Goal: Task Accomplishment & Management: Manage account settings

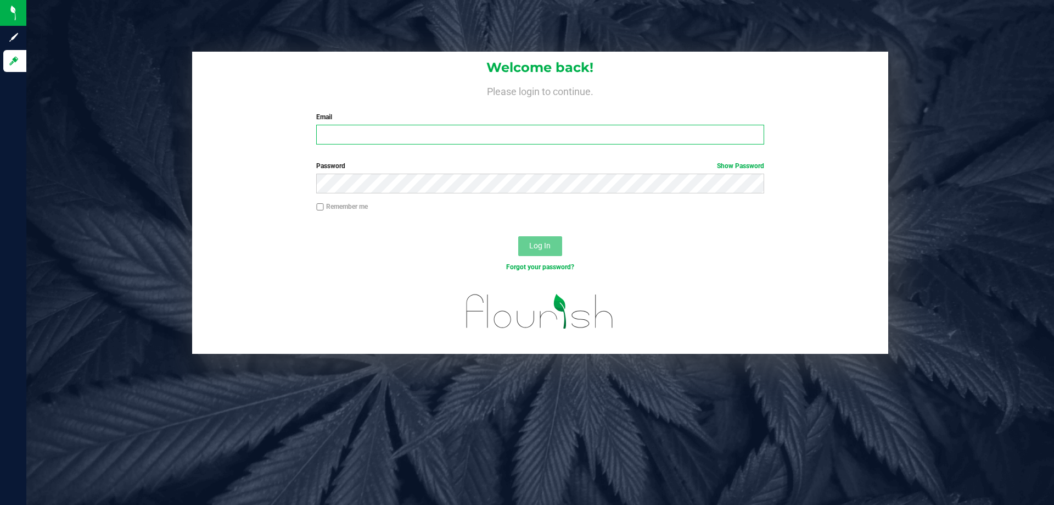
click at [391, 133] on input "Email" at bounding box center [539, 135] width 447 height 20
type input "[PERSON_NAME][EMAIL_ADDRESS][DOMAIN_NAME]"
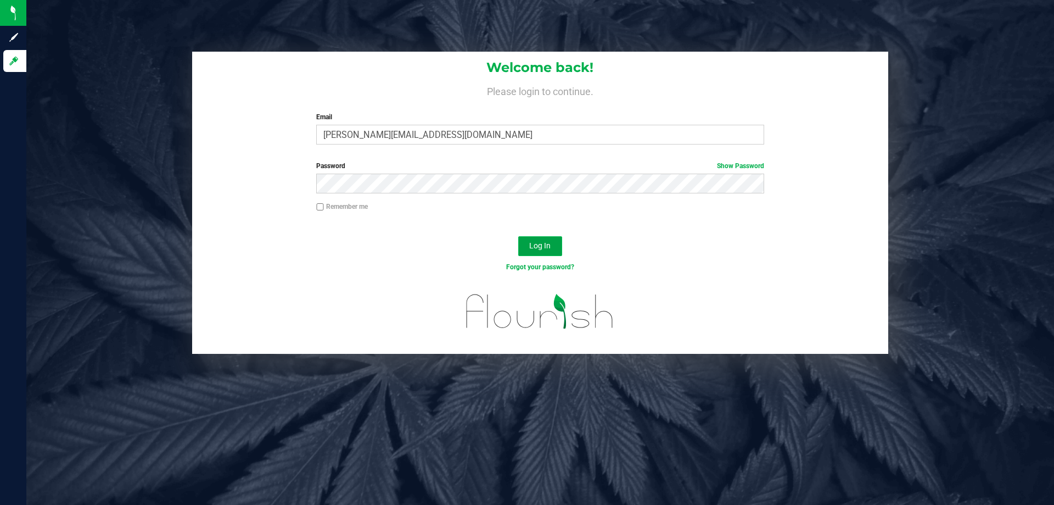
click at [530, 241] on span "Log In" at bounding box center [539, 245] width 21 height 9
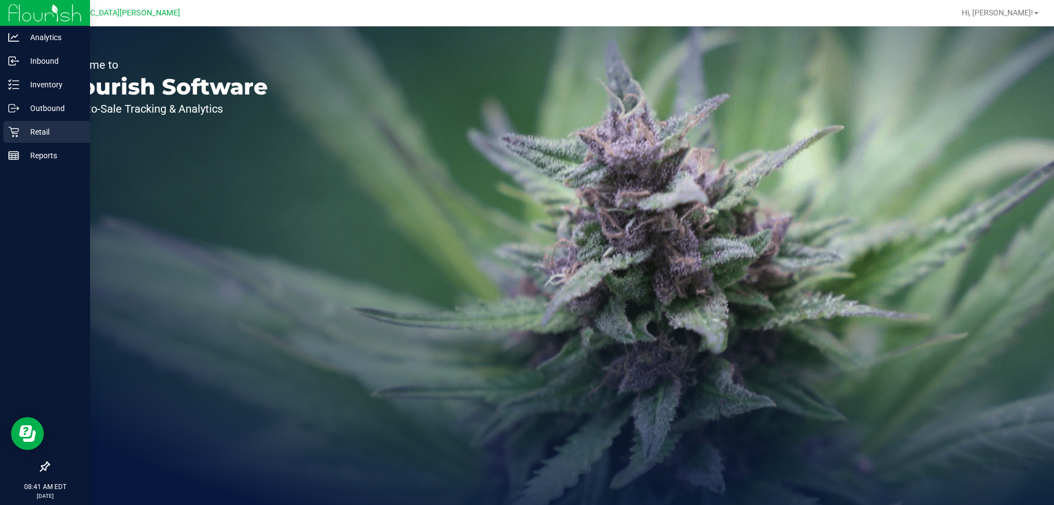
click at [42, 131] on p "Retail" at bounding box center [52, 131] width 66 height 13
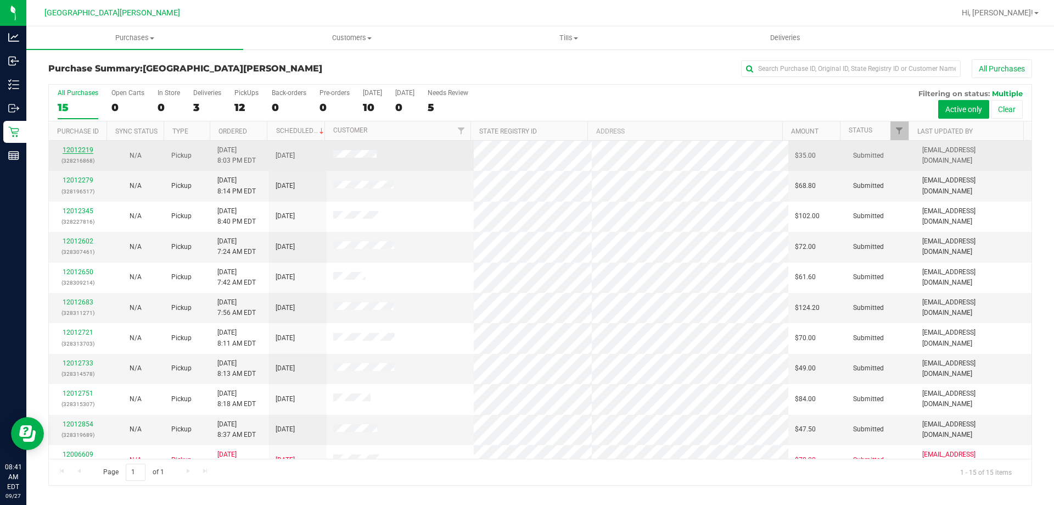
click at [80, 148] on link "12012219" at bounding box center [78, 150] width 31 height 8
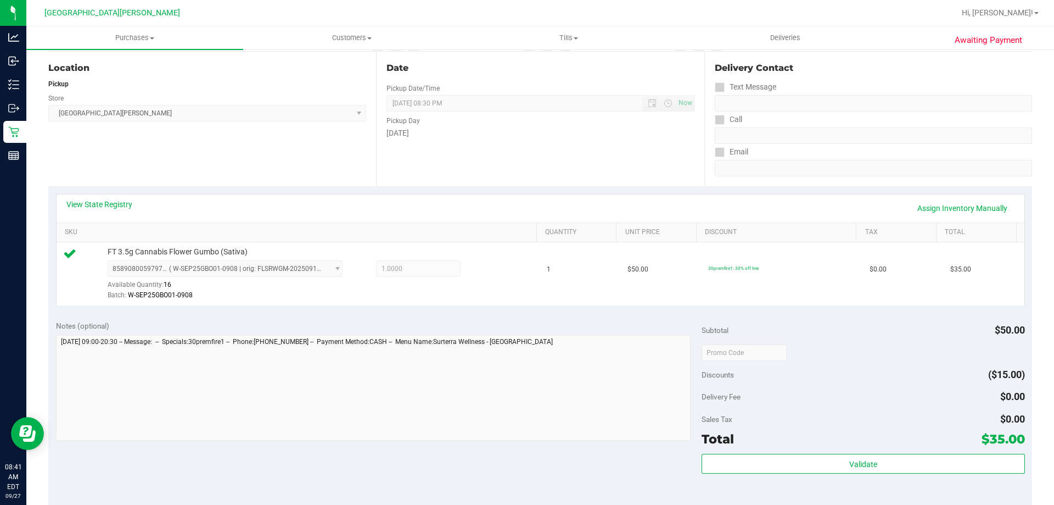
scroll to position [329, 0]
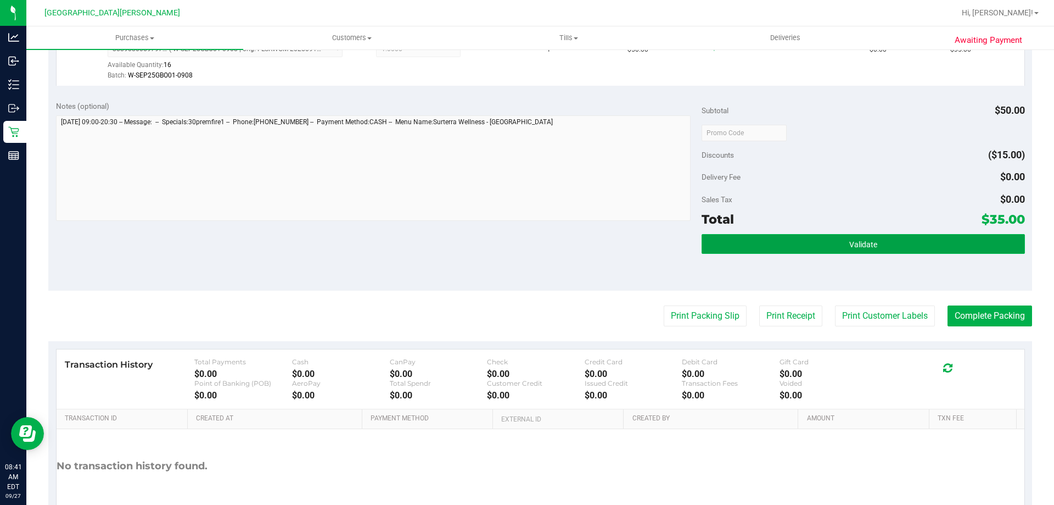
click at [864, 247] on span "Validate" at bounding box center [863, 244] width 28 height 9
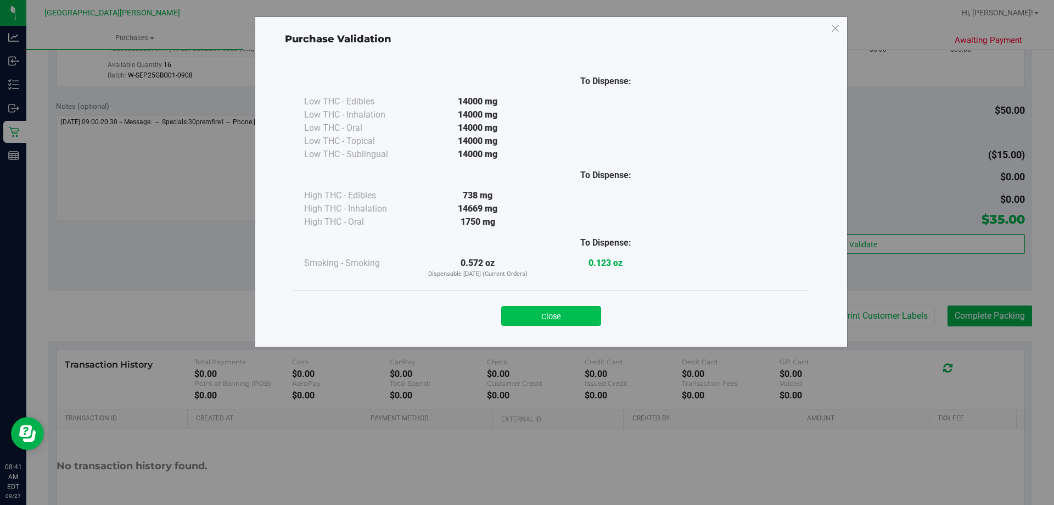
click at [571, 316] on button "Close" at bounding box center [551, 316] width 100 height 20
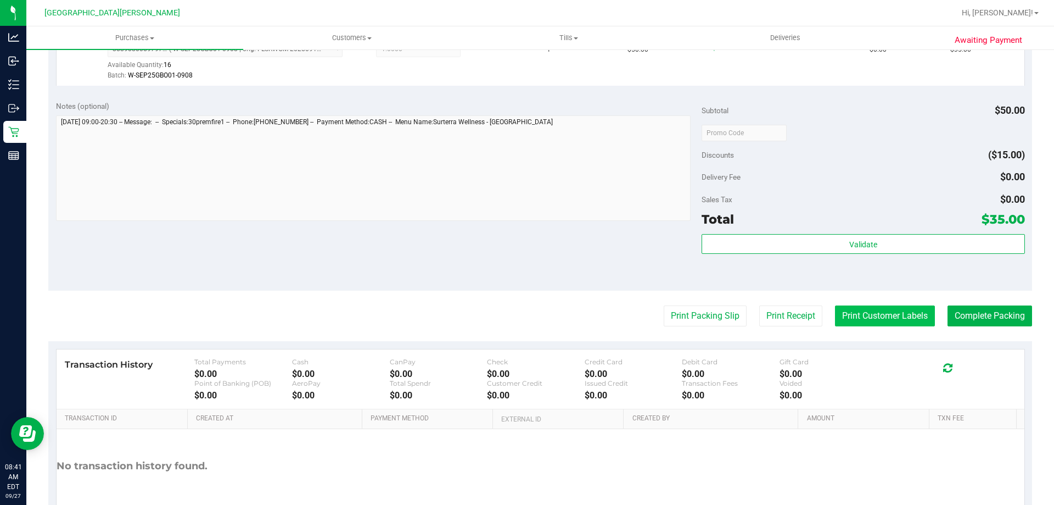
click at [855, 310] on button "Print Customer Labels" at bounding box center [885, 315] width 100 height 21
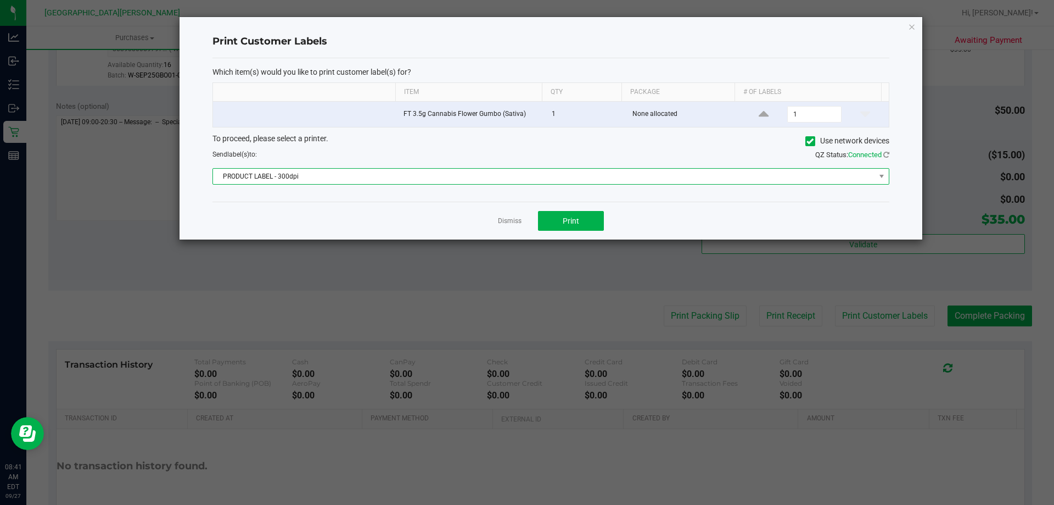
click at [585, 172] on span "PRODUCT LABEL - 300dpi" at bounding box center [544, 176] width 662 height 15
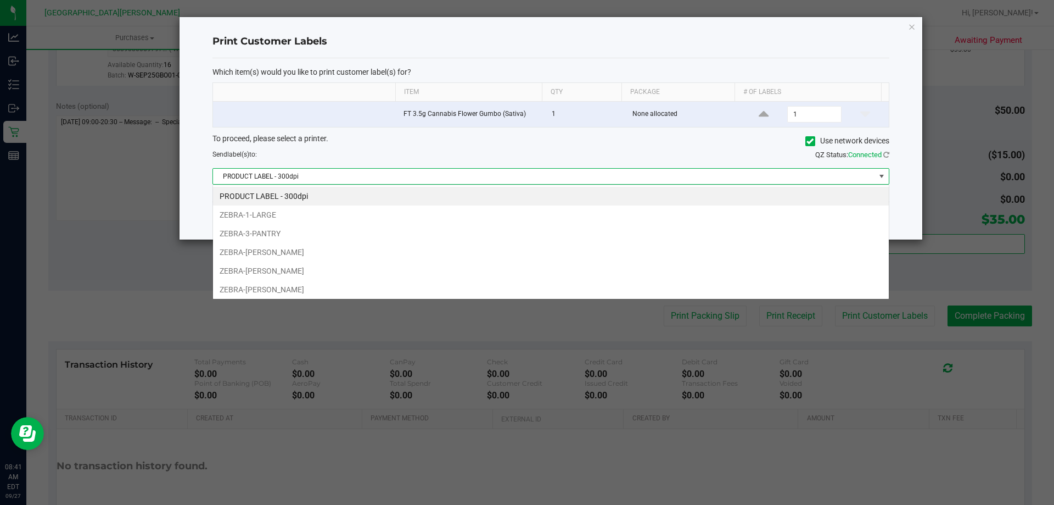
scroll to position [16, 676]
click at [335, 230] on li "ZEBRA-3-PANTRY" at bounding box center [551, 233] width 676 height 19
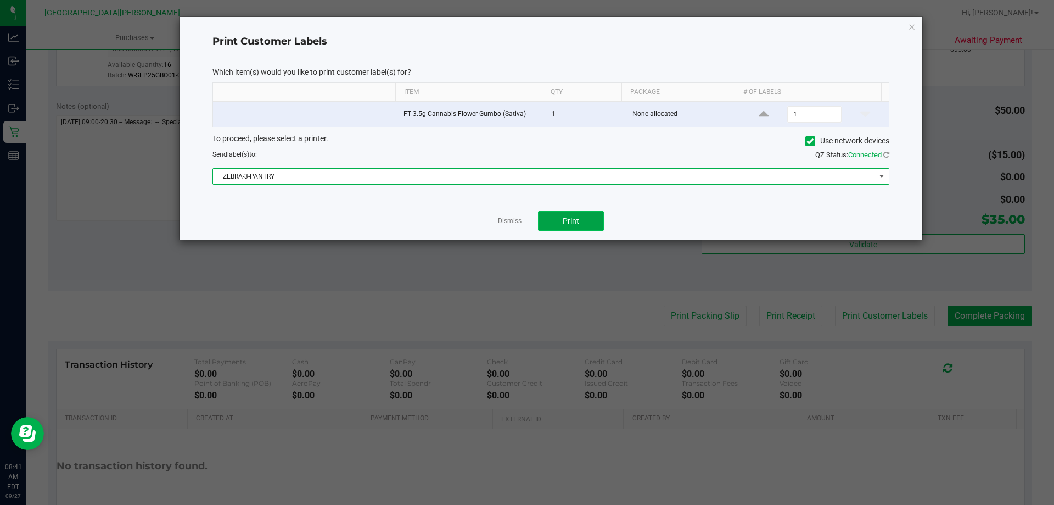
click at [579, 215] on button "Print" at bounding box center [571, 221] width 66 height 20
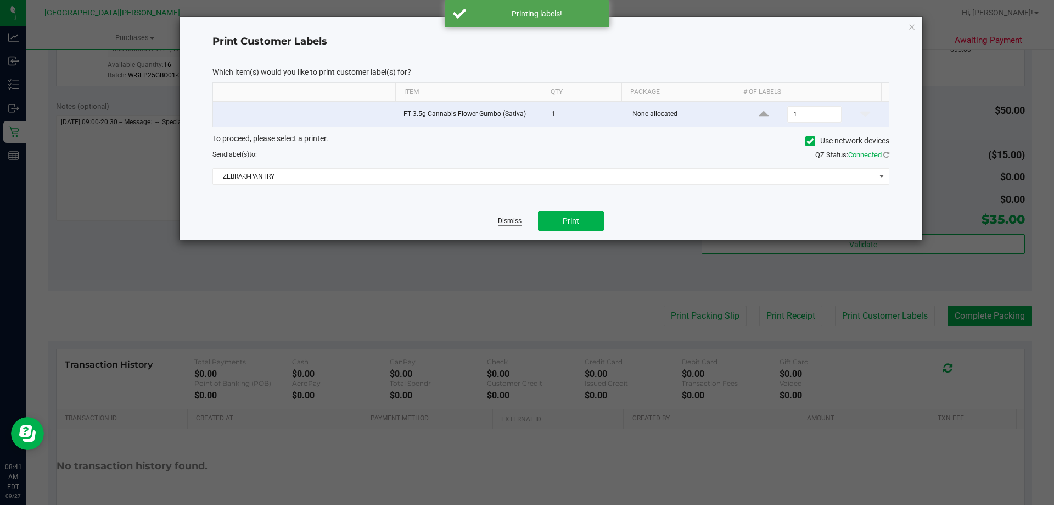
click at [503, 220] on link "Dismiss" at bounding box center [510, 220] width 24 height 9
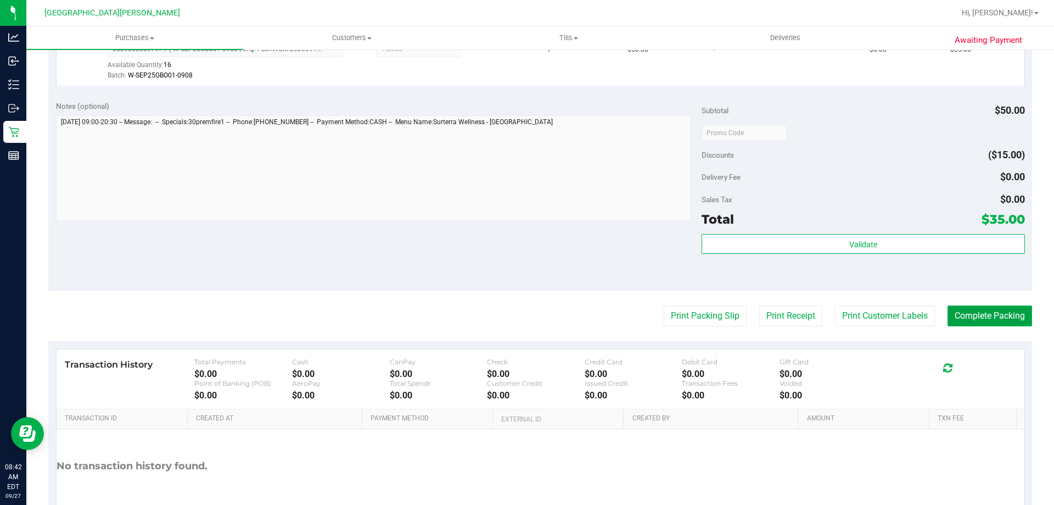
click at [1003, 307] on button "Complete Packing" at bounding box center [990, 315] width 85 height 21
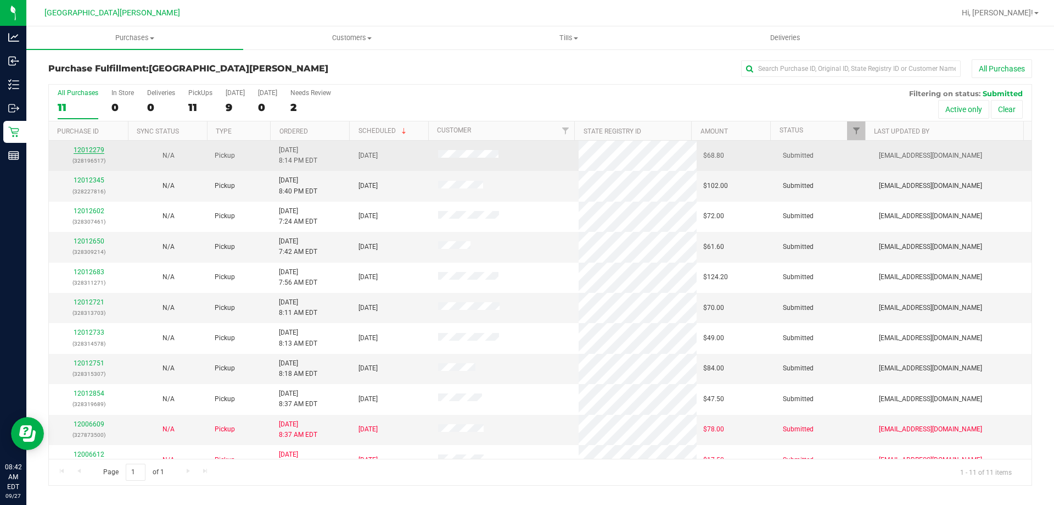
click at [102, 148] on link "12012279" at bounding box center [89, 150] width 31 height 8
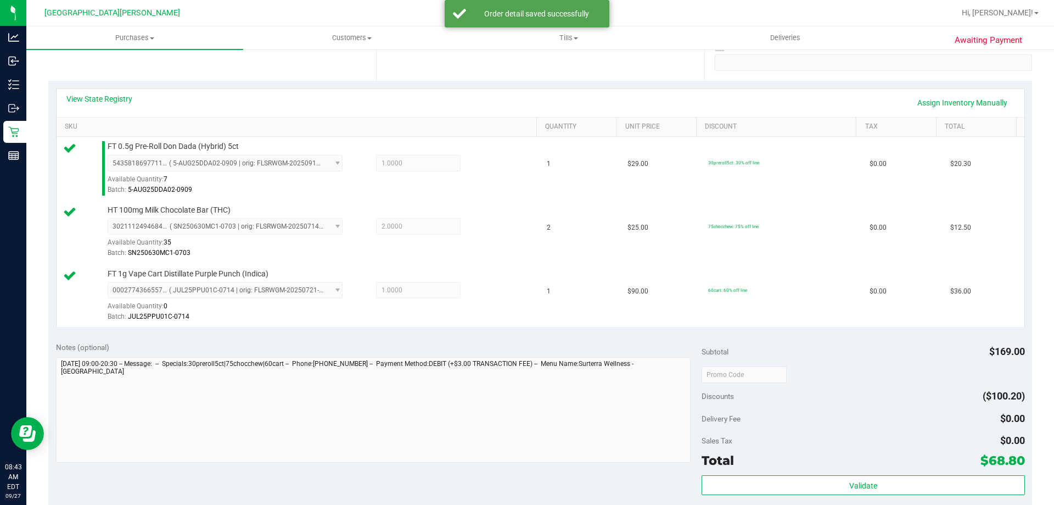
scroll to position [329, 0]
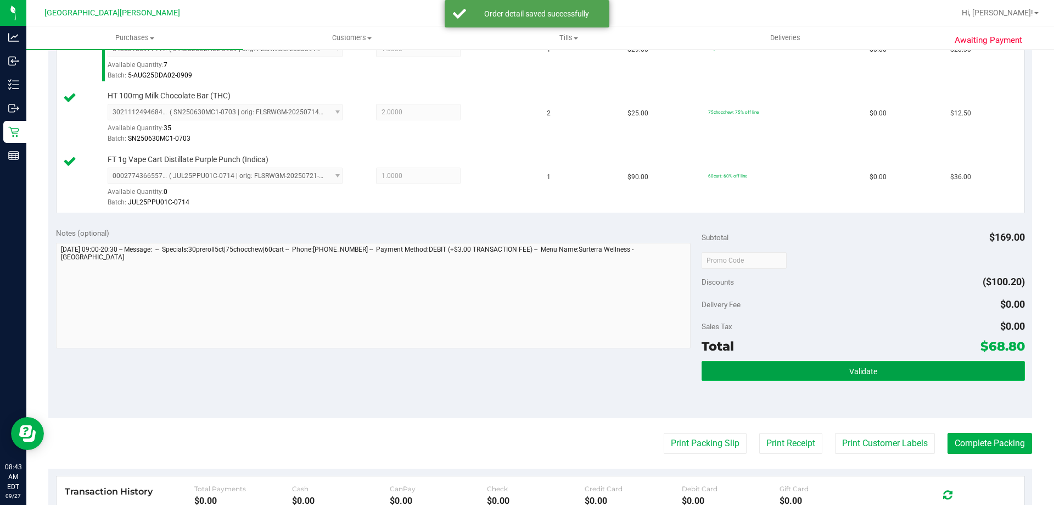
click at [849, 367] on span "Validate" at bounding box center [863, 371] width 28 height 9
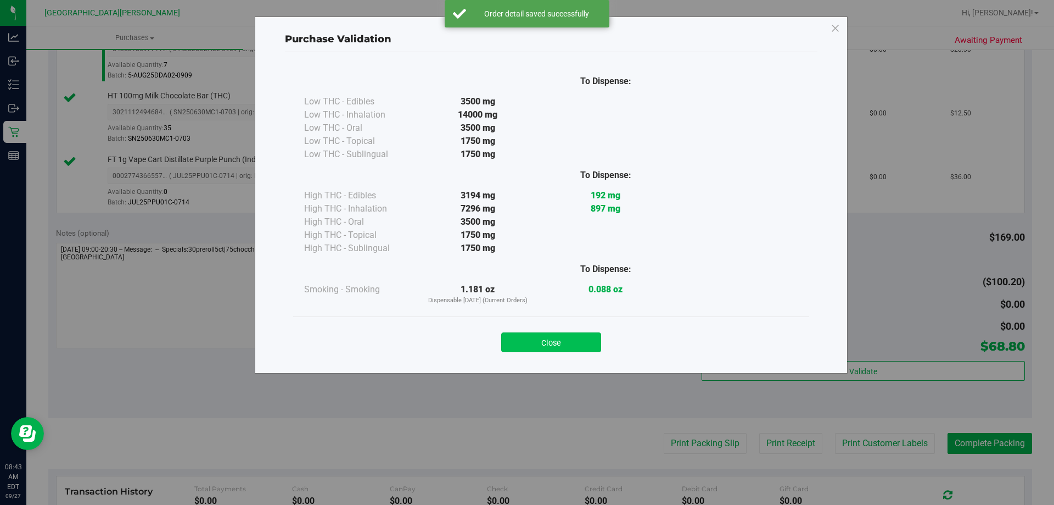
click at [570, 337] on button "Close" at bounding box center [551, 342] width 100 height 20
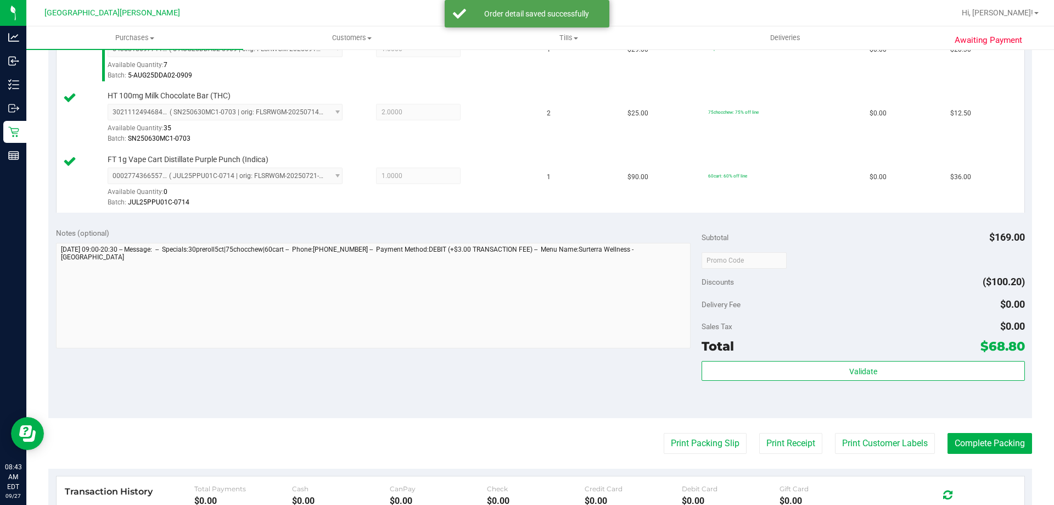
click at [872, 455] on purchase-details "Back Edit Purchase Cancel Purchase View Profile # 12012279 BioTrack ID: - Submi…" at bounding box center [540, 202] width 984 height 944
click at [851, 427] on purchase-details "Back Edit Purchase Cancel Purchase View Profile # 12012279 BioTrack ID: - Submi…" at bounding box center [540, 202] width 984 height 944
click at [858, 442] on button "Print Customer Labels" at bounding box center [885, 443] width 100 height 21
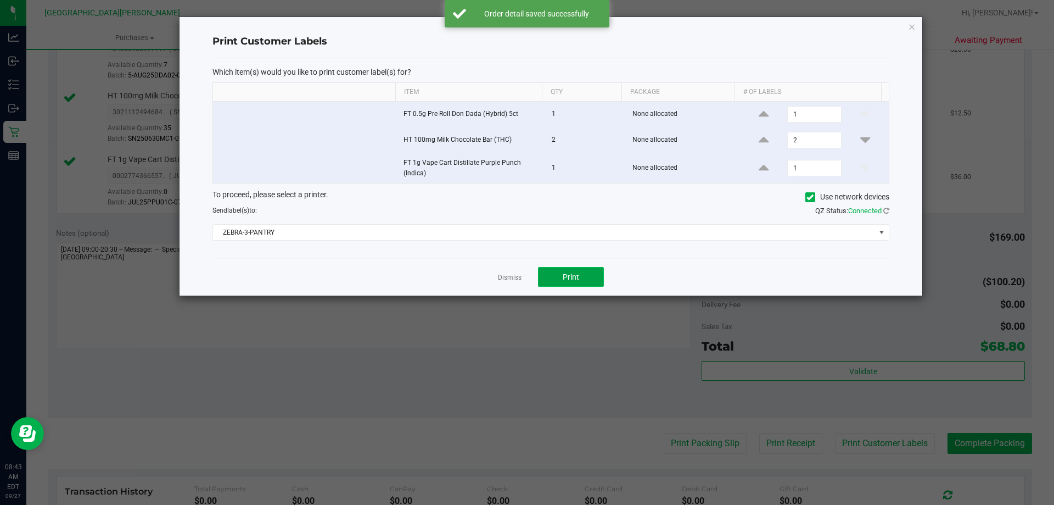
click at [564, 275] on span "Print" at bounding box center [571, 276] width 16 height 9
click at [506, 276] on link "Dismiss" at bounding box center [510, 277] width 24 height 9
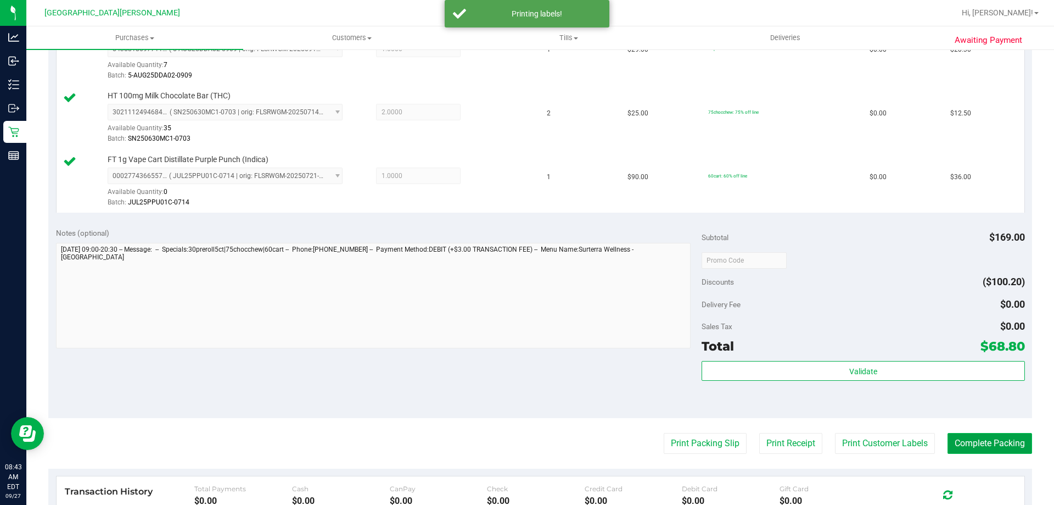
click at [991, 447] on button "Complete Packing" at bounding box center [990, 443] width 85 height 21
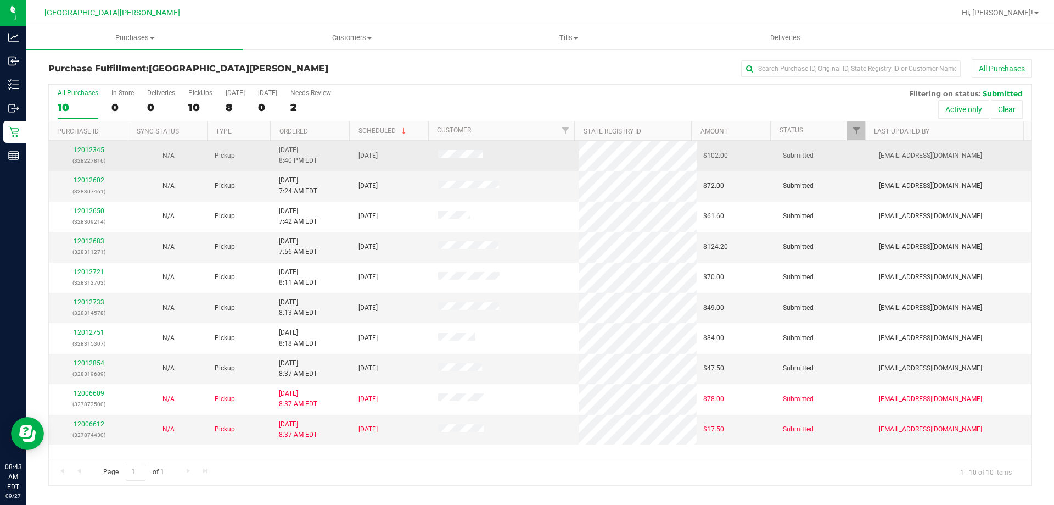
click at [94, 145] on div "12012345 (328227816)" at bounding box center [88, 155] width 66 height 21
click at [92, 148] on link "12012345" at bounding box center [89, 150] width 31 height 8
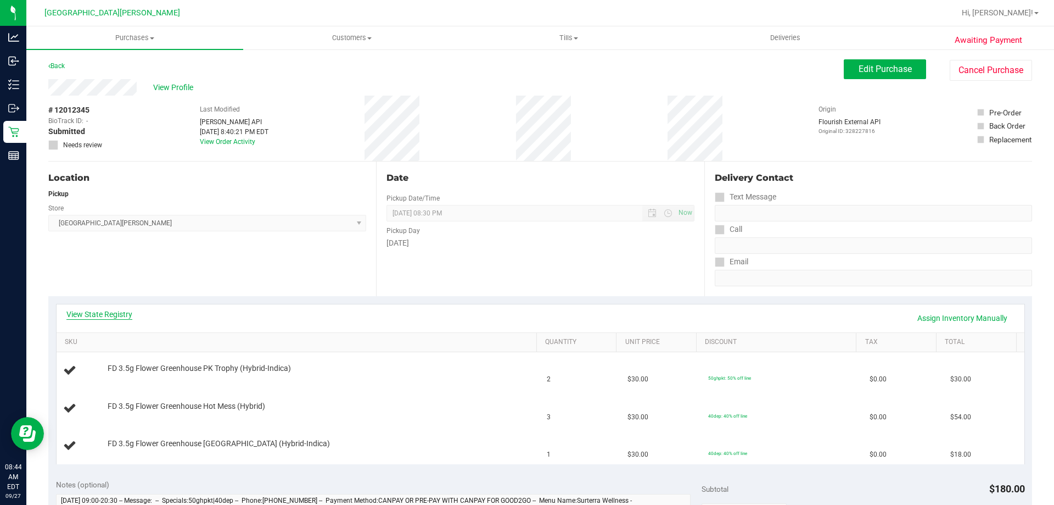
click at [96, 312] on link "View State Registry" at bounding box center [99, 314] width 66 height 11
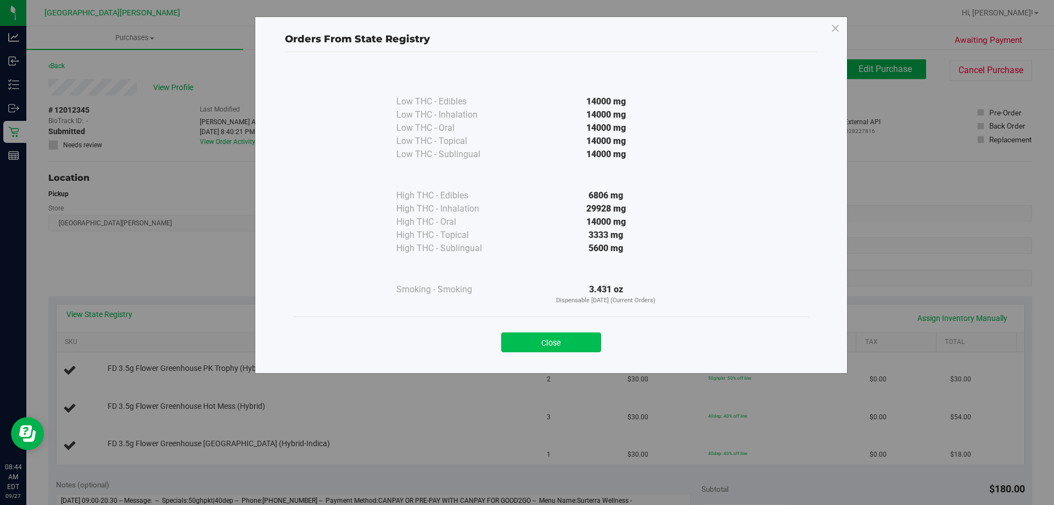
click at [567, 340] on button "Close" at bounding box center [551, 342] width 100 height 20
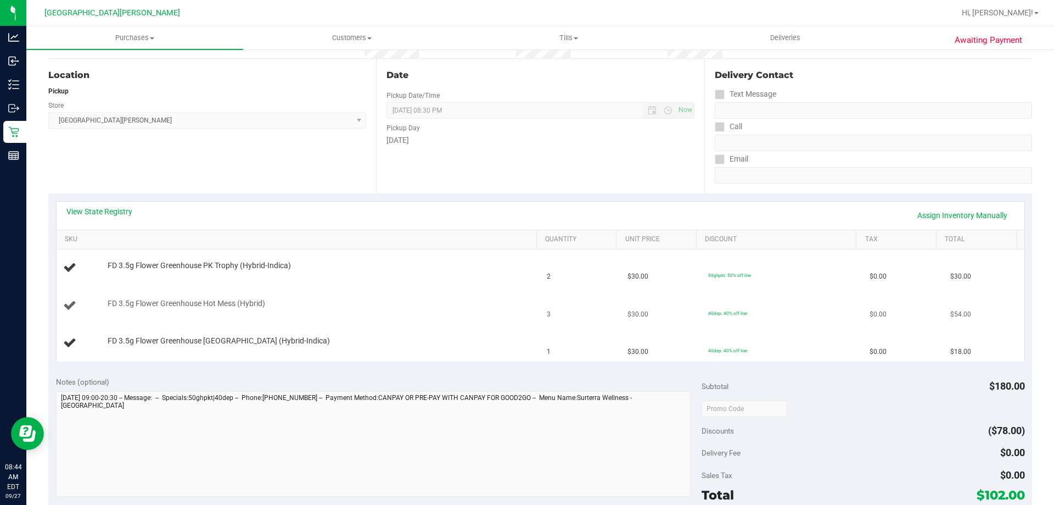
scroll to position [110, 0]
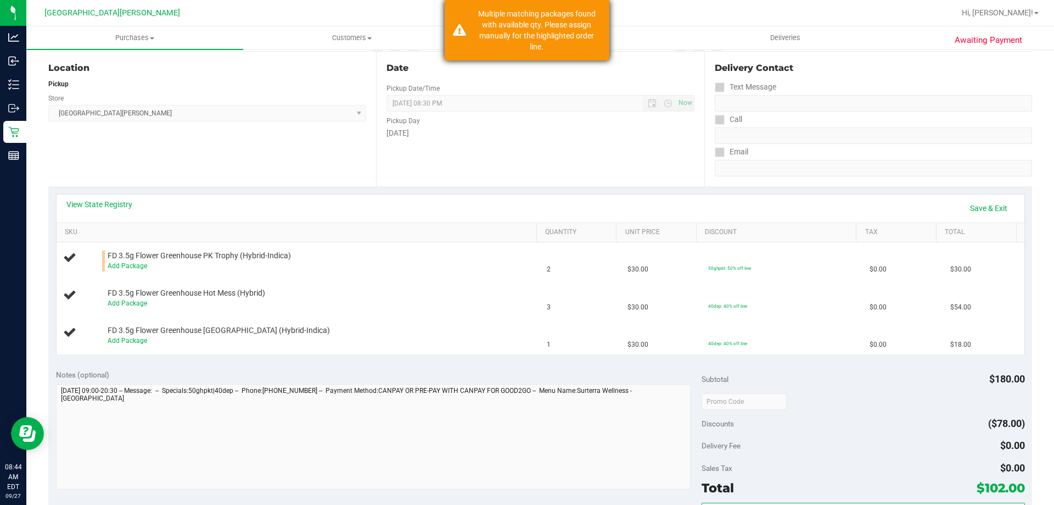
click at [594, 4] on div "Multiple matching packages found with available qty. Please assign manually for…" at bounding box center [527, 30] width 165 height 60
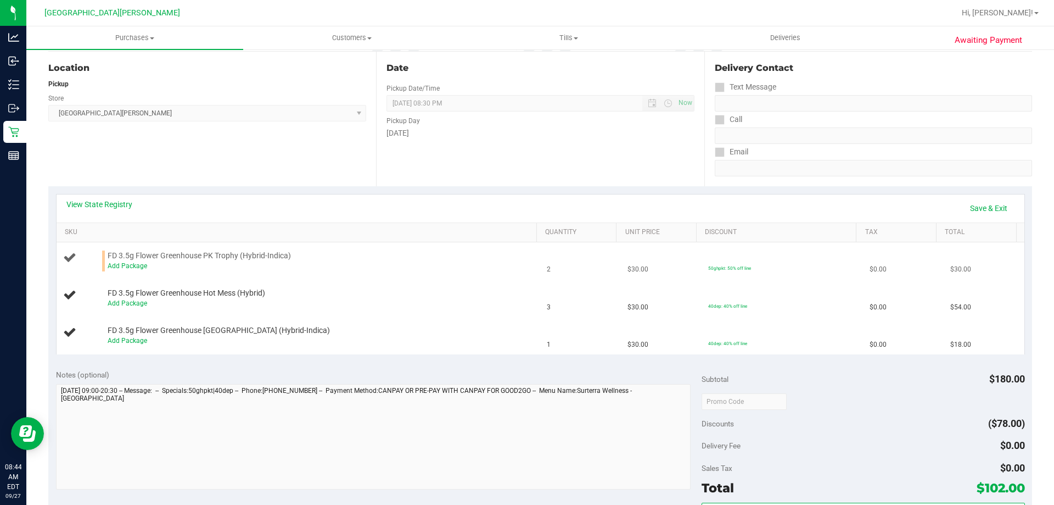
click at [122, 270] on div "Add Package" at bounding box center [320, 266] width 424 height 10
click at [122, 267] on link "Add Package" at bounding box center [128, 266] width 40 height 8
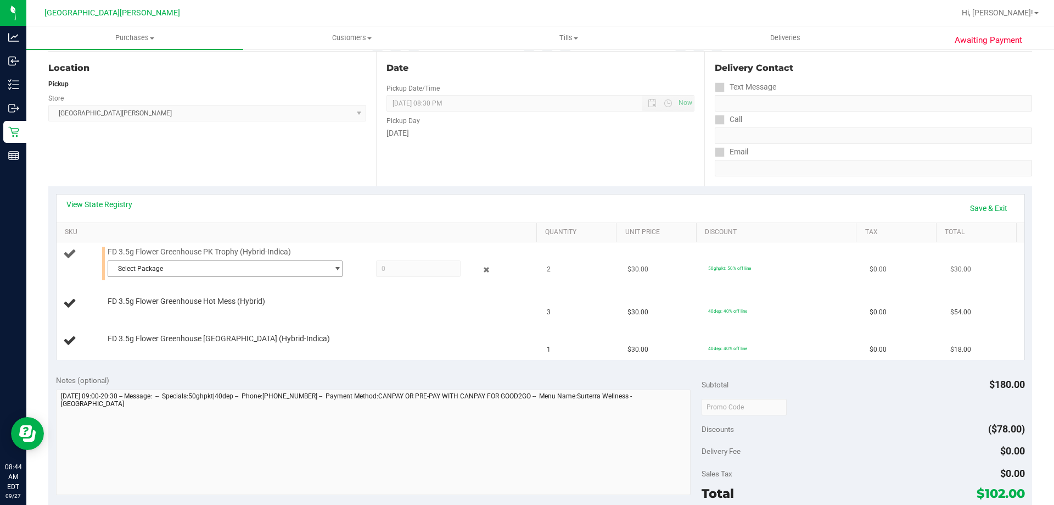
click at [145, 262] on span "Select Package" at bounding box center [218, 268] width 220 height 15
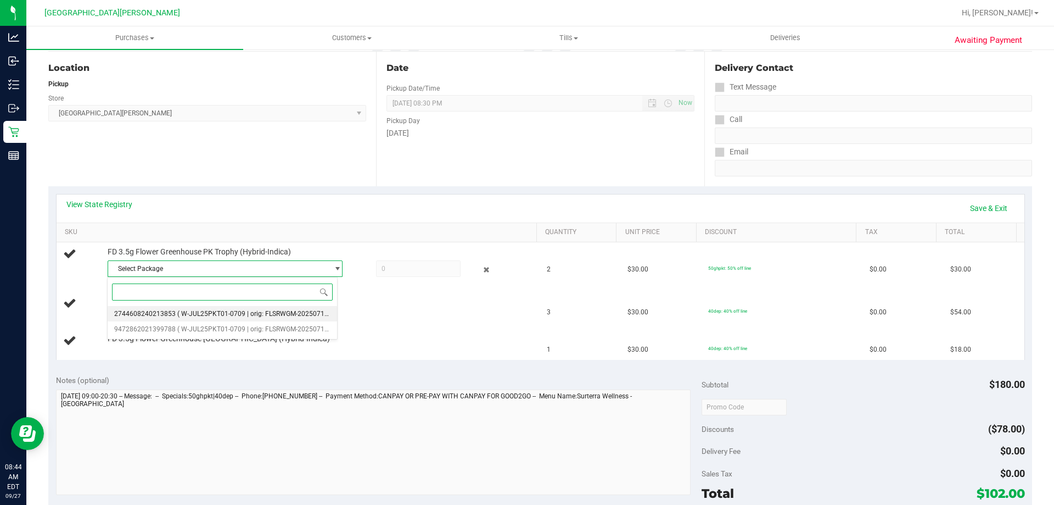
click at [164, 314] on span "2744608240213853" at bounding box center [144, 314] width 61 height 8
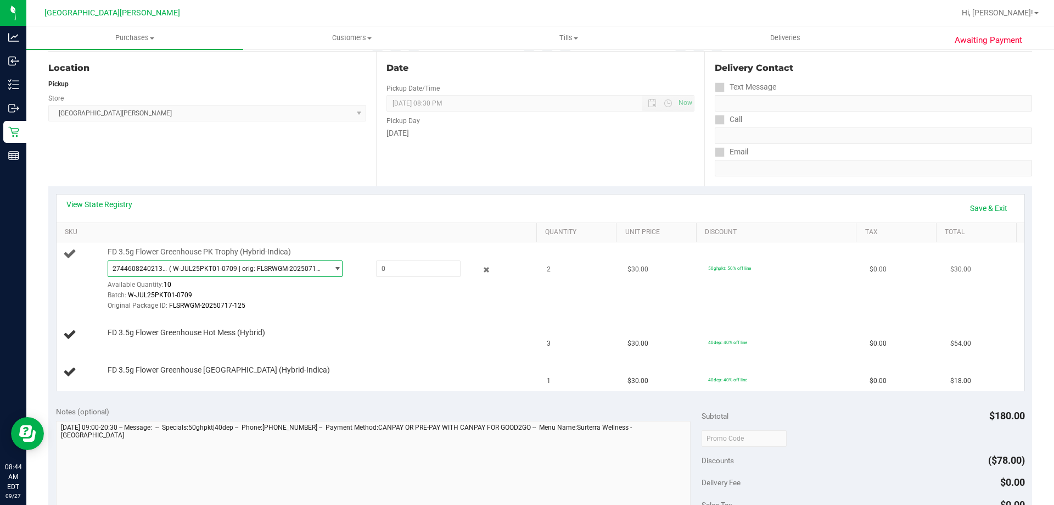
click at [272, 265] on span "( W-JUL25PKT01-0709 | orig: FLSRWGM-20250717-125 )" at bounding box center [246, 269] width 155 height 8
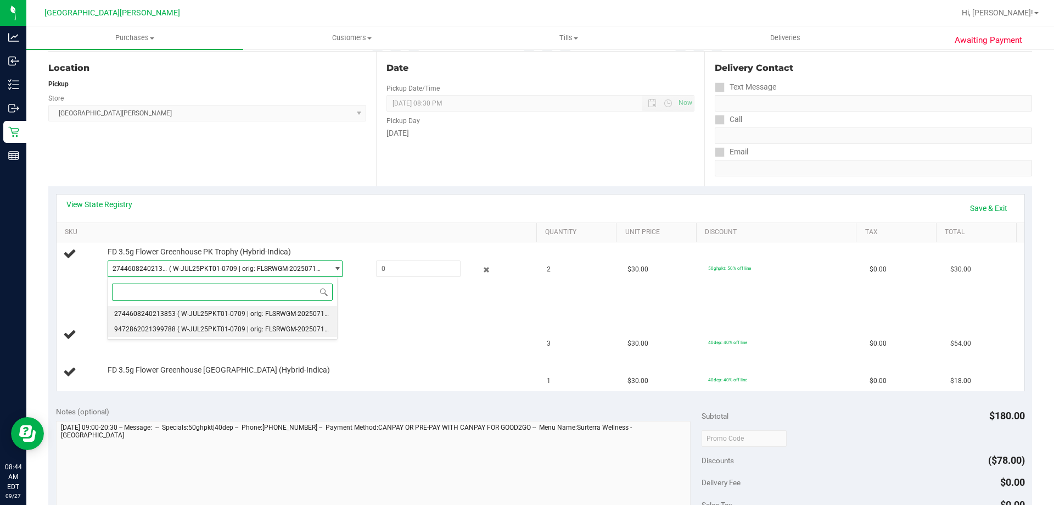
click at [211, 333] on li "9472862021399788 ( W-JUL25PKT01-0709 | orig: FLSRWGM-20250717-132 )" at bounding box center [222, 328] width 229 height 15
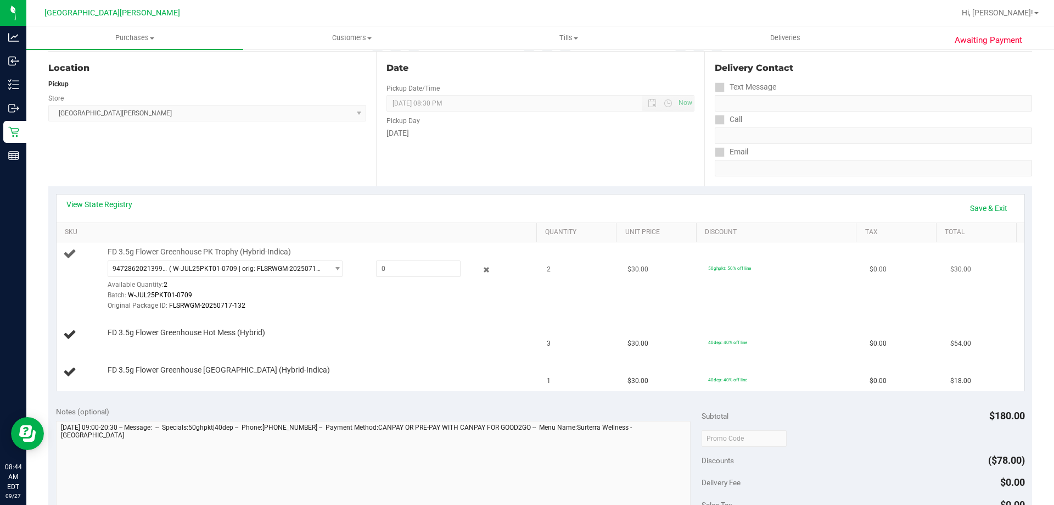
click at [365, 271] on div at bounding box center [408, 268] width 106 height 16
click at [419, 272] on span at bounding box center [418, 268] width 85 height 16
type input "2"
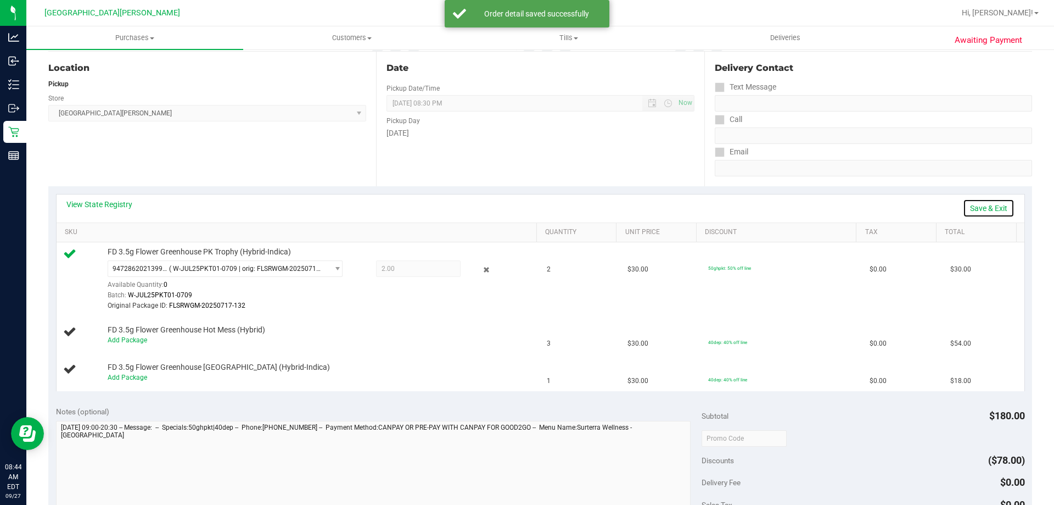
click at [981, 205] on link "Save & Exit" at bounding box center [989, 208] width 52 height 19
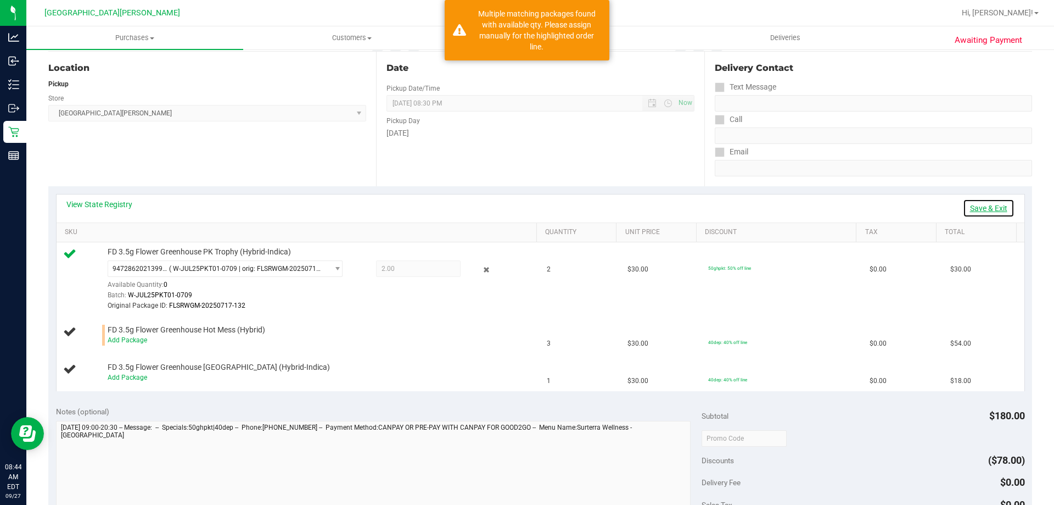
click at [981, 205] on link "Save & Exit" at bounding box center [989, 208] width 52 height 19
click at [137, 339] on link "Add Package" at bounding box center [128, 340] width 40 height 8
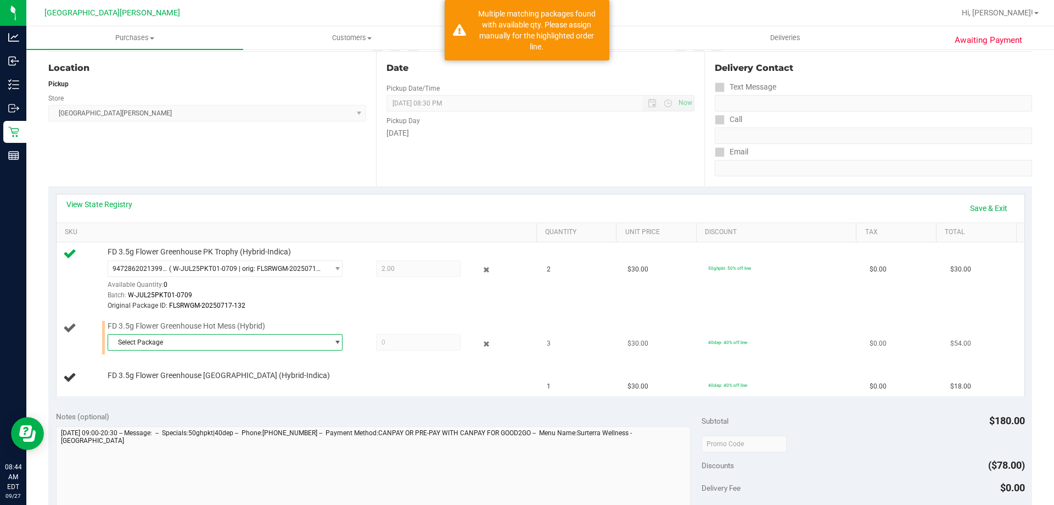
click at [167, 346] on span "Select Package" at bounding box center [218, 341] width 220 height 15
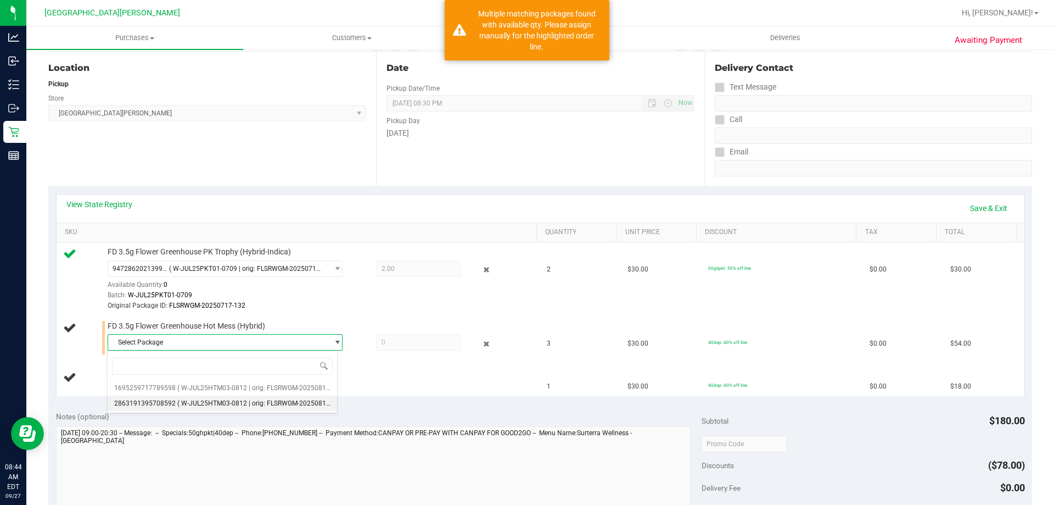
click at [196, 398] on li "2863191395708592 ( W-JUL25HTM03-0812 | orig: FLSRWGM-20250815-360 )" at bounding box center [222, 402] width 229 height 15
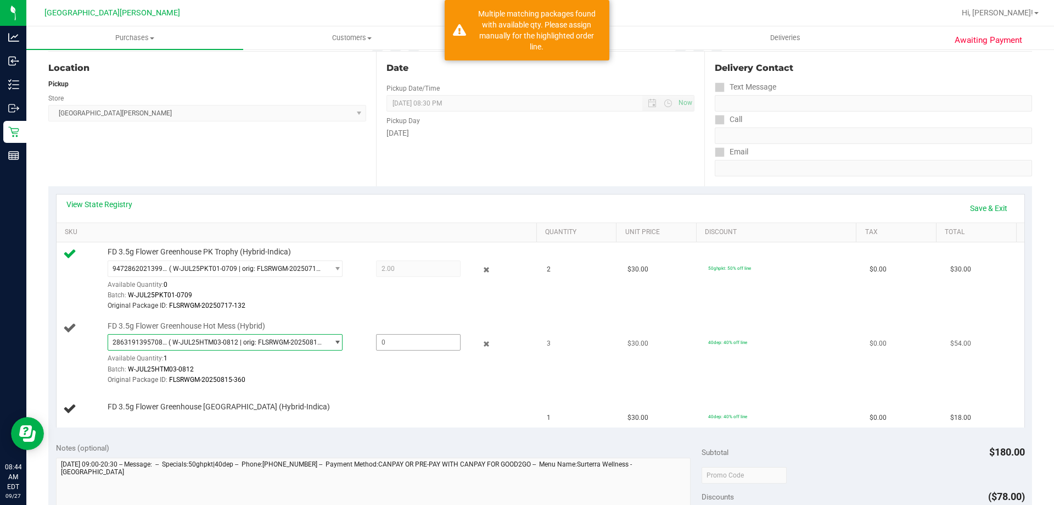
click at [394, 335] on span at bounding box center [418, 342] width 85 height 16
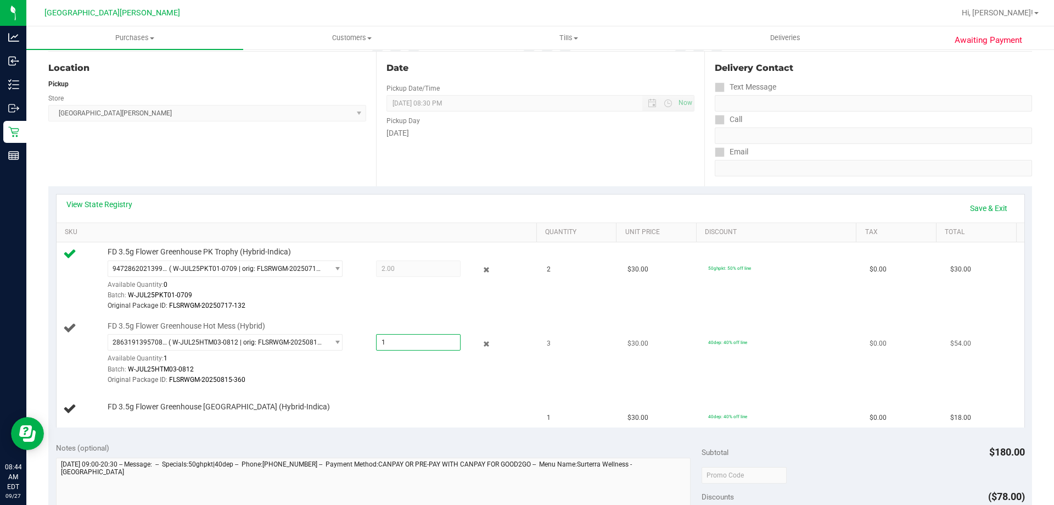
type input "1"
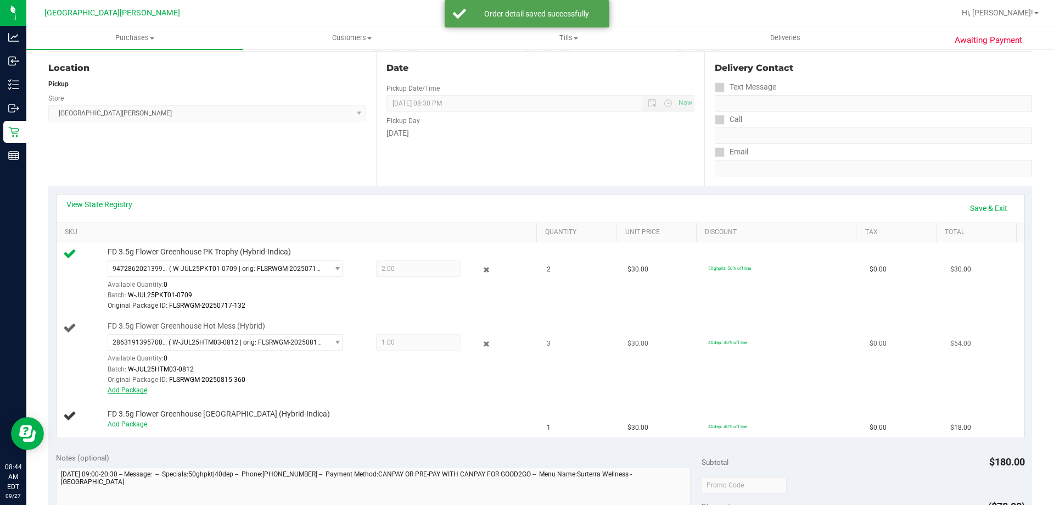
click at [137, 391] on link "Add Package" at bounding box center [128, 390] width 40 height 8
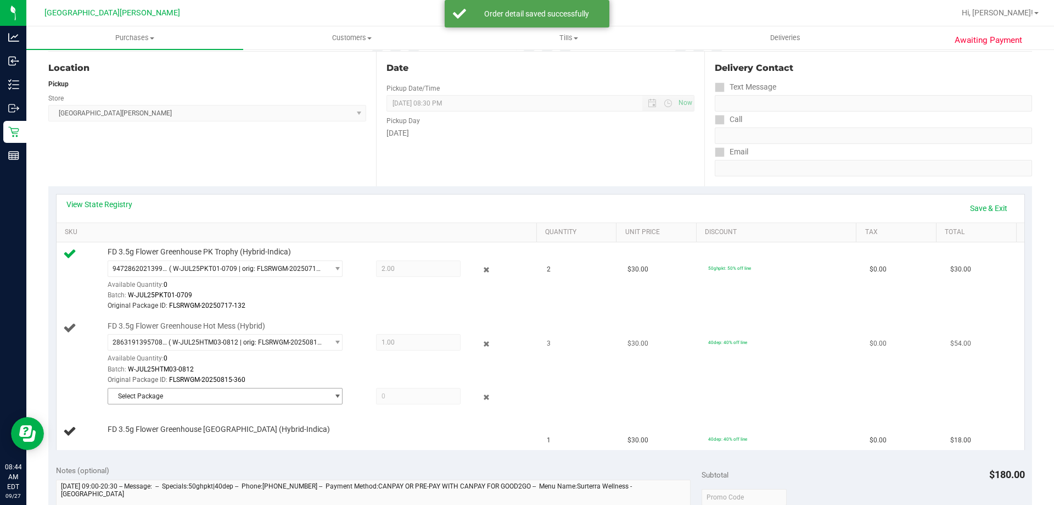
click at [161, 399] on span "Select Package" at bounding box center [218, 395] width 220 height 15
click at [214, 439] on span "( W-JUL25HTM03-0812 | orig: FLSRWGM-20250815-319 )" at bounding box center [262, 442] width 170 height 8
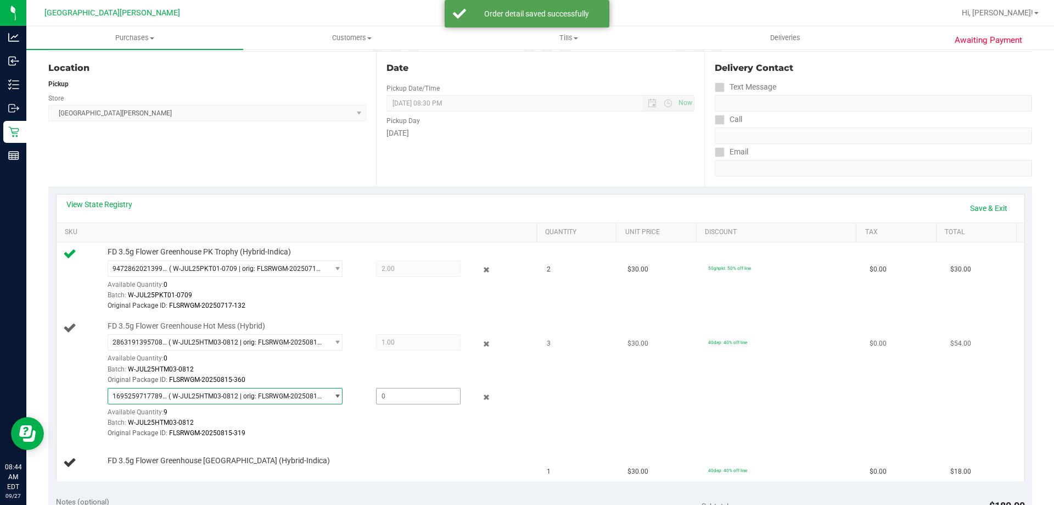
click at [390, 401] on span at bounding box center [418, 396] width 85 height 16
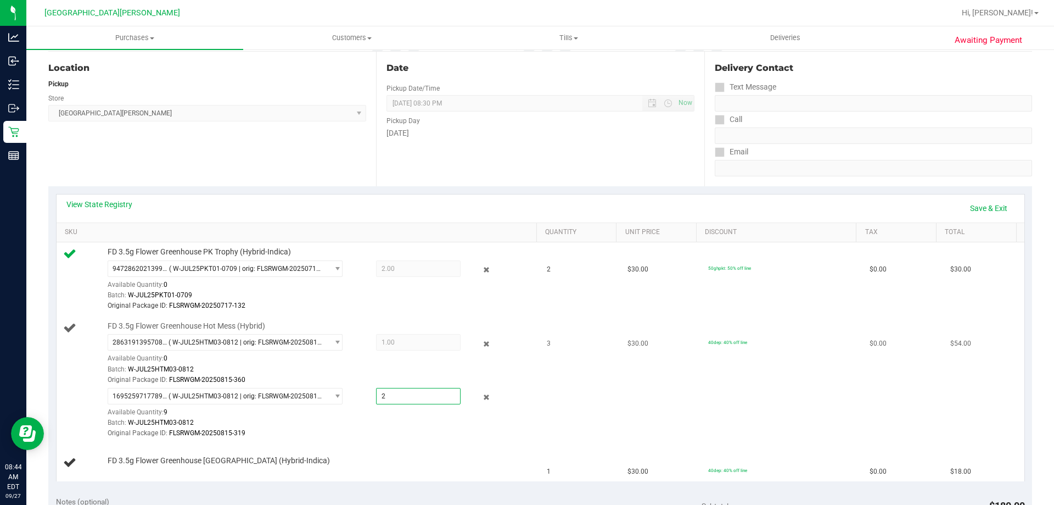
type input "2"
click at [988, 201] on link "Save & Exit" at bounding box center [989, 208] width 52 height 19
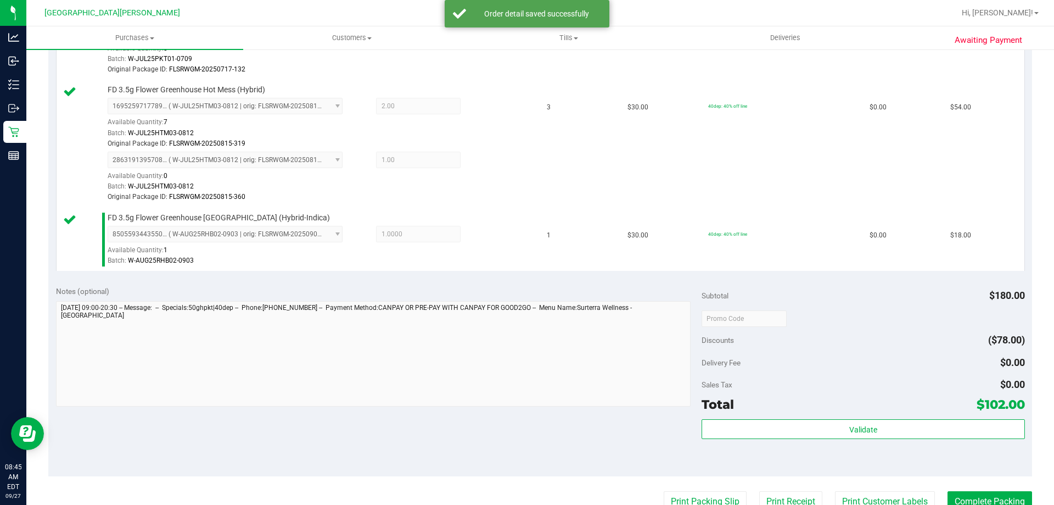
scroll to position [439, 0]
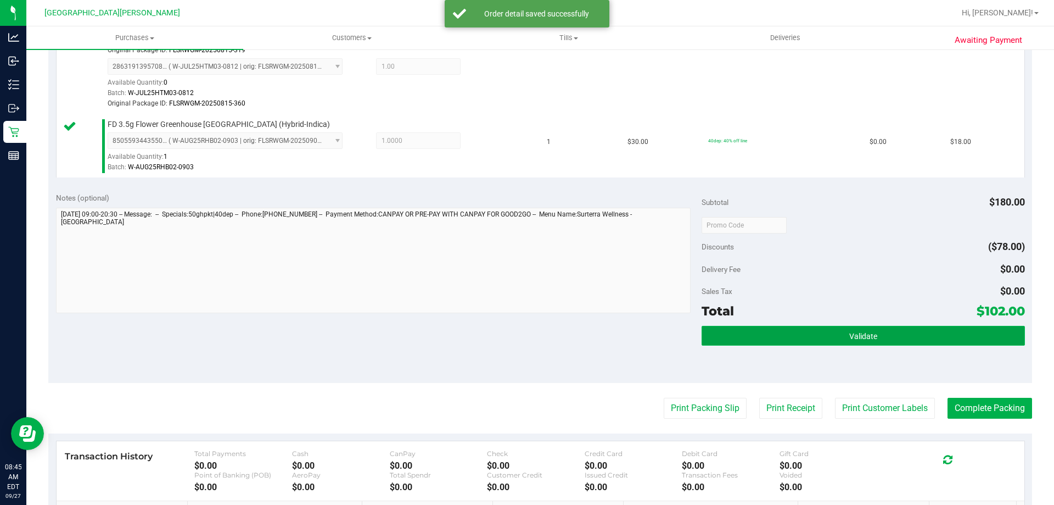
click at [823, 337] on button "Validate" at bounding box center [863, 336] width 323 height 20
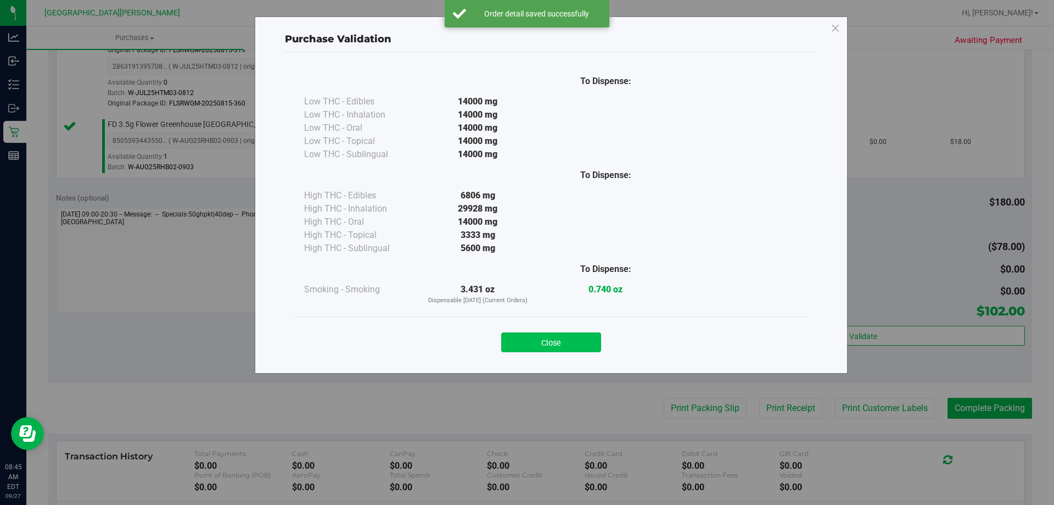
click at [585, 342] on button "Close" at bounding box center [551, 342] width 100 height 20
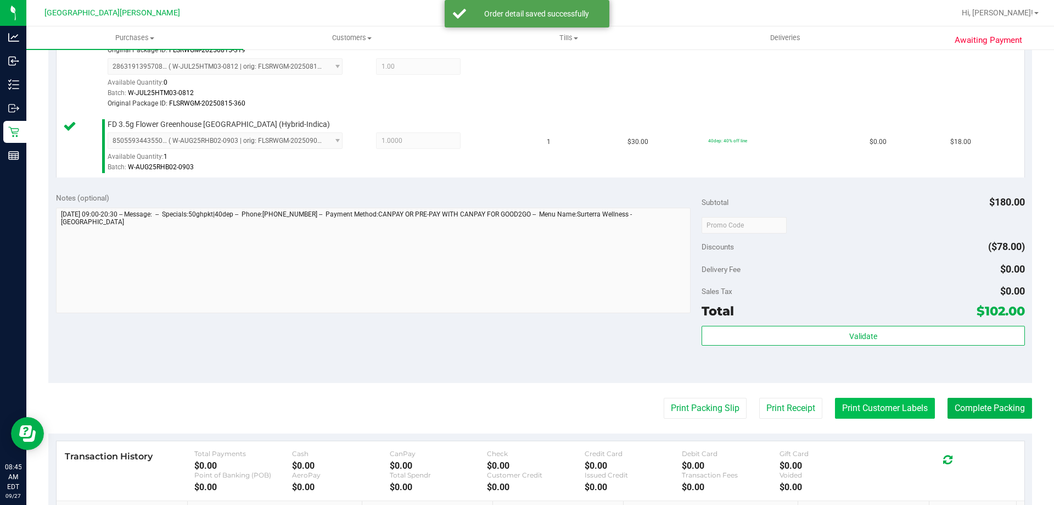
click at [835, 407] on button "Print Customer Labels" at bounding box center [885, 408] width 100 height 21
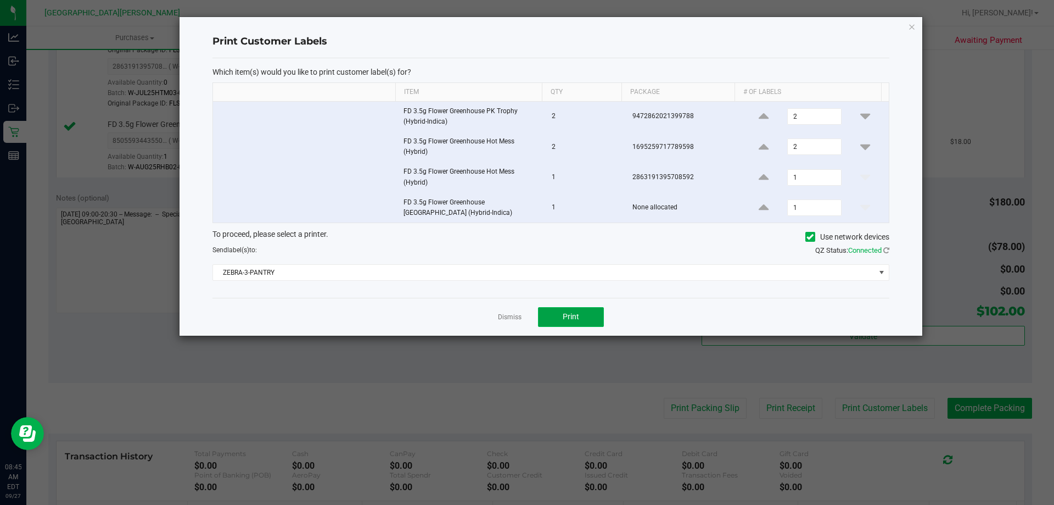
click at [579, 316] on span "Print" at bounding box center [571, 316] width 16 height 9
click at [512, 317] on link "Dismiss" at bounding box center [510, 316] width 24 height 9
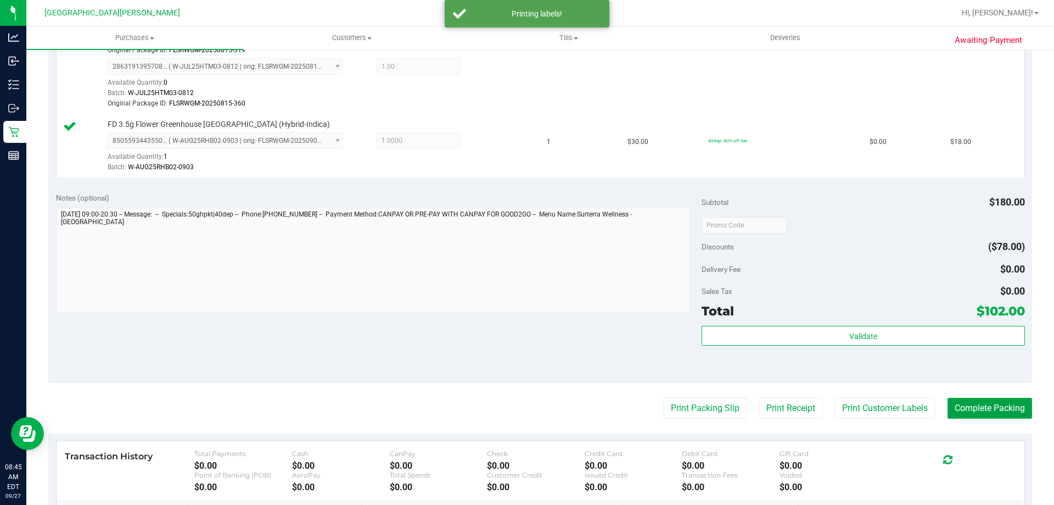
click at [971, 407] on button "Complete Packing" at bounding box center [990, 408] width 85 height 21
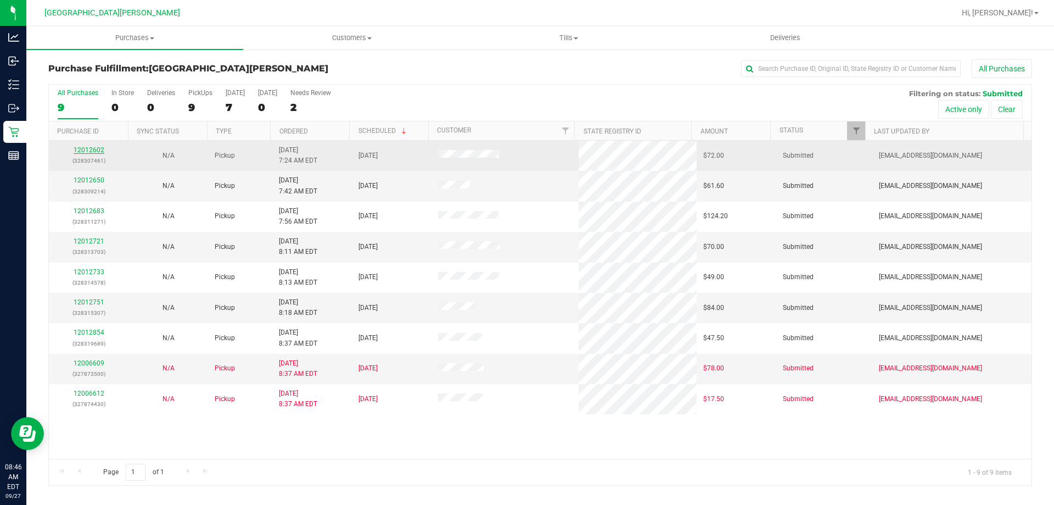
click at [81, 148] on link "12012602" at bounding box center [89, 150] width 31 height 8
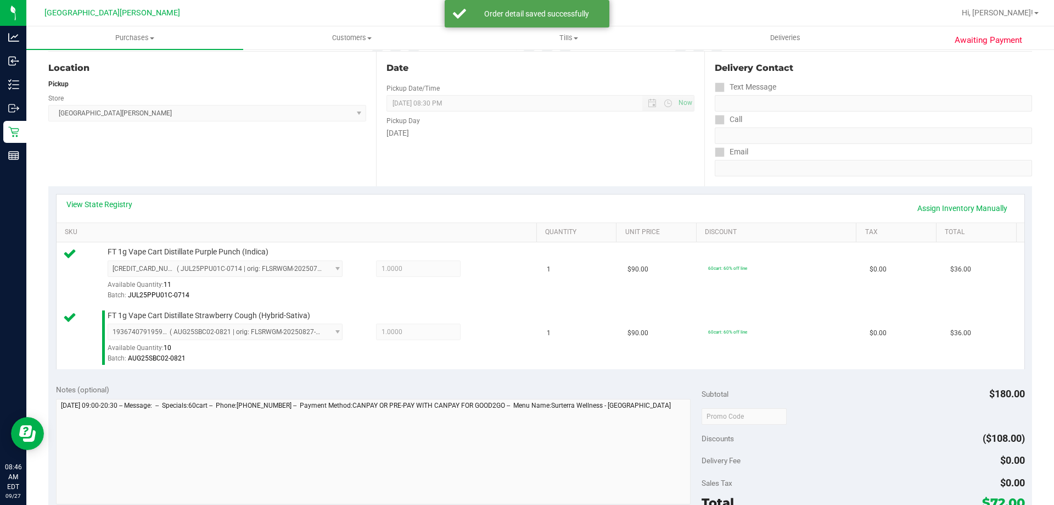
scroll to position [275, 0]
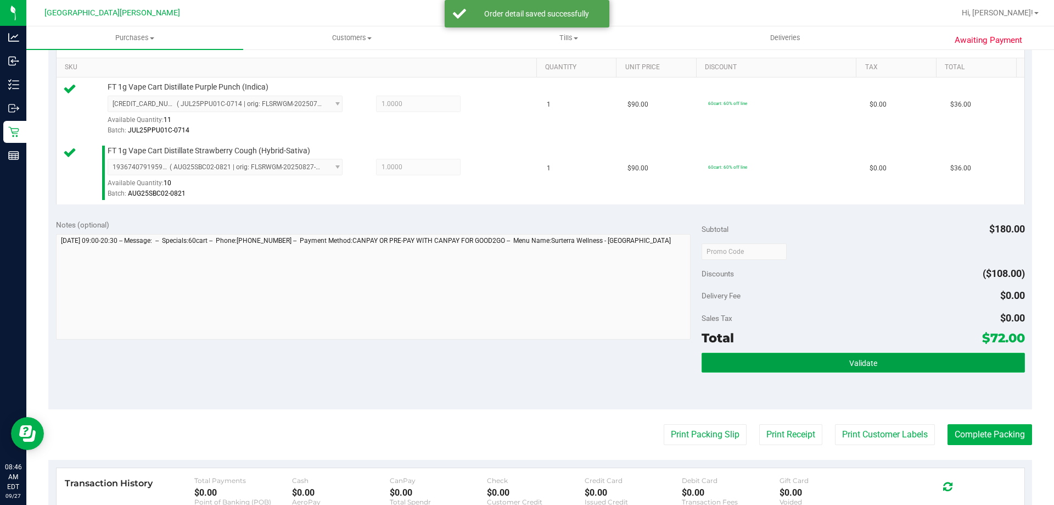
click at [858, 355] on button "Validate" at bounding box center [863, 362] width 323 height 20
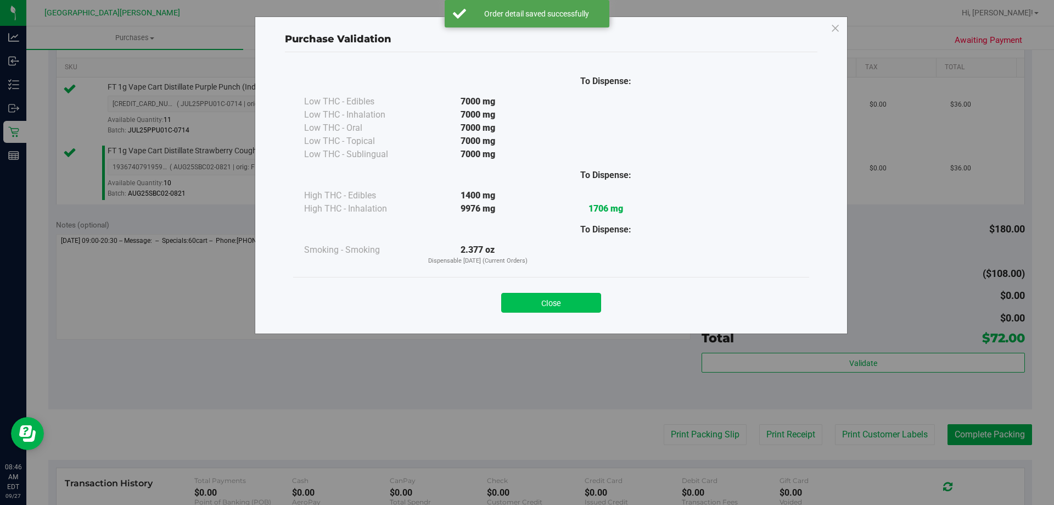
click at [547, 289] on div "Close" at bounding box center [551, 299] width 500 height 27
click at [538, 310] on button "Close" at bounding box center [551, 303] width 100 height 20
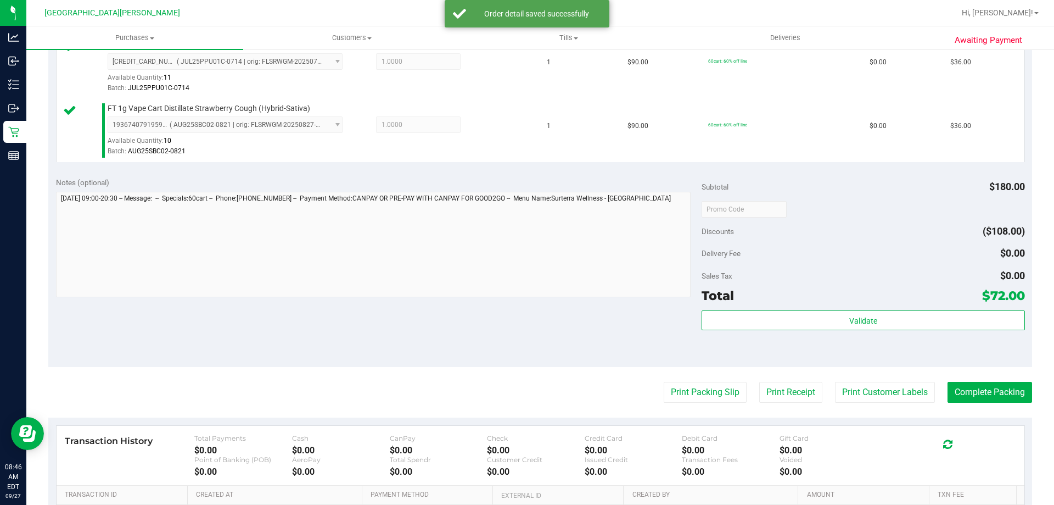
scroll to position [329, 0]
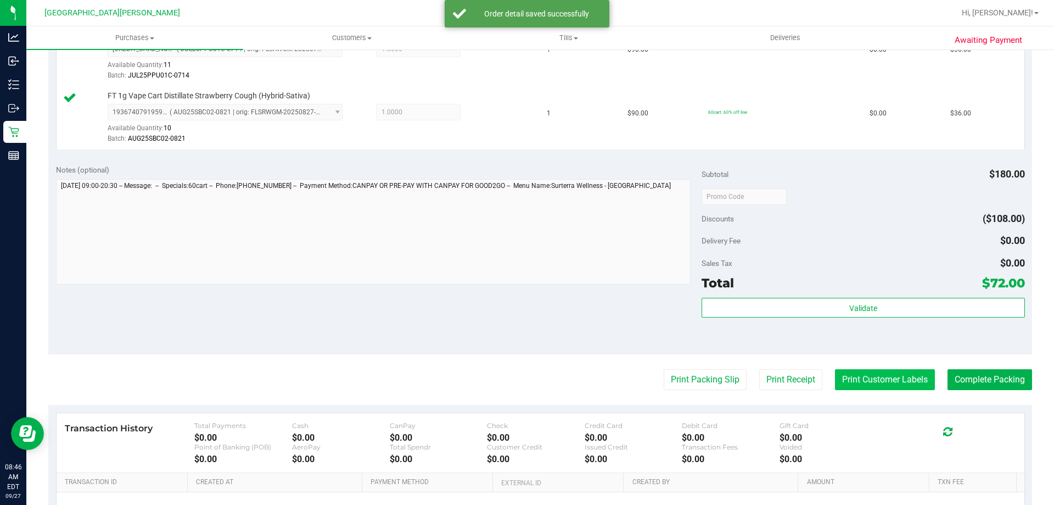
click at [870, 376] on button "Print Customer Labels" at bounding box center [885, 379] width 100 height 21
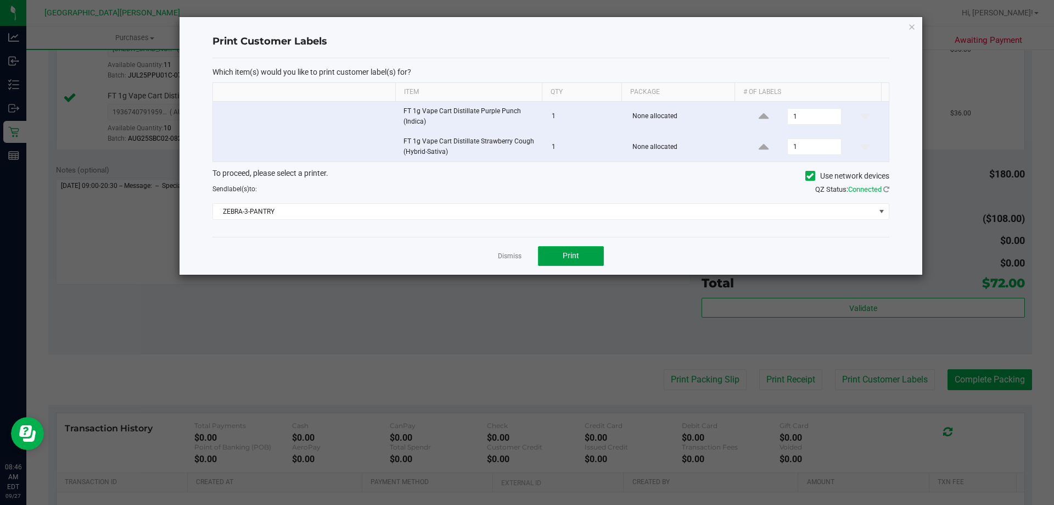
click at [579, 250] on button "Print" at bounding box center [571, 256] width 66 height 20
click at [508, 257] on link "Dismiss" at bounding box center [510, 255] width 24 height 9
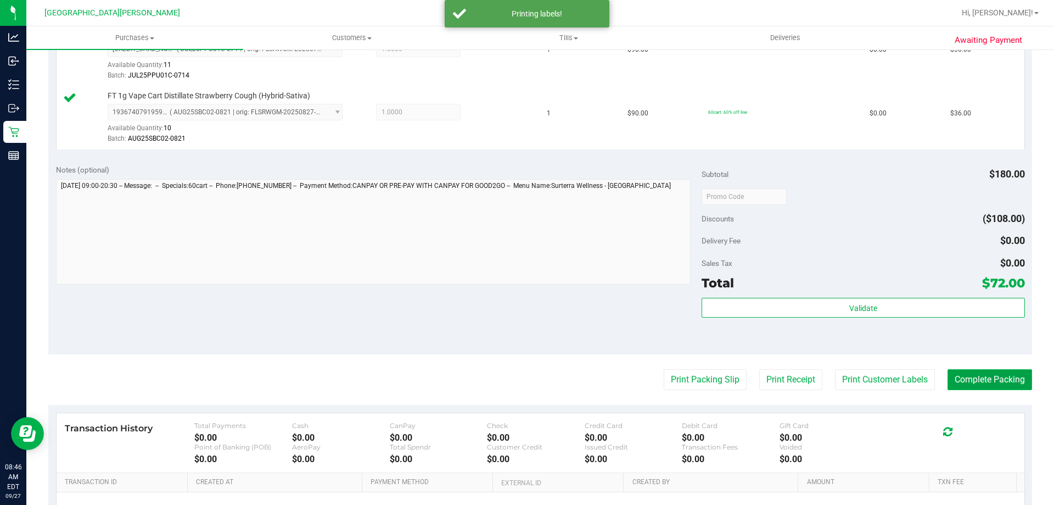
click at [990, 382] on button "Complete Packing" at bounding box center [990, 379] width 85 height 21
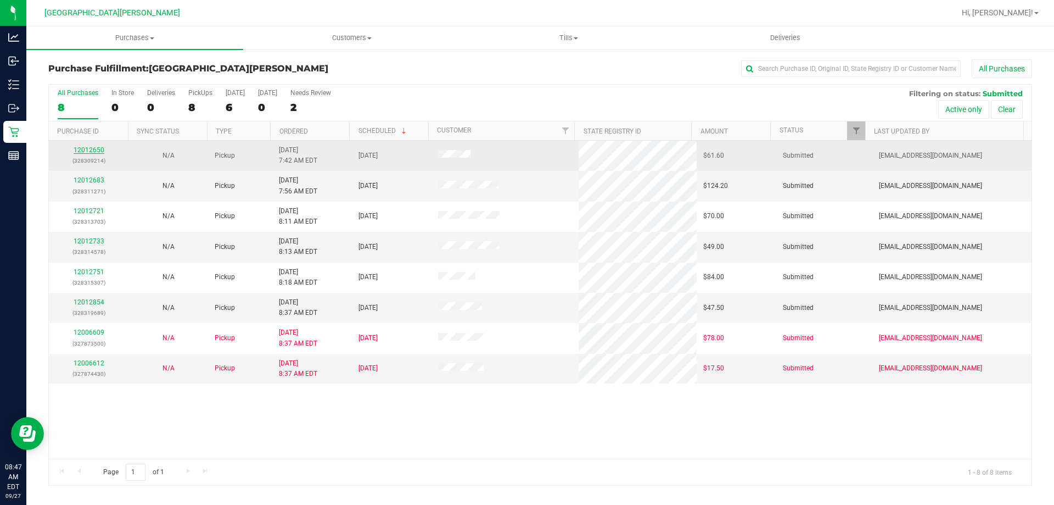
click at [88, 151] on link "12012650" at bounding box center [89, 150] width 31 height 8
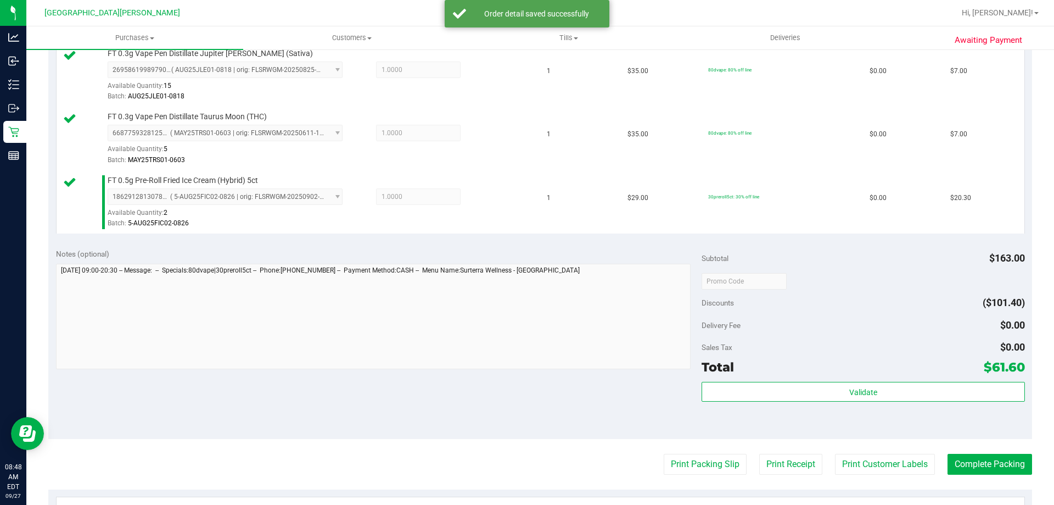
scroll to position [494, 0]
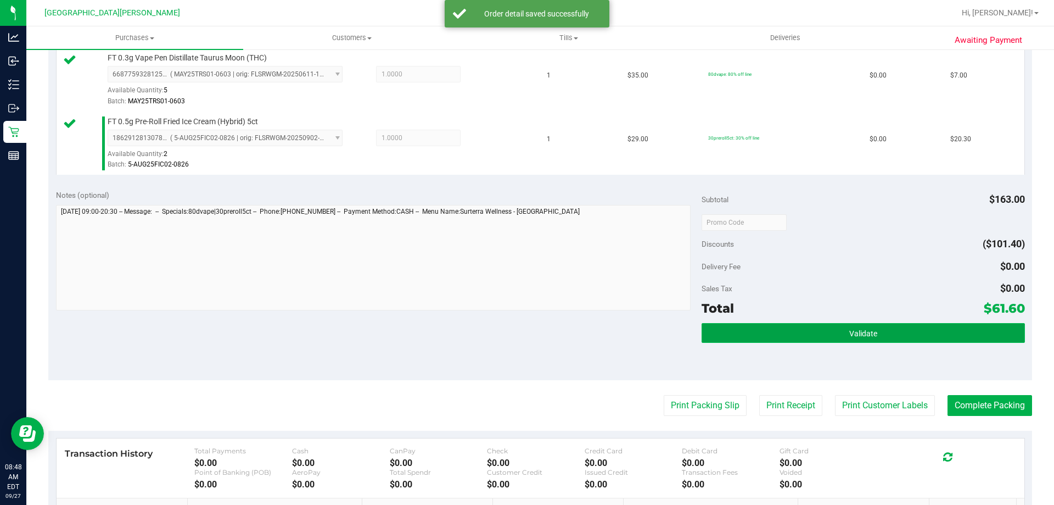
click at [796, 337] on button "Validate" at bounding box center [863, 333] width 323 height 20
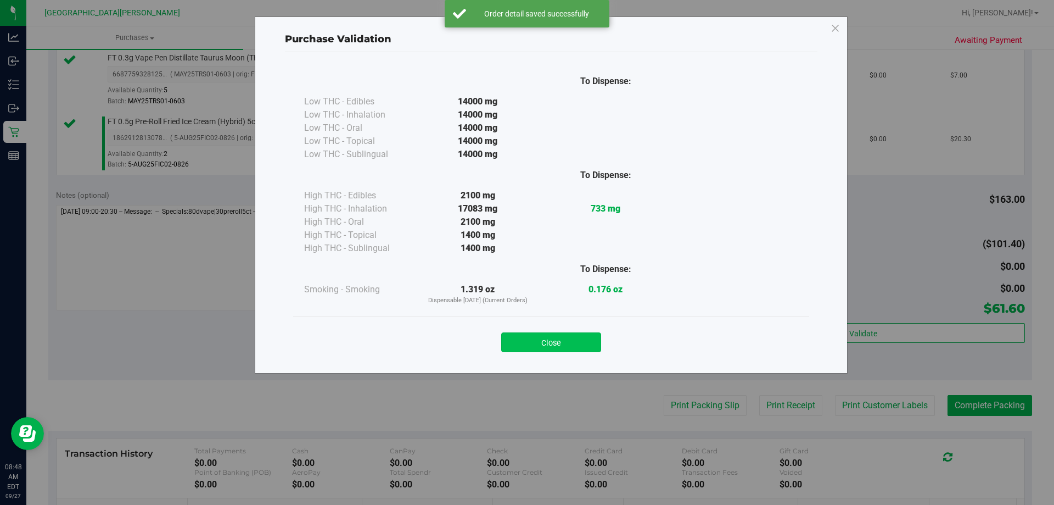
click at [550, 343] on button "Close" at bounding box center [551, 342] width 100 height 20
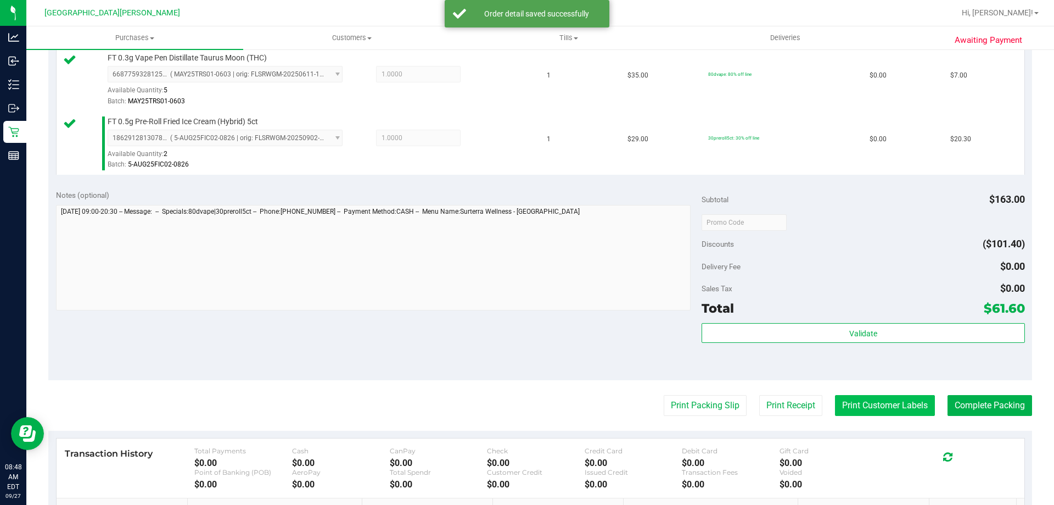
click at [861, 404] on button "Print Customer Labels" at bounding box center [885, 405] width 100 height 21
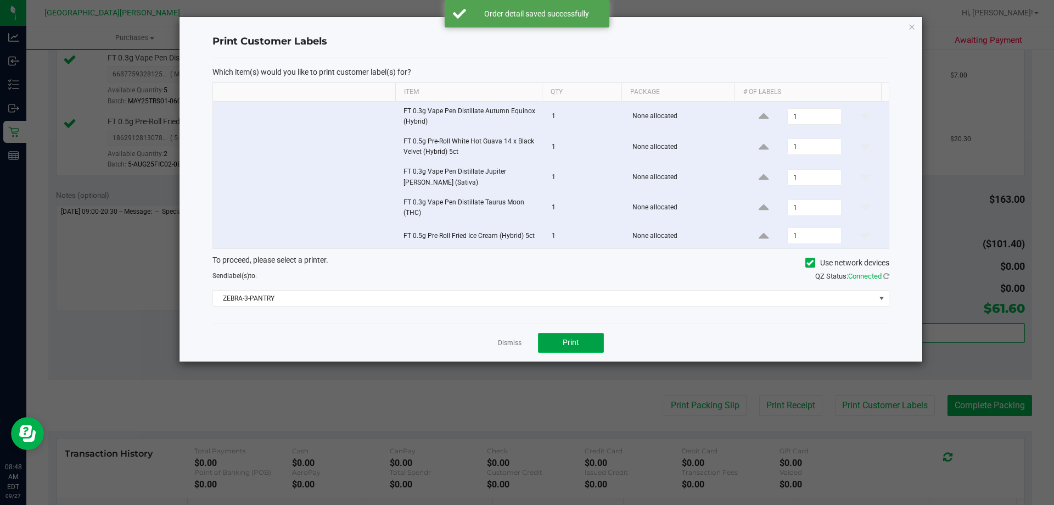
click at [599, 342] on button "Print" at bounding box center [571, 343] width 66 height 20
click at [505, 339] on link "Dismiss" at bounding box center [510, 342] width 24 height 9
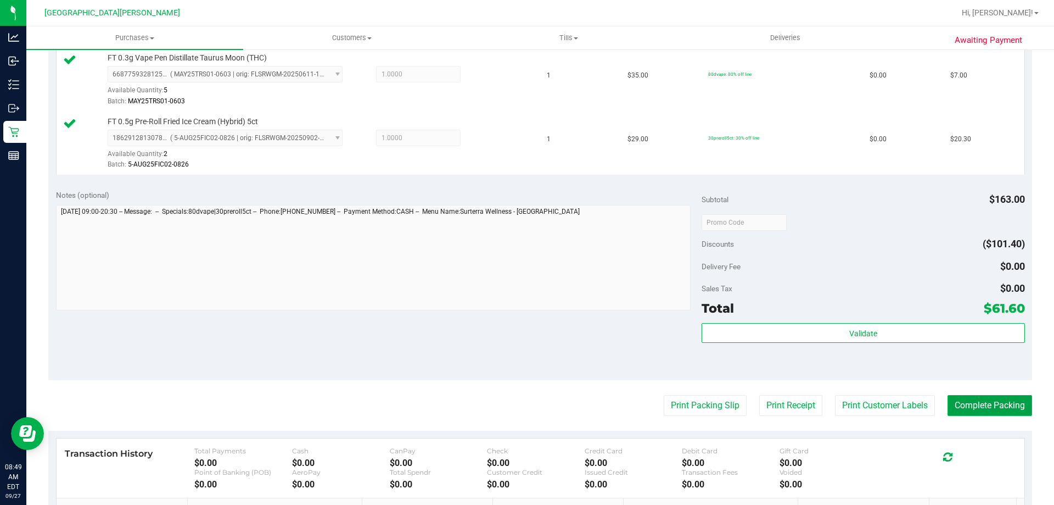
click at [995, 409] on button "Complete Packing" at bounding box center [990, 405] width 85 height 21
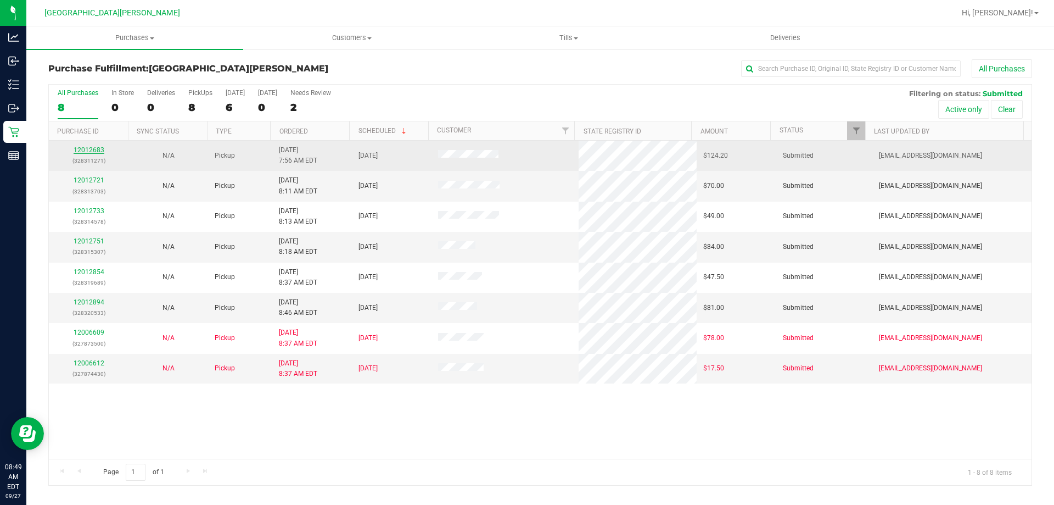
click at [100, 150] on link "12012683" at bounding box center [89, 150] width 31 height 8
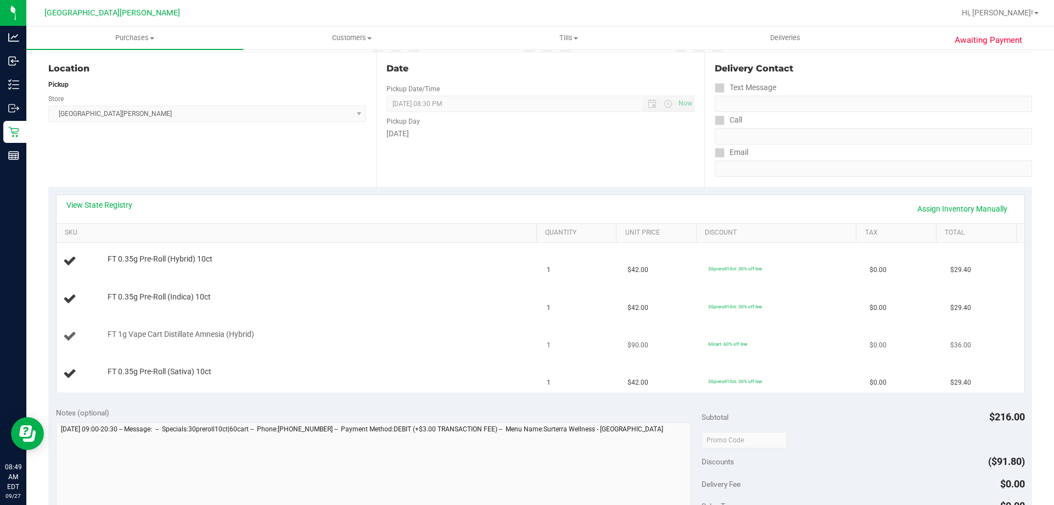
scroll to position [110, 0]
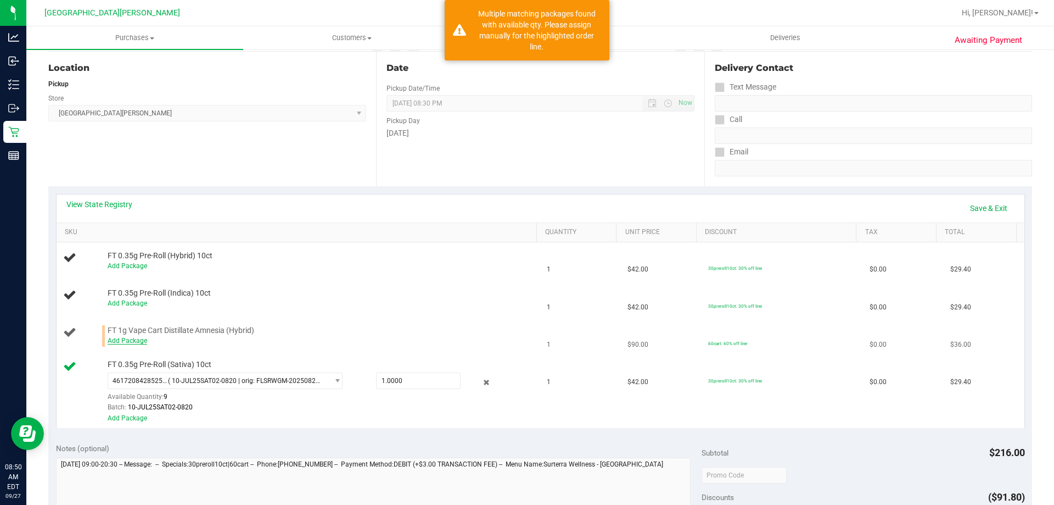
click at [142, 343] on link "Add Package" at bounding box center [128, 341] width 40 height 8
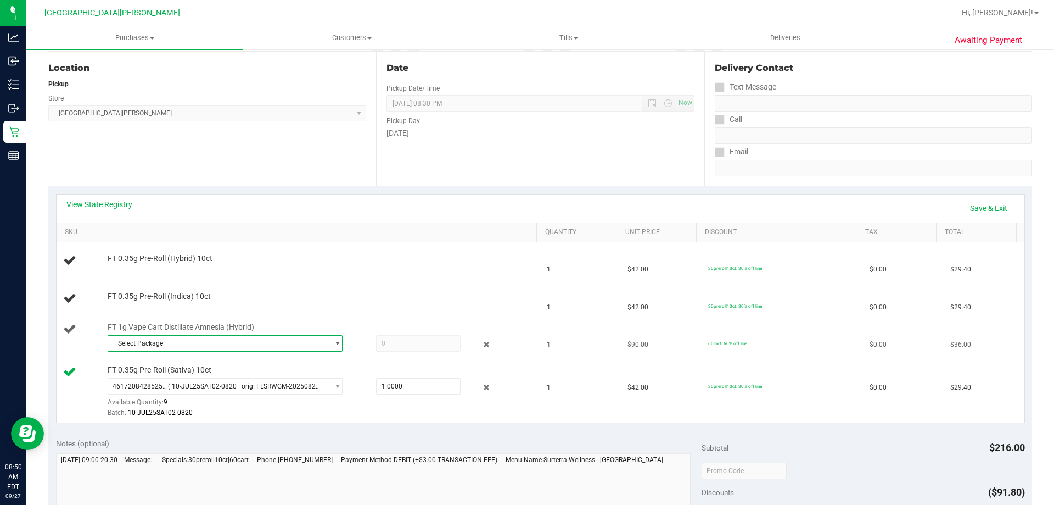
click at [152, 340] on span "Select Package" at bounding box center [218, 342] width 220 height 15
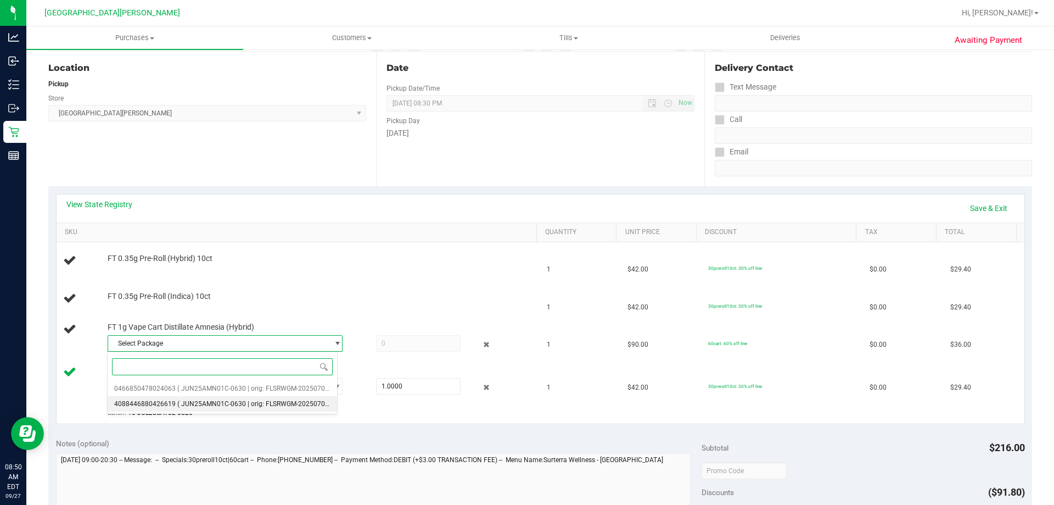
click at [159, 397] on li "4088446880426619 ( JUN25AMN01C-0630 | orig: FLSRWGM-20250707-1955 )" at bounding box center [222, 403] width 229 height 15
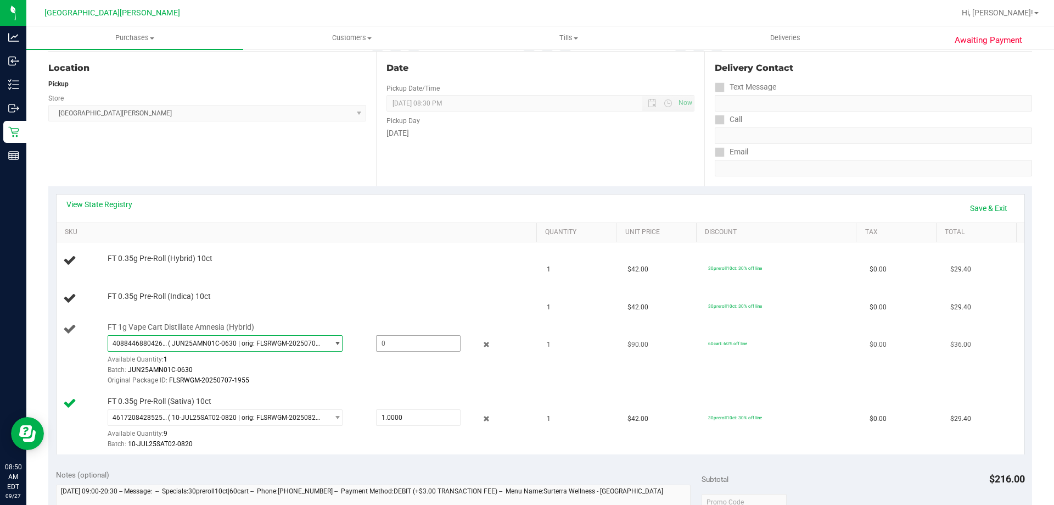
click at [395, 350] on span at bounding box center [418, 343] width 85 height 16
type input "1"
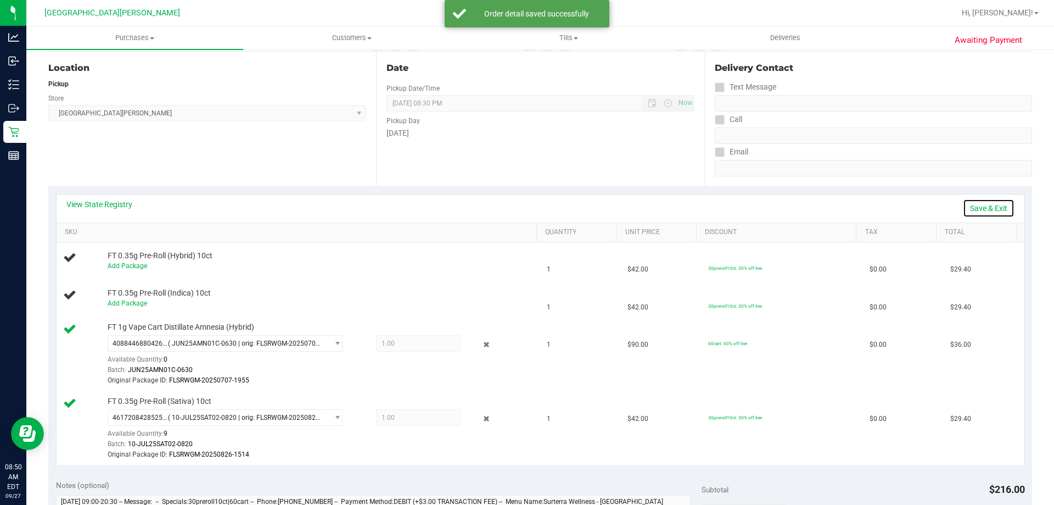
click at [989, 205] on link "Save & Exit" at bounding box center [989, 208] width 52 height 19
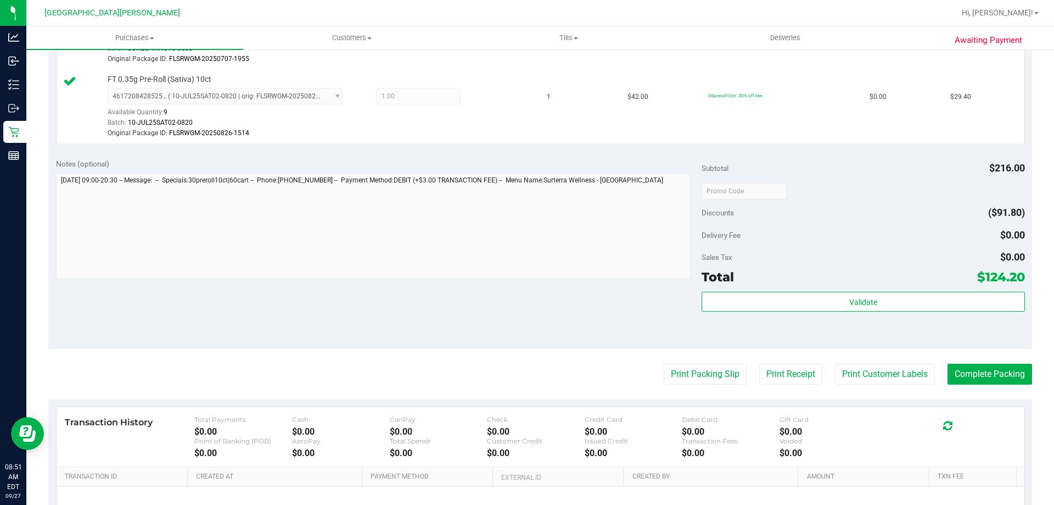
scroll to position [604, 0]
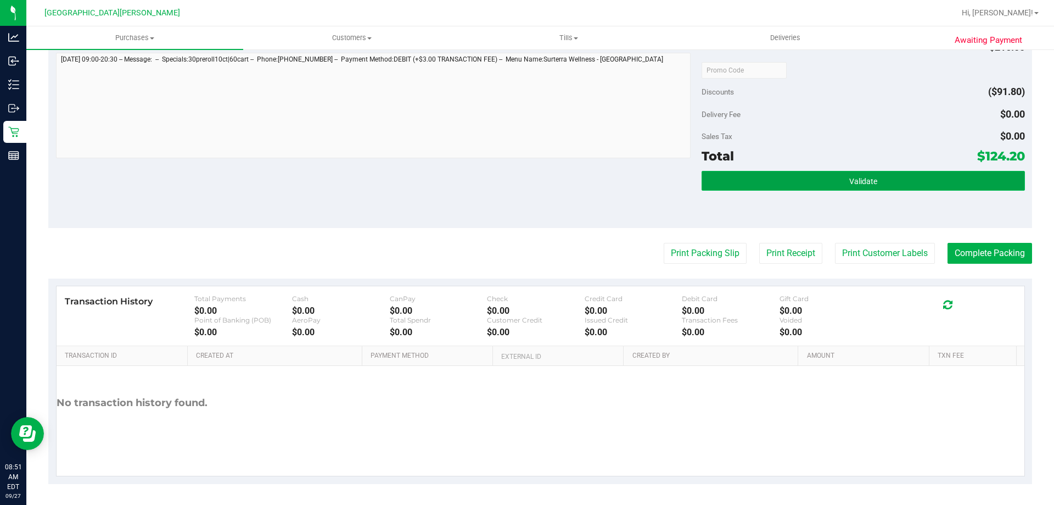
click at [889, 184] on button "Validate" at bounding box center [863, 181] width 323 height 20
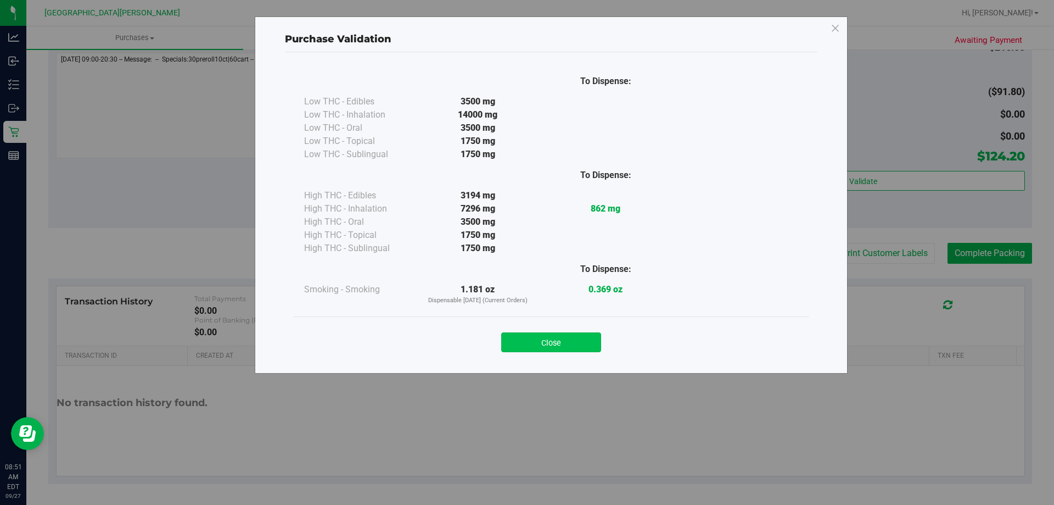
click at [547, 337] on button "Close" at bounding box center [551, 342] width 100 height 20
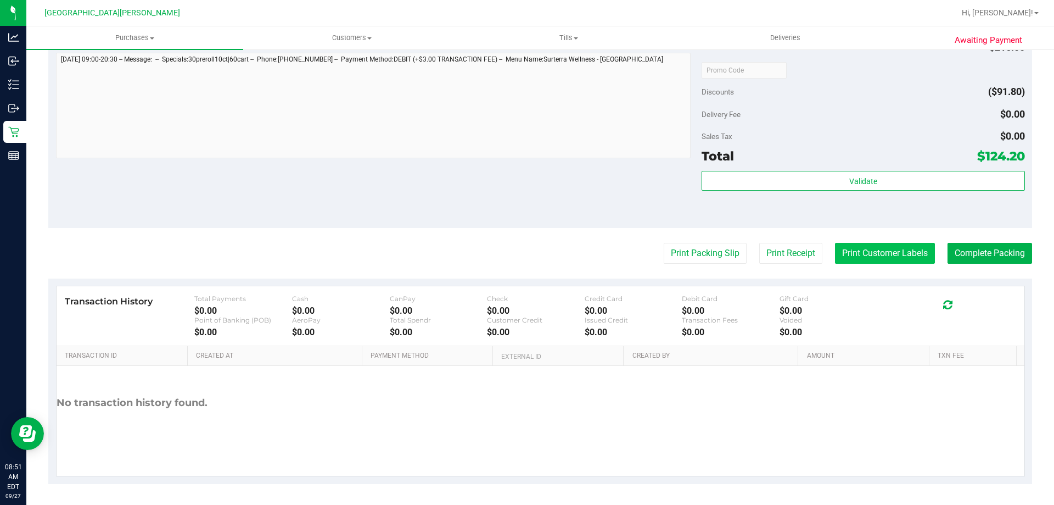
click at [842, 257] on button "Print Customer Labels" at bounding box center [885, 253] width 100 height 21
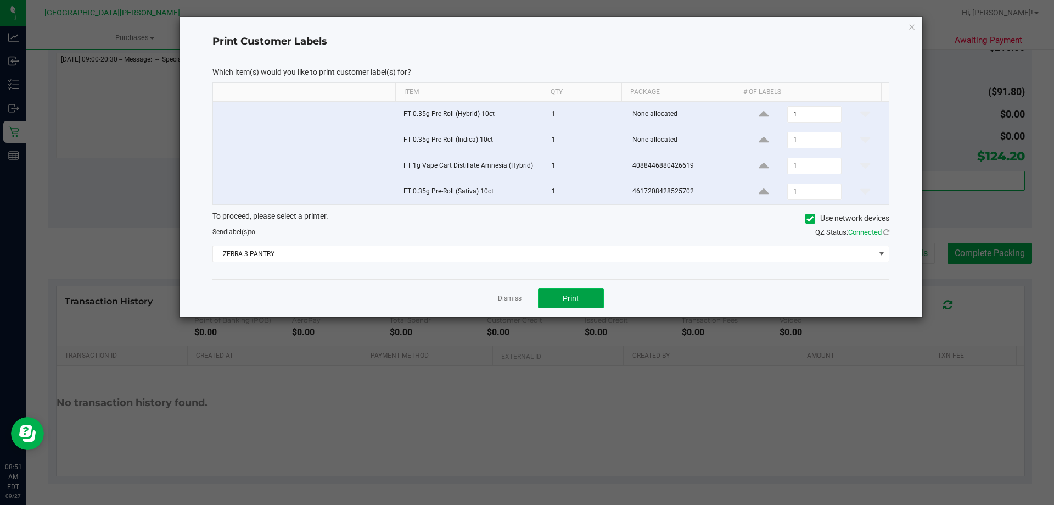
click at [563, 302] on span "Print" at bounding box center [571, 298] width 16 height 9
click at [505, 298] on link "Dismiss" at bounding box center [510, 298] width 24 height 9
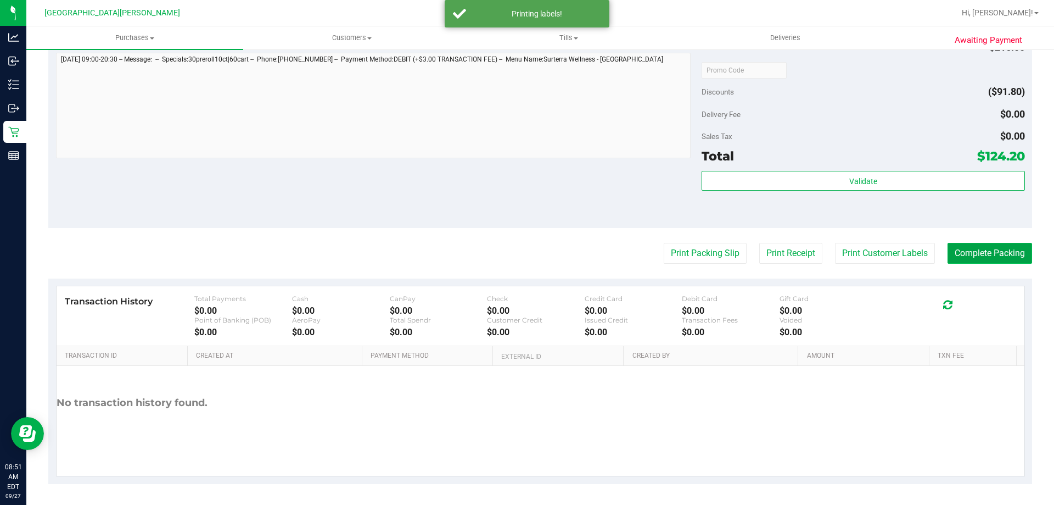
click at [951, 253] on button "Complete Packing" at bounding box center [990, 253] width 85 height 21
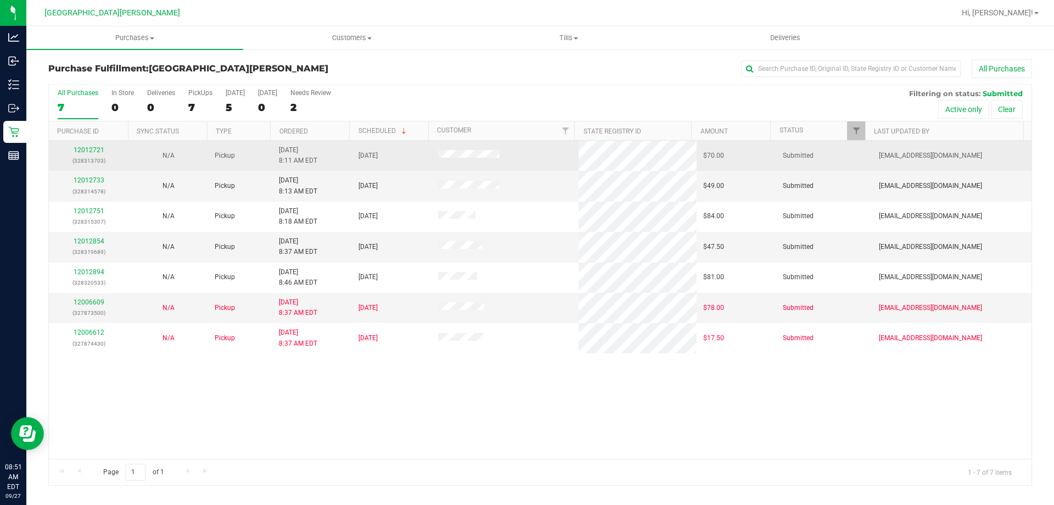
click at [83, 154] on div "12012721 (328313703)" at bounding box center [88, 155] width 66 height 21
click at [85, 147] on link "12012721" at bounding box center [89, 150] width 31 height 8
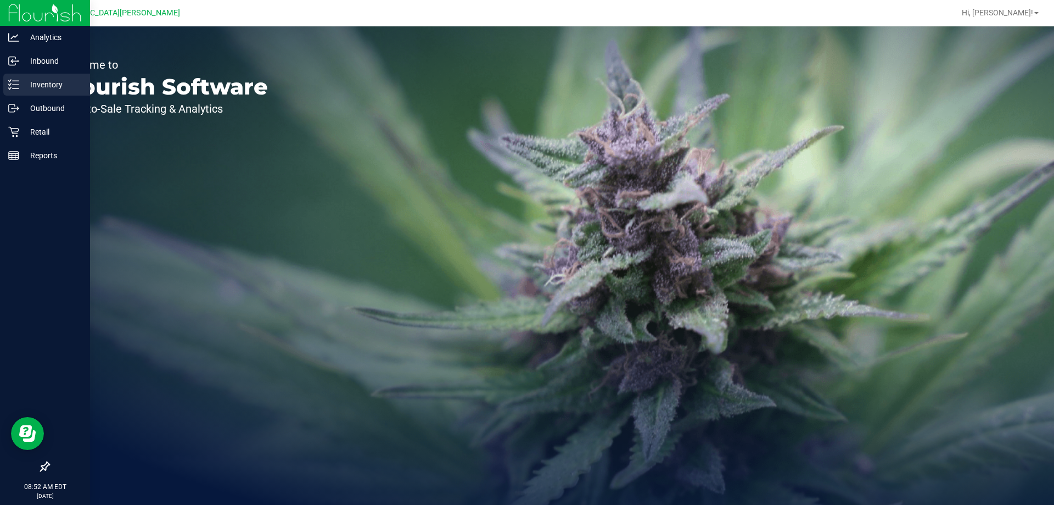
click at [49, 86] on p "Inventory" at bounding box center [52, 84] width 66 height 13
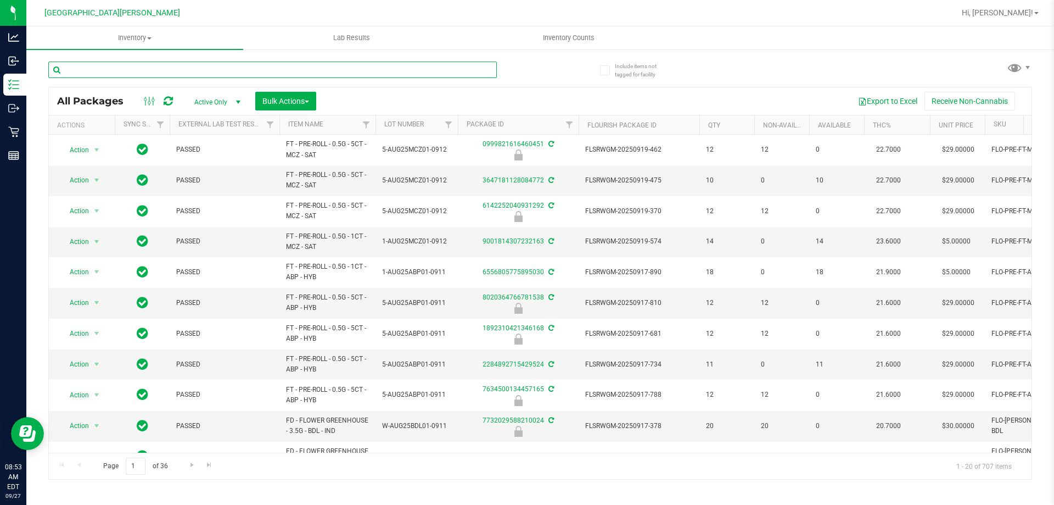
click at [219, 69] on input "text" at bounding box center [272, 69] width 449 height 16
click at [171, 76] on input "text" at bounding box center [272, 69] width 449 height 16
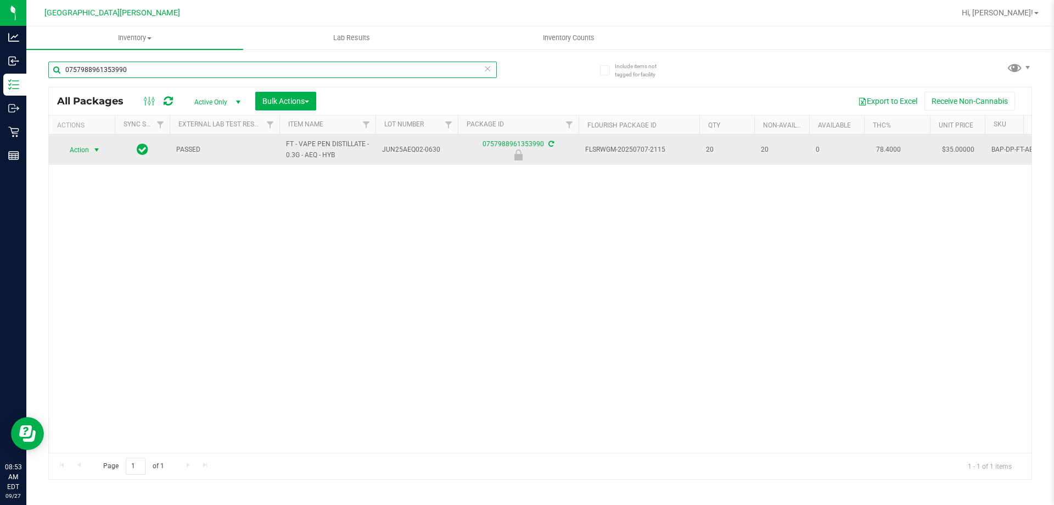
type input "0757988961353990"
click at [101, 149] on span "select" at bounding box center [96, 149] width 9 height 9
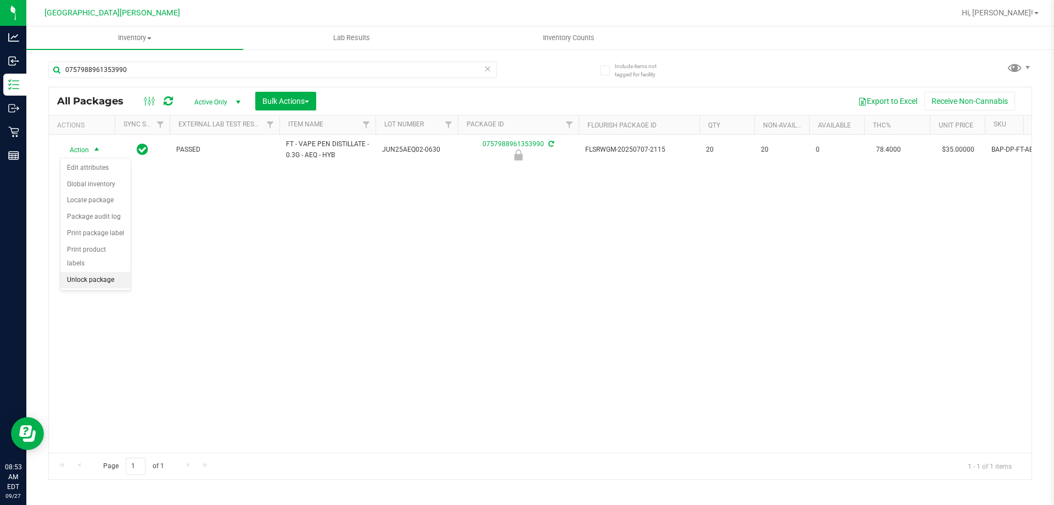
click at [105, 272] on li "Unlock package" at bounding box center [95, 280] width 70 height 16
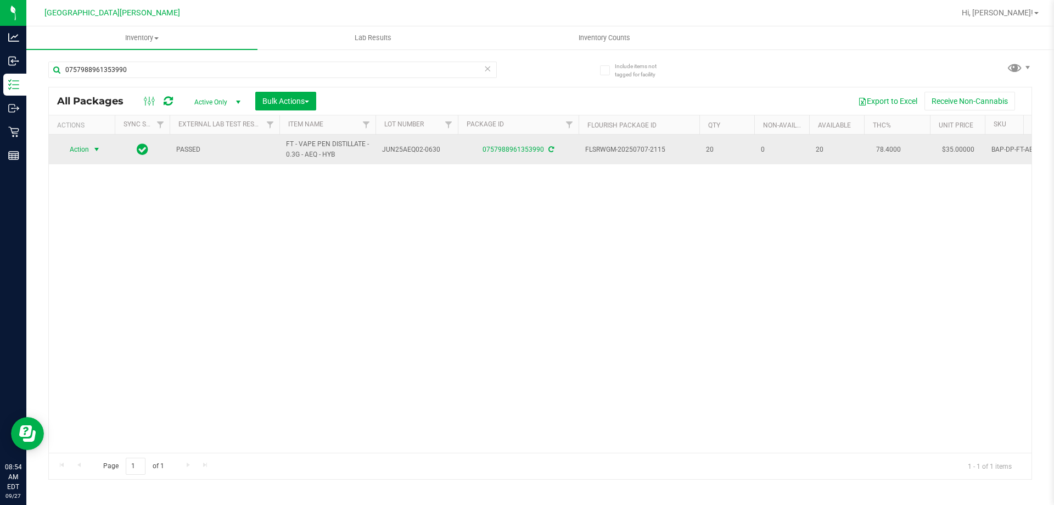
click at [89, 154] on span "Action" at bounding box center [75, 149] width 30 height 15
click at [89, 153] on span "Action" at bounding box center [75, 149] width 30 height 15
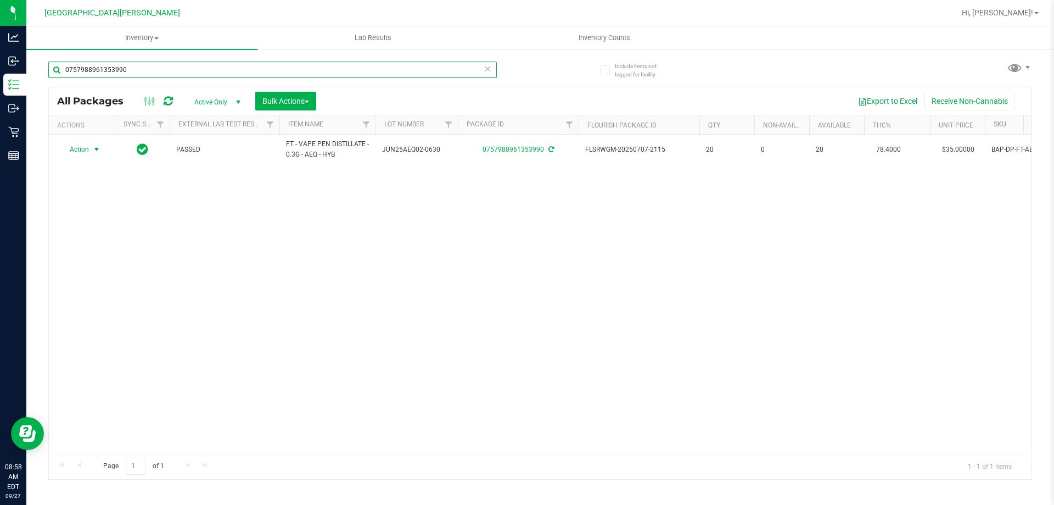
click at [139, 75] on input "0757988961353990" at bounding box center [272, 69] width 449 height 16
type input "0921235010013660"
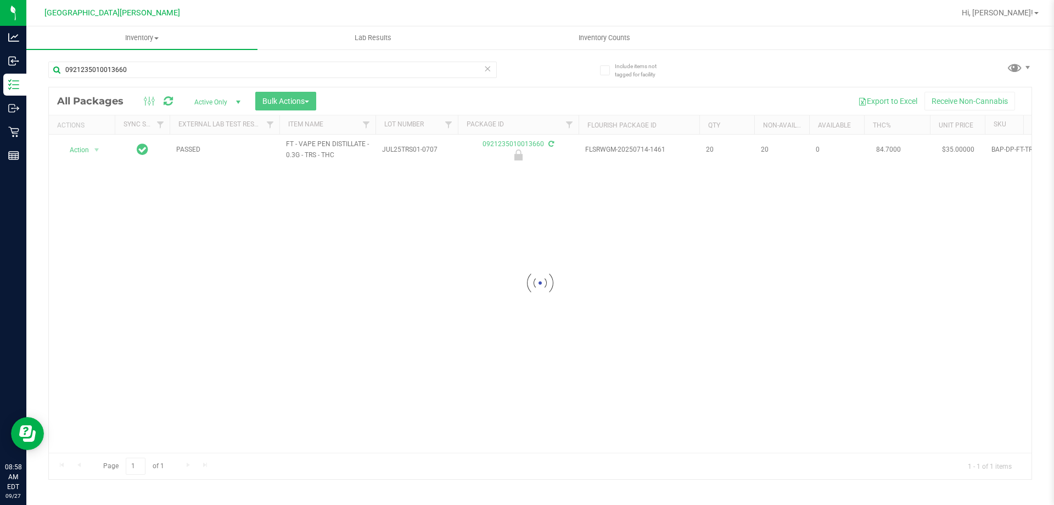
click at [96, 148] on div at bounding box center [540, 282] width 983 height 391
click at [95, 151] on span "select" at bounding box center [96, 149] width 9 height 9
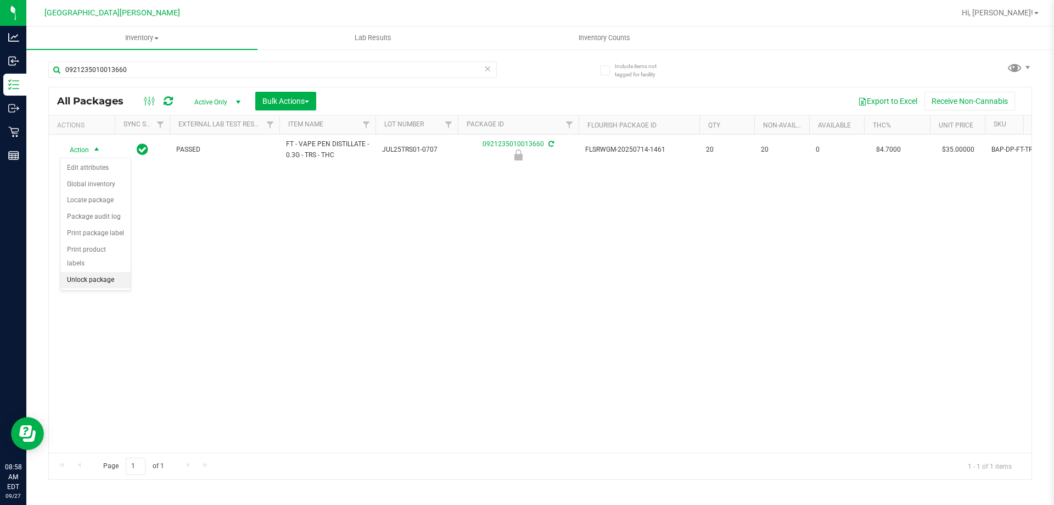
click at [85, 272] on li "Unlock package" at bounding box center [95, 280] width 70 height 16
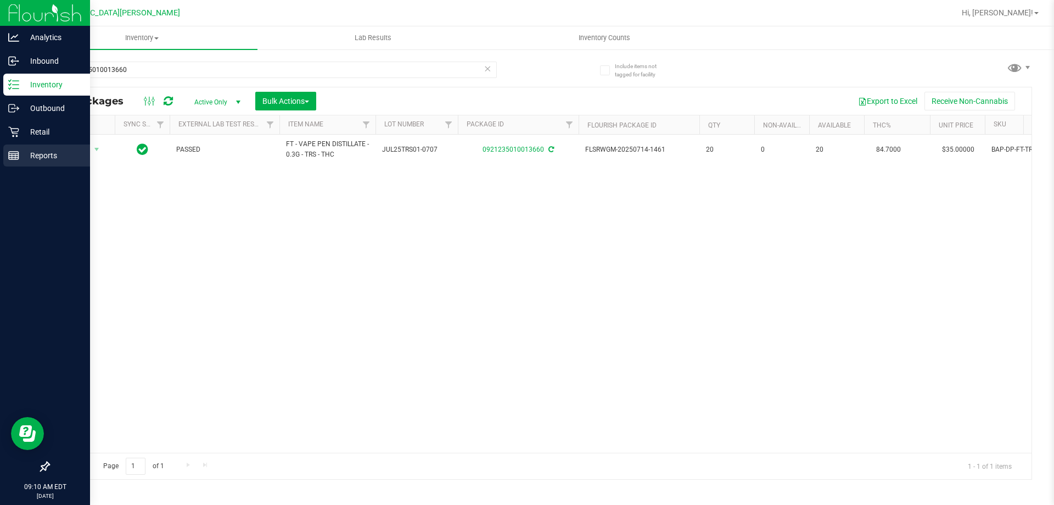
click at [45, 156] on p "Reports" at bounding box center [52, 155] width 66 height 13
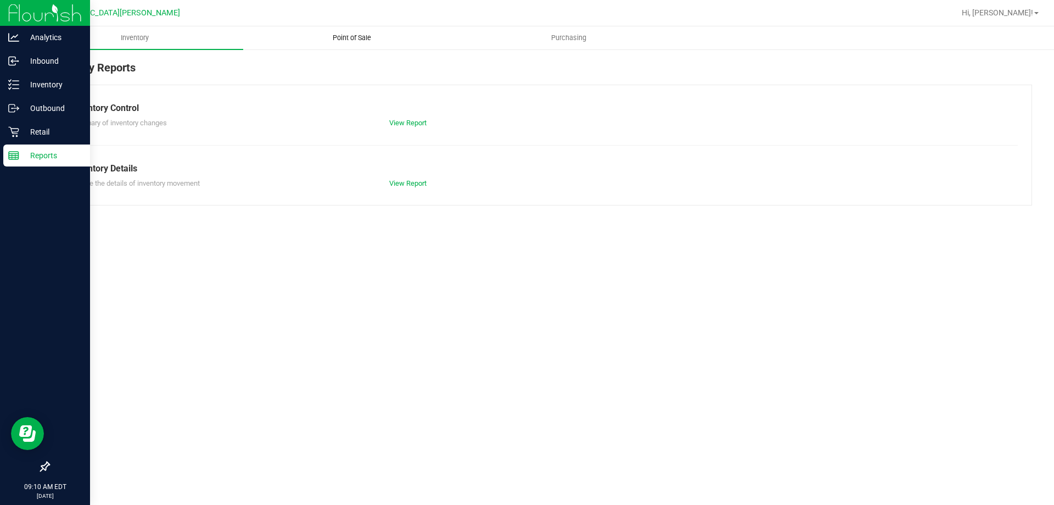
click at [344, 41] on span "Point of Sale" at bounding box center [352, 38] width 68 height 10
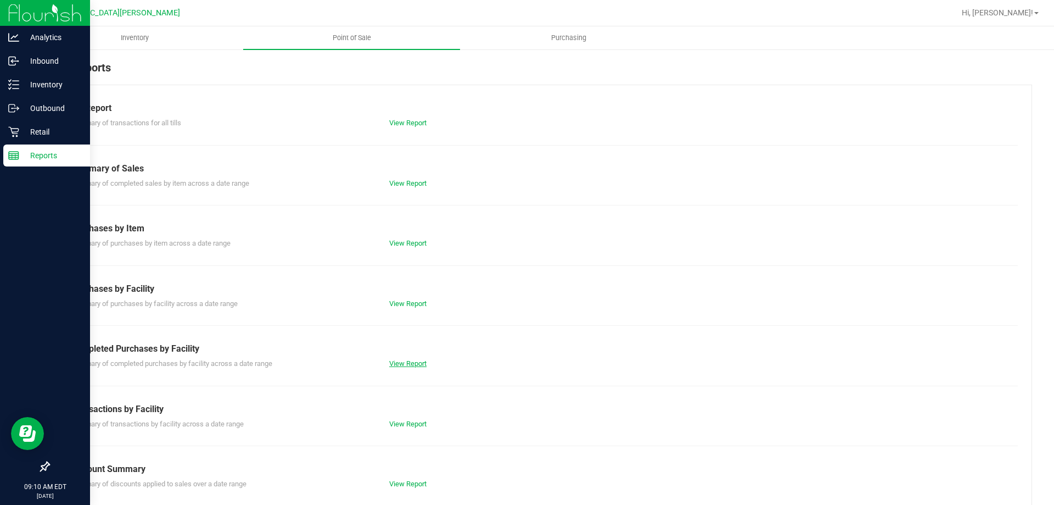
click at [406, 361] on link "View Report" at bounding box center [407, 363] width 37 height 8
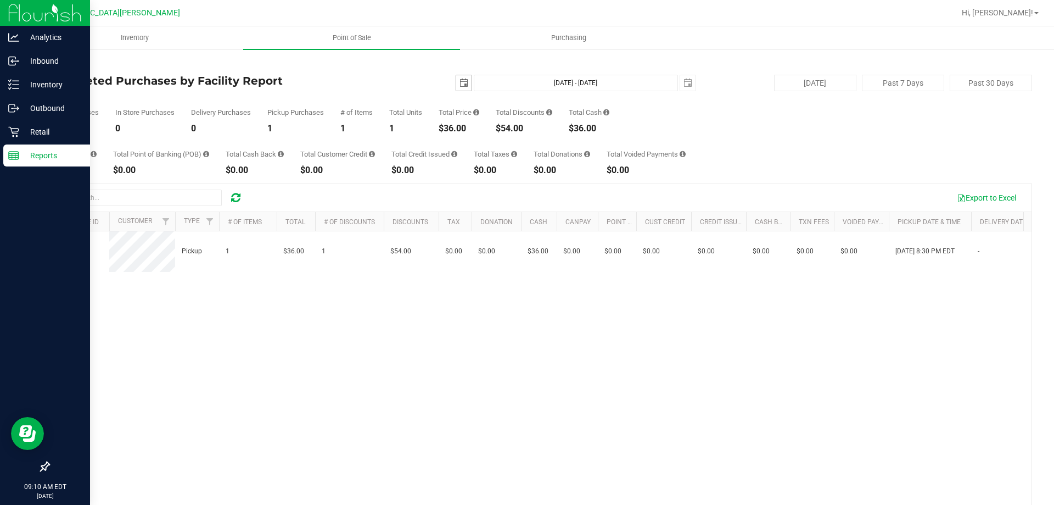
click at [460, 83] on span "select" at bounding box center [464, 83] width 9 height 9
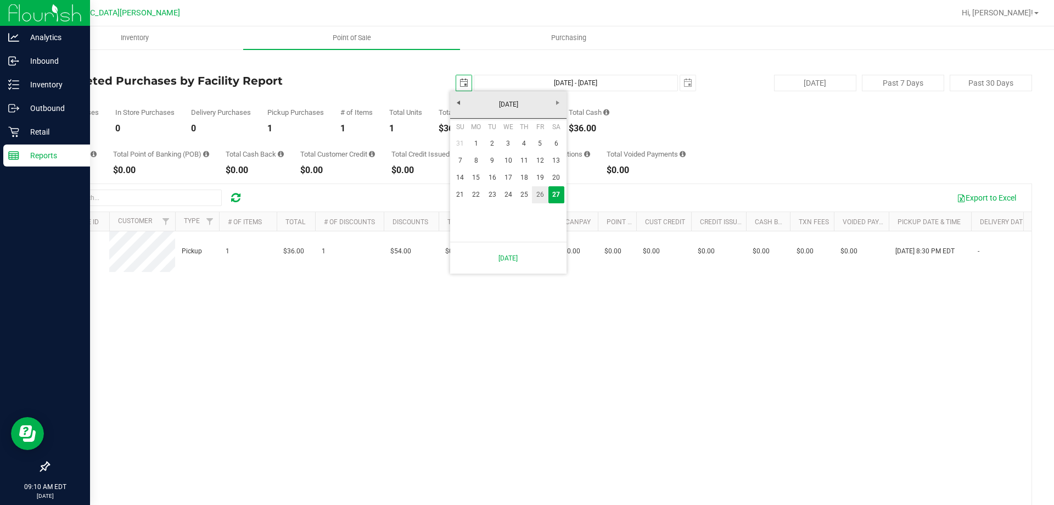
click at [541, 202] on link "26" at bounding box center [540, 194] width 16 height 17
type input "2025-09-26"
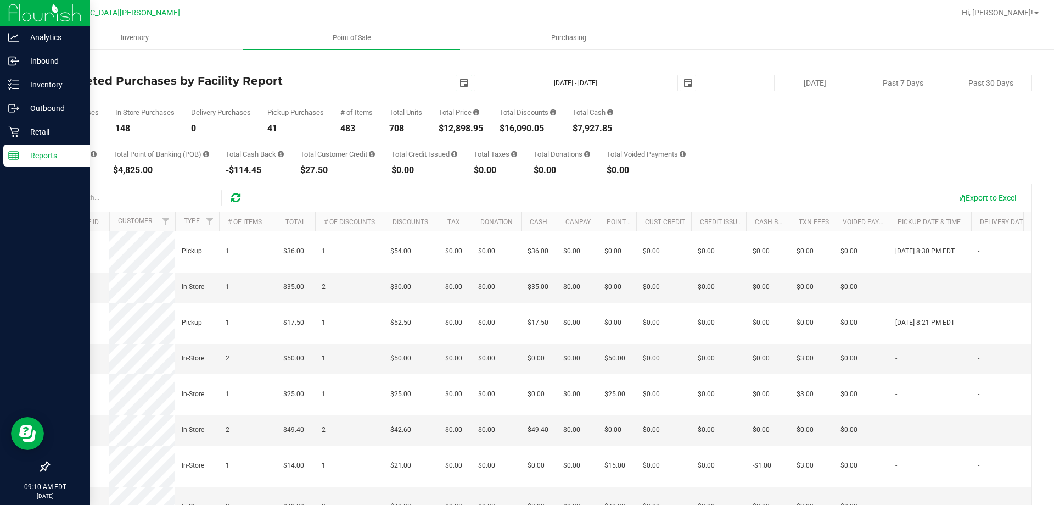
click at [684, 87] on span "select" at bounding box center [688, 83] width 9 height 9
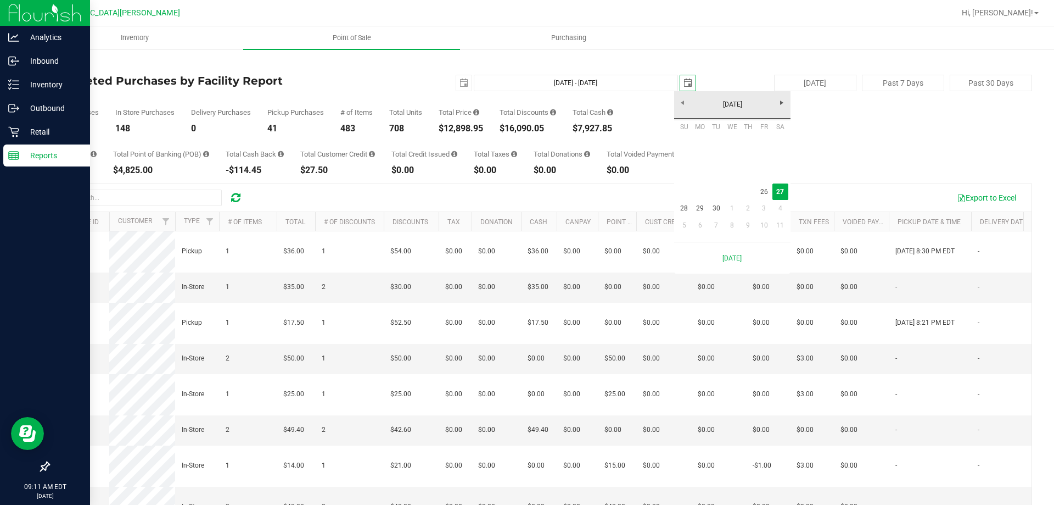
scroll to position [0, 27]
click at [765, 192] on link "26" at bounding box center [764, 191] width 16 height 17
type input "Sep 26, 2025 - Sep 26, 2025"
type input "2025-09-26"
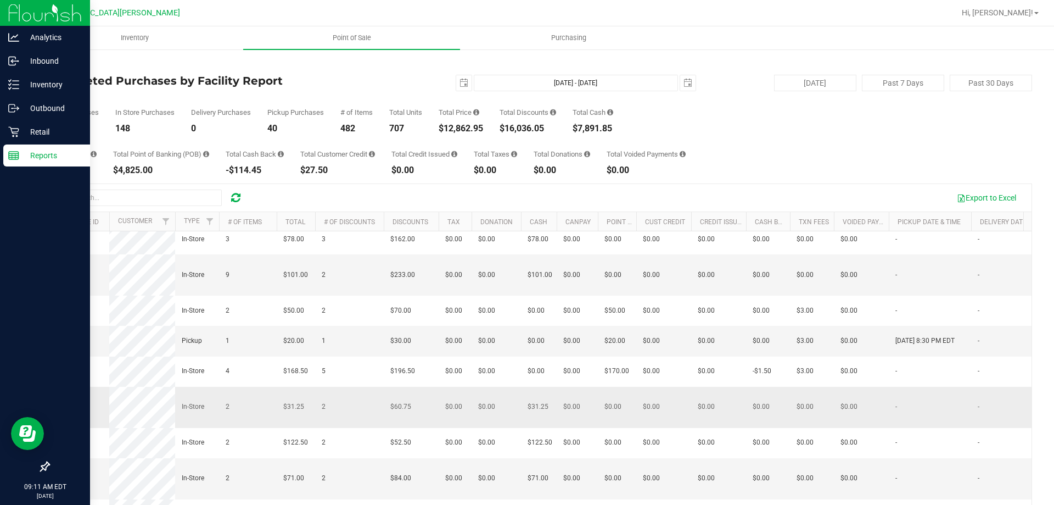
click at [71, 410] on span "12011583" at bounding box center [70, 406] width 31 height 8
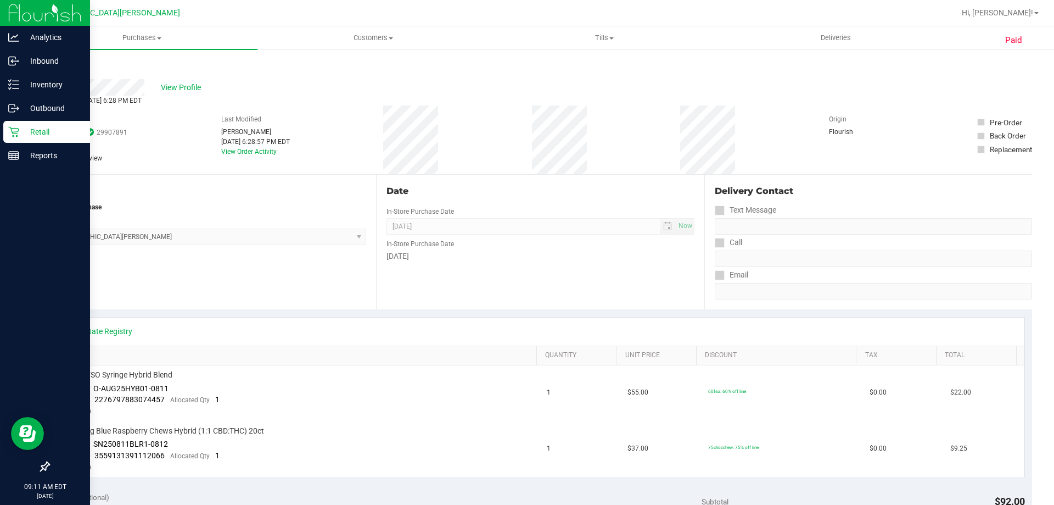
click at [58, 65] on link "Back" at bounding box center [56, 66] width 16 height 8
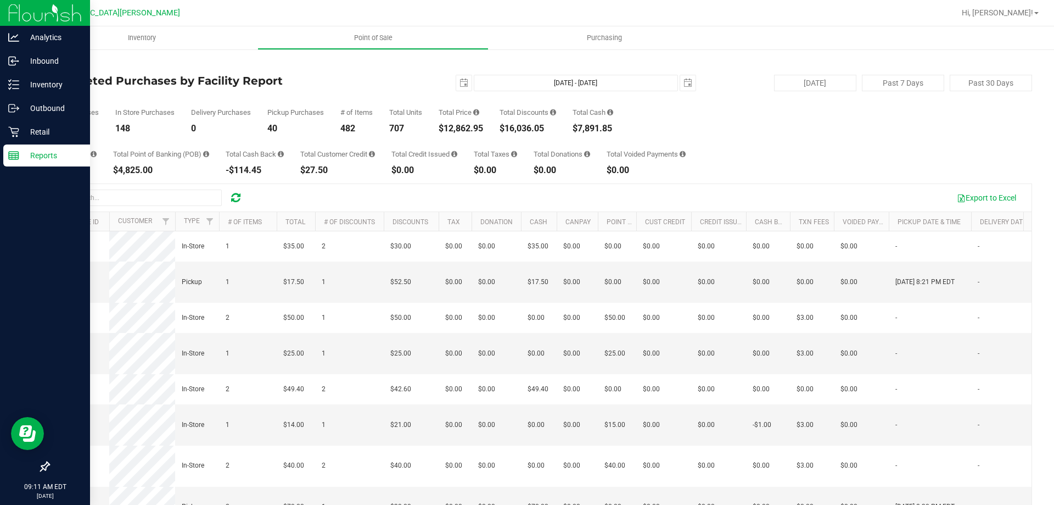
click at [64, 64] on link "Back" at bounding box center [56, 64] width 16 height 8
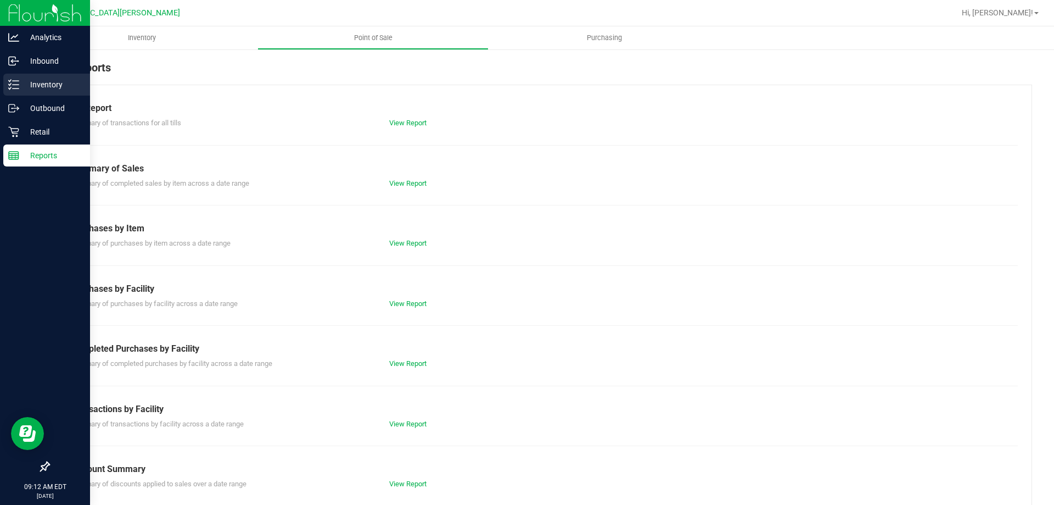
click at [43, 80] on p "Inventory" at bounding box center [52, 84] width 66 height 13
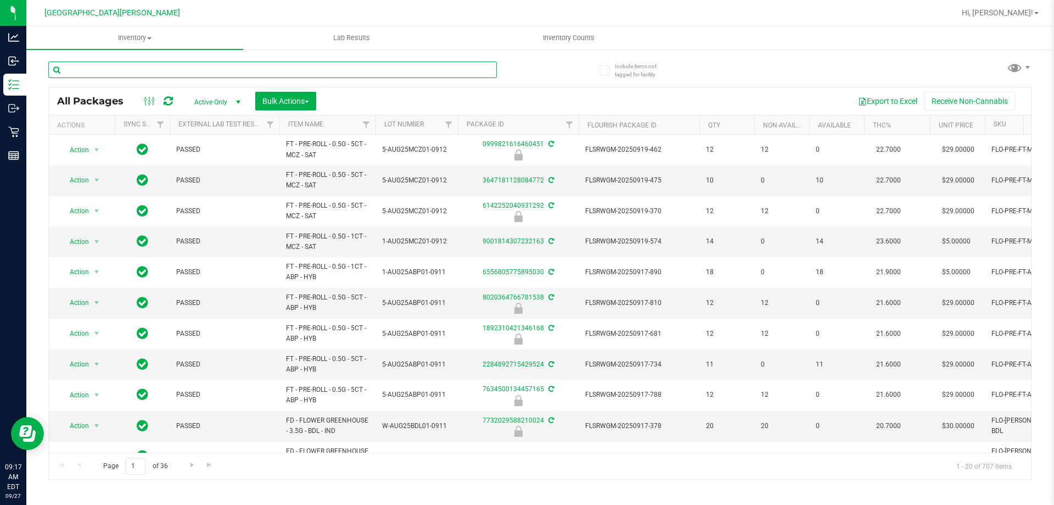
click at [167, 68] on input "text" at bounding box center [272, 69] width 449 height 16
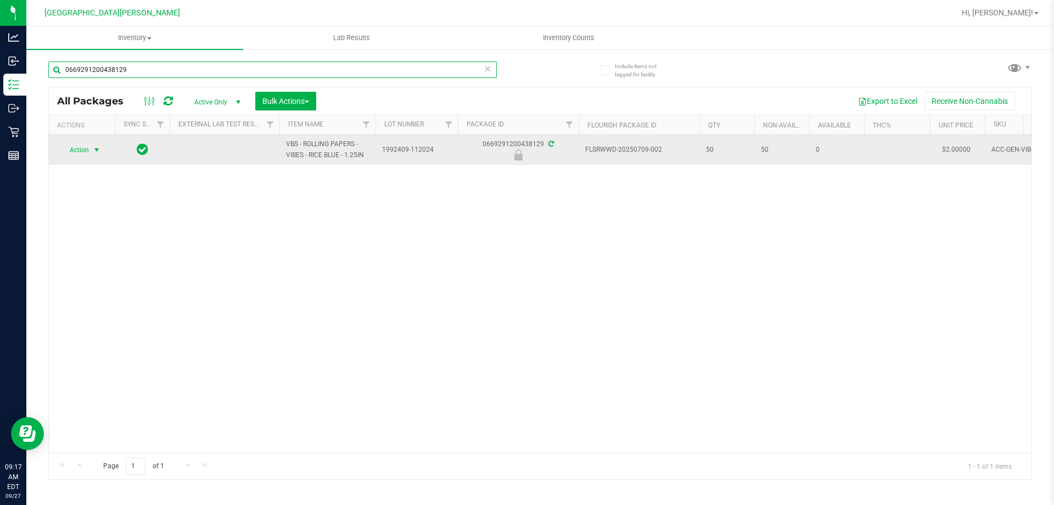
type input "0669291200438129"
click at [96, 150] on span "select" at bounding box center [96, 149] width 9 height 9
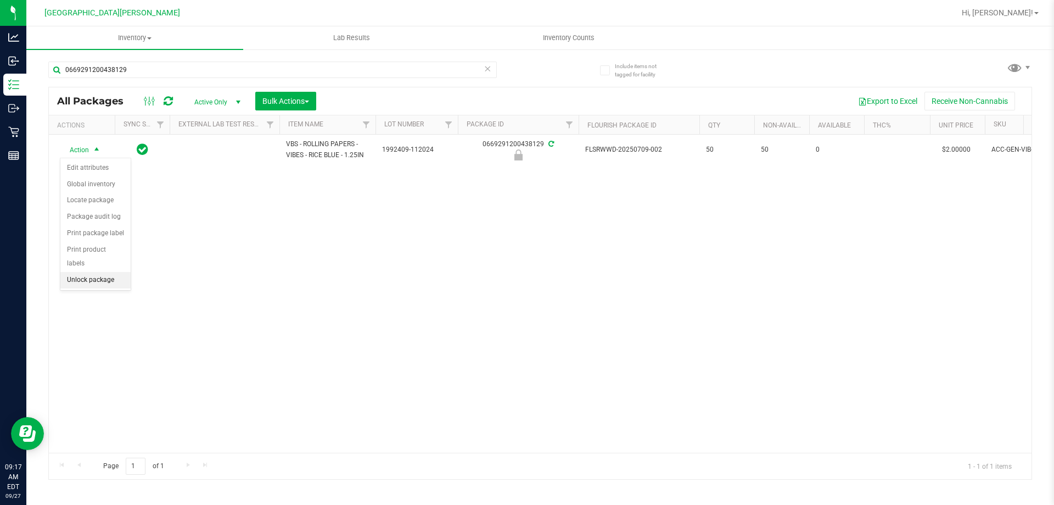
click at [97, 272] on li "Unlock package" at bounding box center [95, 280] width 70 height 16
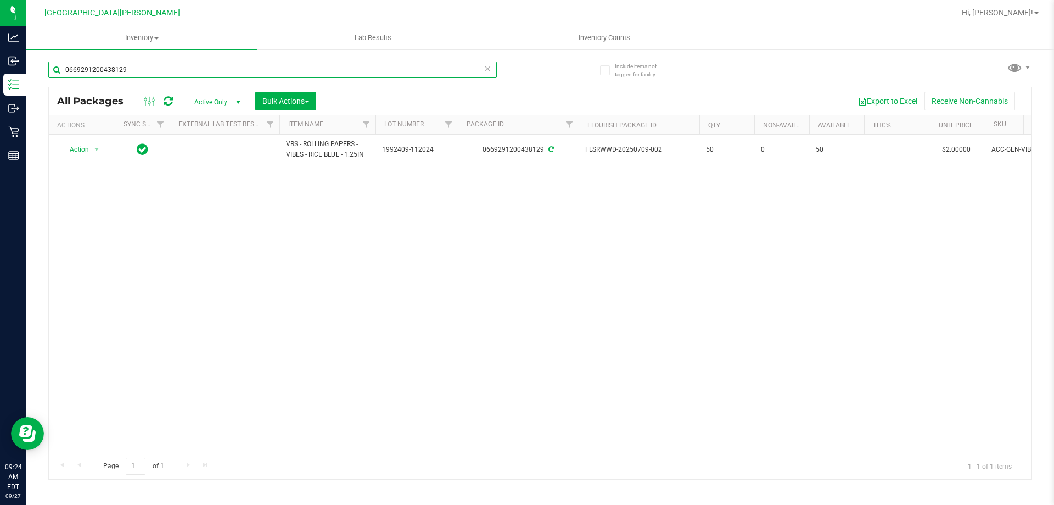
click at [139, 68] on input "0669291200438129" at bounding box center [272, 69] width 449 height 16
type input "0"
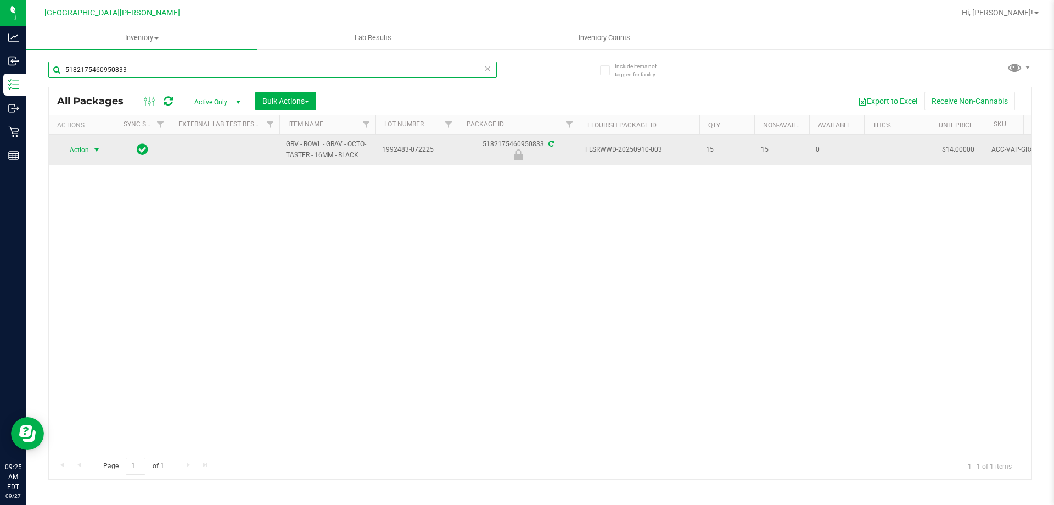
type input "5182175460950833"
click at [98, 148] on span "select" at bounding box center [96, 149] width 9 height 9
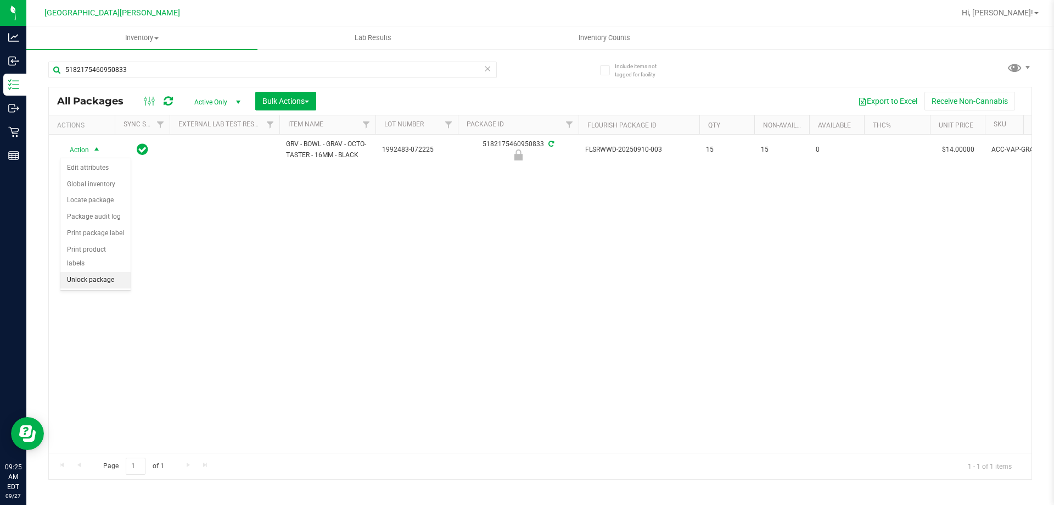
click at [95, 272] on li "Unlock package" at bounding box center [95, 280] width 70 height 16
click at [152, 57] on div "5182175460950833" at bounding box center [294, 69] width 492 height 35
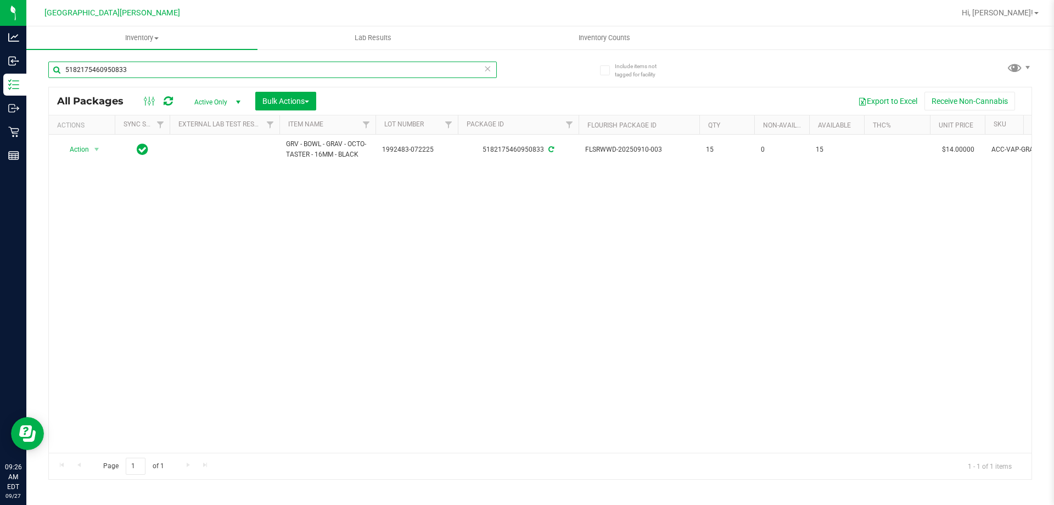
click at [144, 72] on input "5182175460950833" at bounding box center [272, 69] width 449 height 16
type input "5"
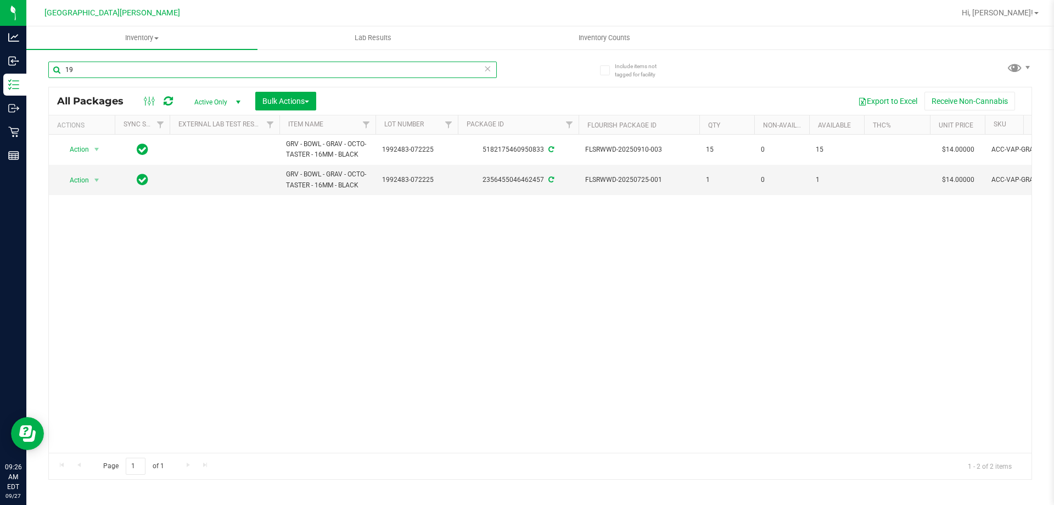
type input "1"
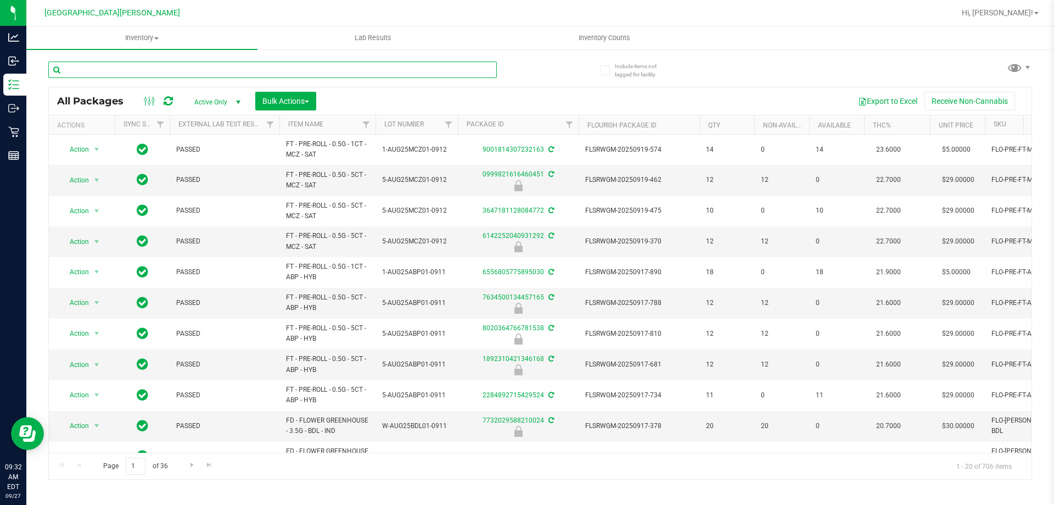
click at [208, 68] on input "text" at bounding box center [272, 69] width 449 height 16
click at [208, 69] on input "text" at bounding box center [272, 69] width 449 height 16
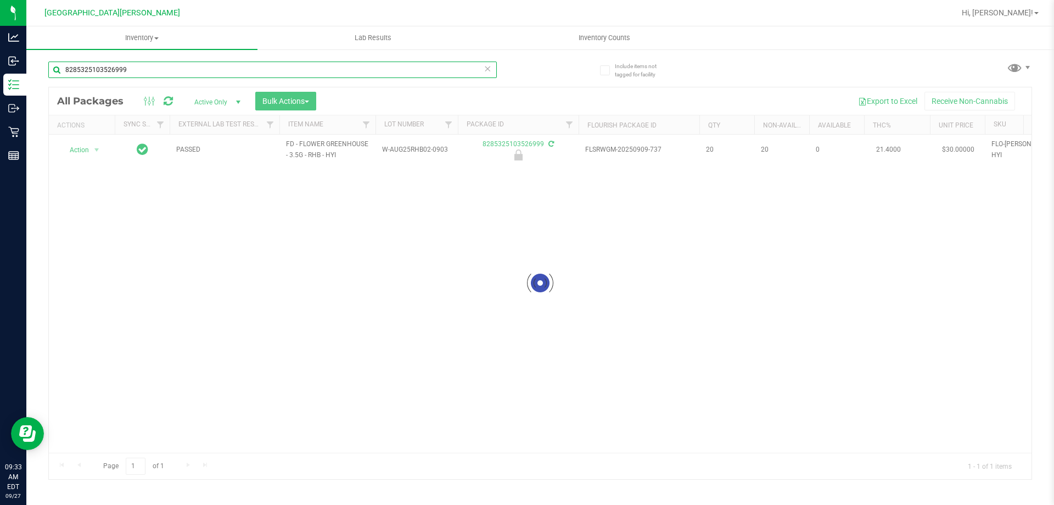
type input "8285325103526999"
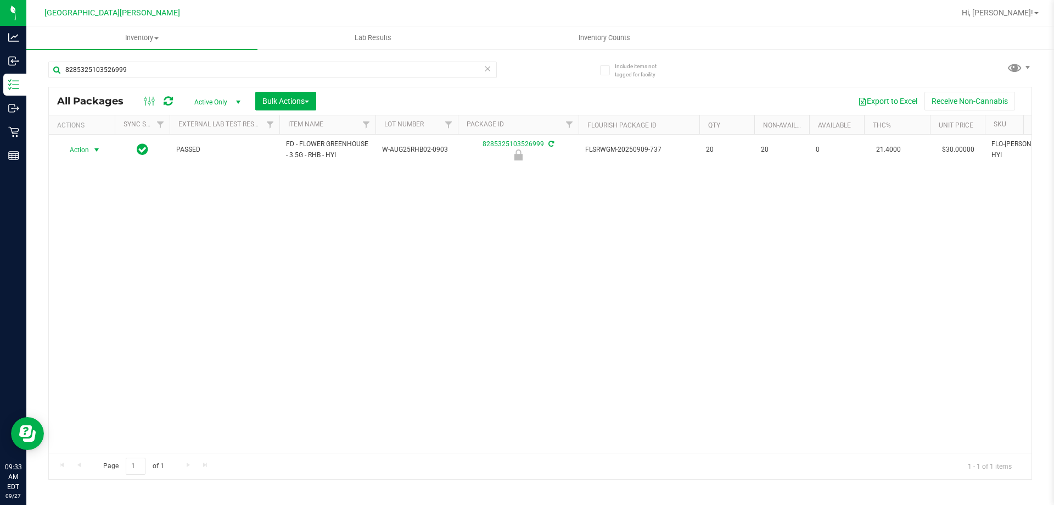
click at [92, 150] on span "select" at bounding box center [96, 149] width 9 height 9
click at [81, 272] on li "Unlock package" at bounding box center [95, 280] width 70 height 16
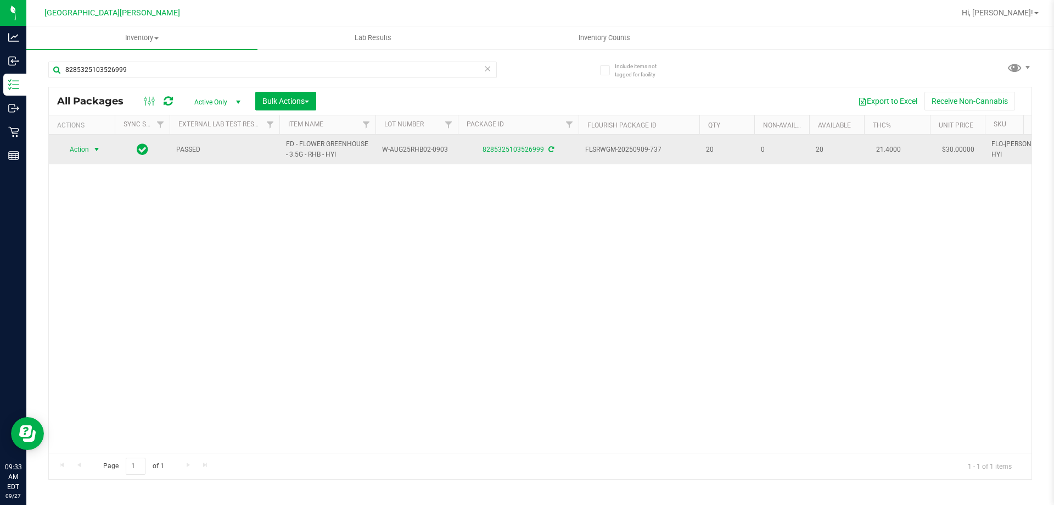
click at [102, 153] on span "select" at bounding box center [97, 149] width 14 height 15
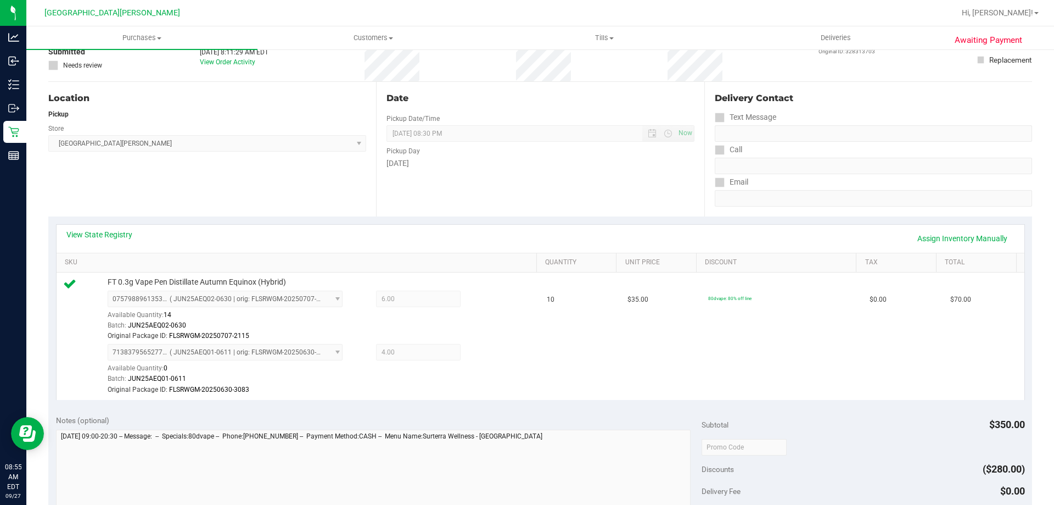
scroll to position [220, 0]
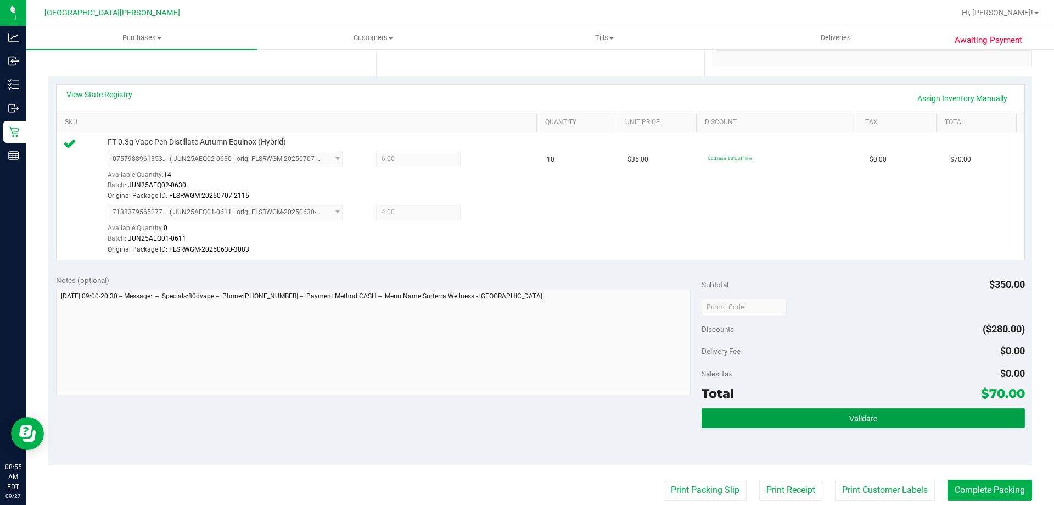
click at [894, 419] on button "Validate" at bounding box center [863, 418] width 323 height 20
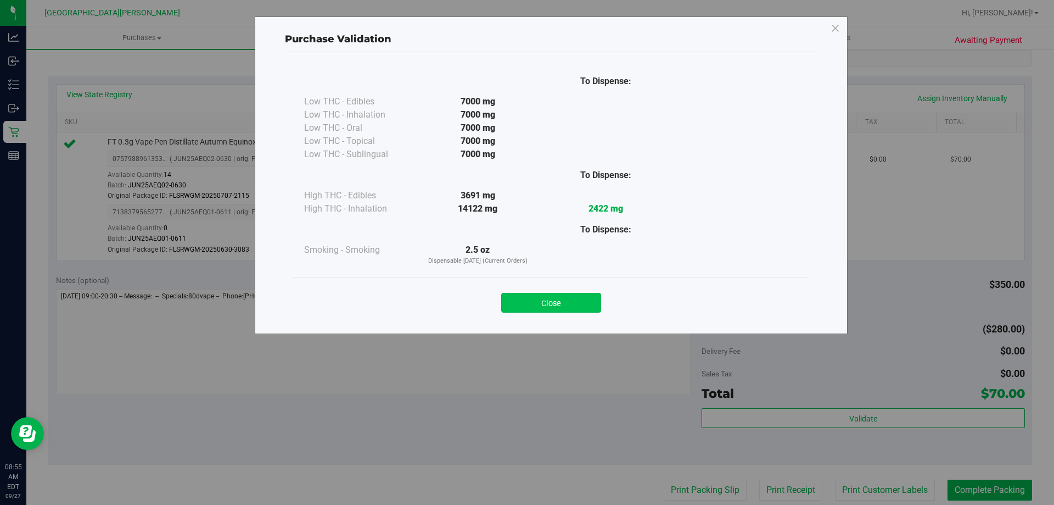
click at [557, 298] on button "Close" at bounding box center [551, 303] width 100 height 20
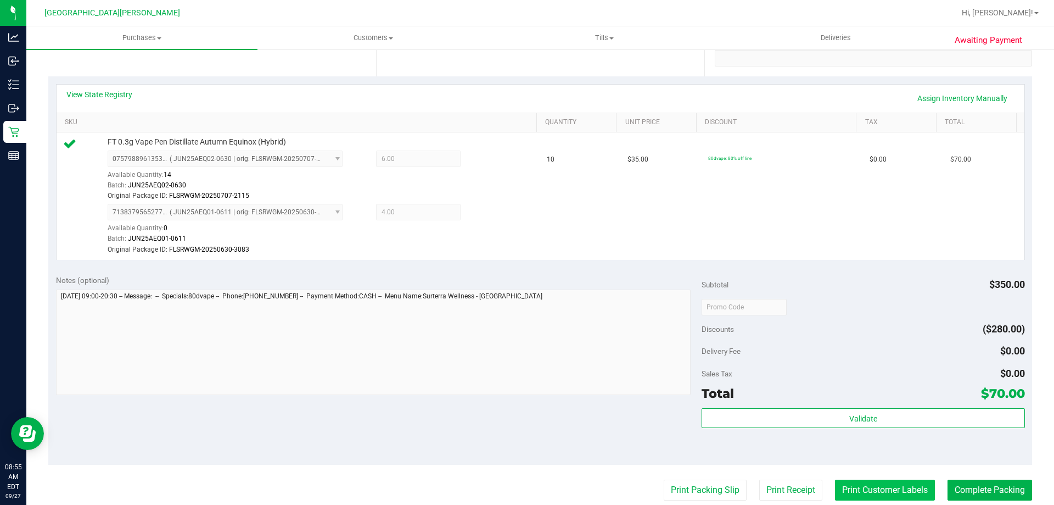
click at [889, 488] on button "Print Customer Labels" at bounding box center [885, 489] width 100 height 21
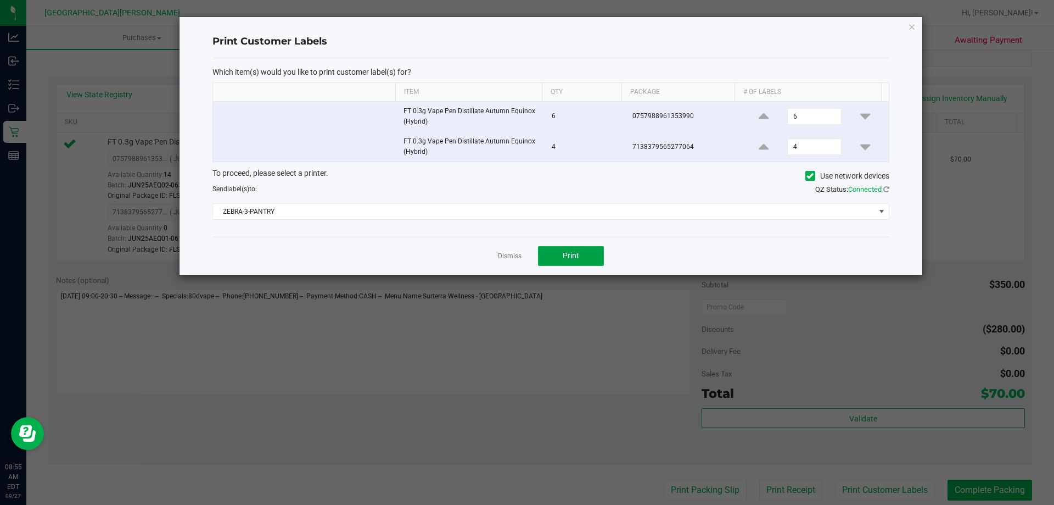
click at [596, 252] on button "Print" at bounding box center [571, 256] width 66 height 20
click at [510, 251] on link "Dismiss" at bounding box center [510, 255] width 24 height 9
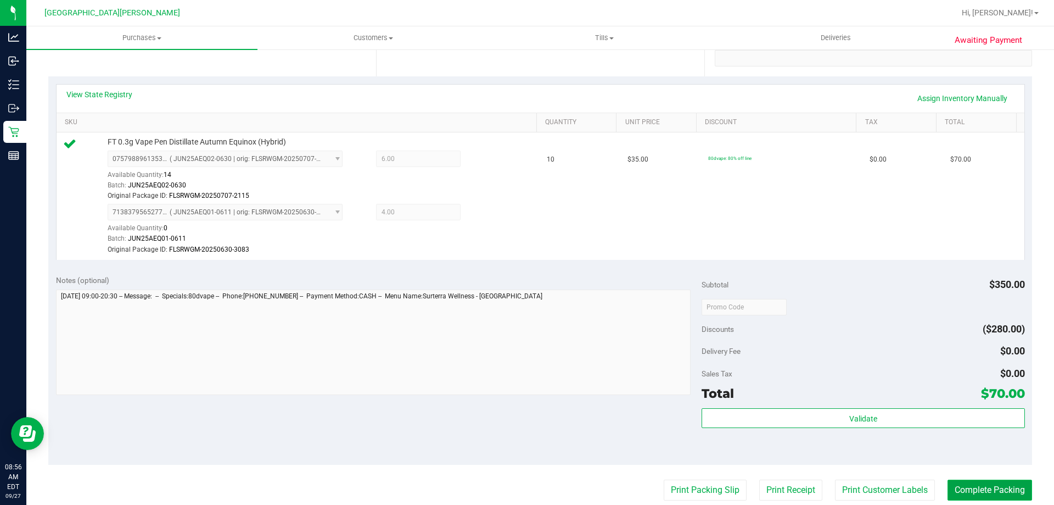
click at [965, 482] on button "Complete Packing" at bounding box center [990, 489] width 85 height 21
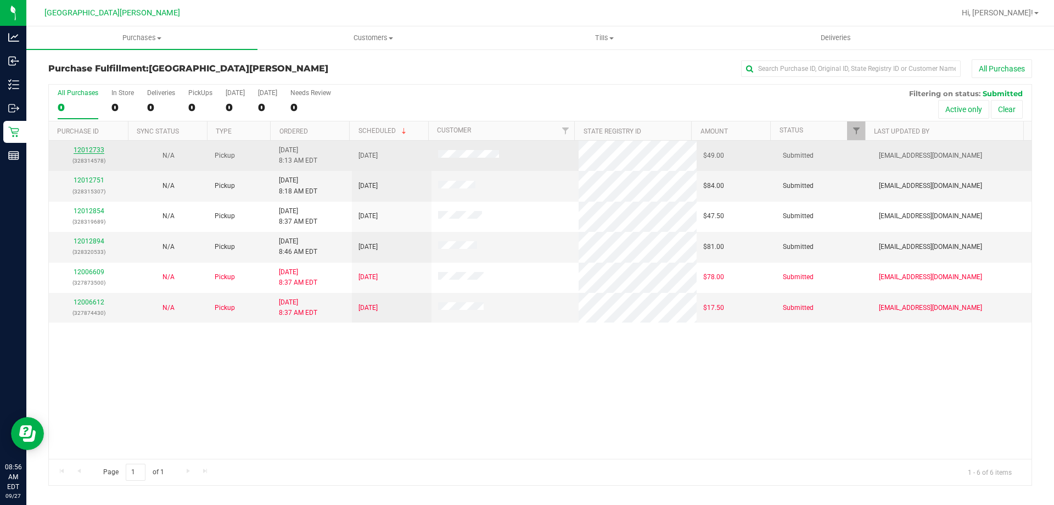
click at [83, 152] on link "12012733" at bounding box center [89, 150] width 31 height 8
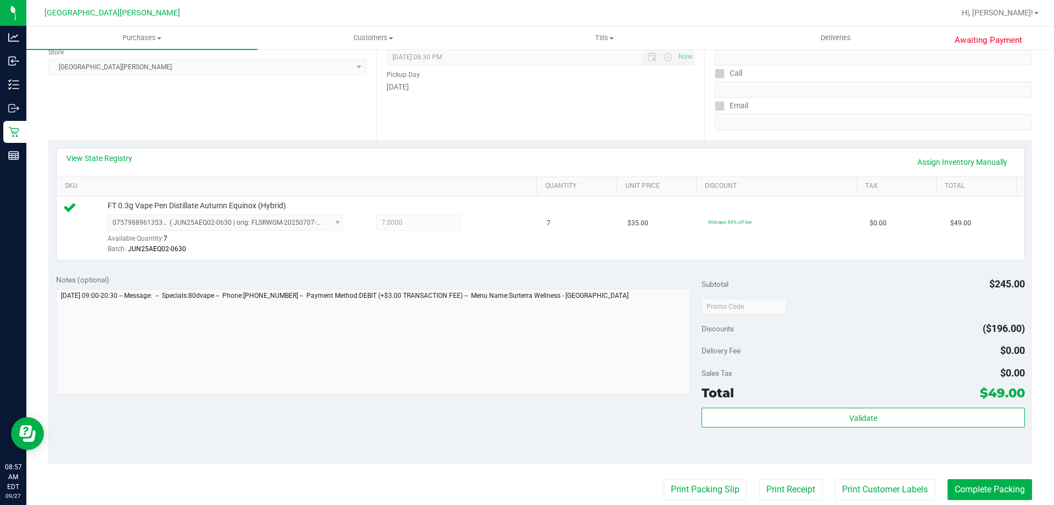
scroll to position [165, 0]
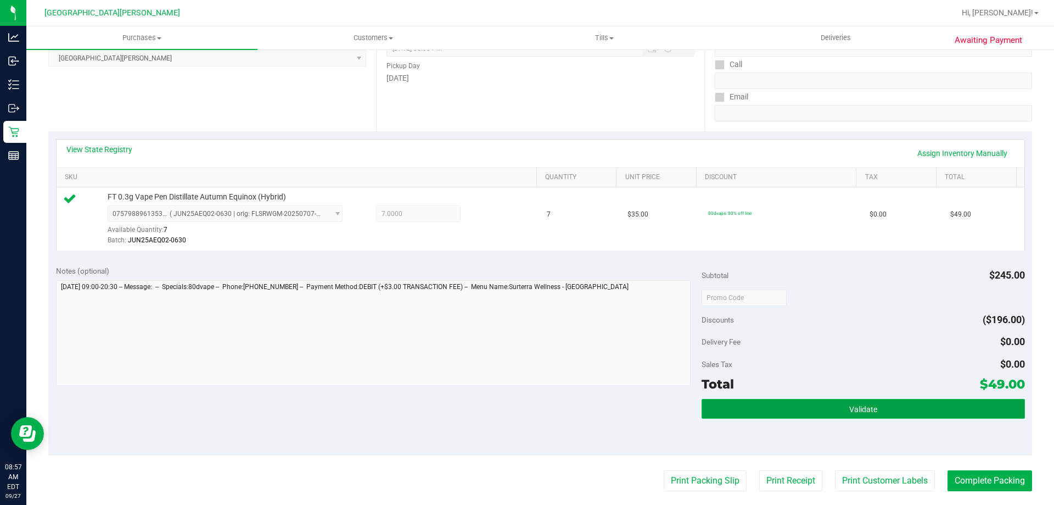
click at [826, 399] on button "Validate" at bounding box center [863, 409] width 323 height 20
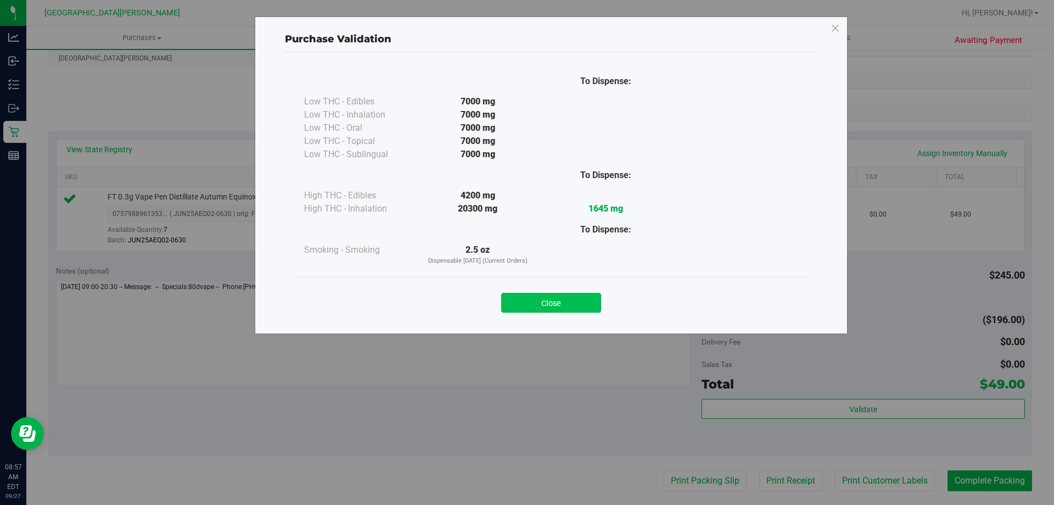
click at [543, 304] on button "Close" at bounding box center [551, 303] width 100 height 20
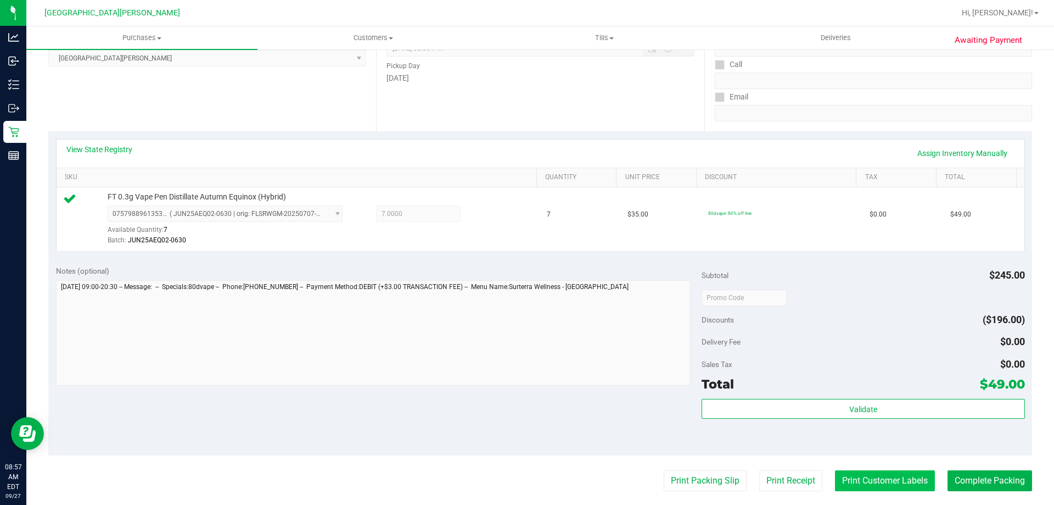
click at [861, 475] on button "Print Customer Labels" at bounding box center [885, 480] width 100 height 21
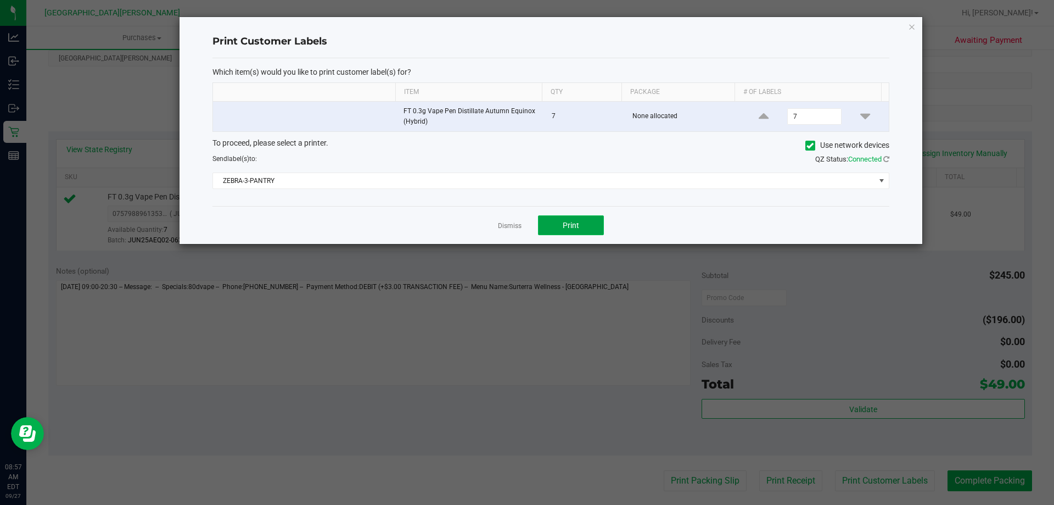
click at [586, 231] on button "Print" at bounding box center [571, 225] width 66 height 20
click at [510, 226] on link "Dismiss" at bounding box center [510, 225] width 24 height 9
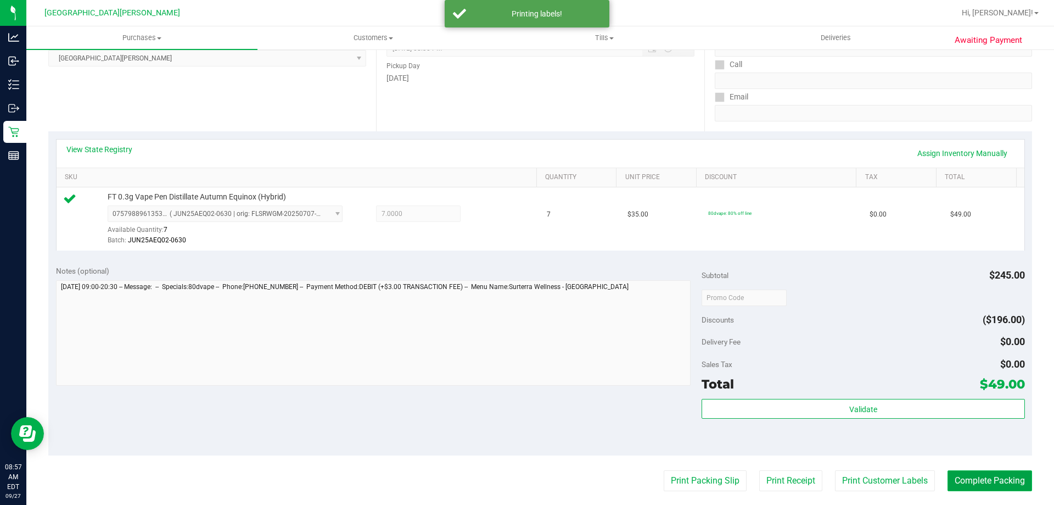
click at [972, 489] on button "Complete Packing" at bounding box center [990, 480] width 85 height 21
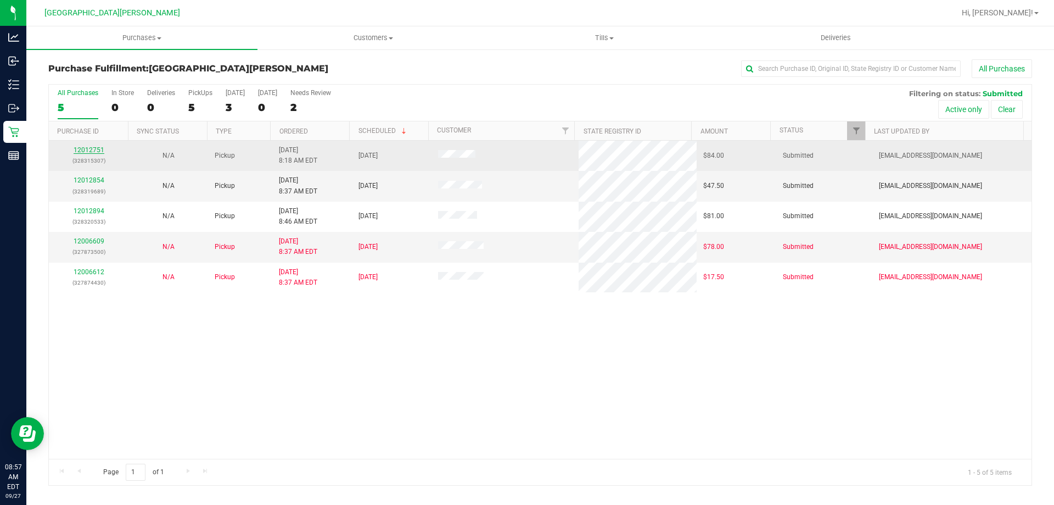
click at [96, 150] on link "12012751" at bounding box center [89, 150] width 31 height 8
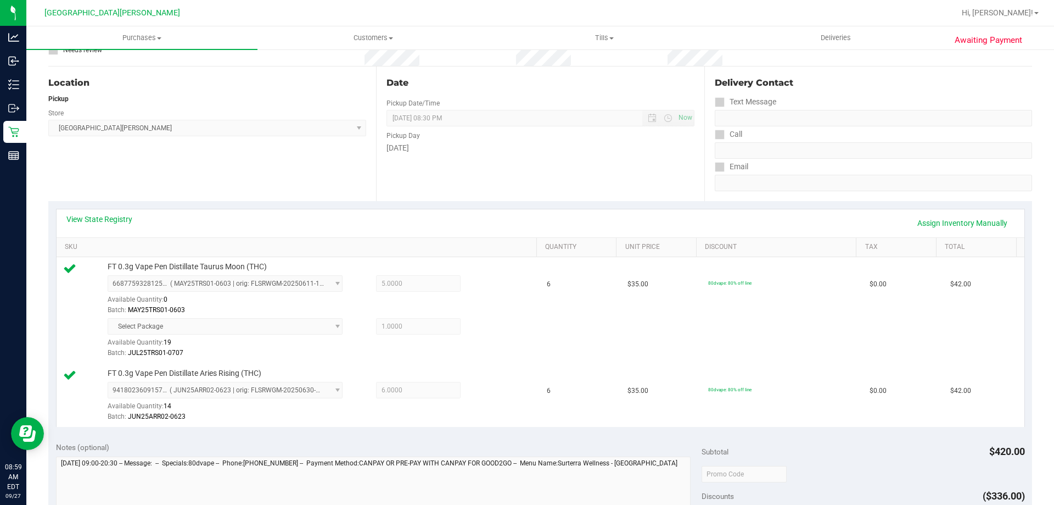
scroll to position [220, 0]
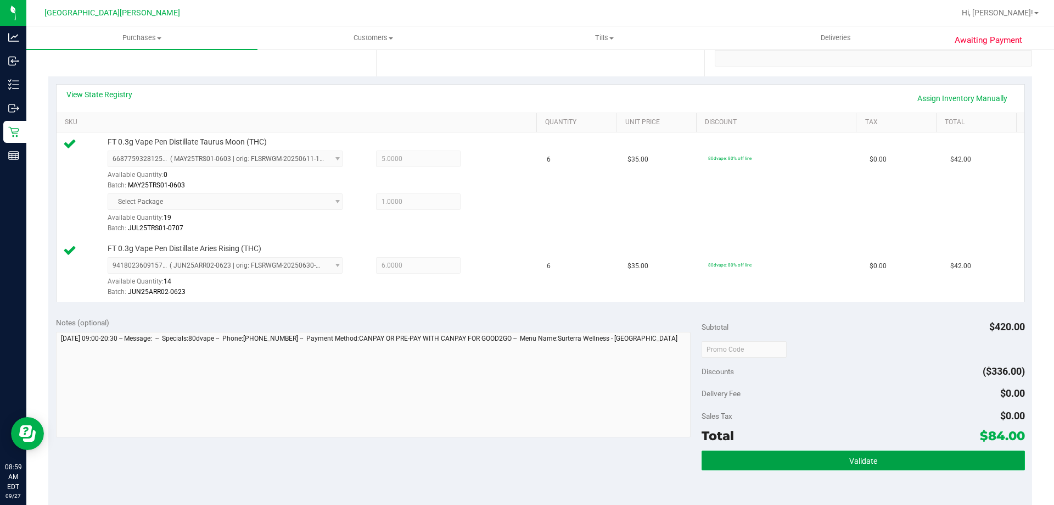
click at [820, 457] on button "Validate" at bounding box center [863, 460] width 323 height 20
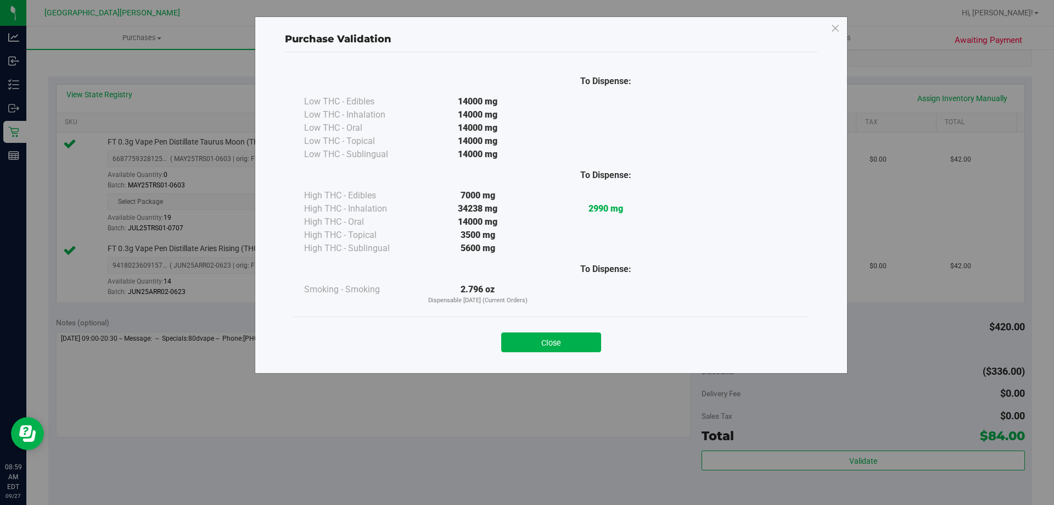
click at [555, 337] on button "Close" at bounding box center [551, 342] width 100 height 20
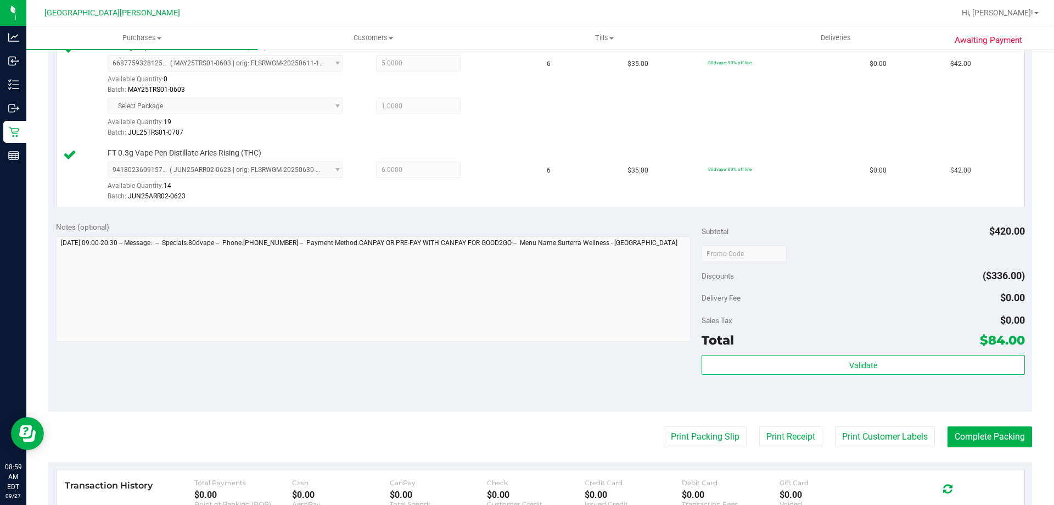
scroll to position [439, 0]
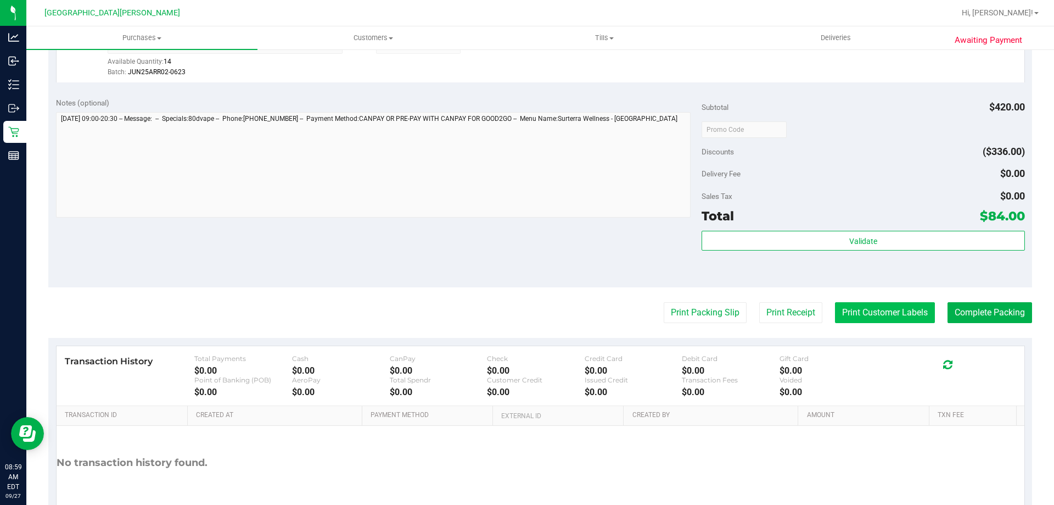
click at [892, 314] on button "Print Customer Labels" at bounding box center [885, 312] width 100 height 21
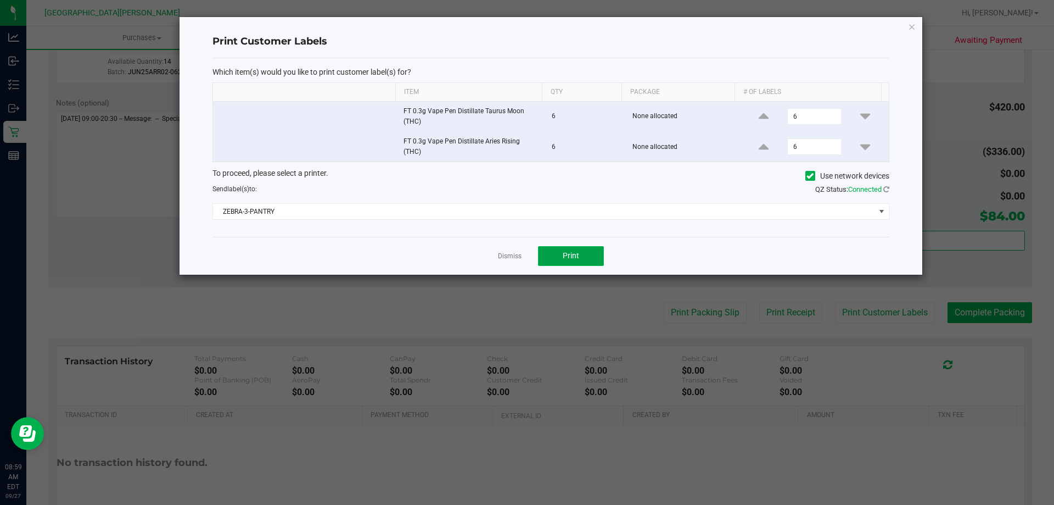
click at [572, 265] on button "Print" at bounding box center [571, 256] width 66 height 20
click at [510, 259] on link "Dismiss" at bounding box center [510, 255] width 24 height 9
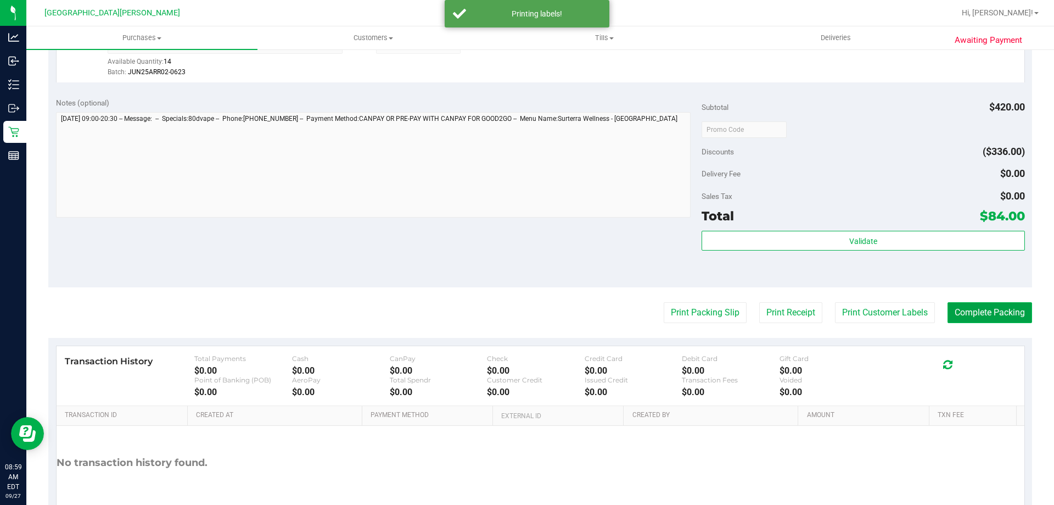
click at [971, 312] on button "Complete Packing" at bounding box center [990, 312] width 85 height 21
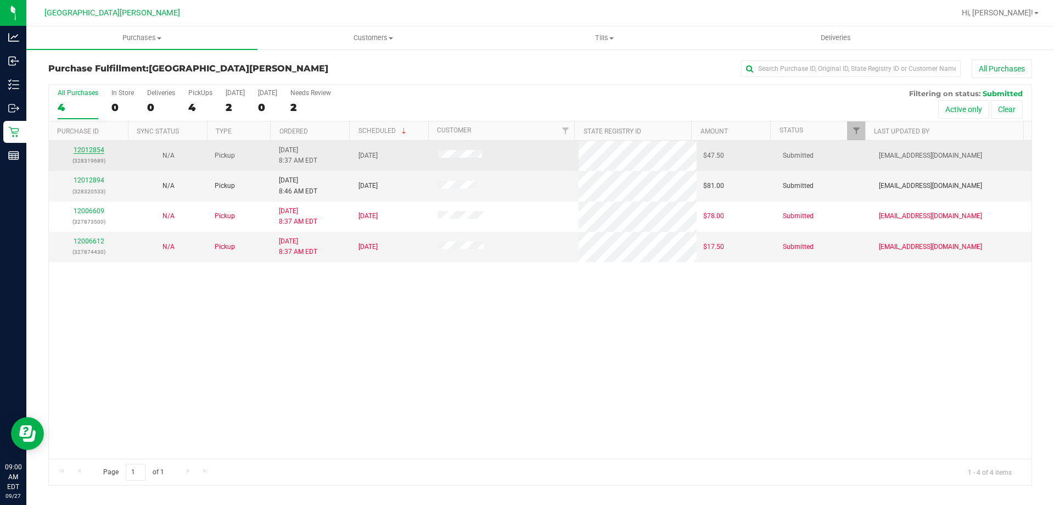
click at [98, 148] on link "12012854" at bounding box center [89, 150] width 31 height 8
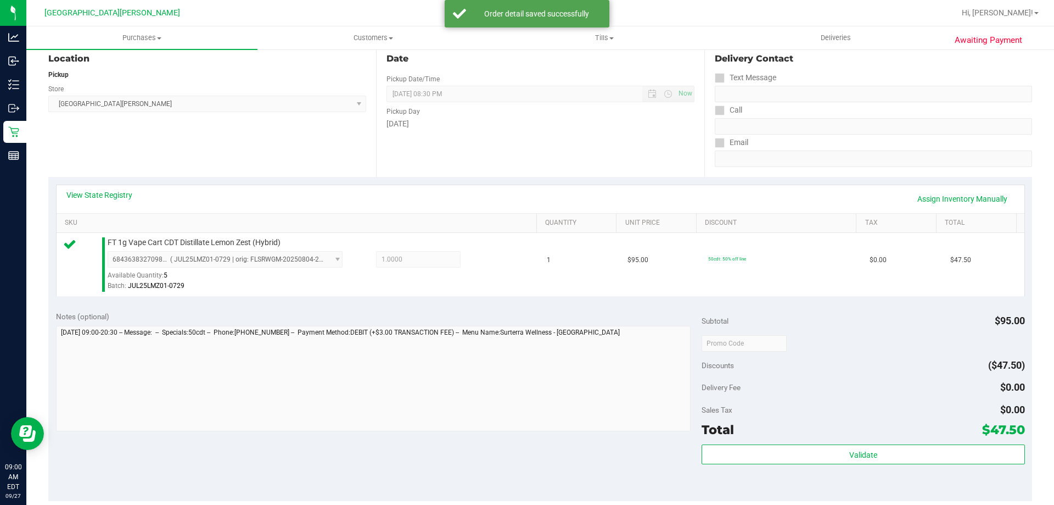
scroll to position [275, 0]
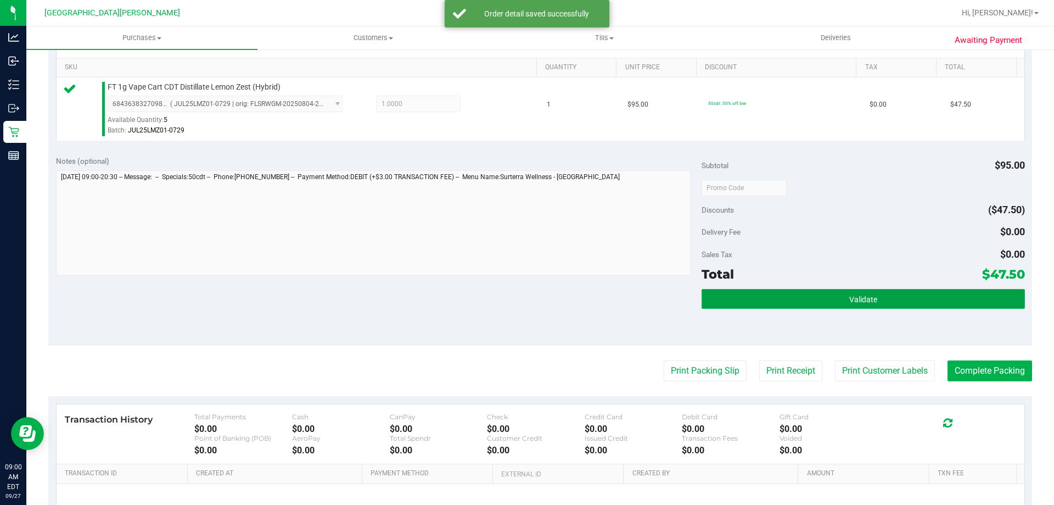
click at [921, 296] on button "Validate" at bounding box center [863, 299] width 323 height 20
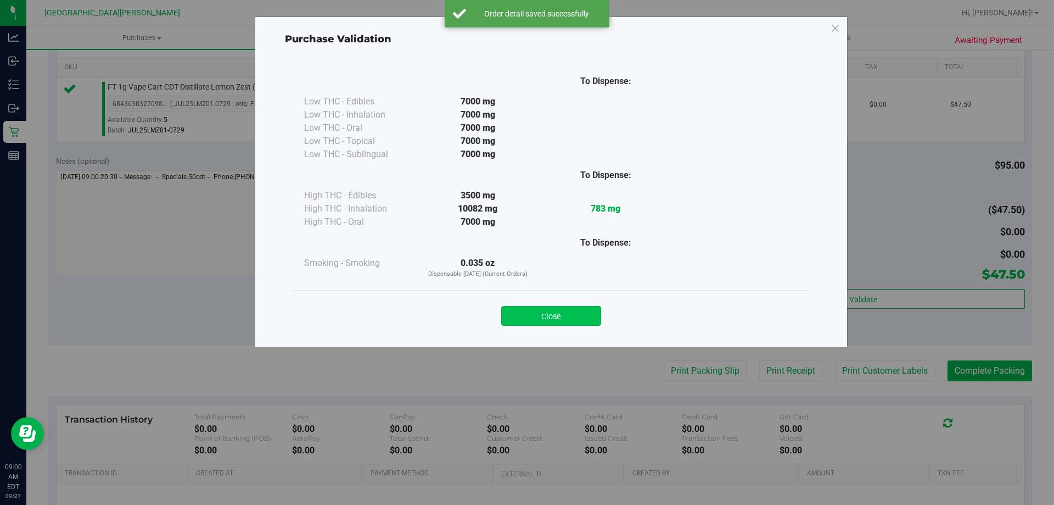
click at [558, 310] on button "Close" at bounding box center [551, 316] width 100 height 20
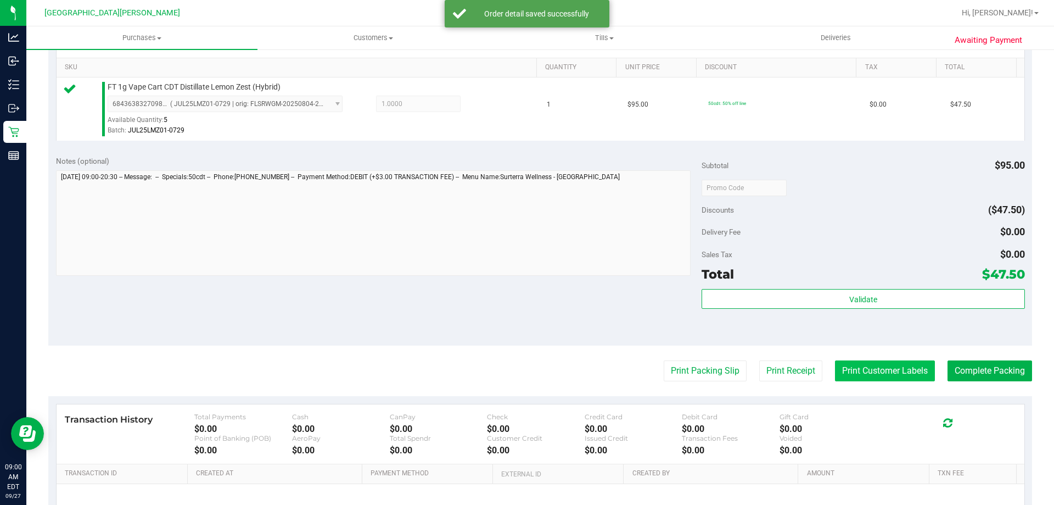
click at [865, 372] on button "Print Customer Labels" at bounding box center [885, 370] width 100 height 21
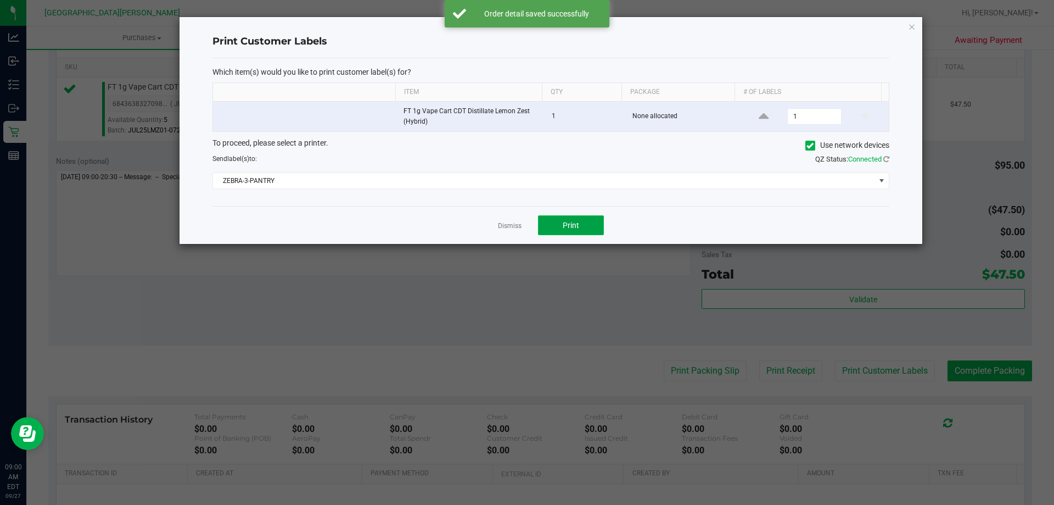
click at [584, 226] on button "Print" at bounding box center [571, 225] width 66 height 20
click at [509, 224] on link "Dismiss" at bounding box center [510, 225] width 24 height 9
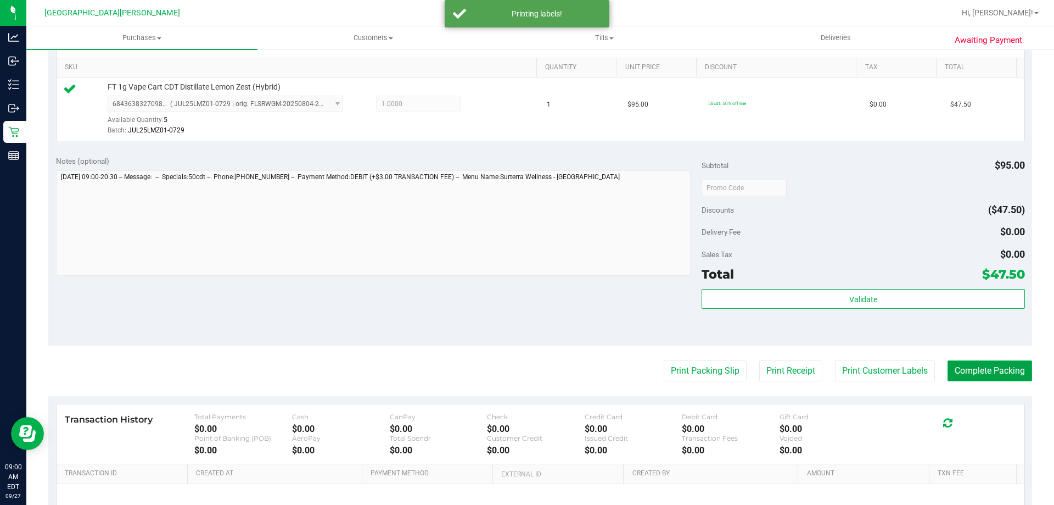
click at [978, 363] on button "Complete Packing" at bounding box center [990, 370] width 85 height 21
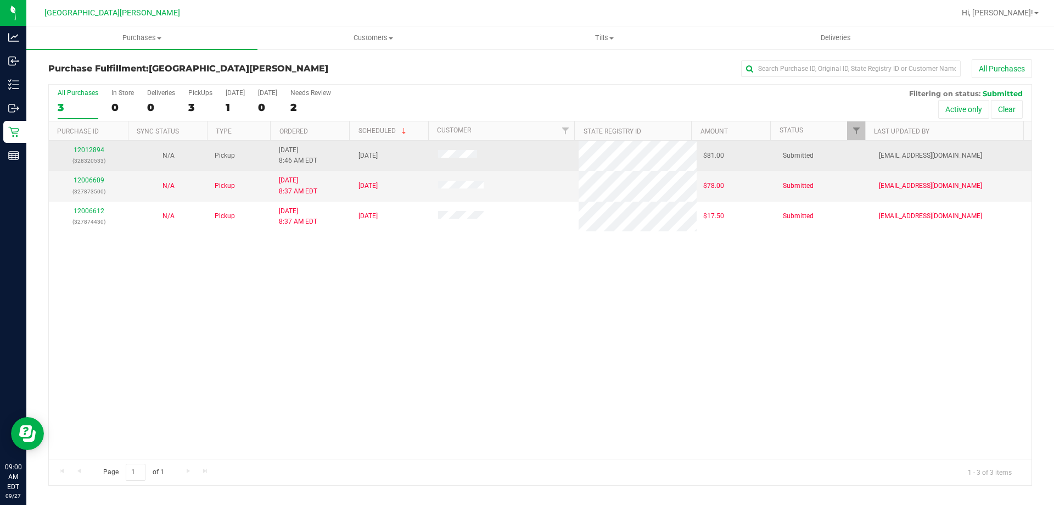
click at [84, 145] on div "12012894 (328320533)" at bounding box center [88, 155] width 66 height 21
click at [87, 149] on link "12012894" at bounding box center [89, 150] width 31 height 8
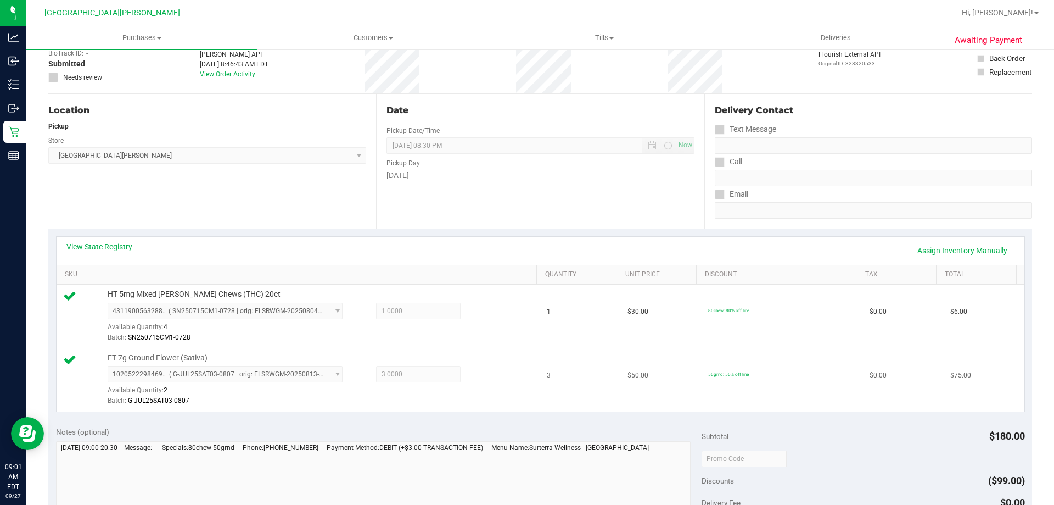
scroll to position [220, 0]
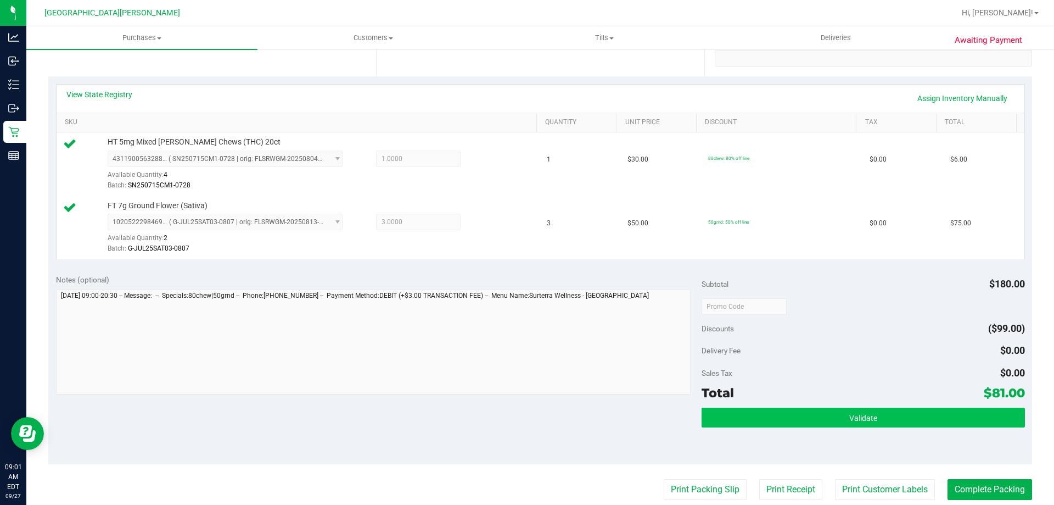
drag, startPoint x: 900, startPoint y: 406, endPoint x: 899, endPoint y: 422, distance: 15.4
click at [899, 407] on div "Subtotal $180.00 Discounts ($99.00) Delivery Fee $0.00 Sales Tax $0.00 Total $8…" at bounding box center [863, 365] width 323 height 183
click at [899, 422] on button "Validate" at bounding box center [863, 417] width 323 height 20
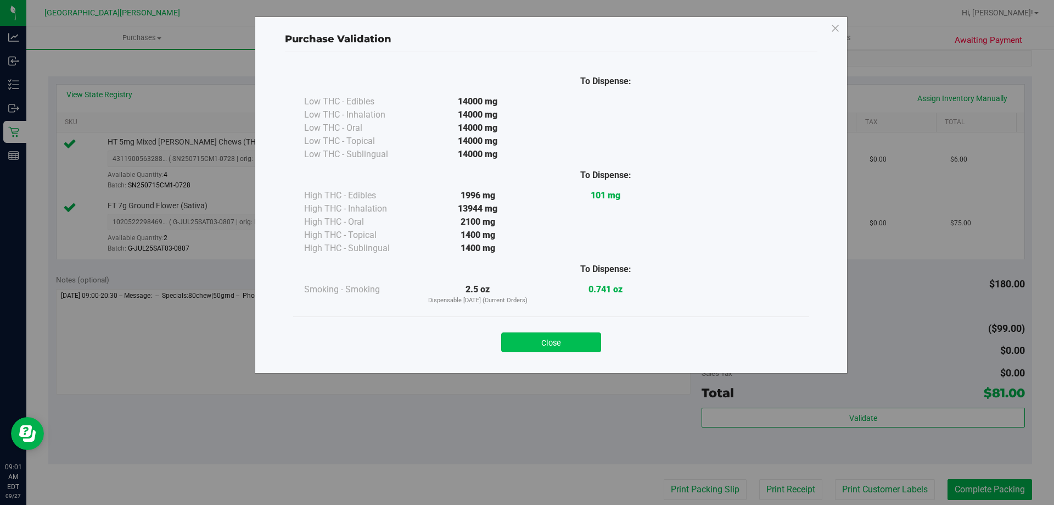
click at [572, 340] on button "Close" at bounding box center [551, 342] width 100 height 20
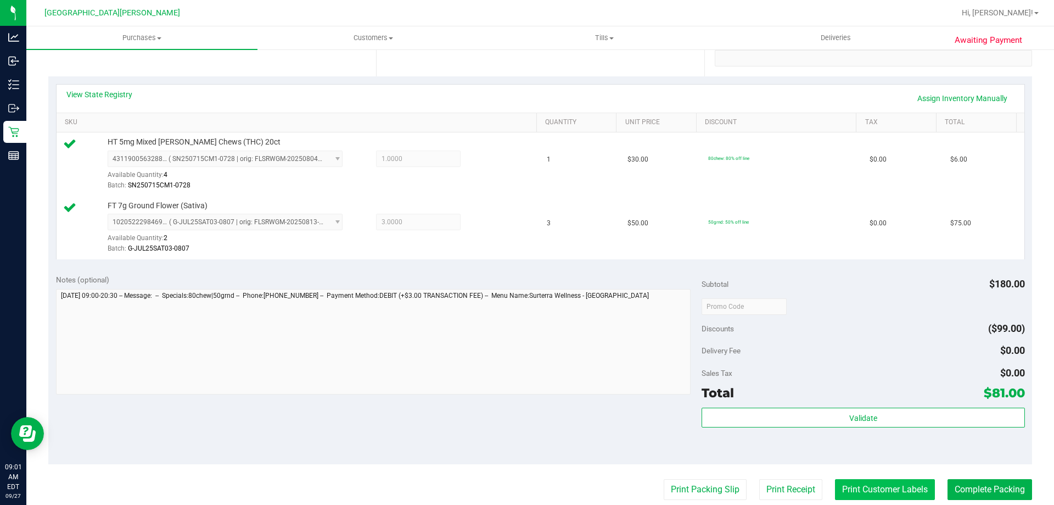
click at [902, 493] on button "Print Customer Labels" at bounding box center [885, 489] width 100 height 21
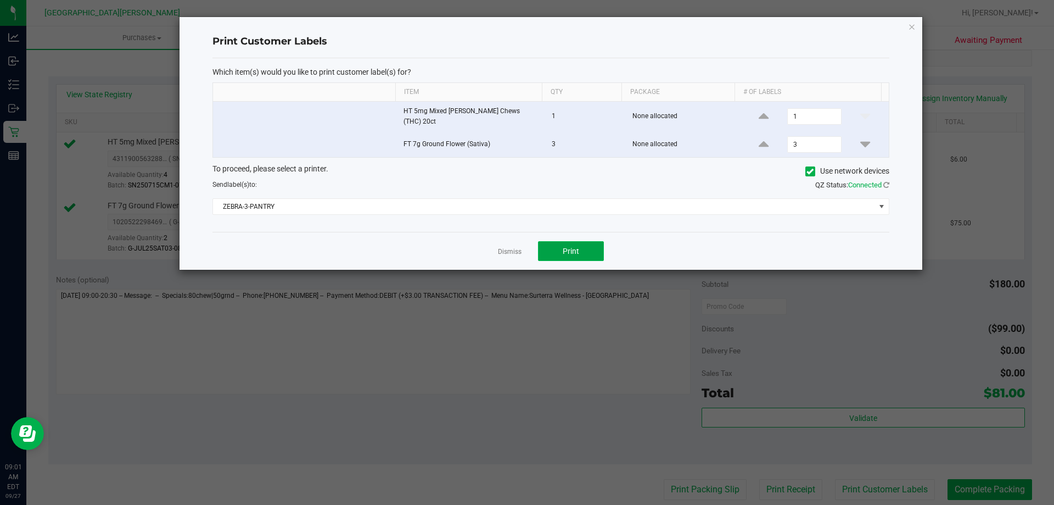
click at [576, 249] on span "Print" at bounding box center [571, 251] width 16 height 9
click at [510, 247] on link "Dismiss" at bounding box center [510, 251] width 24 height 9
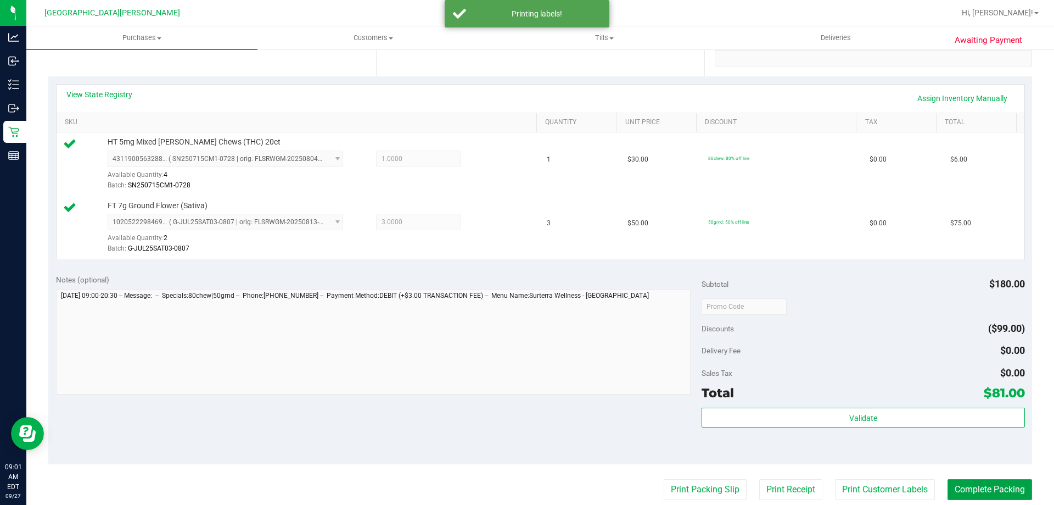
click at [999, 487] on button "Complete Packing" at bounding box center [990, 489] width 85 height 21
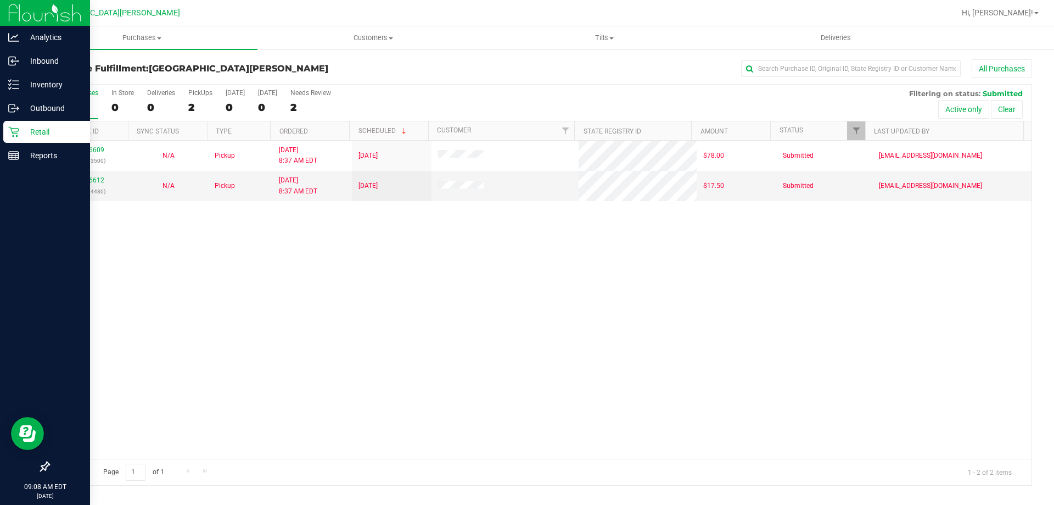
click at [35, 135] on p "Retail" at bounding box center [52, 131] width 66 height 13
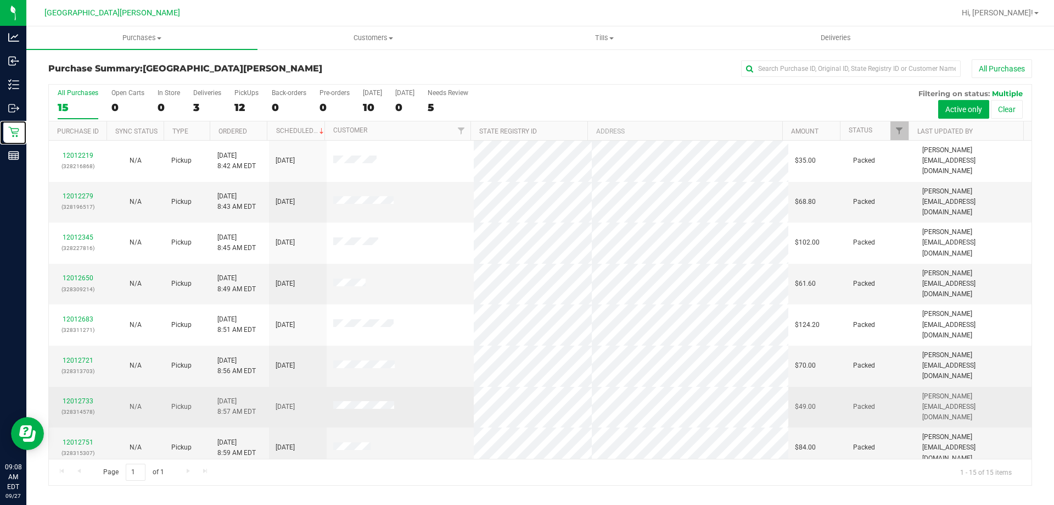
scroll to position [138, 0]
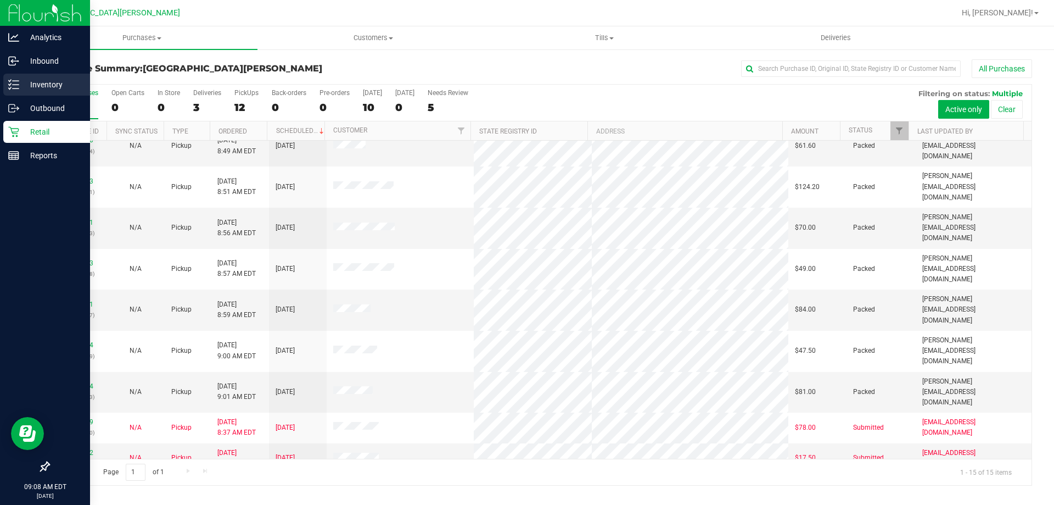
click at [52, 82] on p "Inventory" at bounding box center [52, 84] width 66 height 13
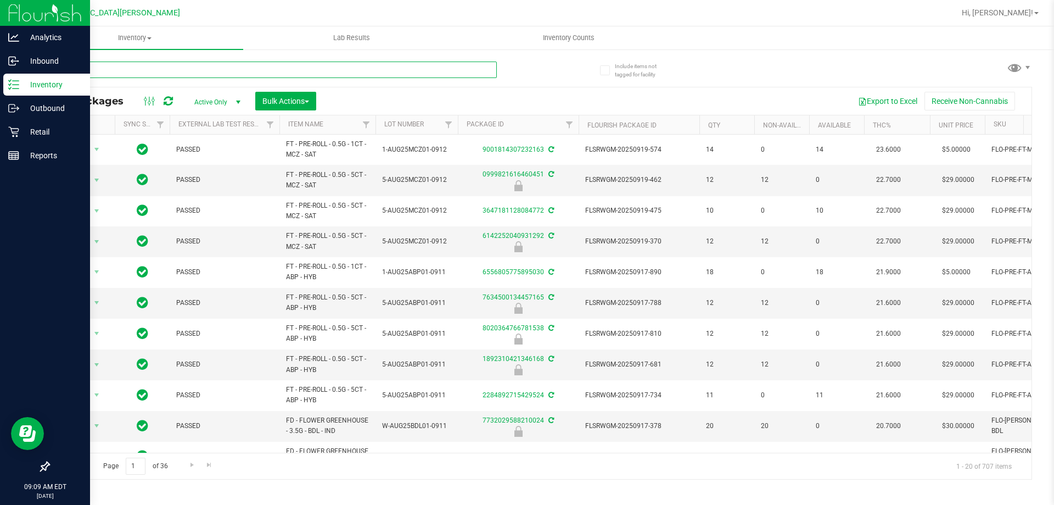
click at [109, 72] on input "text" at bounding box center [272, 69] width 449 height 16
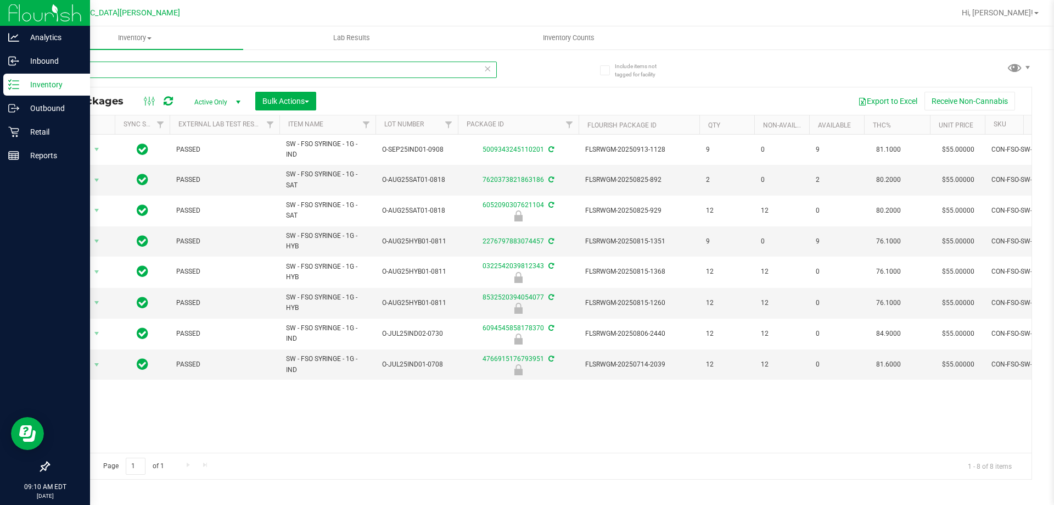
type input "f"
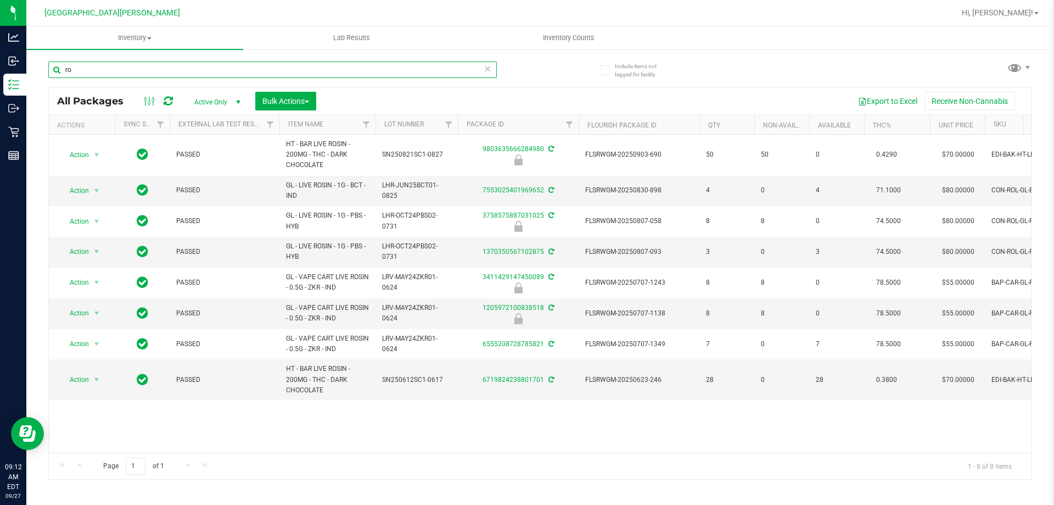
type input "r"
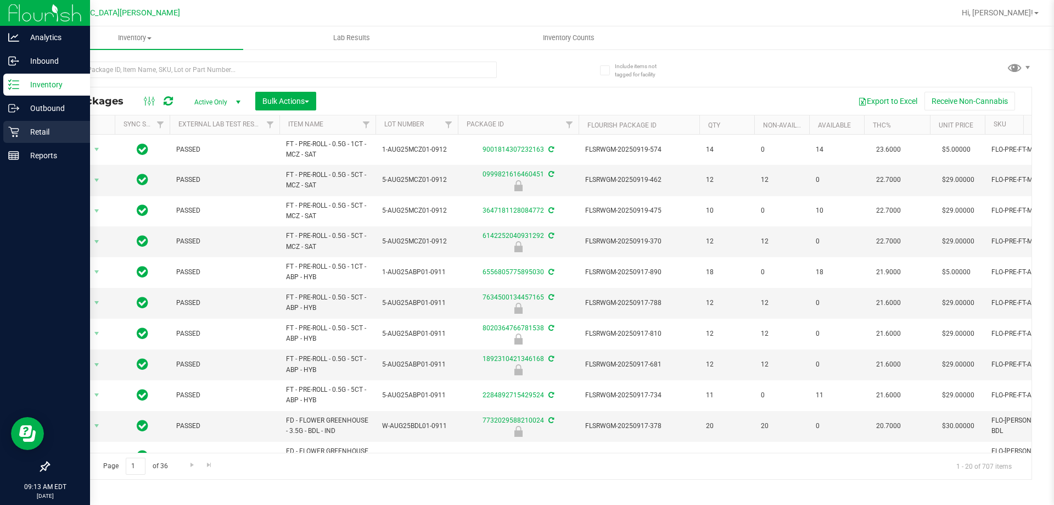
click at [31, 130] on p "Retail" at bounding box center [52, 131] width 66 height 13
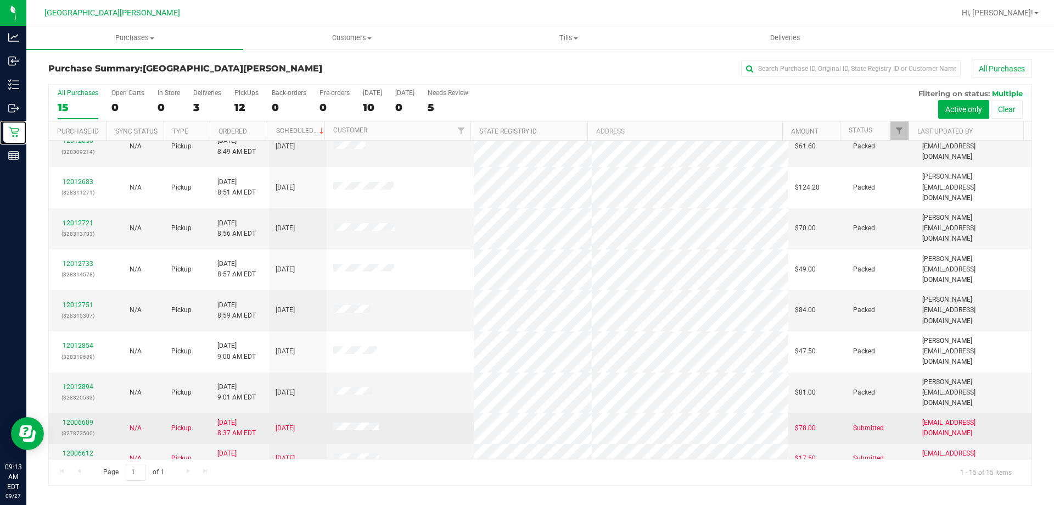
scroll to position [138, 0]
click at [82, 418] on link "12006609" at bounding box center [78, 422] width 31 height 8
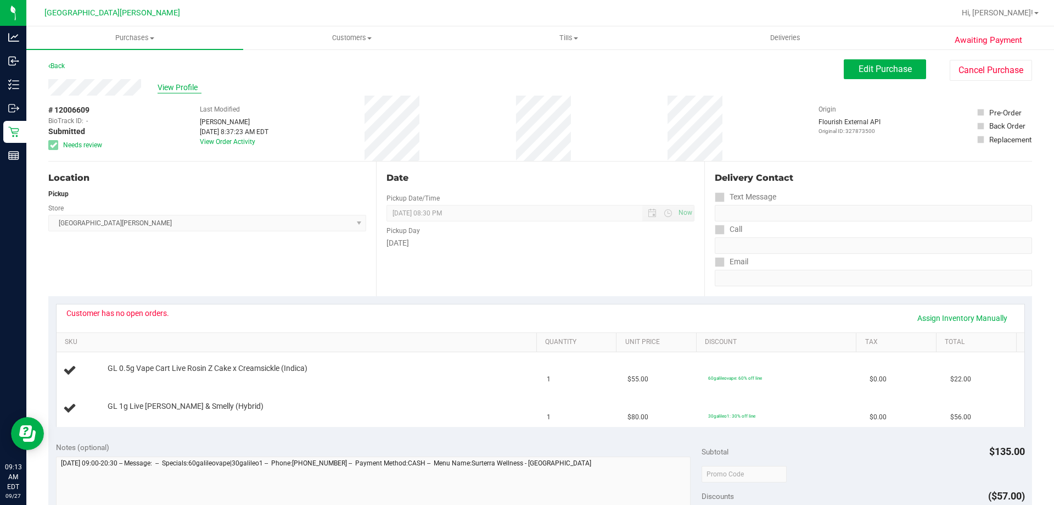
click at [187, 90] on span "View Profile" at bounding box center [180, 88] width 44 height 12
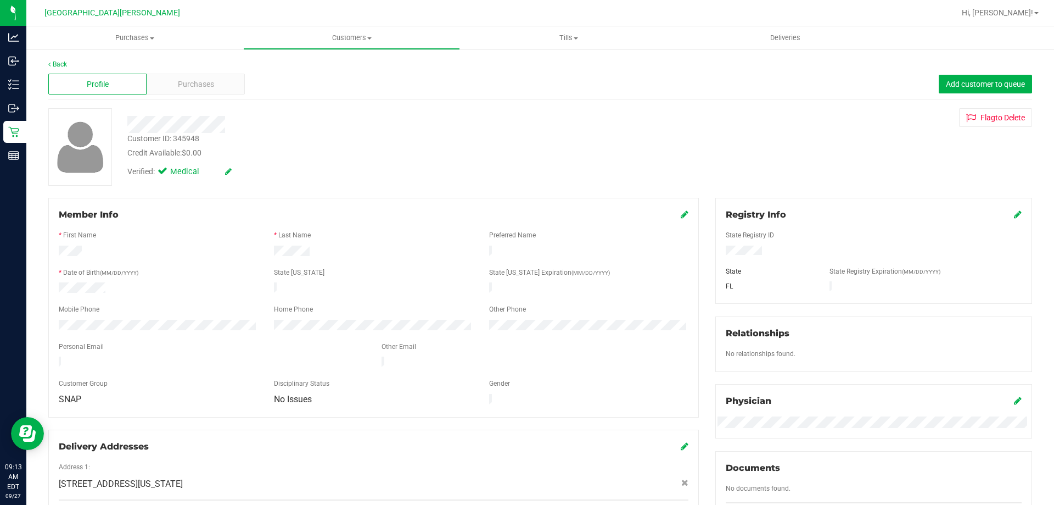
click at [185, 139] on div "Customer ID: 345948" at bounding box center [163, 139] width 72 height 12
copy div "345948"
click at [58, 63] on link "Back" at bounding box center [57, 64] width 19 height 8
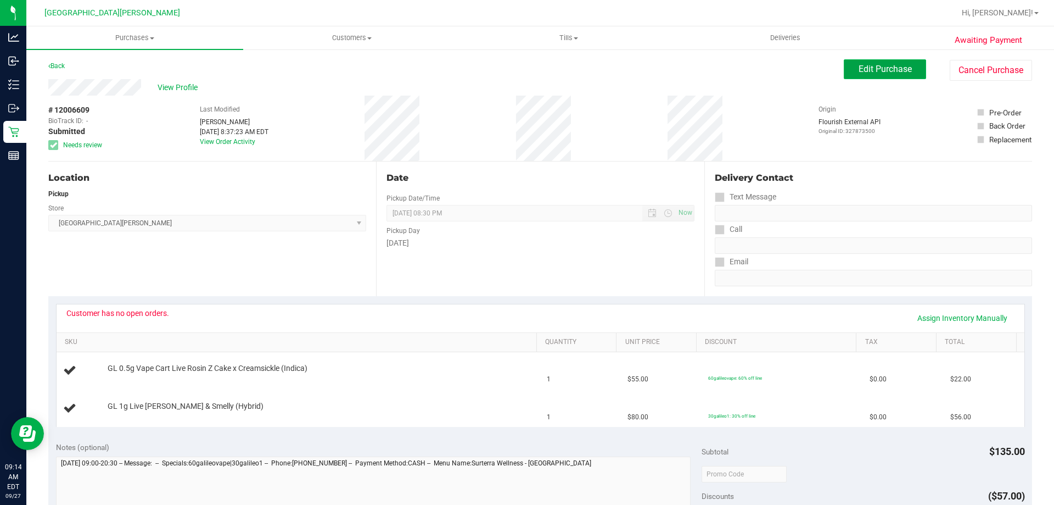
click at [903, 77] on button "Edit Purchase" at bounding box center [885, 69] width 82 height 20
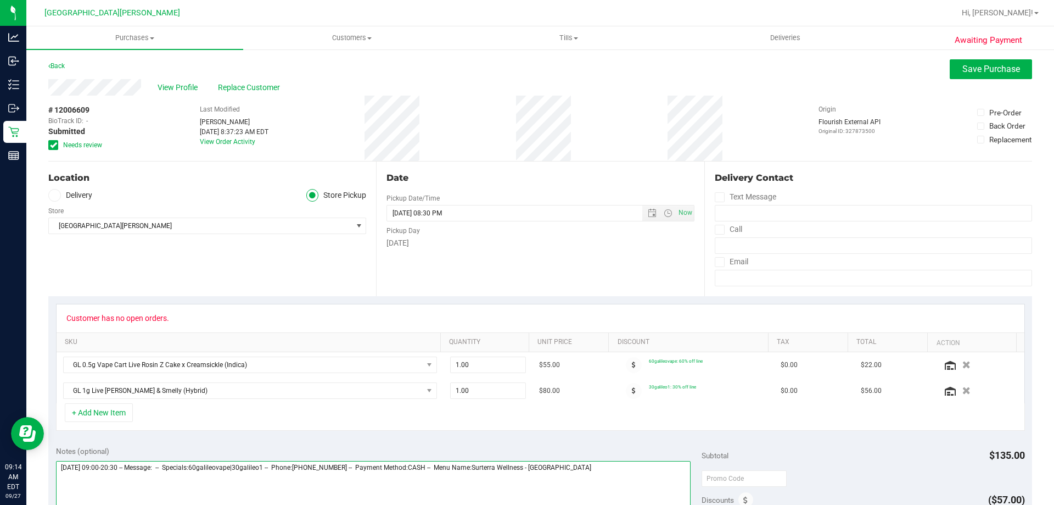
click at [586, 471] on textarea at bounding box center [373, 513] width 635 height 105
type textarea "Friday 09/26/2025 09:00-20:30 -- Message: -- Specials:60galileovape|30galileo1 …"
click at [950, 68] on button "Save Purchase" at bounding box center [991, 69] width 82 height 20
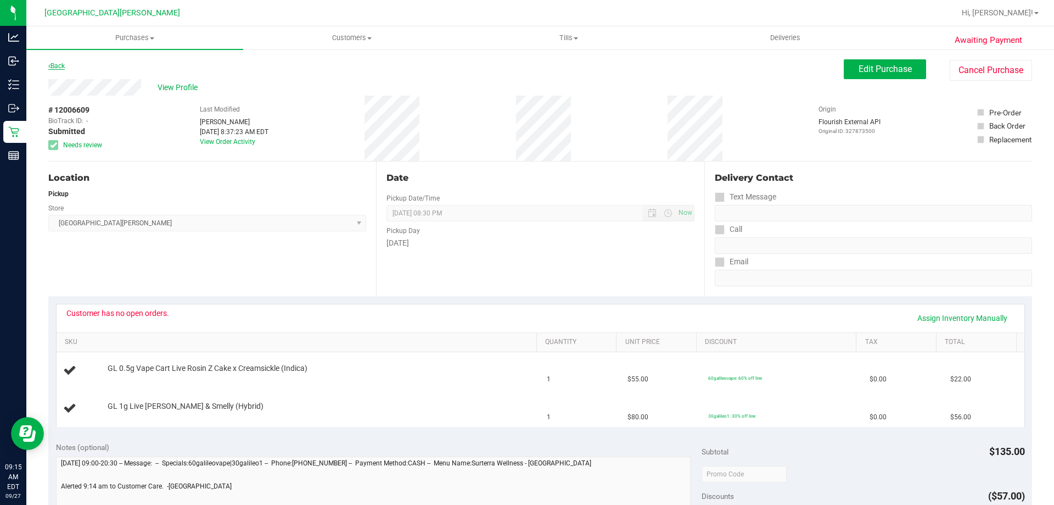
click at [61, 67] on link "Back" at bounding box center [56, 66] width 16 height 8
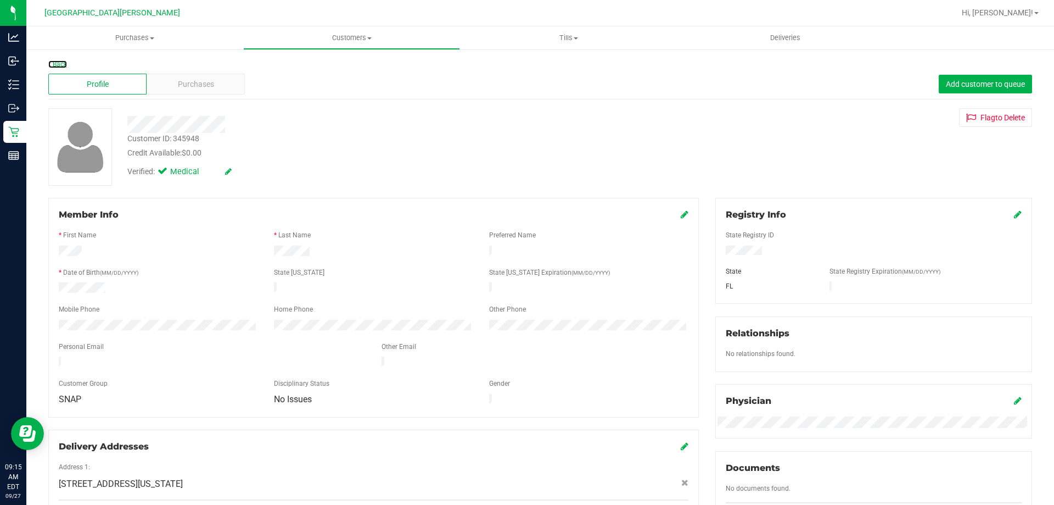
click at [61, 67] on link "Back" at bounding box center [57, 64] width 19 height 8
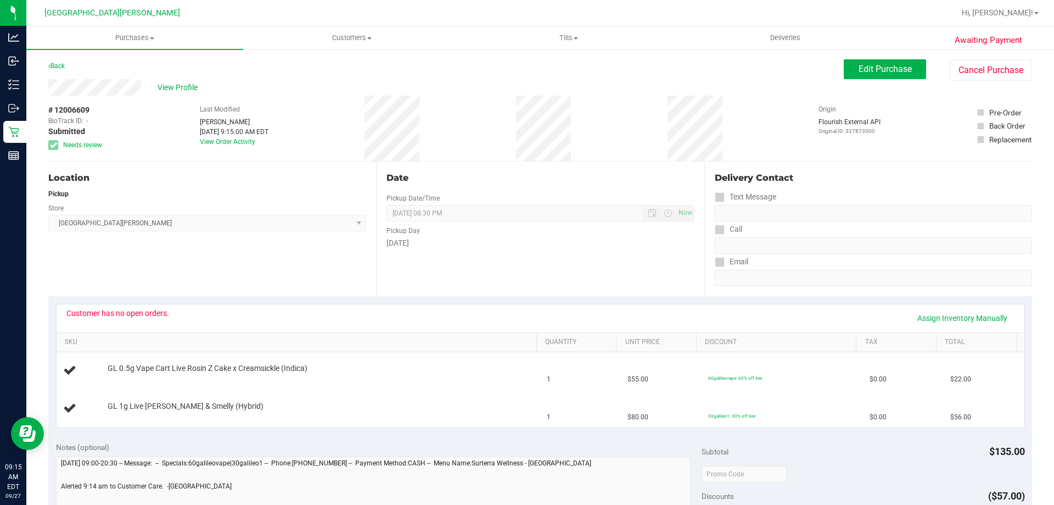
click at [63, 70] on div "Back" at bounding box center [56, 65] width 16 height 13
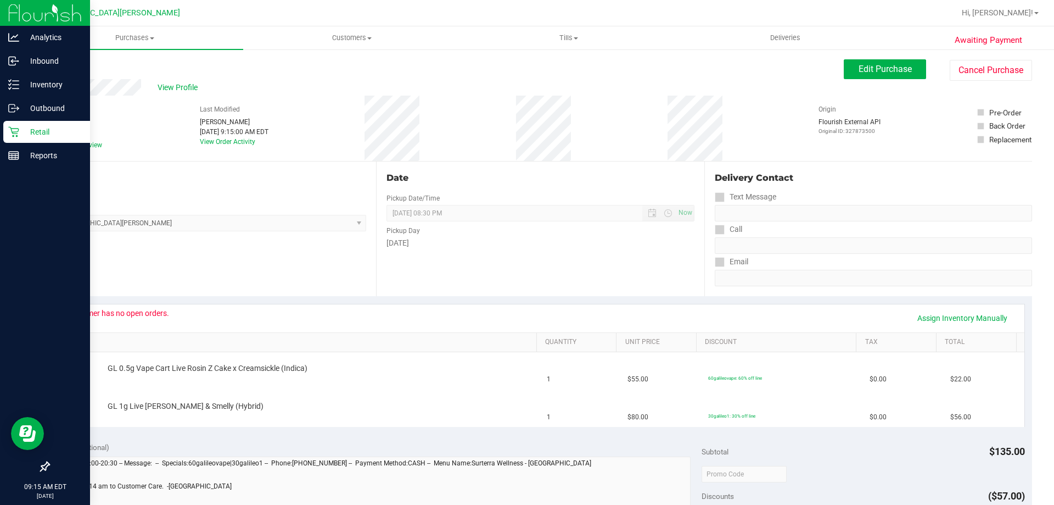
click at [43, 130] on p "Retail" at bounding box center [52, 131] width 66 height 13
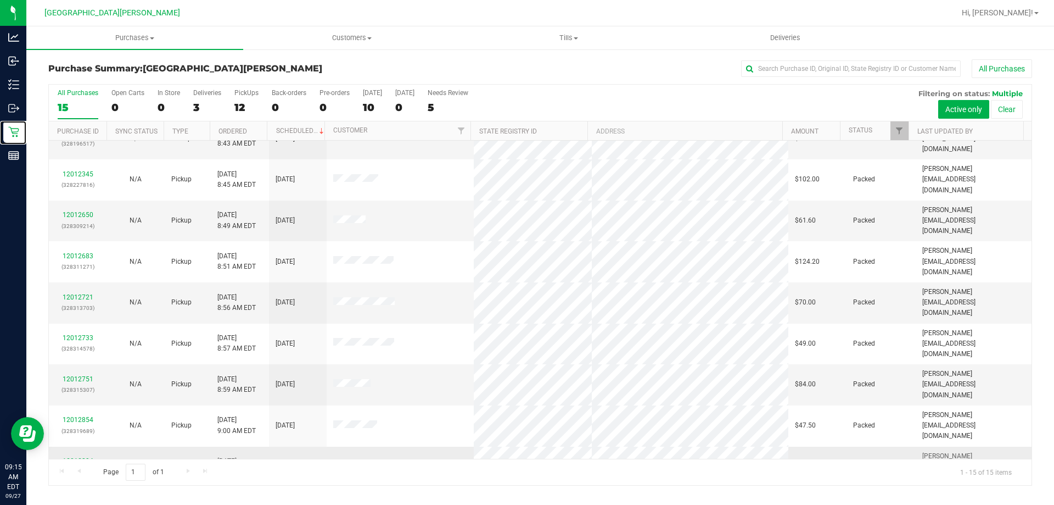
scroll to position [138, 0]
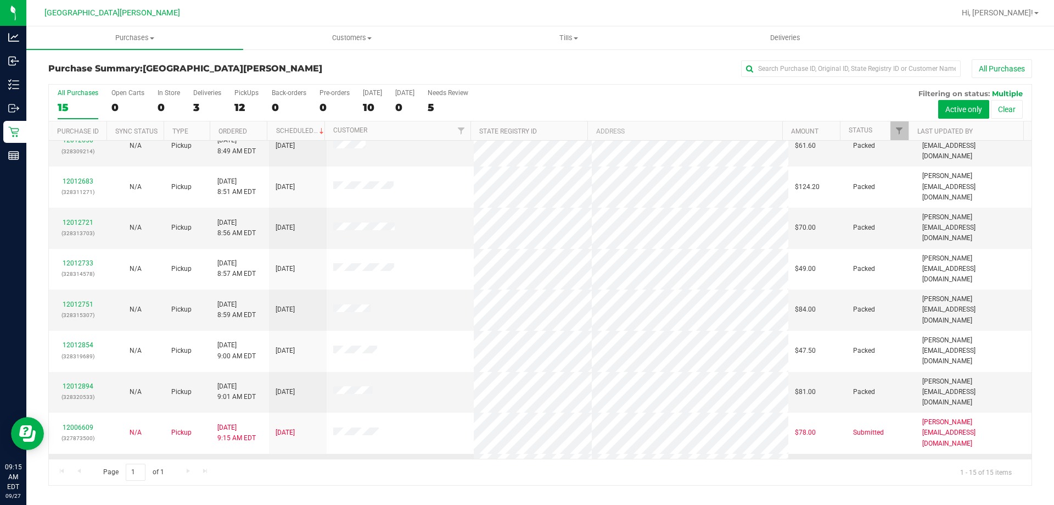
click at [89, 459] on link "12006612" at bounding box center [78, 463] width 31 height 8
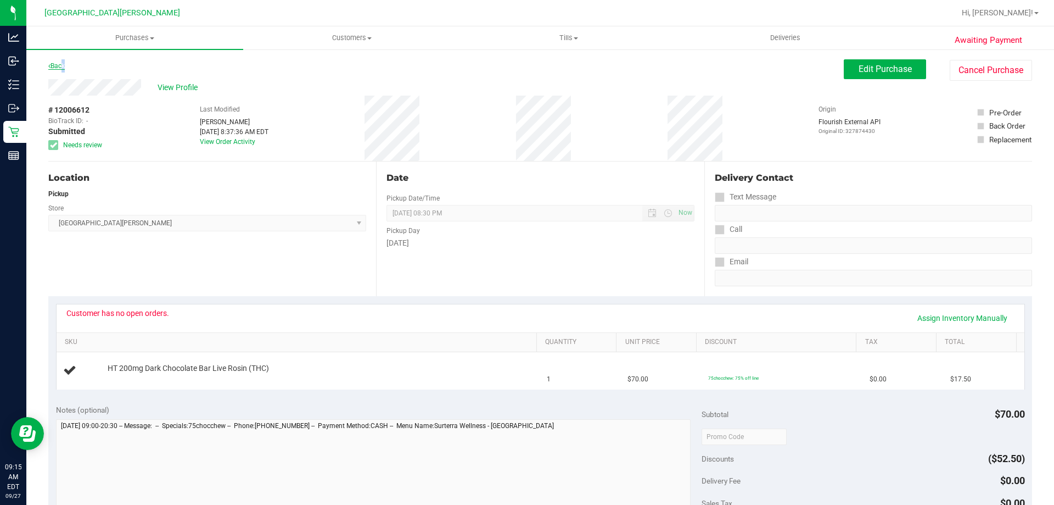
click at [61, 64] on link "Back" at bounding box center [56, 66] width 16 height 8
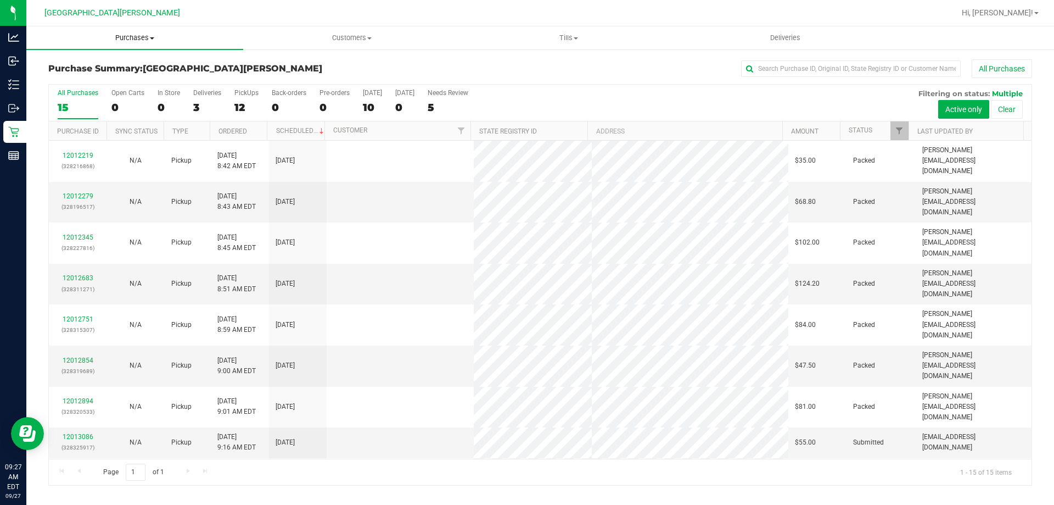
click at [132, 42] on span "Purchases" at bounding box center [134, 38] width 217 height 10
click at [116, 75] on li "Fulfillment" at bounding box center [134, 79] width 217 height 13
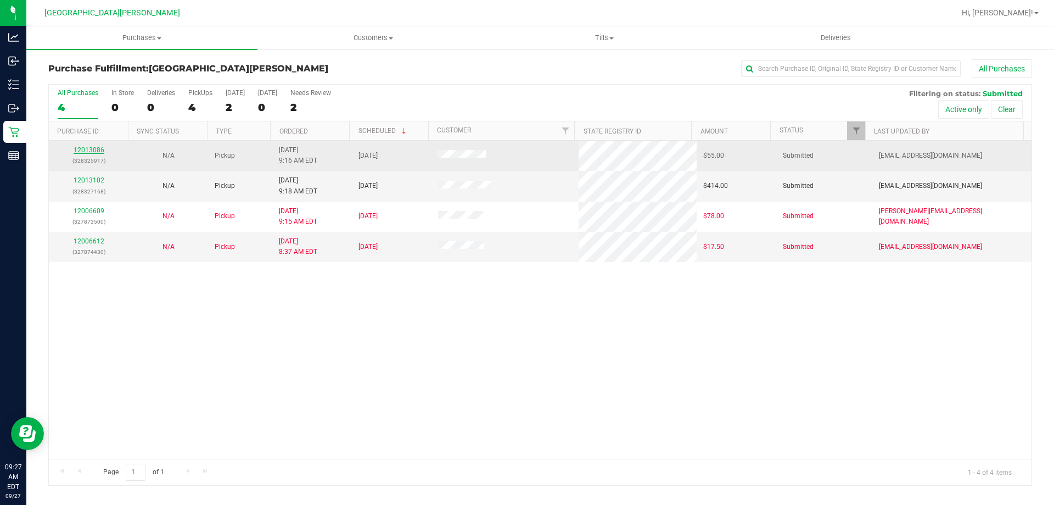
click at [94, 149] on link "12013086" at bounding box center [89, 150] width 31 height 8
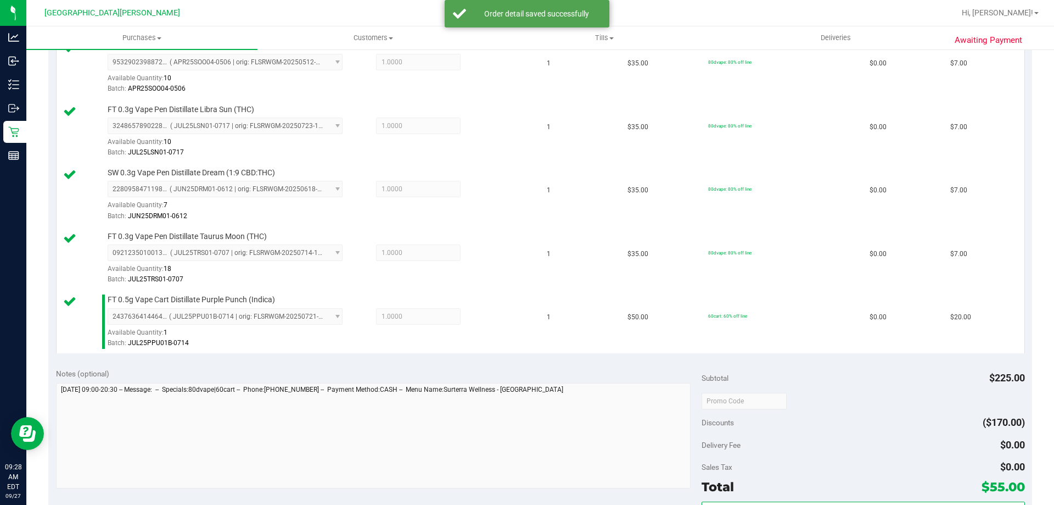
scroll to position [549, 0]
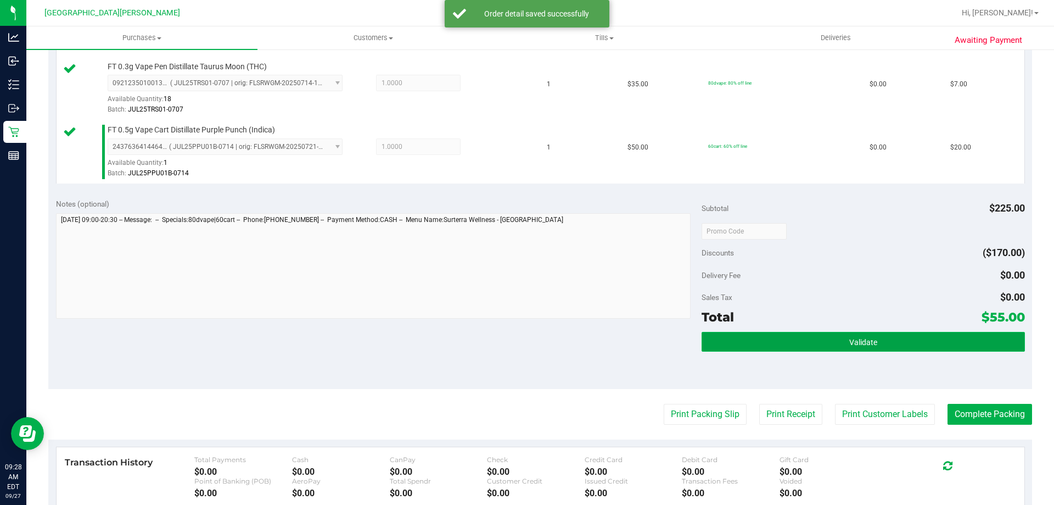
click at [876, 345] on button "Validate" at bounding box center [863, 342] width 323 height 20
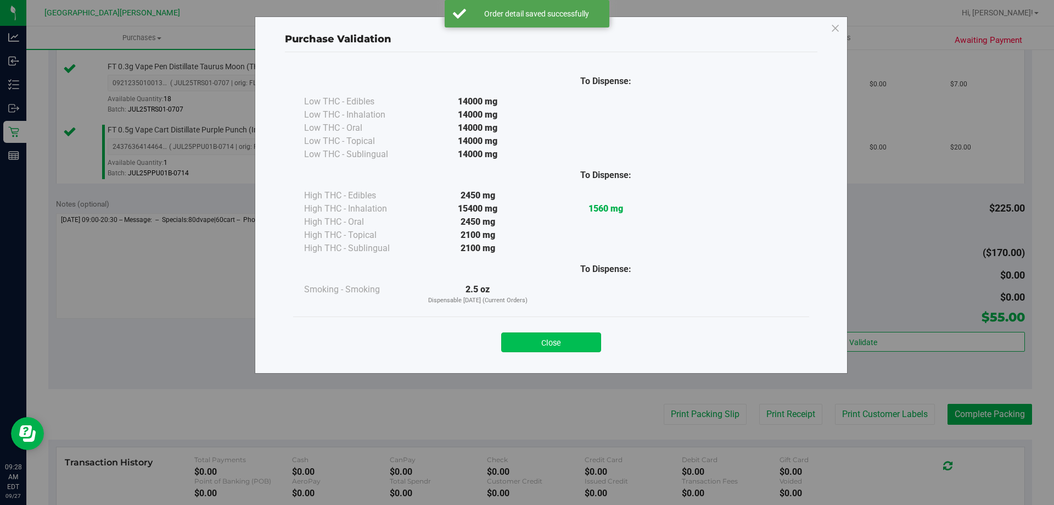
click at [566, 342] on button "Close" at bounding box center [551, 342] width 100 height 20
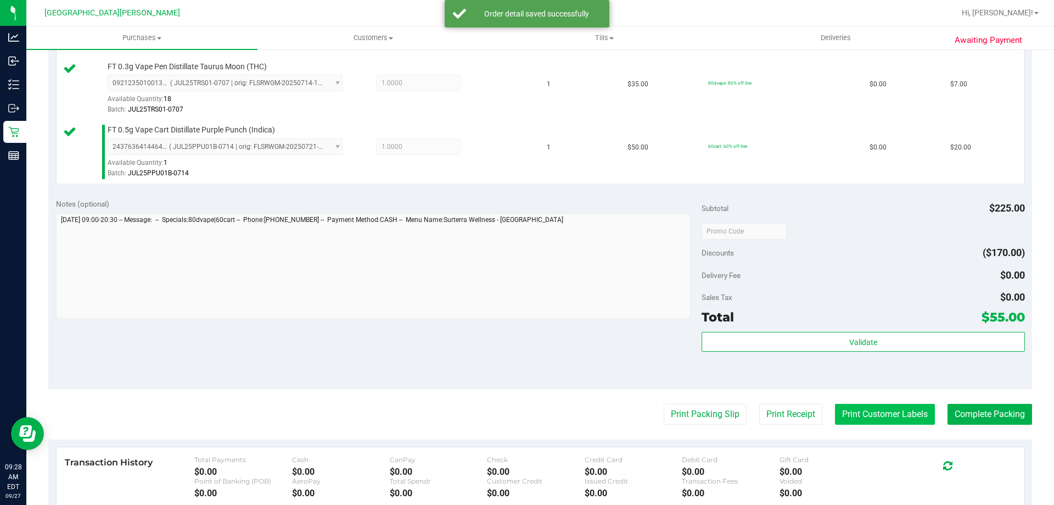
click at [876, 409] on button "Print Customer Labels" at bounding box center [885, 414] width 100 height 21
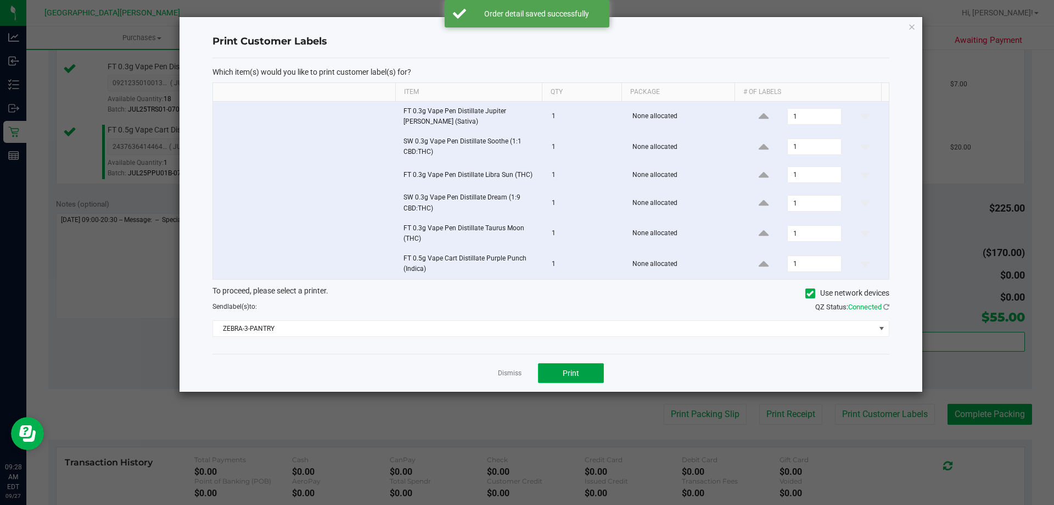
click at [566, 371] on span "Print" at bounding box center [571, 372] width 16 height 9
click at [503, 370] on link "Dismiss" at bounding box center [510, 372] width 24 height 9
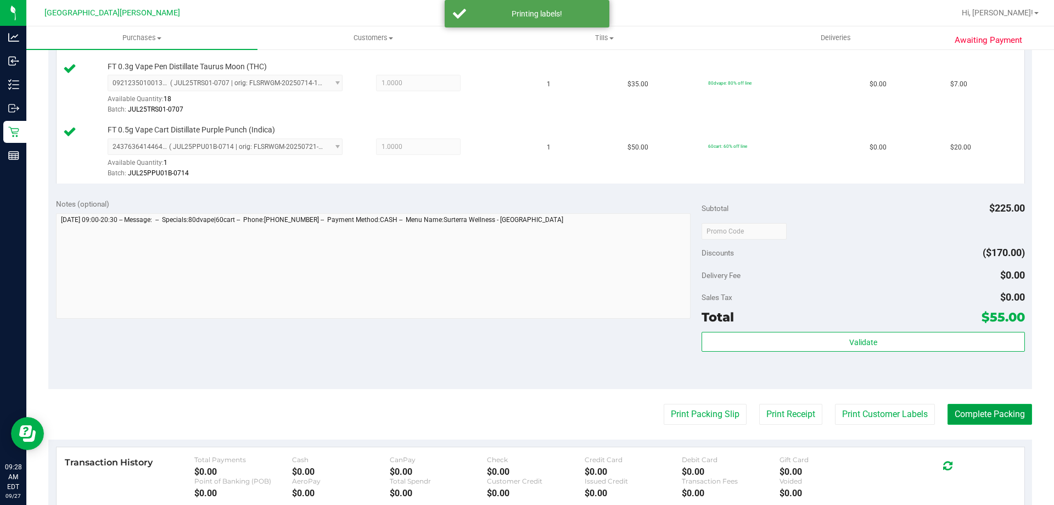
click at [972, 411] on button "Complete Packing" at bounding box center [990, 414] width 85 height 21
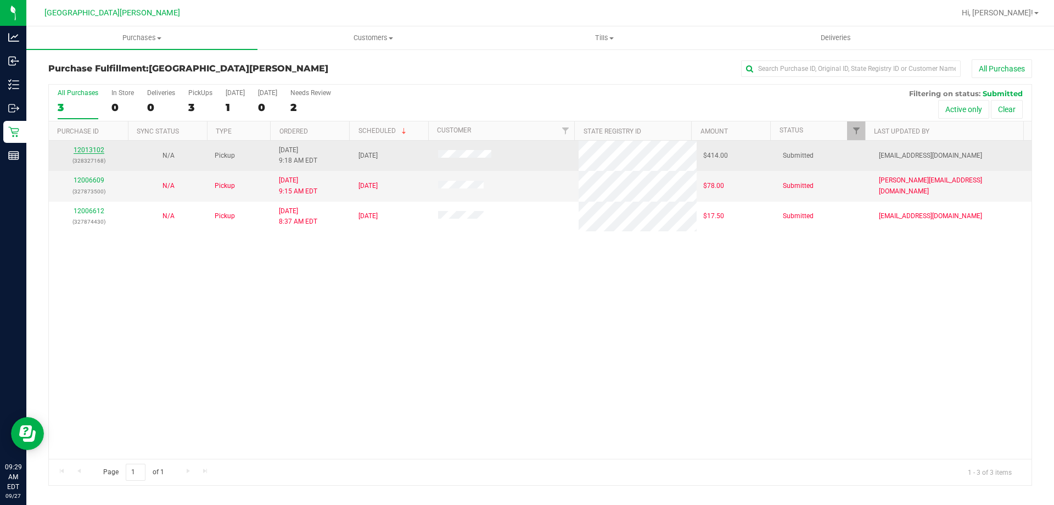
click at [91, 148] on link "12013102" at bounding box center [89, 150] width 31 height 8
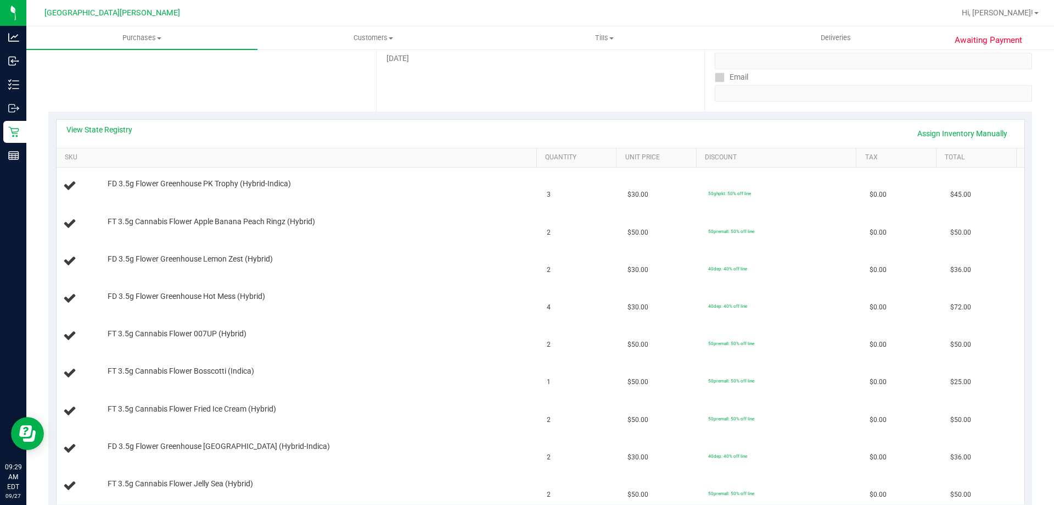
scroll to position [55, 0]
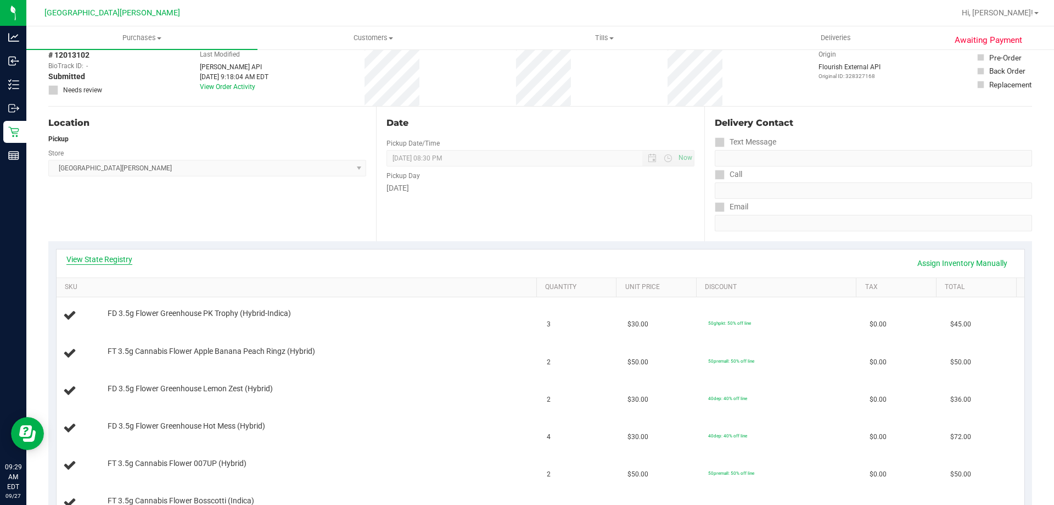
click at [113, 254] on link "View State Registry" at bounding box center [99, 259] width 66 height 11
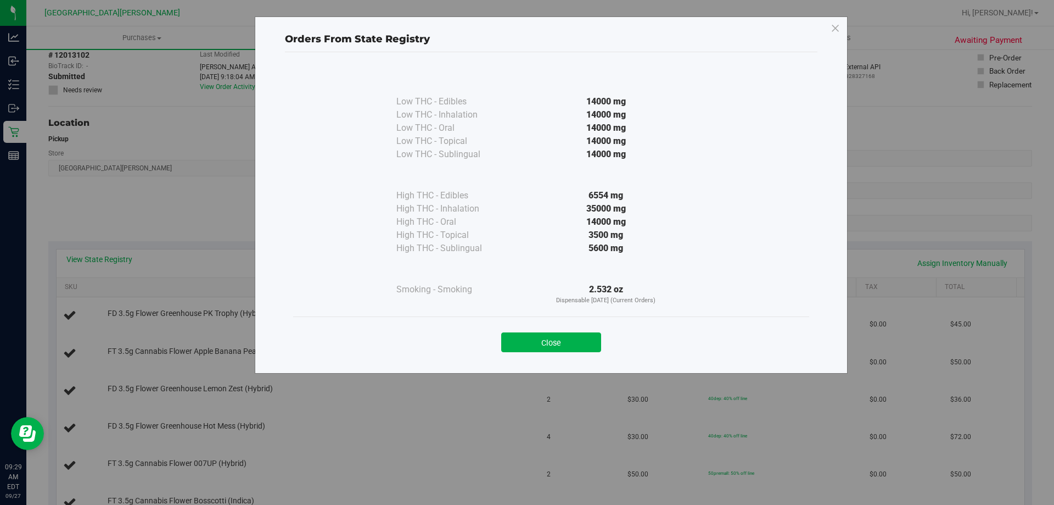
click at [543, 331] on div "Close" at bounding box center [551, 338] width 500 height 27
click at [543, 332] on button "Close" at bounding box center [551, 342] width 100 height 20
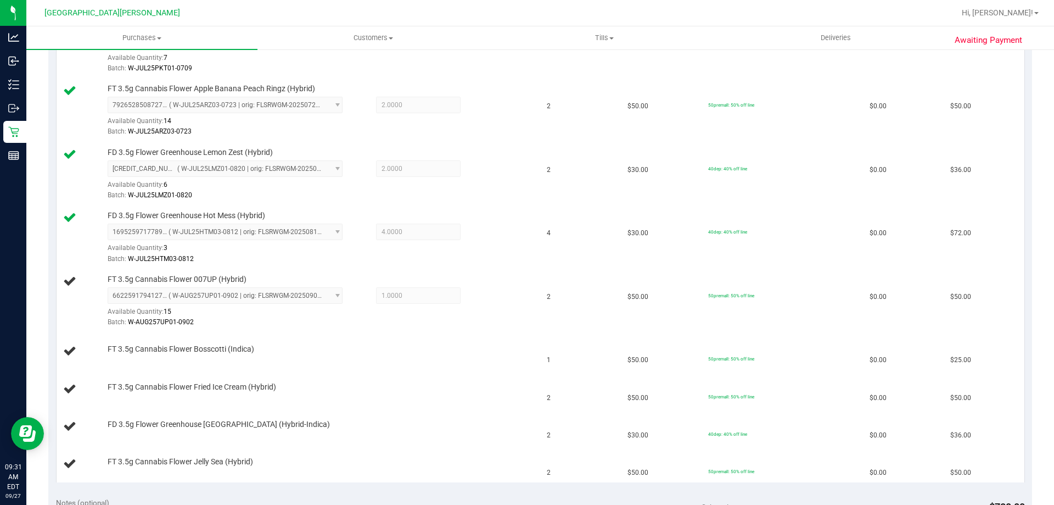
scroll to position [213, 0]
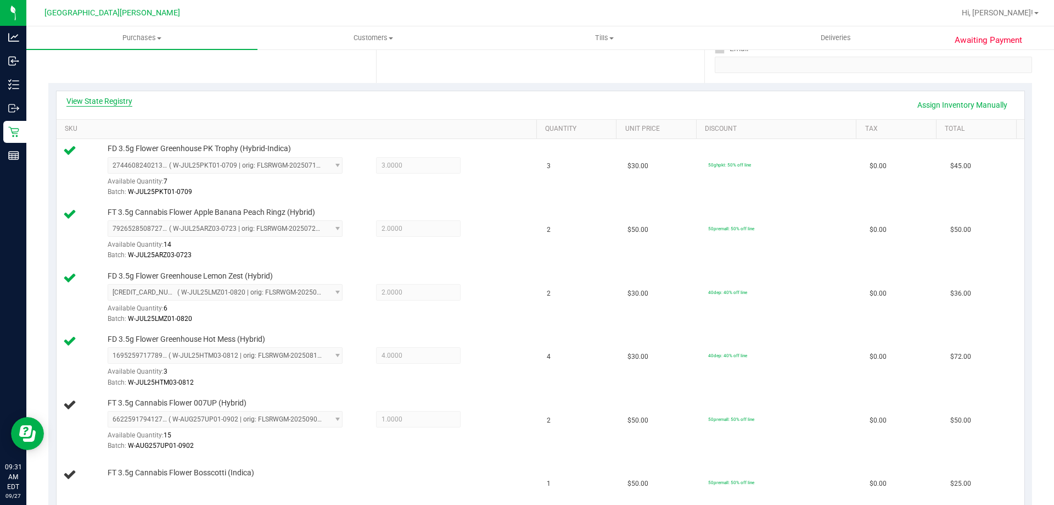
click at [118, 104] on link "View State Registry" at bounding box center [99, 101] width 66 height 11
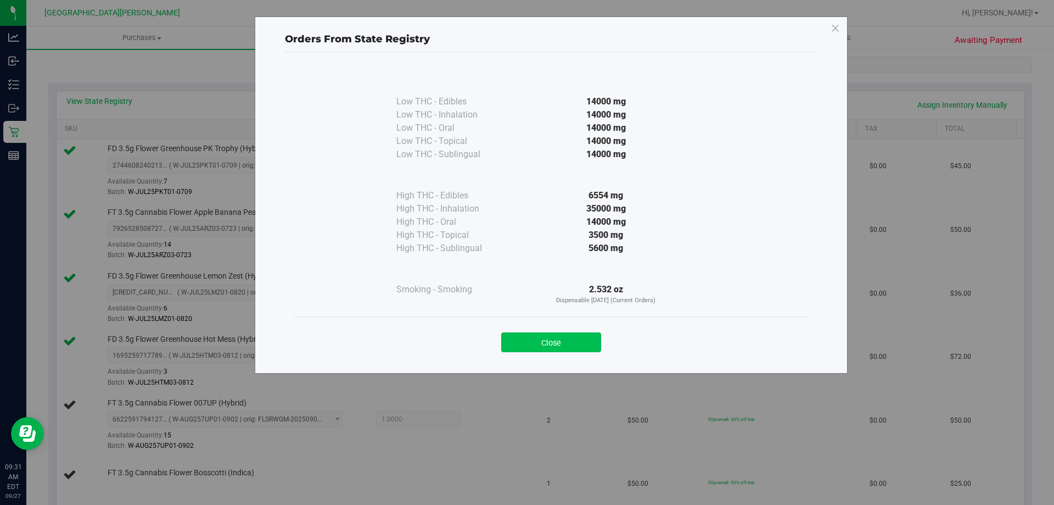
click at [562, 336] on button "Close" at bounding box center [551, 342] width 100 height 20
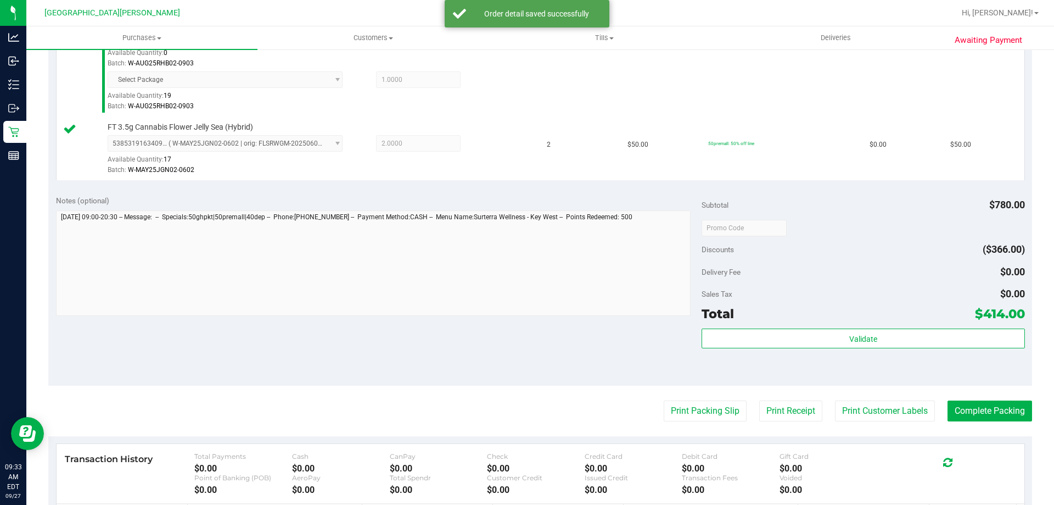
scroll to position [872, 0]
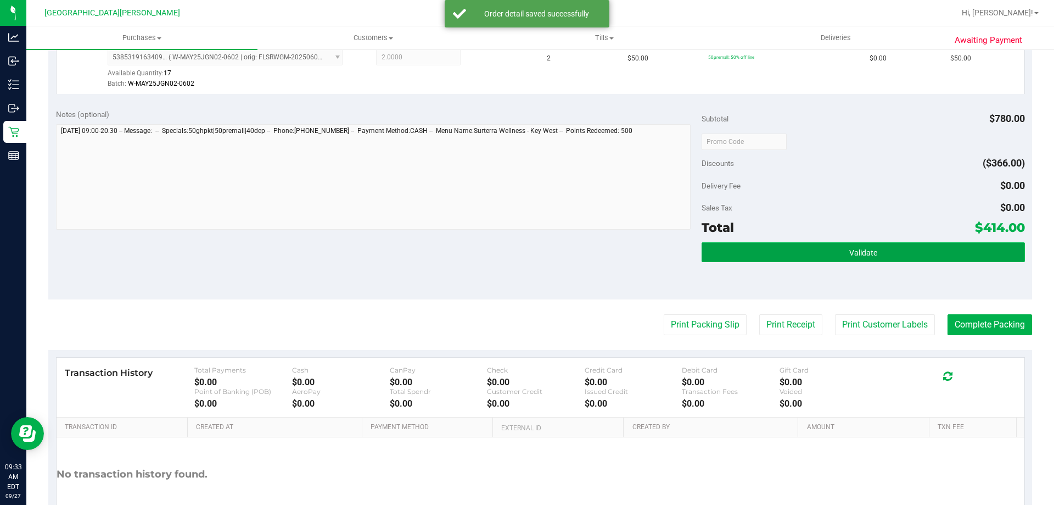
click at [800, 249] on button "Validate" at bounding box center [863, 252] width 323 height 20
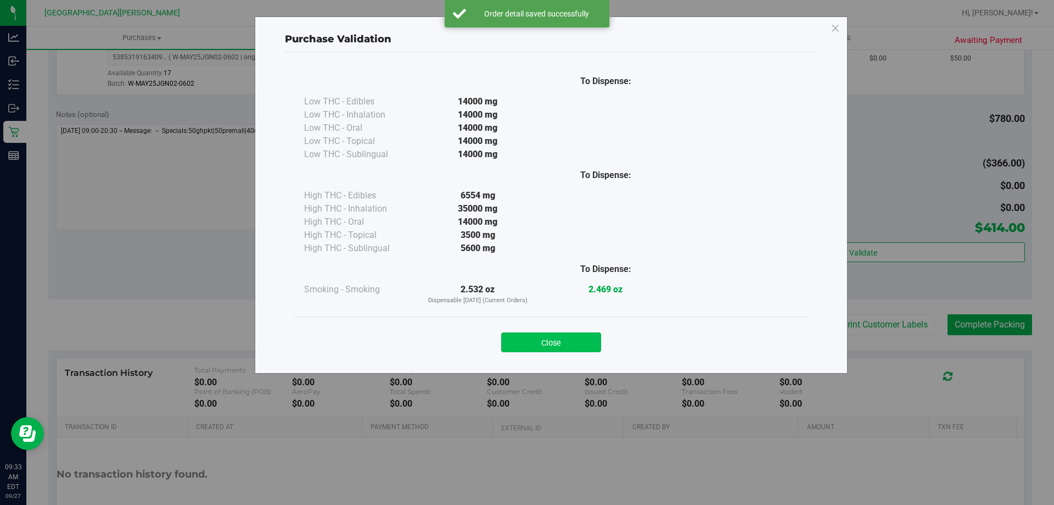
click at [554, 344] on button "Close" at bounding box center [551, 342] width 100 height 20
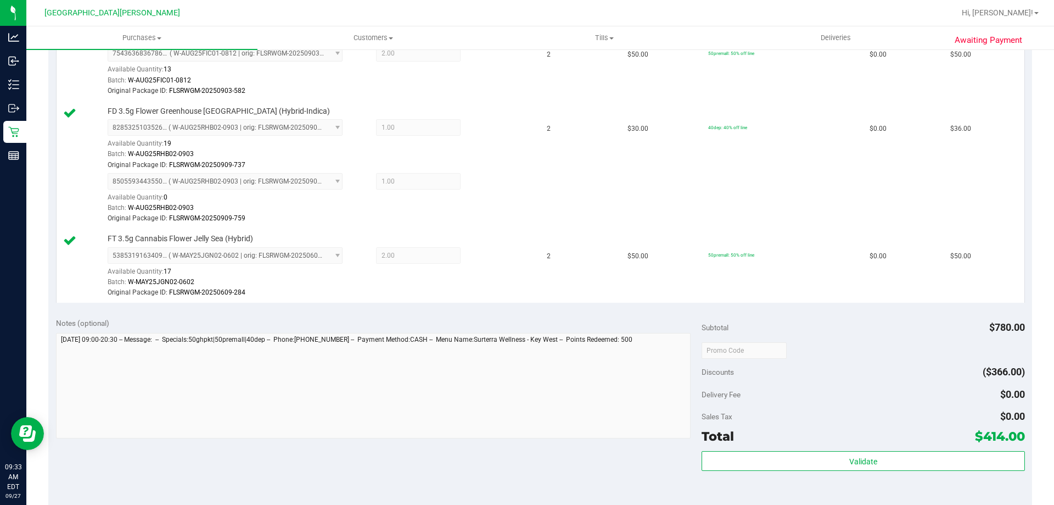
scroll to position [988, 0]
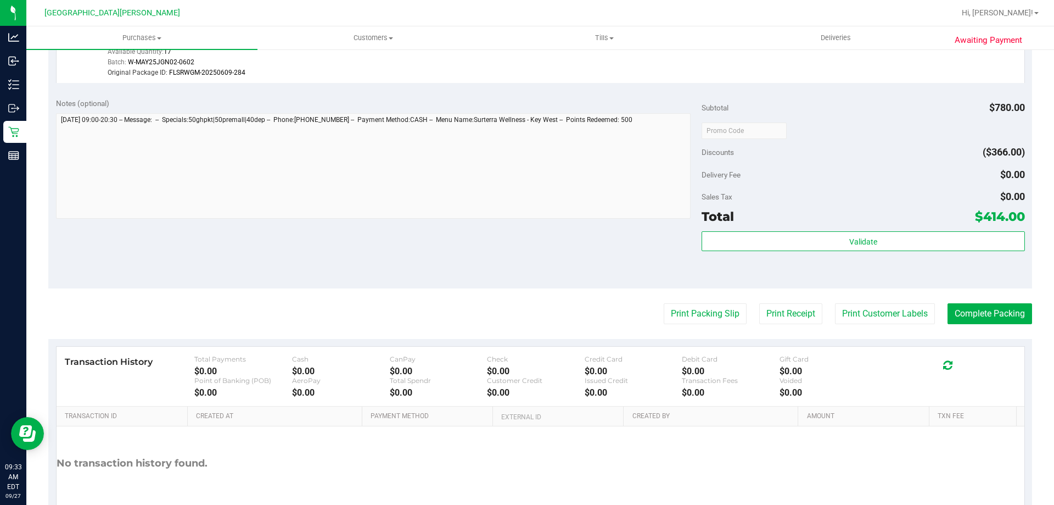
click at [895, 316] on button "Print Customer Labels" at bounding box center [885, 313] width 100 height 21
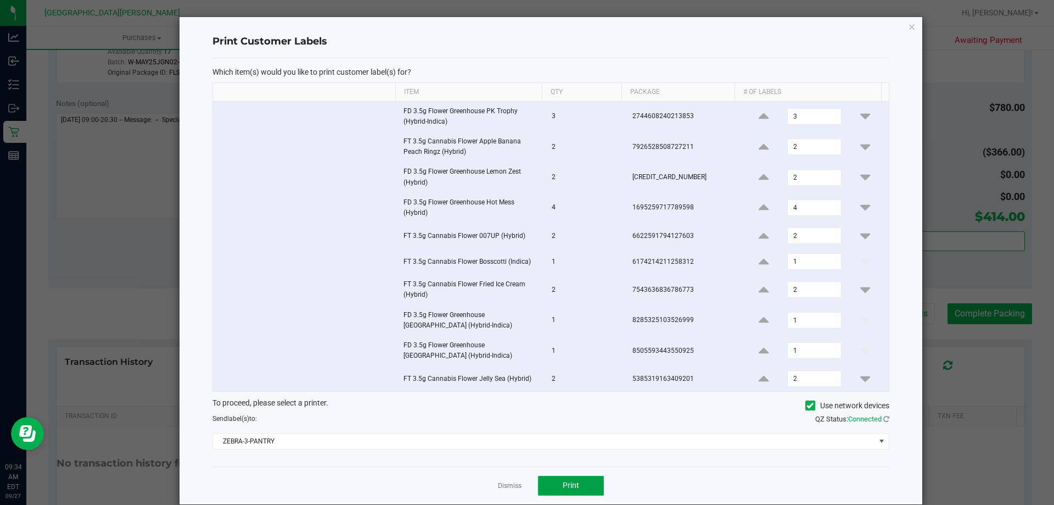
click at [566, 480] on button "Print" at bounding box center [571, 485] width 66 height 20
click at [514, 487] on link "Dismiss" at bounding box center [510, 485] width 24 height 9
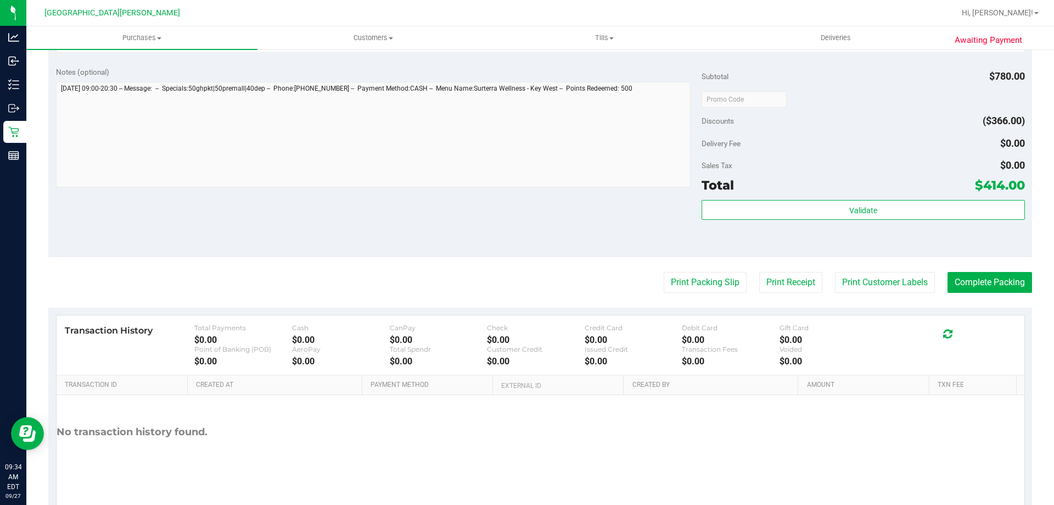
scroll to position [1050, 0]
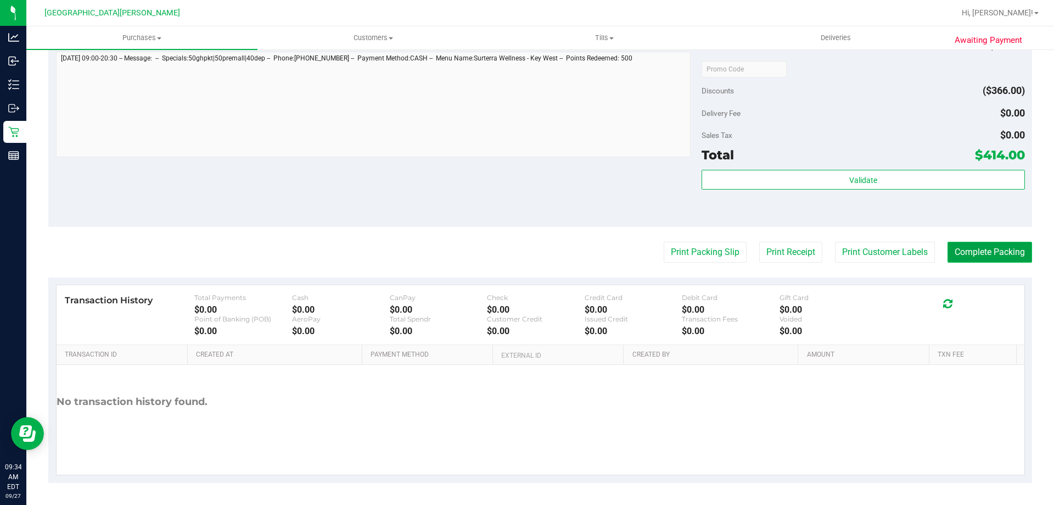
click at [967, 243] on button "Complete Packing" at bounding box center [990, 252] width 85 height 21
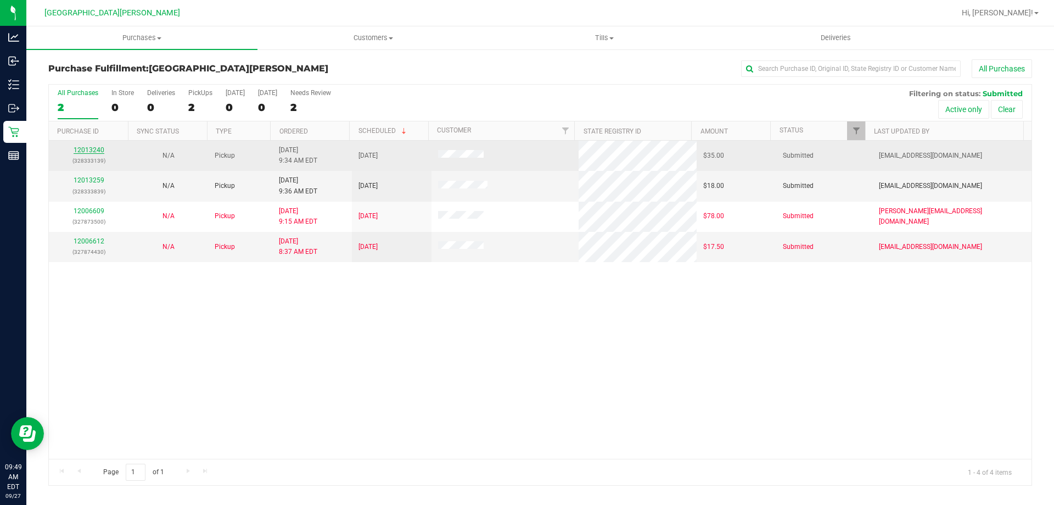
click at [77, 152] on link "12013240" at bounding box center [89, 150] width 31 height 8
click at [79, 152] on link "12013240" at bounding box center [89, 150] width 31 height 8
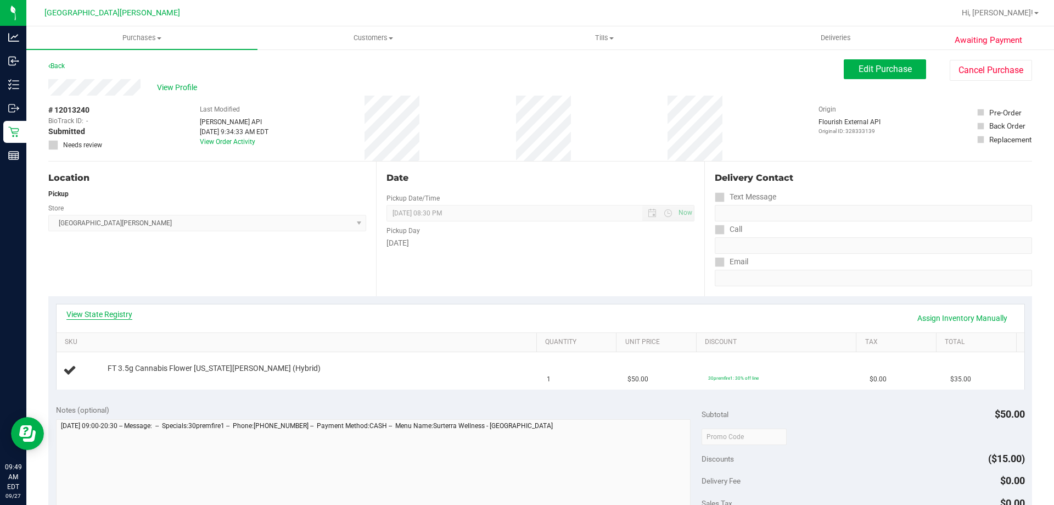
click at [102, 314] on link "View State Registry" at bounding box center [99, 314] width 66 height 11
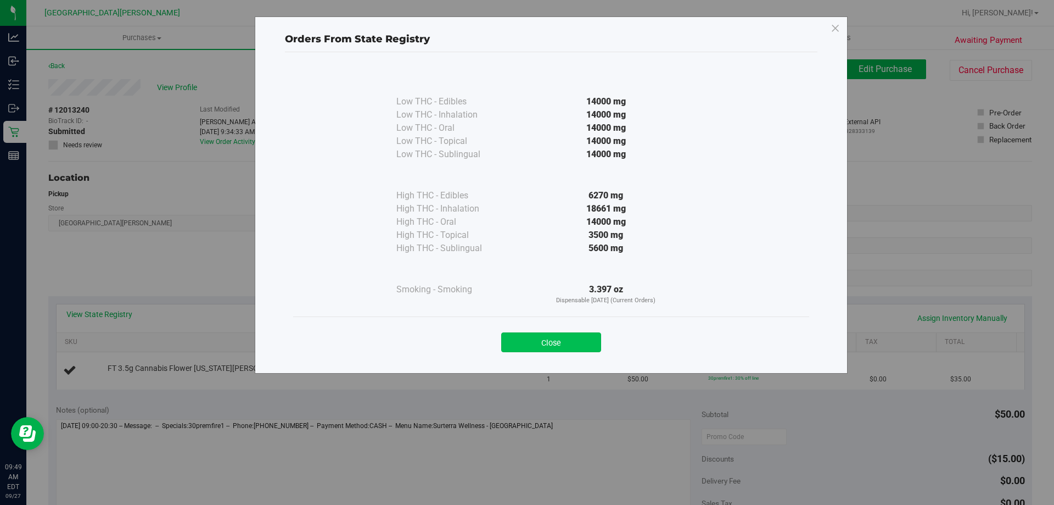
click at [514, 339] on button "Close" at bounding box center [551, 342] width 100 height 20
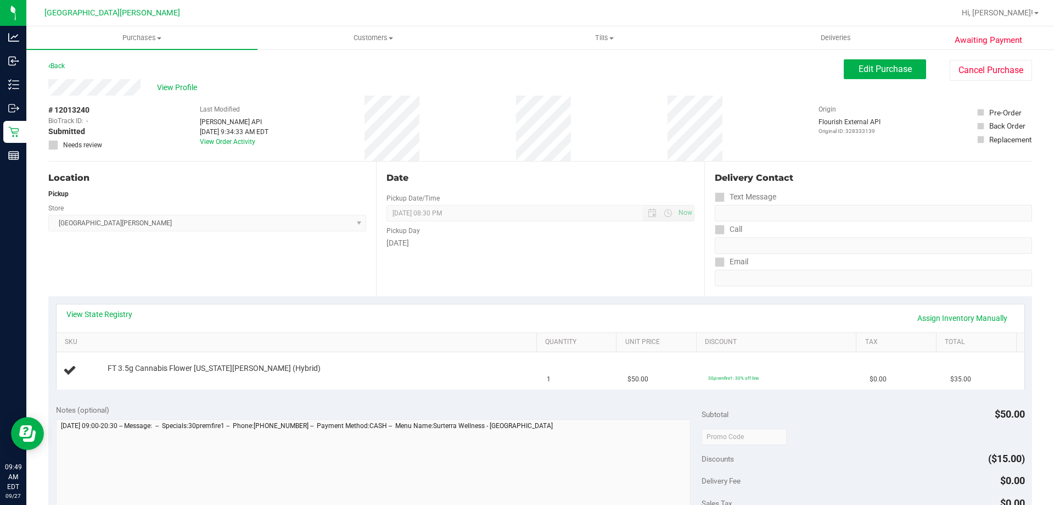
click at [514, 402] on div "Notes (optional) Subtotal $50.00 Discounts ($15.00) Delivery Fee $0.00 Sales Ta…" at bounding box center [540, 495] width 984 height 198
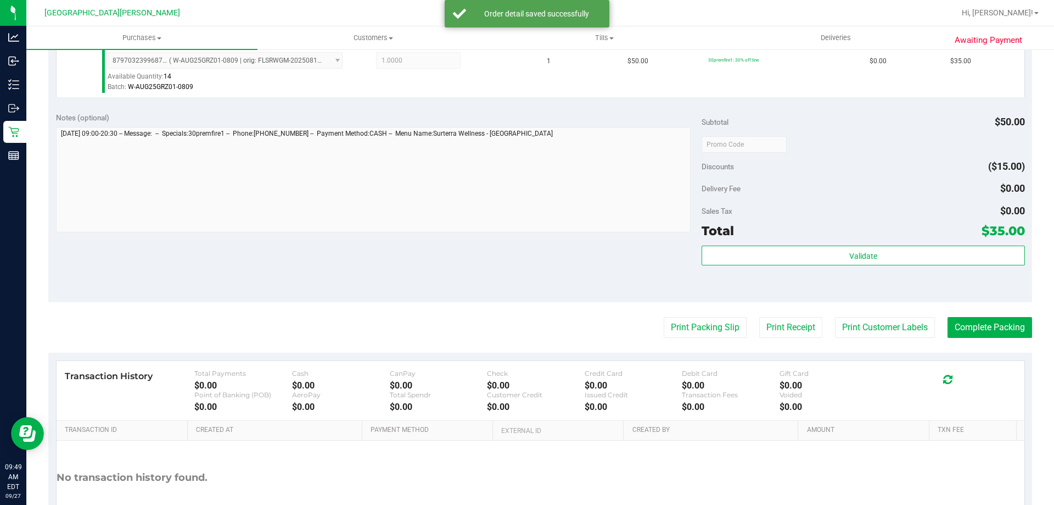
scroll to position [393, 0]
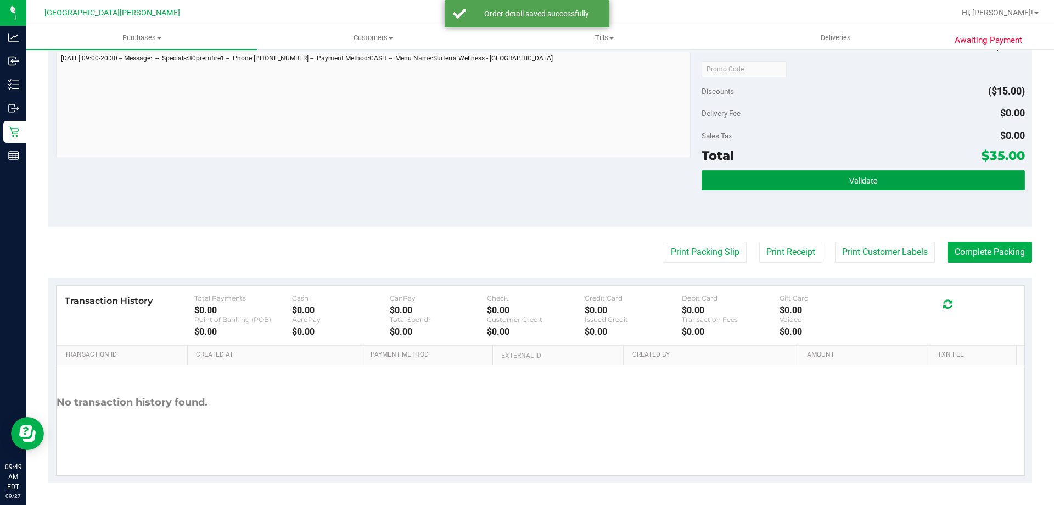
click at [836, 186] on button "Validate" at bounding box center [863, 180] width 323 height 20
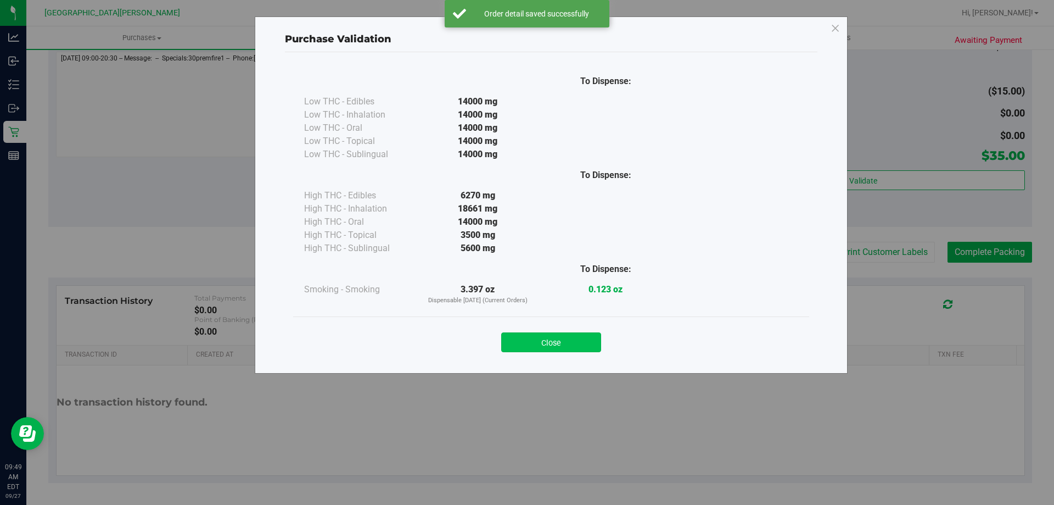
click at [569, 345] on button "Close" at bounding box center [551, 342] width 100 height 20
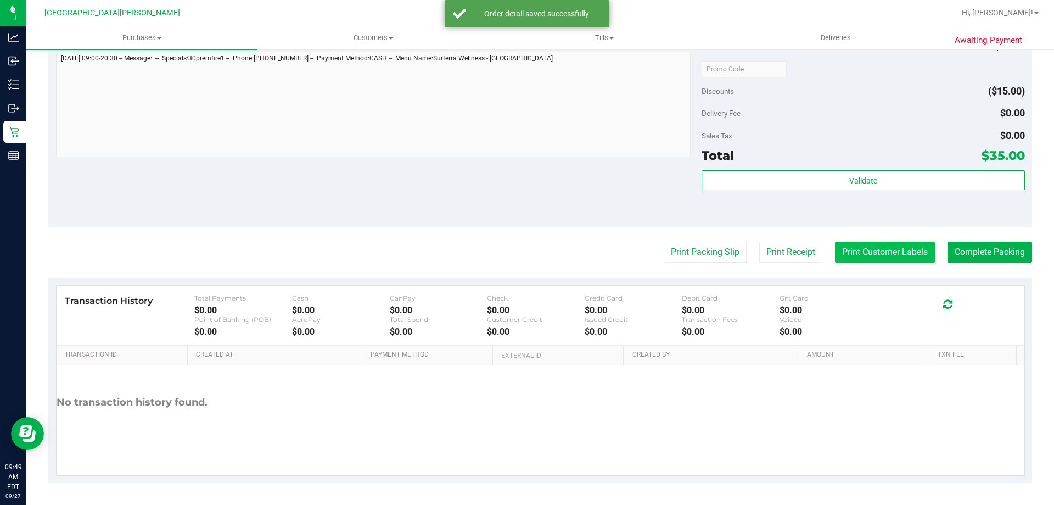
click at [869, 255] on button "Print Customer Labels" at bounding box center [885, 252] width 100 height 21
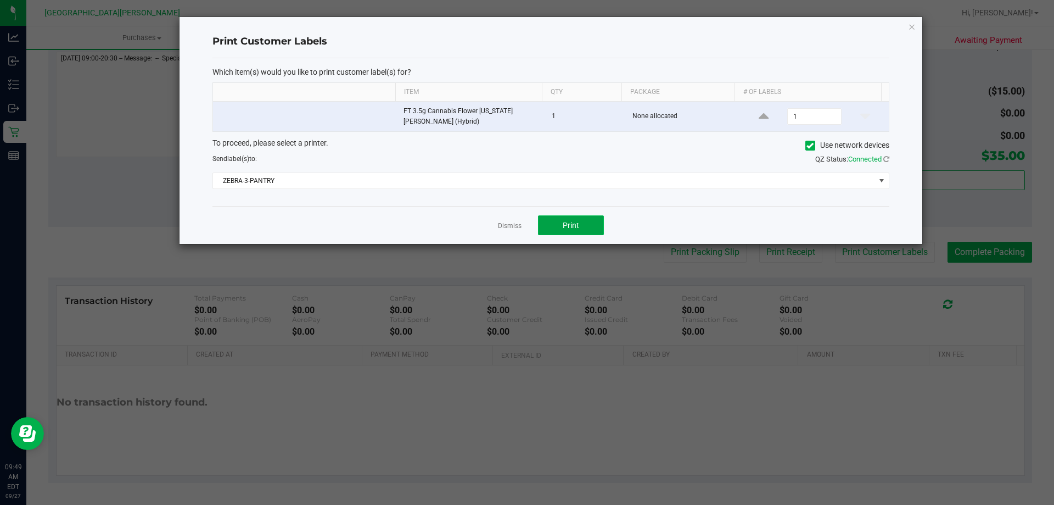
click at [548, 228] on button "Print" at bounding box center [571, 225] width 66 height 20
click at [506, 223] on link "Dismiss" at bounding box center [510, 225] width 24 height 9
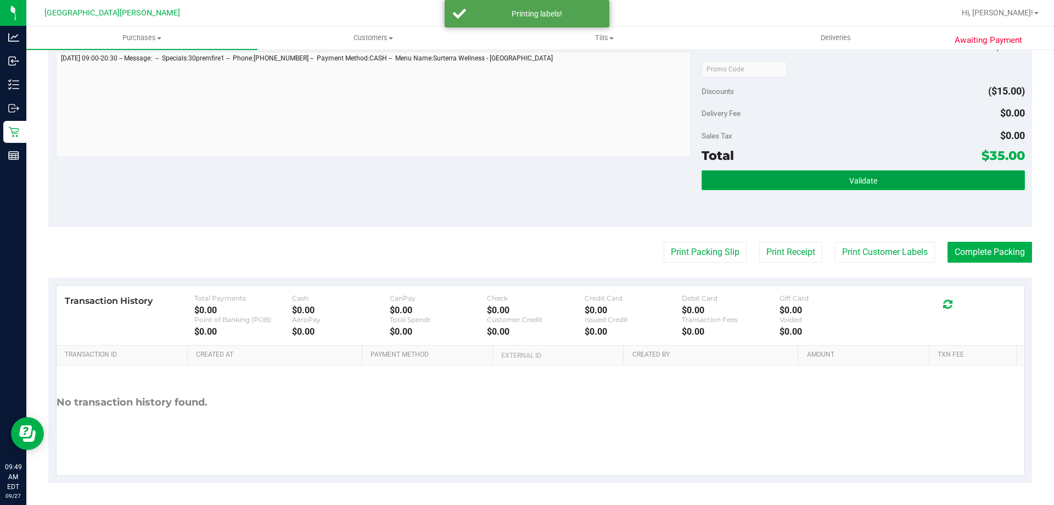
click at [804, 180] on button "Validate" at bounding box center [863, 180] width 323 height 20
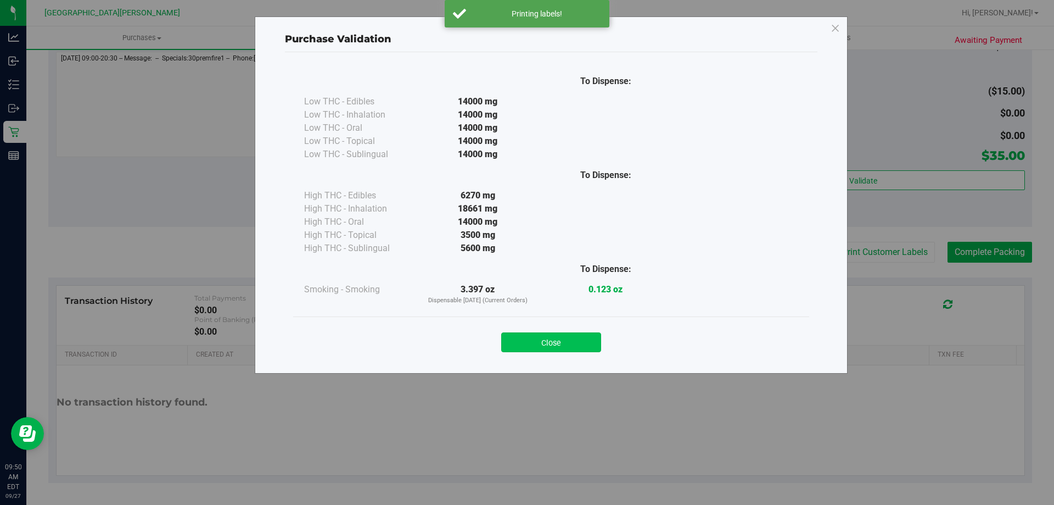
click at [523, 343] on button "Close" at bounding box center [551, 342] width 100 height 20
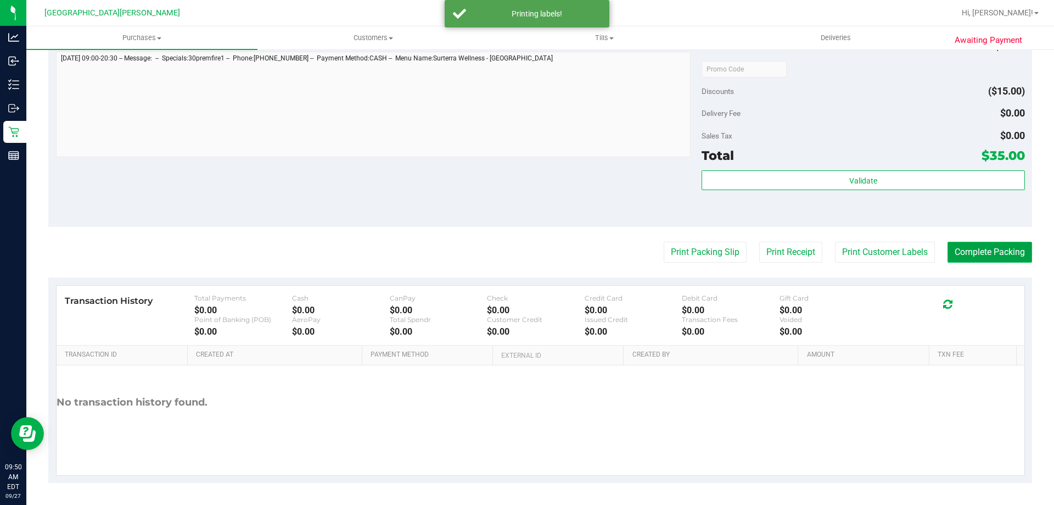
click at [966, 251] on button "Complete Packing" at bounding box center [990, 252] width 85 height 21
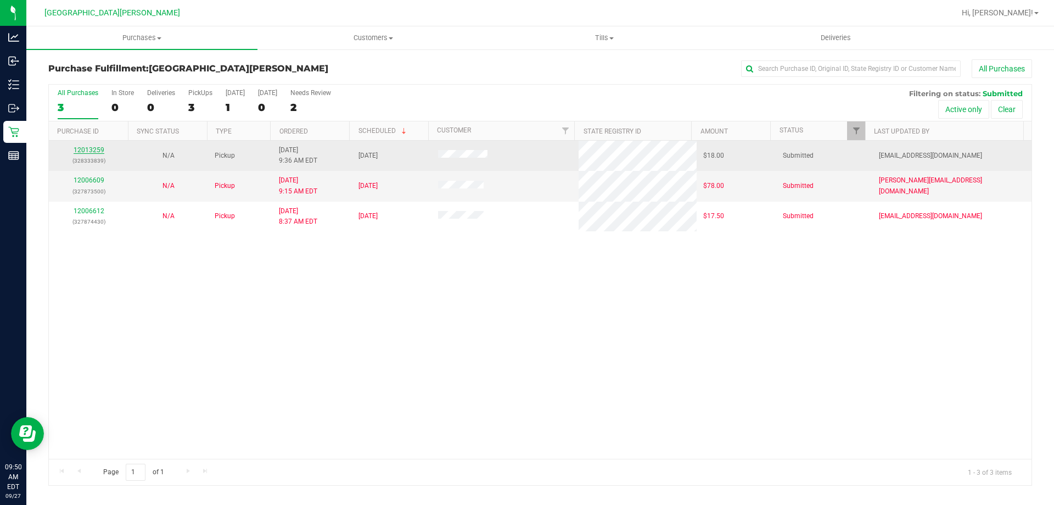
click at [92, 149] on link "12013259" at bounding box center [89, 150] width 31 height 8
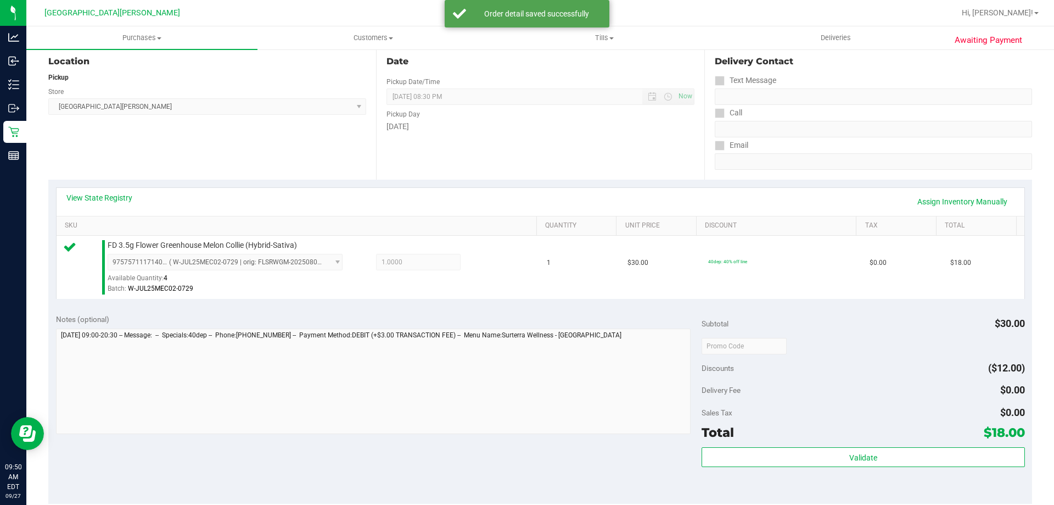
scroll to position [329, 0]
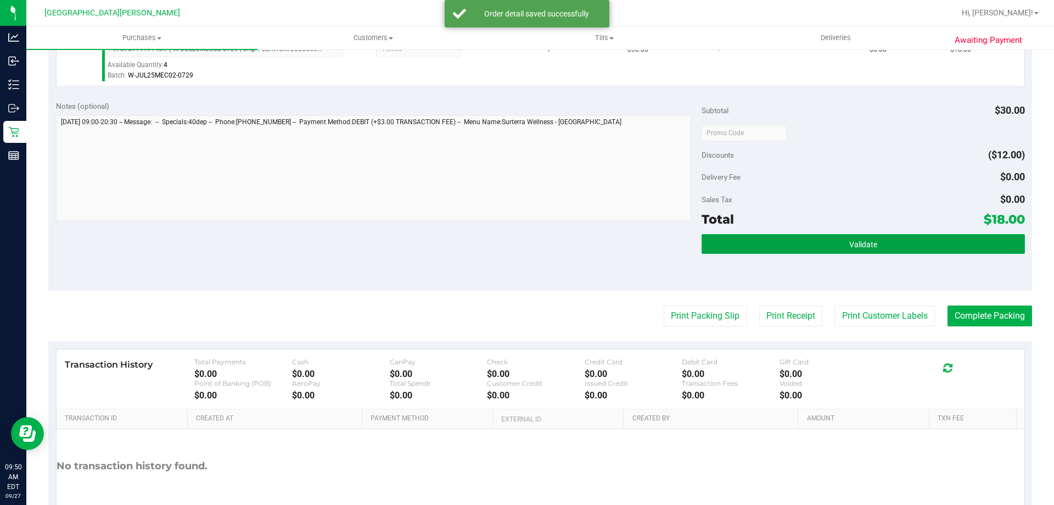
click at [867, 249] on button "Validate" at bounding box center [863, 244] width 323 height 20
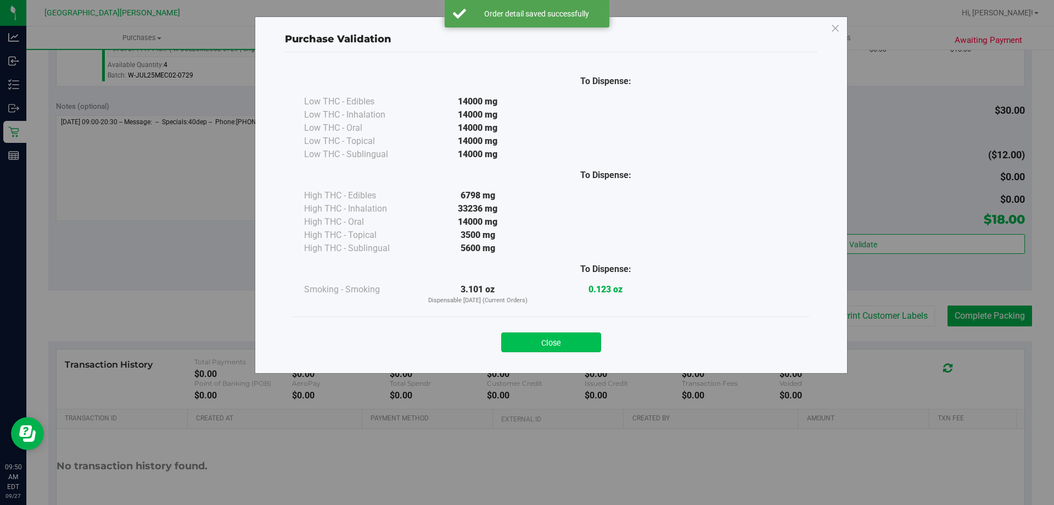
click at [572, 337] on button "Close" at bounding box center [551, 342] width 100 height 20
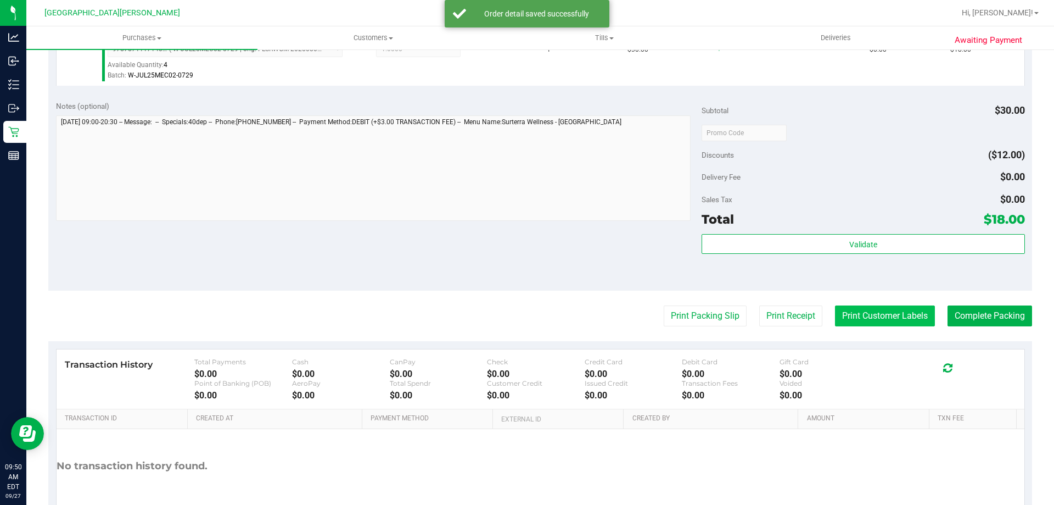
click at [873, 312] on button "Print Customer Labels" at bounding box center [885, 315] width 100 height 21
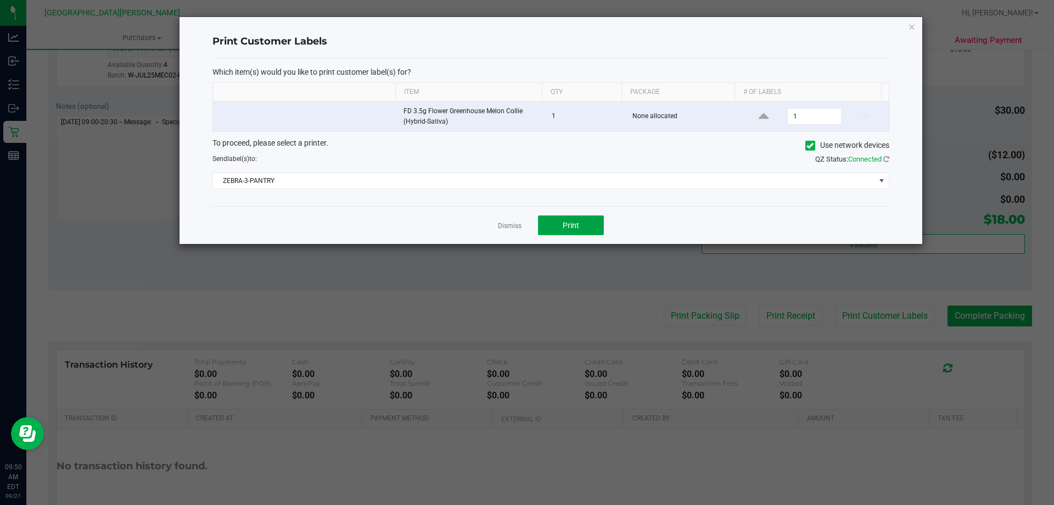
click at [568, 225] on span "Print" at bounding box center [571, 225] width 16 height 9
click at [513, 226] on link "Dismiss" at bounding box center [510, 225] width 24 height 9
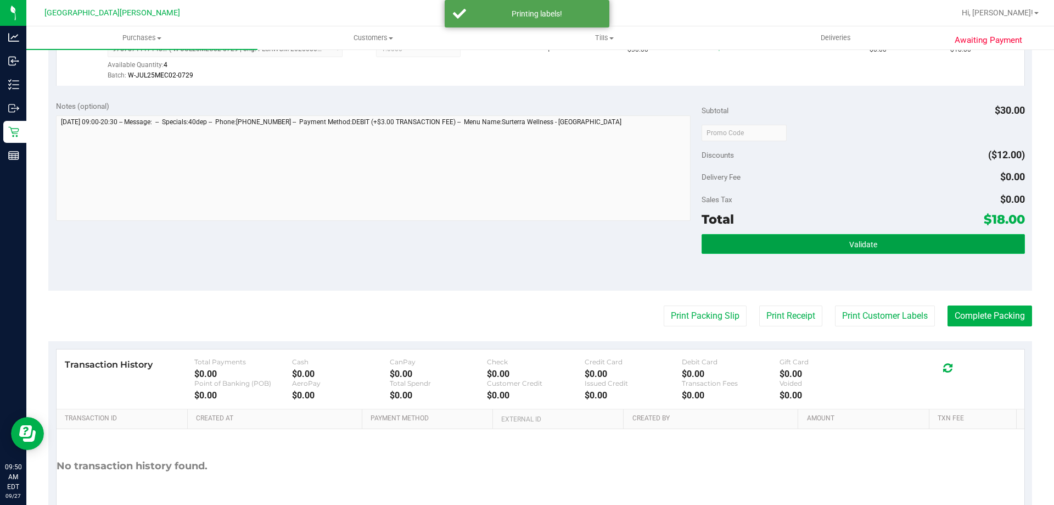
click at [755, 247] on button "Validate" at bounding box center [863, 244] width 323 height 20
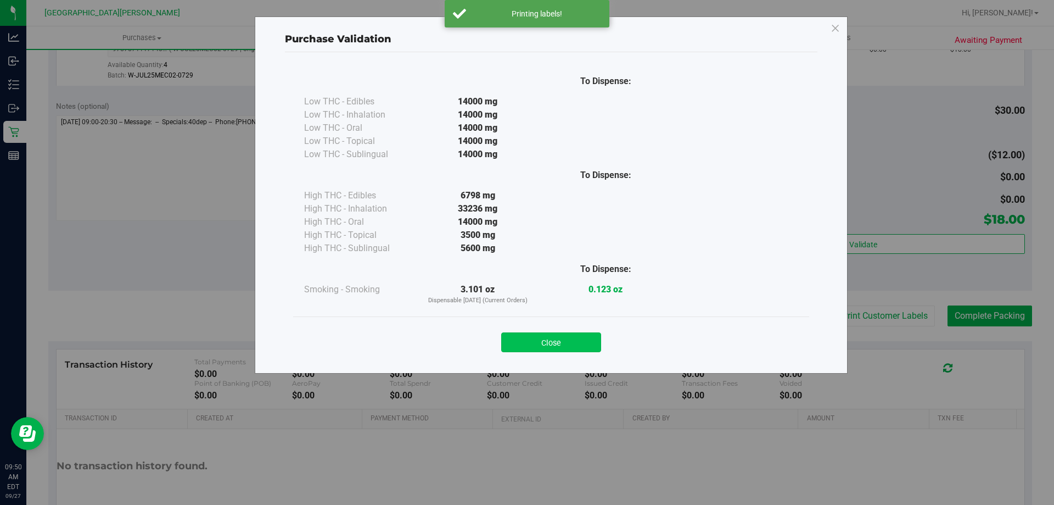
click at [563, 340] on button "Close" at bounding box center [551, 342] width 100 height 20
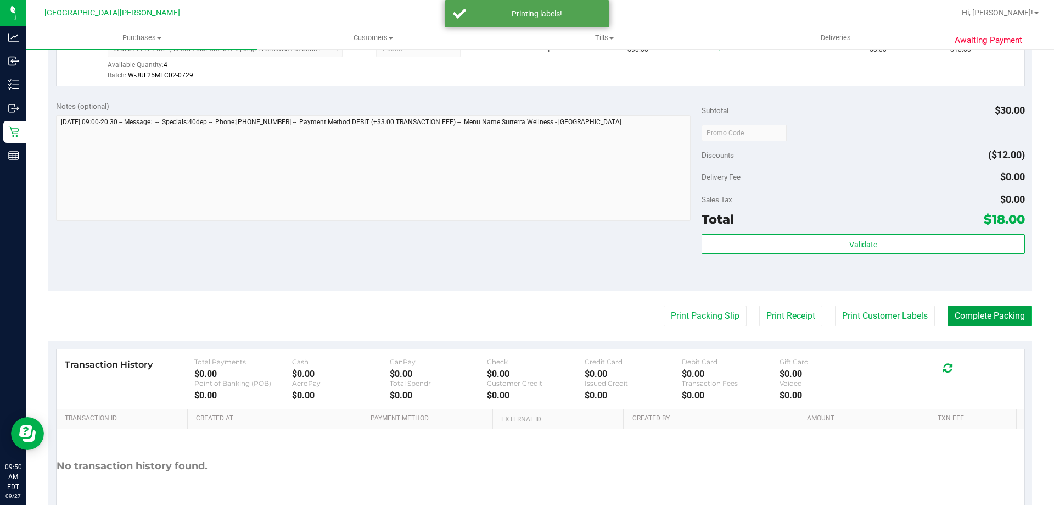
click at [948, 322] on button "Complete Packing" at bounding box center [990, 315] width 85 height 21
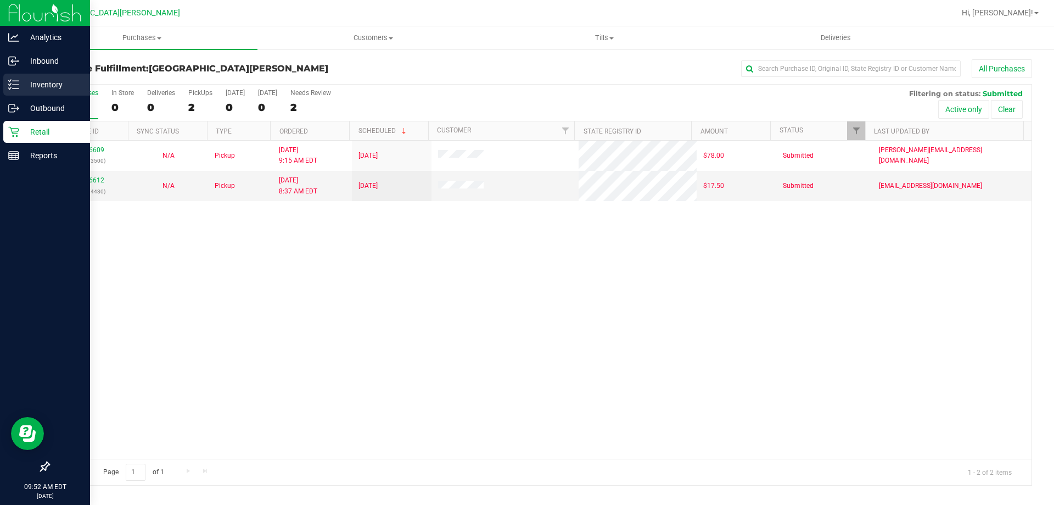
click at [49, 88] on p "Inventory" at bounding box center [52, 84] width 66 height 13
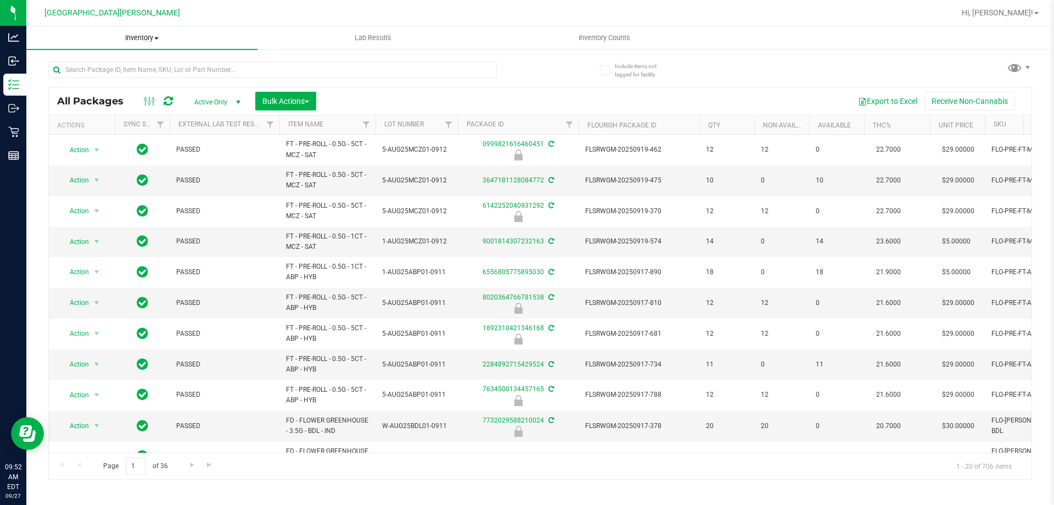
click at [146, 38] on span "Inventory" at bounding box center [141, 38] width 231 height 10
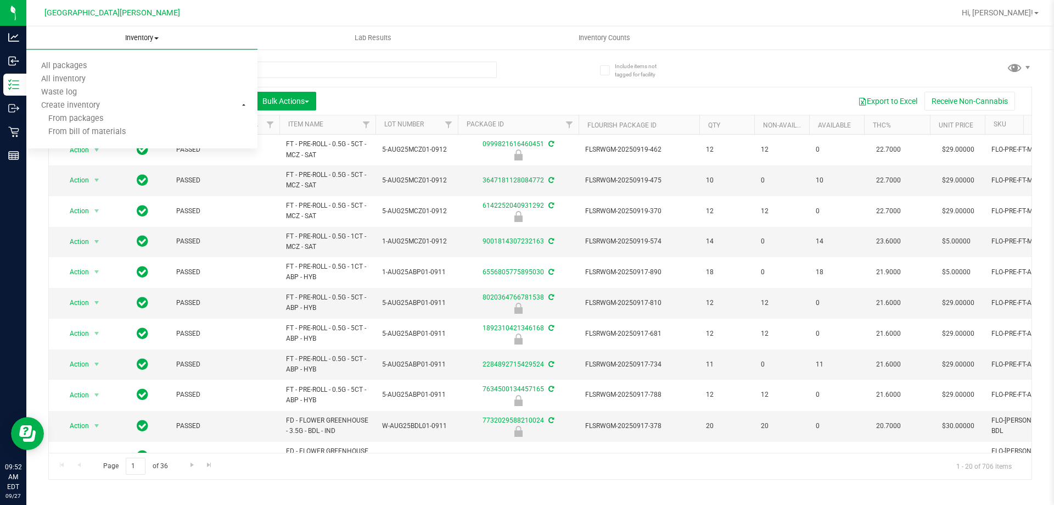
click at [243, 38] on span "Inventory" at bounding box center [141, 38] width 231 height 10
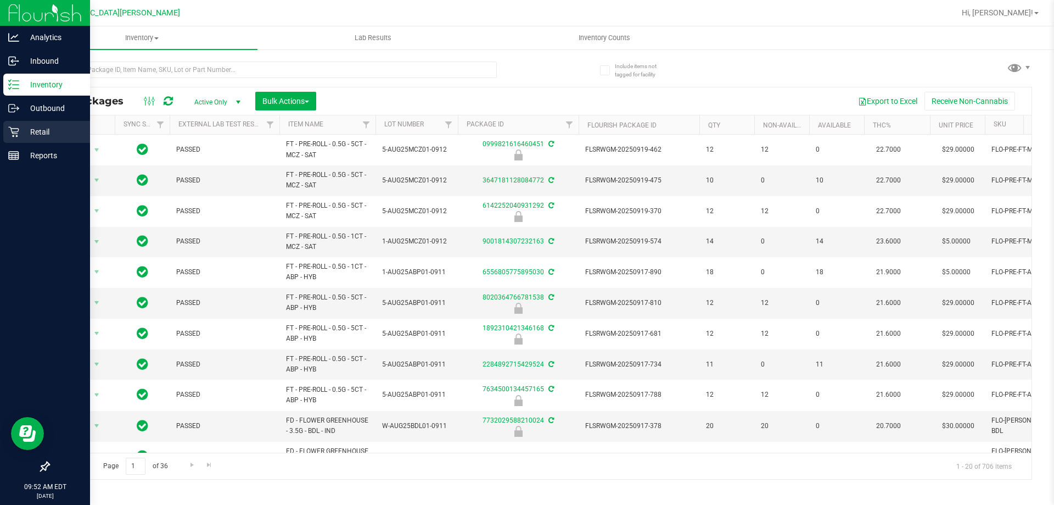
click at [23, 124] on div "Retail" at bounding box center [46, 132] width 87 height 22
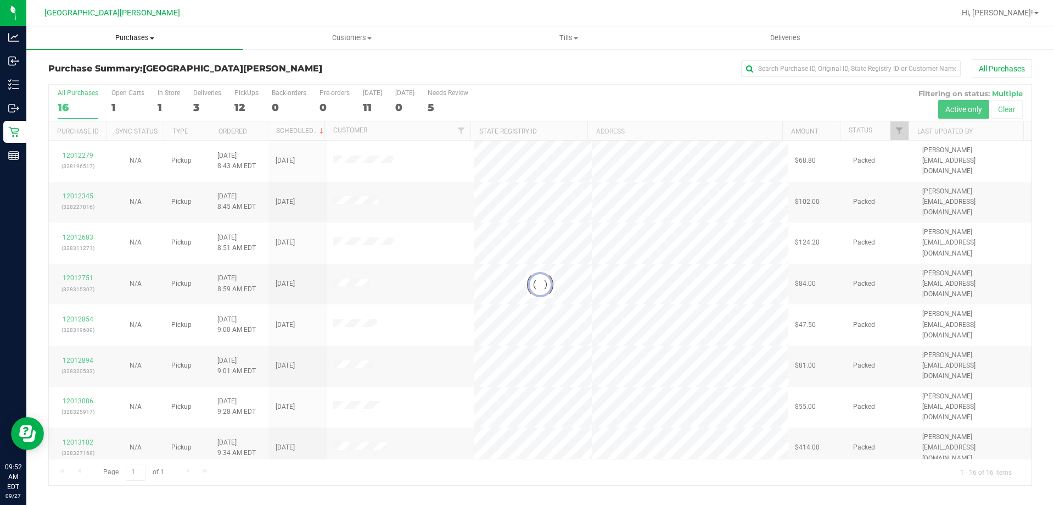
click at [120, 34] on span "Purchases" at bounding box center [134, 38] width 217 height 10
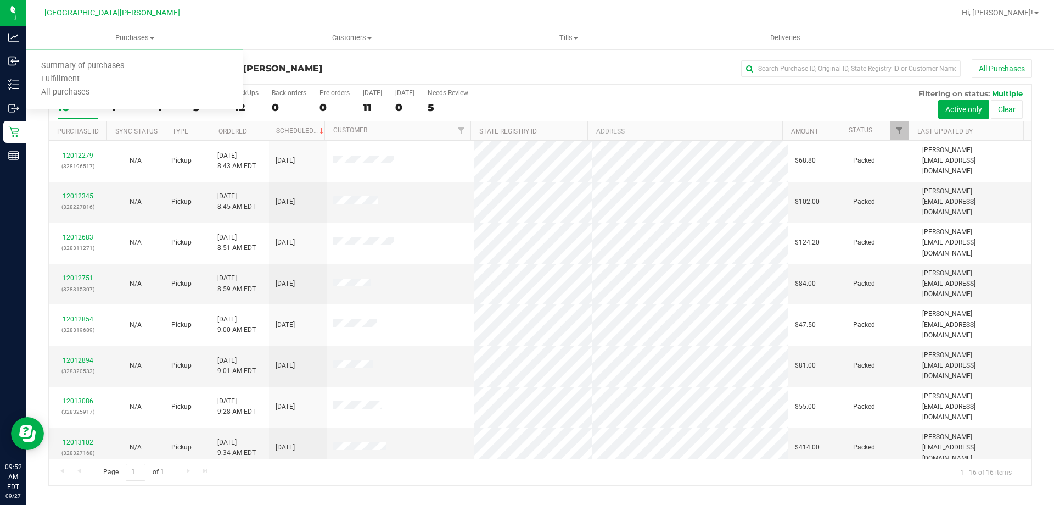
click at [505, 62] on div "All Purchases" at bounding box center [704, 68] width 656 height 19
click at [162, 109] on div "1" at bounding box center [169, 107] width 23 height 13
click at [0, 0] on input "In Store 1" at bounding box center [0, 0] width 0 height 0
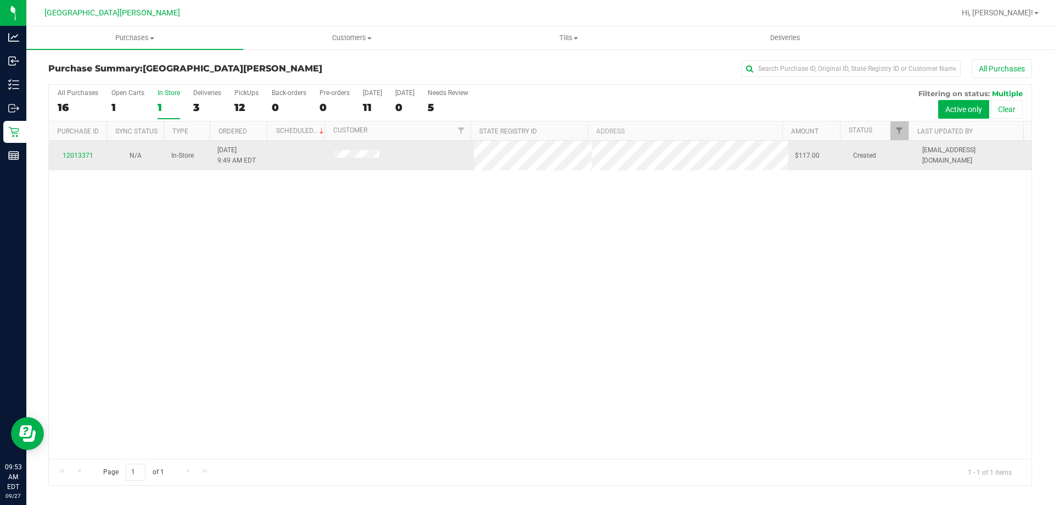
click at [81, 160] on div "12013371" at bounding box center [77, 155] width 44 height 10
click at [80, 153] on link "12013371" at bounding box center [78, 156] width 31 height 8
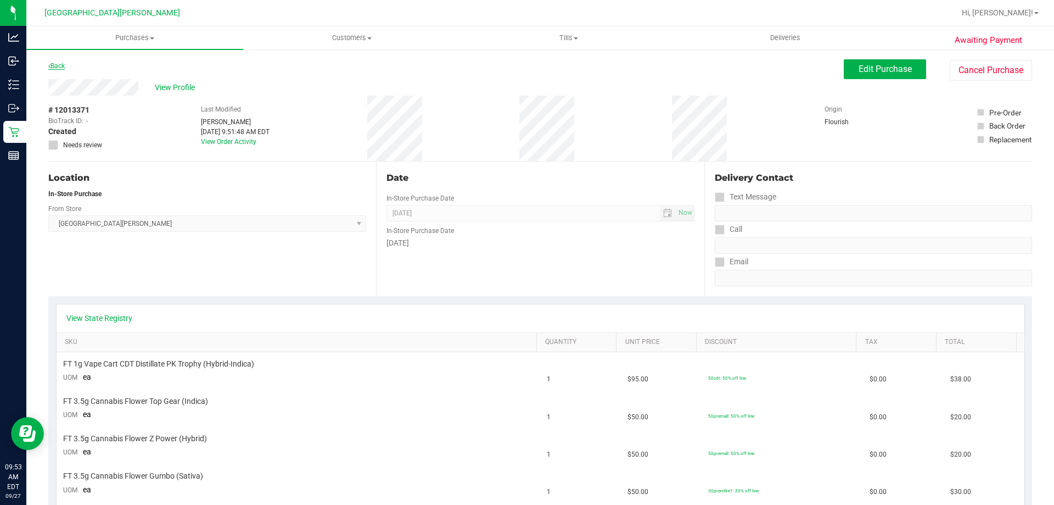
click at [55, 65] on link "Back" at bounding box center [56, 66] width 16 height 8
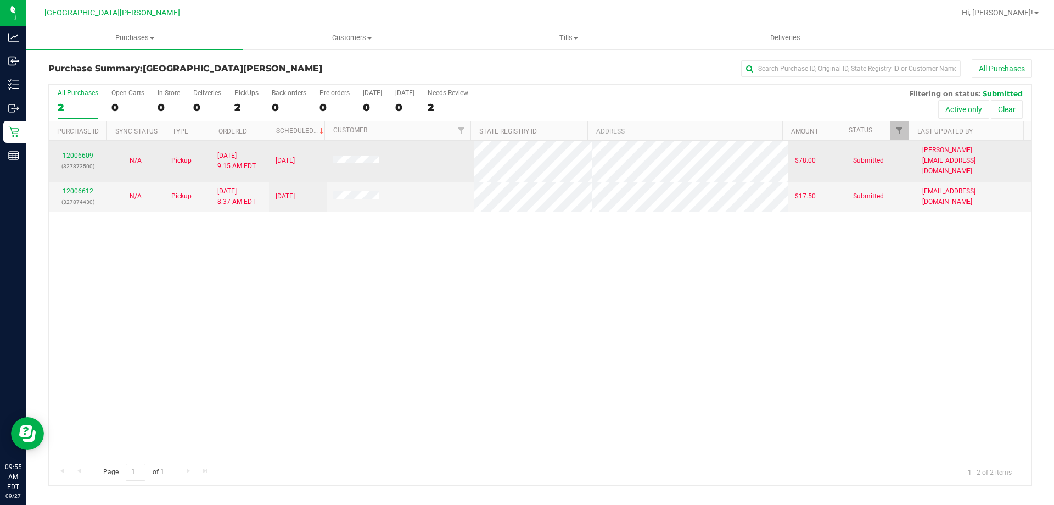
click at [77, 152] on link "12006609" at bounding box center [78, 156] width 31 height 8
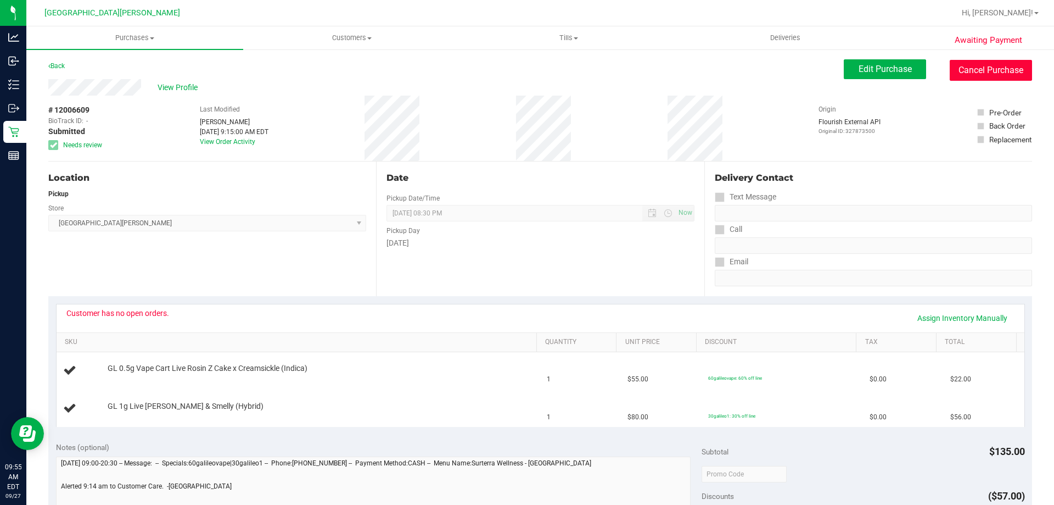
click at [954, 64] on button "Cancel Purchase" at bounding box center [991, 70] width 82 height 21
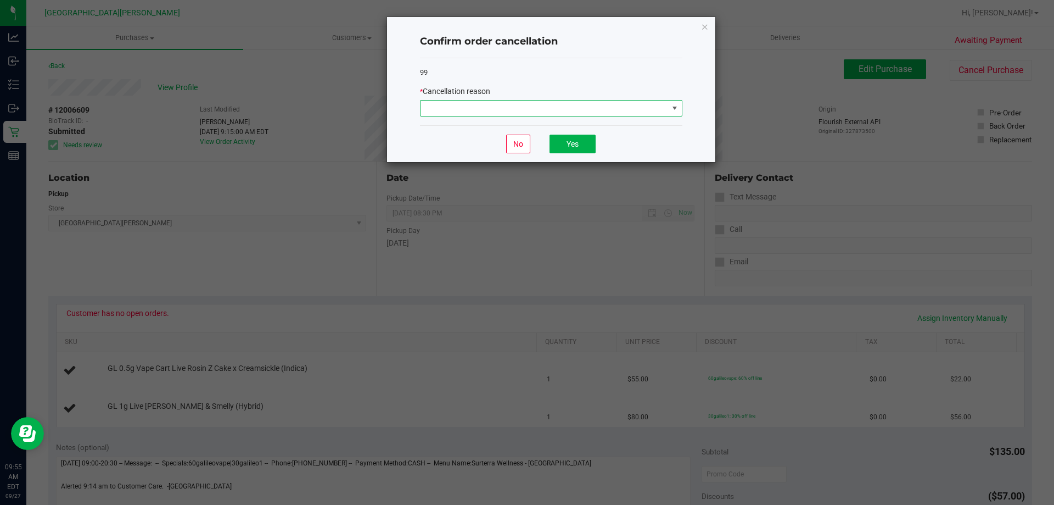
click at [567, 106] on span at bounding box center [545, 107] width 248 height 15
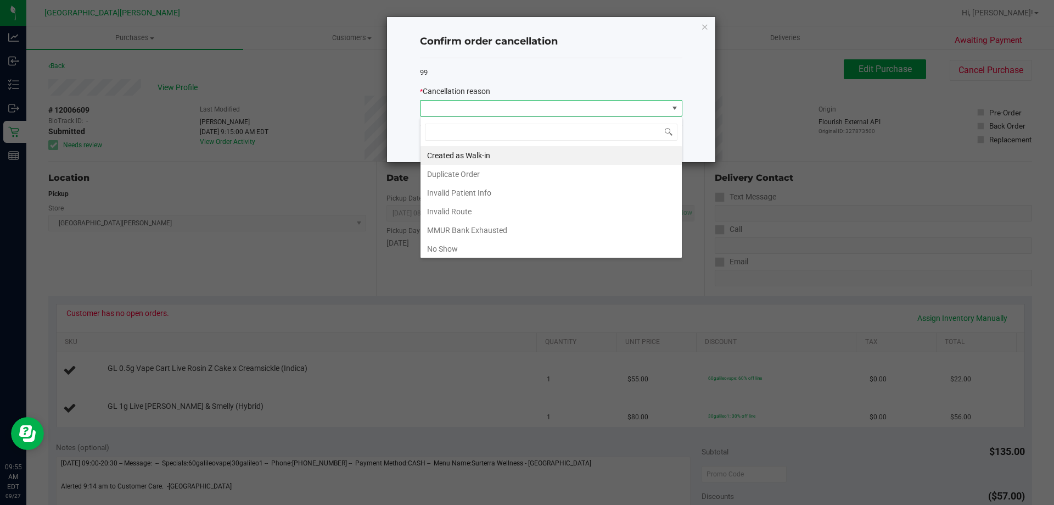
scroll to position [16, 262]
click at [449, 231] on li "MMUR Bank Exhausted" at bounding box center [551, 230] width 261 height 19
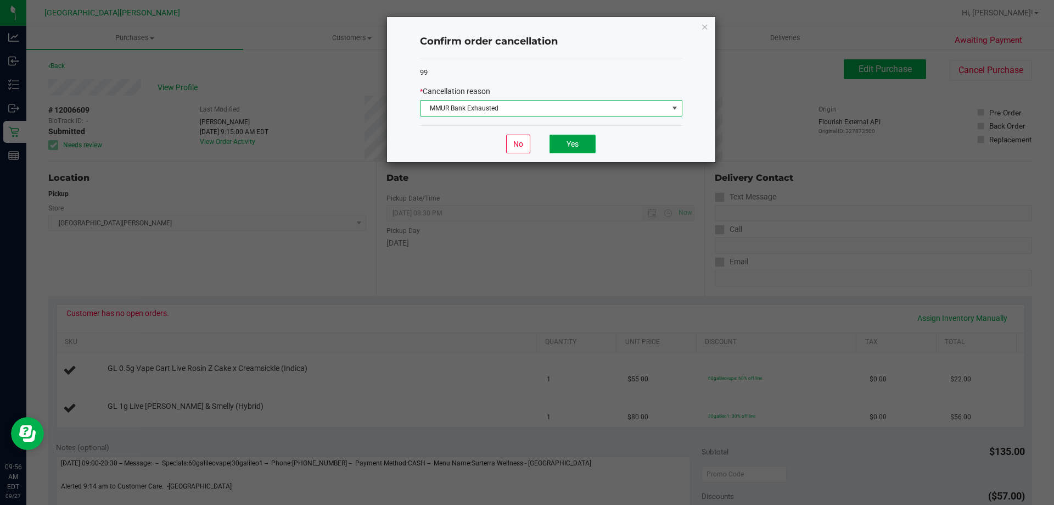
click at [558, 135] on button "Yes" at bounding box center [573, 144] width 46 height 19
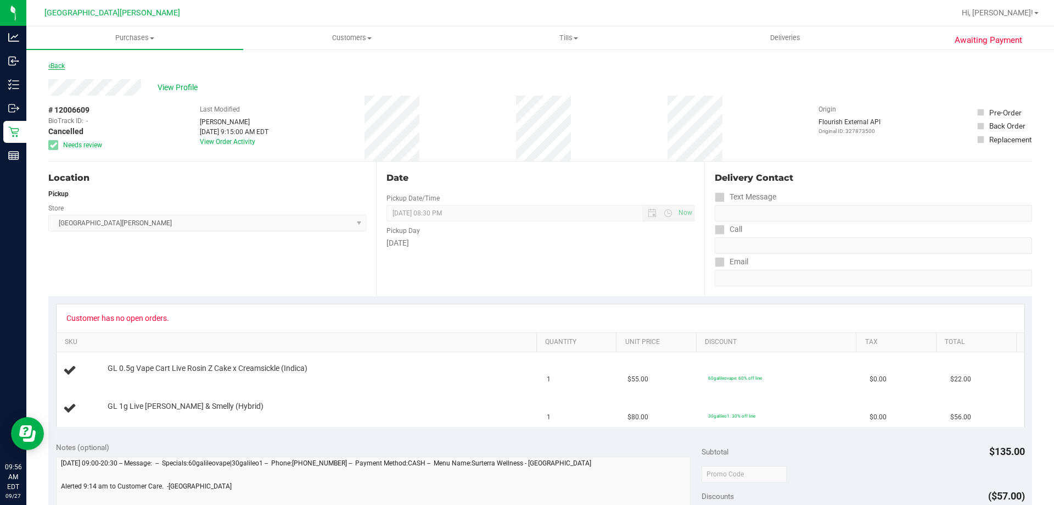
click at [60, 69] on link "Back" at bounding box center [56, 66] width 16 height 8
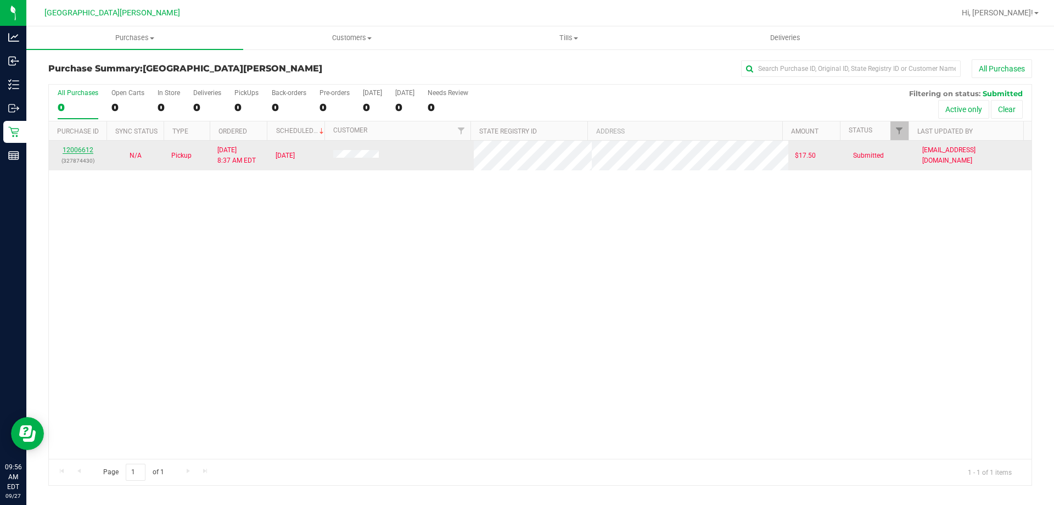
click at [76, 148] on link "12006612" at bounding box center [78, 150] width 31 height 8
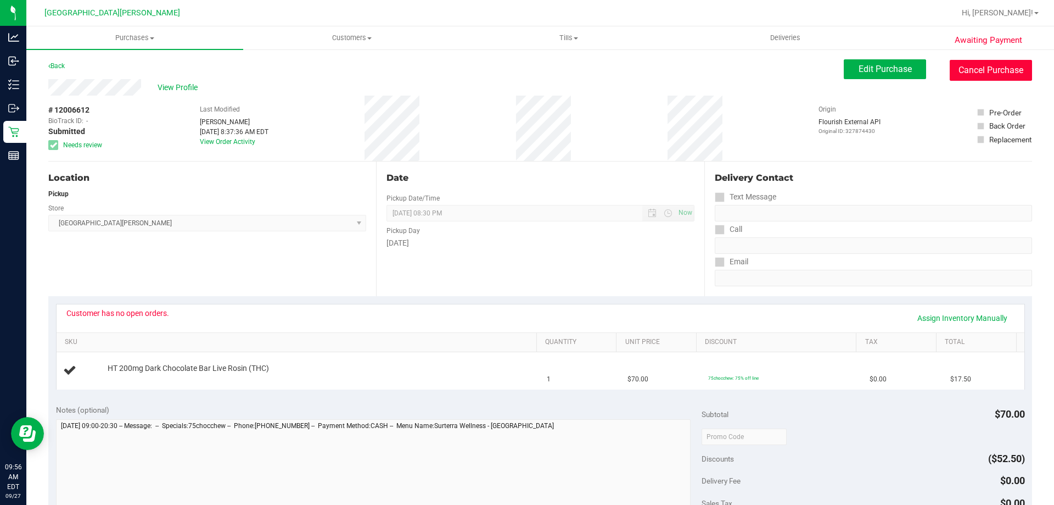
click at [993, 70] on button "Cancel Purchase" at bounding box center [991, 70] width 82 height 21
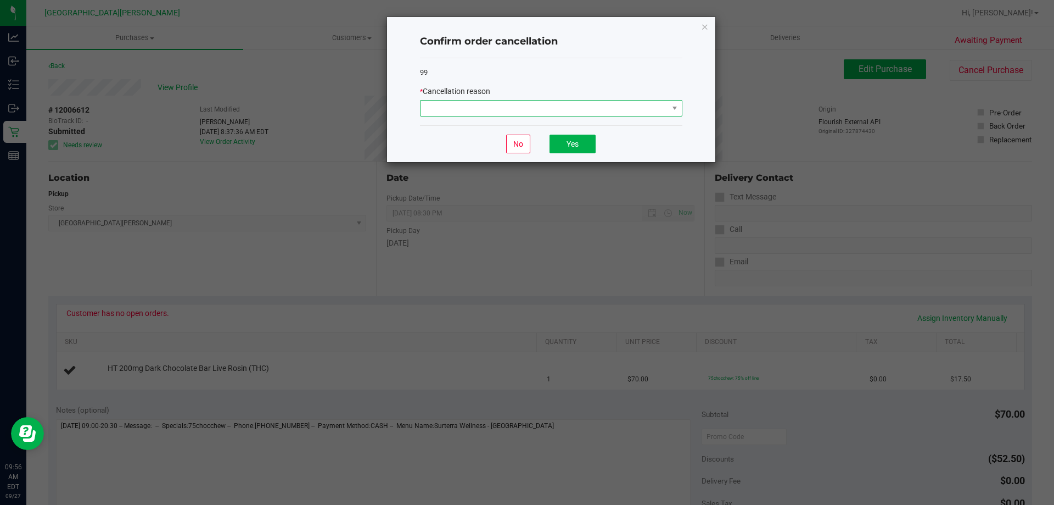
click at [556, 105] on span at bounding box center [545, 107] width 248 height 15
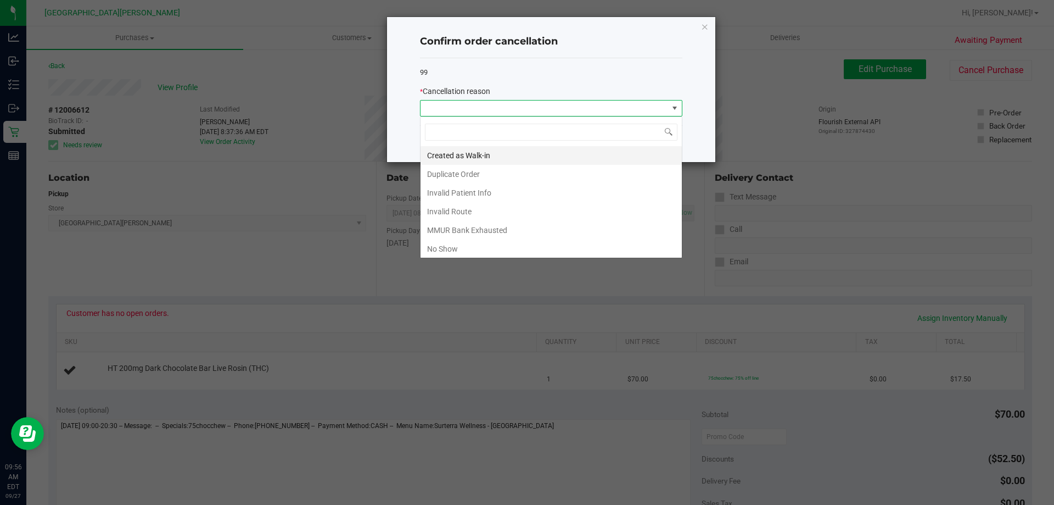
scroll to position [16, 262]
click at [446, 225] on li "MMUR Bank Exhausted" at bounding box center [551, 230] width 261 height 19
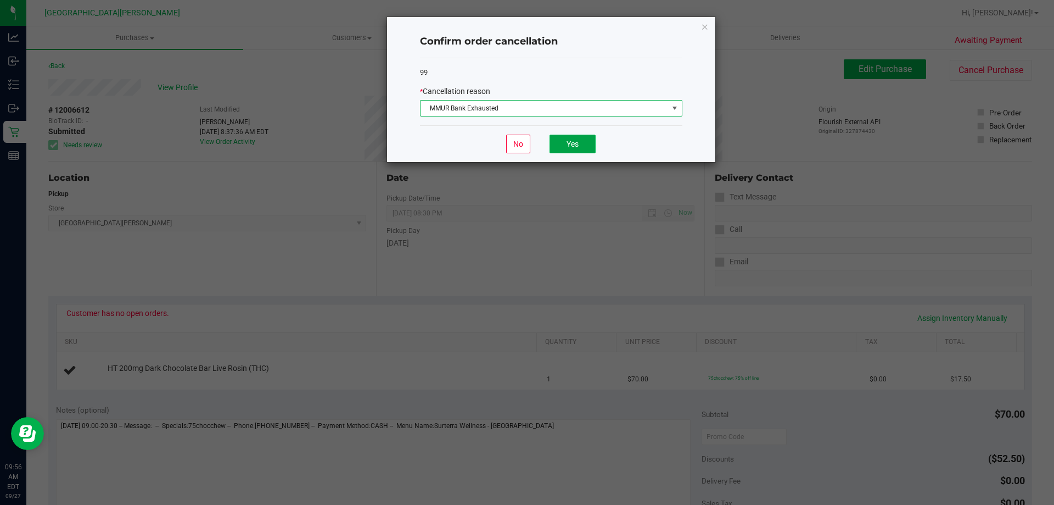
click at [575, 141] on button "Yes" at bounding box center [573, 144] width 46 height 19
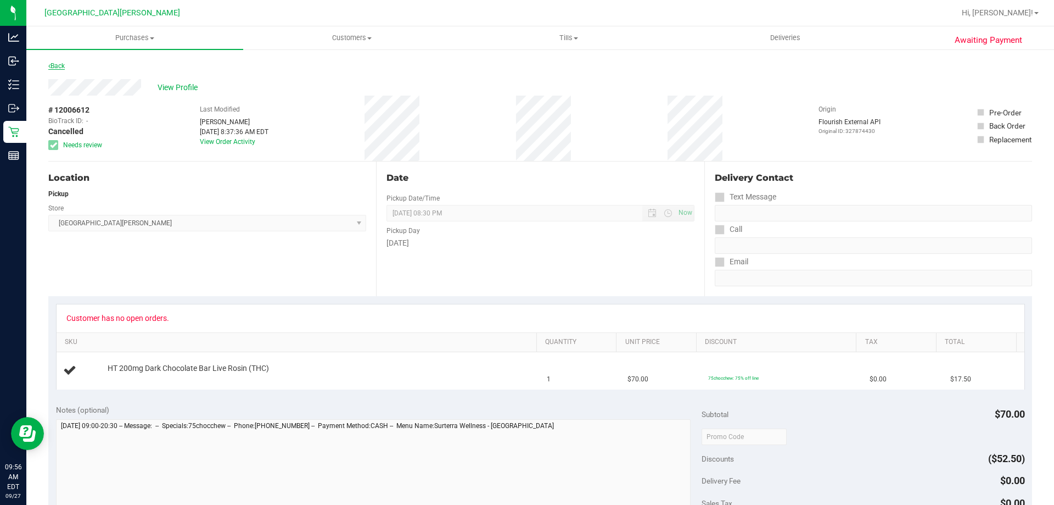
click at [50, 65] on icon at bounding box center [49, 66] width 2 height 7
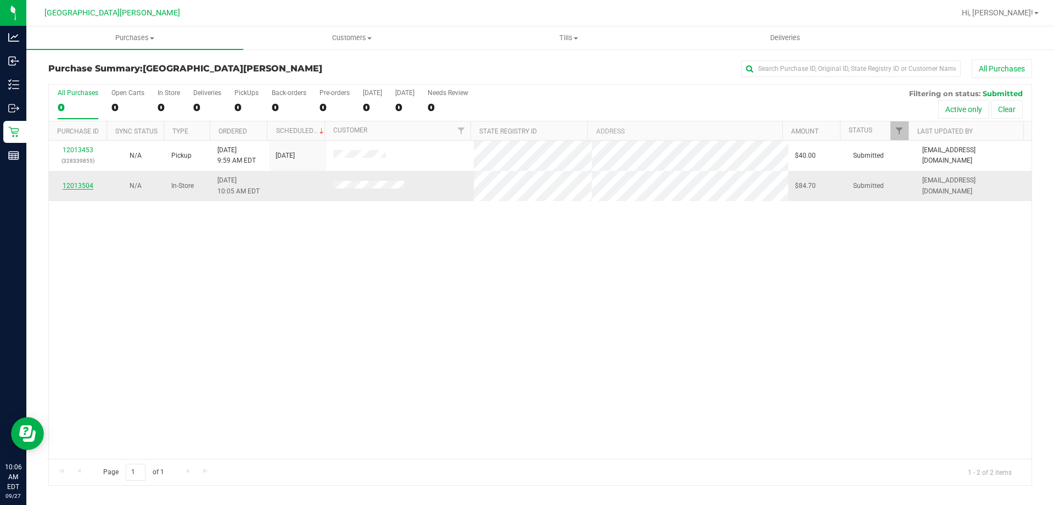
click at [76, 183] on link "12013504" at bounding box center [78, 186] width 31 height 8
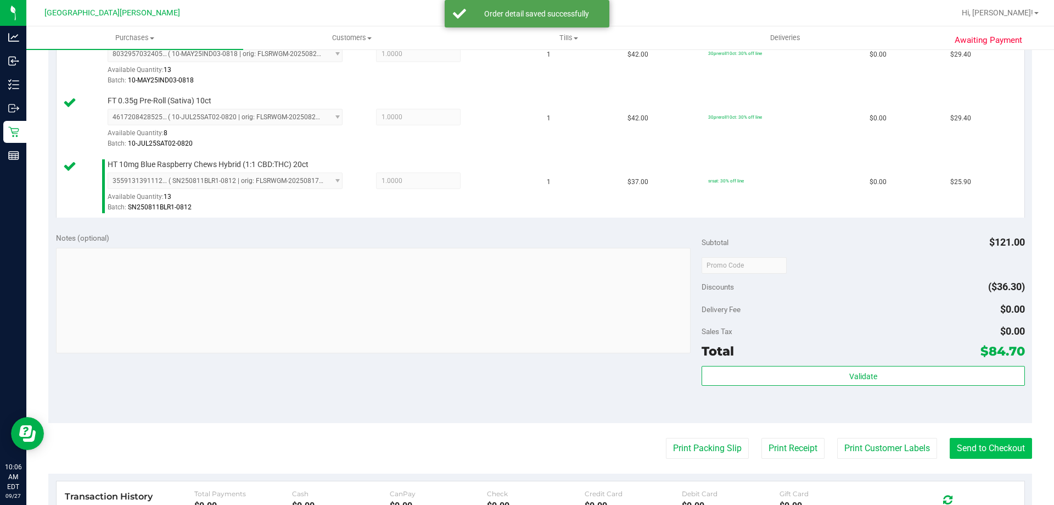
scroll to position [329, 0]
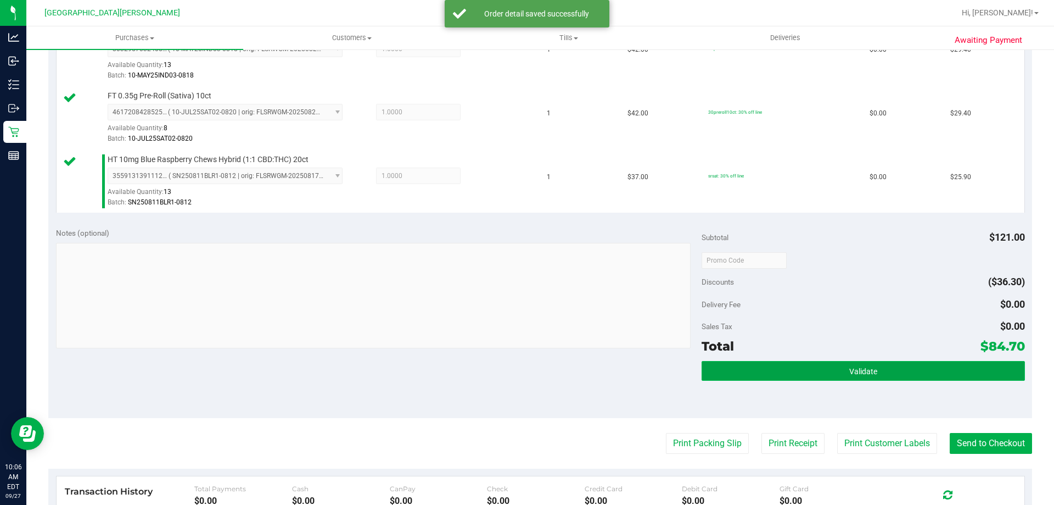
click at [875, 368] on button "Validate" at bounding box center [863, 371] width 323 height 20
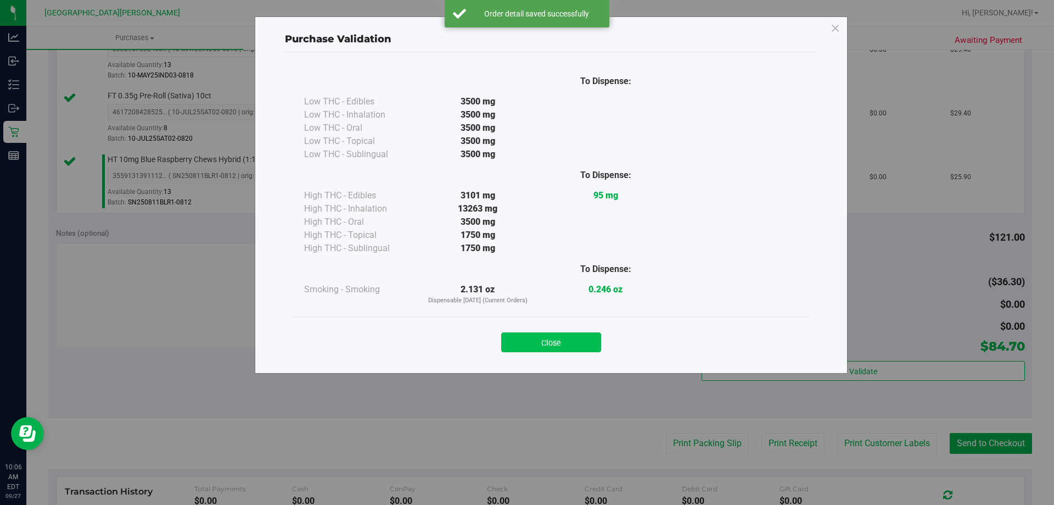
click at [549, 347] on button "Close" at bounding box center [551, 342] width 100 height 20
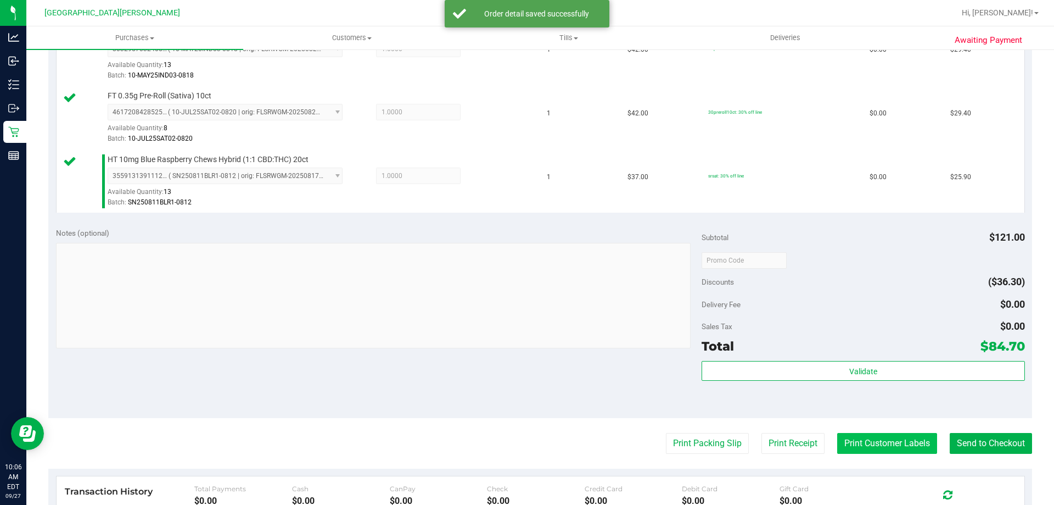
click at [865, 441] on button "Print Customer Labels" at bounding box center [887, 443] width 100 height 21
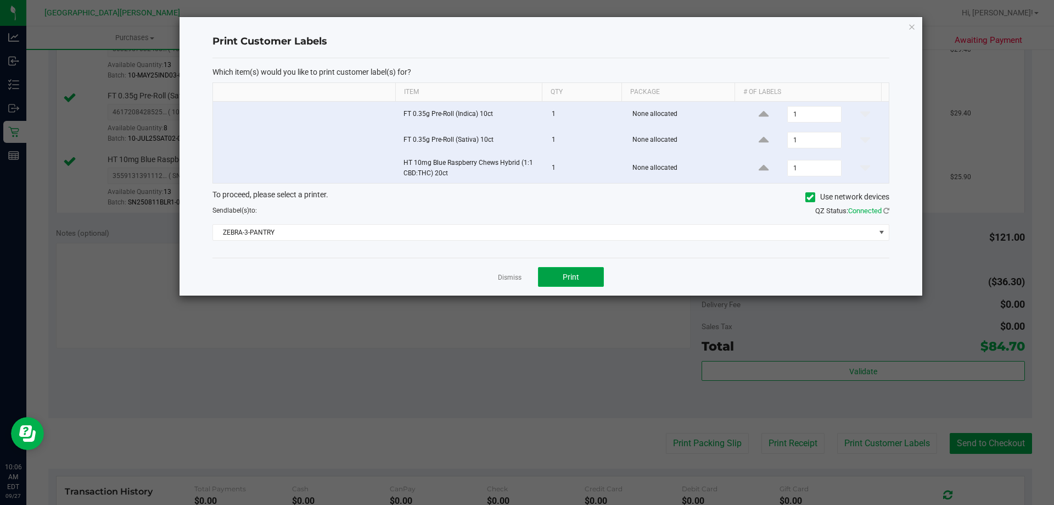
click at [581, 284] on button "Print" at bounding box center [571, 277] width 66 height 20
click at [515, 277] on link "Dismiss" at bounding box center [510, 277] width 24 height 9
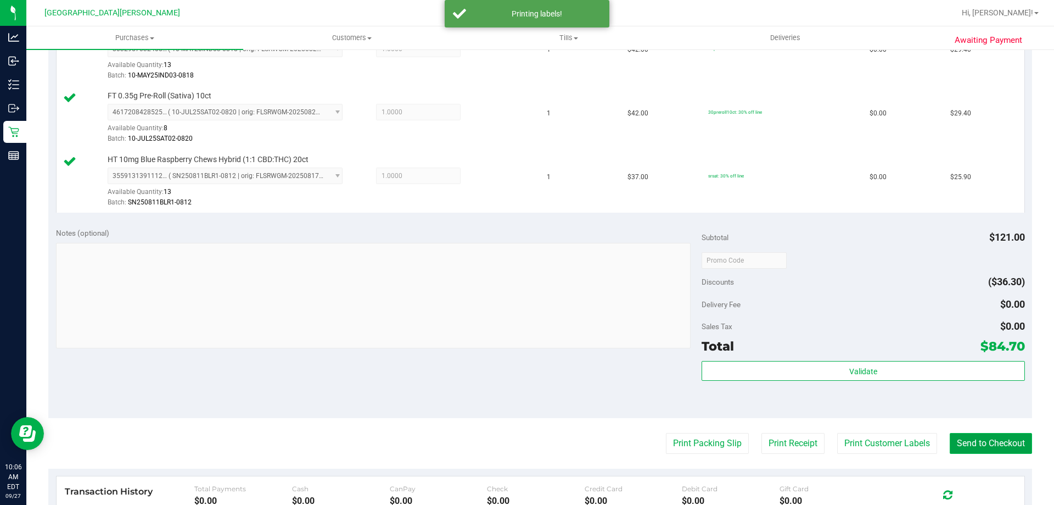
click at [1000, 443] on button "Send to Checkout" at bounding box center [991, 443] width 82 height 21
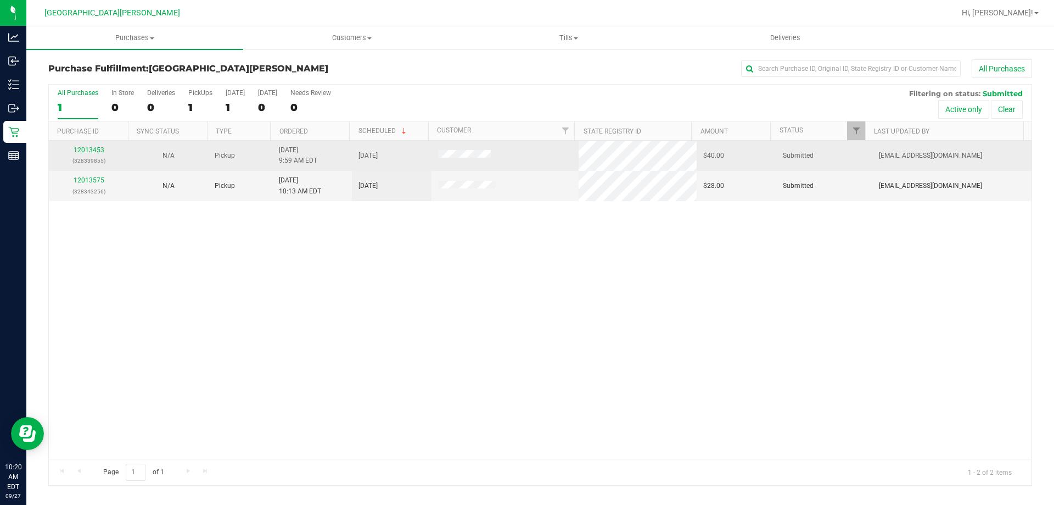
click at [87, 144] on td "12013453 (328339855)" at bounding box center [89, 156] width 80 height 30
click at [82, 150] on link "12013453" at bounding box center [89, 150] width 31 height 8
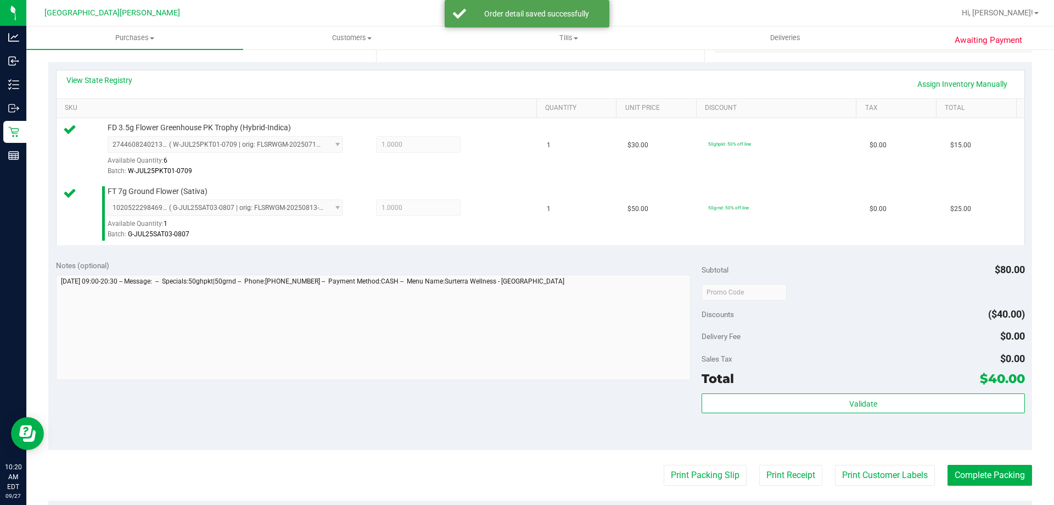
scroll to position [275, 0]
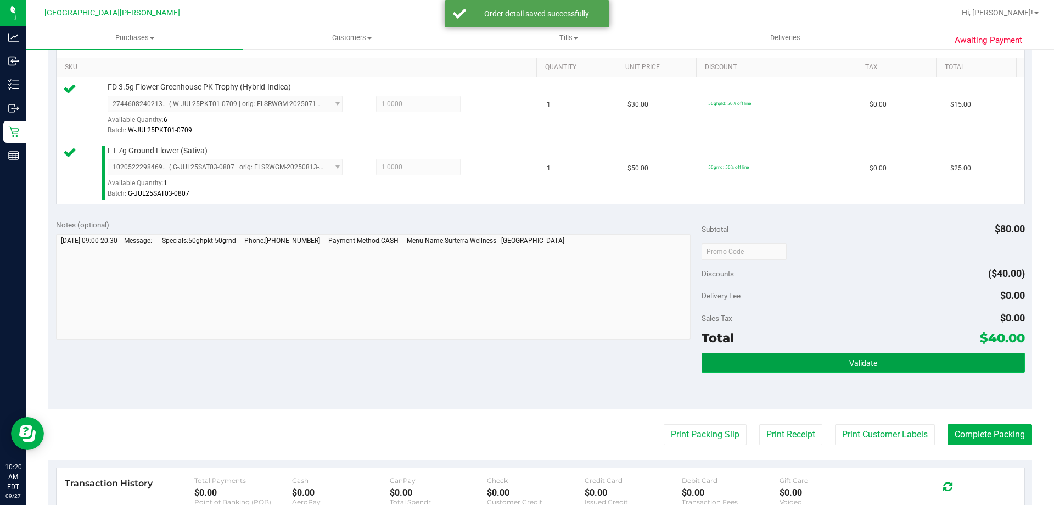
click at [749, 360] on button "Validate" at bounding box center [863, 362] width 323 height 20
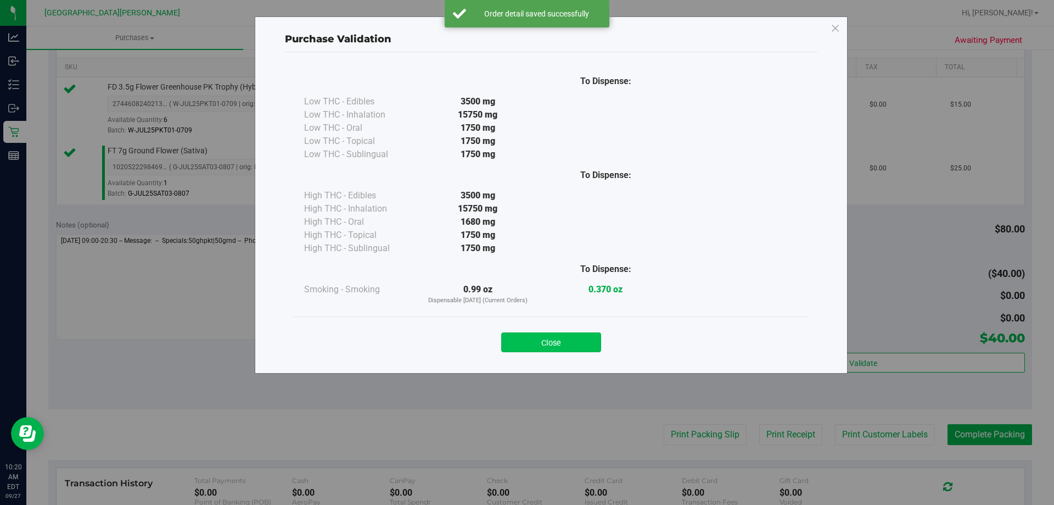
click at [561, 335] on button "Close" at bounding box center [551, 342] width 100 height 20
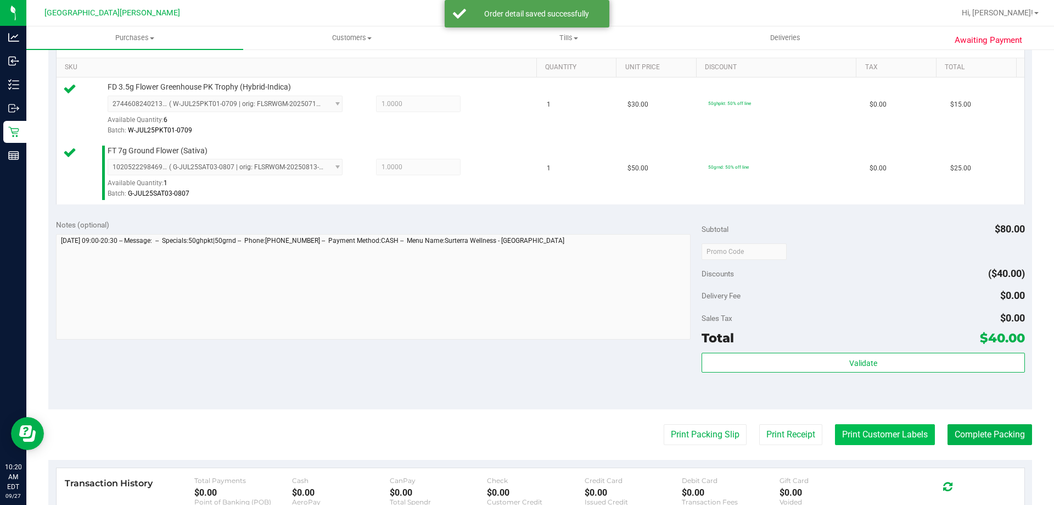
click at [836, 436] on button "Print Customer Labels" at bounding box center [885, 434] width 100 height 21
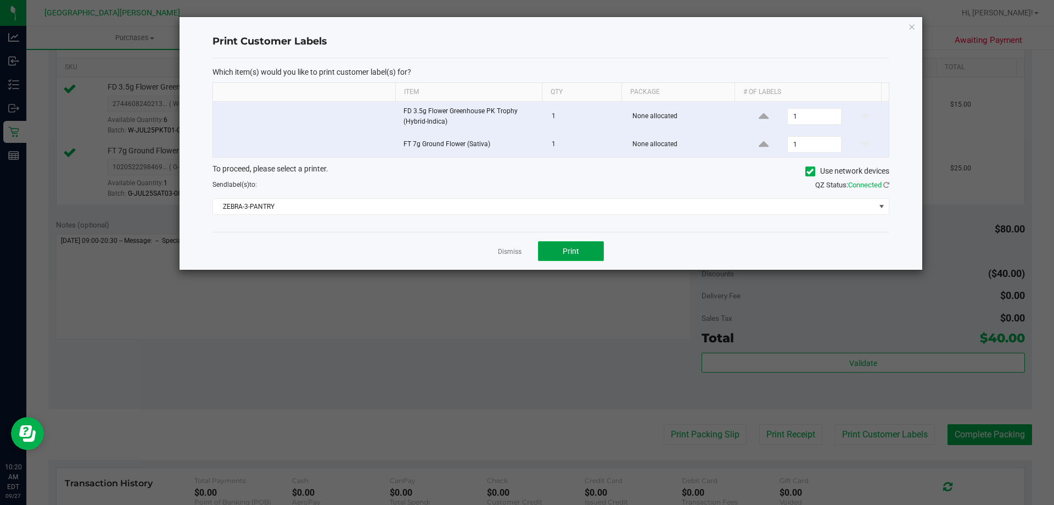
click at [566, 251] on span "Print" at bounding box center [571, 251] width 16 height 9
click at [511, 254] on link "Dismiss" at bounding box center [510, 251] width 24 height 9
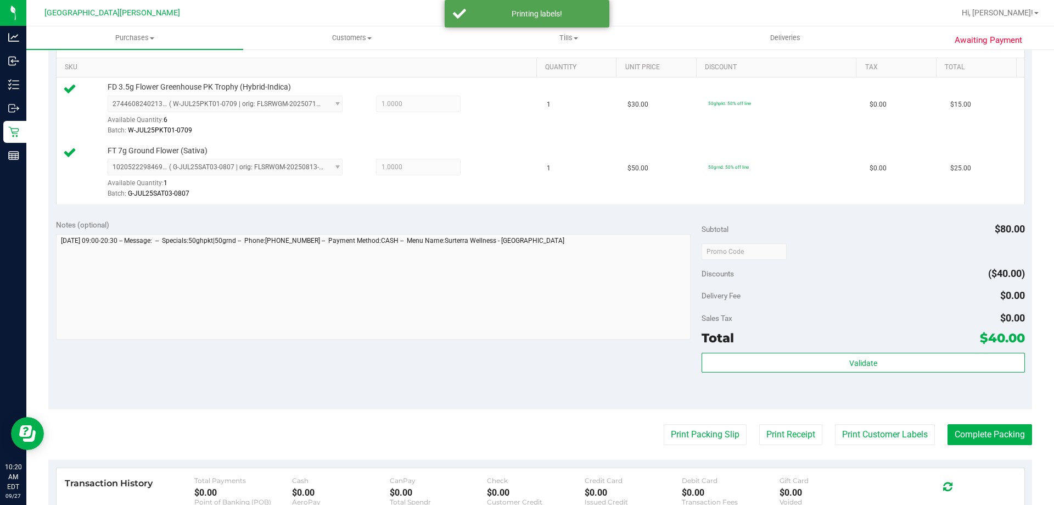
click at [740, 373] on div "Validate" at bounding box center [863, 376] width 323 height 49
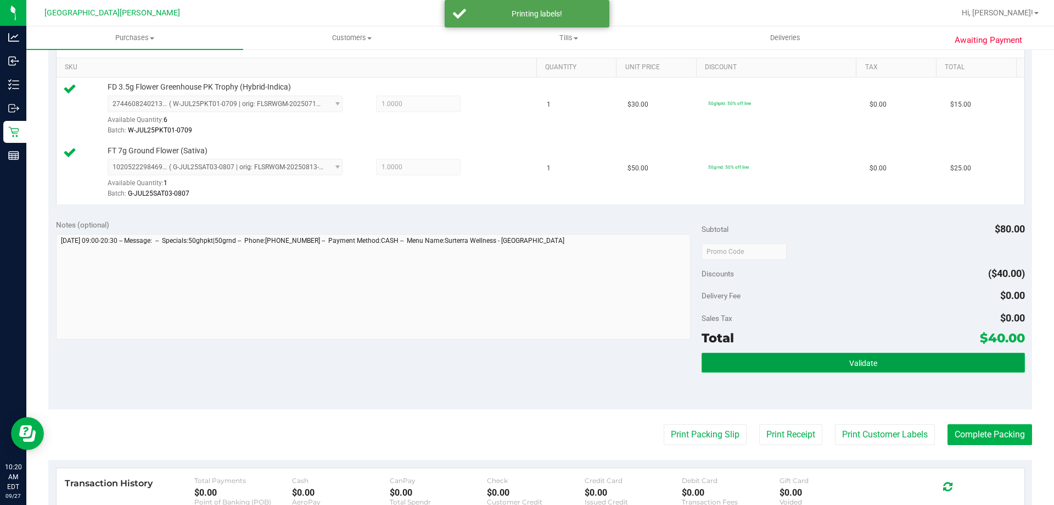
click at [726, 363] on button "Validate" at bounding box center [863, 362] width 323 height 20
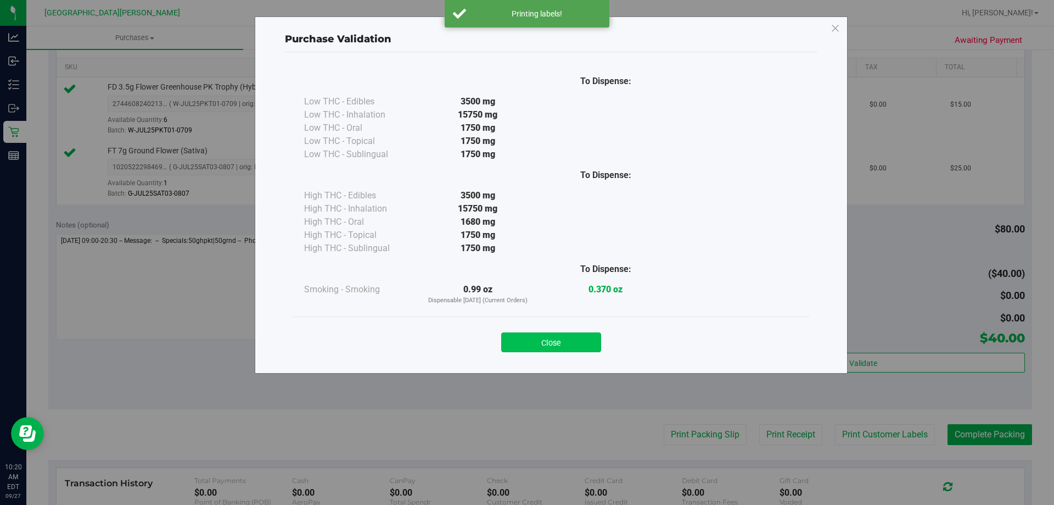
click at [541, 341] on button "Close" at bounding box center [551, 342] width 100 height 20
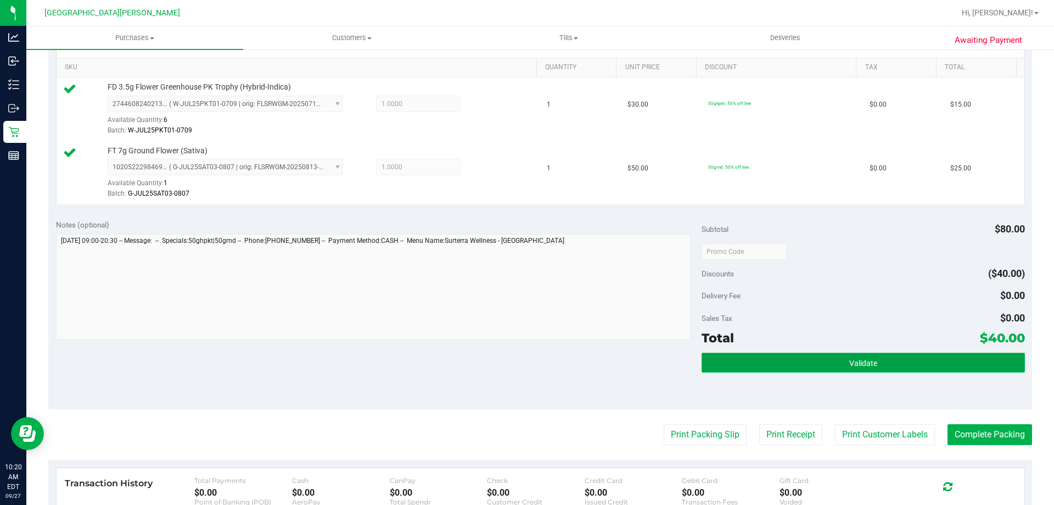
click at [938, 371] on button "Validate" at bounding box center [863, 362] width 323 height 20
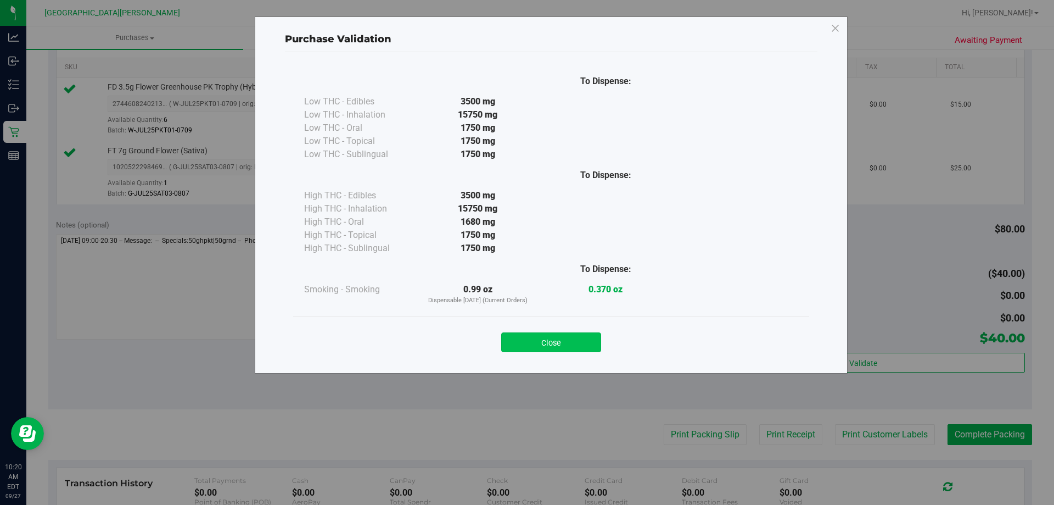
click at [589, 342] on button "Close" at bounding box center [551, 342] width 100 height 20
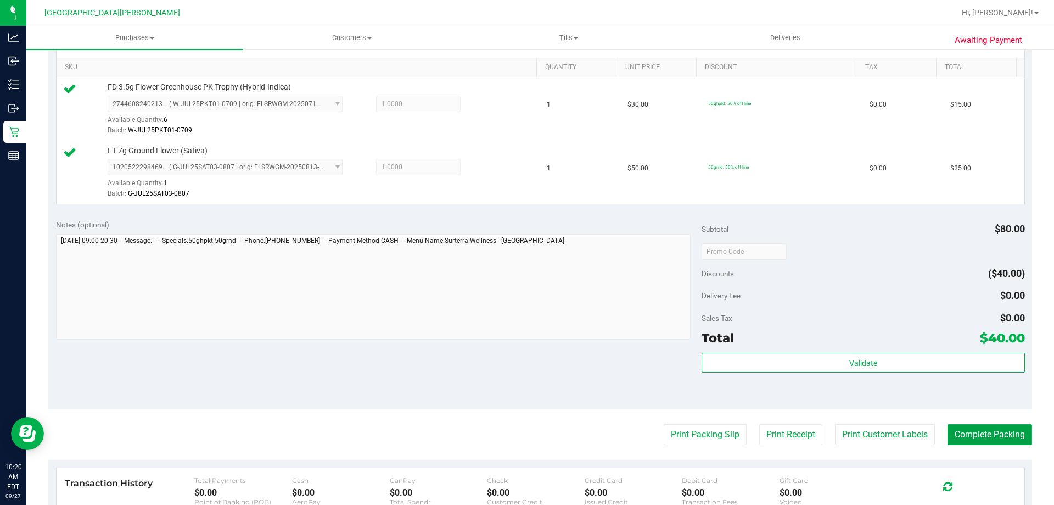
click at [1016, 429] on button "Complete Packing" at bounding box center [990, 434] width 85 height 21
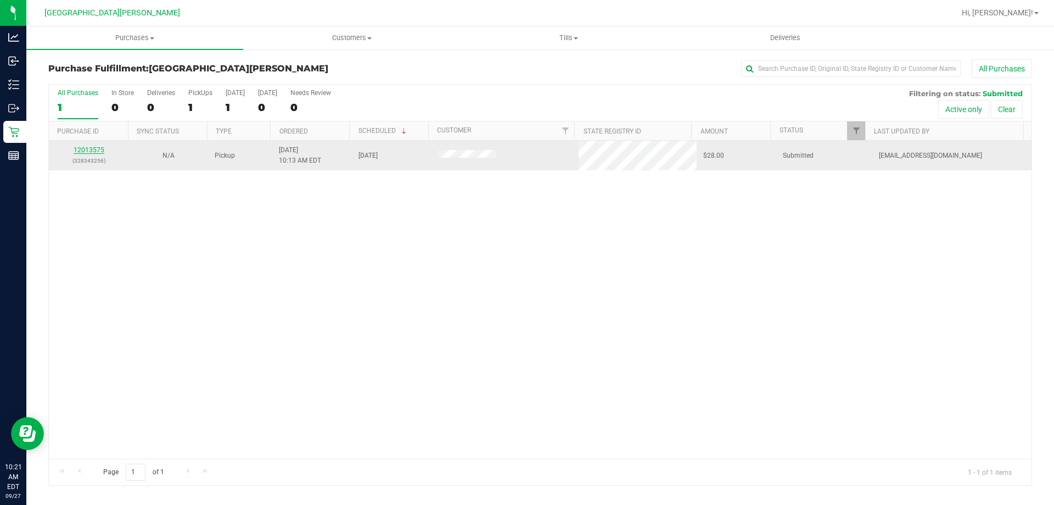
click at [83, 152] on link "12013575" at bounding box center [89, 150] width 31 height 8
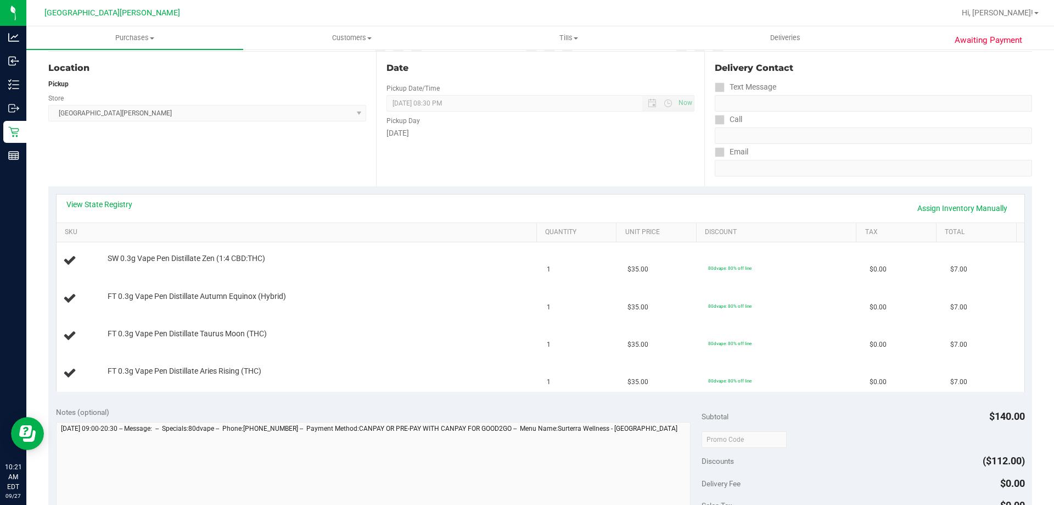
scroll to position [165, 0]
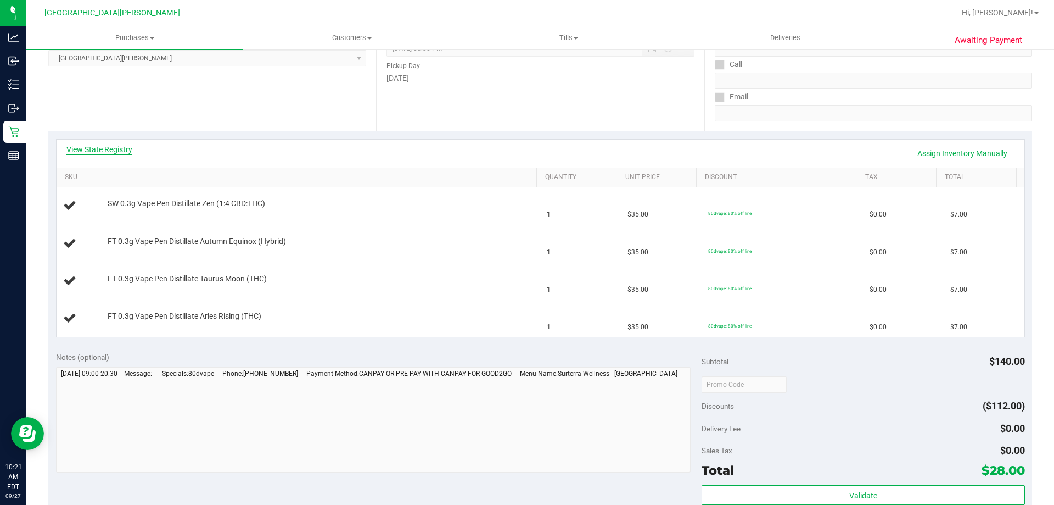
click at [80, 149] on link "View State Registry" at bounding box center [99, 149] width 66 height 11
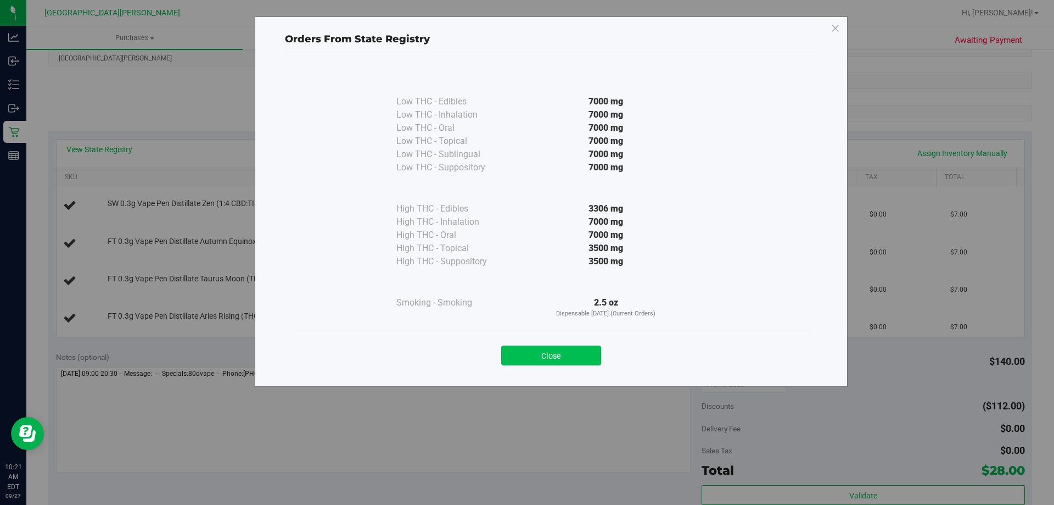
click at [592, 356] on button "Close" at bounding box center [551, 355] width 100 height 20
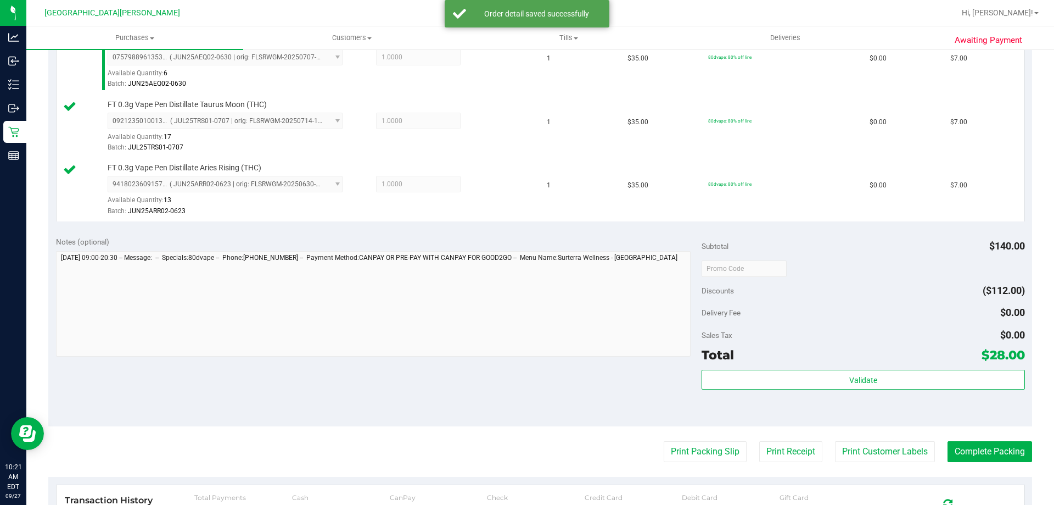
scroll to position [549, 0]
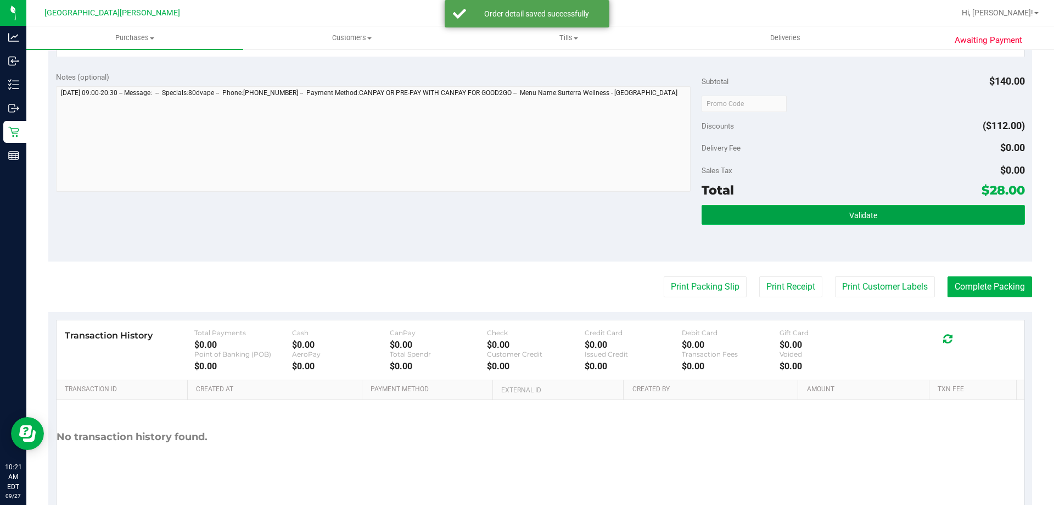
click at [837, 217] on button "Validate" at bounding box center [863, 215] width 323 height 20
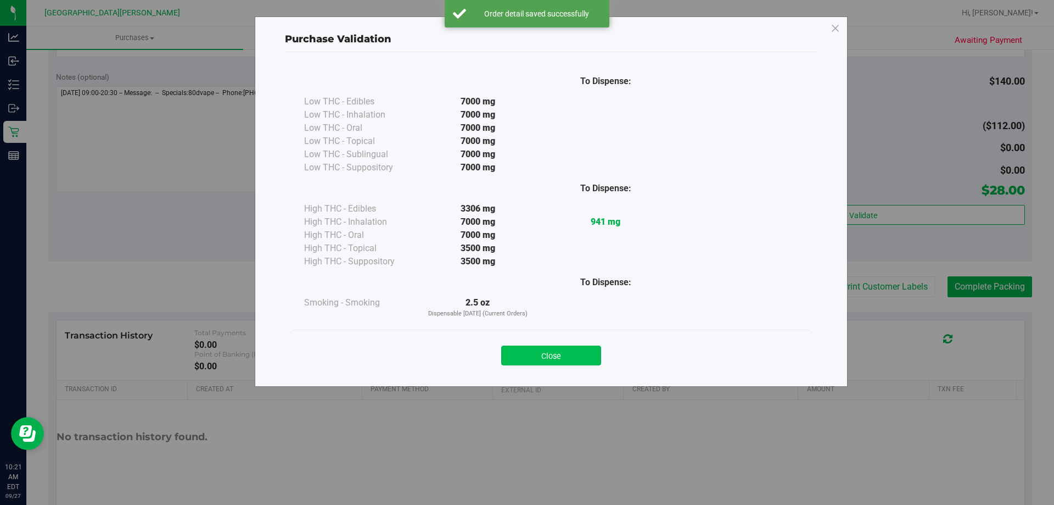
click at [516, 357] on button "Close" at bounding box center [551, 355] width 100 height 20
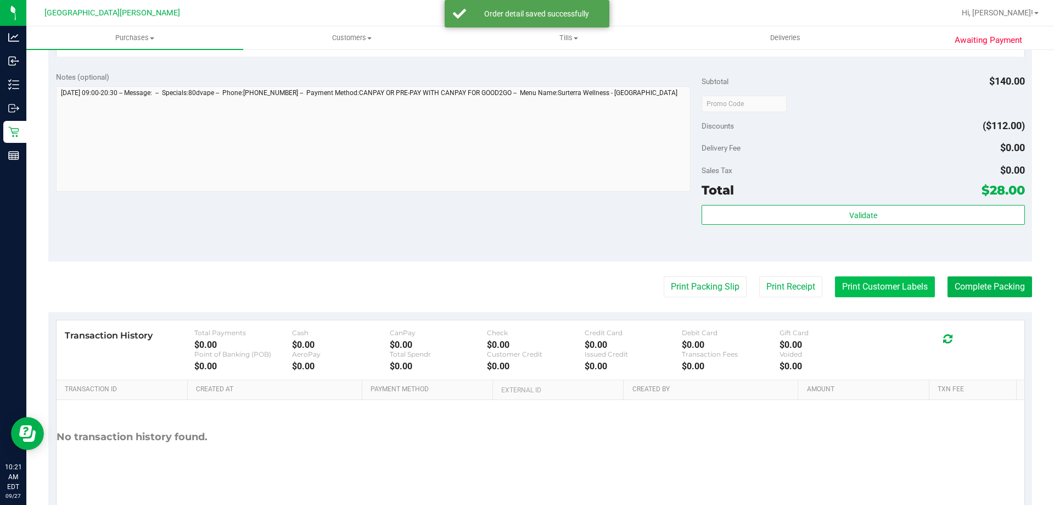
click at [842, 288] on button "Print Customer Labels" at bounding box center [885, 286] width 100 height 21
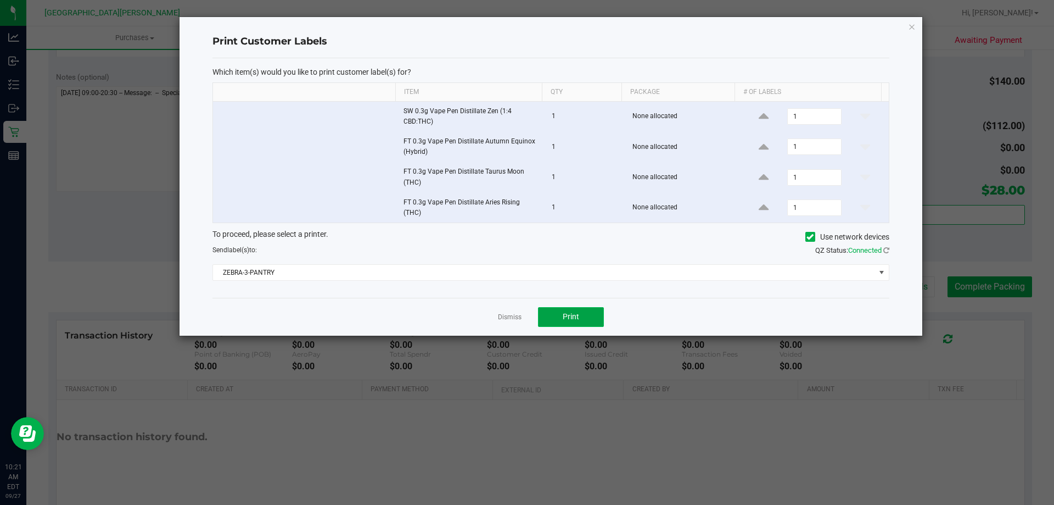
click at [576, 321] on span "Print" at bounding box center [571, 316] width 16 height 9
drag, startPoint x: 508, startPoint y: 316, endPoint x: 757, endPoint y: 318, distance: 248.2
click at [510, 316] on link "Dismiss" at bounding box center [510, 316] width 24 height 9
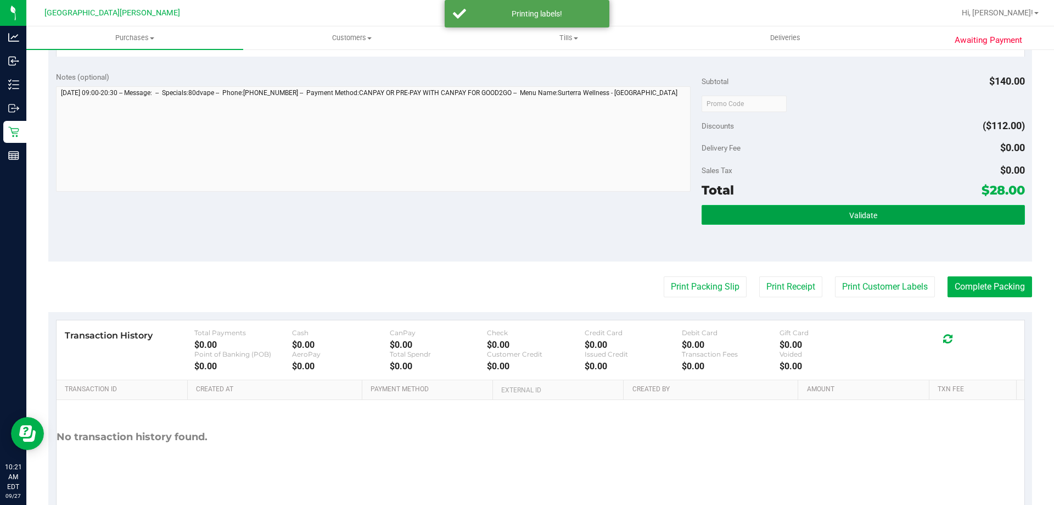
click at [934, 212] on button "Validate" at bounding box center [863, 215] width 323 height 20
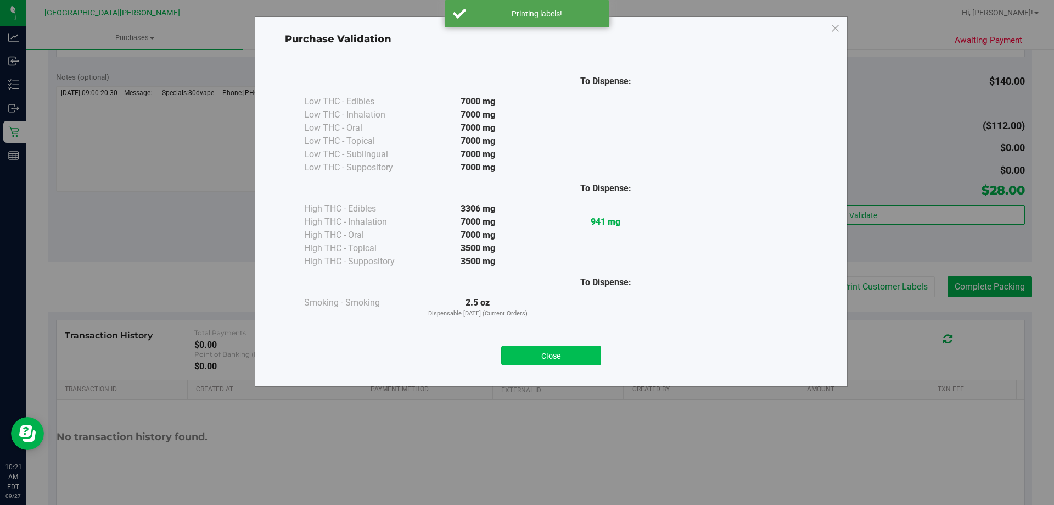
click at [551, 356] on button "Close" at bounding box center [551, 355] width 100 height 20
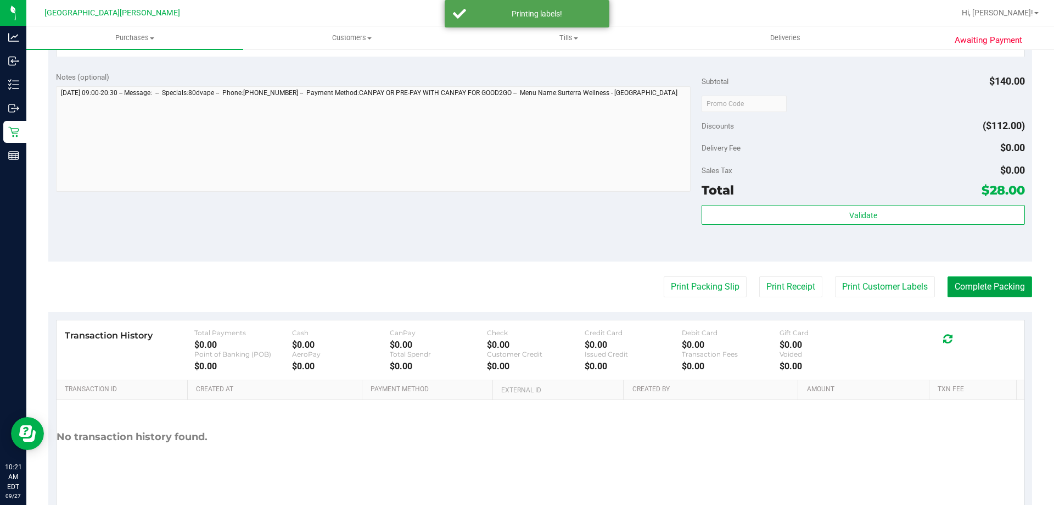
click at [948, 287] on button "Complete Packing" at bounding box center [990, 286] width 85 height 21
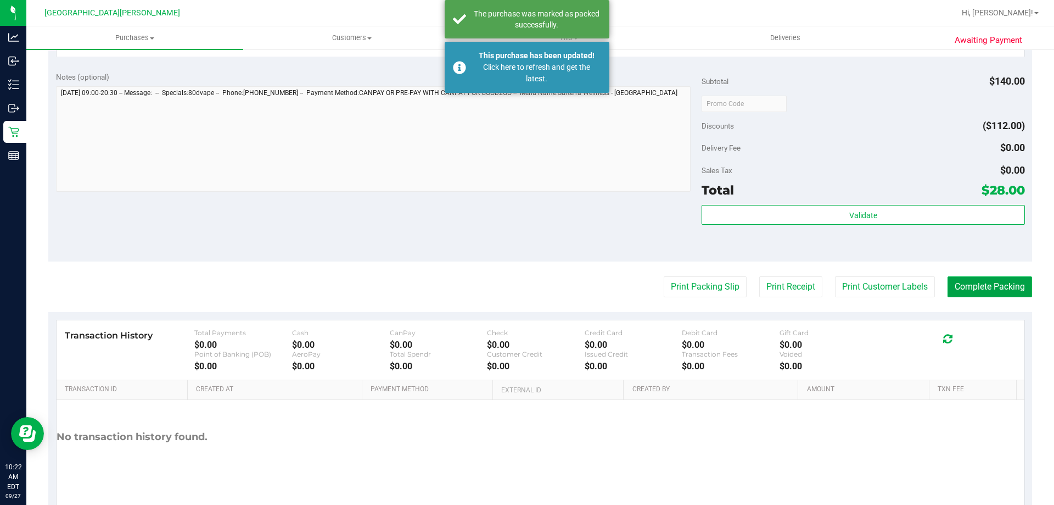
click at [958, 288] on button "Complete Packing" at bounding box center [990, 286] width 85 height 21
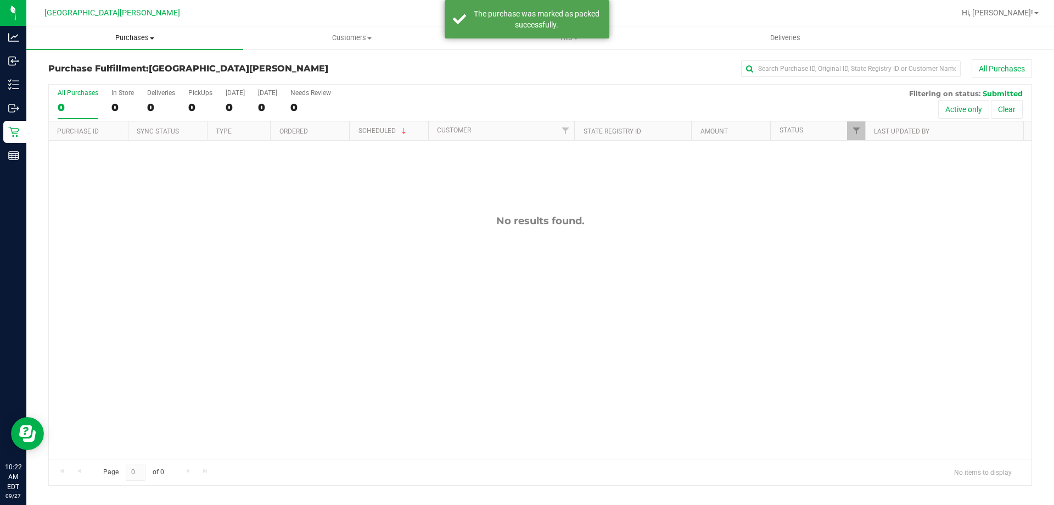
click at [131, 32] on uib-tab-heading "Purchases Summary of purchases Fulfillment All purchases" at bounding box center [134, 37] width 217 height 23
click at [125, 40] on span "Purchases" at bounding box center [134, 38] width 217 height 10
click at [117, 36] on span "Purchases" at bounding box center [134, 38] width 217 height 10
click at [104, 77] on li "Fulfillment" at bounding box center [134, 79] width 217 height 13
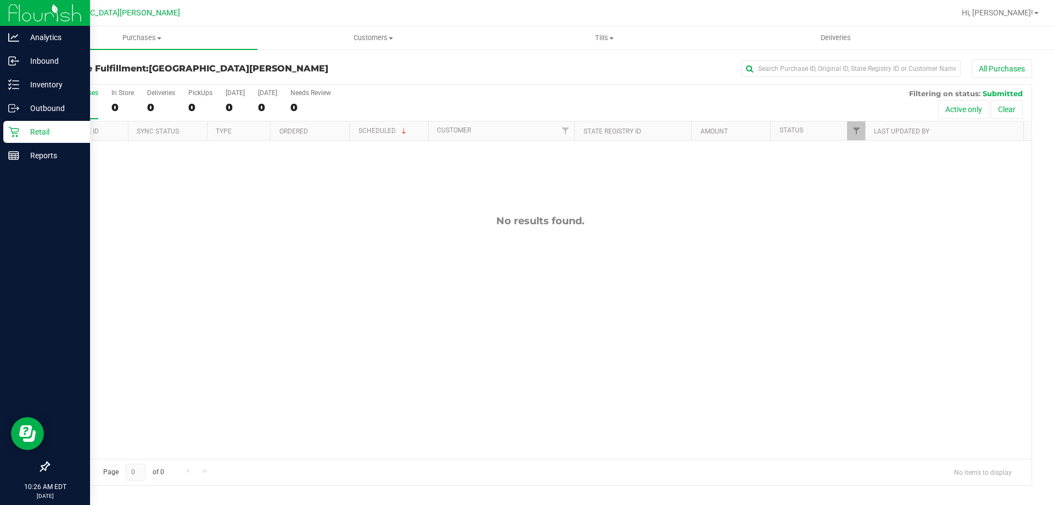
click at [31, 132] on p "Retail" at bounding box center [52, 131] width 66 height 13
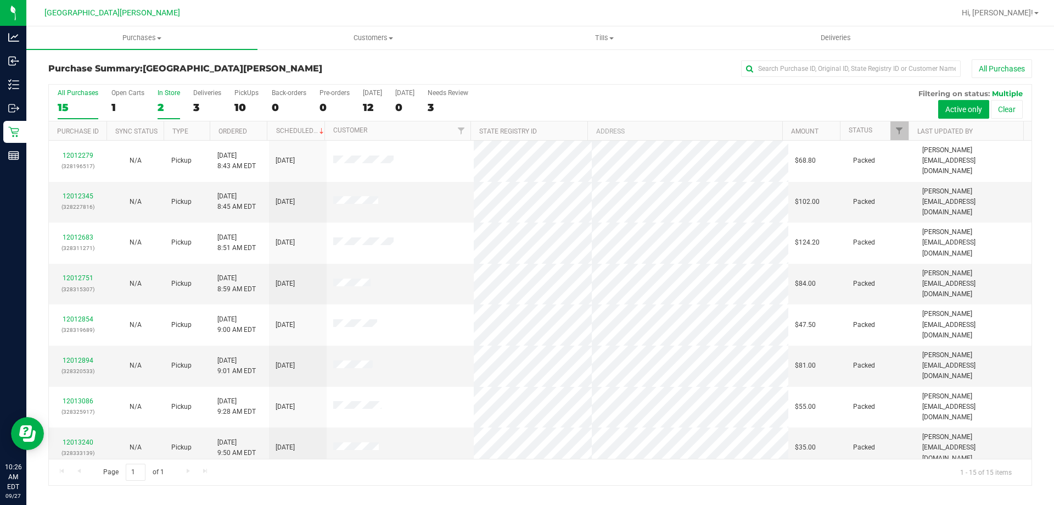
click at [169, 94] on div "In Store" at bounding box center [169, 93] width 23 height 8
click at [0, 0] on input "In Store 2" at bounding box center [0, 0] width 0 height 0
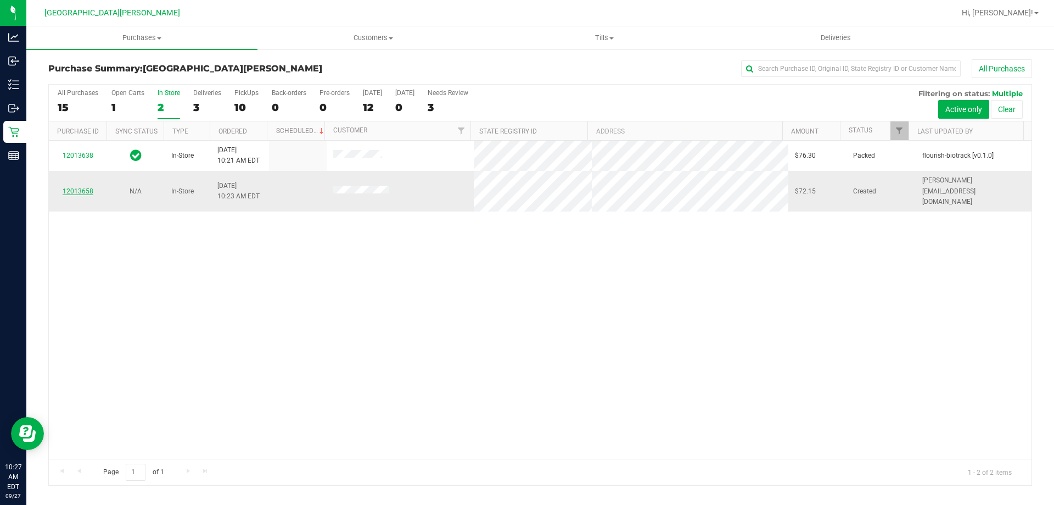
click at [85, 187] on link "12013658" at bounding box center [78, 191] width 31 height 8
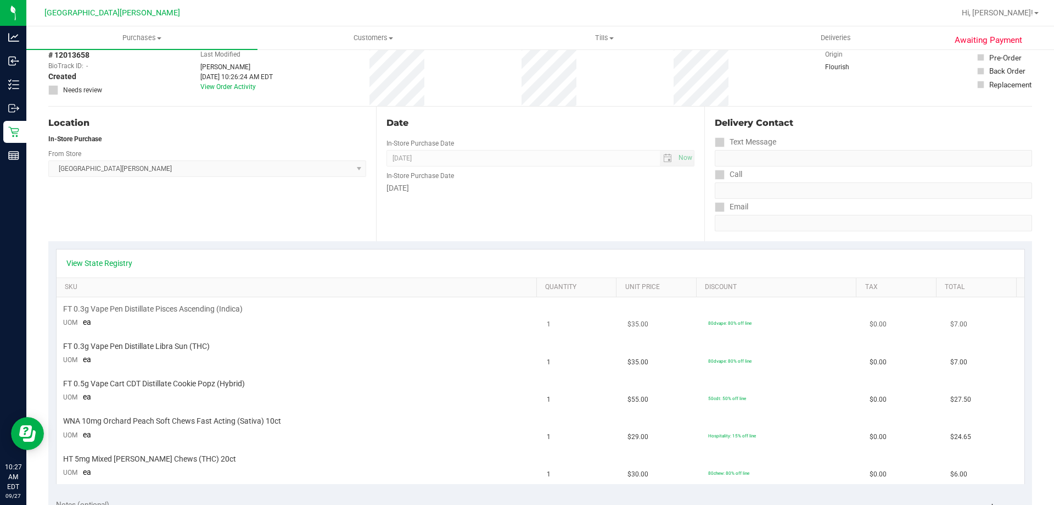
scroll to position [110, 0]
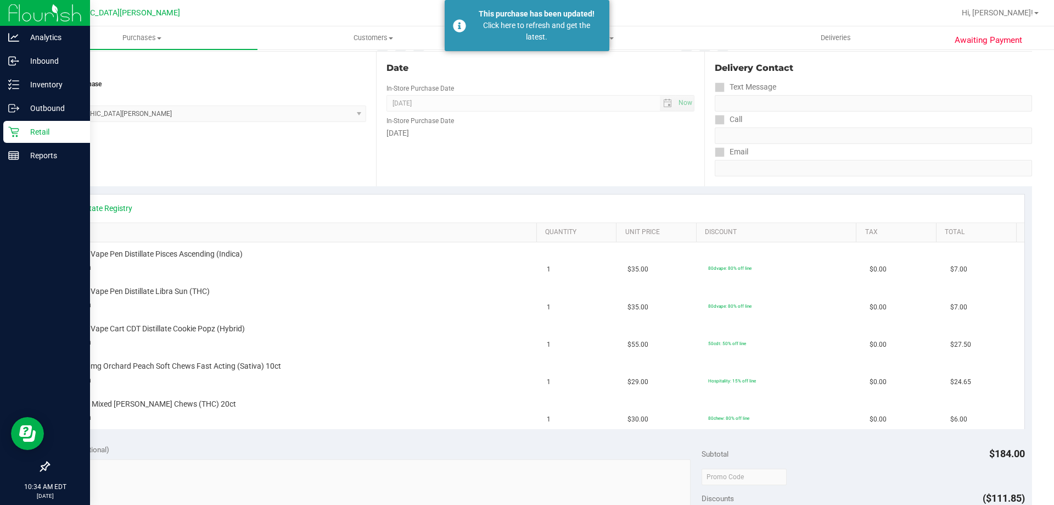
click at [22, 136] on p "Retail" at bounding box center [52, 131] width 66 height 13
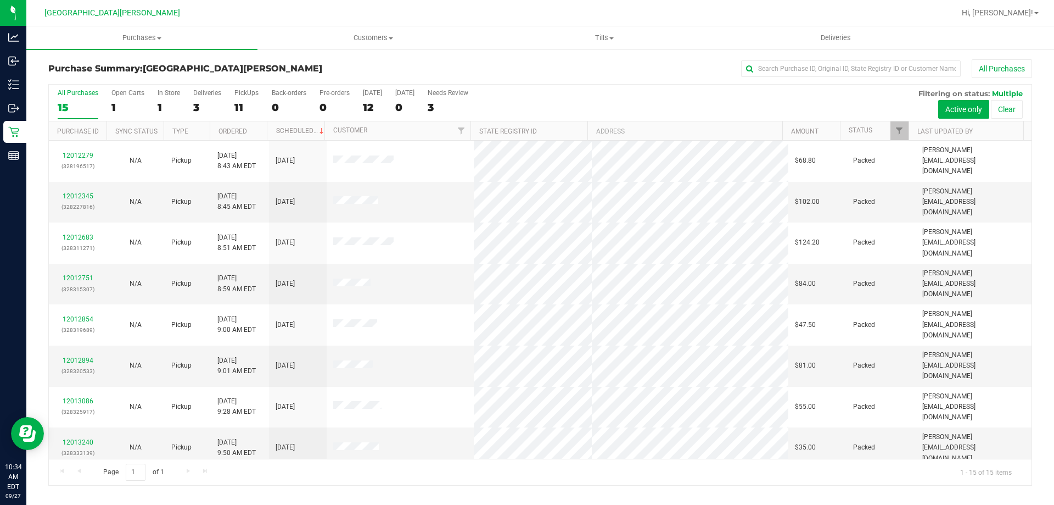
click at [161, 94] on div "In Store" at bounding box center [169, 93] width 23 height 8
click at [0, 0] on input "In Store 1" at bounding box center [0, 0] width 0 height 0
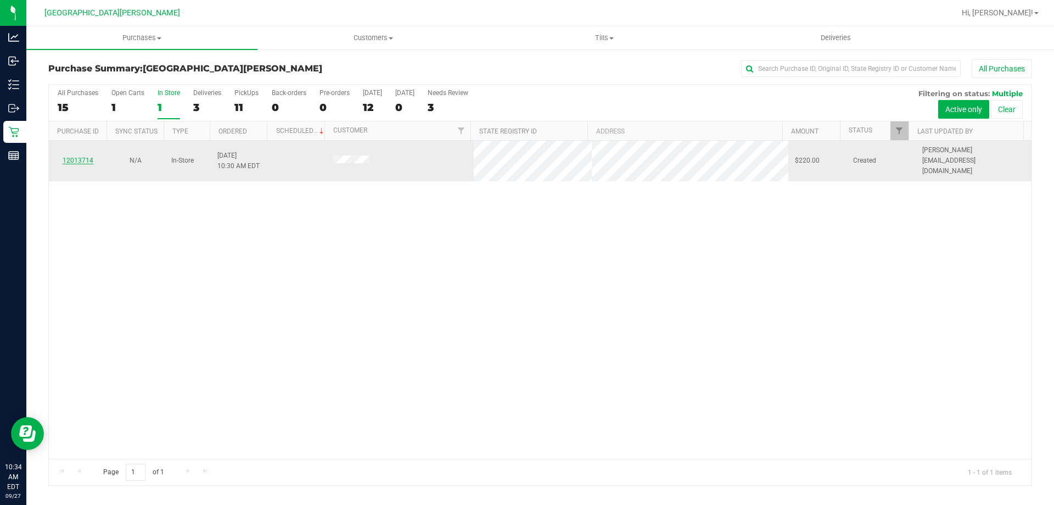
click at [78, 156] on link "12013714" at bounding box center [78, 160] width 31 height 8
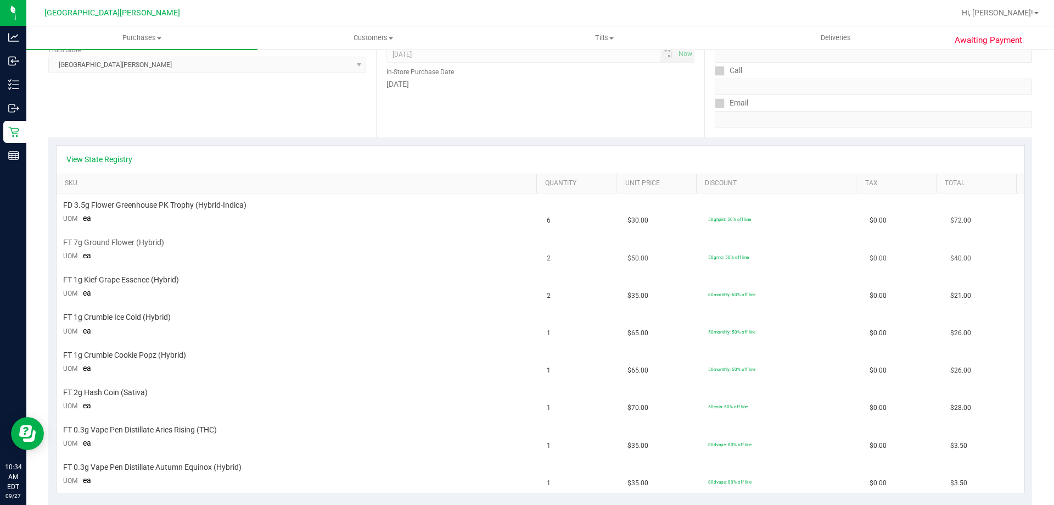
scroll to position [220, 0]
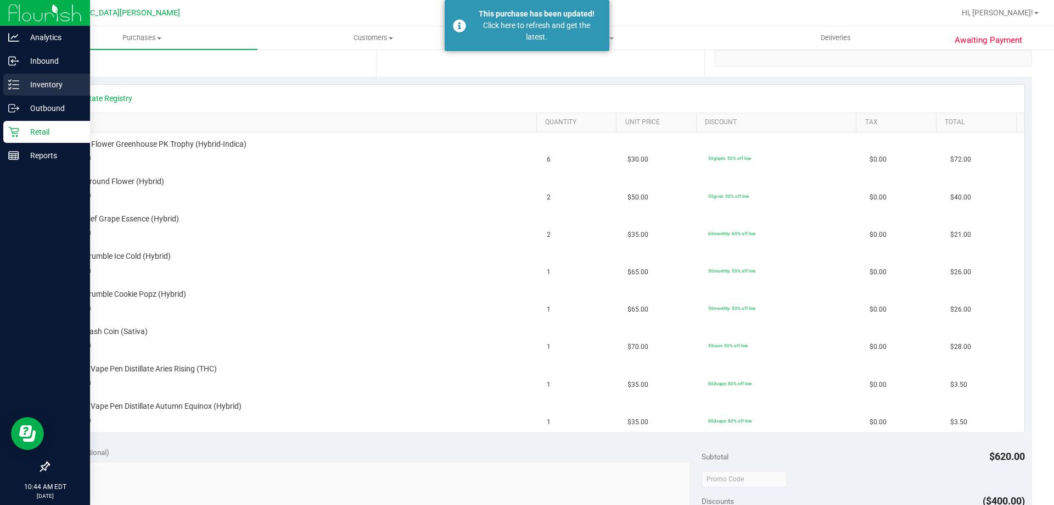
click at [55, 79] on p "Inventory" at bounding box center [52, 84] width 66 height 13
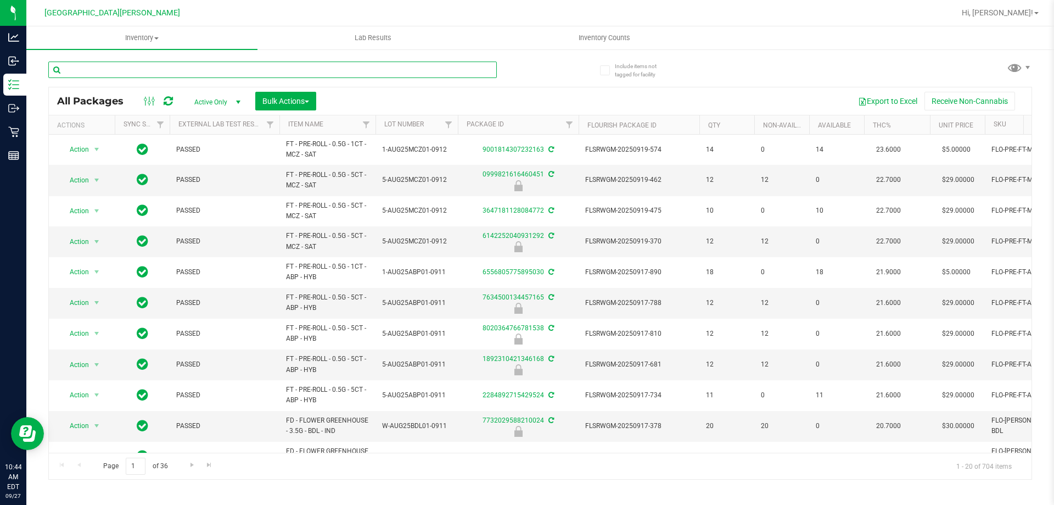
click at [161, 71] on input "text" at bounding box center [272, 69] width 449 height 16
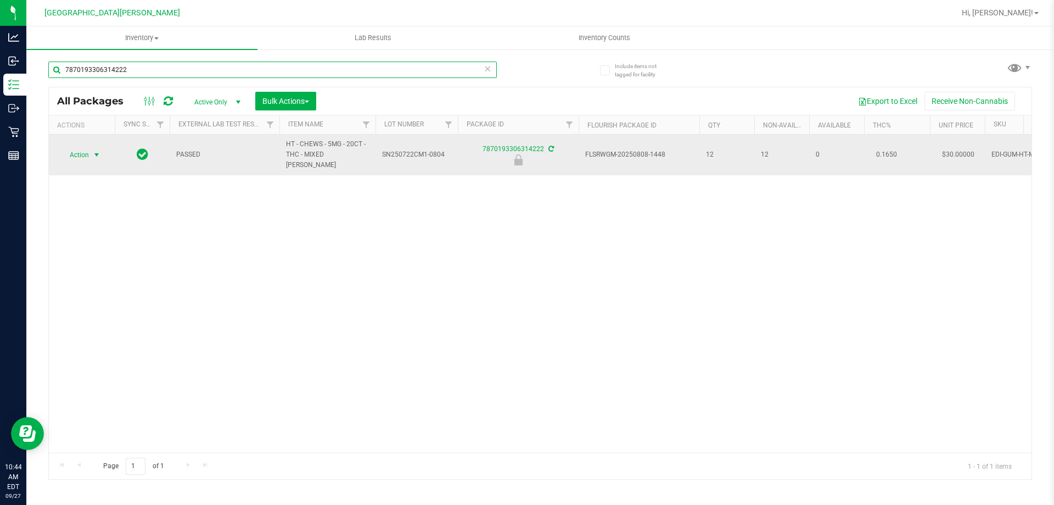
type input "7870193306314222"
click at [86, 153] on span "Action" at bounding box center [75, 154] width 30 height 15
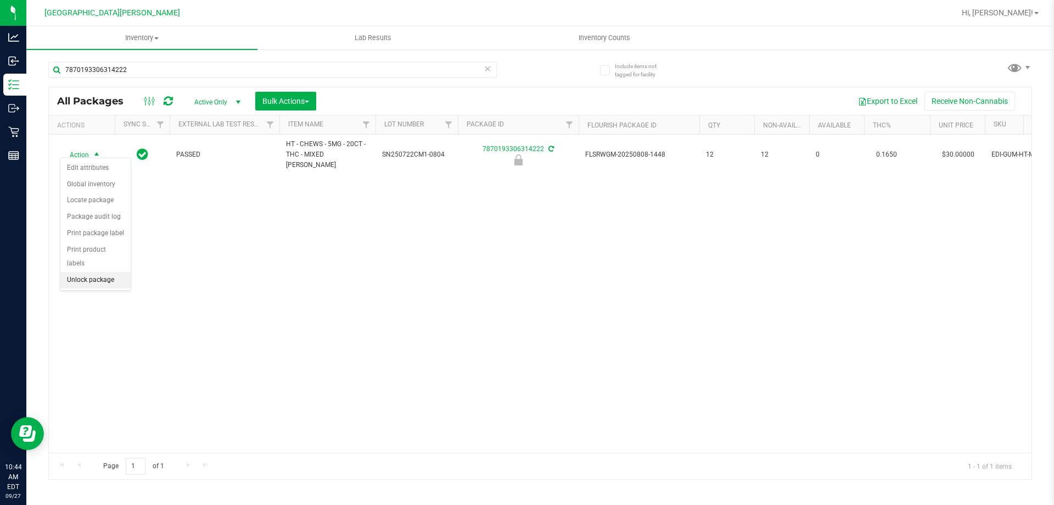
click at [88, 272] on li "Unlock package" at bounding box center [95, 280] width 70 height 16
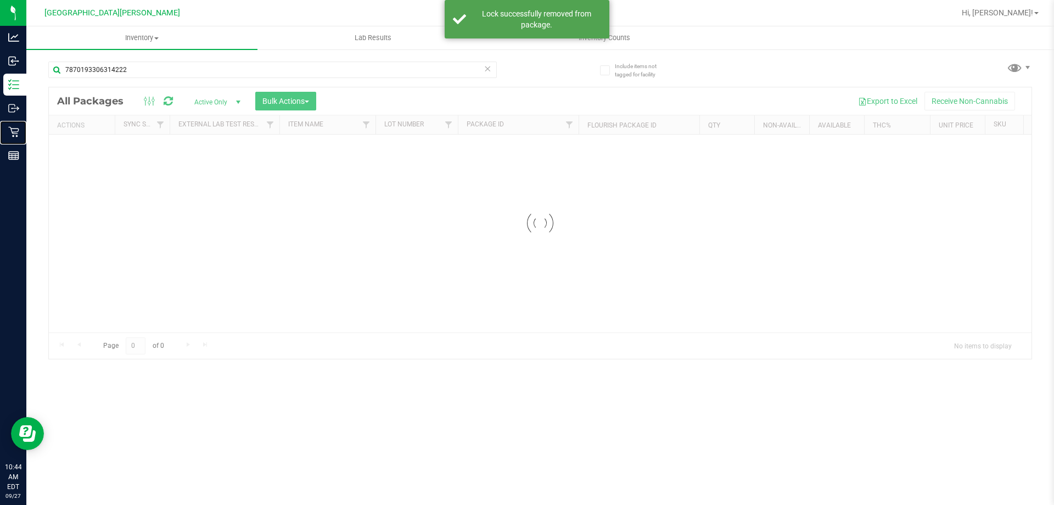
click at [0, 0] on p "Retail" at bounding box center [0, 0] width 0 height 0
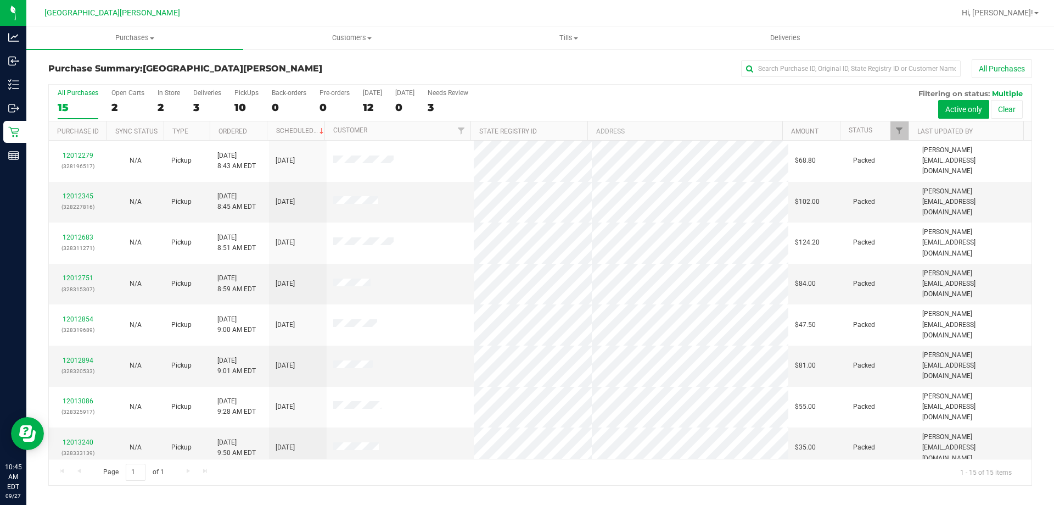
click at [26, 134] on div "Purchase Summary: Key West WC All Purchases All Purchases 15 Open Carts 2 In St…" at bounding box center [540, 272] width 1028 height 448
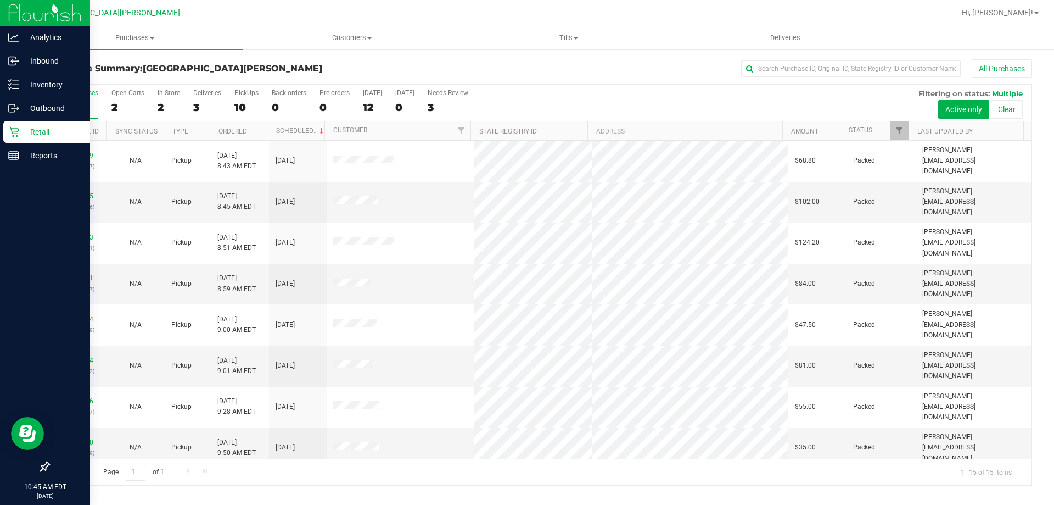
click at [23, 133] on p "Retail" at bounding box center [52, 131] width 66 height 13
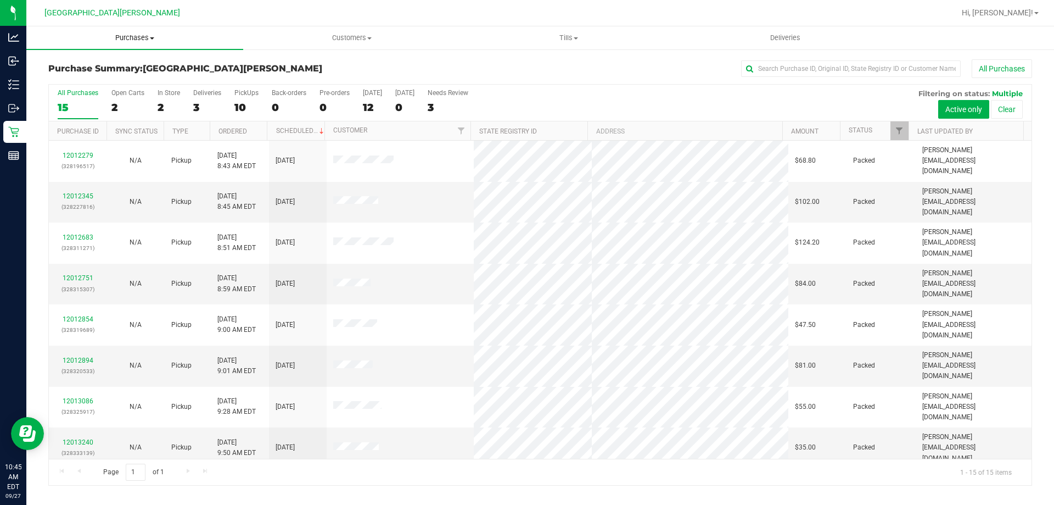
click at [156, 33] on span "Purchases" at bounding box center [134, 38] width 217 height 10
click at [268, 42] on span "Customers" at bounding box center [352, 38] width 216 height 10
click at [183, 108] on div "All Purchases 15 Open Carts 2 In Store 2 Deliveries 3 PickUps 10 Back-orders 0 …" at bounding box center [540, 103] width 983 height 37
click at [168, 108] on div "2" at bounding box center [169, 107] width 23 height 13
click at [0, 0] on input "In Store 2" at bounding box center [0, 0] width 0 height 0
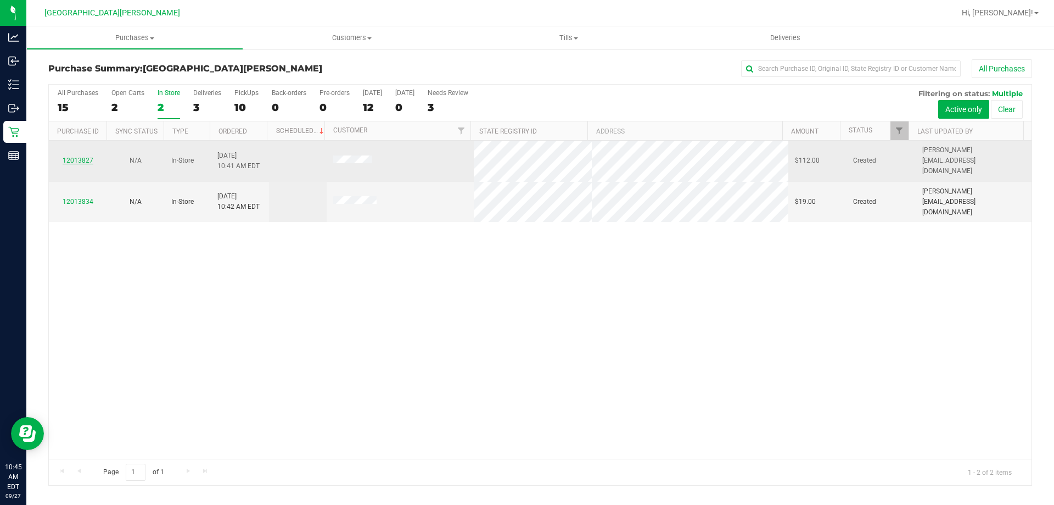
click at [84, 156] on link "12013827" at bounding box center [78, 160] width 31 height 8
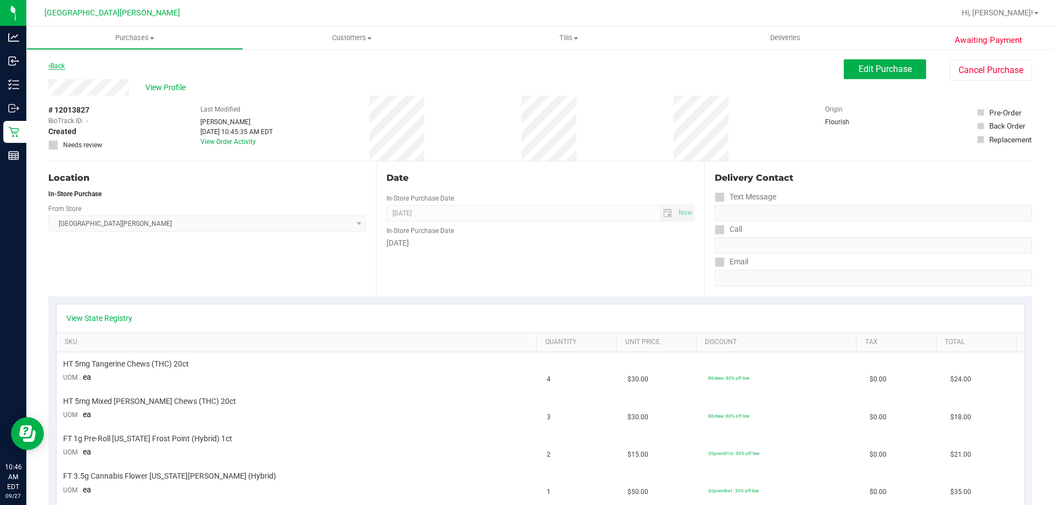
click at [54, 64] on link "Back" at bounding box center [56, 66] width 16 height 8
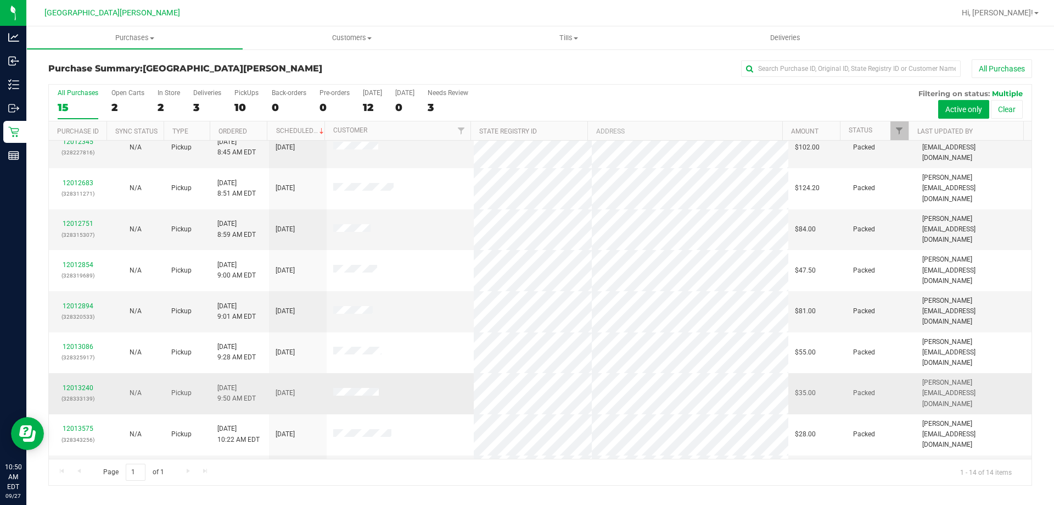
scroll to position [108, 0]
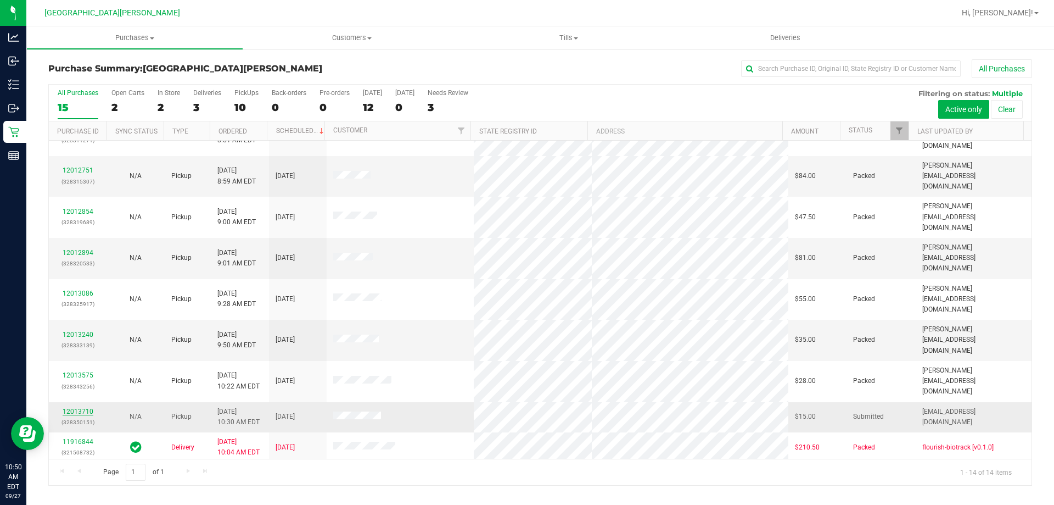
click at [71, 407] on link "12013710" at bounding box center [78, 411] width 31 height 8
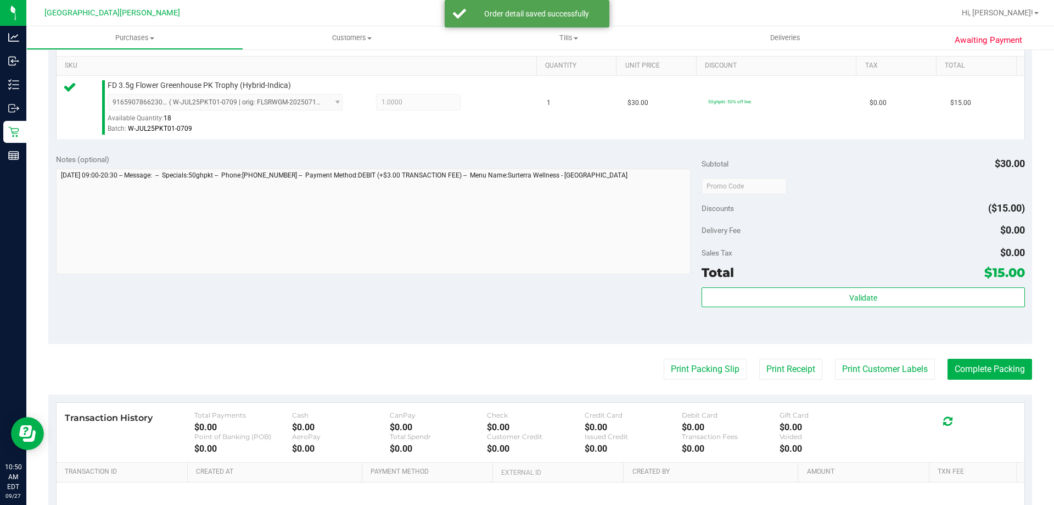
scroll to position [329, 0]
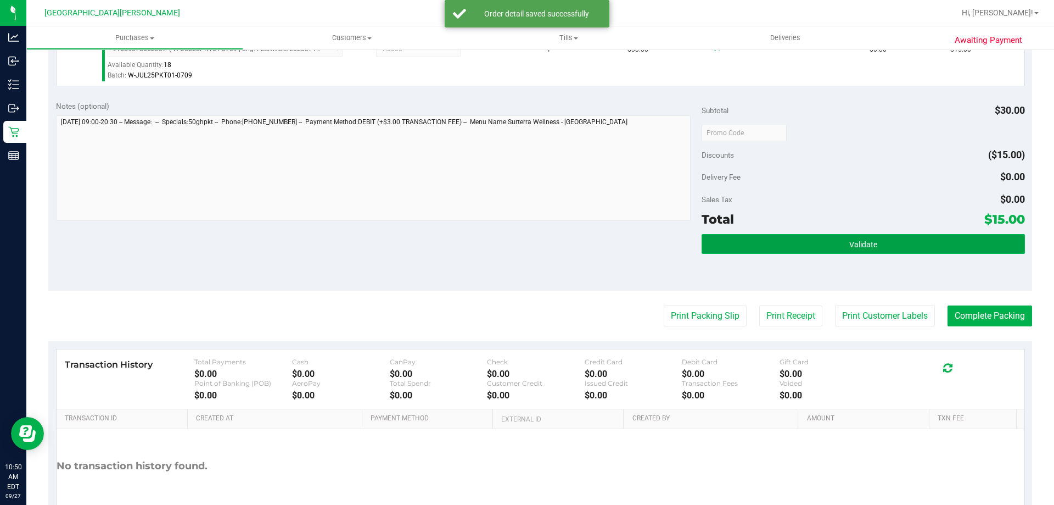
click at [709, 247] on button "Validate" at bounding box center [863, 244] width 323 height 20
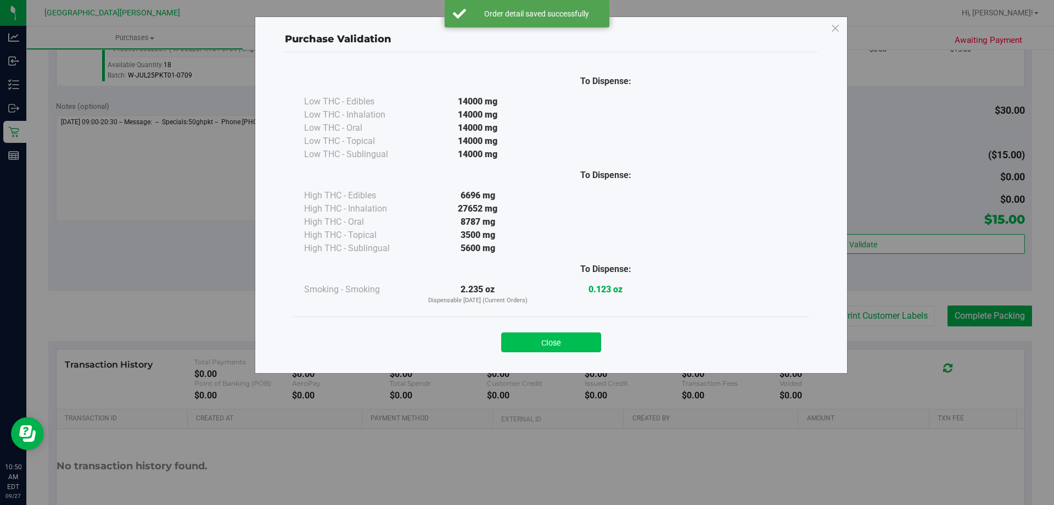
click at [575, 341] on button "Close" at bounding box center [551, 342] width 100 height 20
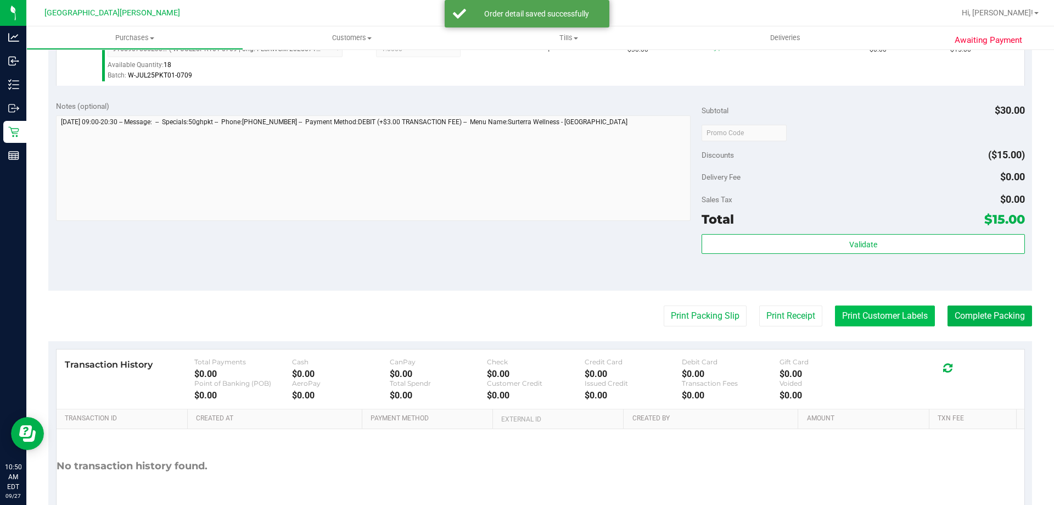
click at [853, 317] on button "Print Customer Labels" at bounding box center [885, 315] width 100 height 21
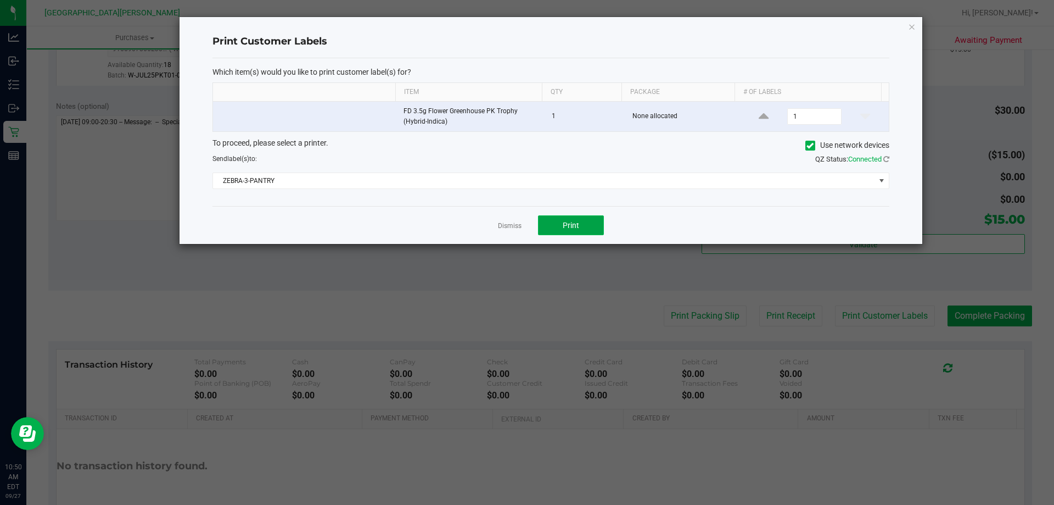
click at [578, 227] on span "Print" at bounding box center [571, 225] width 16 height 9
click at [506, 229] on link "Dismiss" at bounding box center [510, 225] width 24 height 9
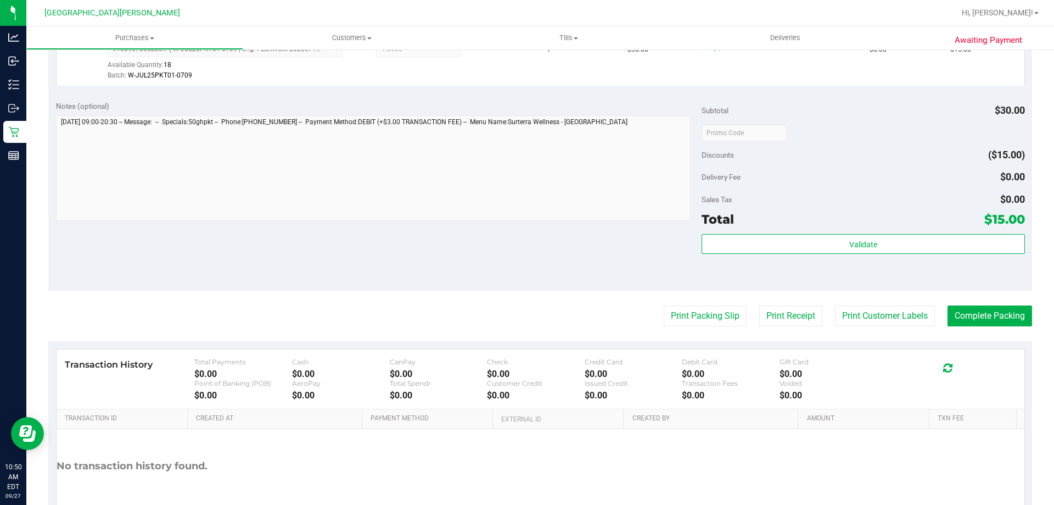
click at [942, 222] on div "Total $15.00" at bounding box center [863, 219] width 323 height 20
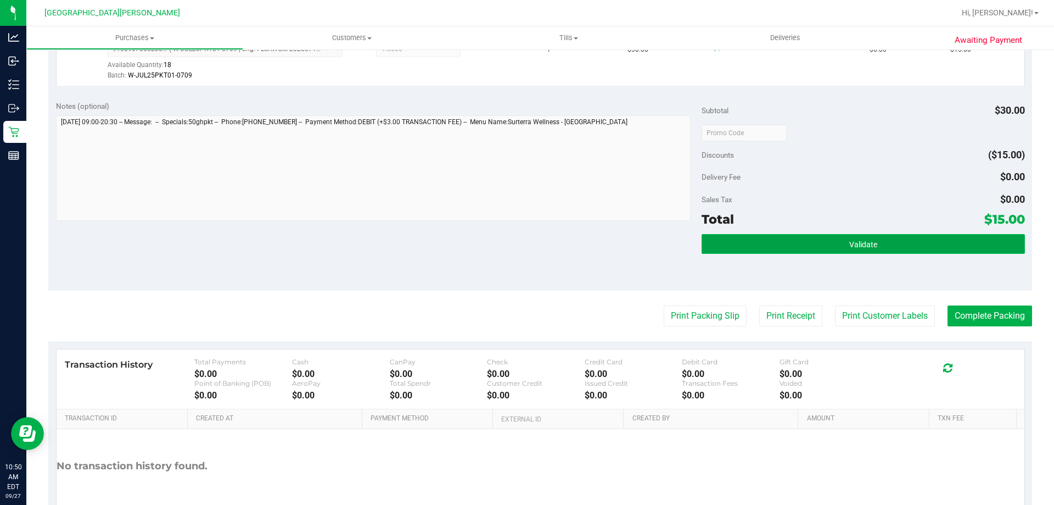
click at [937, 243] on button "Validate" at bounding box center [863, 244] width 323 height 20
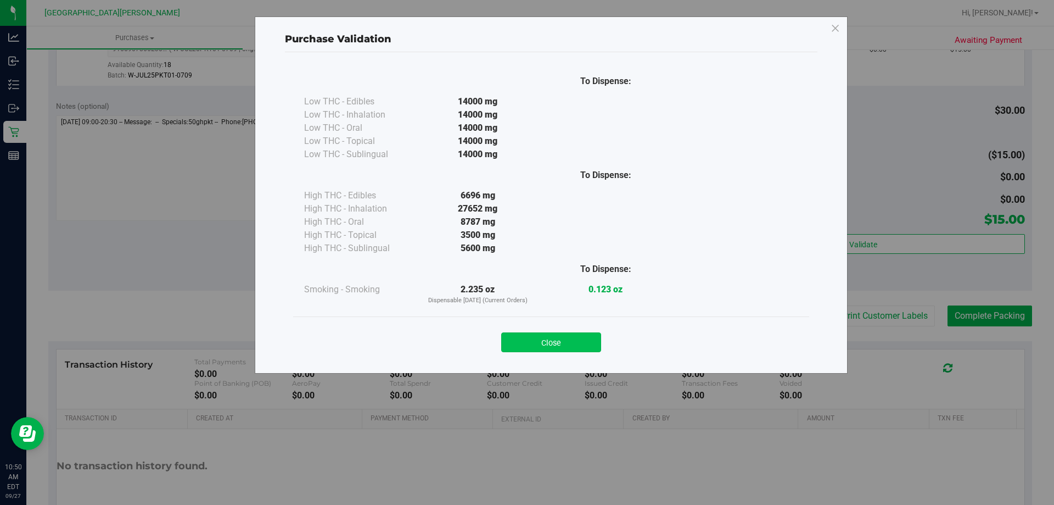
click at [575, 346] on button "Close" at bounding box center [551, 342] width 100 height 20
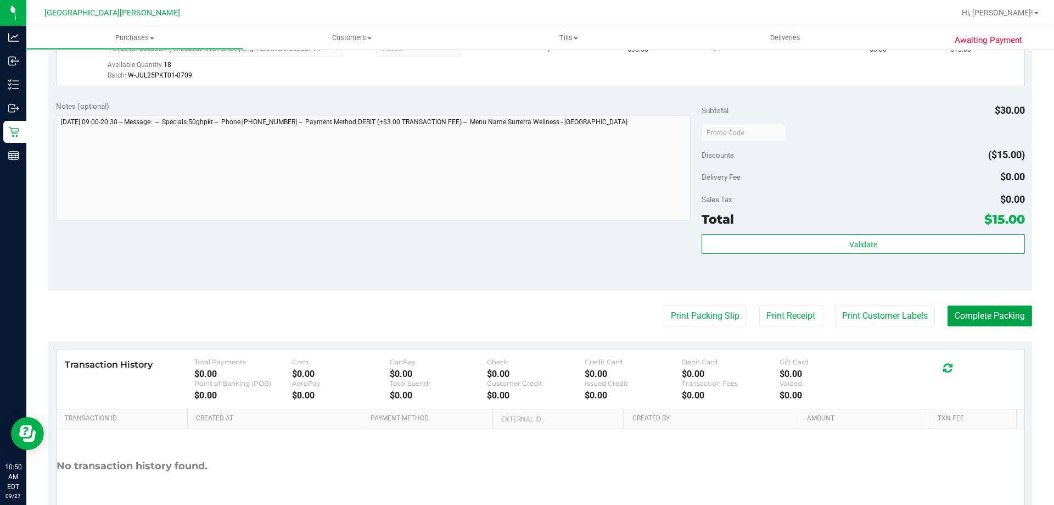
click at [990, 314] on button "Complete Packing" at bounding box center [990, 315] width 85 height 21
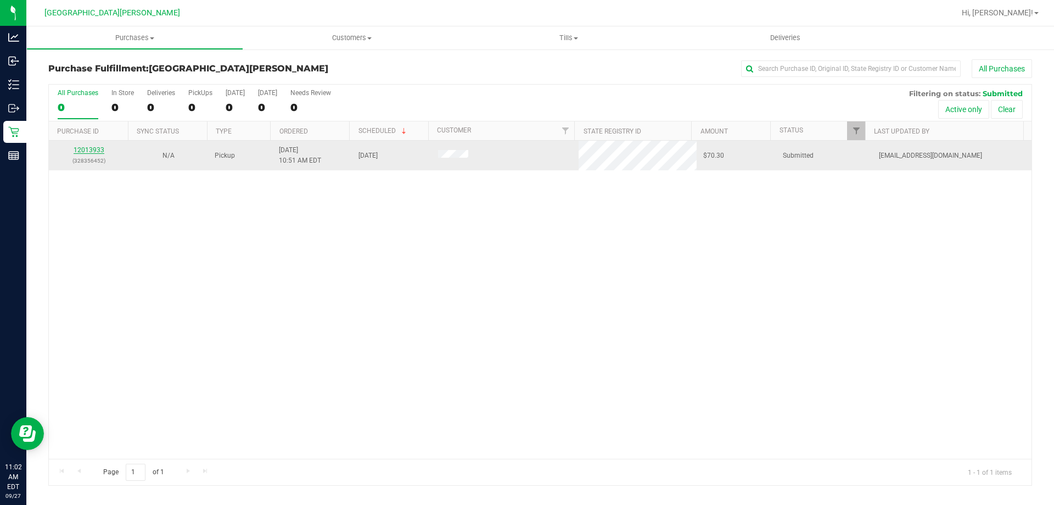
click at [89, 147] on link "12013933" at bounding box center [89, 150] width 31 height 8
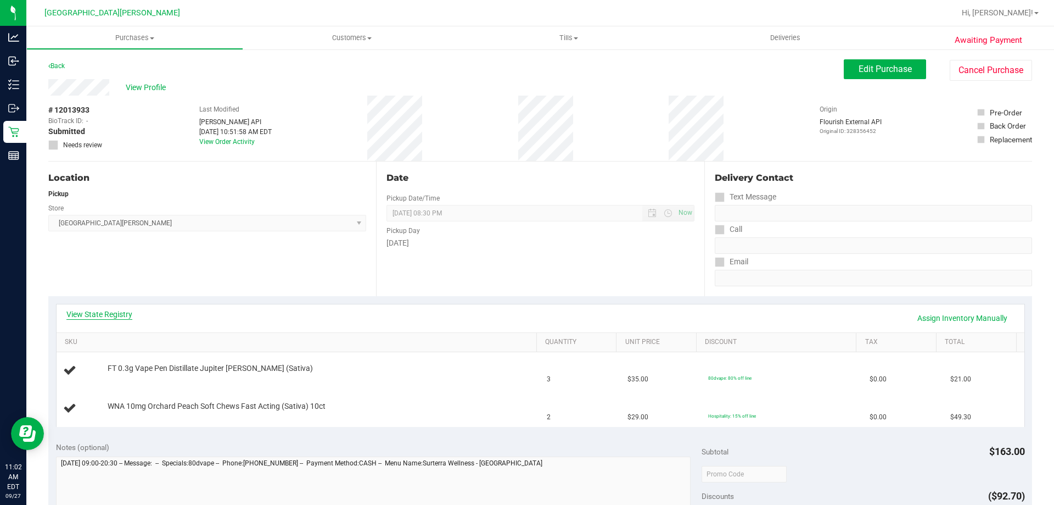
click at [107, 317] on link "View State Registry" at bounding box center [99, 314] width 66 height 11
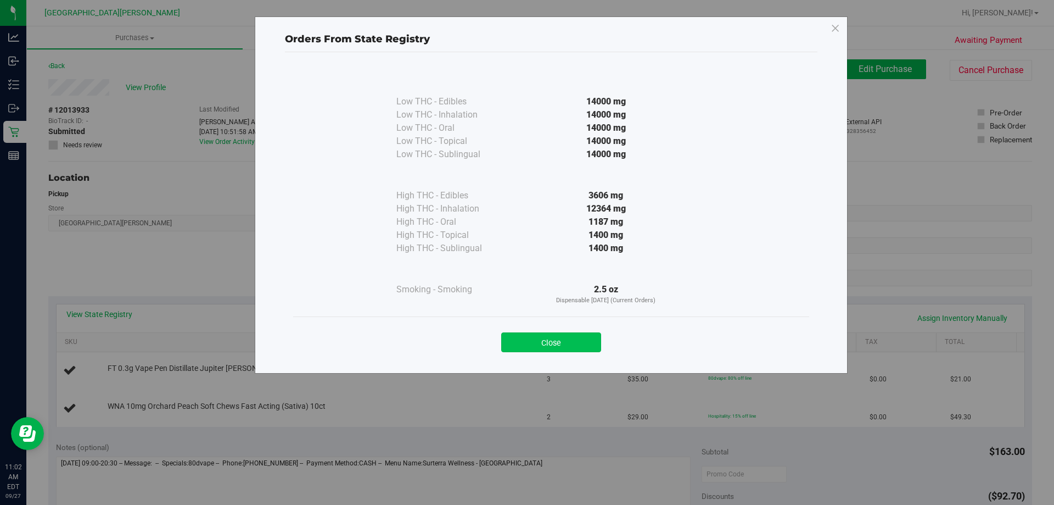
click at [527, 344] on button "Close" at bounding box center [551, 342] width 100 height 20
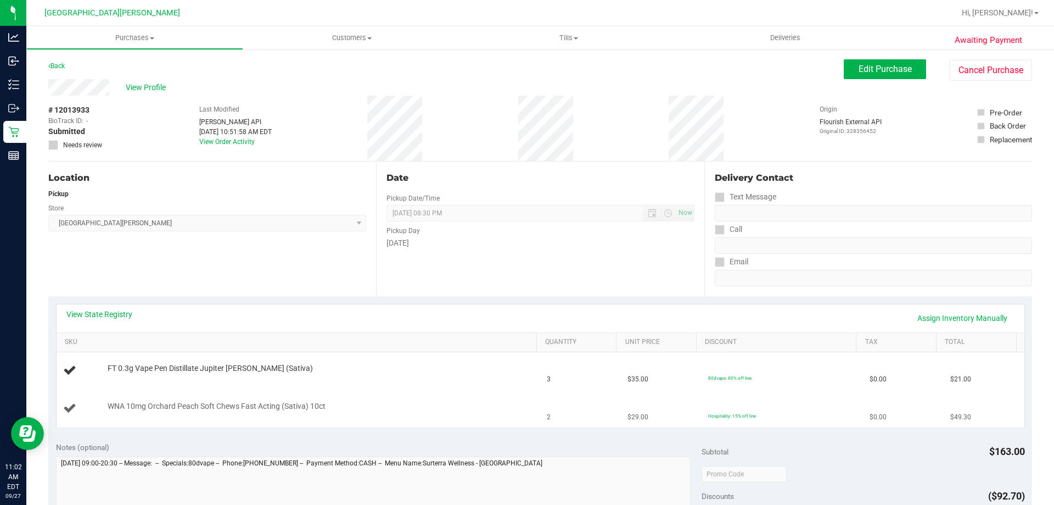
click at [425, 398] on td "WNA 10mg Orchard Peach Soft Chews Fast Acting (Sativa) 10ct" at bounding box center [299, 408] width 484 height 37
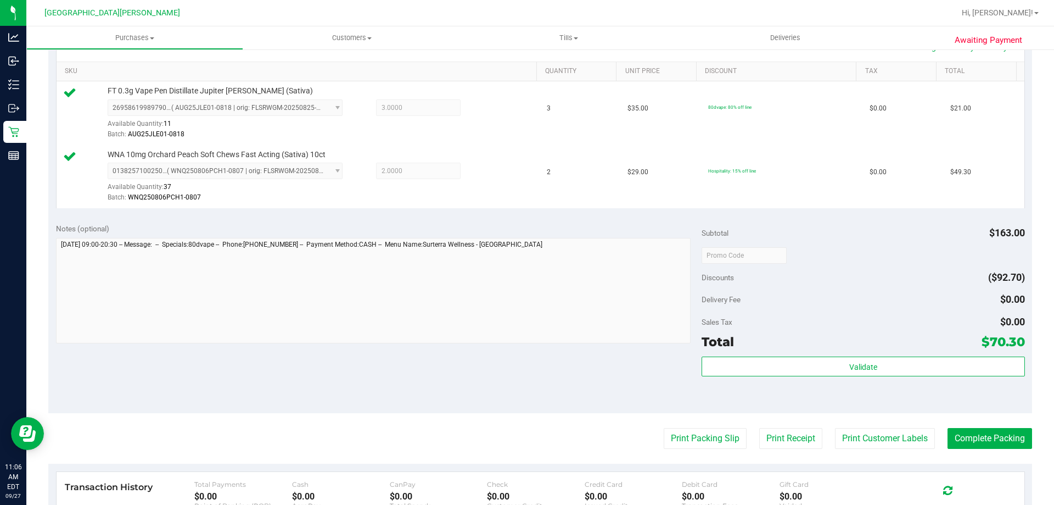
scroll to position [439, 0]
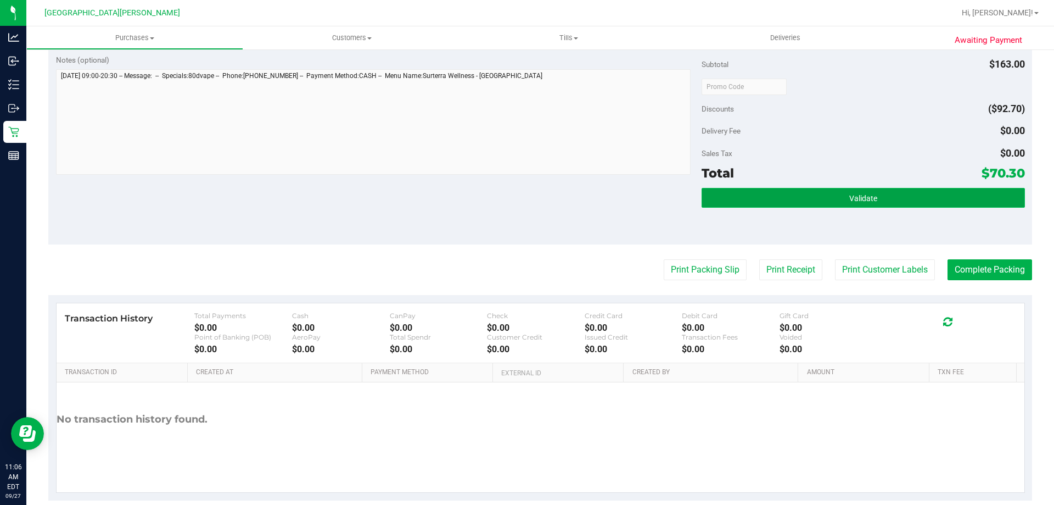
click at [821, 206] on button "Validate" at bounding box center [863, 198] width 323 height 20
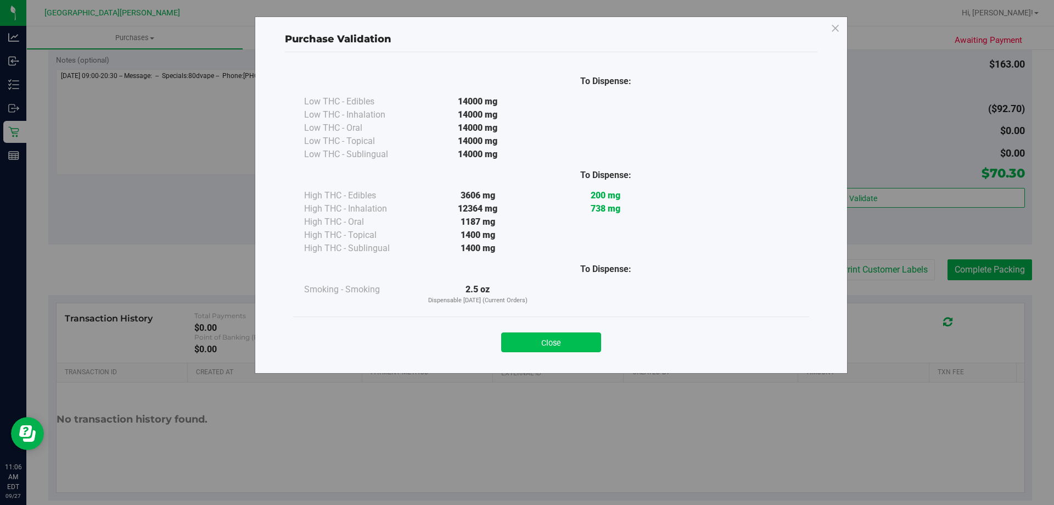
click at [565, 336] on button "Close" at bounding box center [551, 342] width 100 height 20
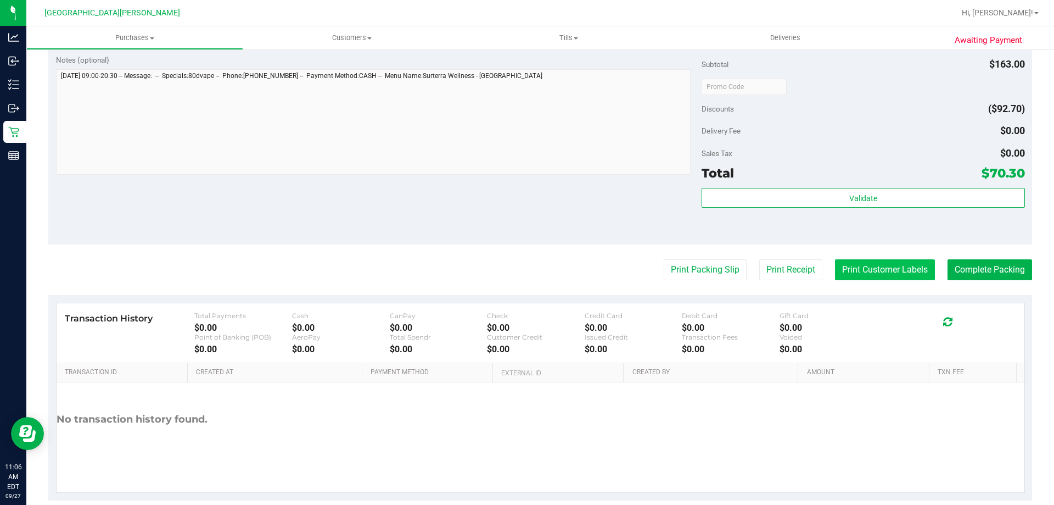
click at [888, 268] on button "Print Customer Labels" at bounding box center [885, 269] width 100 height 21
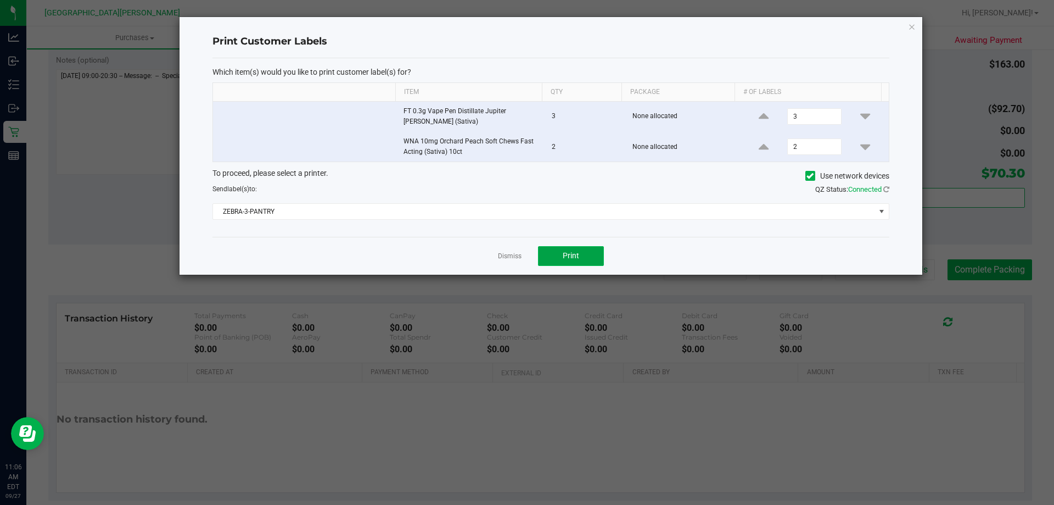
click at [579, 253] on span "Print" at bounding box center [571, 255] width 16 height 9
click at [508, 256] on link "Dismiss" at bounding box center [510, 255] width 24 height 9
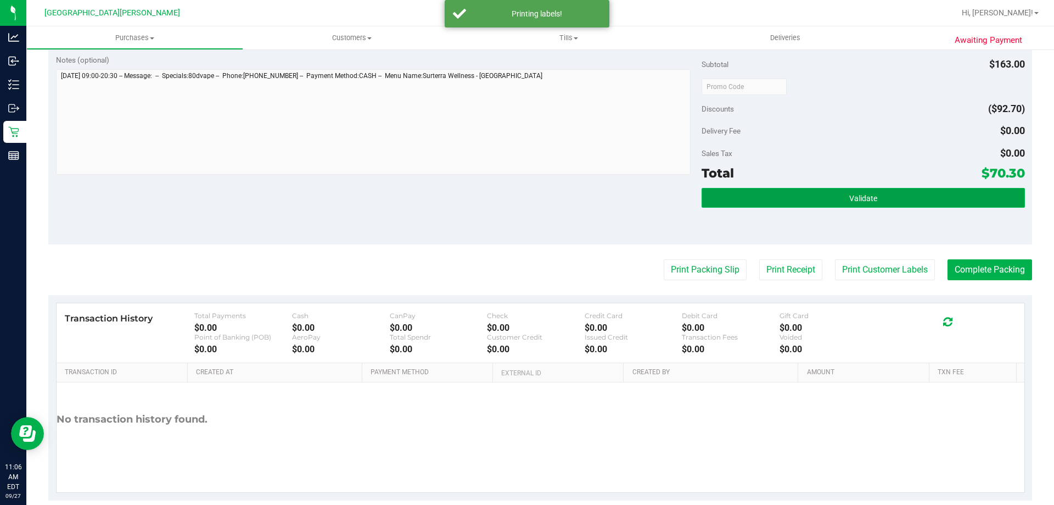
click at [879, 198] on button "Validate" at bounding box center [863, 198] width 323 height 20
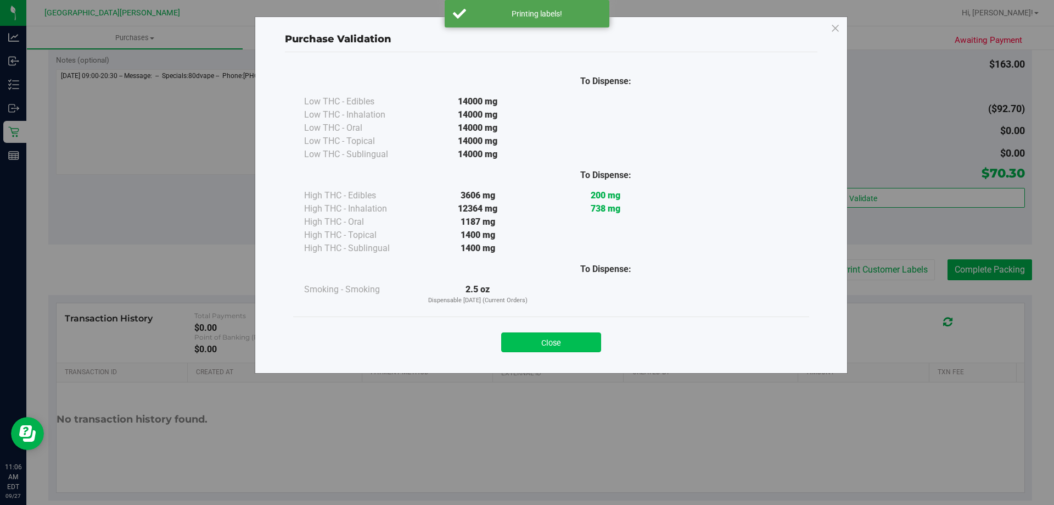
click at [573, 350] on button "Close" at bounding box center [551, 342] width 100 height 20
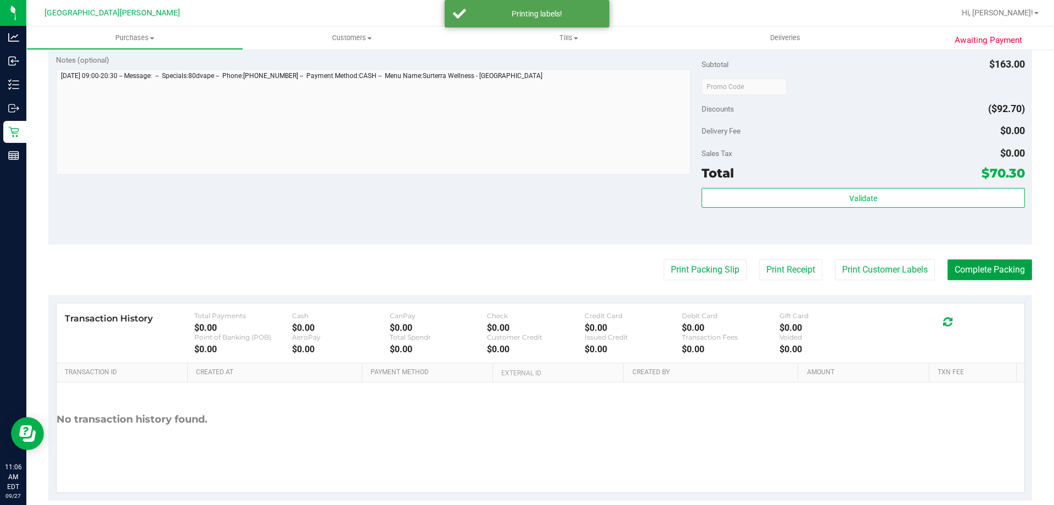
click at [949, 277] on button "Complete Packing" at bounding box center [990, 269] width 85 height 21
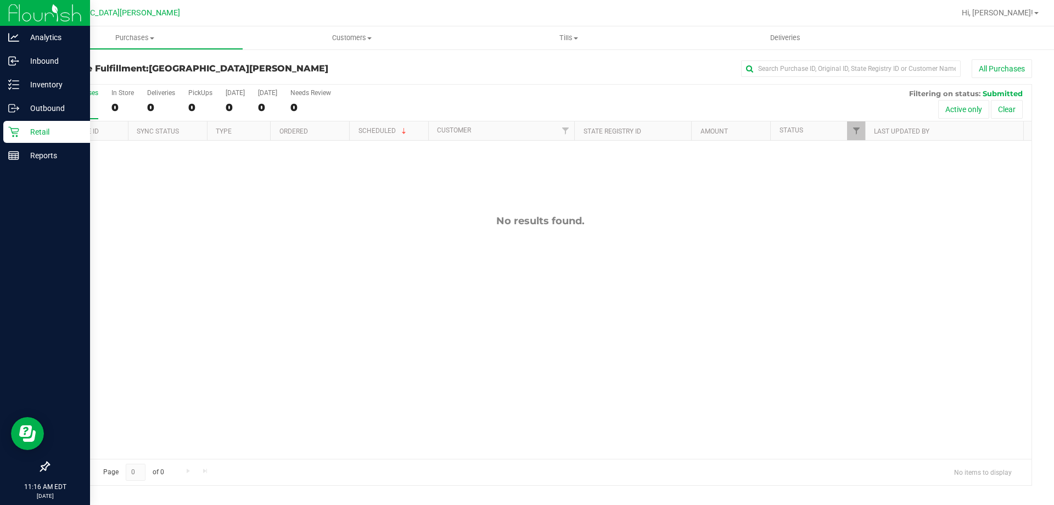
click at [45, 132] on p "Retail" at bounding box center [52, 131] width 66 height 13
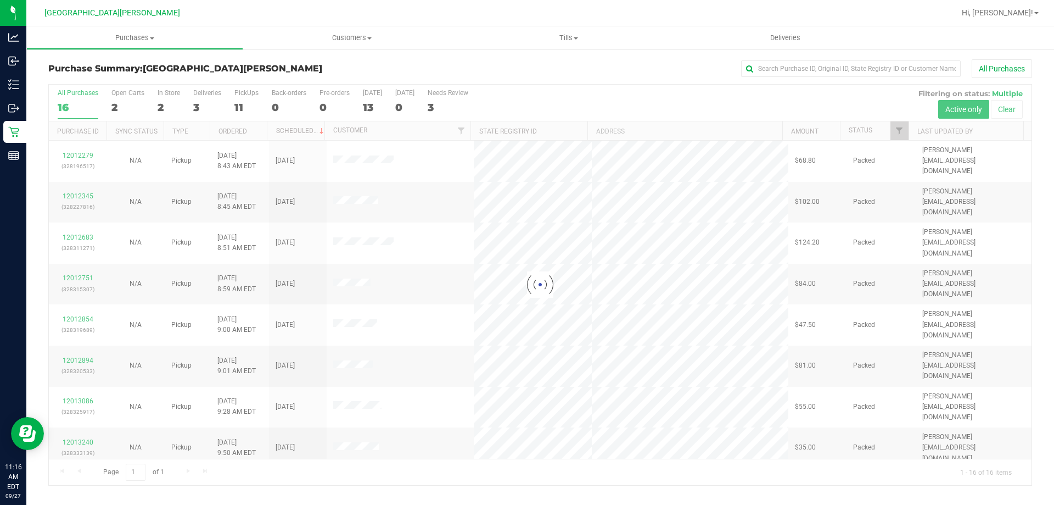
click at [172, 95] on div at bounding box center [540, 285] width 983 height 400
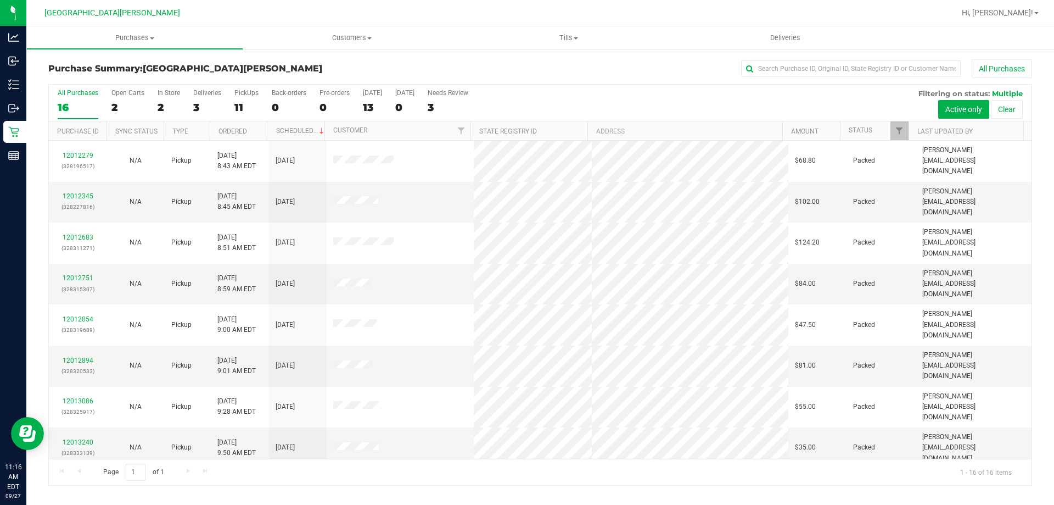
click at [172, 95] on div "In Store" at bounding box center [169, 93] width 23 height 8
click at [0, 0] on input "In Store 2" at bounding box center [0, 0] width 0 height 0
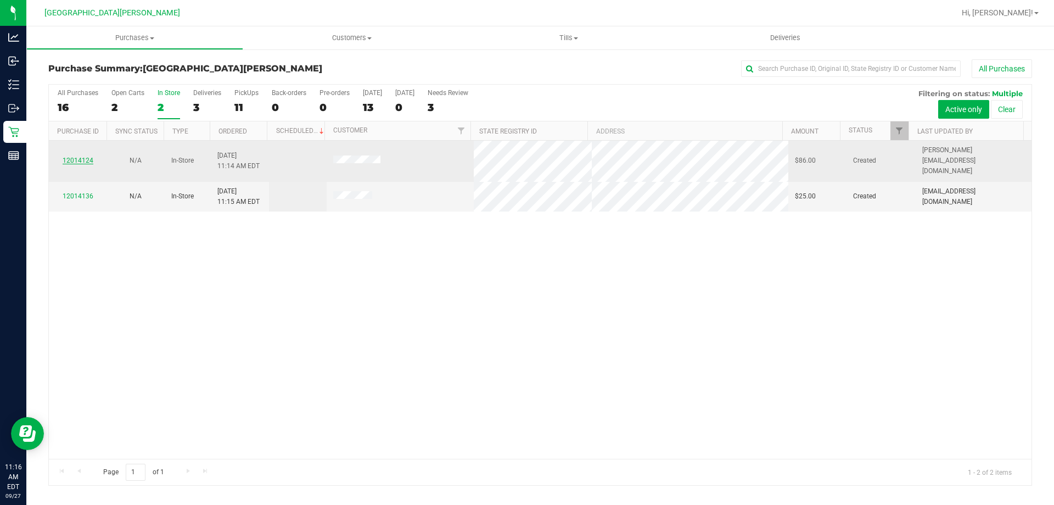
click at [86, 156] on link "12014124" at bounding box center [78, 160] width 31 height 8
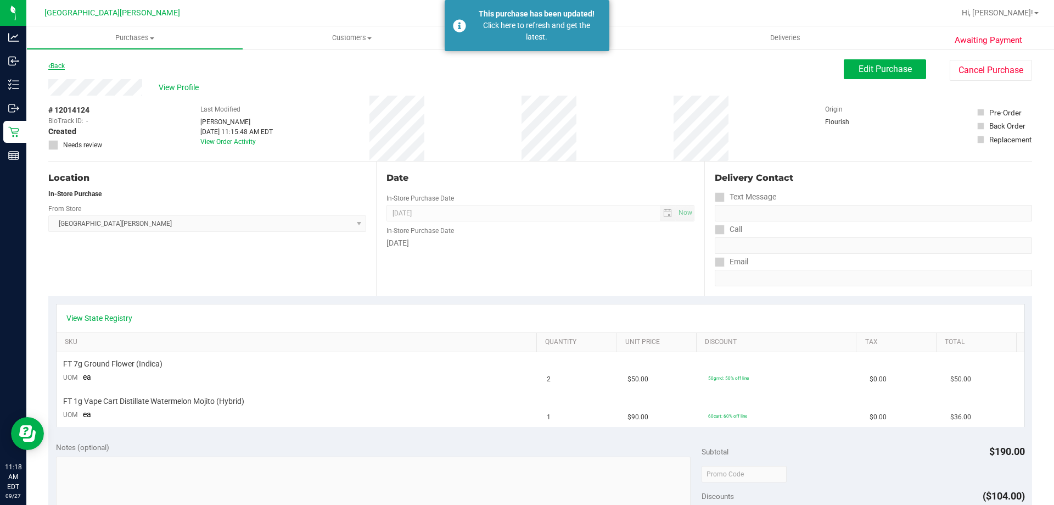
click at [55, 63] on link "Back" at bounding box center [56, 66] width 16 height 8
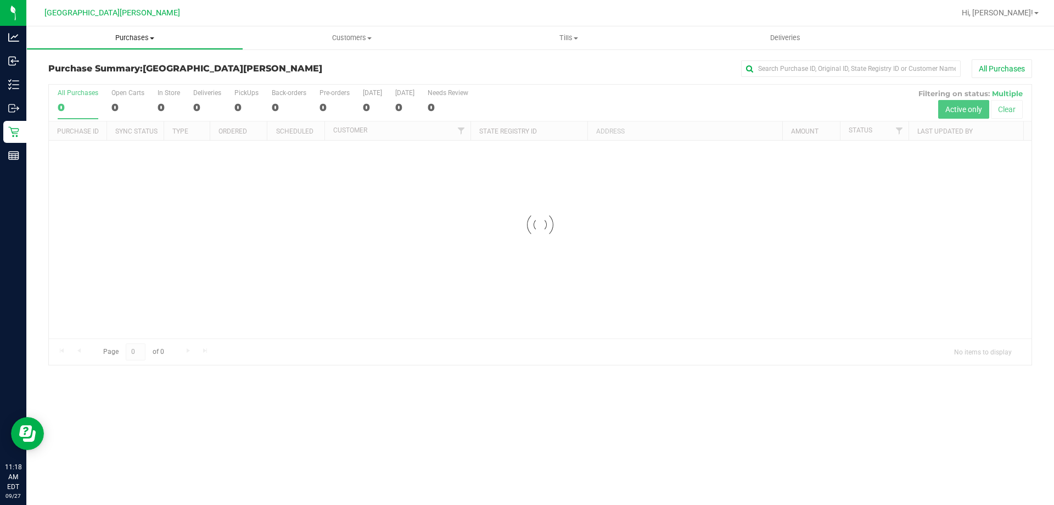
click at [143, 36] on span "Purchases" at bounding box center [135, 38] width 216 height 10
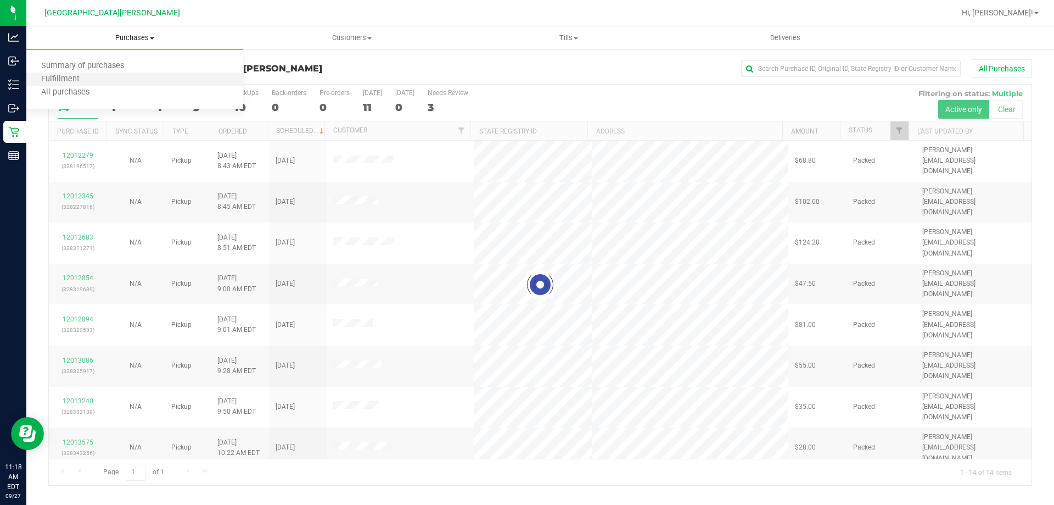
click at [127, 78] on li "Fulfillment" at bounding box center [134, 79] width 217 height 13
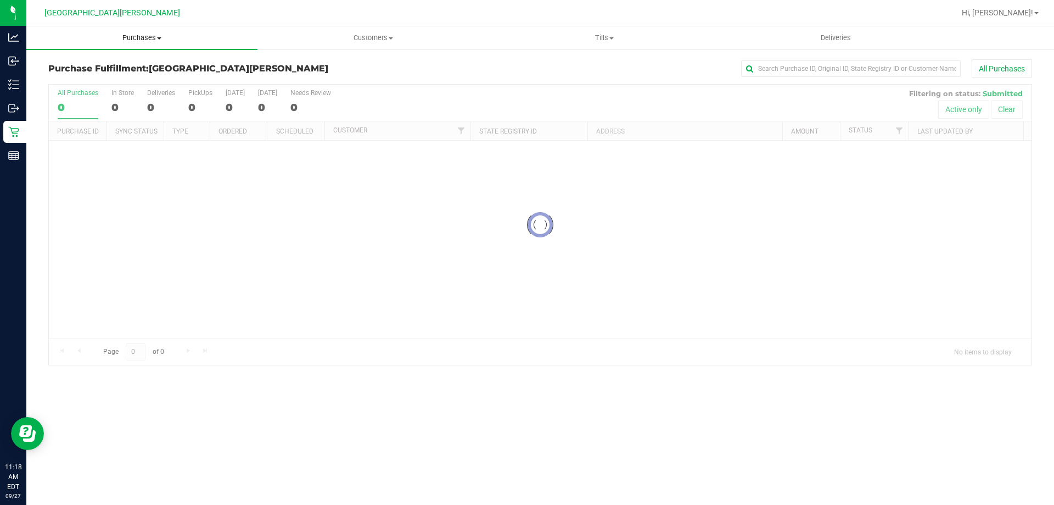
click at [132, 39] on span "Purchases" at bounding box center [141, 38] width 231 height 10
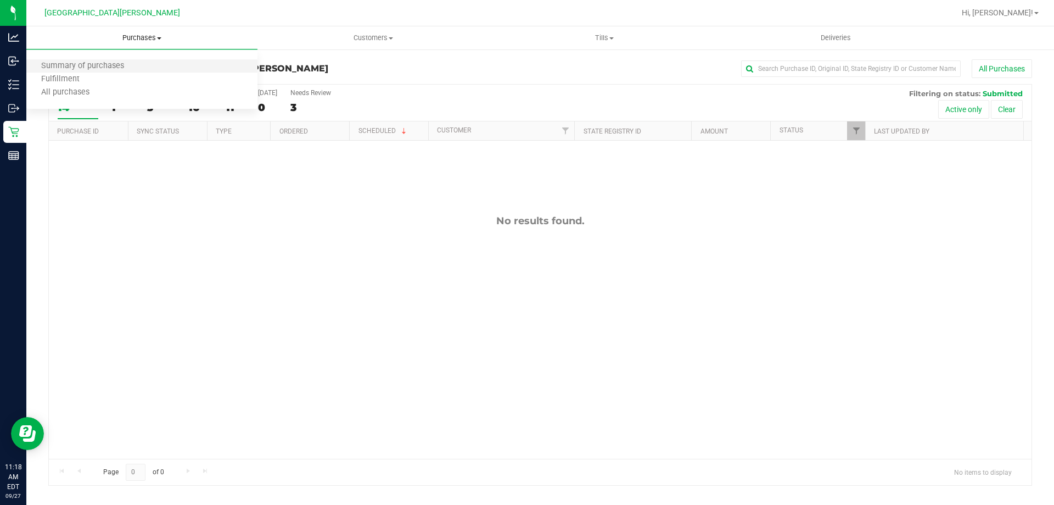
click at [125, 72] on li "Summary of purchases" at bounding box center [141, 66] width 231 height 13
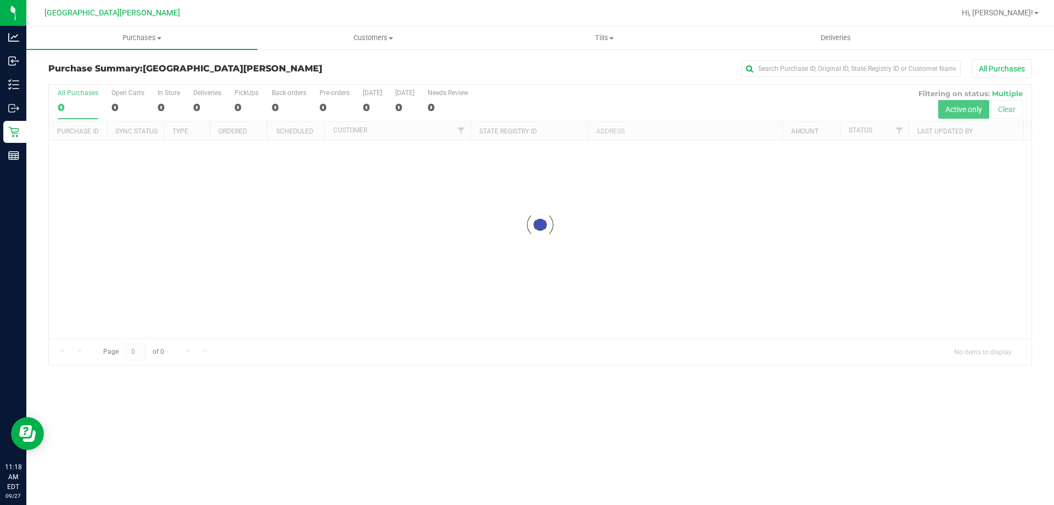
click at [167, 105] on div at bounding box center [540, 225] width 983 height 280
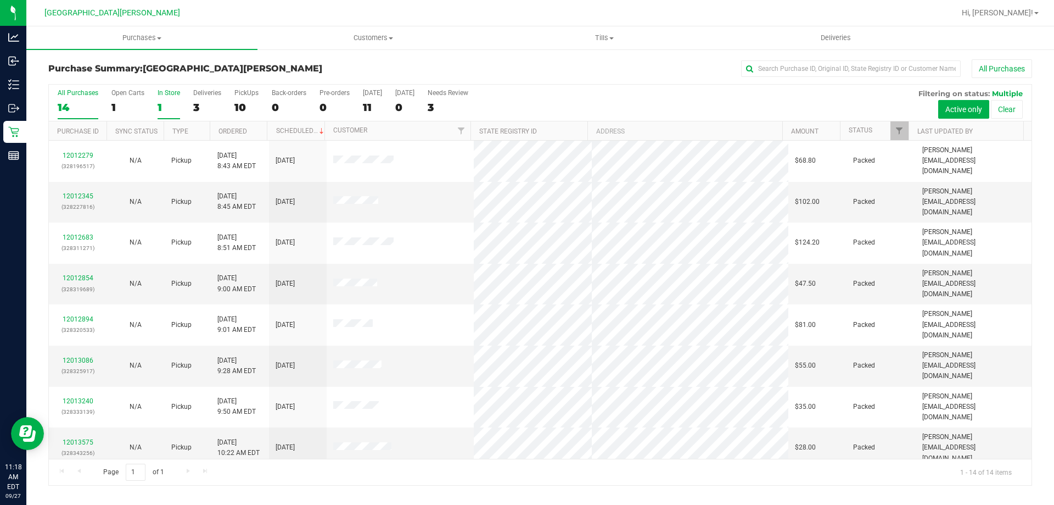
click at [162, 103] on div "1" at bounding box center [169, 107] width 23 height 13
click at [0, 0] on input "In Store 1" at bounding box center [0, 0] width 0 height 0
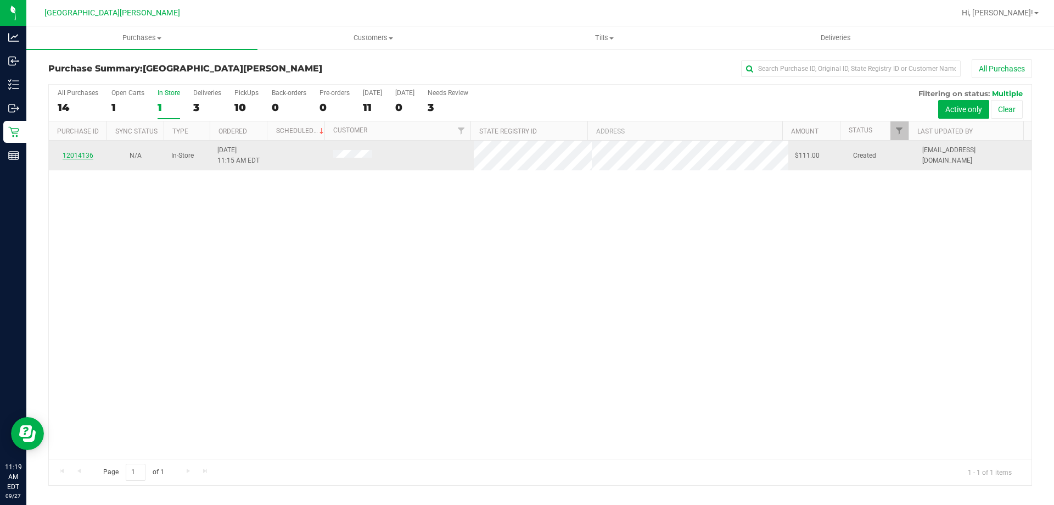
click at [74, 156] on link "12014136" at bounding box center [78, 156] width 31 height 8
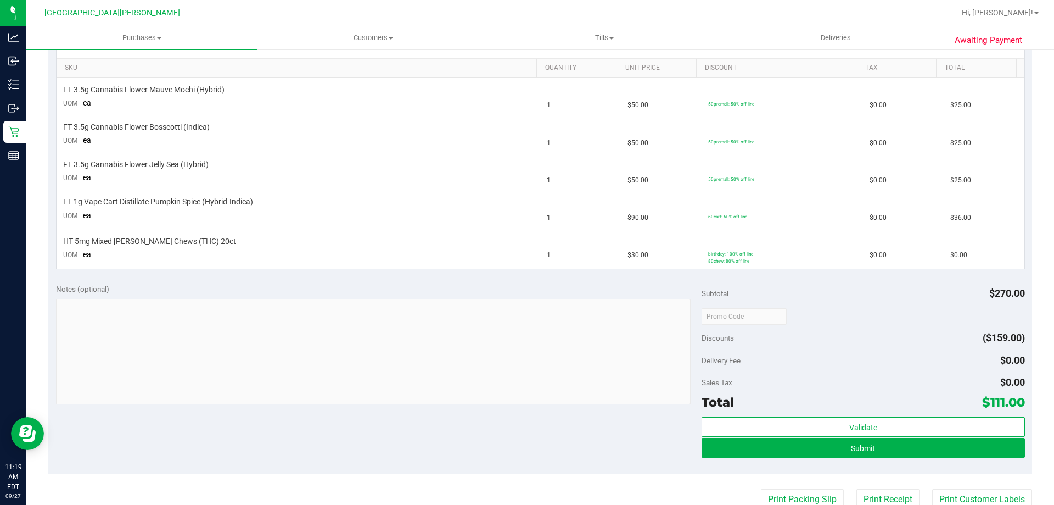
scroll to position [275, 0]
click at [852, 456] on button "Submit" at bounding box center [863, 447] width 323 height 20
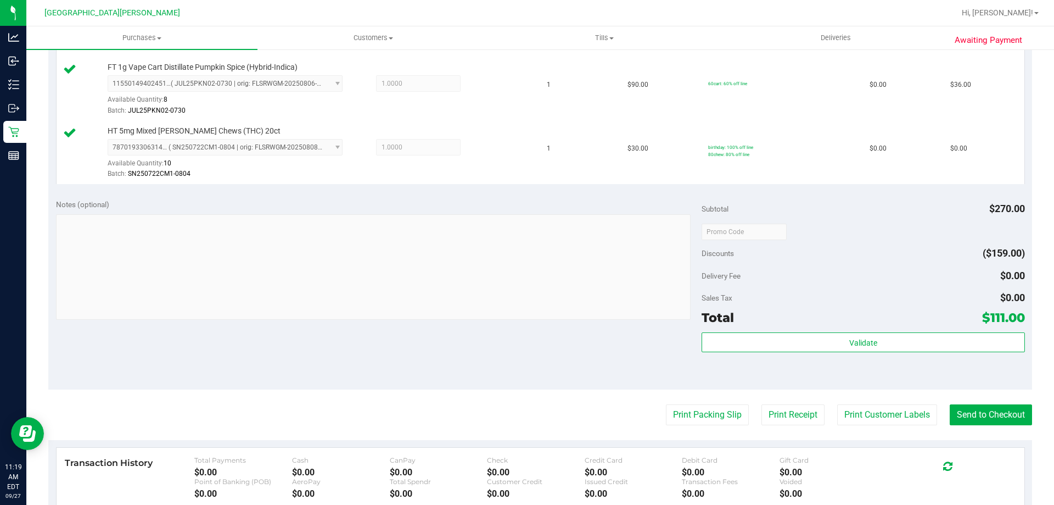
scroll to position [494, 0]
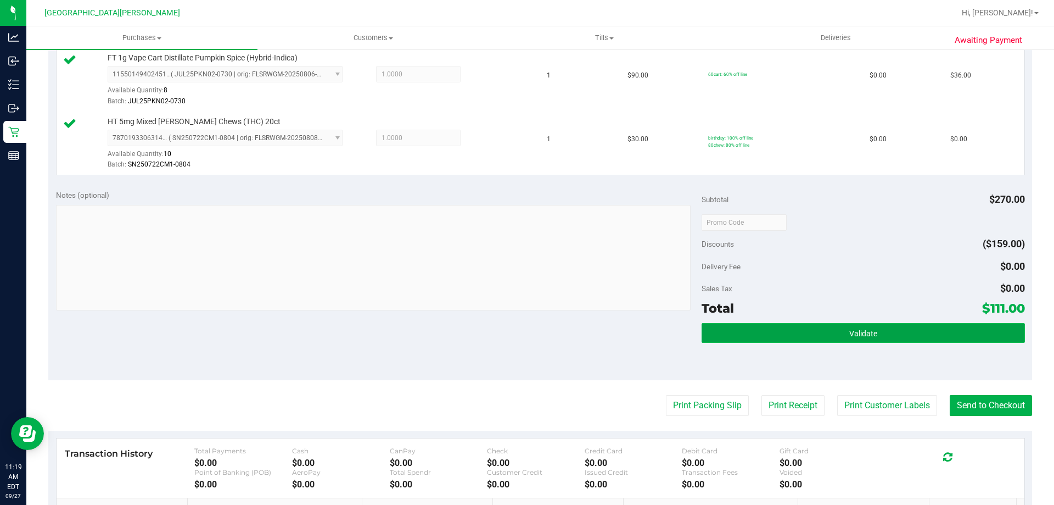
click at [816, 338] on button "Validate" at bounding box center [863, 333] width 323 height 20
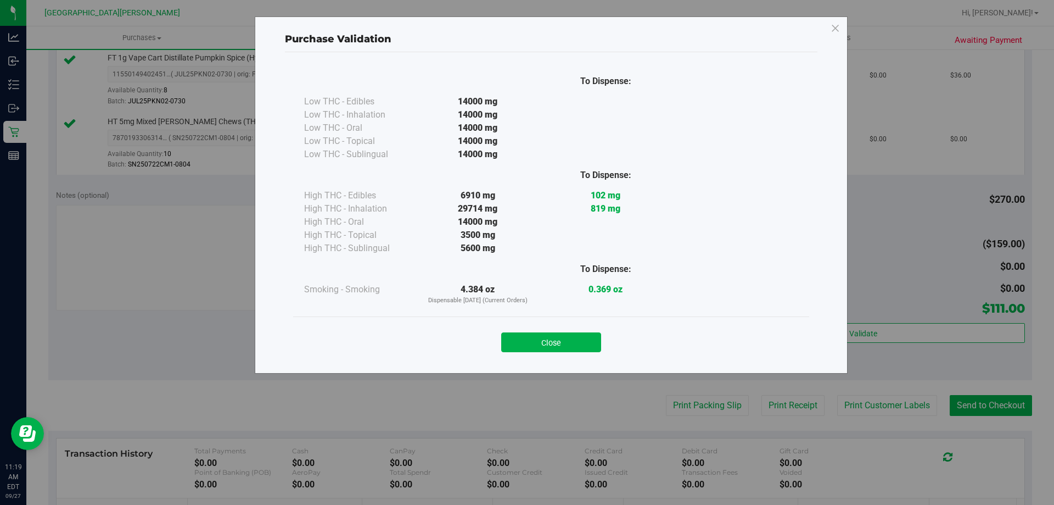
click at [604, 347] on div "Close" at bounding box center [551, 338] width 500 height 27
click at [554, 339] on button "Close" at bounding box center [551, 342] width 100 height 20
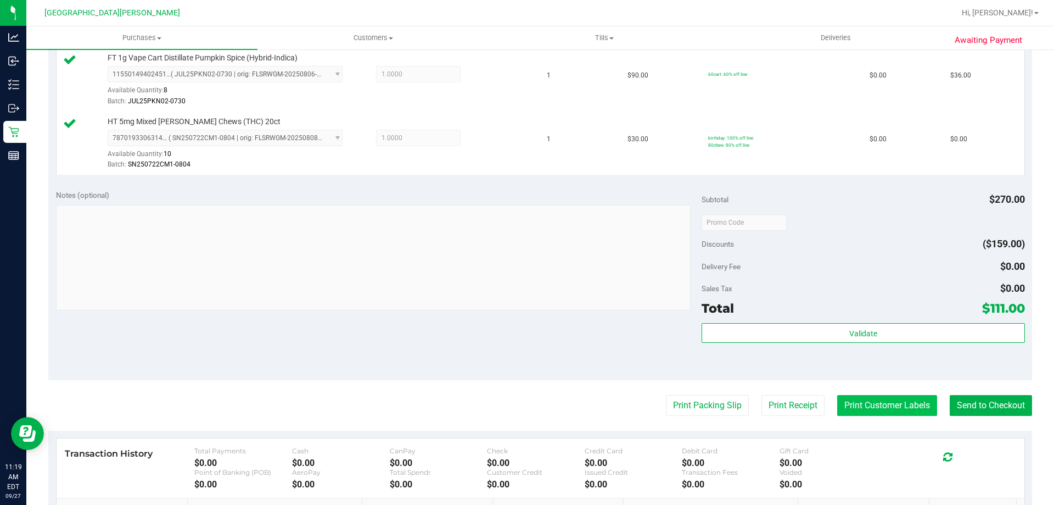
click at [853, 396] on button "Print Customer Labels" at bounding box center [887, 405] width 100 height 21
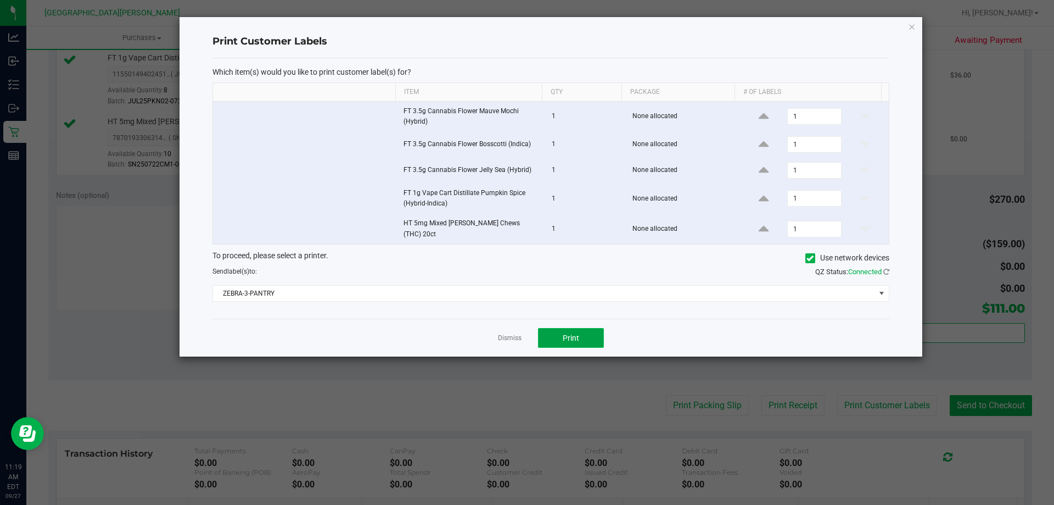
click at [561, 331] on button "Print" at bounding box center [571, 338] width 66 height 20
click at [514, 333] on link "Dismiss" at bounding box center [510, 337] width 24 height 9
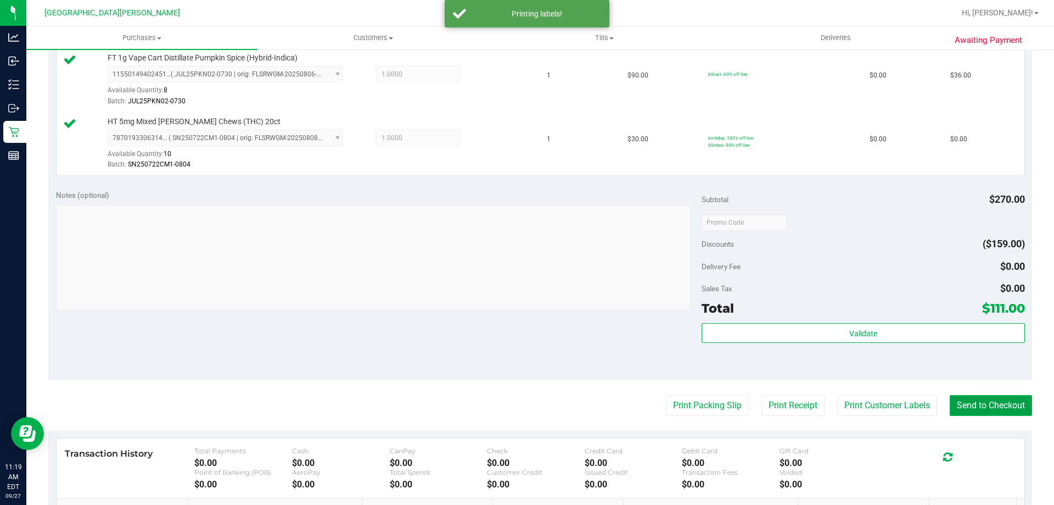
click at [965, 404] on button "Send to Checkout" at bounding box center [991, 405] width 82 height 21
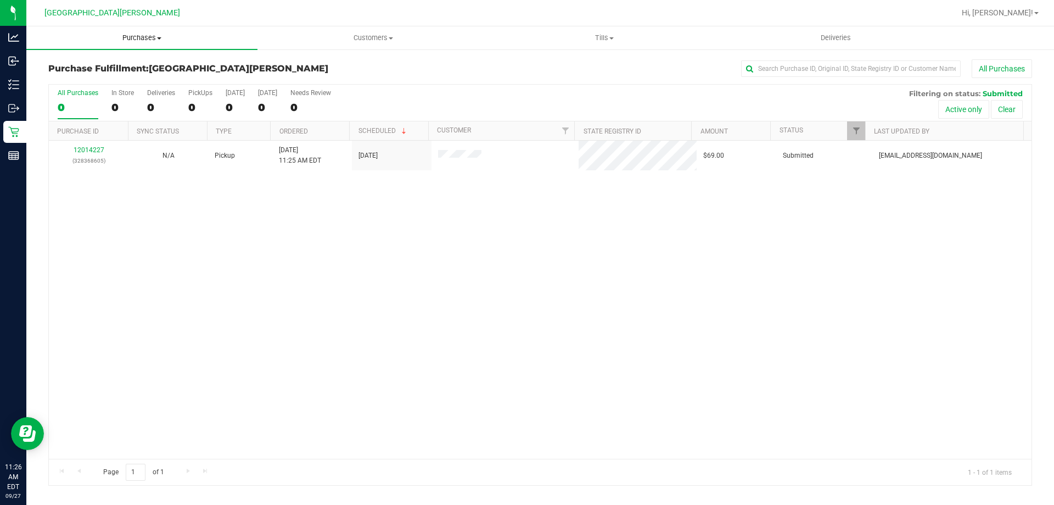
click at [135, 48] on uib-tab-heading "Purchases Summary of purchases Fulfillment All purchases" at bounding box center [141, 37] width 231 height 23
click at [121, 75] on li "Fulfillment" at bounding box center [141, 79] width 231 height 13
click at [146, 39] on span "Purchases" at bounding box center [141, 38] width 231 height 10
click at [136, 62] on span "Summary of purchases" at bounding box center [82, 65] width 113 height 9
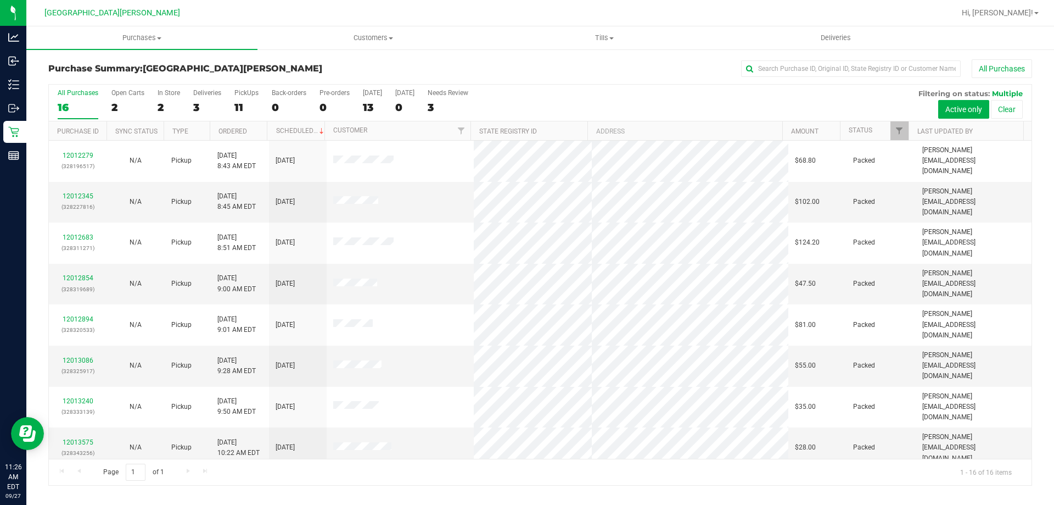
click at [159, 109] on div "2" at bounding box center [169, 107] width 23 height 13
click at [0, 0] on input "In Store 2" at bounding box center [0, 0] width 0 height 0
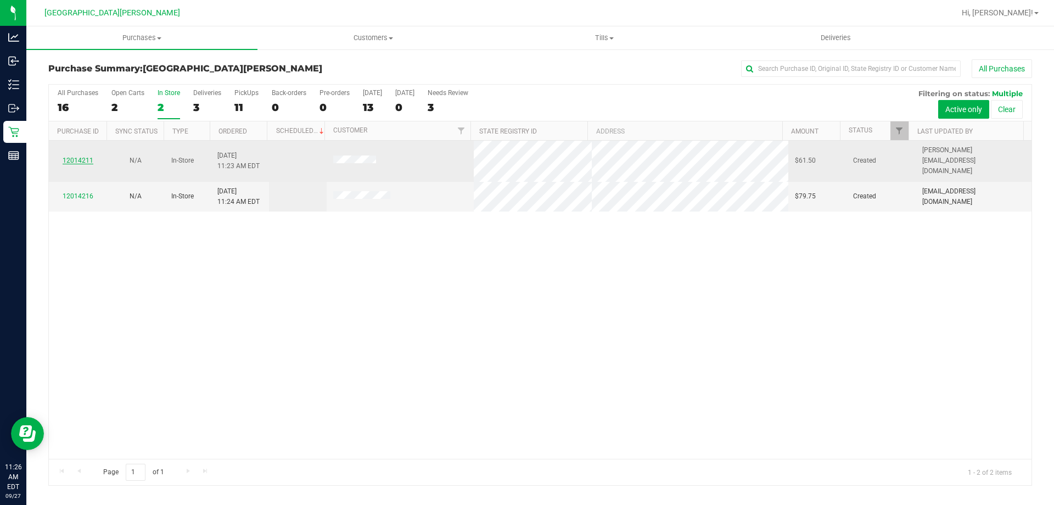
click at [68, 156] on link "12014211" at bounding box center [78, 160] width 31 height 8
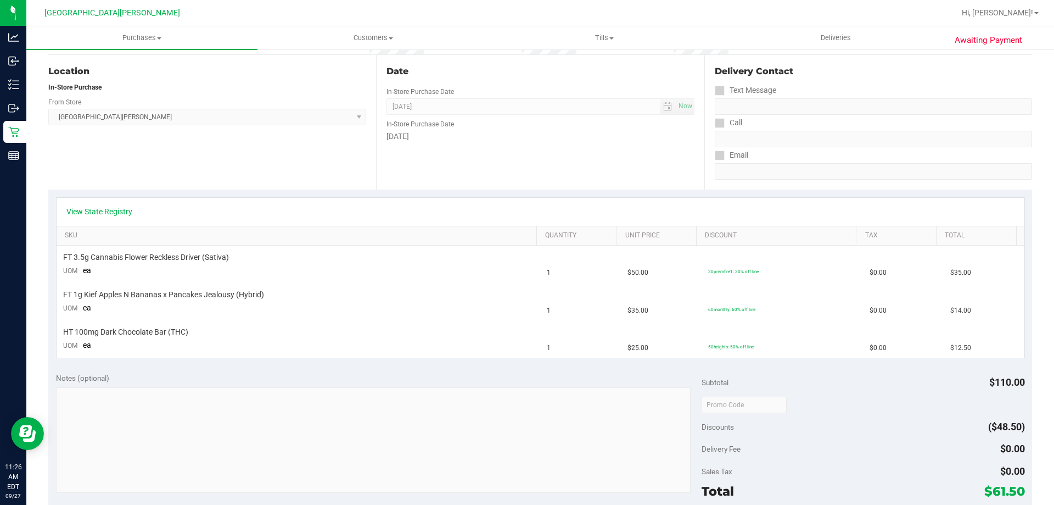
scroll to position [110, 0]
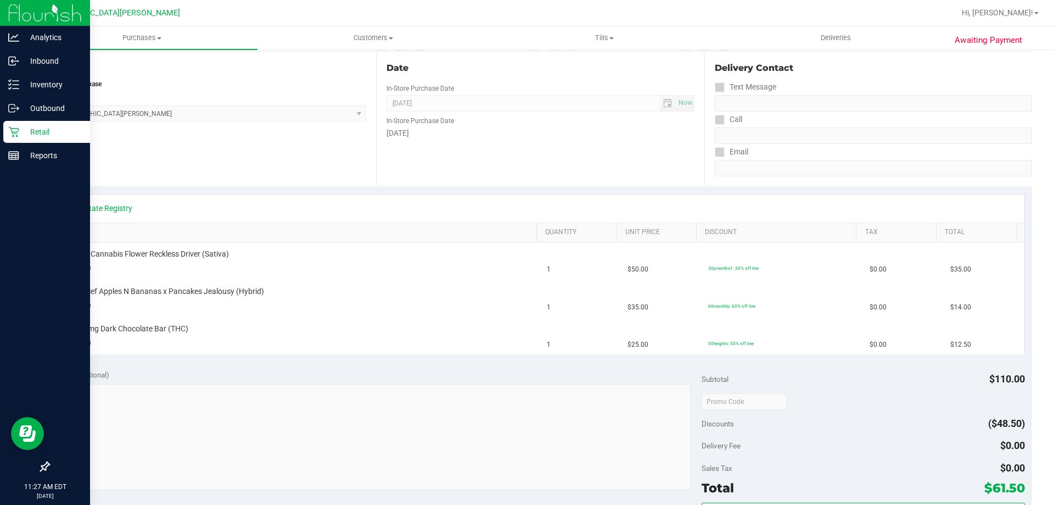
click at [21, 132] on p "Retail" at bounding box center [52, 131] width 66 height 13
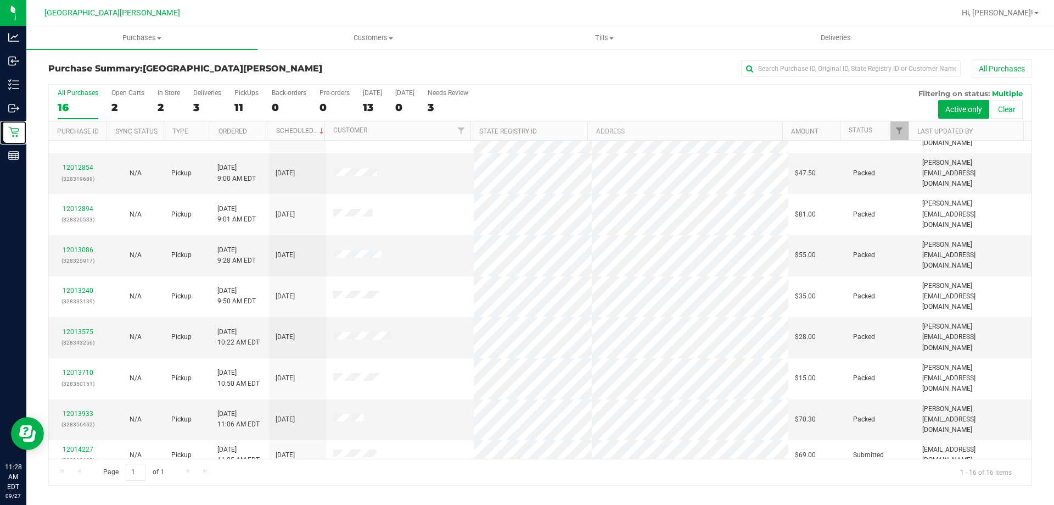
scroll to position [169, 0]
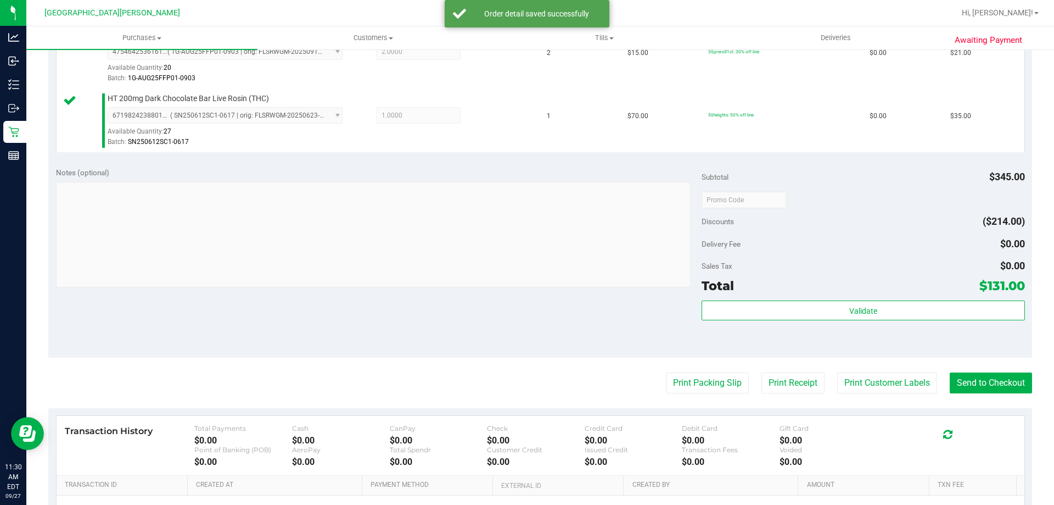
scroll to position [604, 0]
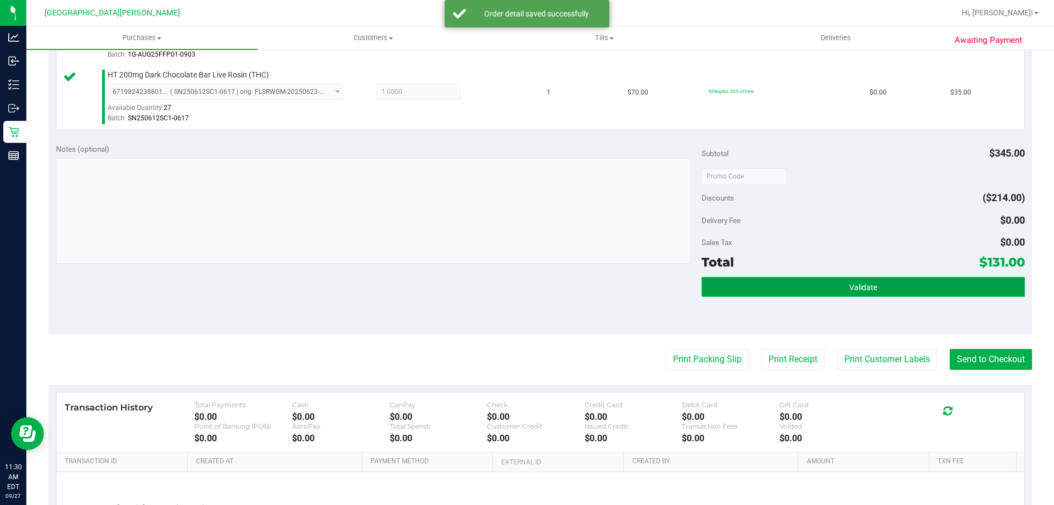
click at [875, 282] on button "Validate" at bounding box center [863, 287] width 323 height 20
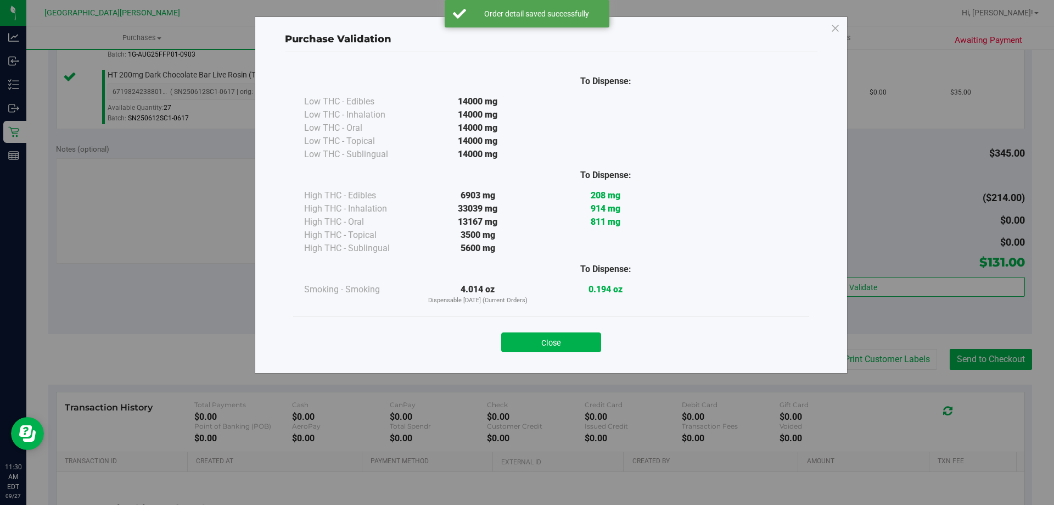
click at [576, 331] on div "Close" at bounding box center [551, 338] width 500 height 27
click at [573, 342] on button "Close" at bounding box center [551, 342] width 100 height 20
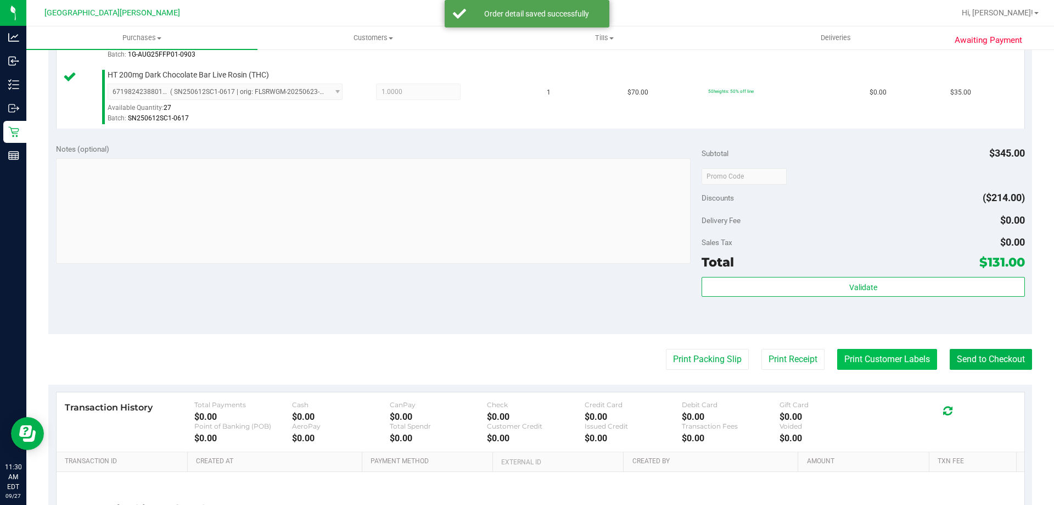
click at [877, 359] on button "Print Customer Labels" at bounding box center [887, 359] width 100 height 21
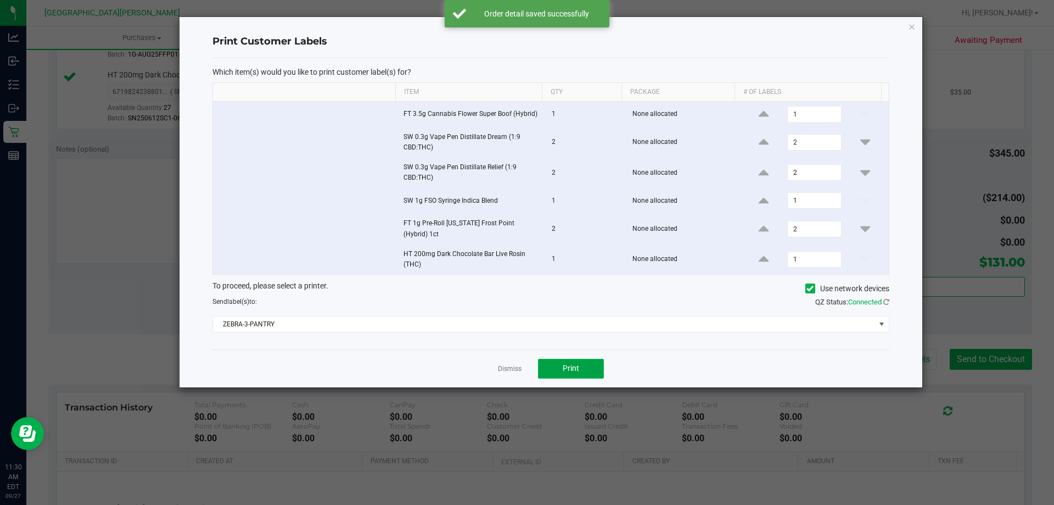
click at [557, 361] on button "Print" at bounding box center [571, 369] width 66 height 20
click at [501, 366] on link "Dismiss" at bounding box center [510, 368] width 24 height 9
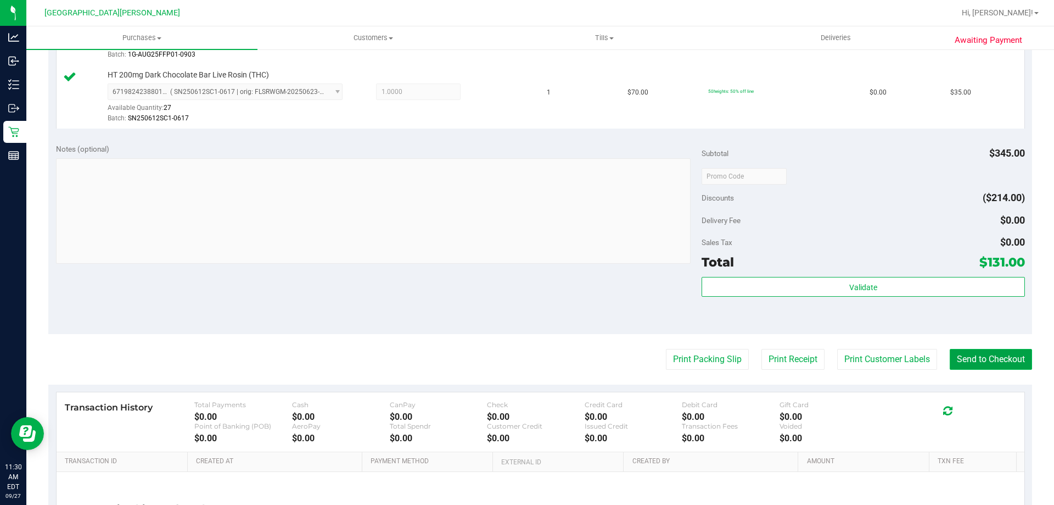
click at [1009, 368] on button "Send to Checkout" at bounding box center [991, 359] width 82 height 21
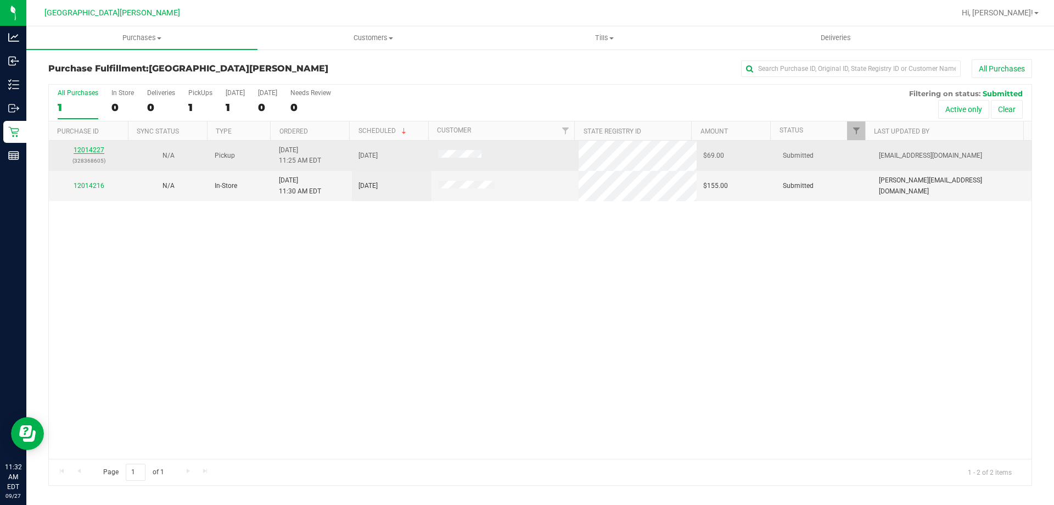
click at [82, 149] on link "12014227" at bounding box center [89, 150] width 31 height 8
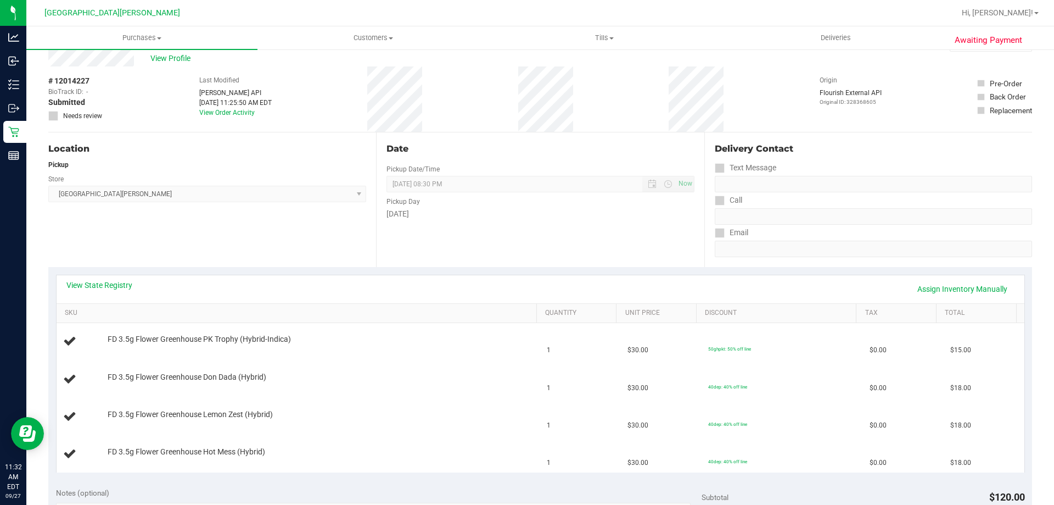
scroll to position [55, 0]
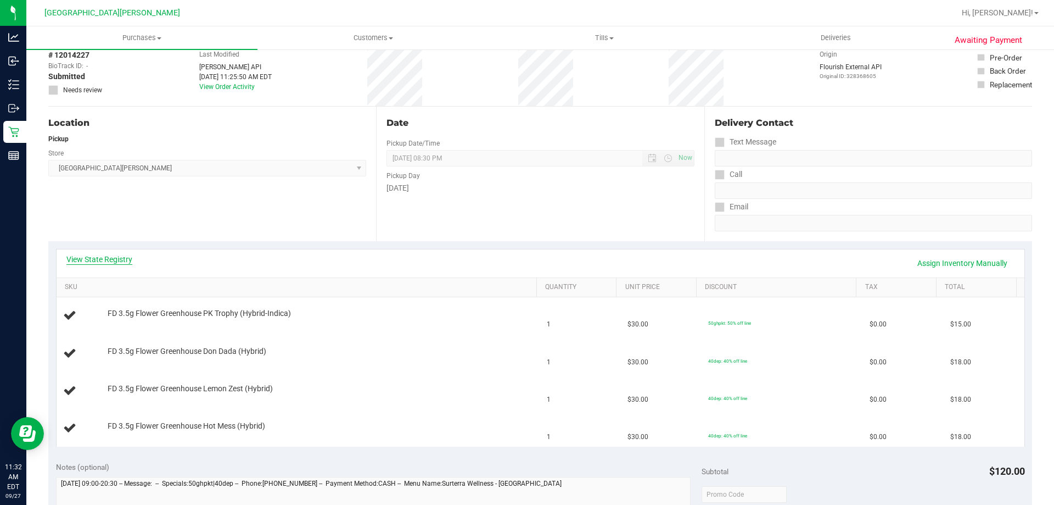
click at [116, 264] on link "View State Registry" at bounding box center [99, 259] width 66 height 11
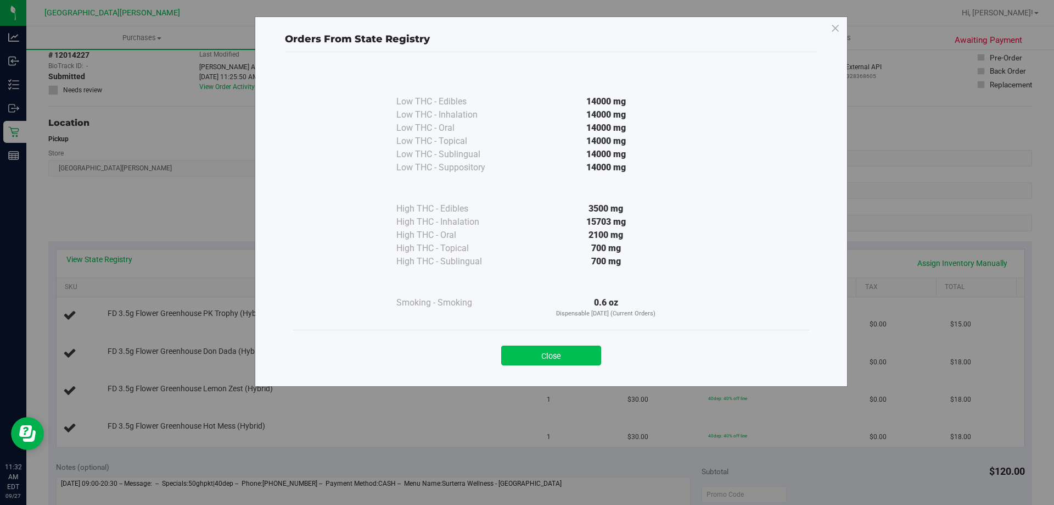
click at [554, 354] on button "Close" at bounding box center [551, 355] width 100 height 20
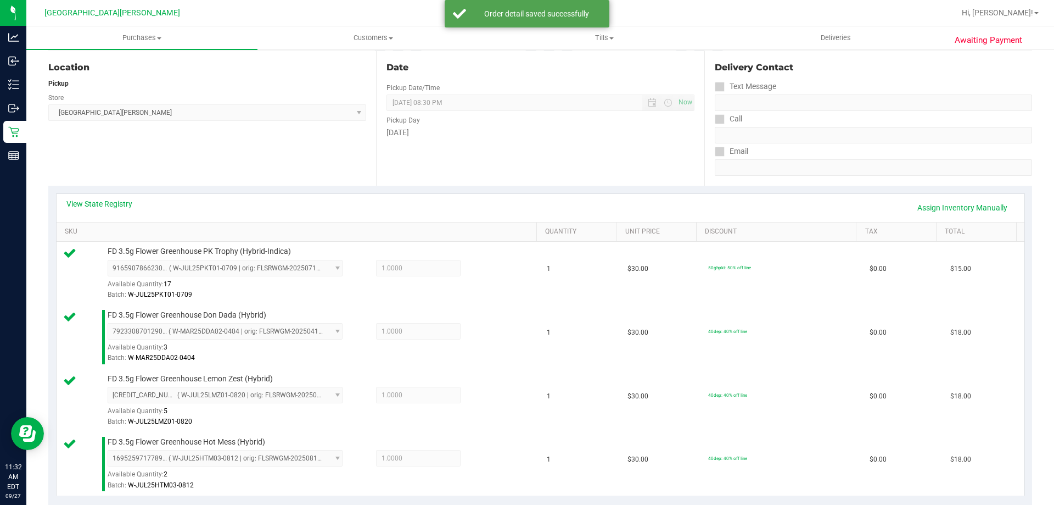
scroll to position [439, 0]
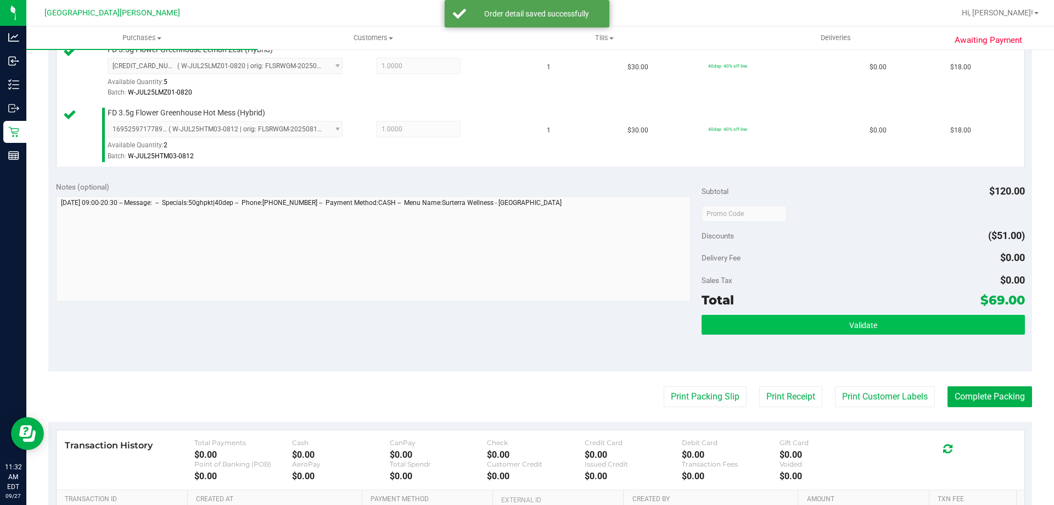
click at [889, 337] on div "Validate" at bounding box center [863, 339] width 323 height 49
click at [882, 325] on button "Validate" at bounding box center [863, 325] width 323 height 20
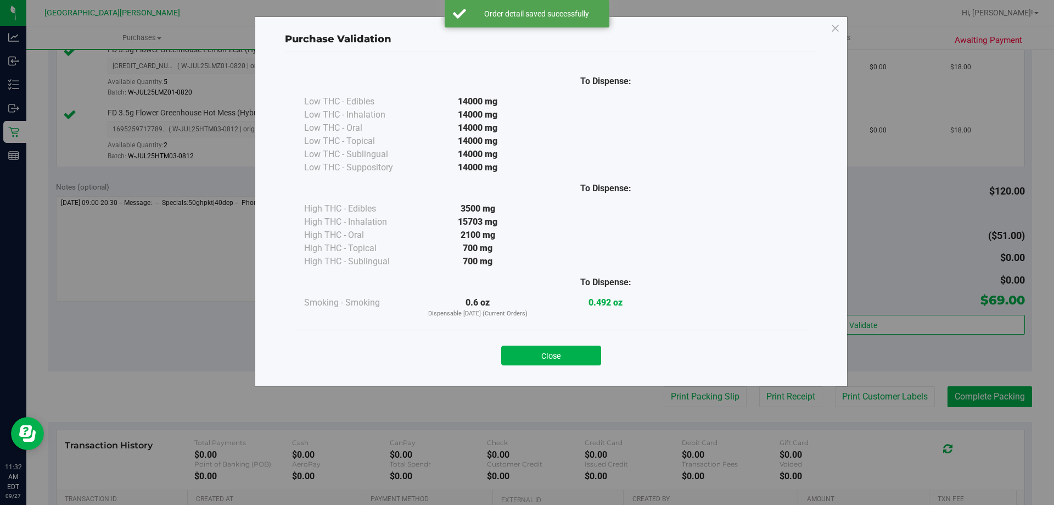
click at [558, 357] on button "Close" at bounding box center [551, 355] width 100 height 20
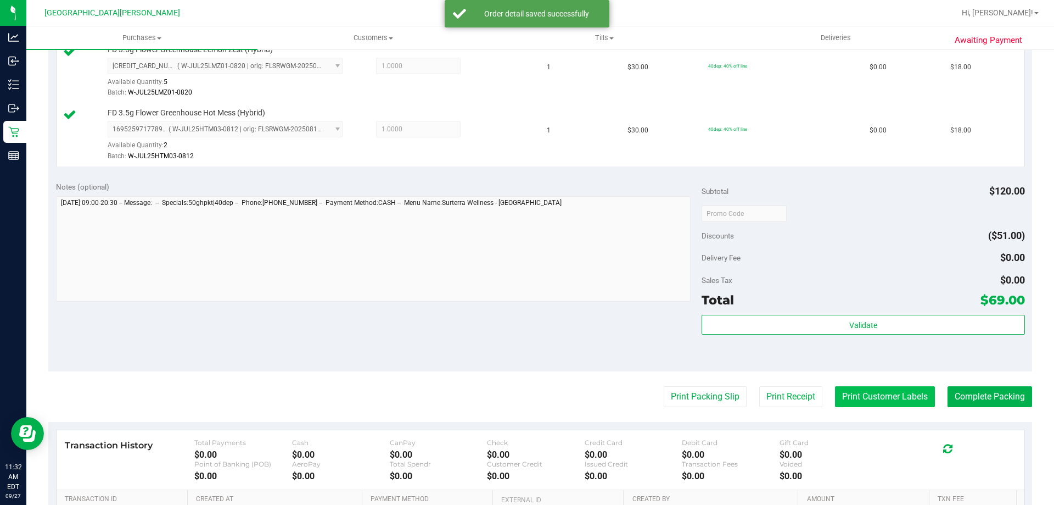
click at [857, 388] on button "Print Customer Labels" at bounding box center [885, 396] width 100 height 21
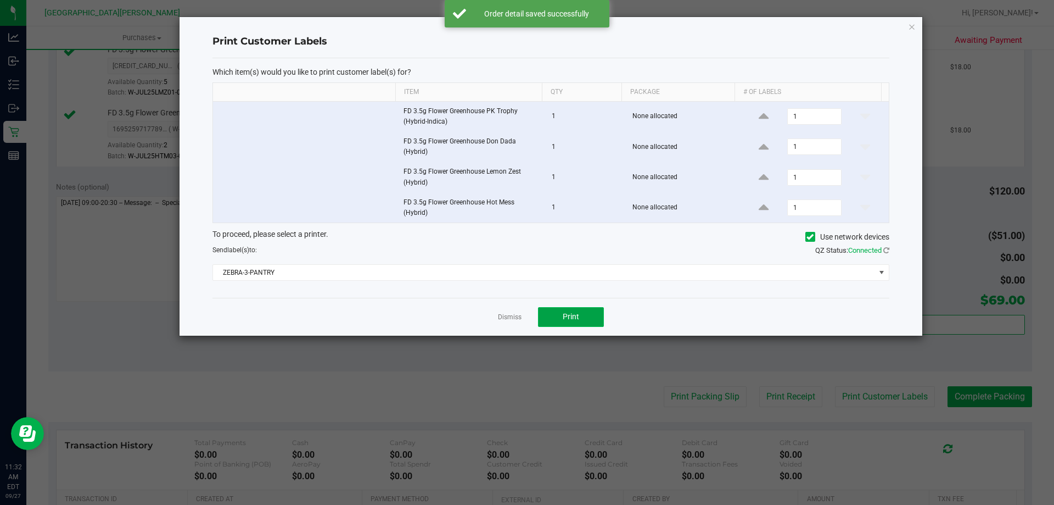
click at [573, 318] on span "Print" at bounding box center [571, 316] width 16 height 9
click at [518, 316] on link "Dismiss" at bounding box center [510, 316] width 24 height 9
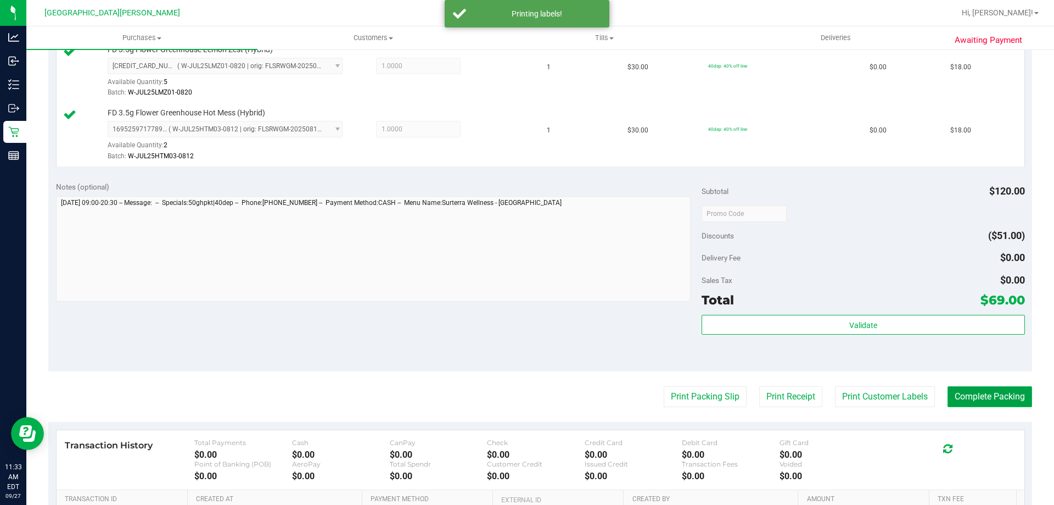
click at [1014, 398] on button "Complete Packing" at bounding box center [990, 396] width 85 height 21
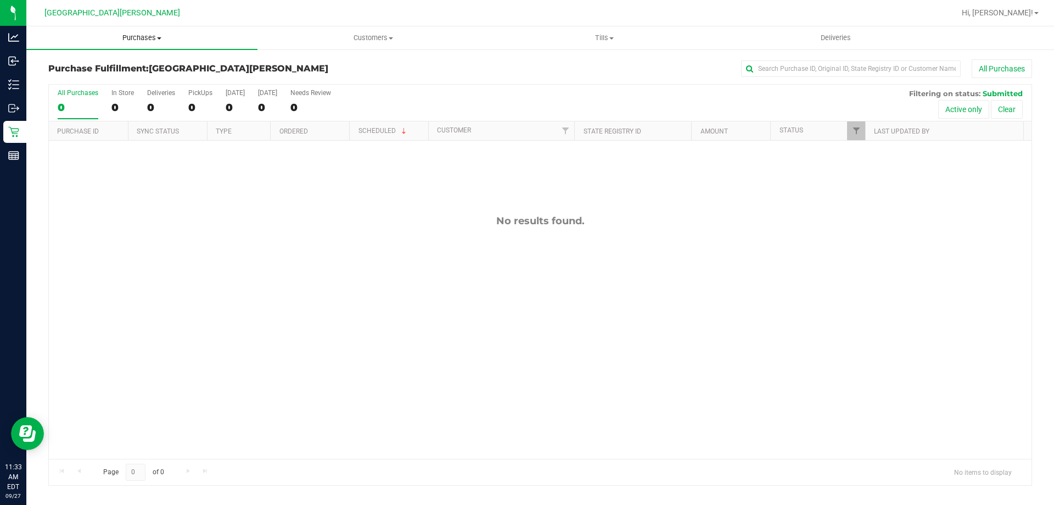
click at [153, 34] on span "Purchases" at bounding box center [141, 38] width 231 height 10
click at [103, 77] on li "Fulfillment" at bounding box center [141, 79] width 231 height 13
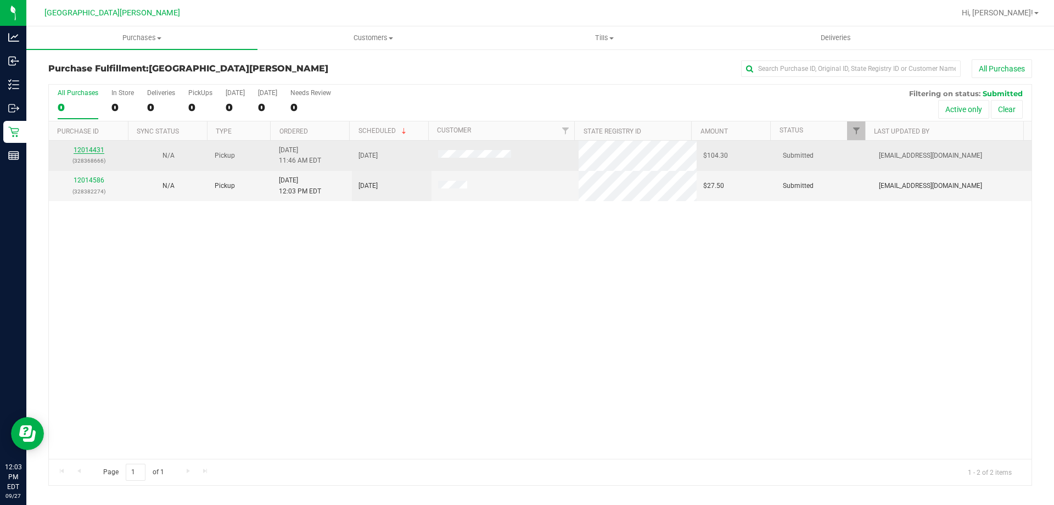
click at [89, 153] on link "12014431" at bounding box center [89, 150] width 31 height 8
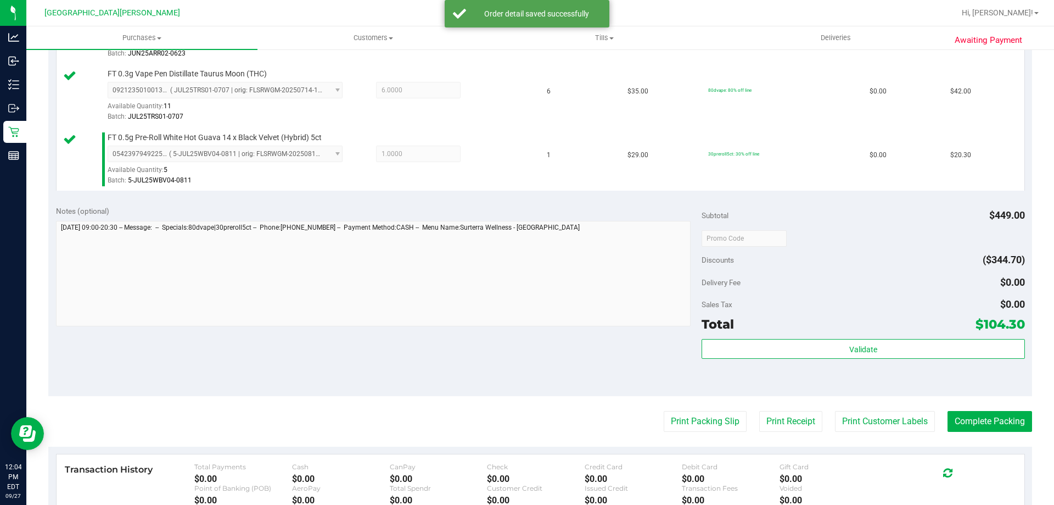
scroll to position [439, 0]
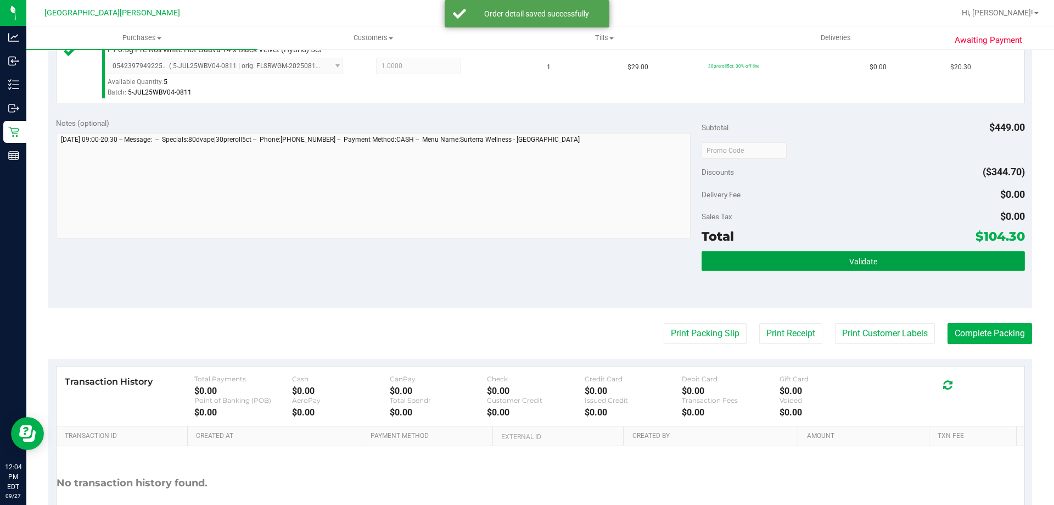
click at [811, 262] on button "Validate" at bounding box center [863, 261] width 323 height 20
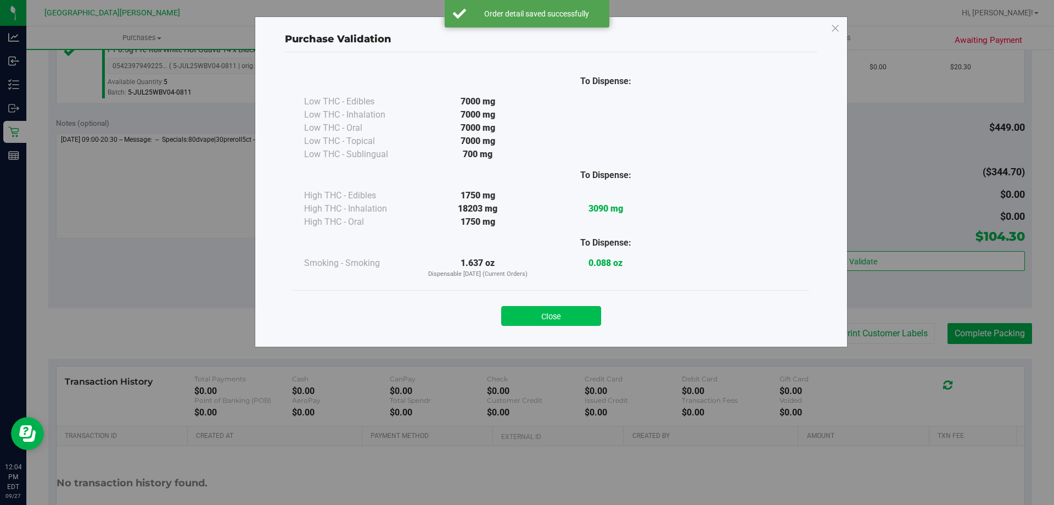
click at [562, 312] on button "Close" at bounding box center [551, 316] width 100 height 20
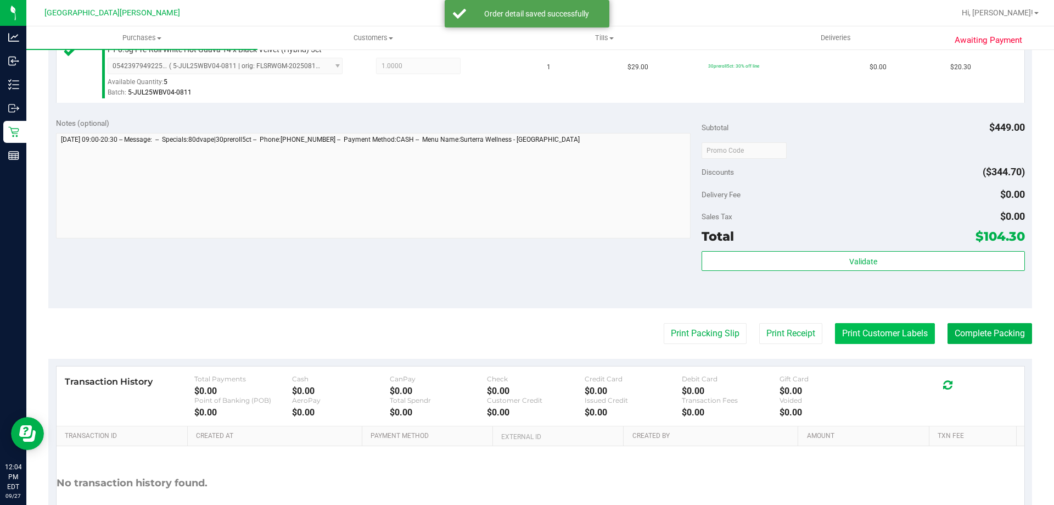
click at [899, 335] on button "Print Customer Labels" at bounding box center [885, 333] width 100 height 21
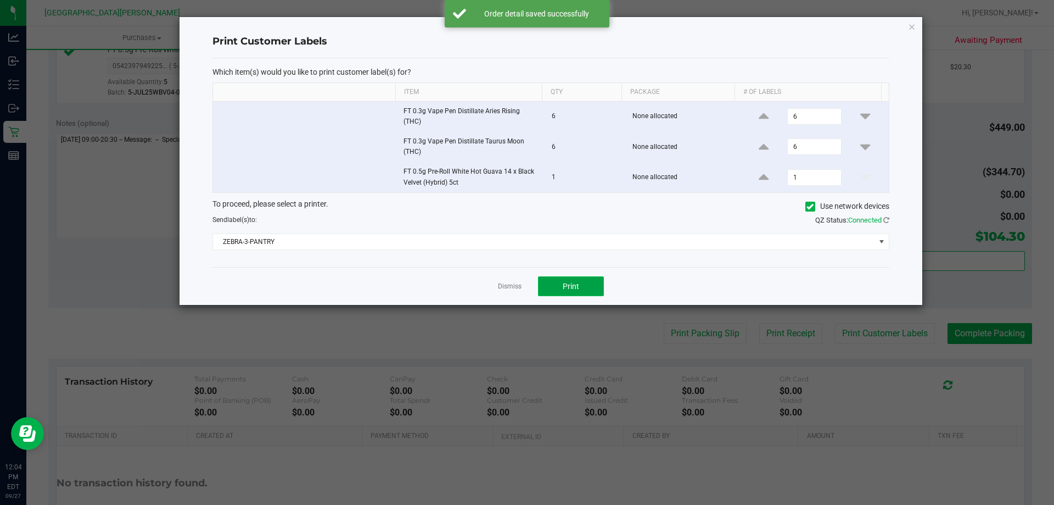
click at [572, 287] on span "Print" at bounding box center [571, 286] width 16 height 9
click at [509, 287] on link "Dismiss" at bounding box center [510, 286] width 24 height 9
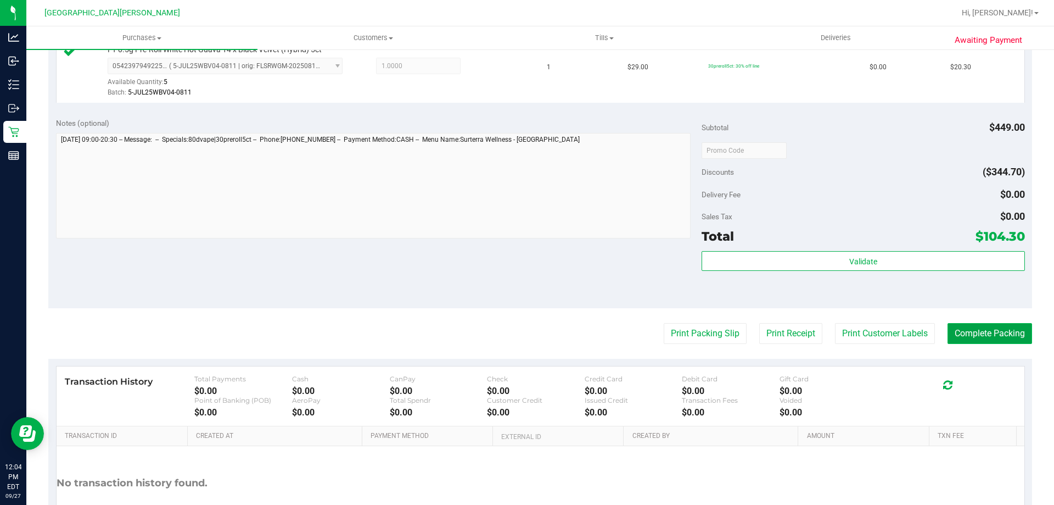
click at [999, 335] on button "Complete Packing" at bounding box center [990, 333] width 85 height 21
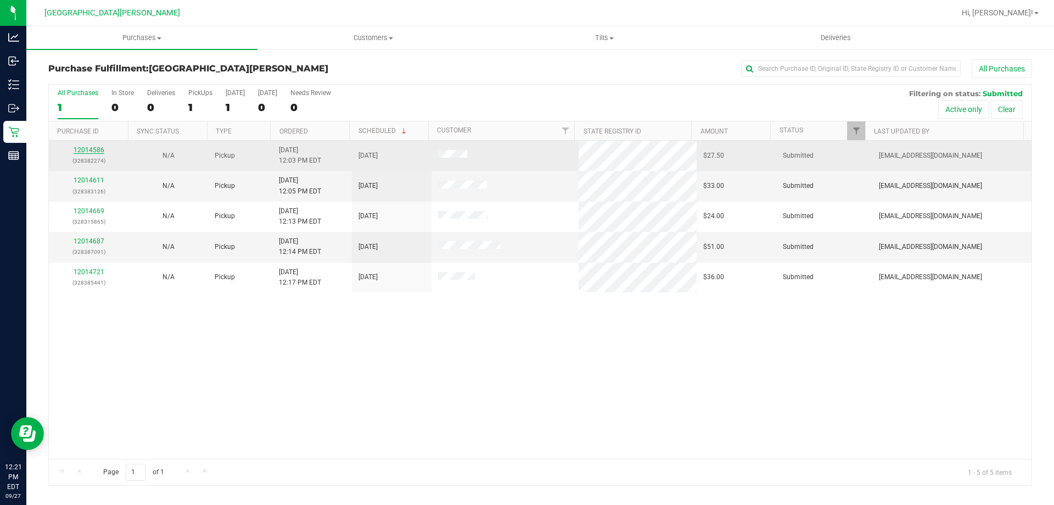
click at [92, 147] on link "12014586" at bounding box center [89, 150] width 31 height 8
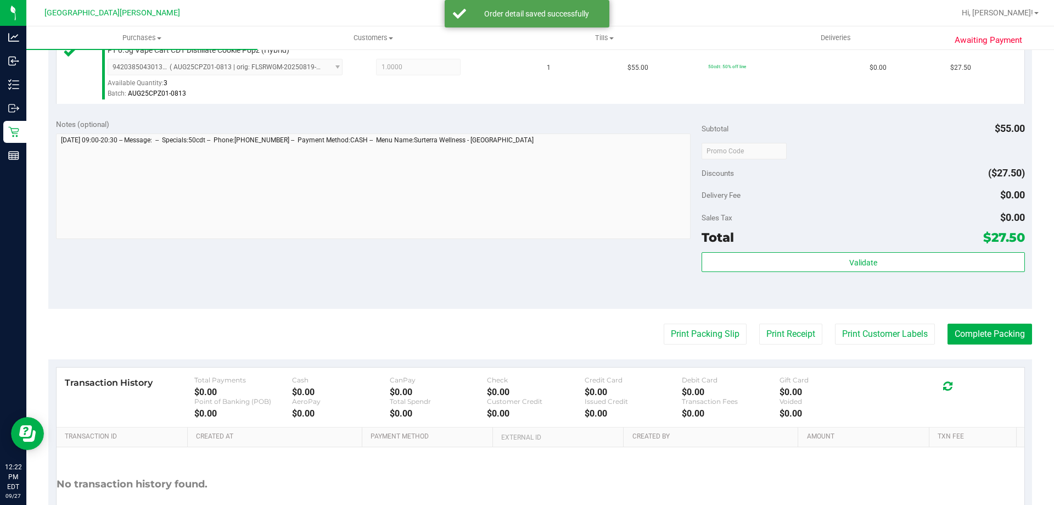
scroll to position [384, 0]
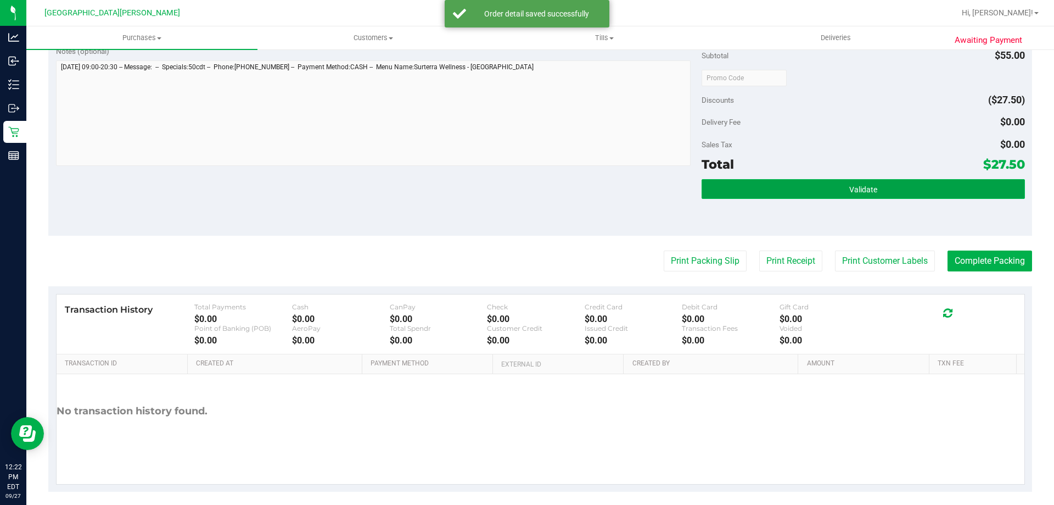
click at [813, 179] on button "Validate" at bounding box center [863, 189] width 323 height 20
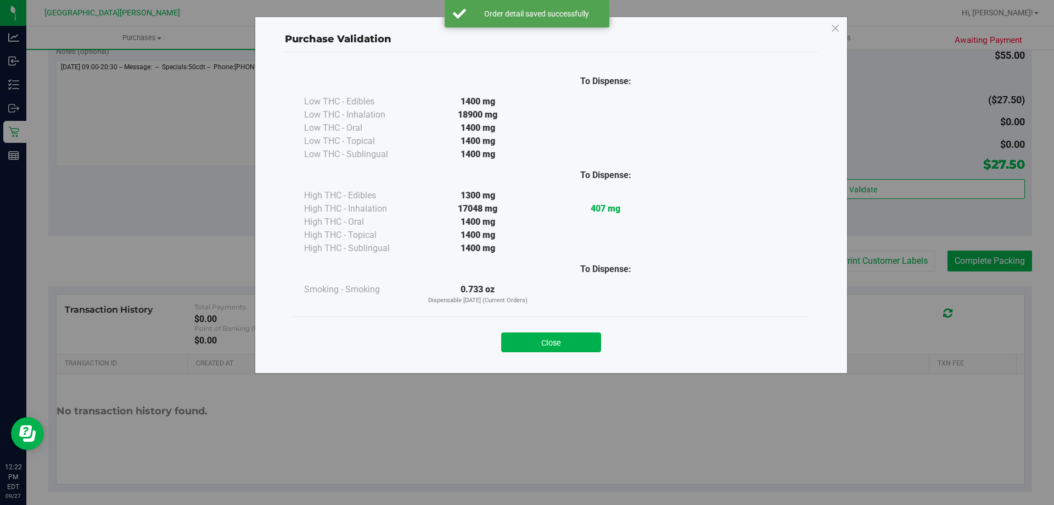
drag, startPoint x: 580, startPoint y: 342, endPoint x: 702, endPoint y: 325, distance: 122.5
click at [582, 342] on button "Close" at bounding box center [551, 342] width 100 height 20
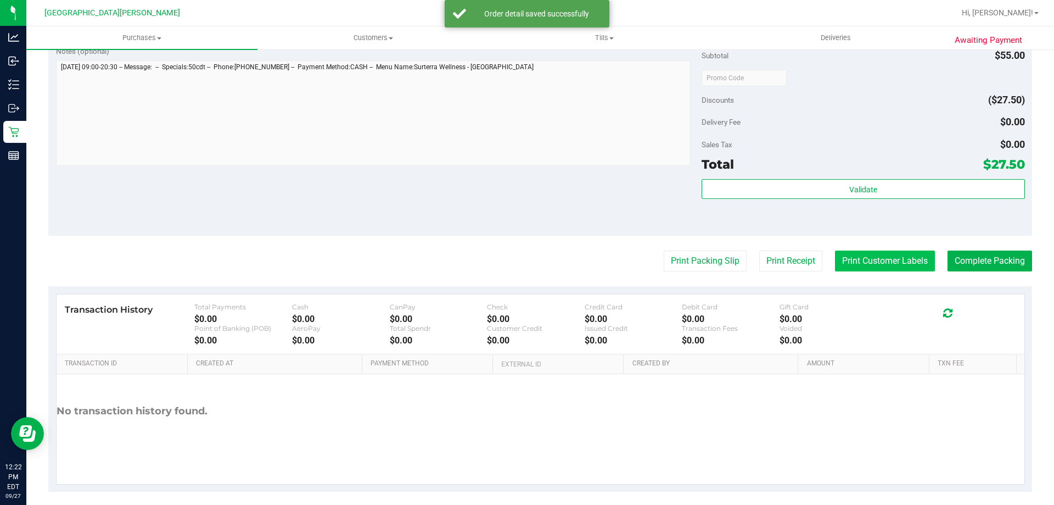
click at [857, 263] on button "Print Customer Labels" at bounding box center [885, 260] width 100 height 21
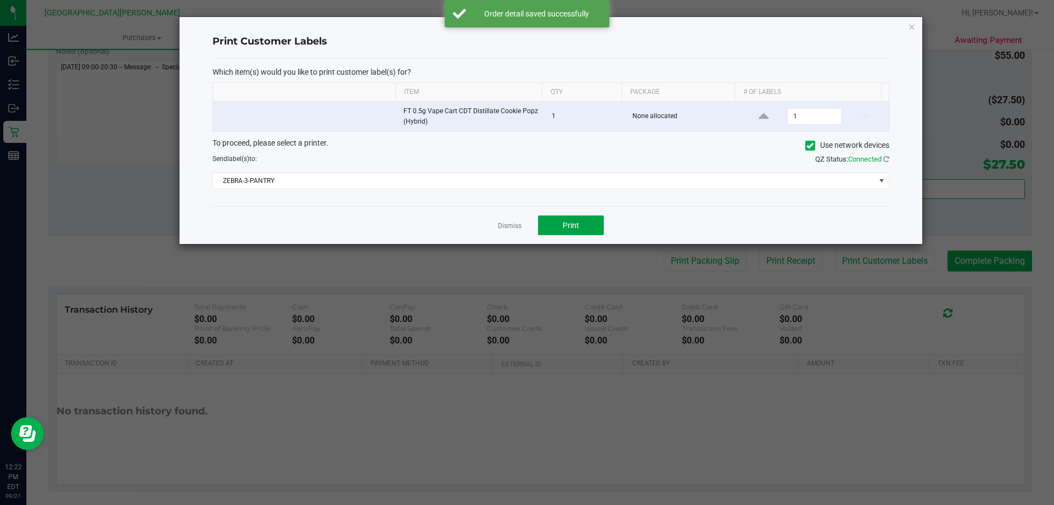
click at [580, 232] on button "Print" at bounding box center [571, 225] width 66 height 20
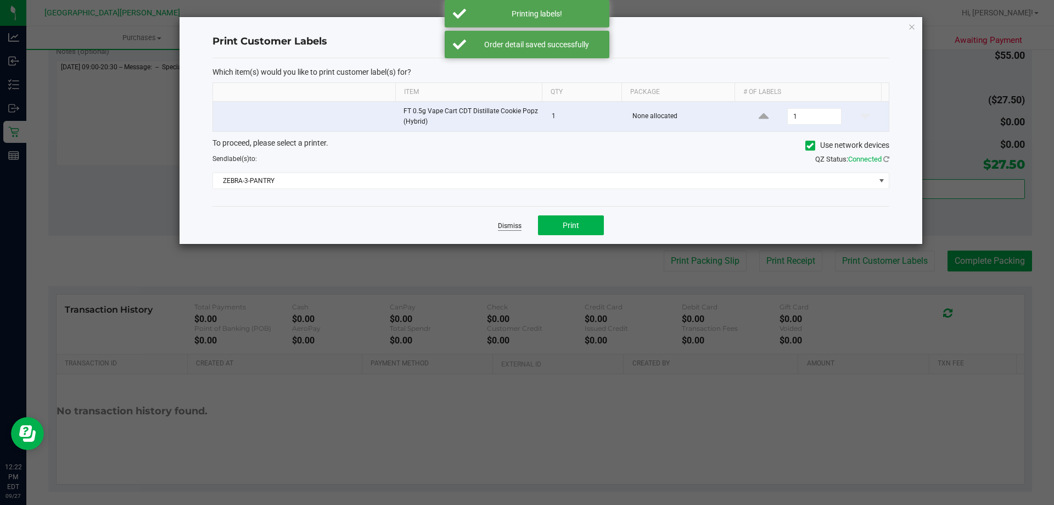
click at [503, 225] on link "Dismiss" at bounding box center [510, 225] width 24 height 9
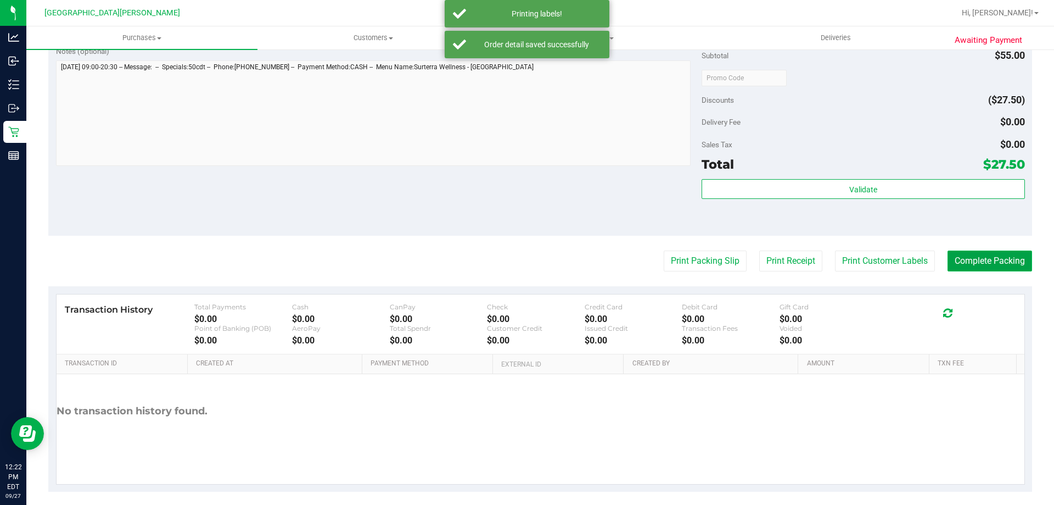
click at [948, 255] on button "Complete Packing" at bounding box center [990, 260] width 85 height 21
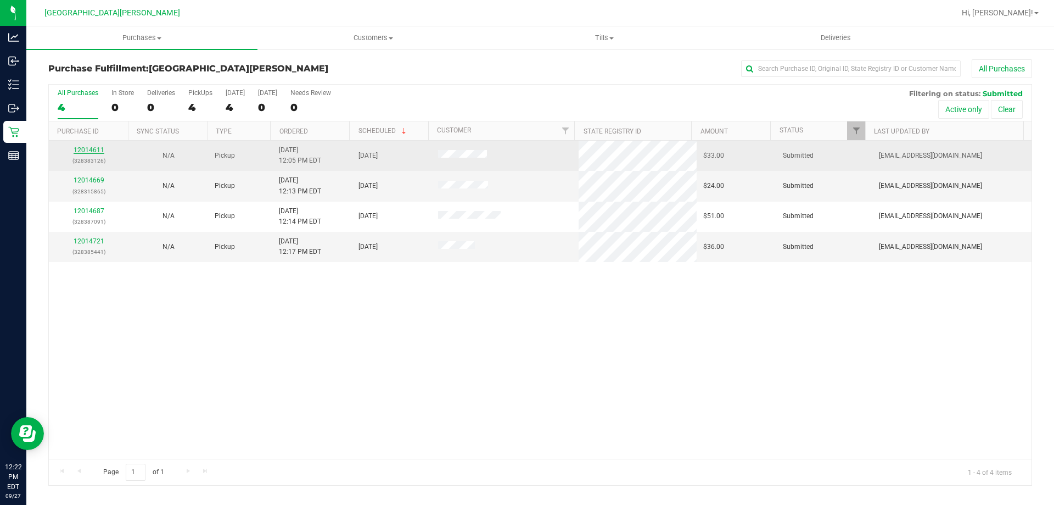
click at [92, 148] on link "12014611" at bounding box center [89, 150] width 31 height 8
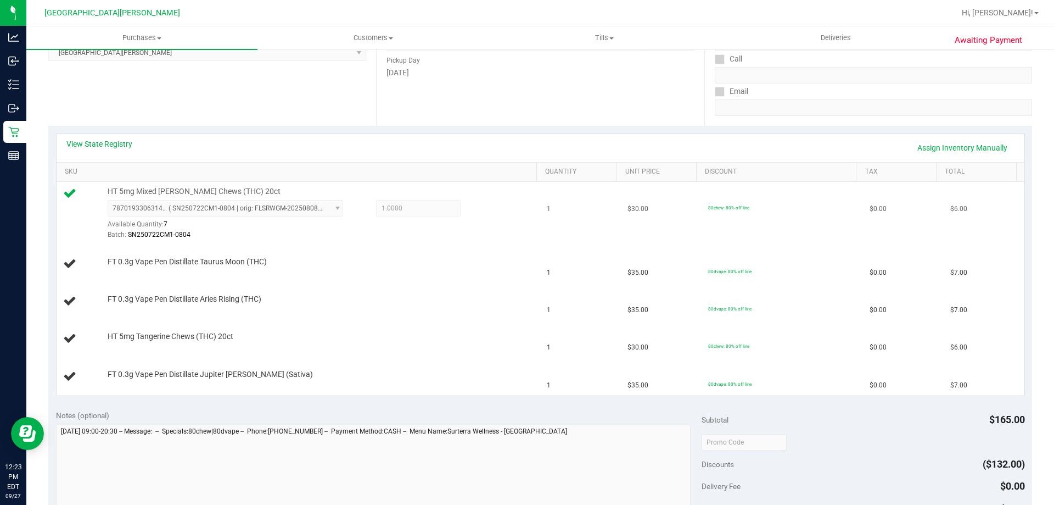
scroll to position [165, 0]
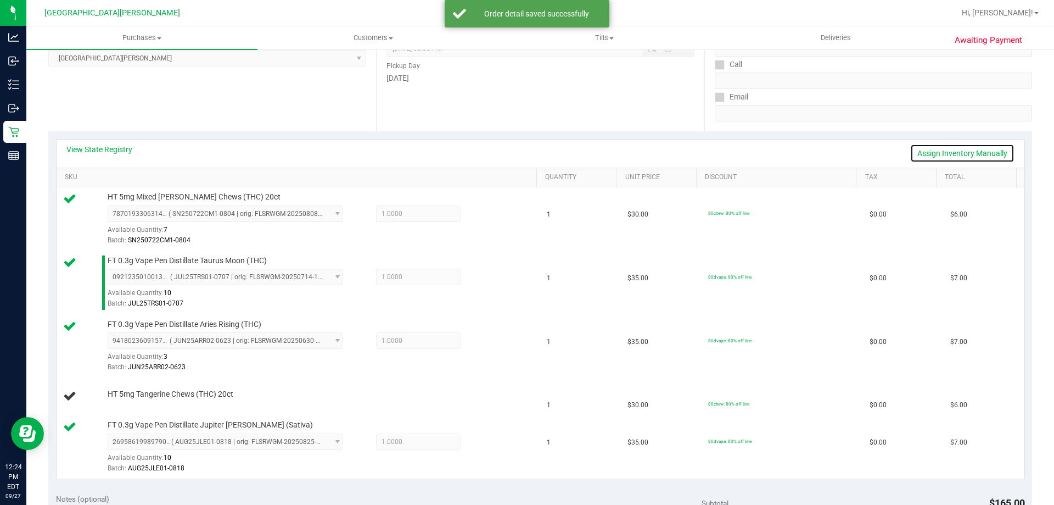
click at [953, 154] on link "Assign Inventory Manually" at bounding box center [962, 153] width 104 height 19
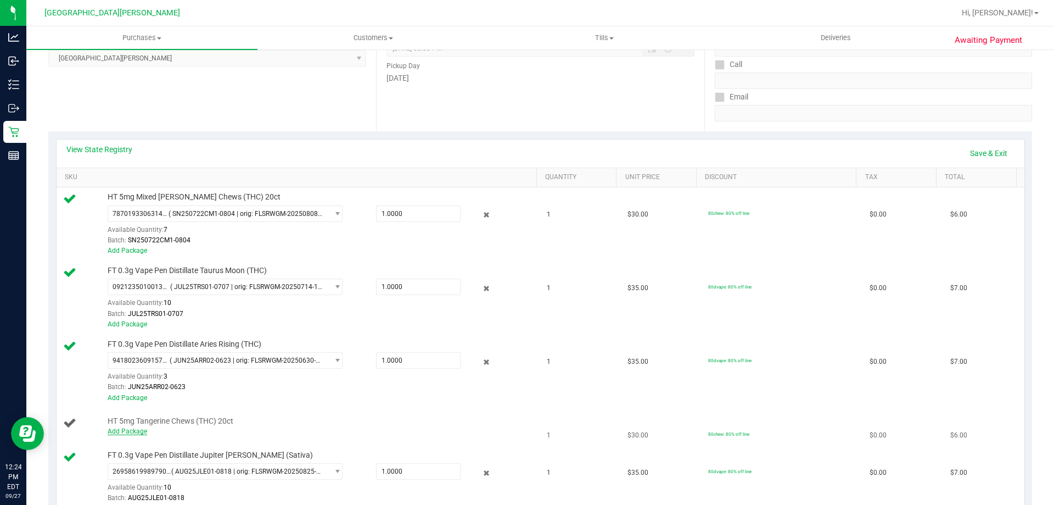
click at [131, 428] on link "Add Package" at bounding box center [128, 431] width 40 height 8
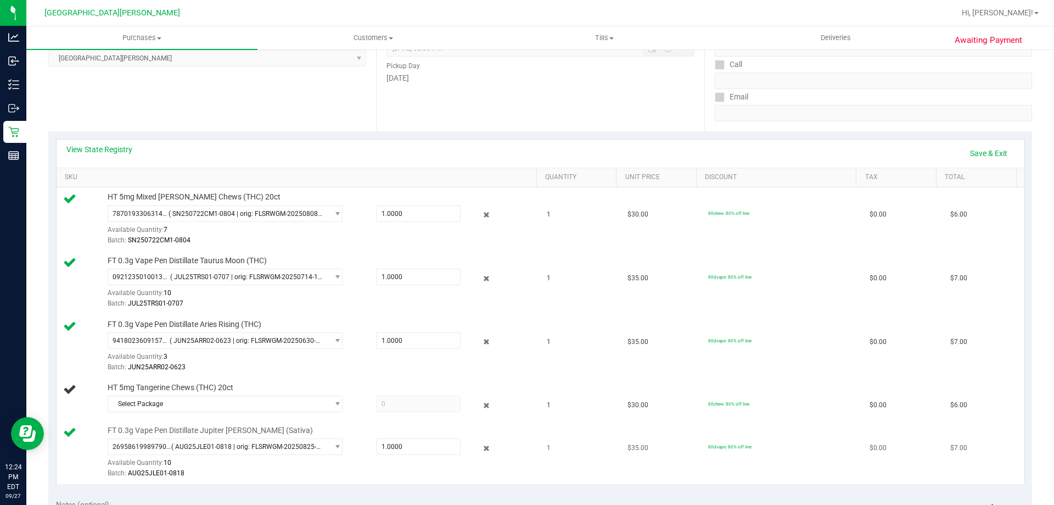
scroll to position [329, 0]
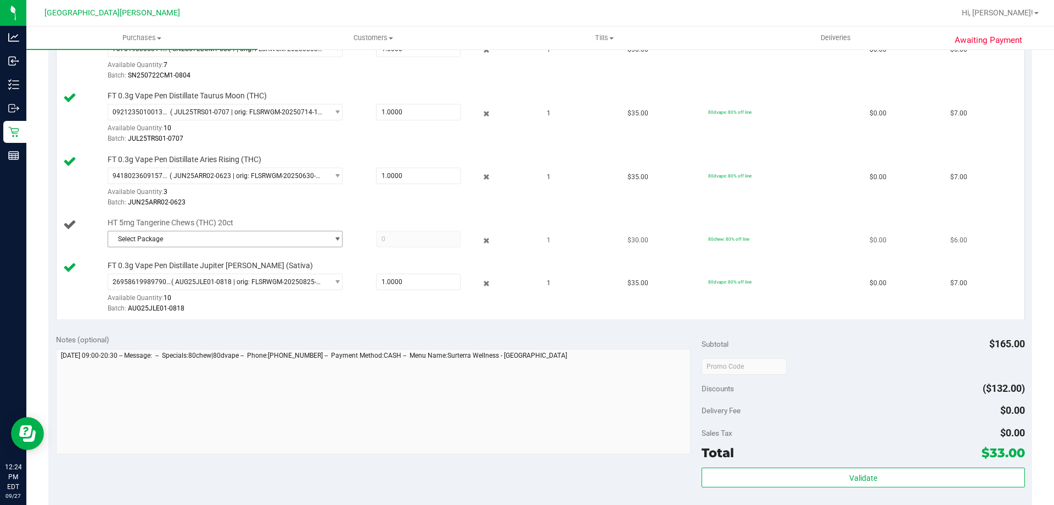
click at [221, 235] on span "Select Package" at bounding box center [218, 238] width 220 height 15
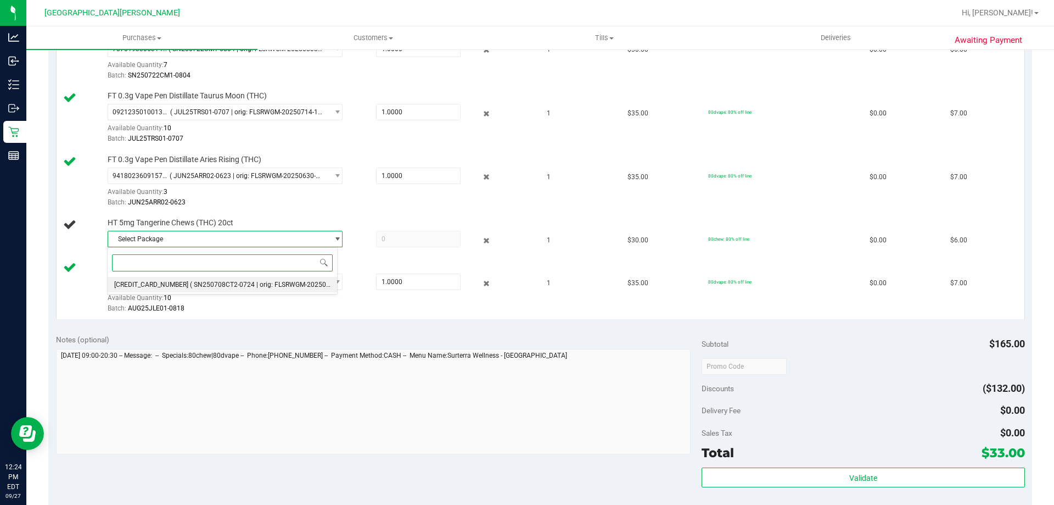
click at [215, 281] on span "( SN250708CT2-0724 | orig: FLSRWGM-20250730-147 )" at bounding box center [272, 285] width 165 height 8
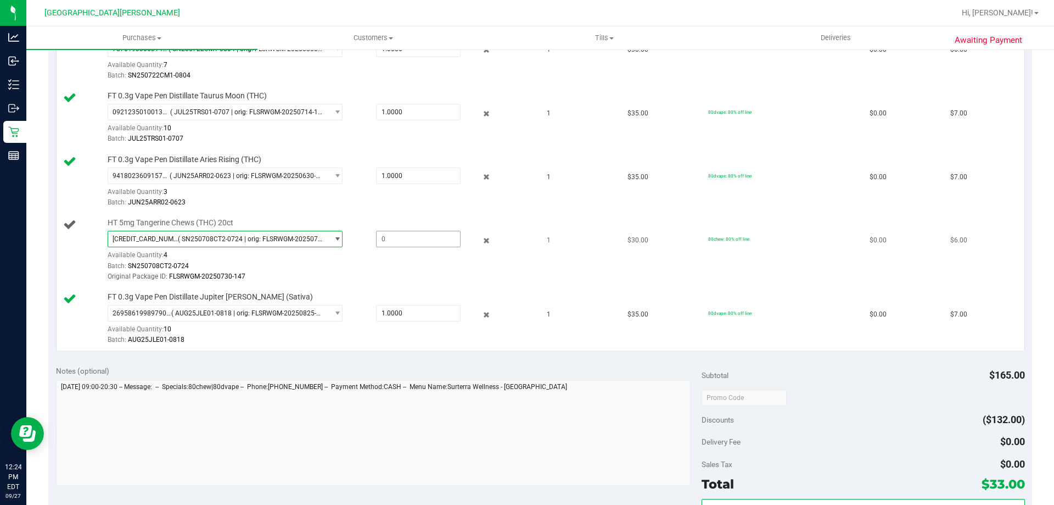
click at [407, 240] on span at bounding box center [418, 239] width 85 height 16
type input "1"
type input "1.0000"
click at [407, 282] on div at bounding box center [320, 282] width 424 height 1
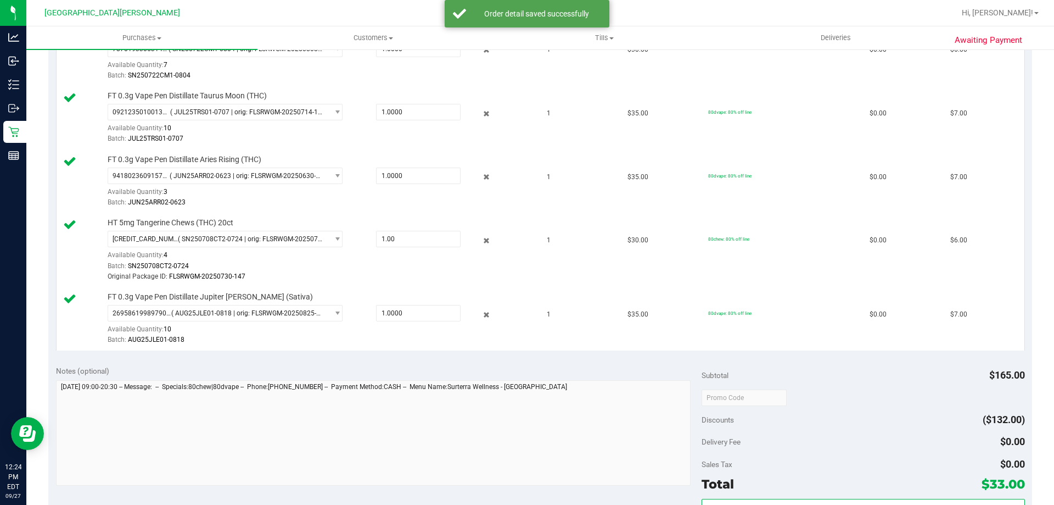
scroll to position [604, 0]
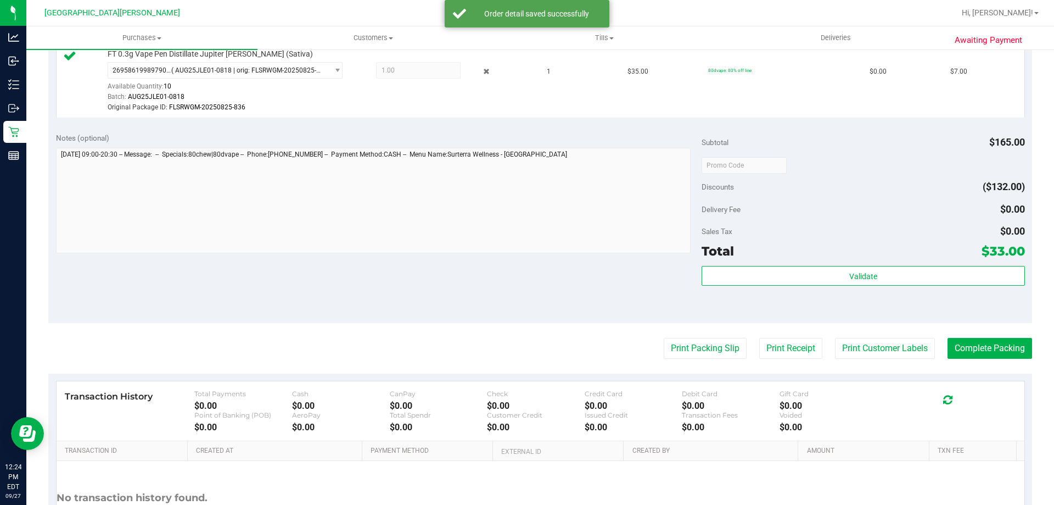
click at [883, 244] on div "Total $33.00" at bounding box center [863, 251] width 323 height 20
click at [858, 304] on div "Validate" at bounding box center [863, 290] width 323 height 49
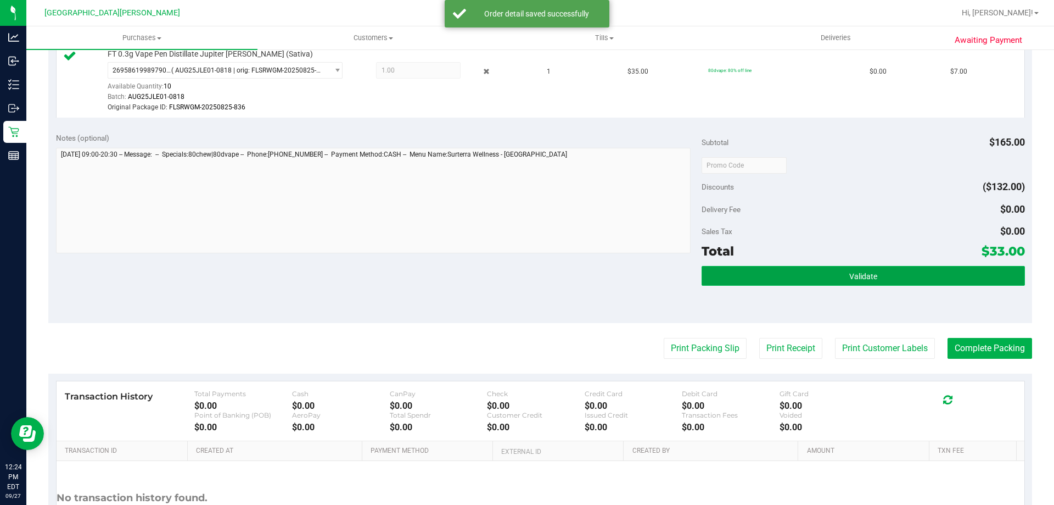
click at [853, 277] on span "Validate" at bounding box center [863, 276] width 28 height 9
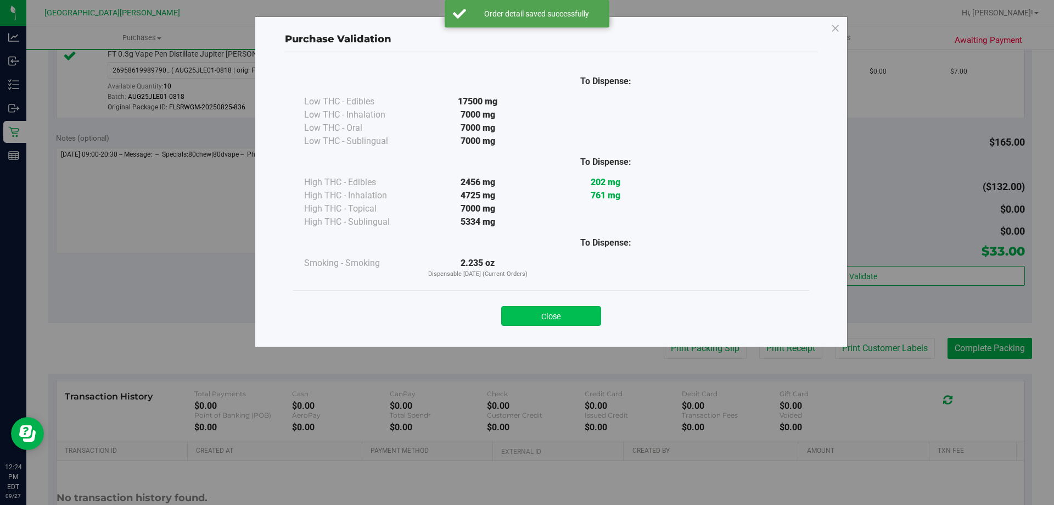
click at [585, 323] on button "Close" at bounding box center [551, 316] width 100 height 20
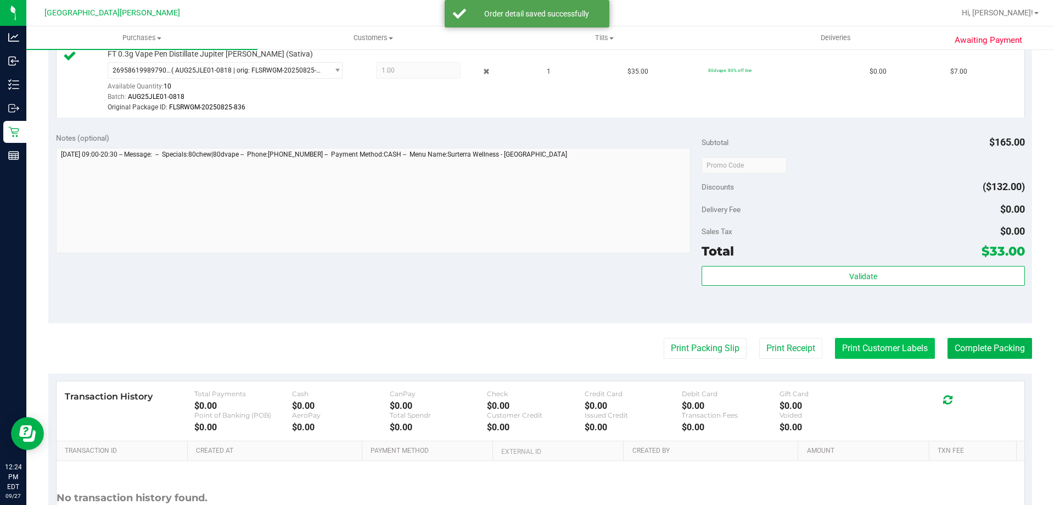
click at [890, 354] on button "Print Customer Labels" at bounding box center [885, 348] width 100 height 21
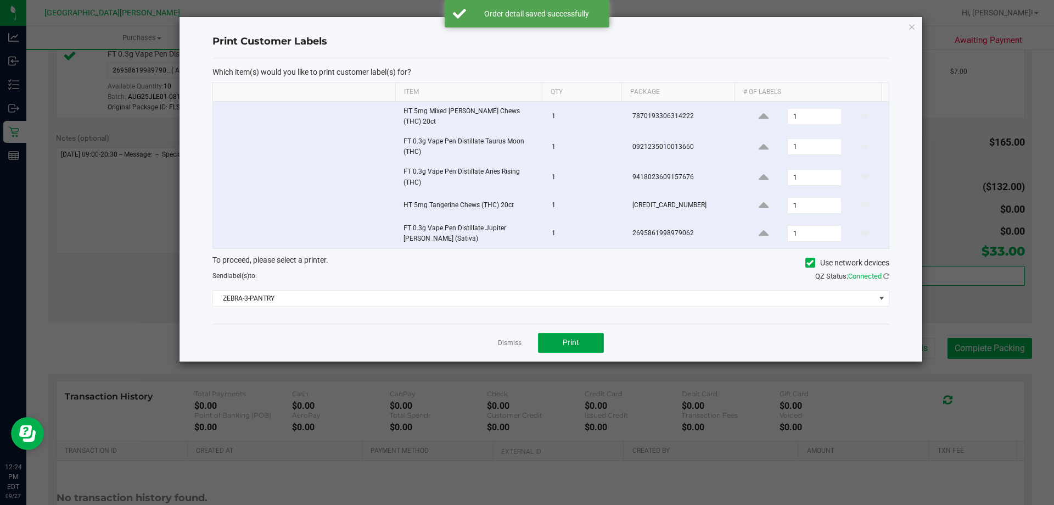
click at [566, 333] on button "Print" at bounding box center [571, 343] width 66 height 20
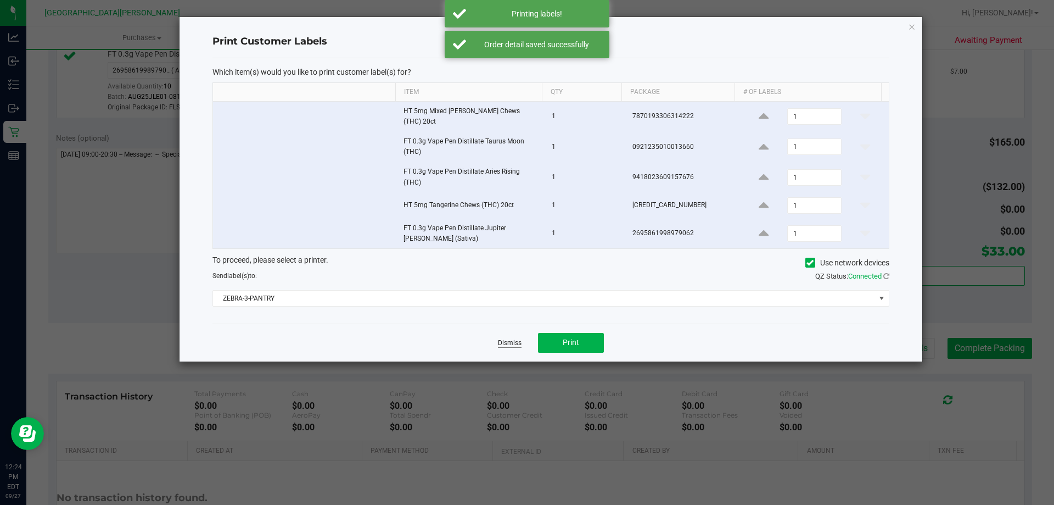
click at [518, 338] on link "Dismiss" at bounding box center [510, 342] width 24 height 9
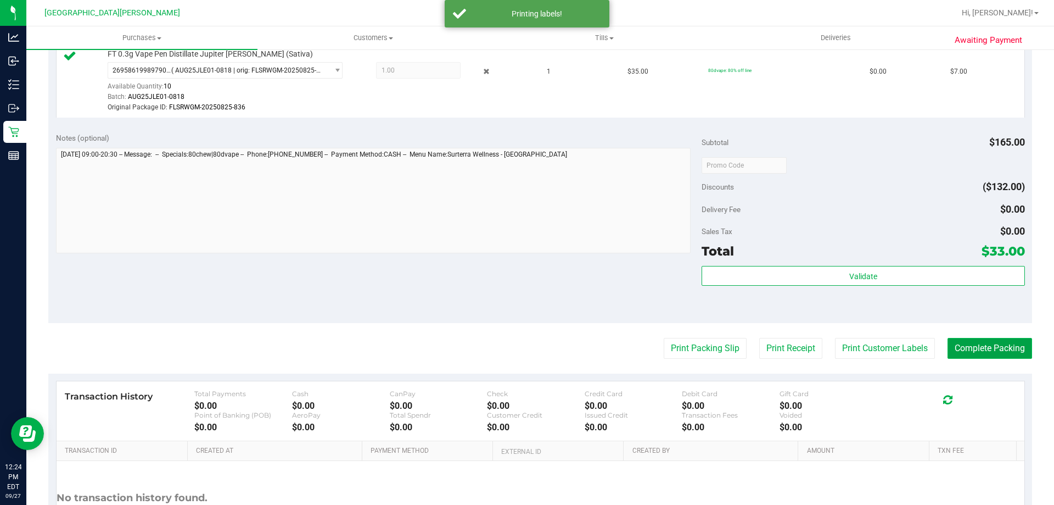
click at [975, 344] on button "Complete Packing" at bounding box center [990, 348] width 85 height 21
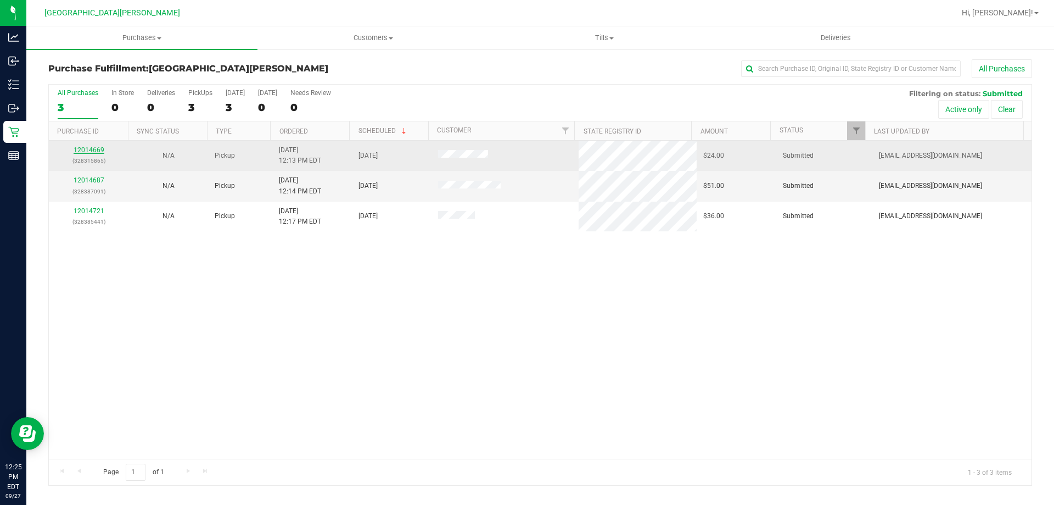
click at [91, 150] on link "12014669" at bounding box center [89, 150] width 31 height 8
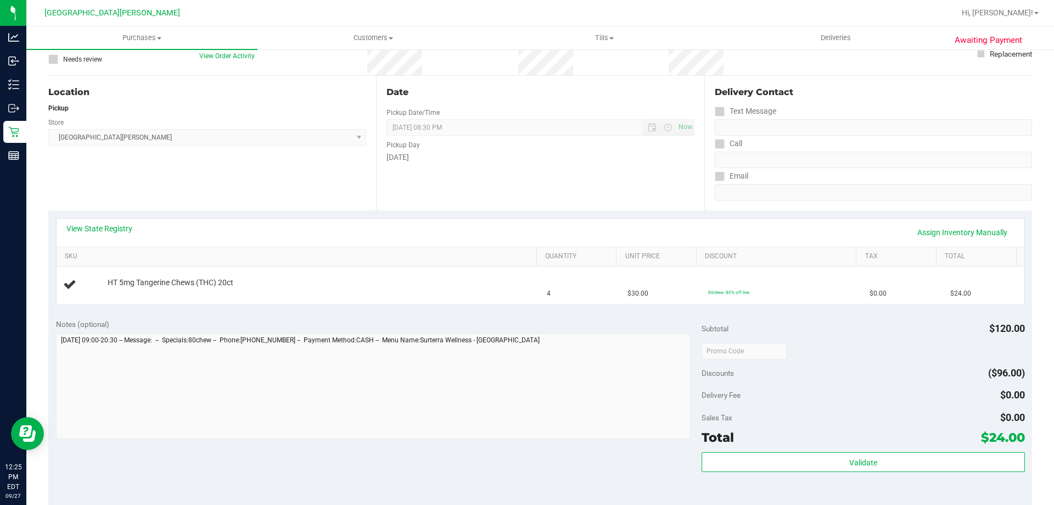
scroll to position [110, 0]
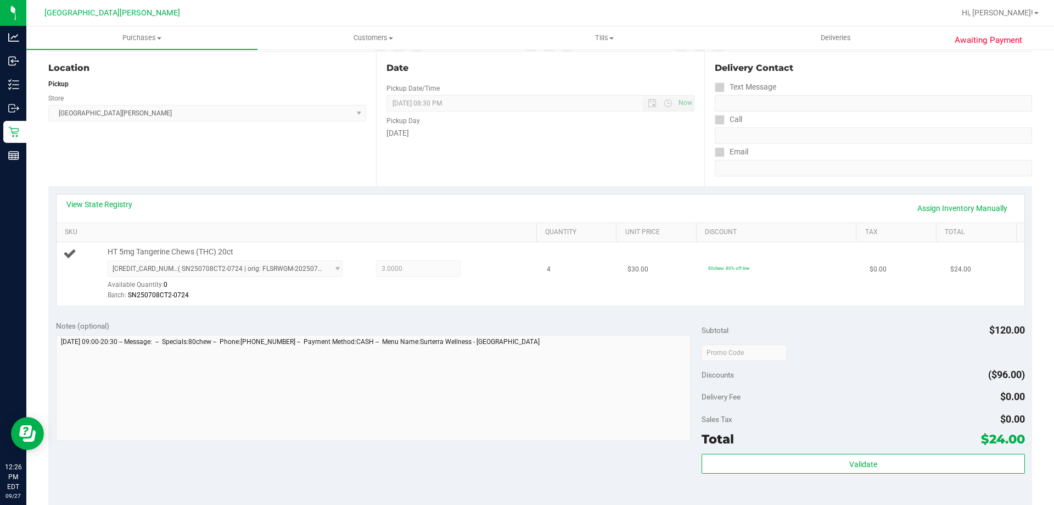
click at [338, 296] on div "Batch: SN250708CT2-0724" at bounding box center [320, 295] width 424 height 10
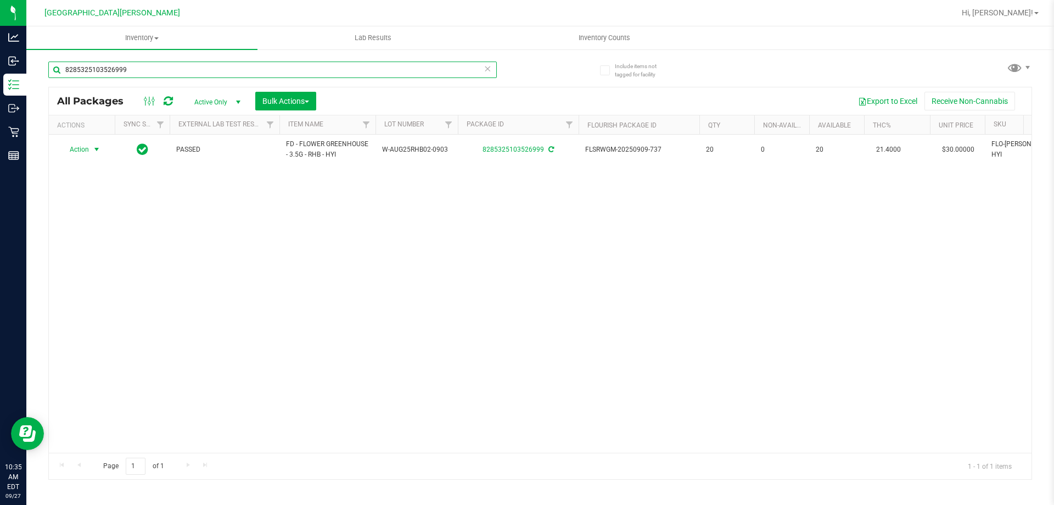
click at [152, 70] on input "8285325103526999" at bounding box center [272, 69] width 449 height 16
type input "8"
type input "9165907866230936"
click at [97, 153] on span "select" at bounding box center [96, 149] width 9 height 9
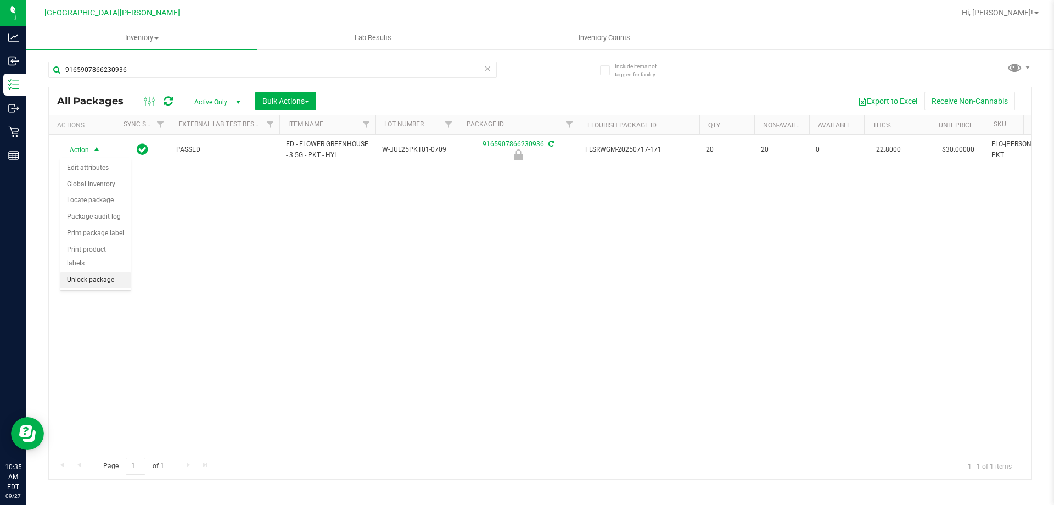
click at [85, 272] on li "Unlock package" at bounding box center [95, 280] width 70 height 16
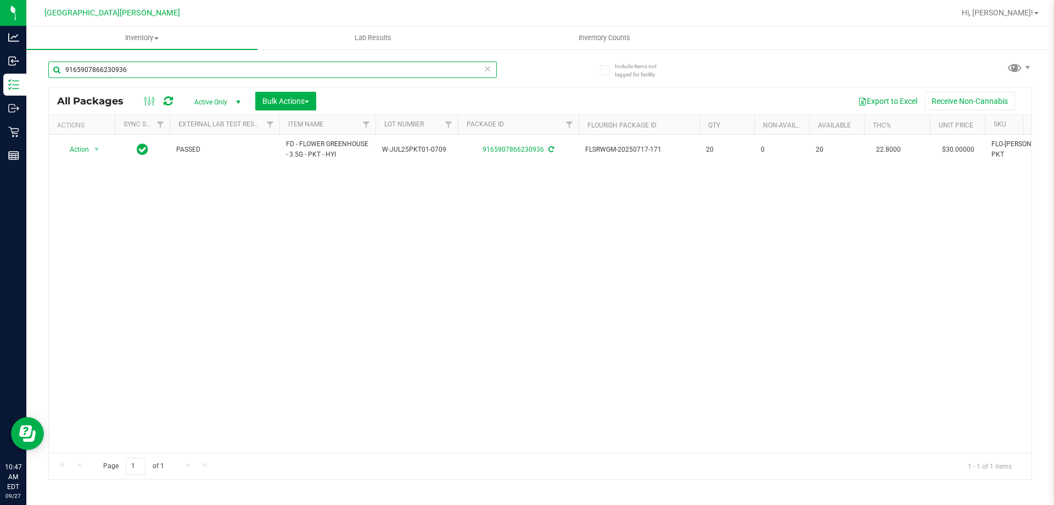
click at [173, 65] on input "9165907866230936" at bounding box center [272, 69] width 449 height 16
type input "9"
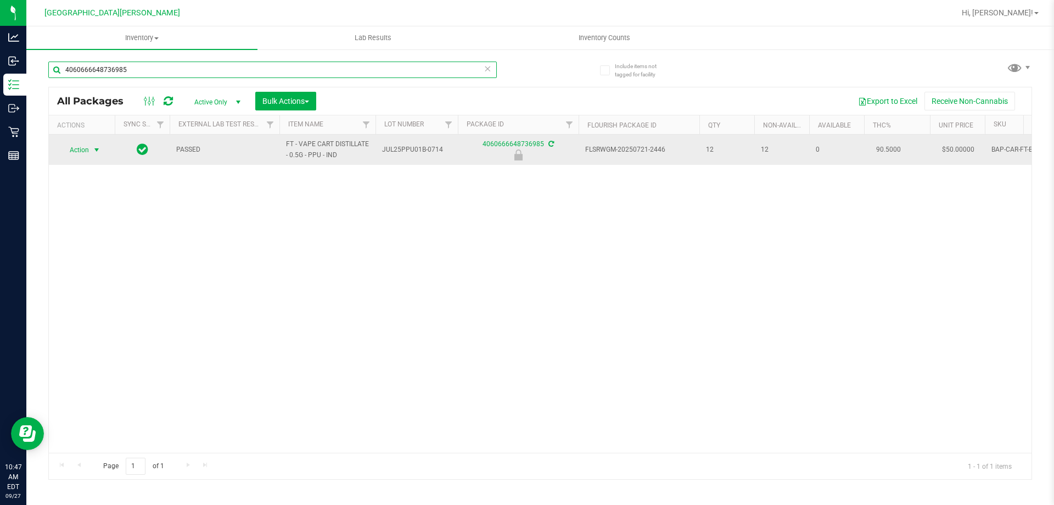
type input "4060666648736985"
click at [91, 152] on span "select" at bounding box center [97, 149] width 14 height 15
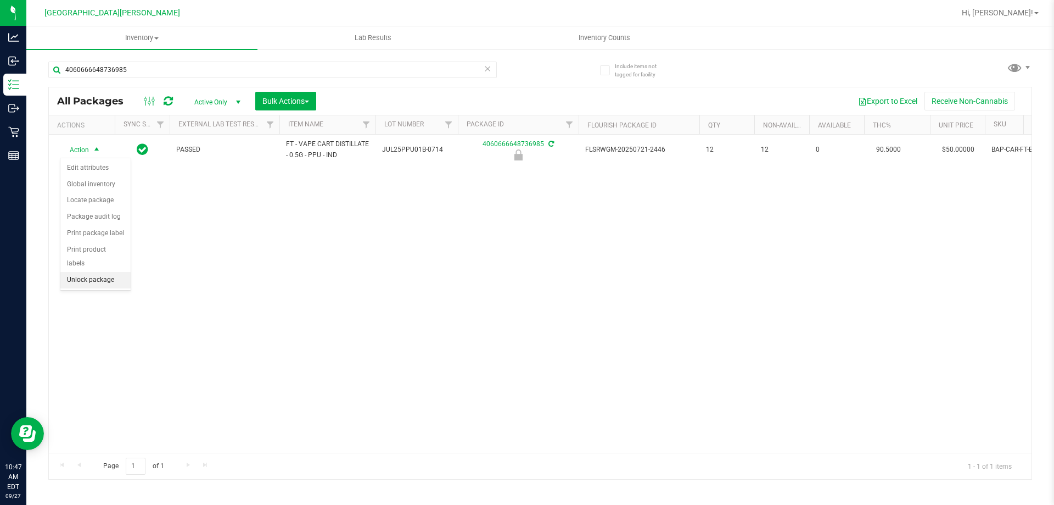
click at [89, 272] on li "Unlock package" at bounding box center [95, 280] width 70 height 16
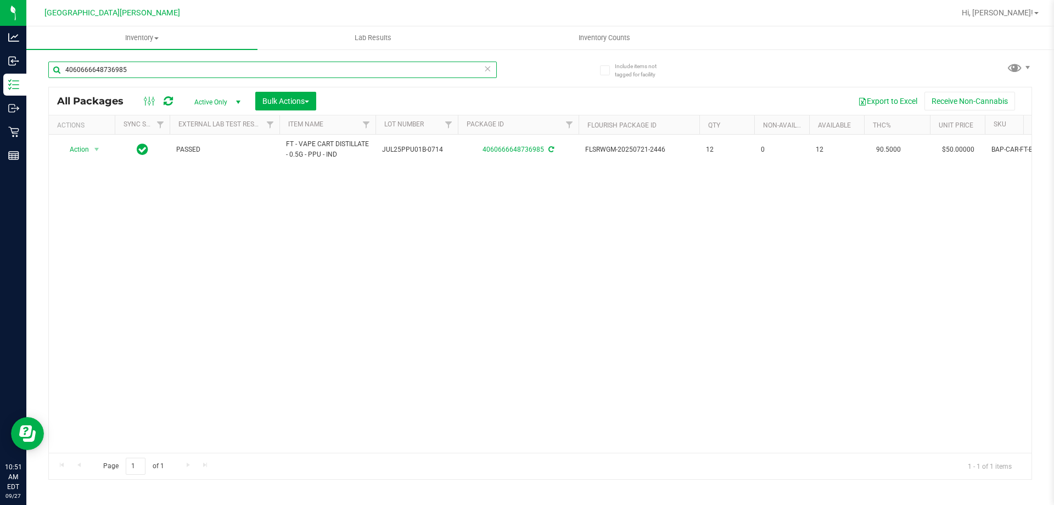
click at [165, 74] on input "4060666648736985" at bounding box center [272, 69] width 449 height 16
type input "1393335026231364"
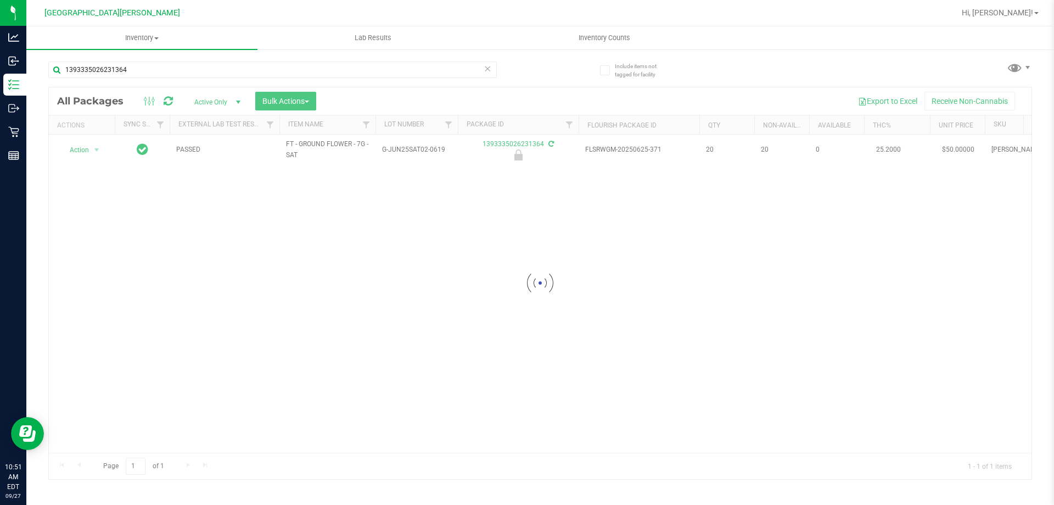
click at [94, 149] on div at bounding box center [540, 282] width 983 height 391
click at [98, 150] on span "select" at bounding box center [96, 149] width 9 height 9
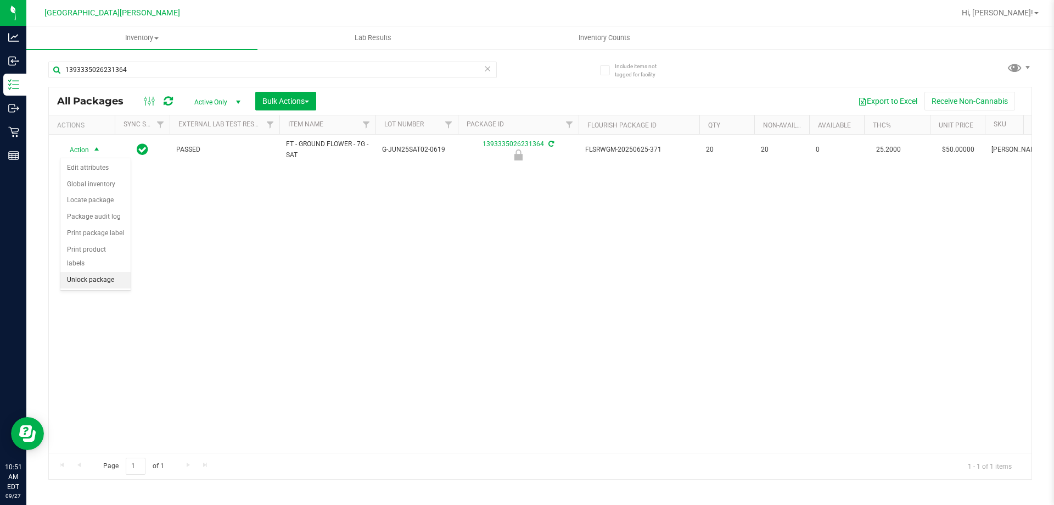
click at [117, 272] on li "Unlock package" at bounding box center [95, 280] width 70 height 16
click at [490, 69] on icon at bounding box center [488, 67] width 8 height 13
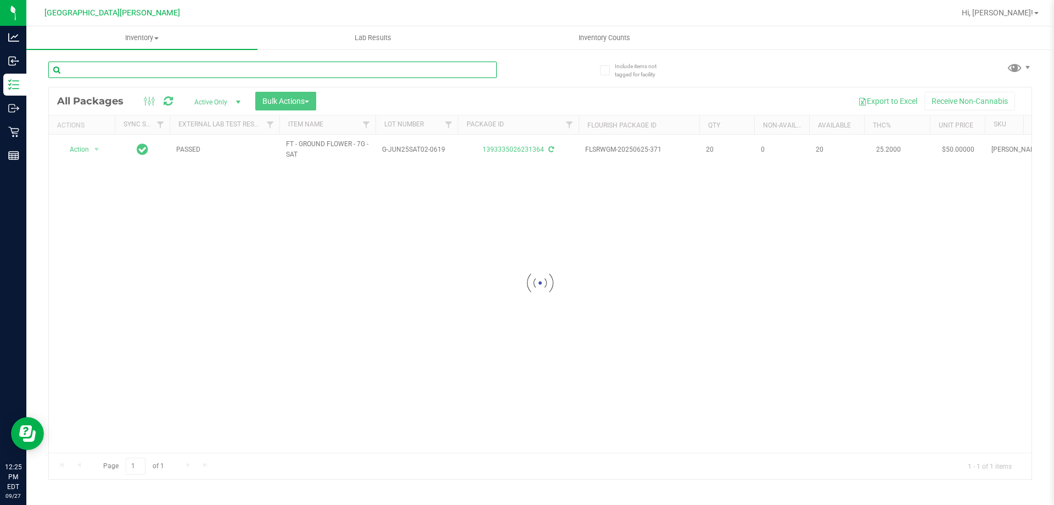
click at [277, 73] on input "text" at bounding box center [272, 69] width 449 height 16
type input "0179468889539902"
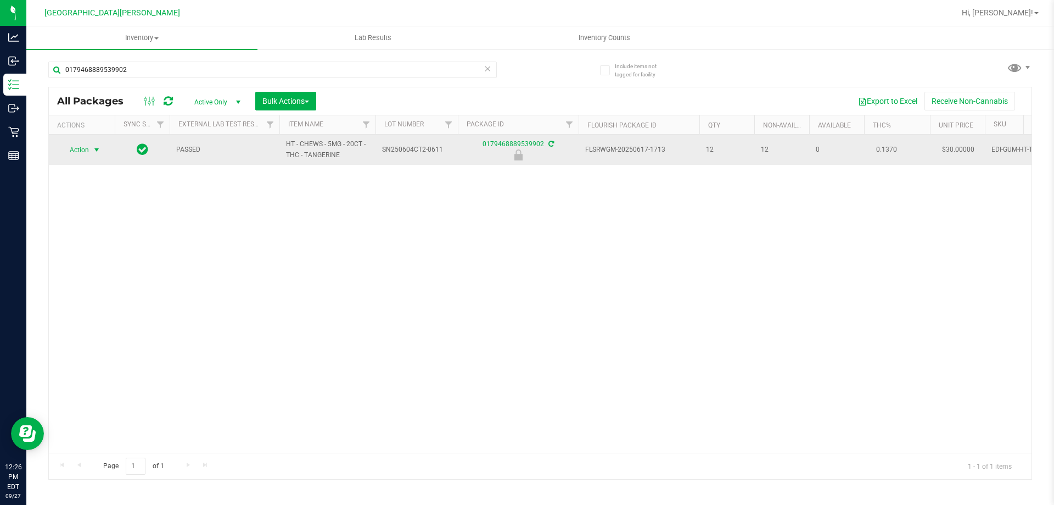
click at [86, 148] on span "Action" at bounding box center [75, 149] width 30 height 15
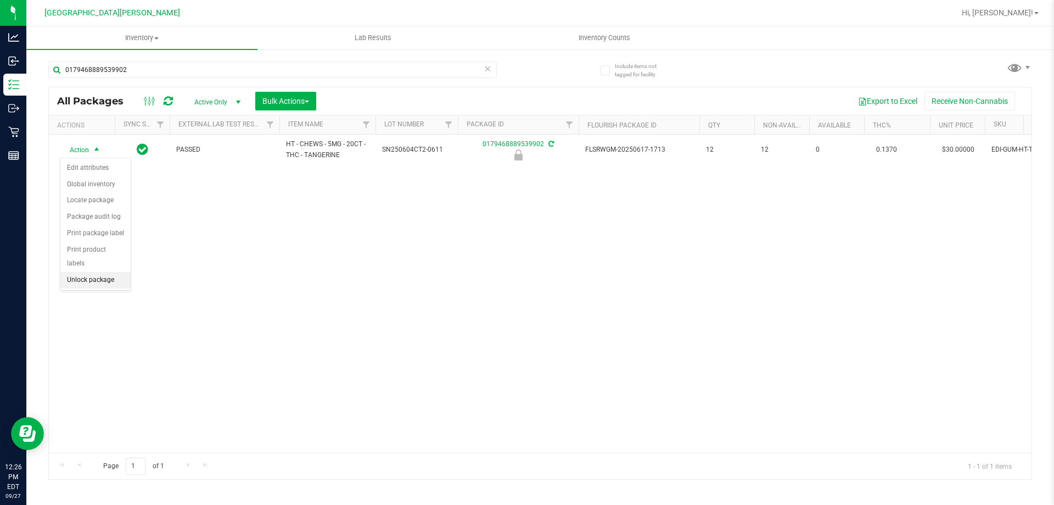
click at [107, 272] on li "Unlock package" at bounding box center [95, 280] width 70 height 16
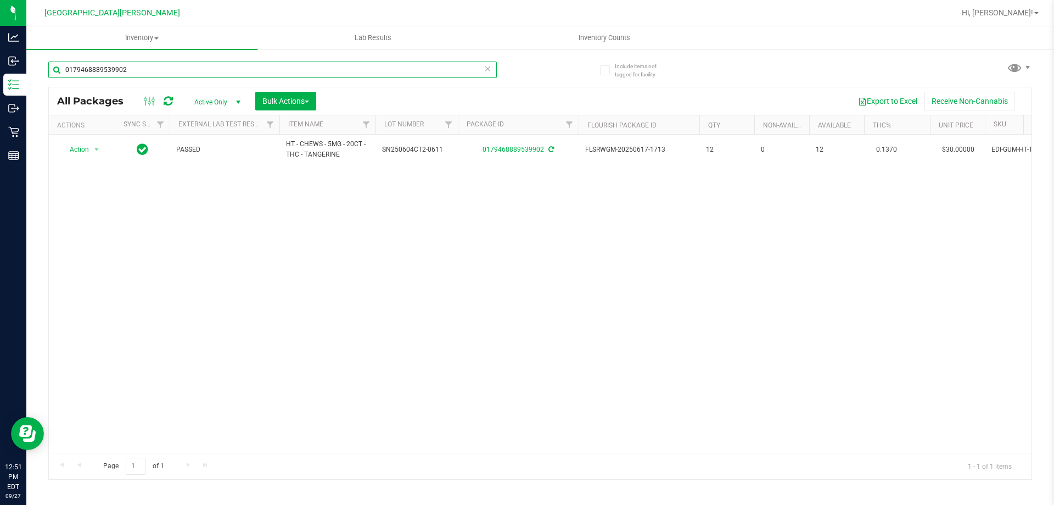
click at [156, 68] on input "0179468889539902" at bounding box center [272, 69] width 449 height 16
type input "1013435438581656"
click at [92, 151] on span "select" at bounding box center [97, 149] width 14 height 15
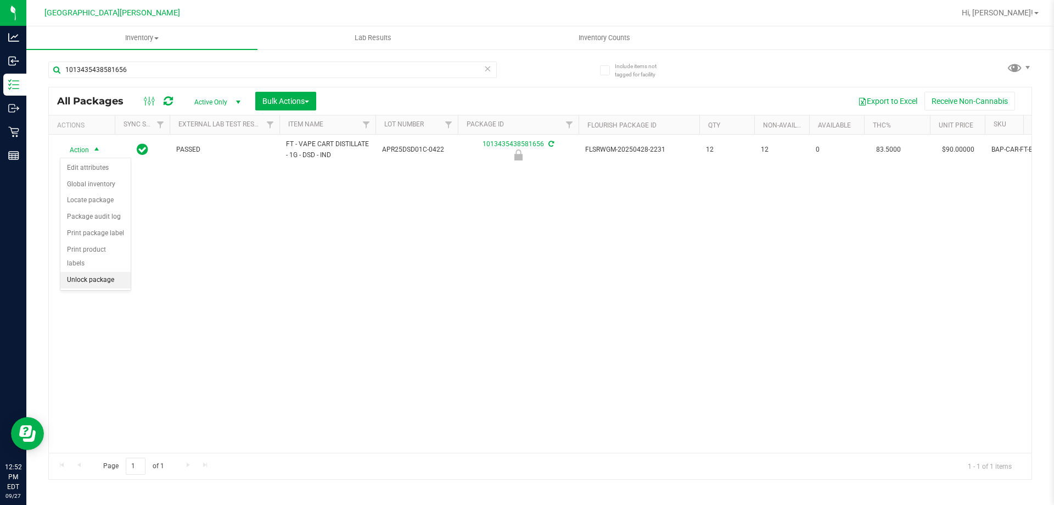
click at [83, 272] on li "Unlock package" at bounding box center [95, 280] width 70 height 16
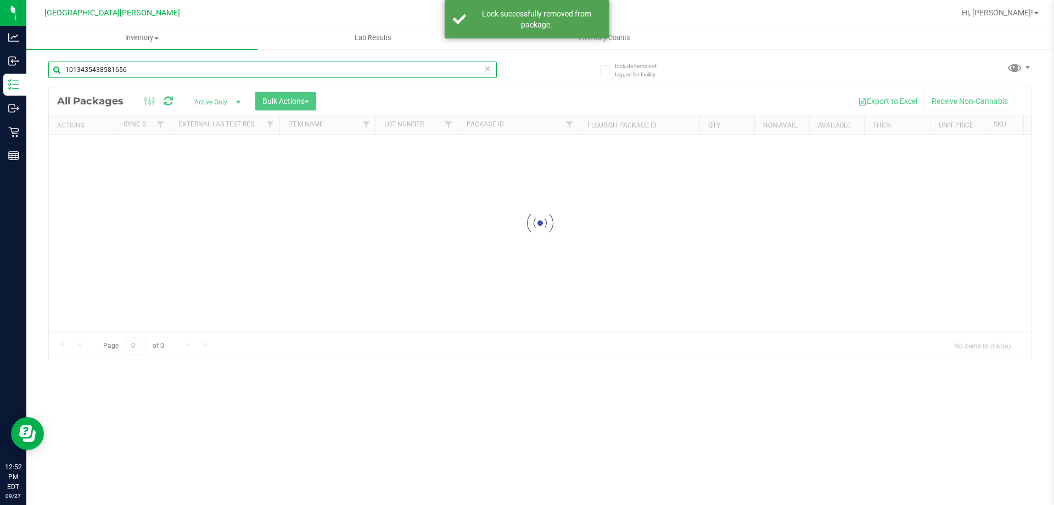
click at [147, 71] on input "1013435438581656" at bounding box center [272, 69] width 449 height 16
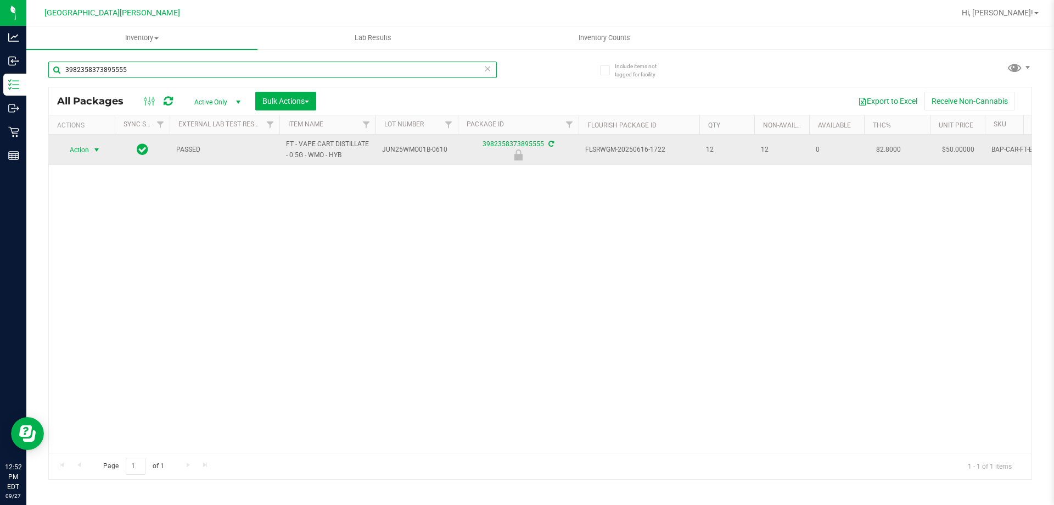
type input "3982358373895555"
click at [86, 153] on span "Action" at bounding box center [75, 149] width 30 height 15
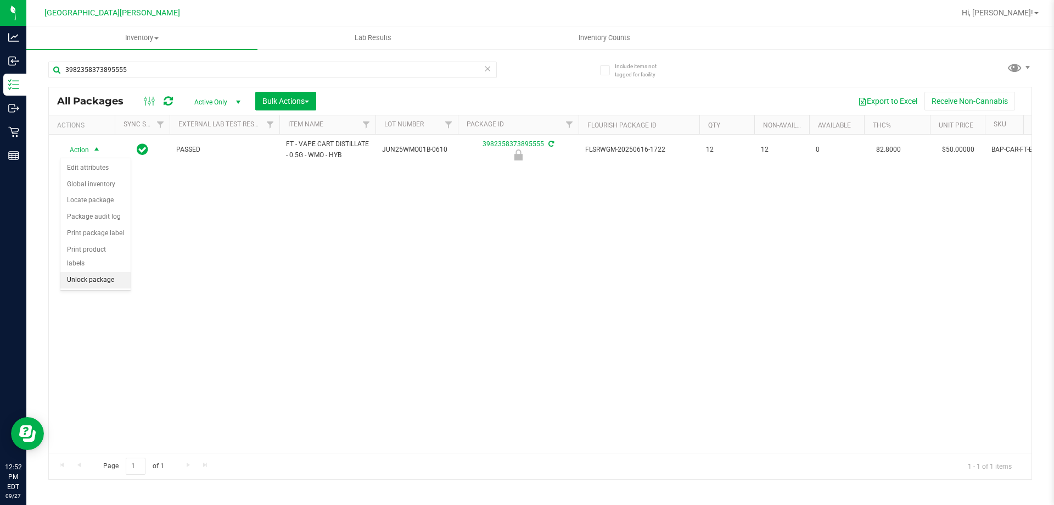
click at [98, 272] on li "Unlock package" at bounding box center [95, 280] width 70 height 16
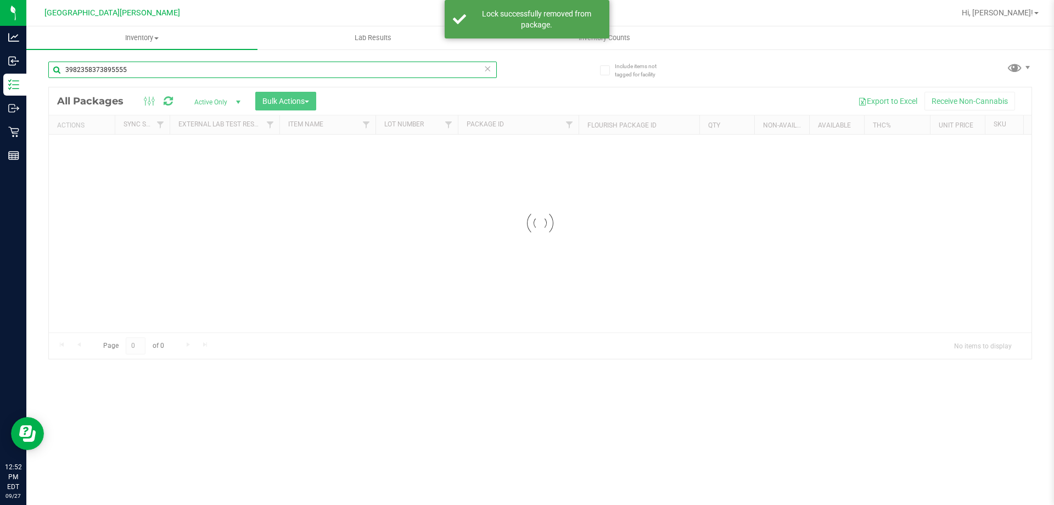
click at [153, 68] on input "3982358373895555" at bounding box center [272, 69] width 449 height 16
click at [153, 68] on div "Inventory All packages All inventory Waste log Create inventory Lab Results Inv…" at bounding box center [540, 265] width 1028 height 478
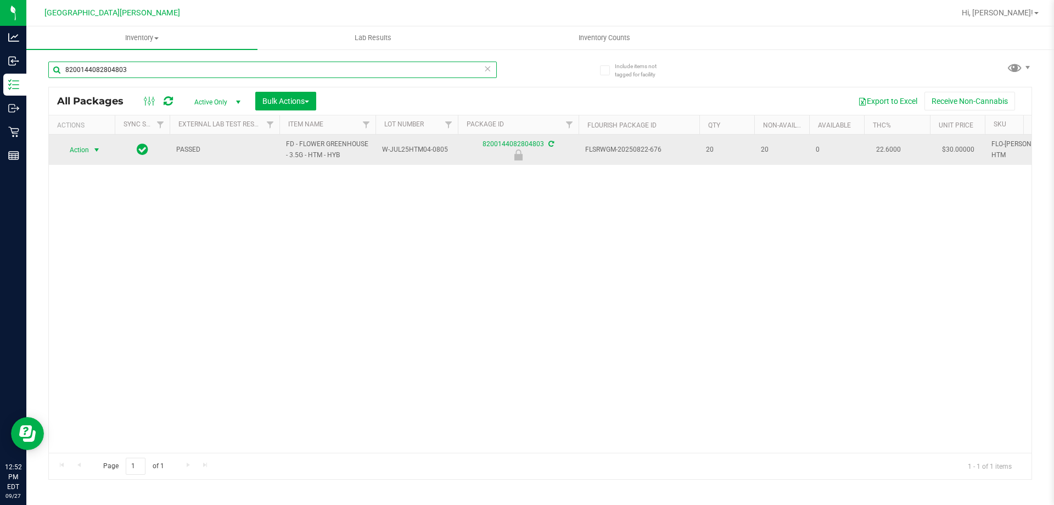
type input "8200144082804803"
click at [98, 148] on span "select" at bounding box center [96, 149] width 9 height 9
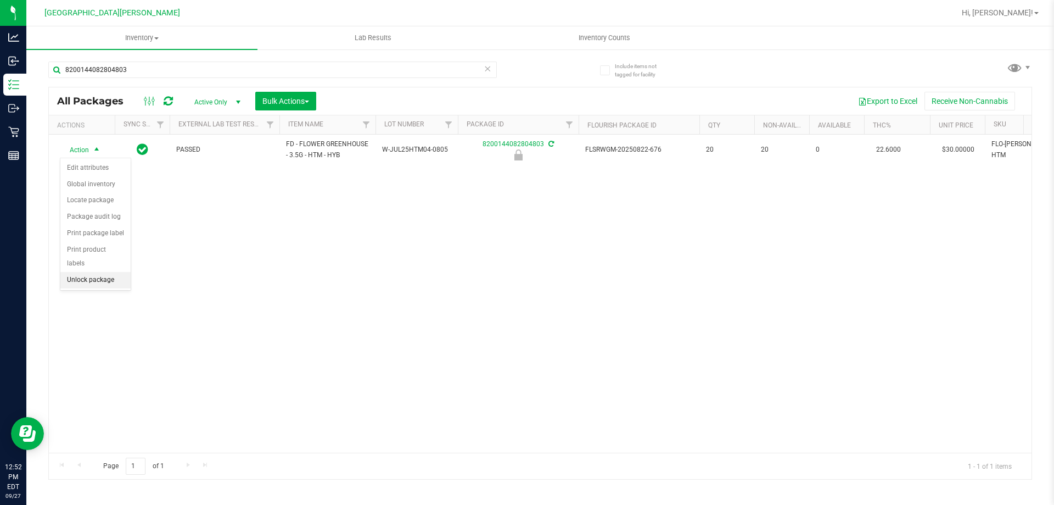
click at [97, 272] on li "Unlock package" at bounding box center [95, 280] width 70 height 16
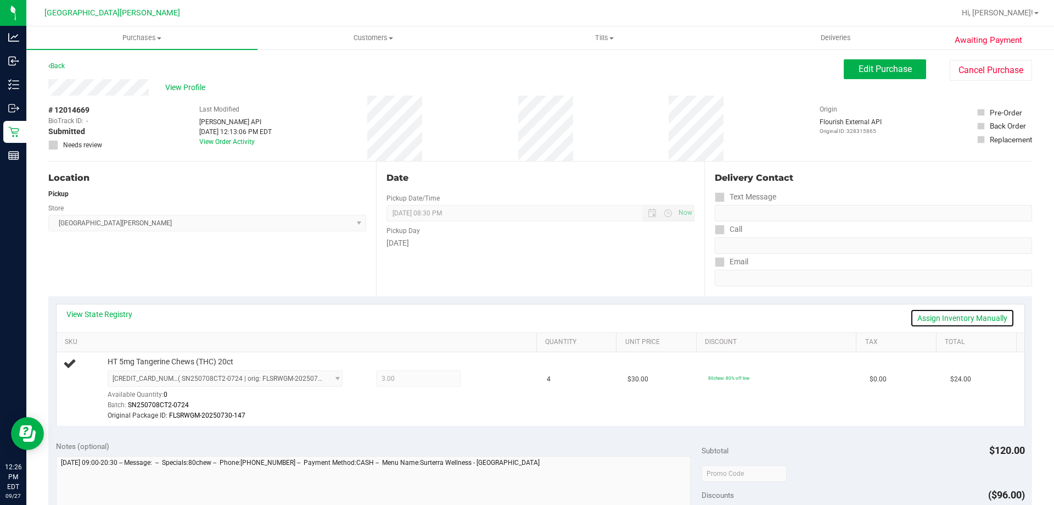
click at [969, 316] on link "Assign Inventory Manually" at bounding box center [962, 318] width 104 height 19
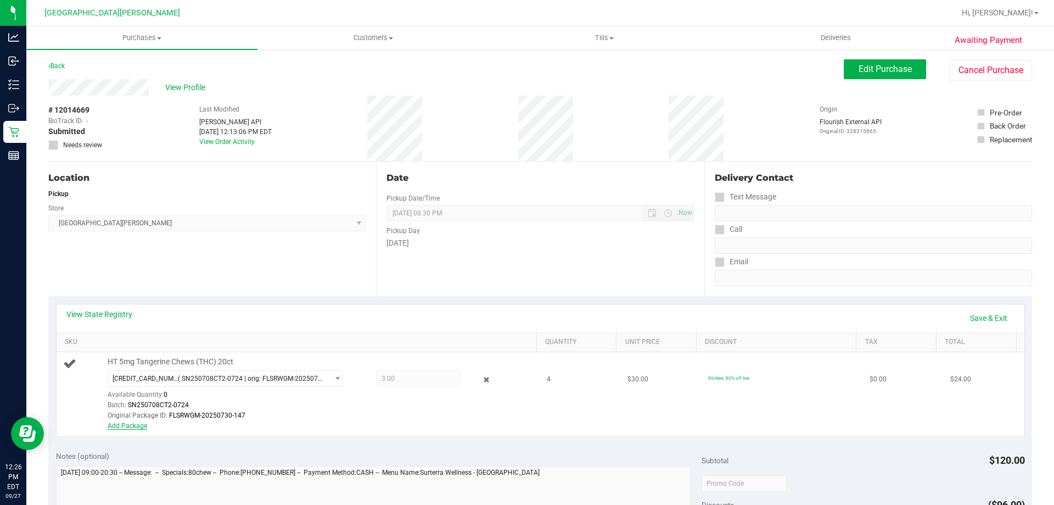
click at [116, 429] on link "Add Package" at bounding box center [128, 426] width 40 height 8
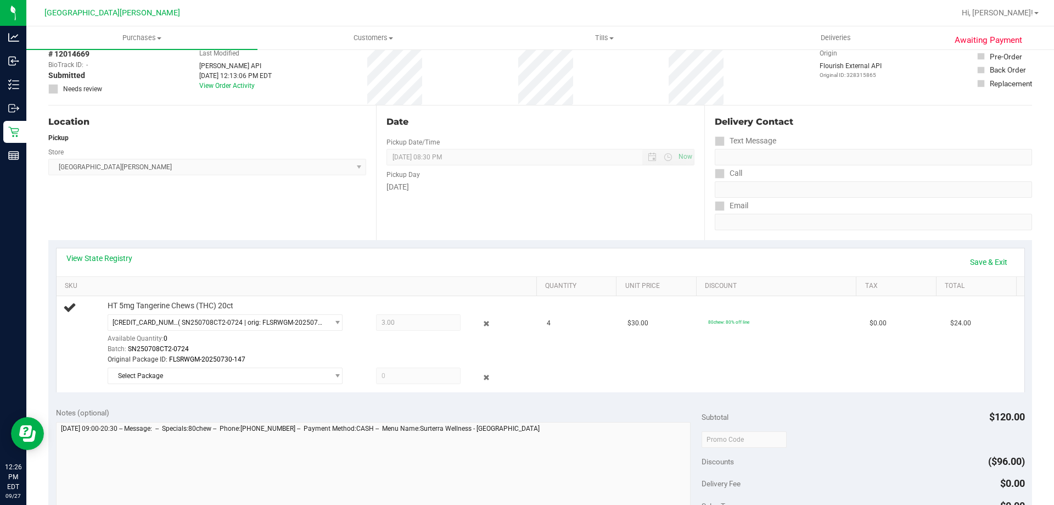
scroll to position [110, 0]
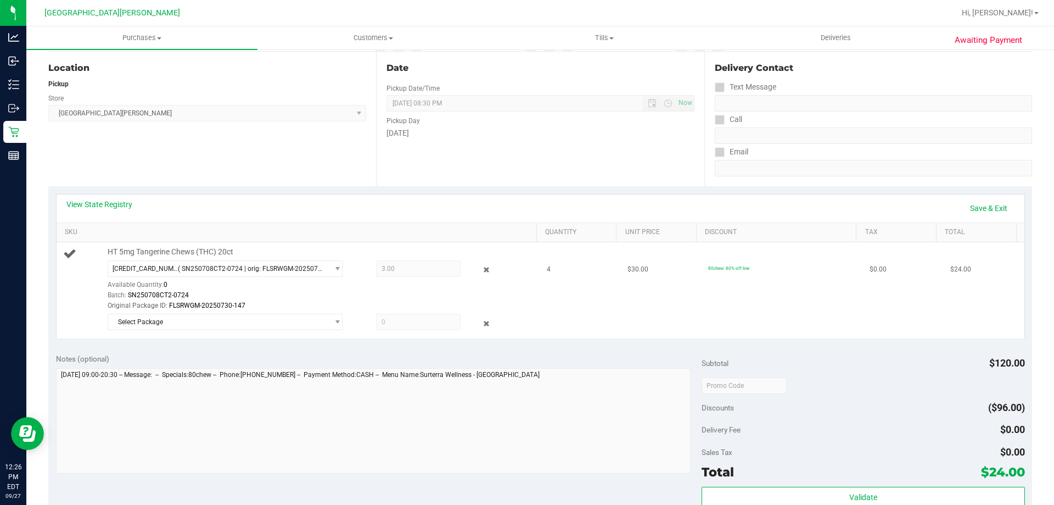
click at [248, 309] on div "Original Package ID: FLSRWGM-20250730-147" at bounding box center [320, 305] width 424 height 10
click at [243, 320] on span "Select Package" at bounding box center [218, 321] width 220 height 15
click at [239, 322] on span "Select Package" at bounding box center [218, 321] width 220 height 15
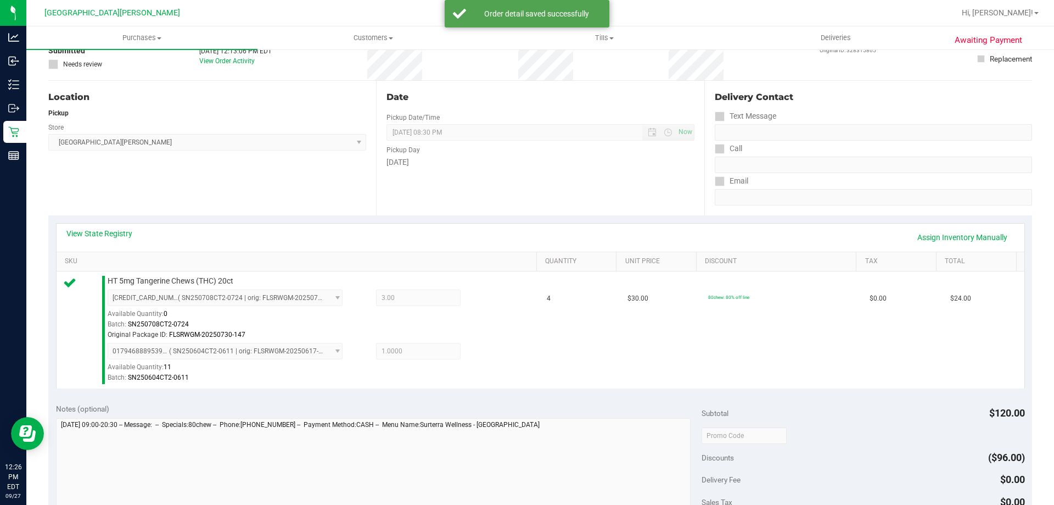
scroll to position [220, 0]
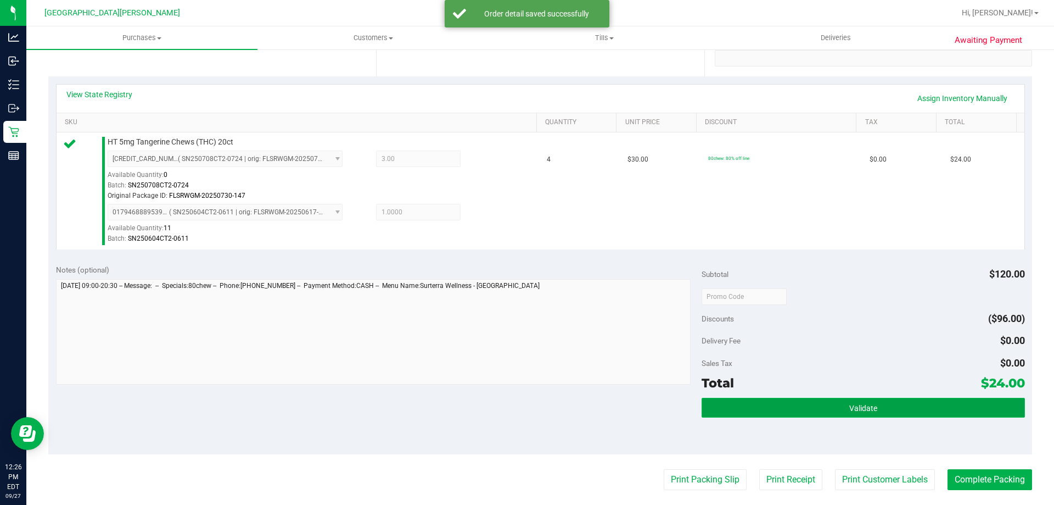
click at [795, 407] on button "Validate" at bounding box center [863, 408] width 323 height 20
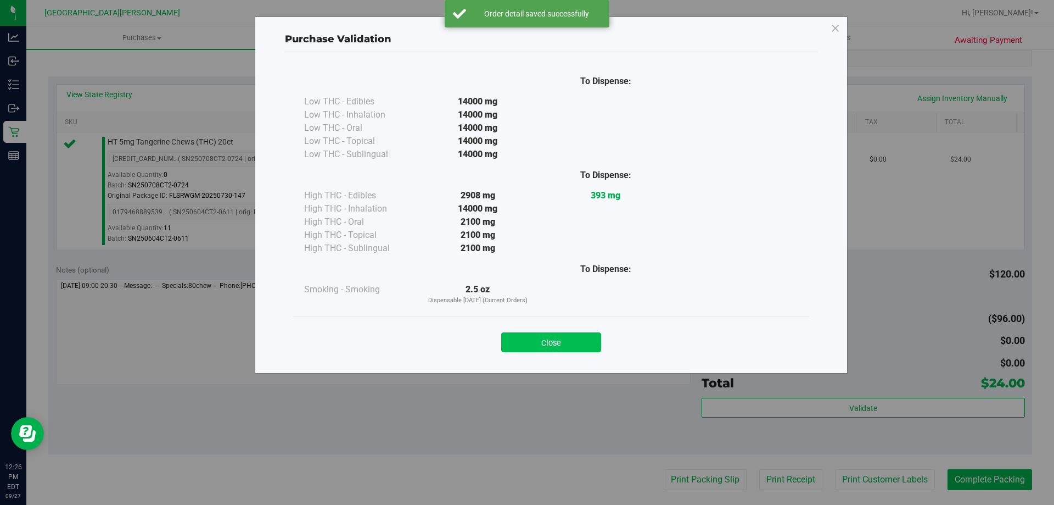
click at [575, 349] on button "Close" at bounding box center [551, 342] width 100 height 20
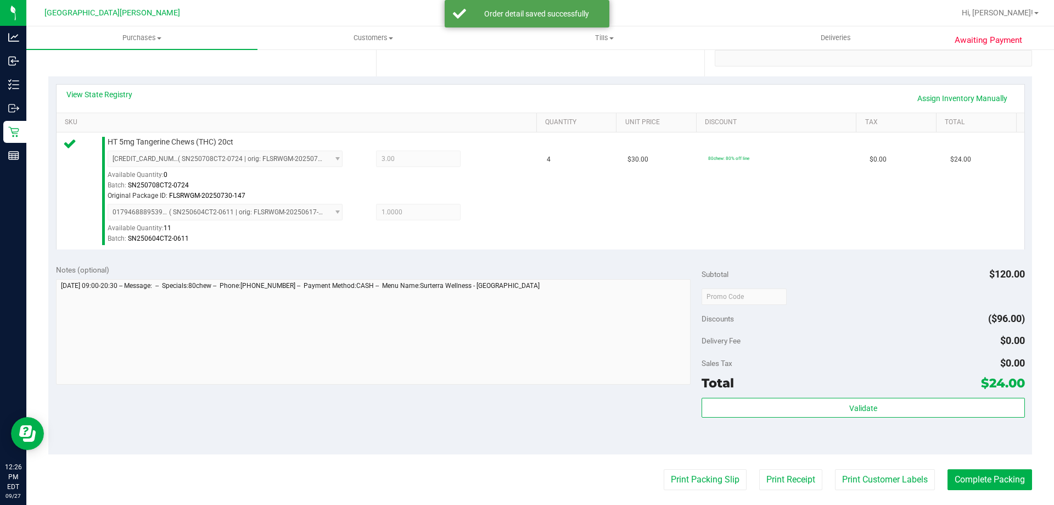
click at [874, 467] on purchase-details "Back Edit Purchase Cancel Purchase View Profile # 12014669 BioTrack ID: - Submi…" at bounding box center [540, 275] width 984 height 870
click at [874, 469] on button "Print Customer Labels" at bounding box center [885, 479] width 100 height 21
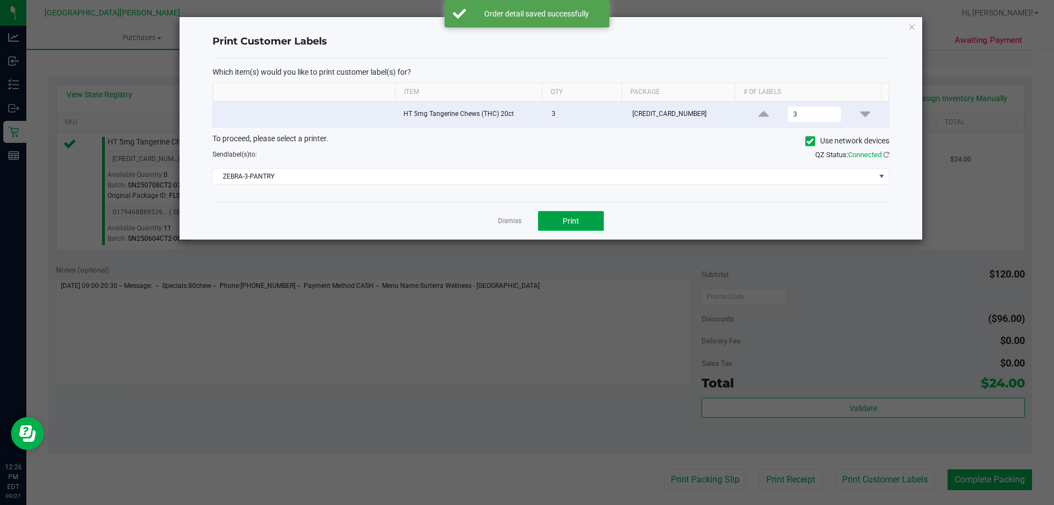
click at [581, 217] on button "Print" at bounding box center [571, 221] width 66 height 20
click at [501, 225] on link "Dismiss" at bounding box center [510, 220] width 24 height 9
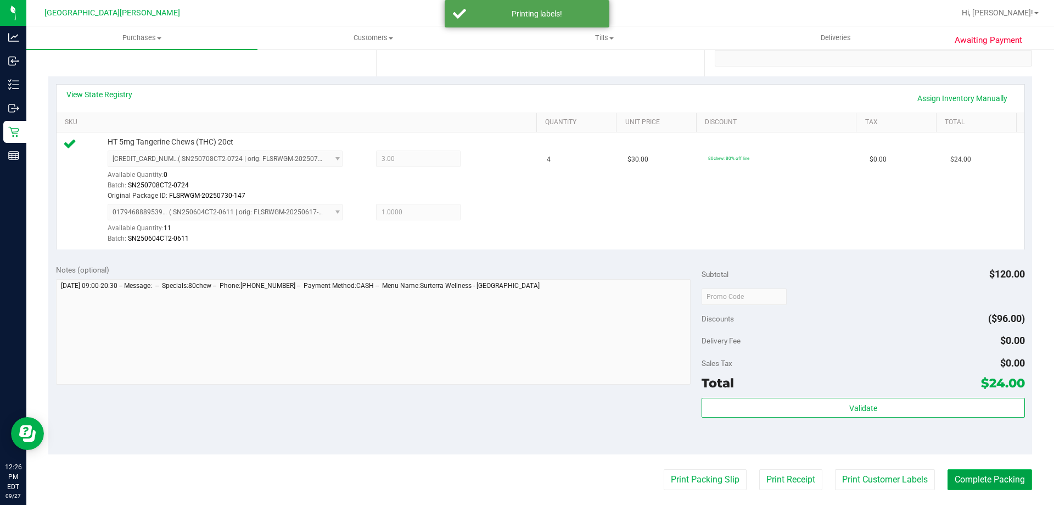
click at [989, 483] on button "Complete Packing" at bounding box center [990, 479] width 85 height 21
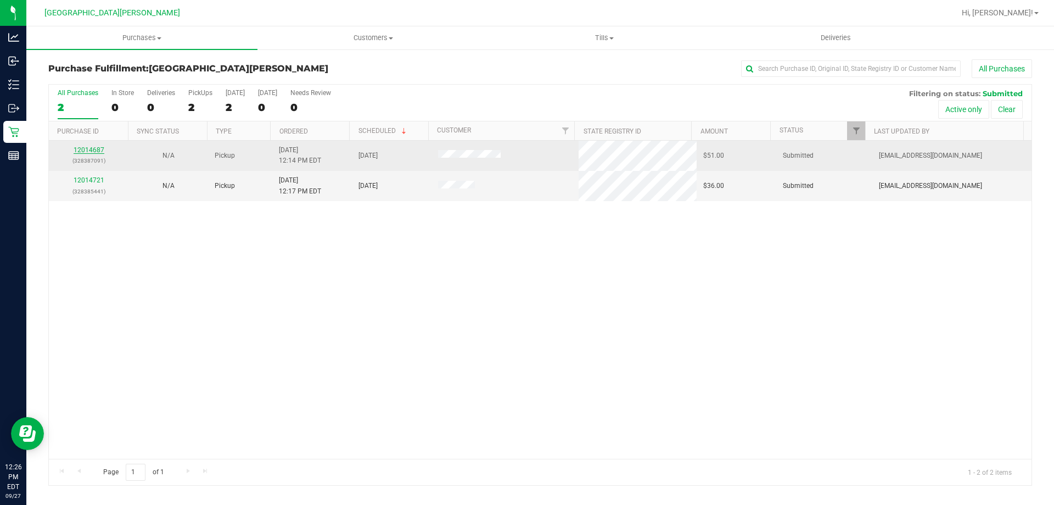
click at [83, 147] on link "12014687" at bounding box center [89, 150] width 31 height 8
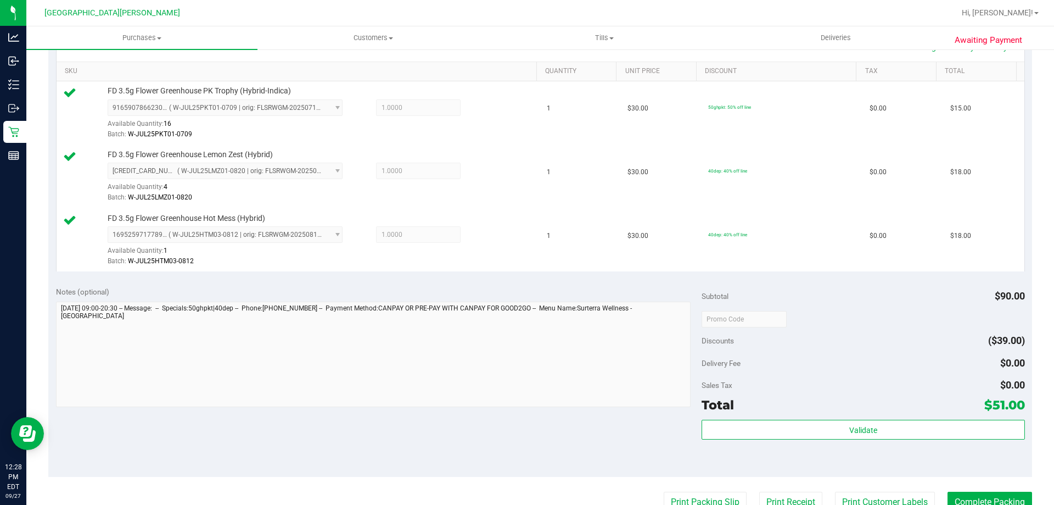
scroll to position [275, 0]
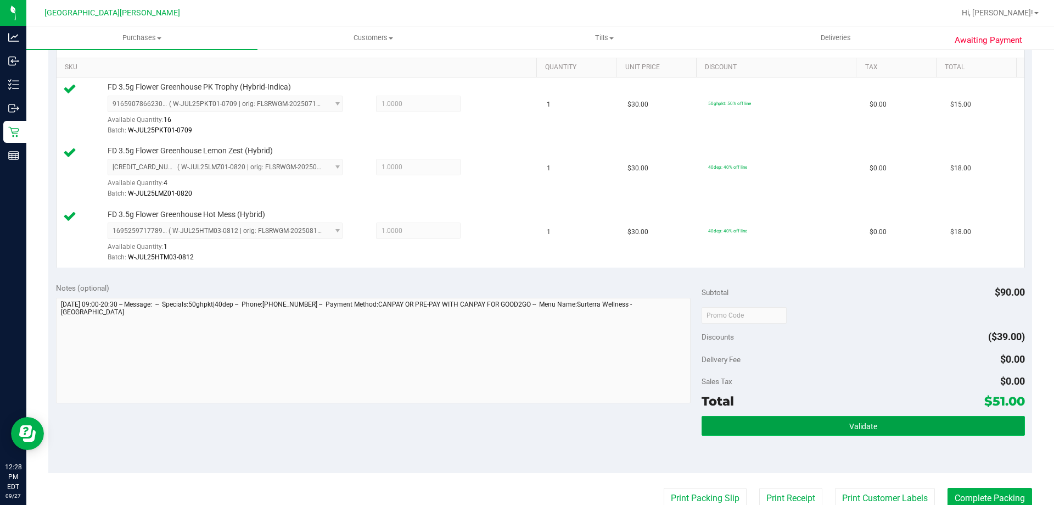
click at [813, 427] on button "Validate" at bounding box center [863, 426] width 323 height 20
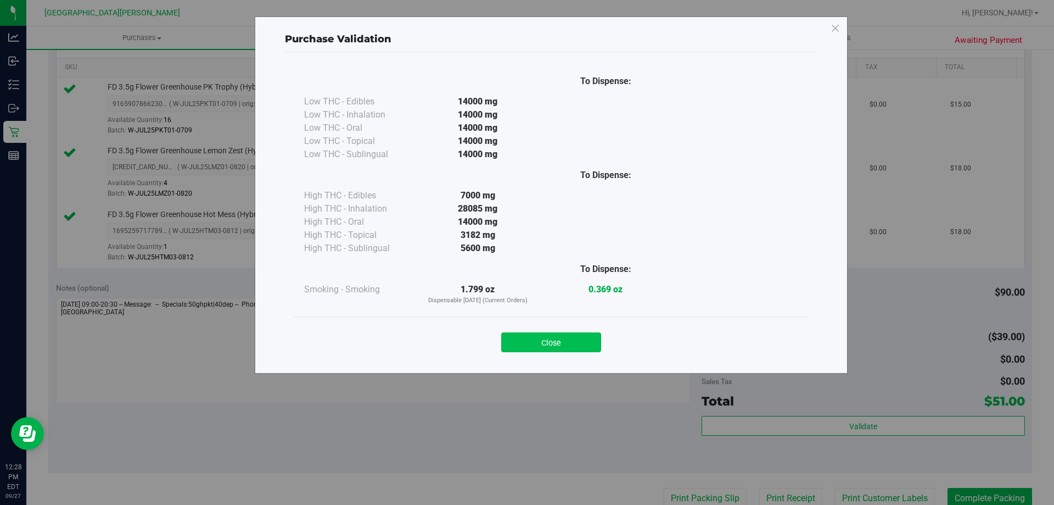
click at [555, 342] on button "Close" at bounding box center [551, 342] width 100 height 20
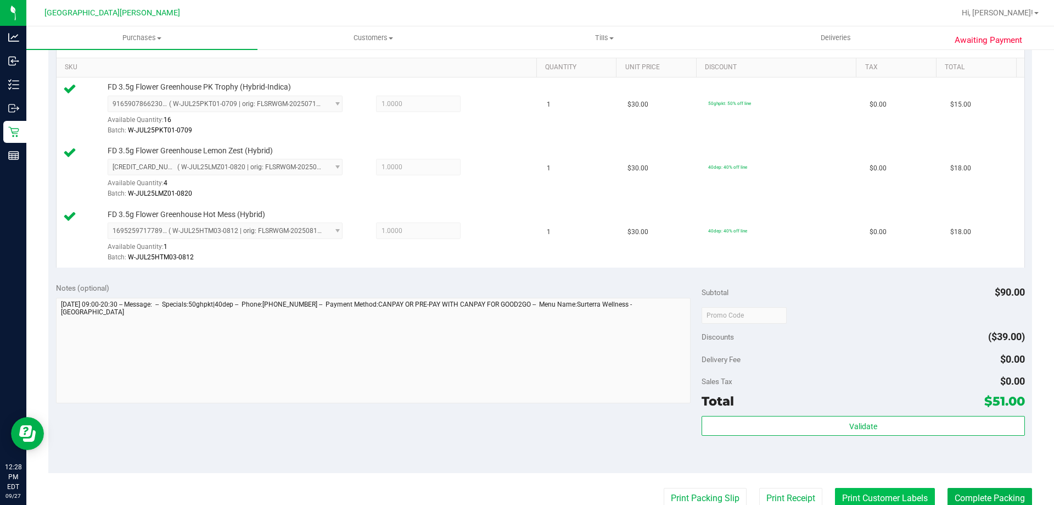
click at [886, 500] on button "Print Customer Labels" at bounding box center [885, 498] width 100 height 21
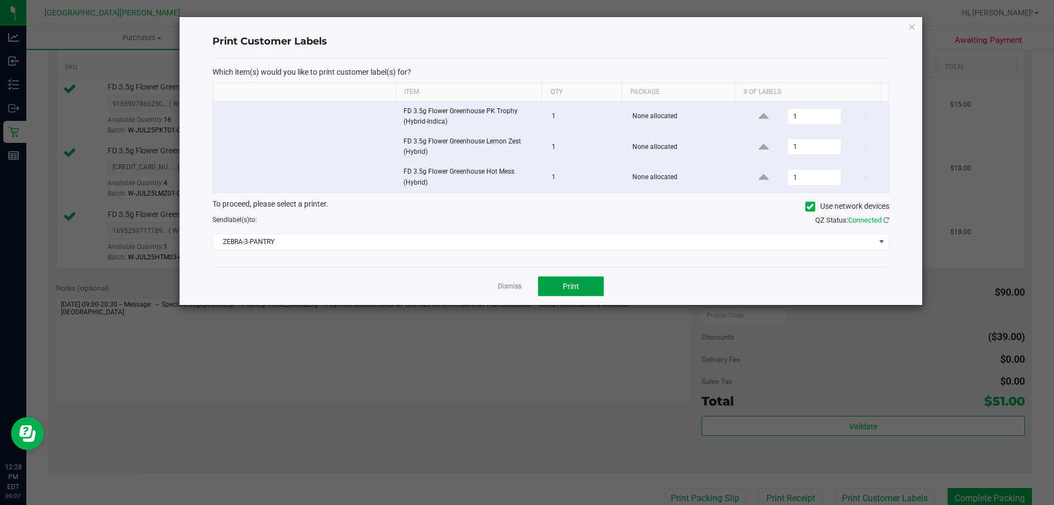
click at [581, 292] on button "Print" at bounding box center [571, 286] width 66 height 20
click at [517, 283] on link "Dismiss" at bounding box center [510, 286] width 24 height 9
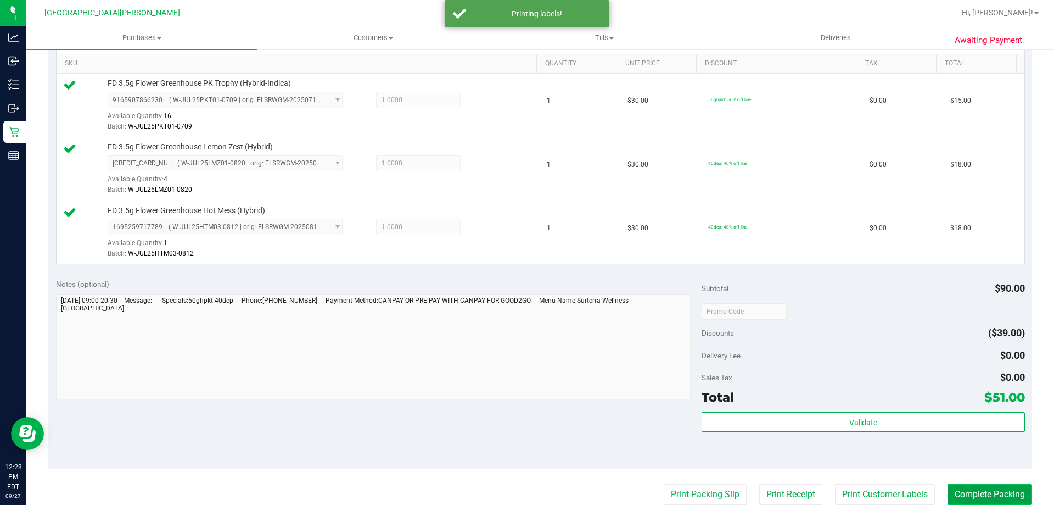
click at [983, 494] on button "Complete Packing" at bounding box center [990, 494] width 85 height 21
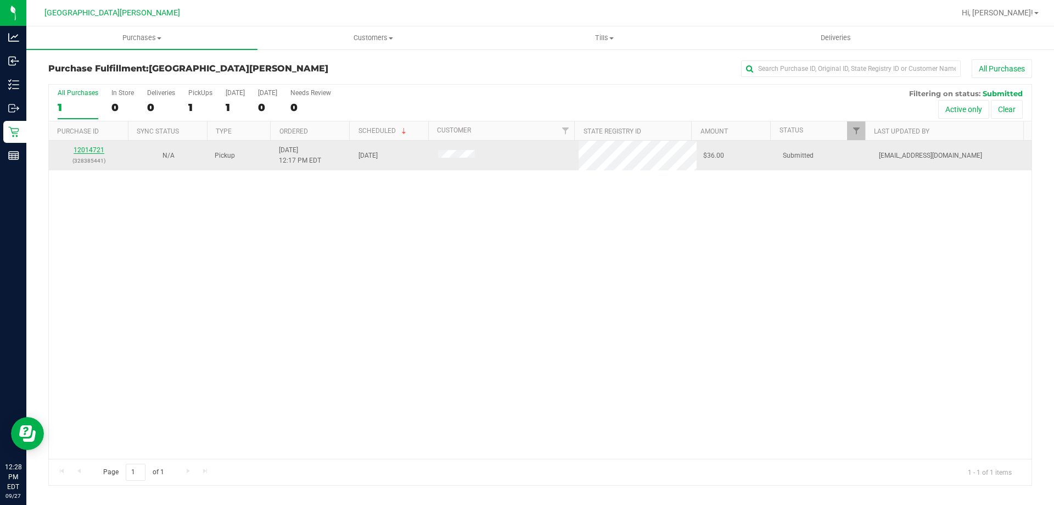
click at [95, 150] on link "12014721" at bounding box center [89, 150] width 31 height 8
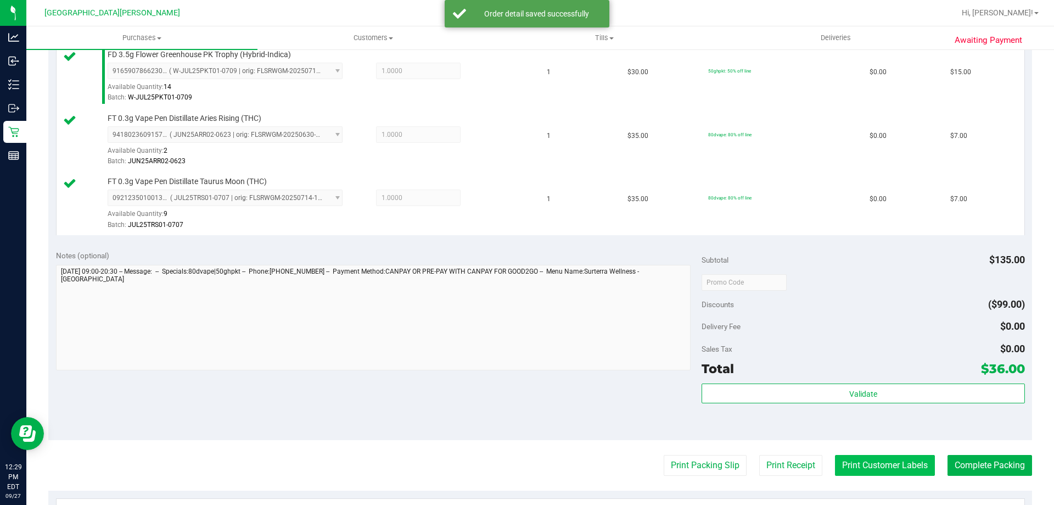
scroll to position [584, 0]
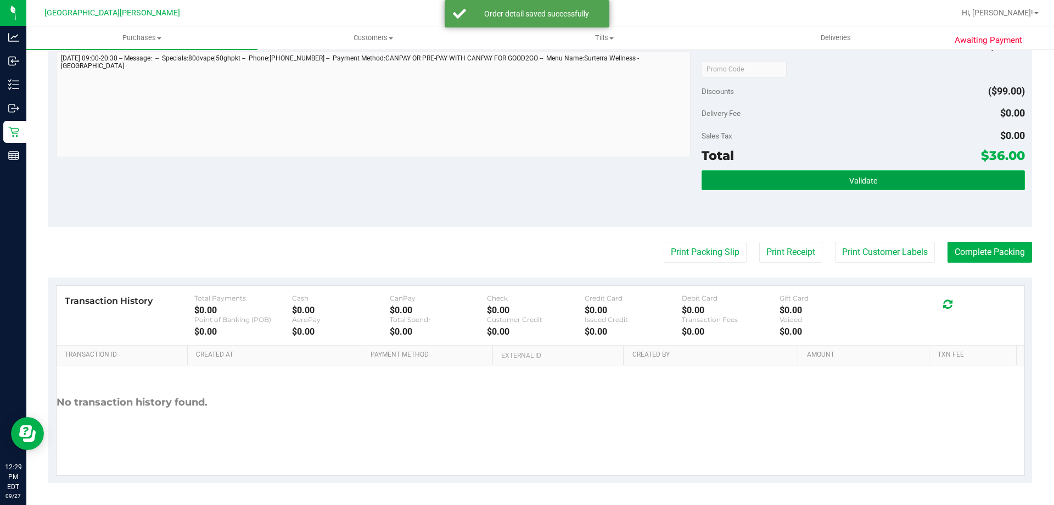
drag, startPoint x: 864, startPoint y: 189, endPoint x: 853, endPoint y: 189, distance: 11.5
click at [864, 189] on button "Validate" at bounding box center [863, 180] width 323 height 20
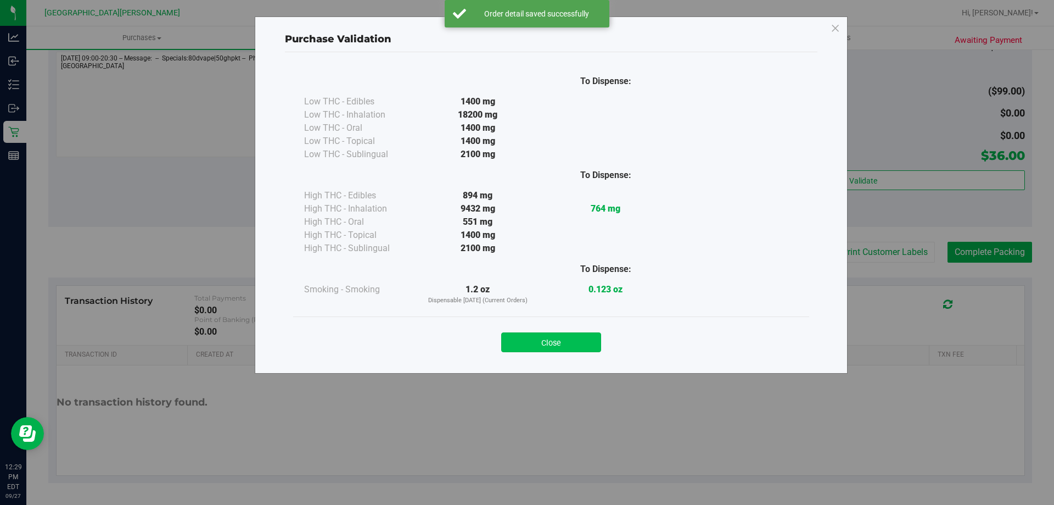
click at [579, 338] on button "Close" at bounding box center [551, 342] width 100 height 20
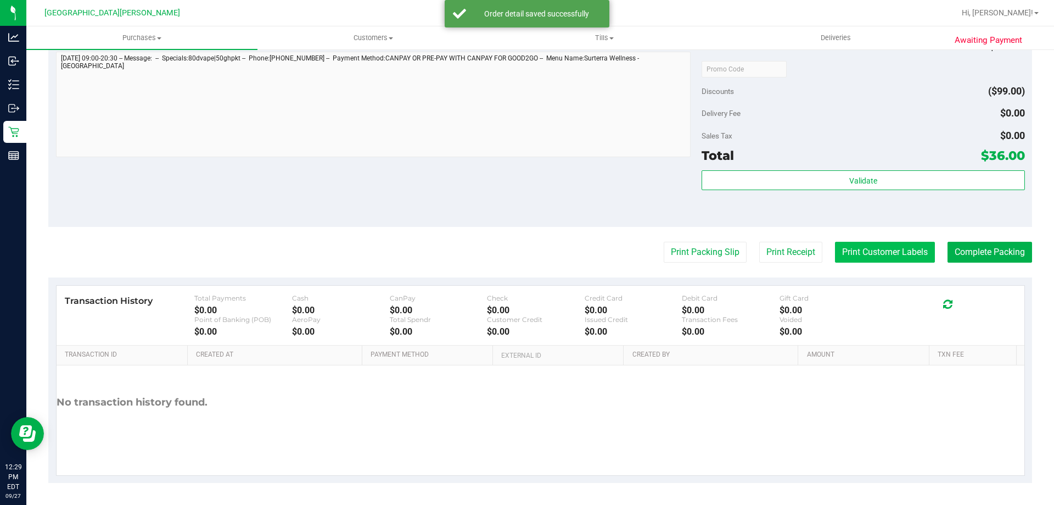
click at [875, 261] on button "Print Customer Labels" at bounding box center [885, 252] width 100 height 21
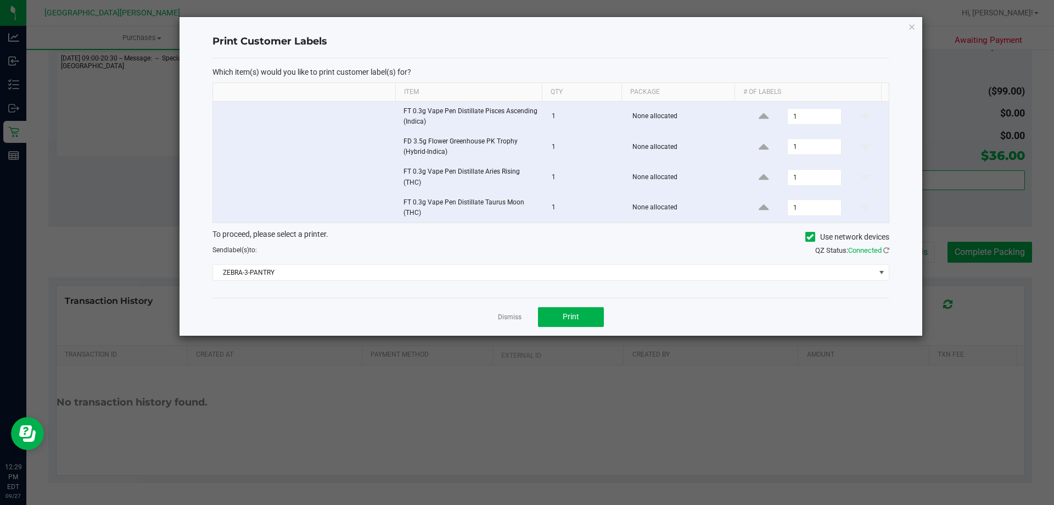
click at [604, 316] on div "Dismiss Print" at bounding box center [550, 317] width 677 height 38
click at [572, 316] on span "Print" at bounding box center [571, 316] width 16 height 9
click at [512, 316] on link "Dismiss" at bounding box center [510, 316] width 24 height 9
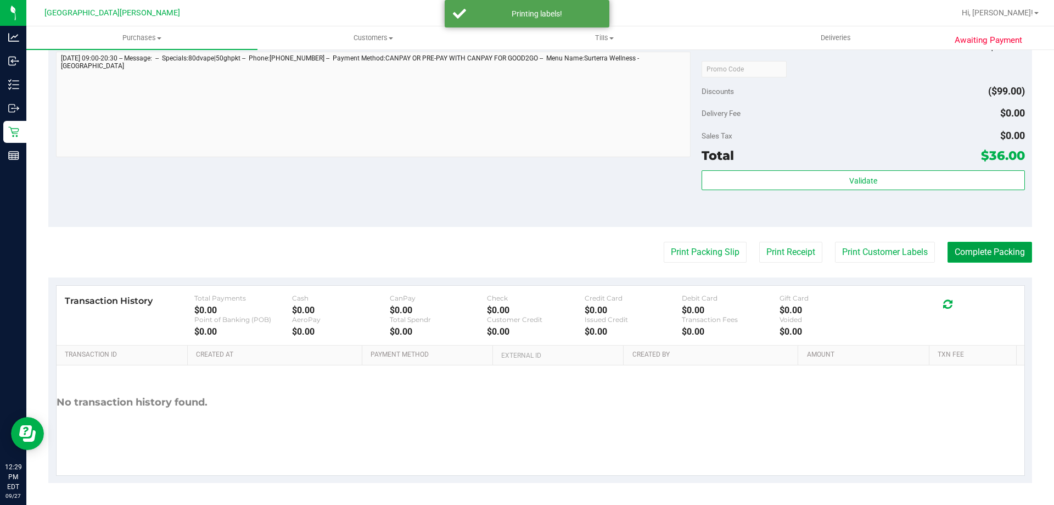
click at [965, 258] on button "Complete Packing" at bounding box center [990, 252] width 85 height 21
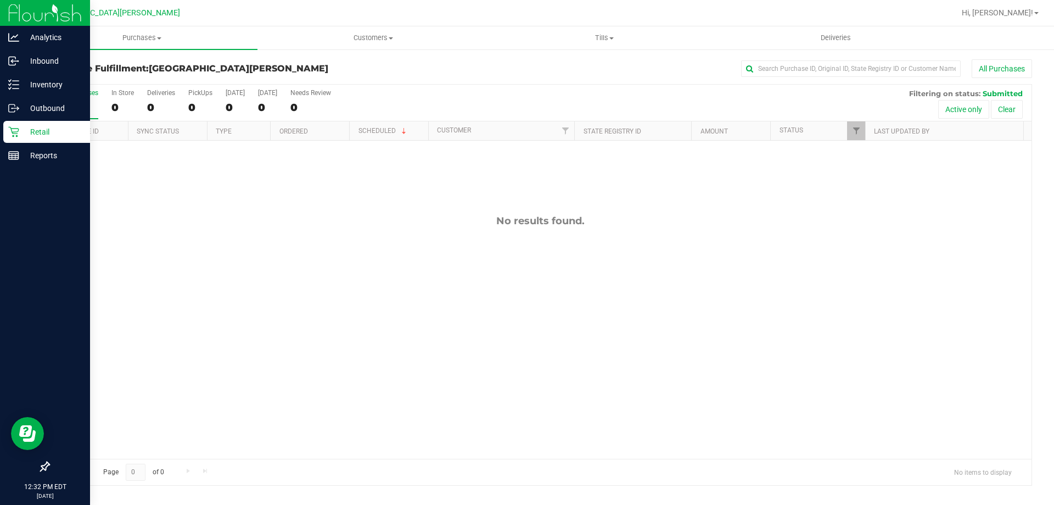
click at [61, 130] on p "Retail" at bounding box center [52, 131] width 66 height 13
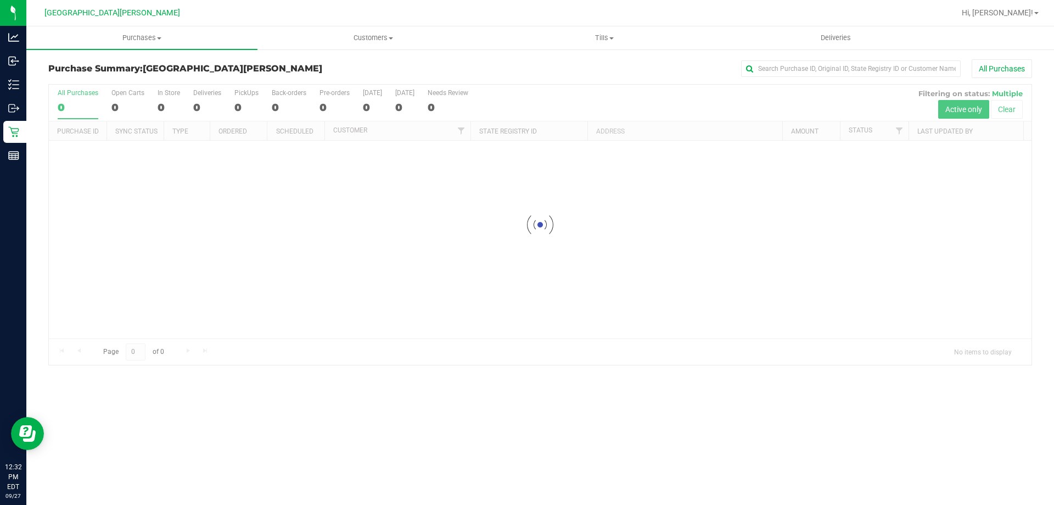
click at [139, 49] on link "Purchases Summary of purchases Fulfillment All purchases" at bounding box center [141, 37] width 231 height 23
click at [143, 38] on span "Purchases" at bounding box center [141, 38] width 231 height 10
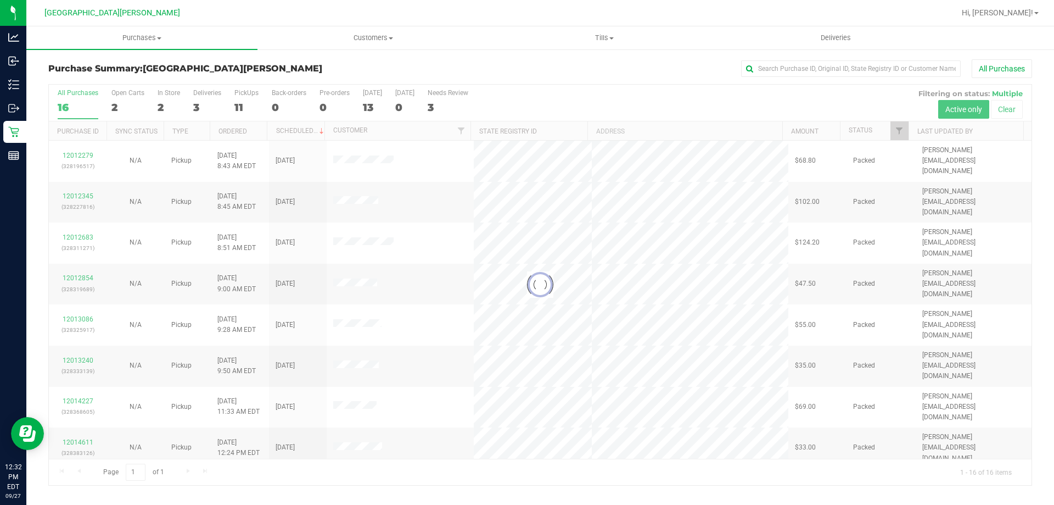
click at [119, 111] on div at bounding box center [540, 285] width 983 height 400
click at [117, 111] on div at bounding box center [540, 285] width 983 height 400
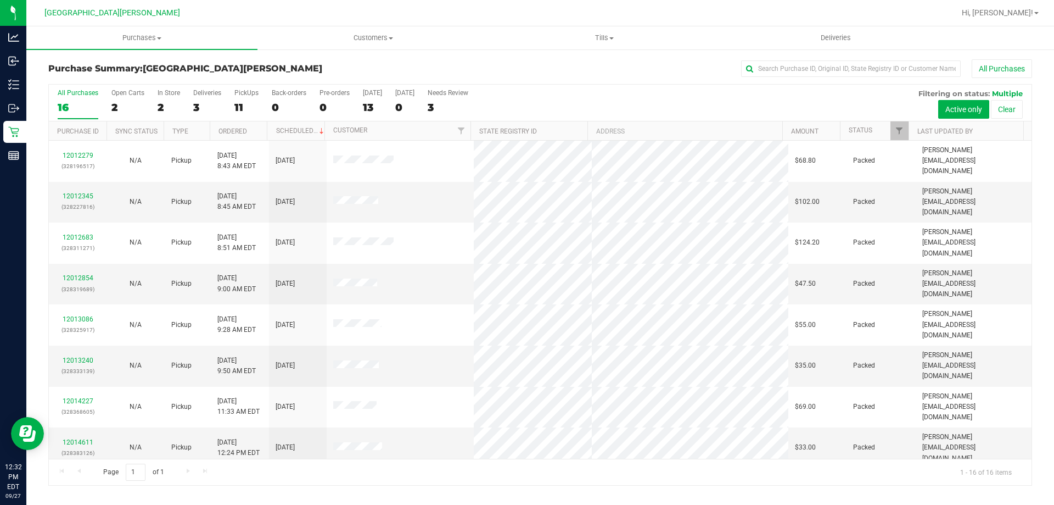
click at [117, 111] on div "2" at bounding box center [127, 107] width 33 height 13
click at [0, 0] on input "Open Carts 2" at bounding box center [0, 0] width 0 height 0
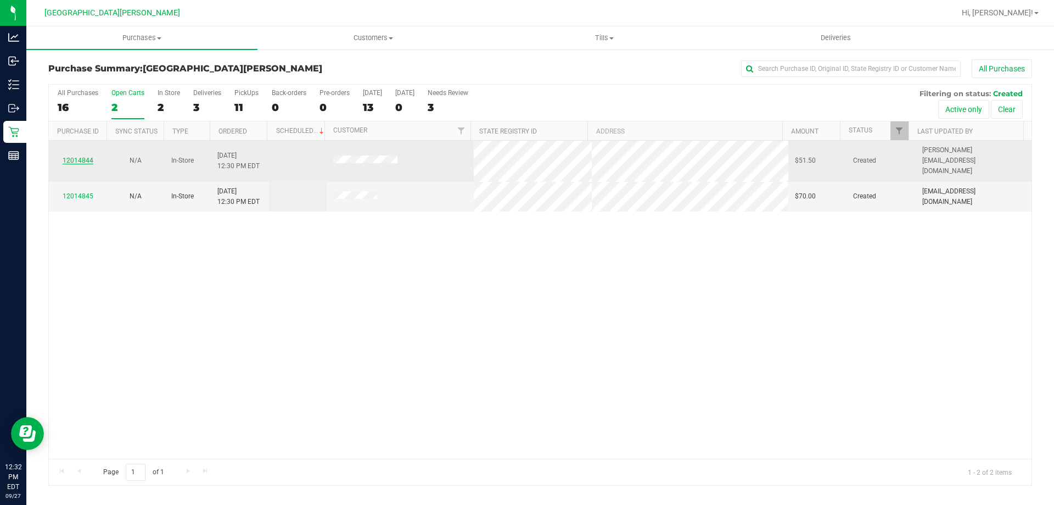
click at [74, 158] on link "12014844" at bounding box center [78, 160] width 31 height 8
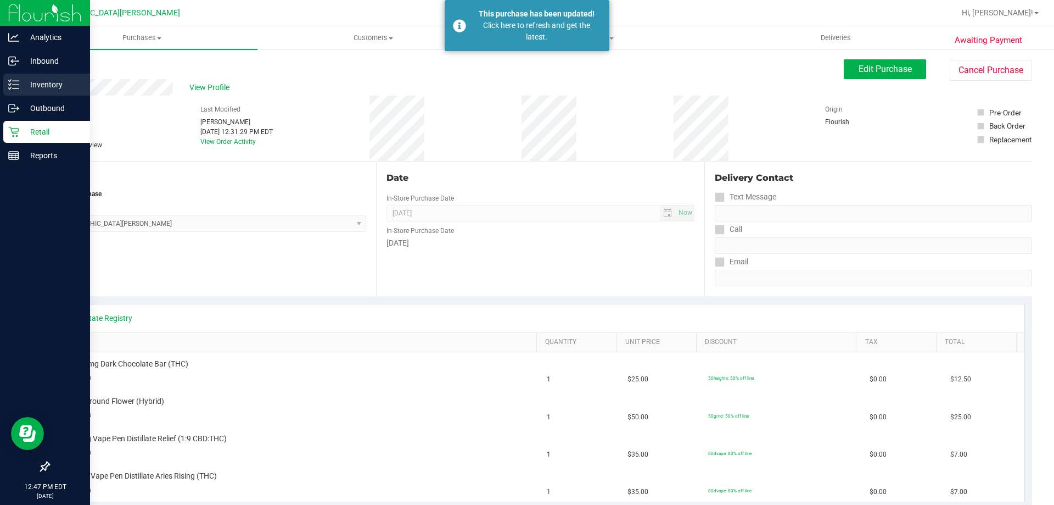
click at [58, 87] on p "Inventory" at bounding box center [52, 84] width 66 height 13
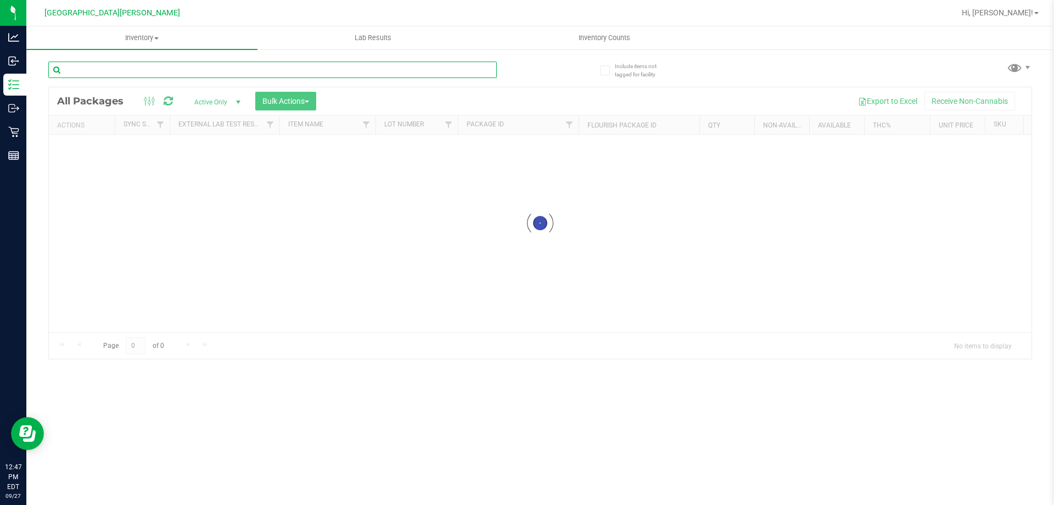
click at [145, 69] on input "text" at bounding box center [272, 69] width 449 height 16
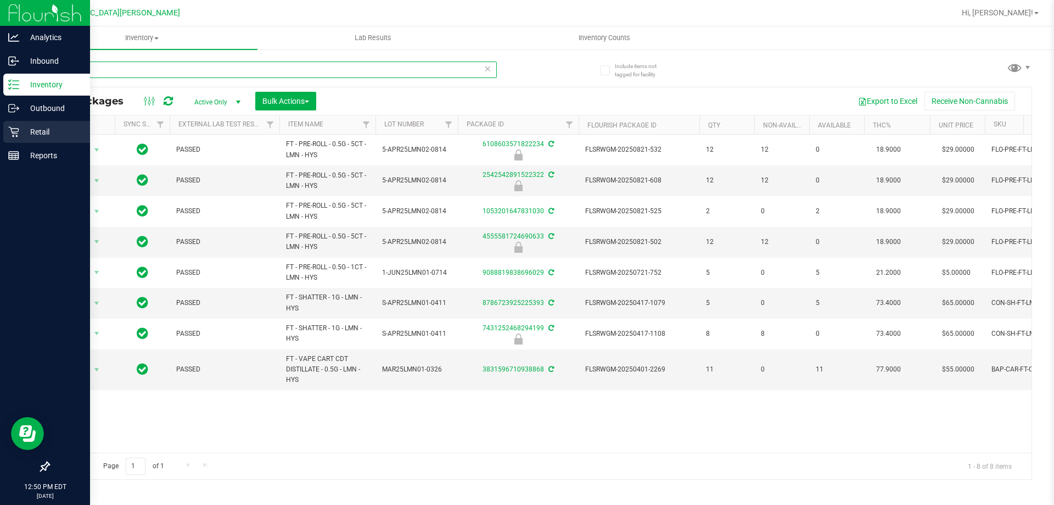
type input "le mans"
click at [51, 130] on p "Retail" at bounding box center [52, 131] width 66 height 13
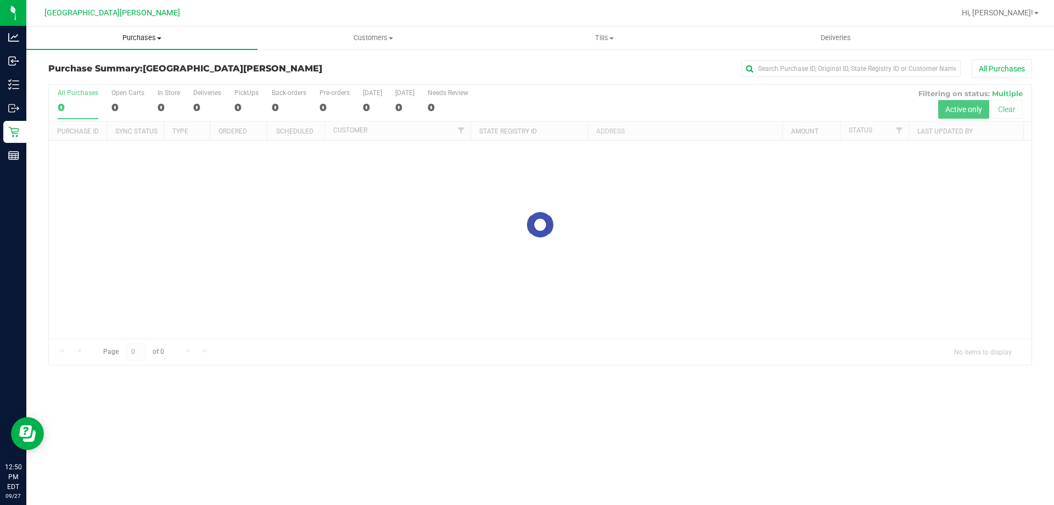
click at [144, 37] on span "Purchases" at bounding box center [141, 38] width 231 height 10
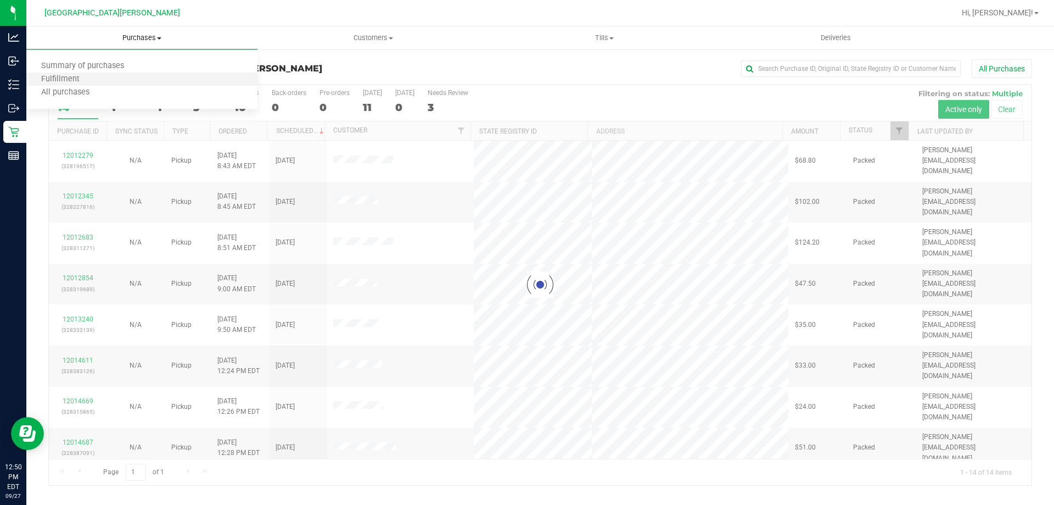
click at [105, 80] on li "Fulfillment" at bounding box center [141, 79] width 231 height 13
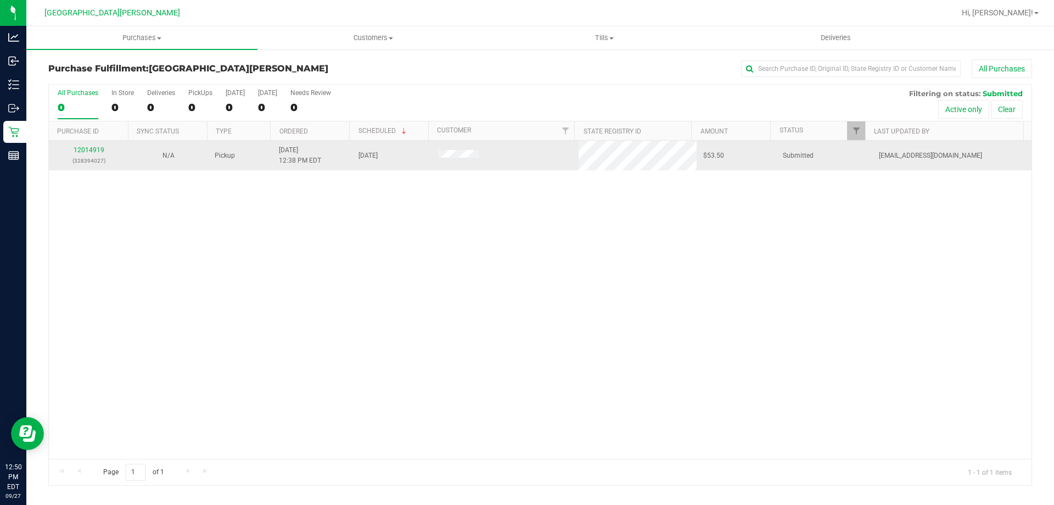
click at [85, 145] on div "12014919 (328394027)" at bounding box center [88, 155] width 66 height 21
click at [85, 149] on link "12014919" at bounding box center [89, 150] width 31 height 8
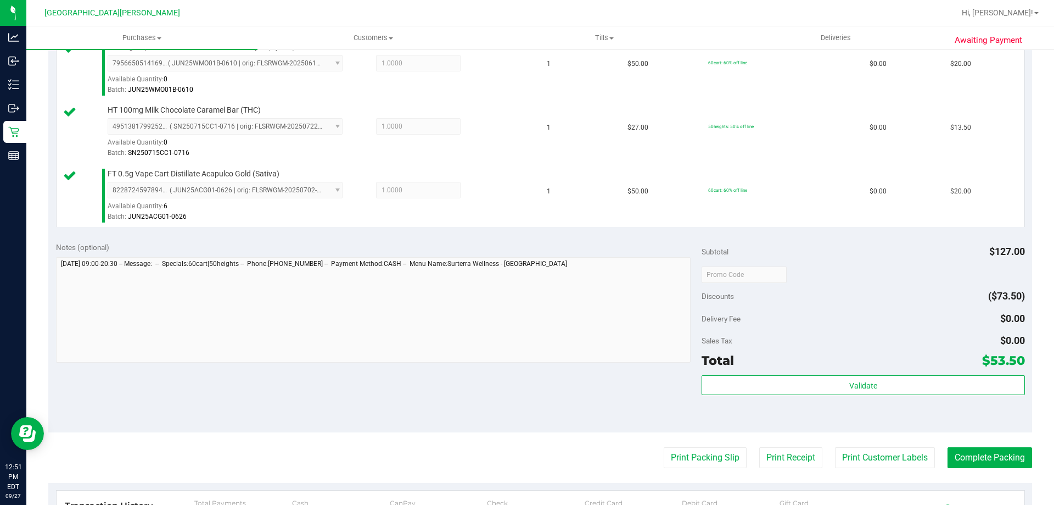
scroll to position [329, 0]
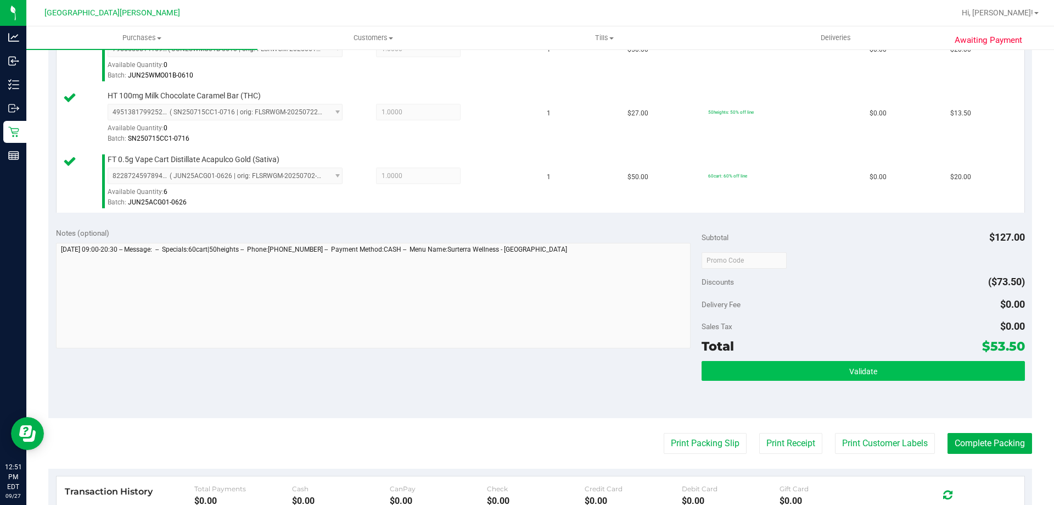
drag, startPoint x: 760, startPoint y: 360, endPoint x: 760, endPoint y: 367, distance: 7.2
click at [760, 366] on div "Subtotal $127.00 Discounts ($73.50) Delivery Fee $0.00 Sales Tax $0.00 Total $5…" at bounding box center [863, 318] width 323 height 183
click at [760, 367] on button "Validate" at bounding box center [863, 371] width 323 height 20
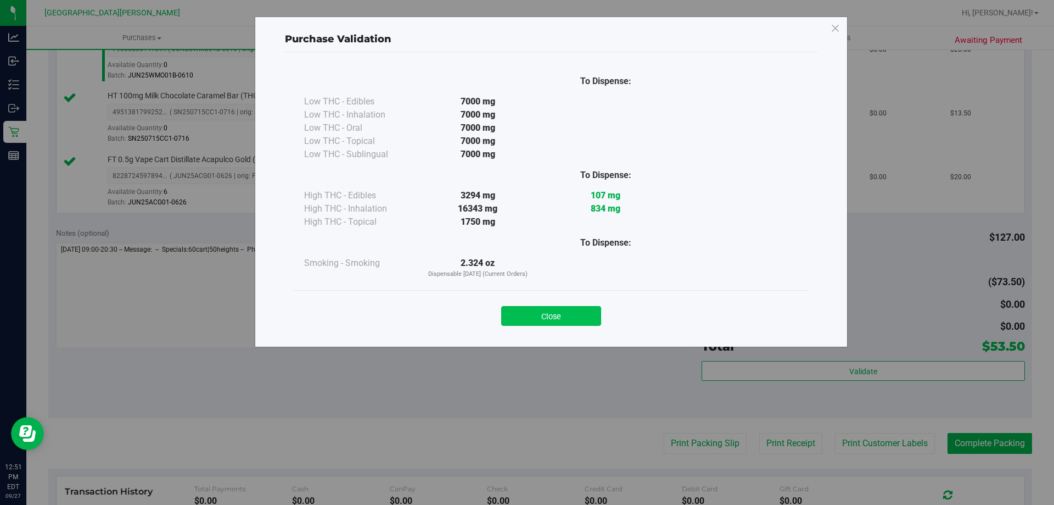
click at [552, 321] on button "Close" at bounding box center [551, 316] width 100 height 20
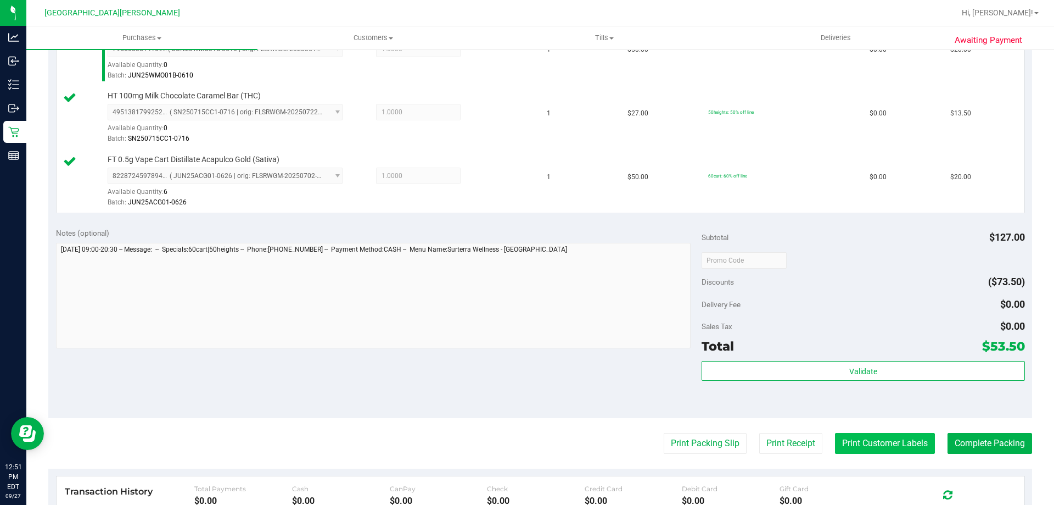
click at [849, 434] on button "Print Customer Labels" at bounding box center [885, 443] width 100 height 21
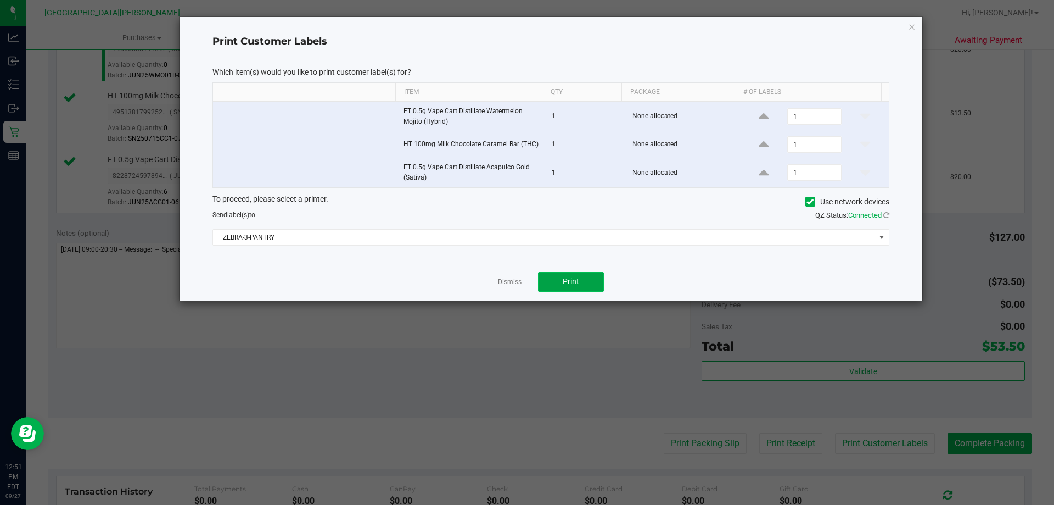
click at [576, 282] on span "Print" at bounding box center [571, 281] width 16 height 9
click at [518, 282] on link "Dismiss" at bounding box center [510, 281] width 24 height 9
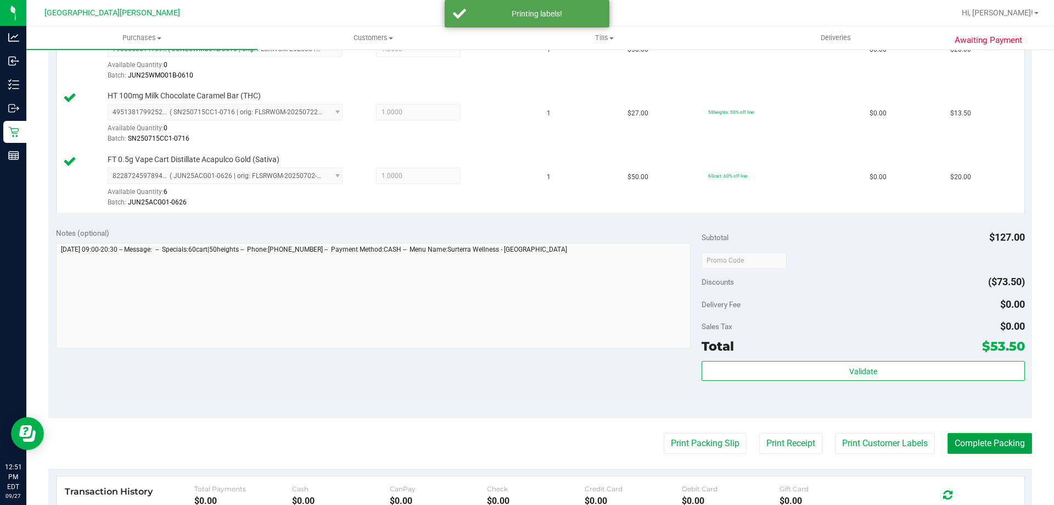
click at [972, 444] on button "Complete Packing" at bounding box center [990, 443] width 85 height 21
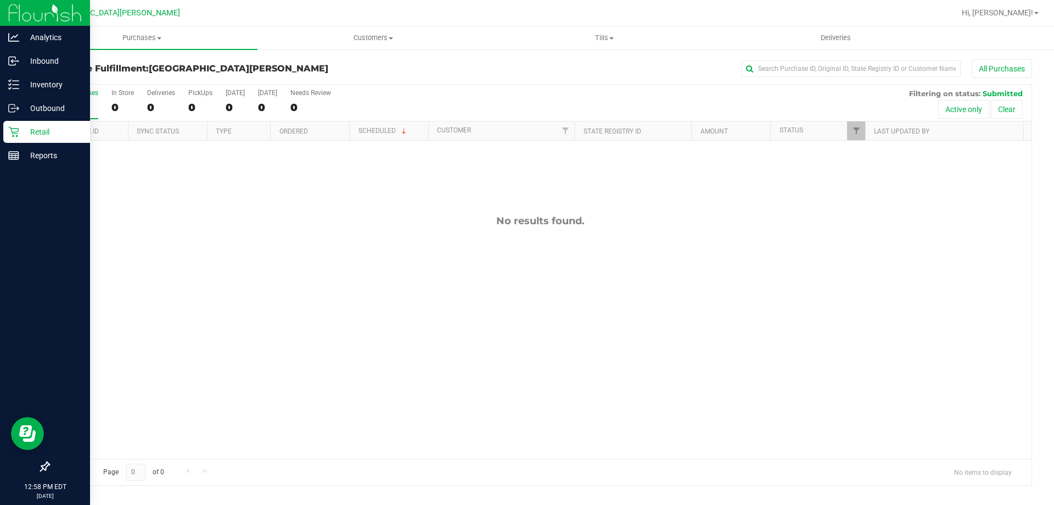
click at [20, 128] on p "Retail" at bounding box center [52, 131] width 66 height 13
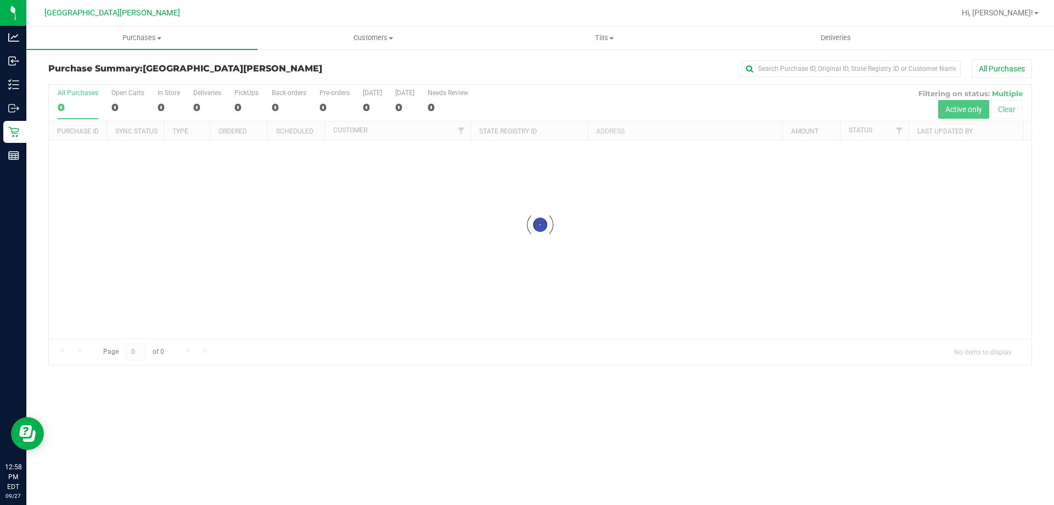
click at [125, 108] on div at bounding box center [540, 225] width 983 height 280
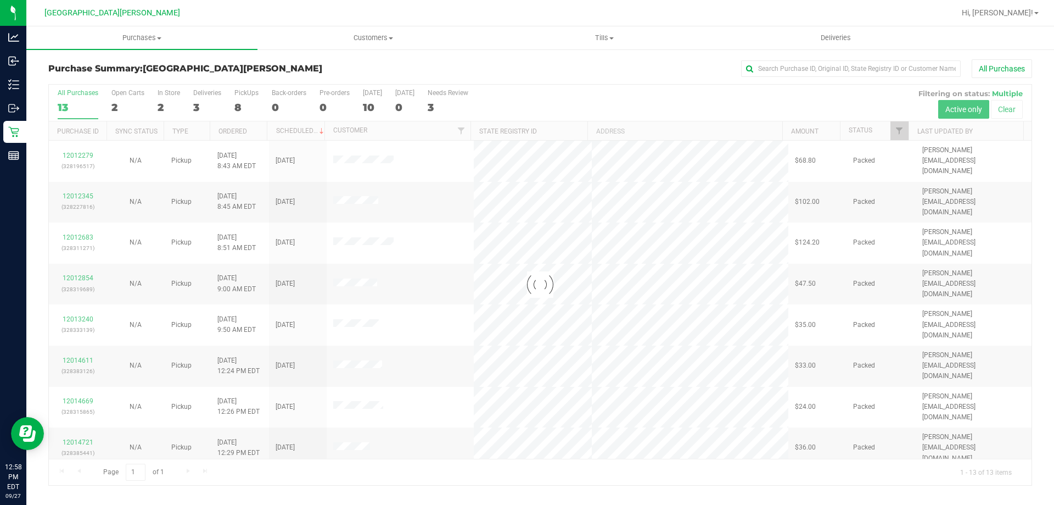
click at [120, 105] on div at bounding box center [540, 285] width 983 height 400
click at [124, 110] on div at bounding box center [540, 285] width 983 height 400
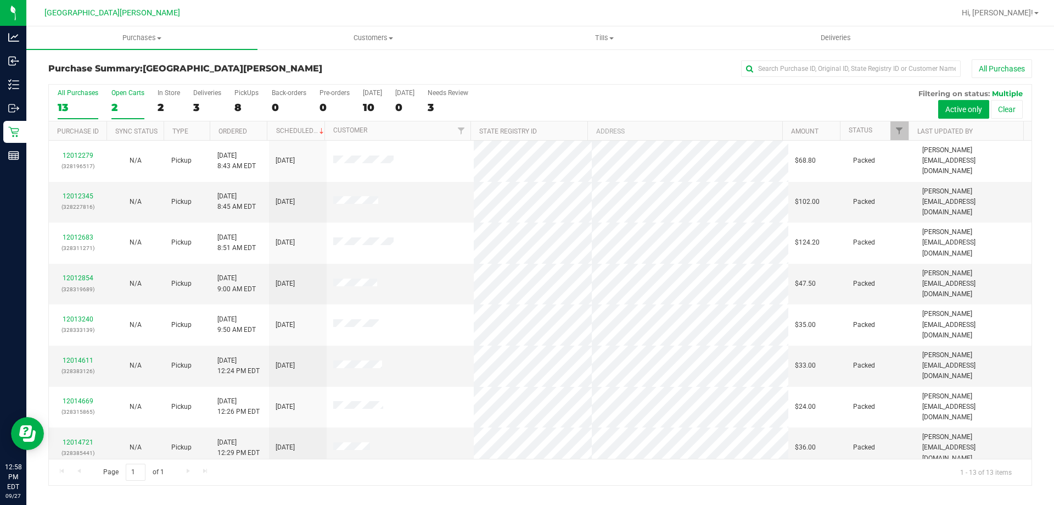
click at [124, 107] on div "2" at bounding box center [127, 107] width 33 height 13
click at [0, 0] on input "Open Carts 2" at bounding box center [0, 0] width 0 height 0
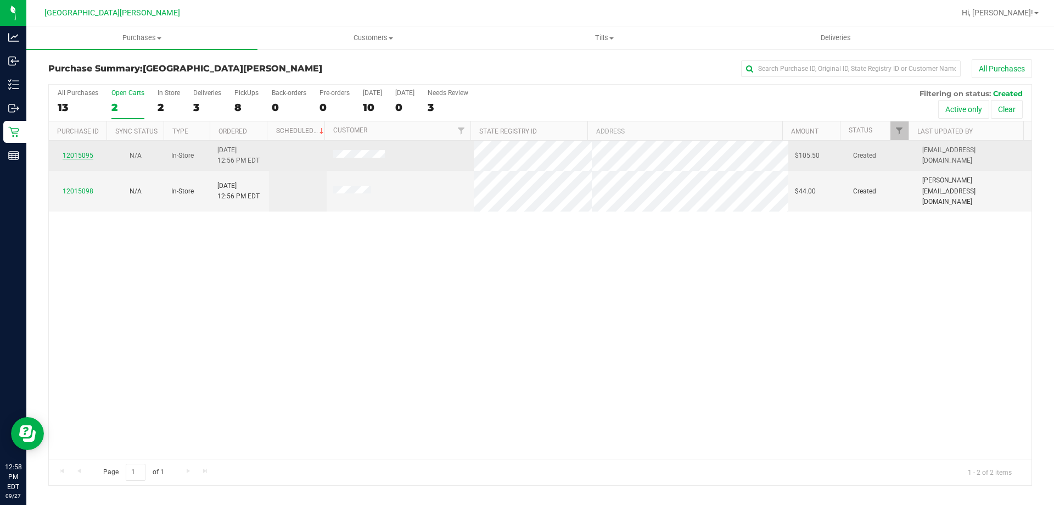
click at [74, 155] on link "12015095" at bounding box center [78, 156] width 31 height 8
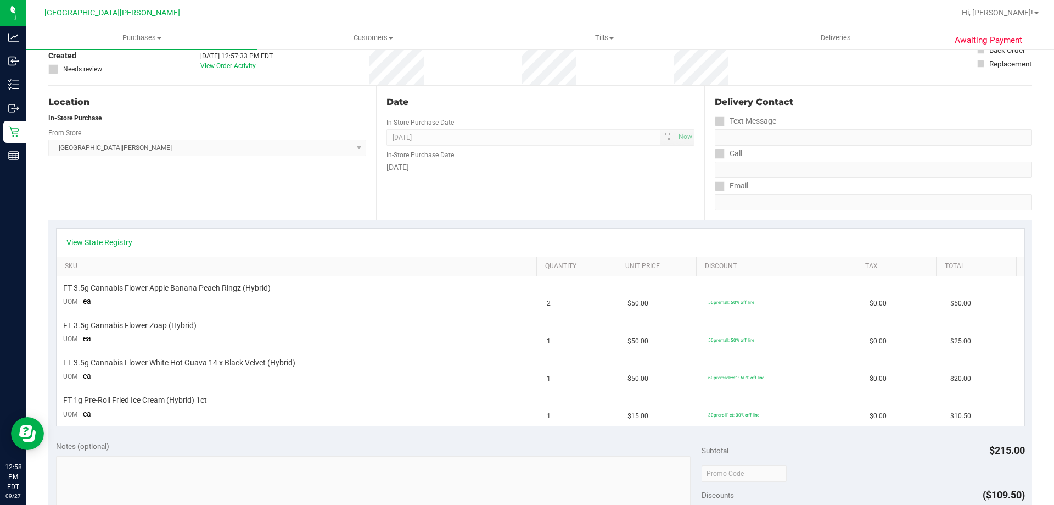
scroll to position [83, 0]
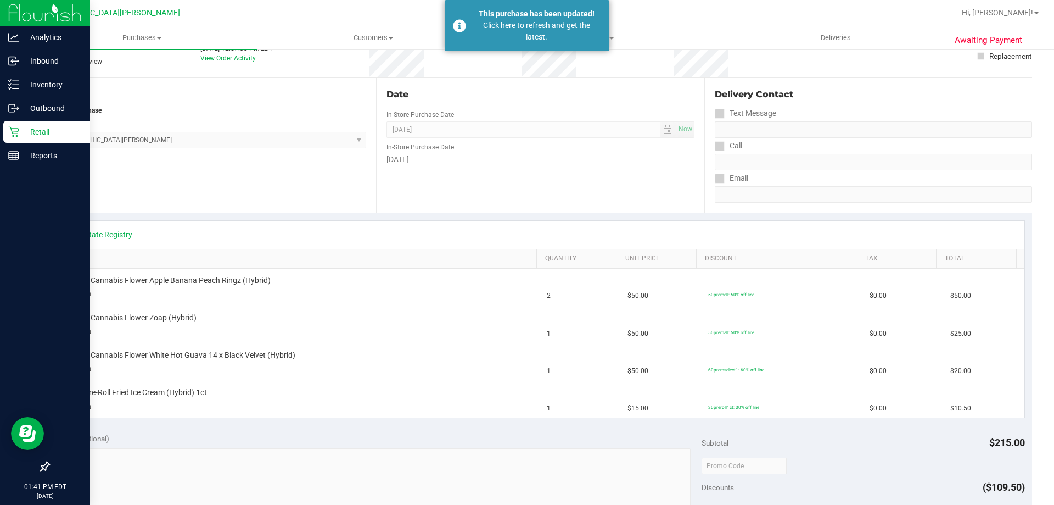
click at [44, 127] on p "Retail" at bounding box center [52, 131] width 66 height 13
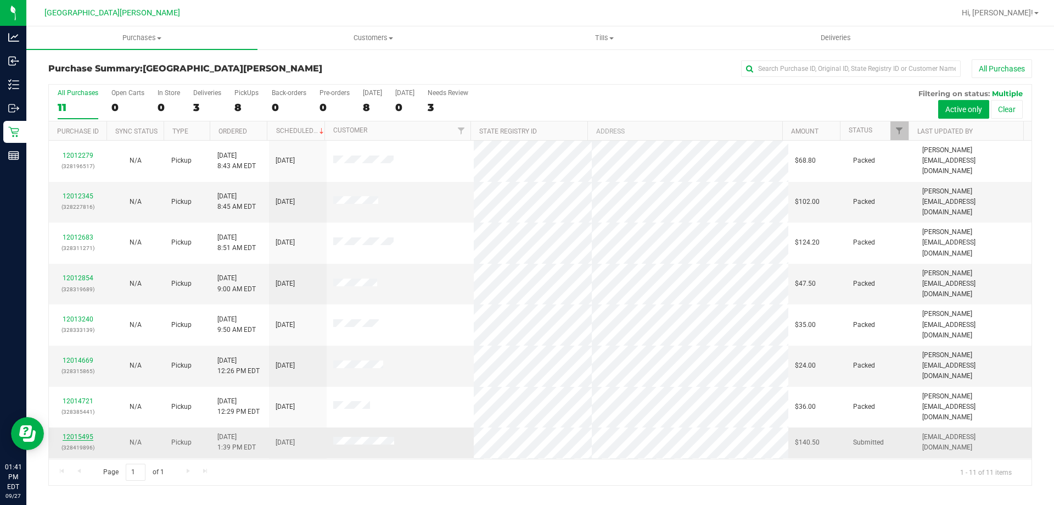
click at [72, 433] on link "12015495" at bounding box center [78, 437] width 31 height 8
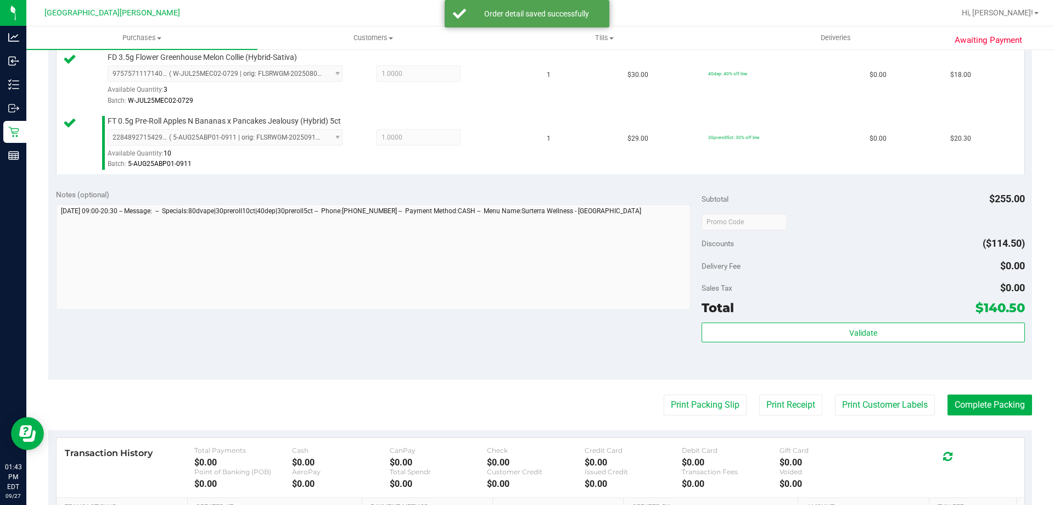
scroll to position [549, 0]
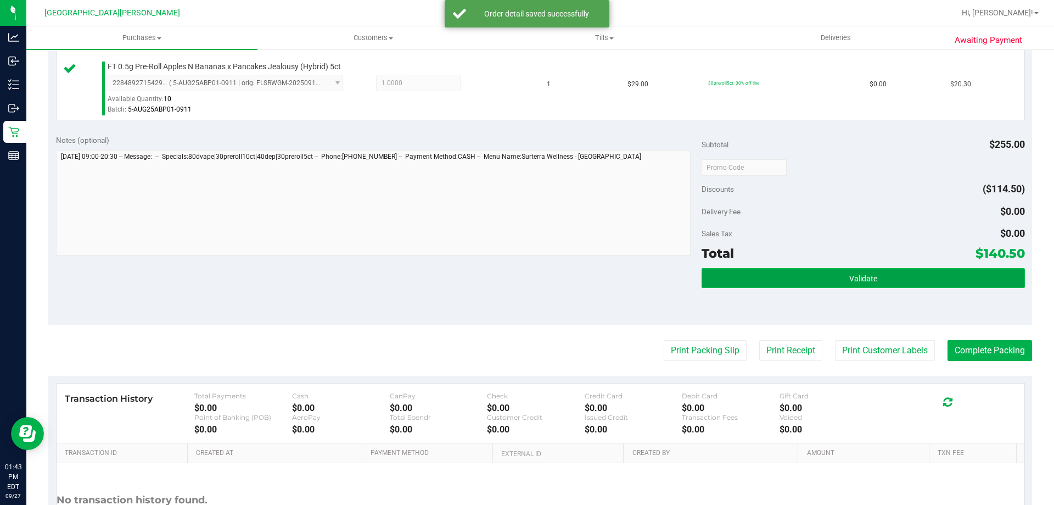
click at [754, 281] on button "Validate" at bounding box center [863, 278] width 323 height 20
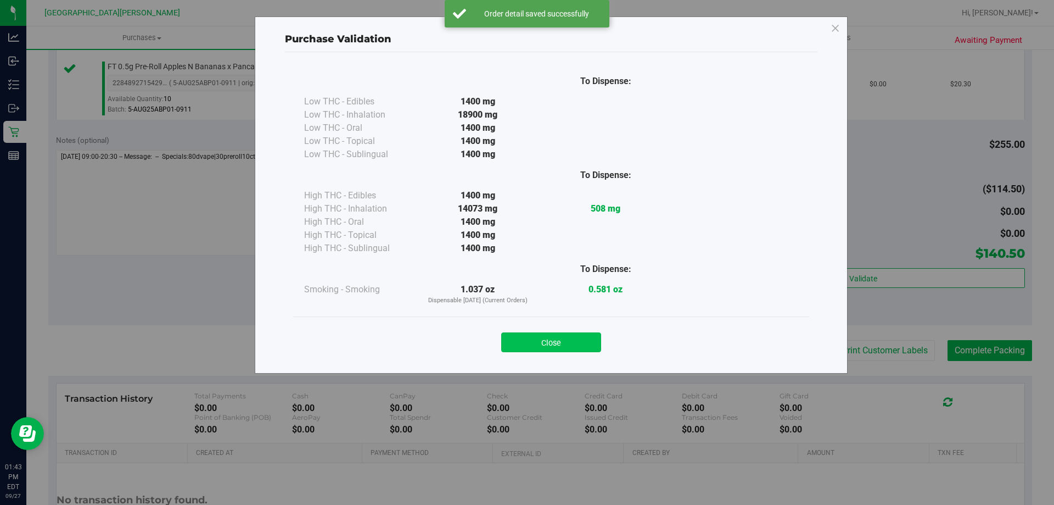
click at [511, 337] on button "Close" at bounding box center [551, 342] width 100 height 20
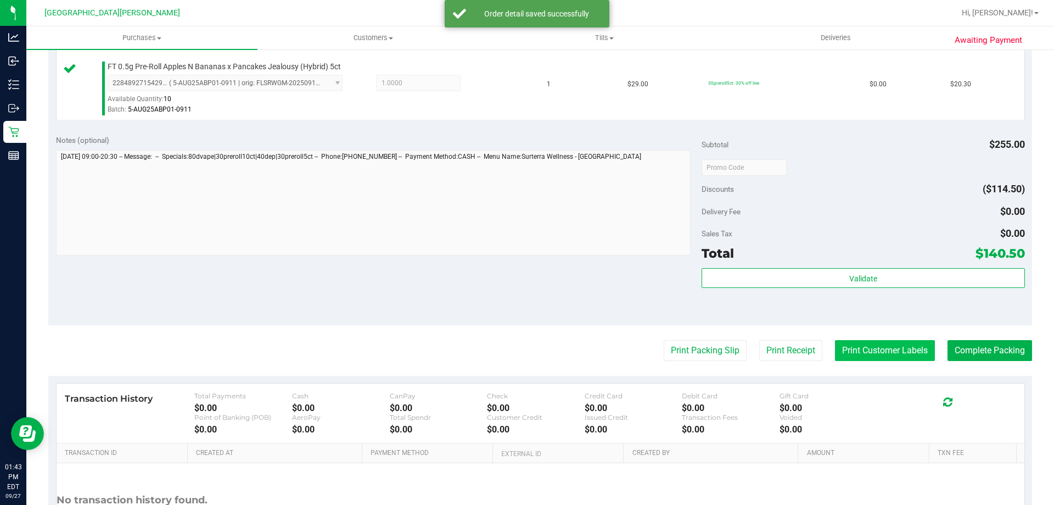
click at [835, 354] on button "Print Customer Labels" at bounding box center [885, 350] width 100 height 21
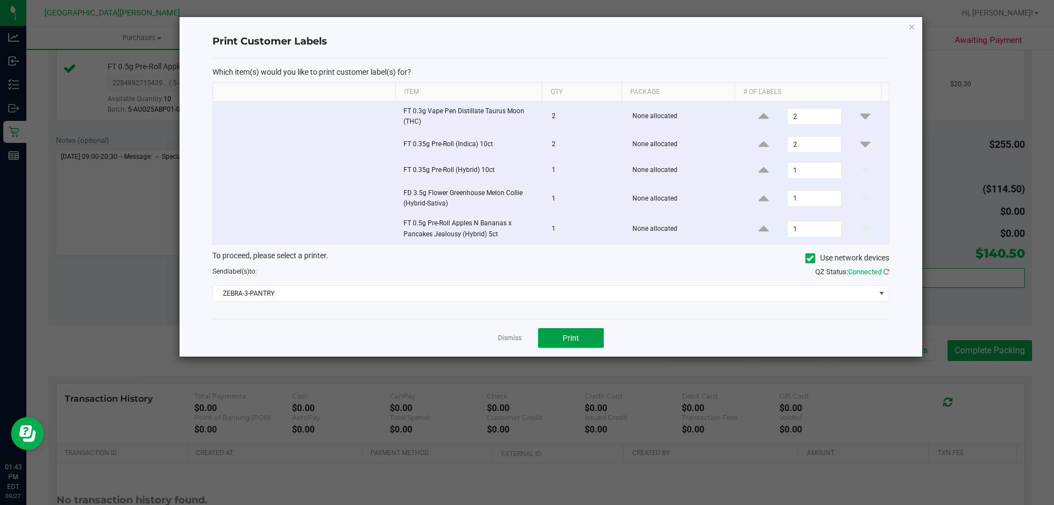
click at [555, 339] on button "Print" at bounding box center [571, 338] width 66 height 20
click at [511, 340] on link "Dismiss" at bounding box center [510, 337] width 24 height 9
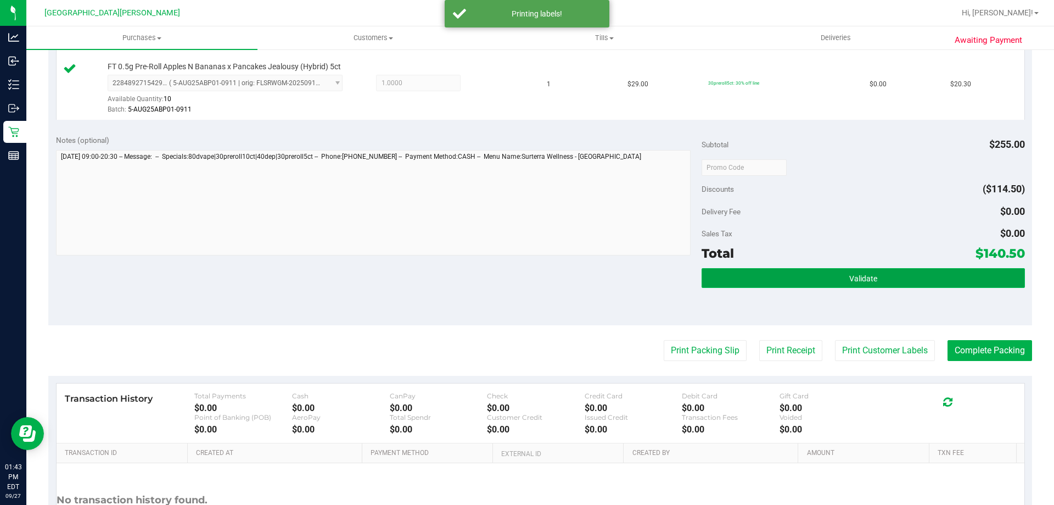
click at [857, 274] on span "Validate" at bounding box center [863, 278] width 28 height 9
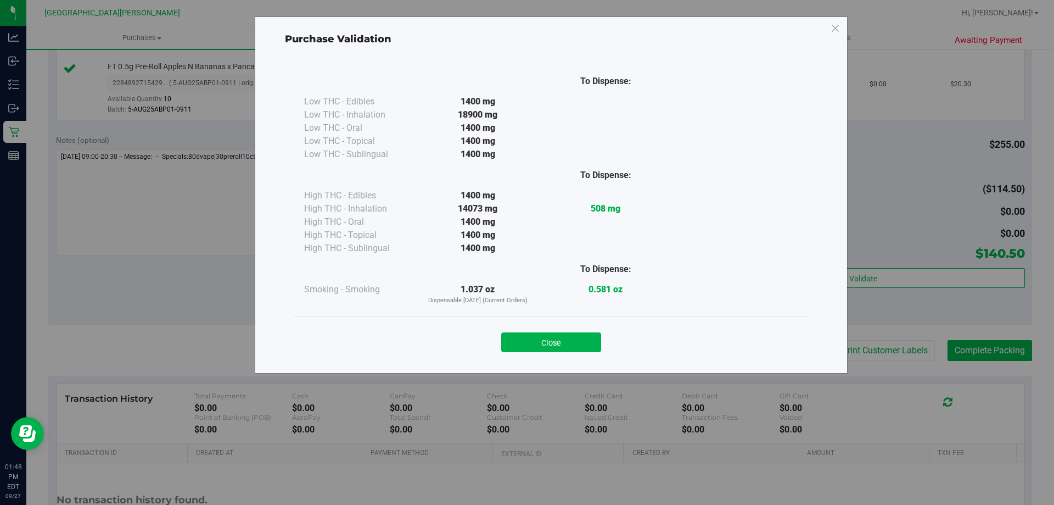
click at [565, 336] on button "Close" at bounding box center [551, 342] width 100 height 20
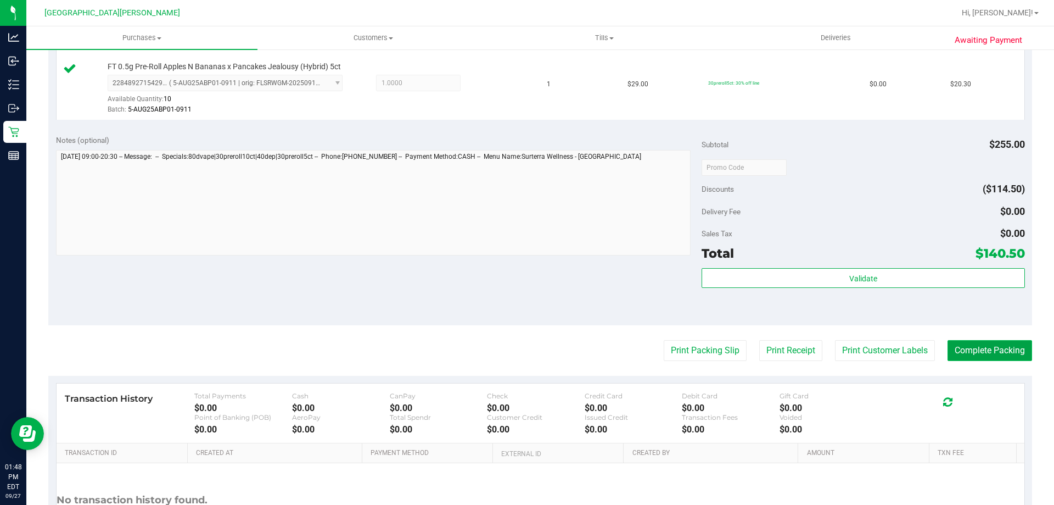
click at [977, 349] on button "Complete Packing" at bounding box center [990, 350] width 85 height 21
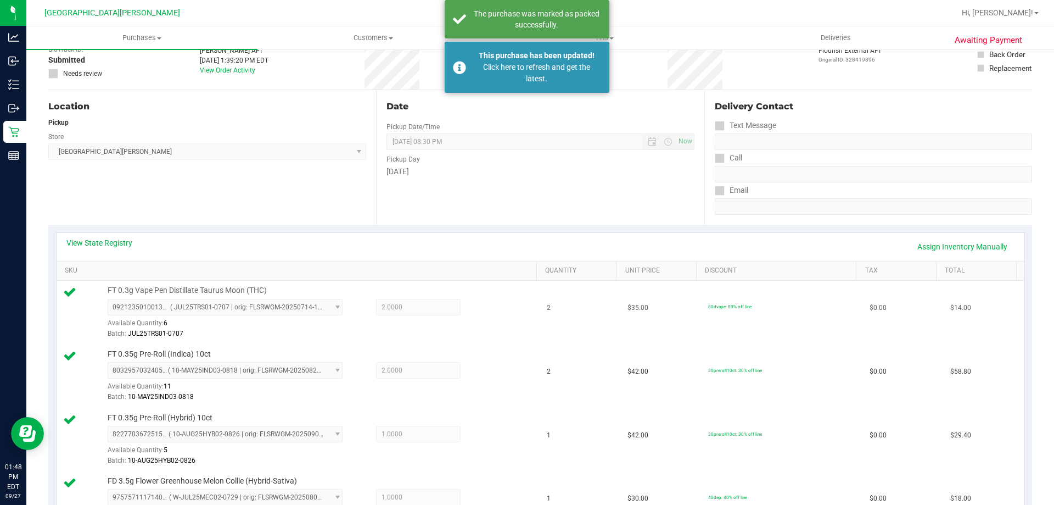
scroll to position [0, 0]
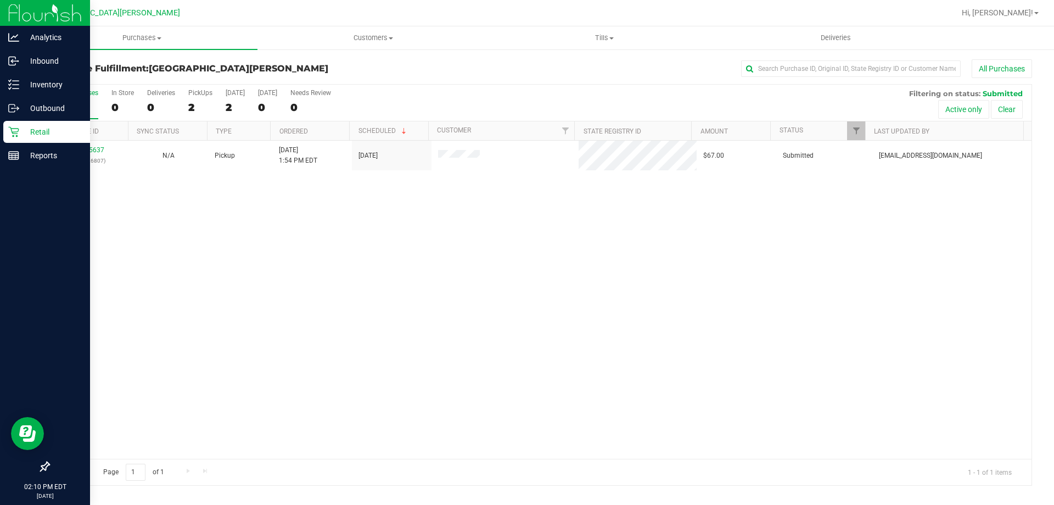
click at [20, 137] on p "Retail" at bounding box center [52, 131] width 66 height 13
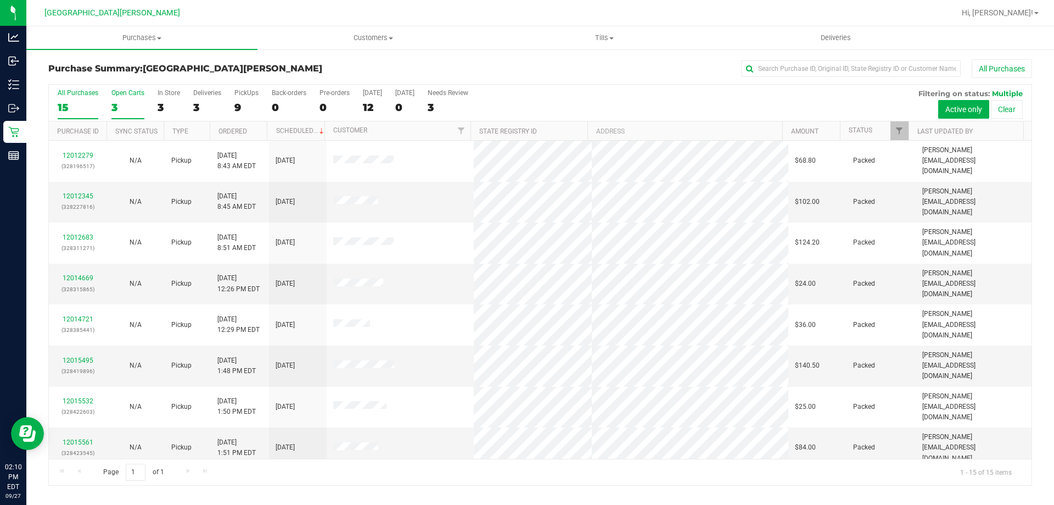
click at [122, 107] on div "3" at bounding box center [127, 107] width 33 height 13
click at [0, 0] on input "Open Carts 3" at bounding box center [0, 0] width 0 height 0
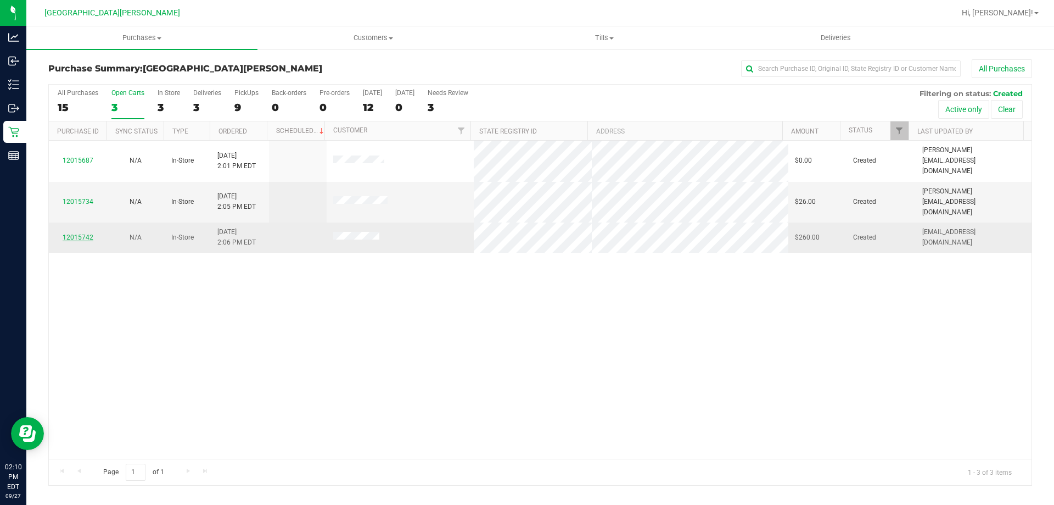
click at [75, 233] on link "12015742" at bounding box center [78, 237] width 31 height 8
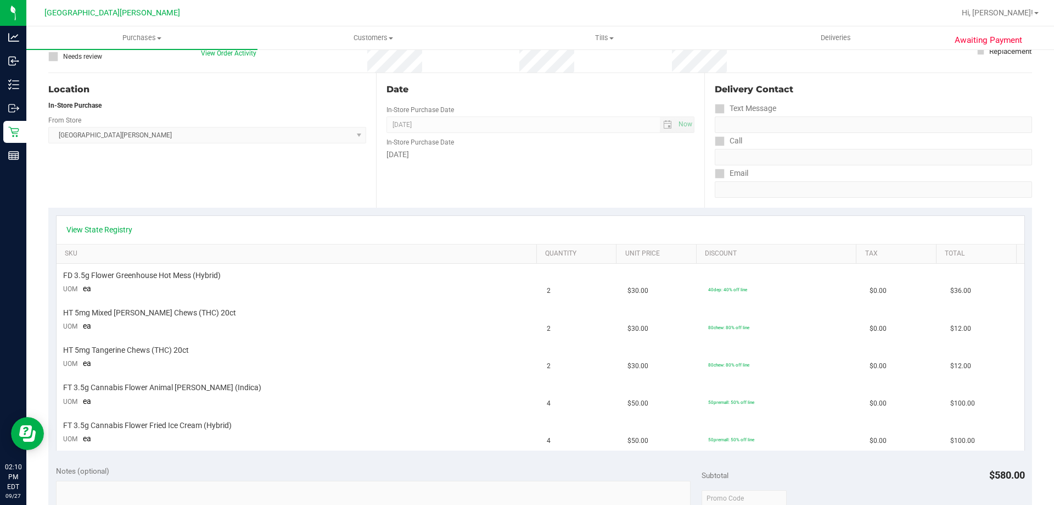
scroll to position [89, 0]
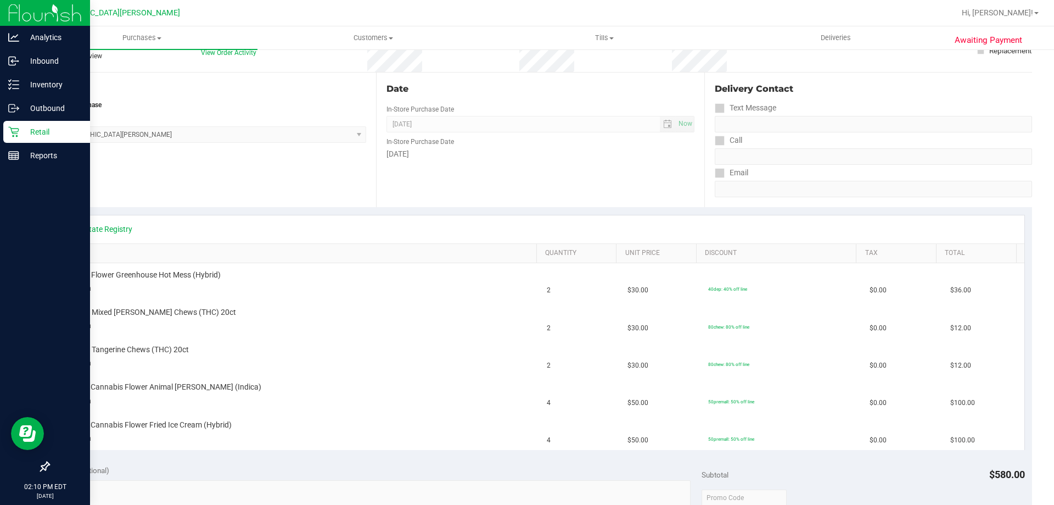
click at [18, 136] on icon at bounding box center [13, 131] width 11 height 11
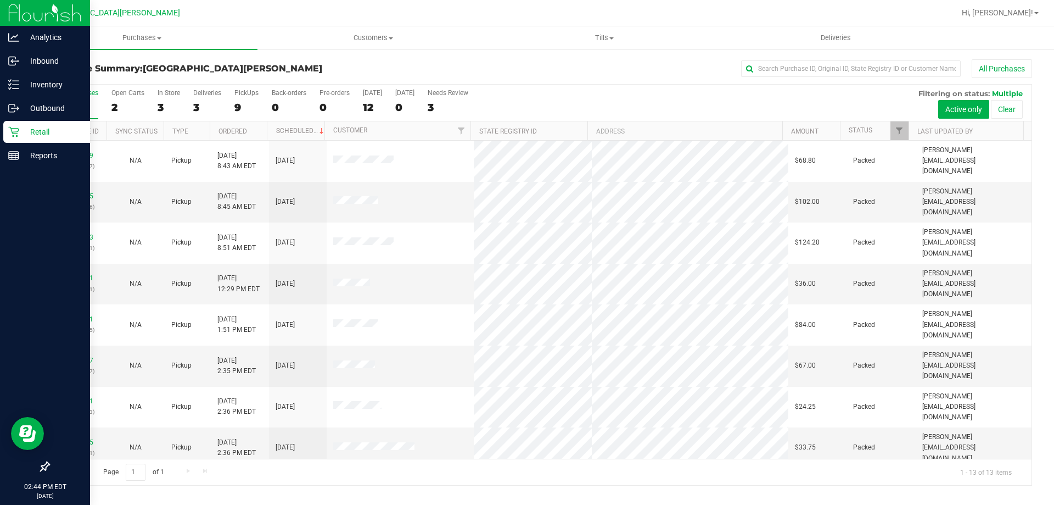
click at [31, 129] on p "Retail" at bounding box center [52, 131] width 66 height 13
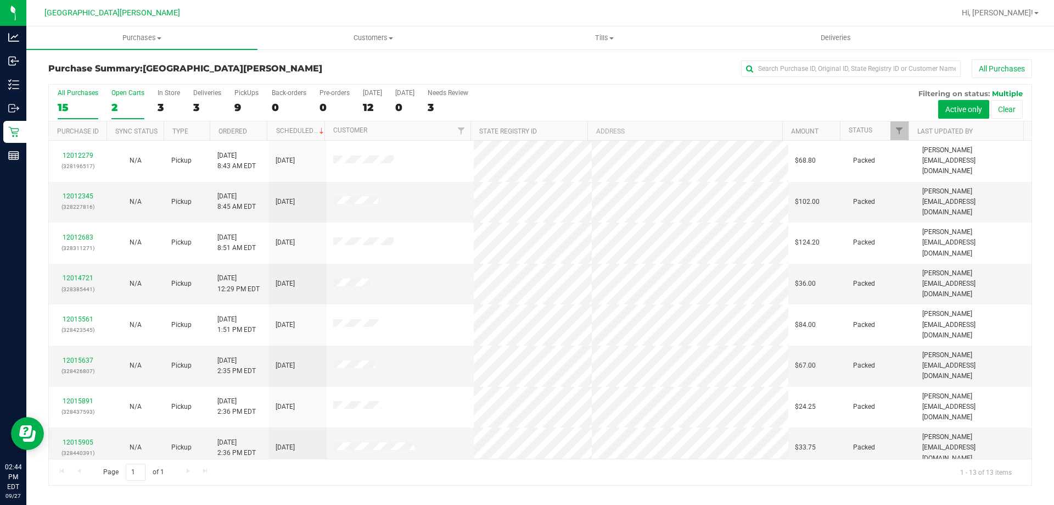
click at [125, 98] on label "Open Carts 2" at bounding box center [127, 104] width 33 height 30
click at [0, 0] on input "Open Carts 2" at bounding box center [0, 0] width 0 height 0
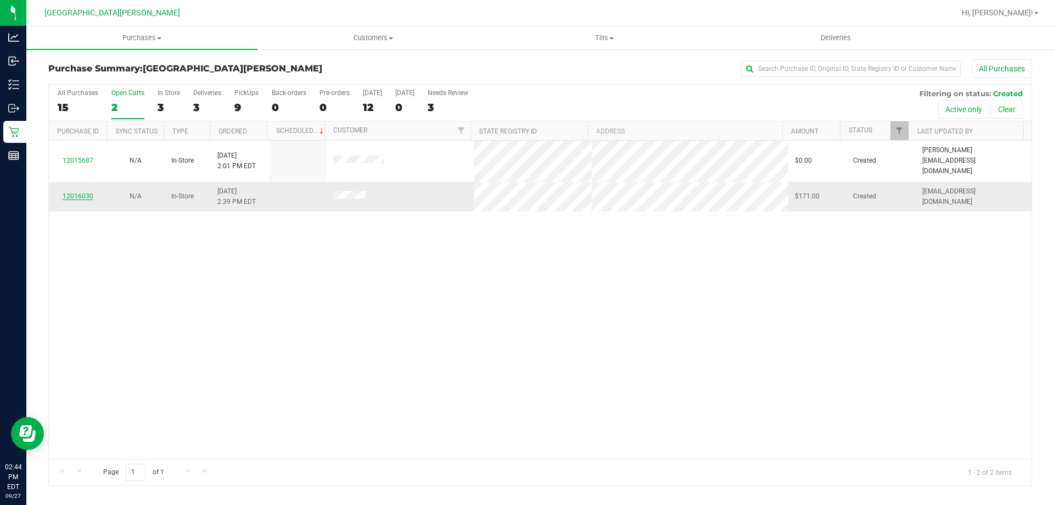
click at [74, 192] on link "12016030" at bounding box center [78, 196] width 31 height 8
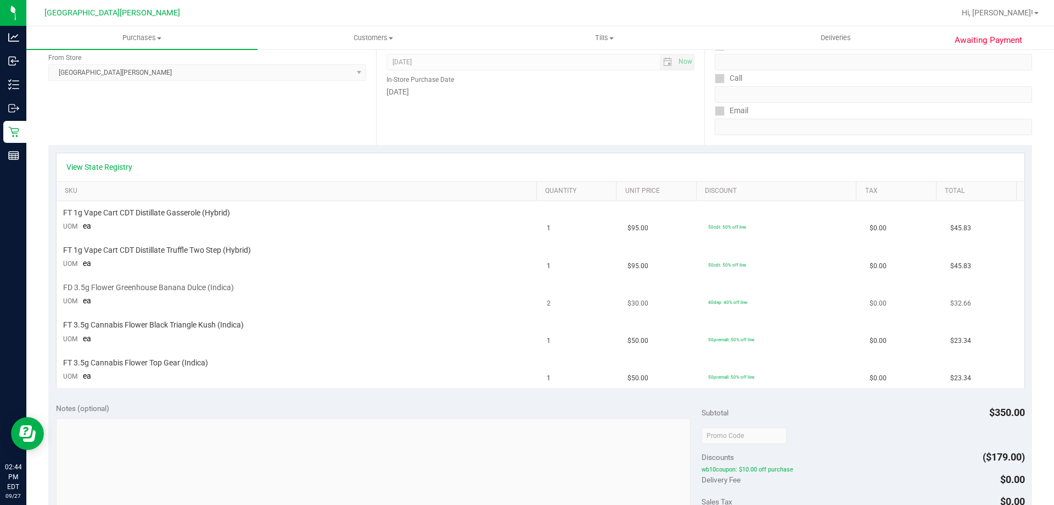
scroll to position [165, 0]
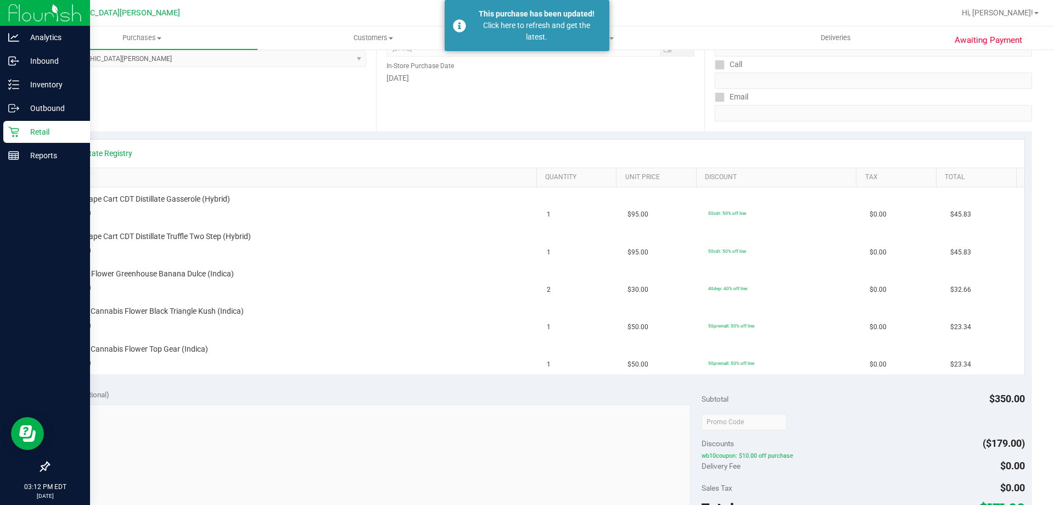
click at [10, 139] on div "Retail" at bounding box center [46, 132] width 87 height 22
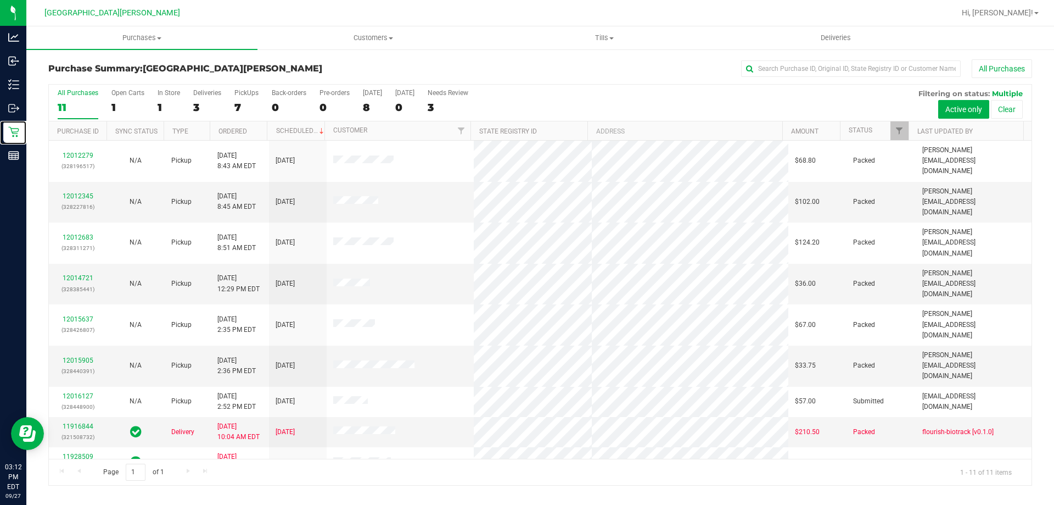
scroll to position [16, 0]
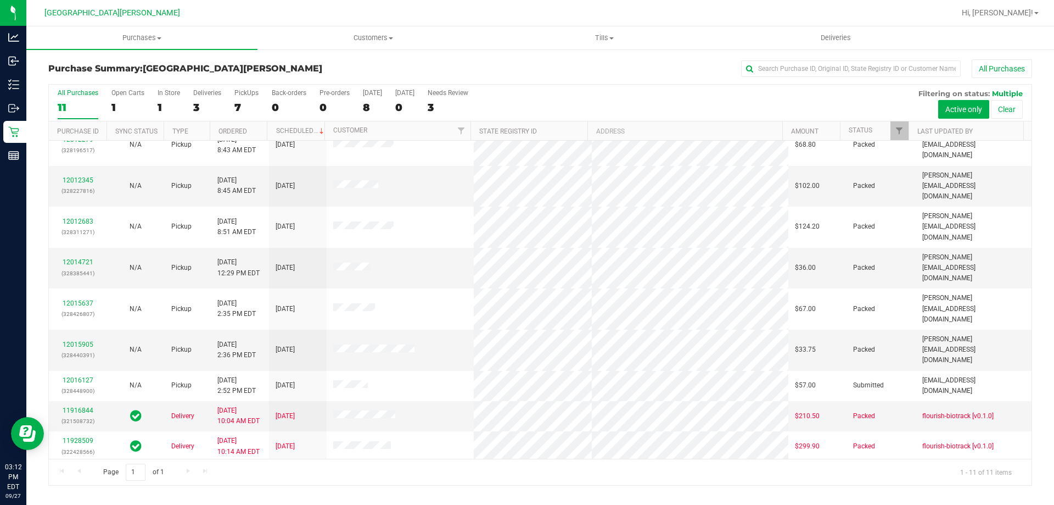
click at [83, 503] on link "12016301" at bounding box center [78, 507] width 31 height 8
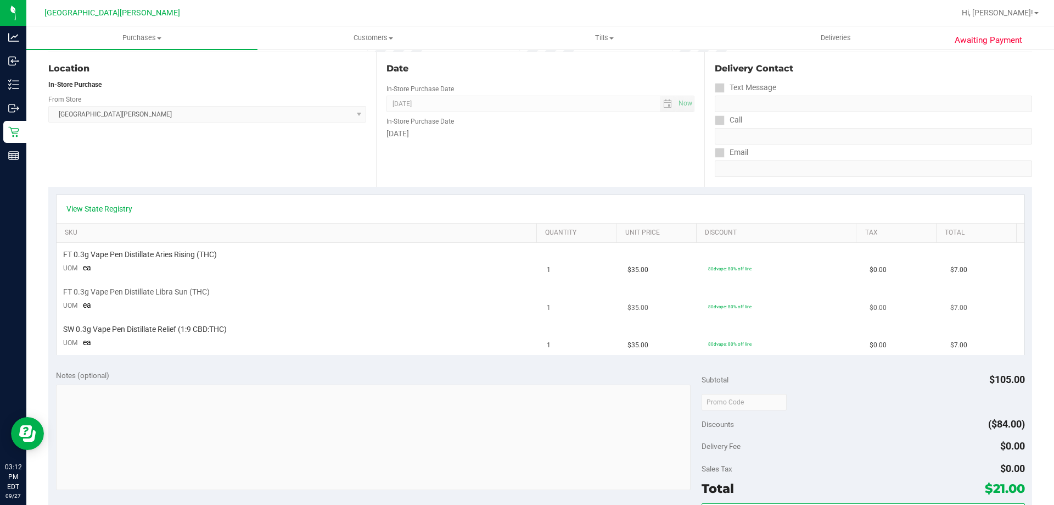
scroll to position [110, 0]
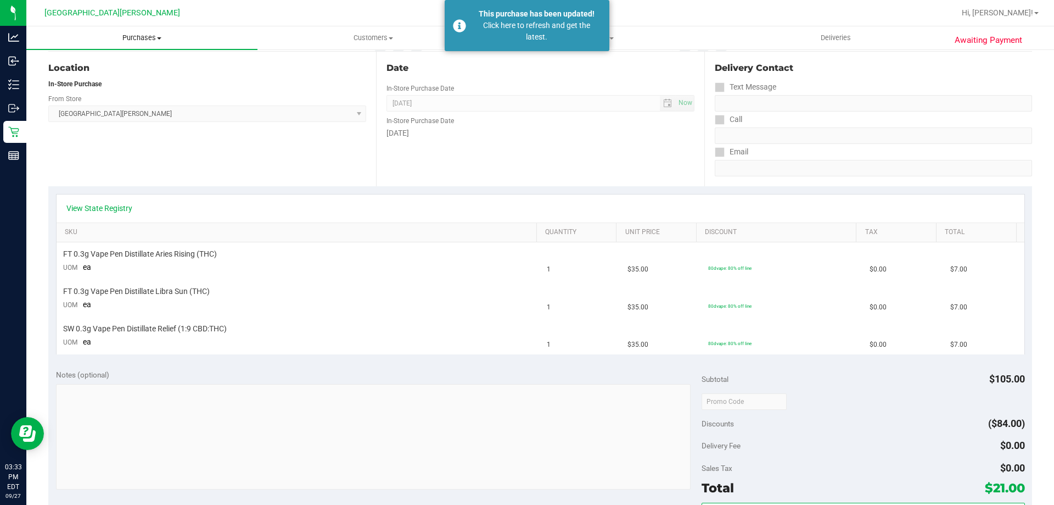
click at [124, 38] on span "Purchases" at bounding box center [141, 38] width 231 height 10
click at [96, 83] on li "Fulfillment" at bounding box center [141, 79] width 231 height 13
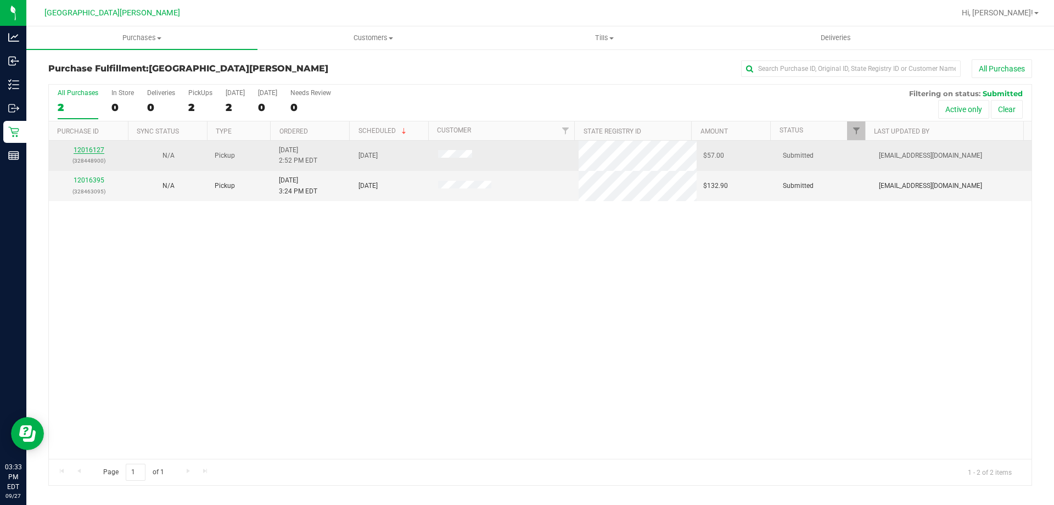
click at [83, 152] on link "12016127" at bounding box center [89, 150] width 31 height 8
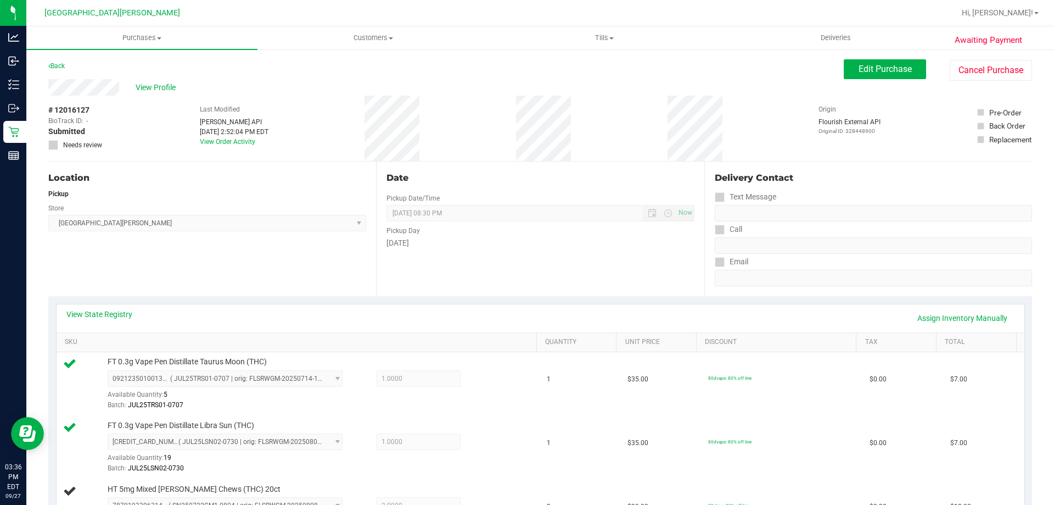
click at [198, 313] on div "View State Registry Assign Inventory Manually" at bounding box center [540, 318] width 948 height 19
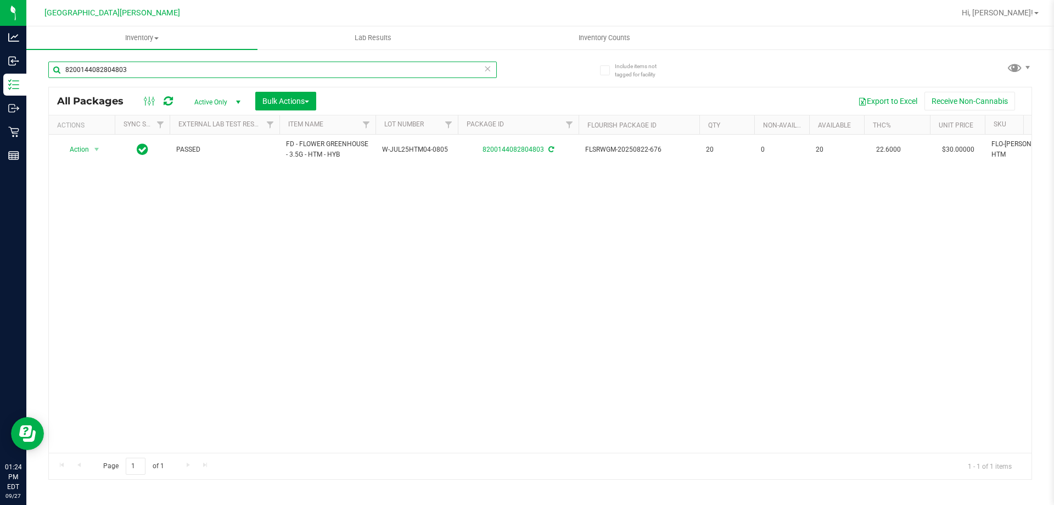
click at [138, 63] on input "8200144082804803" at bounding box center [272, 69] width 449 height 16
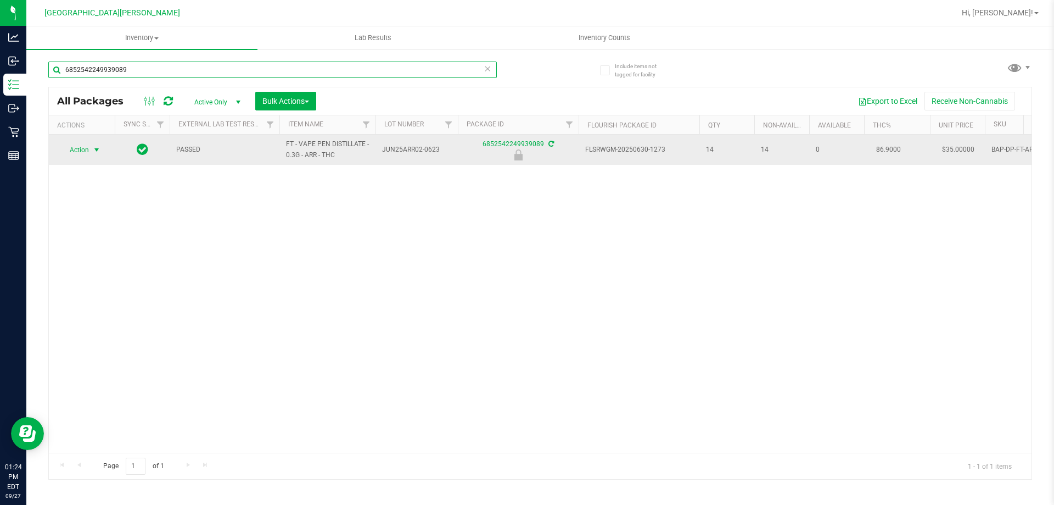
type input "6852542249939089"
click at [91, 150] on span "select" at bounding box center [97, 149] width 14 height 15
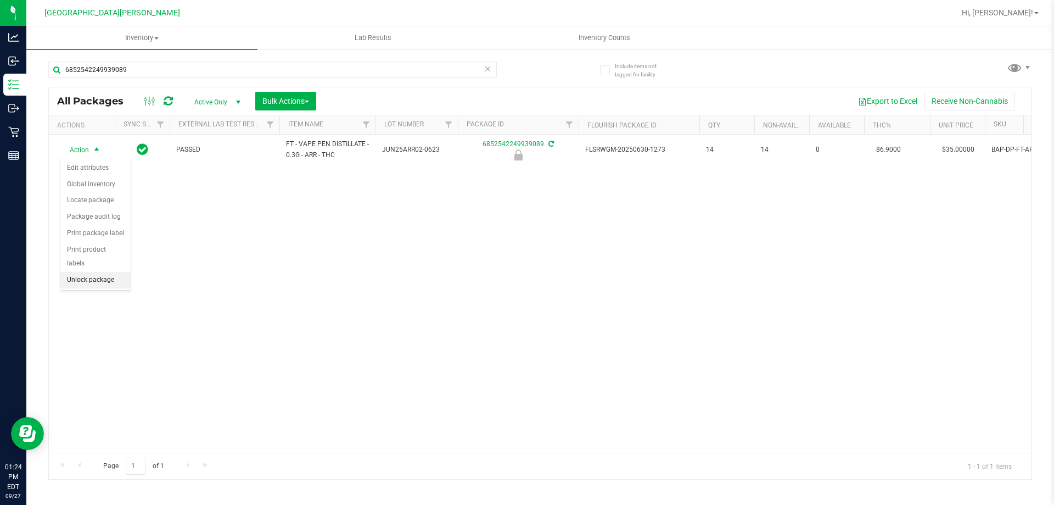
click at [96, 272] on li "Unlock package" at bounding box center [95, 280] width 70 height 16
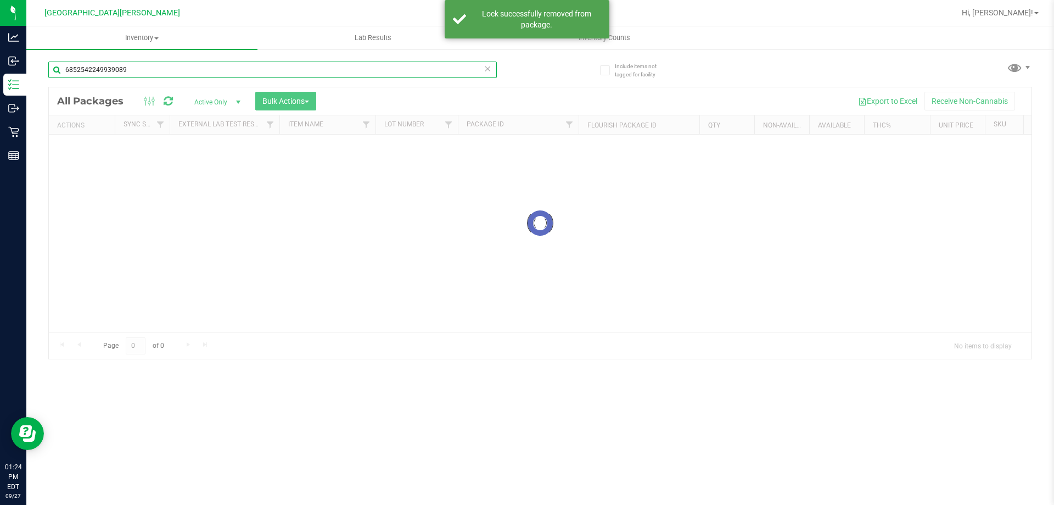
click at [139, 75] on input "6852542249939089" at bounding box center [272, 69] width 449 height 16
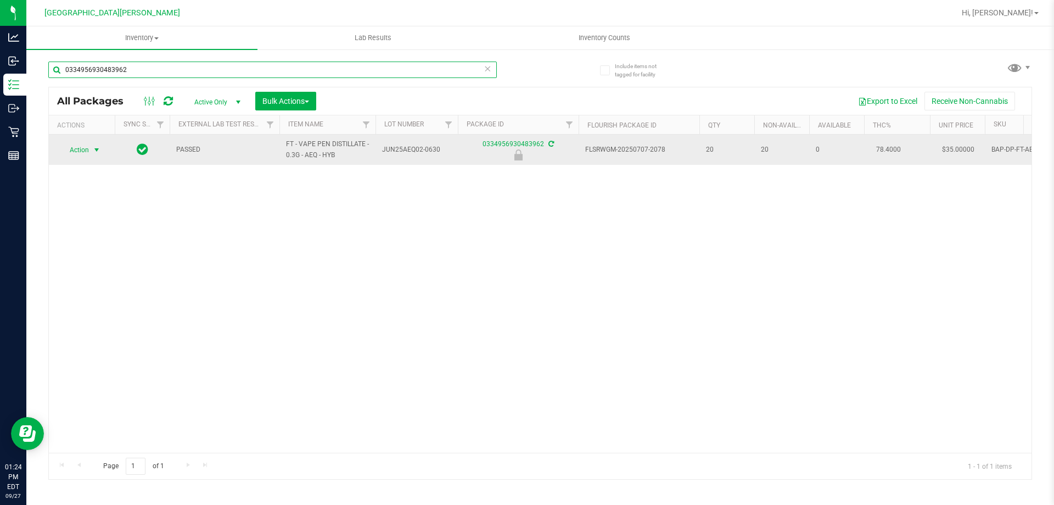
type input "0334956930483962"
click at [90, 152] on span "select" at bounding box center [97, 149] width 14 height 15
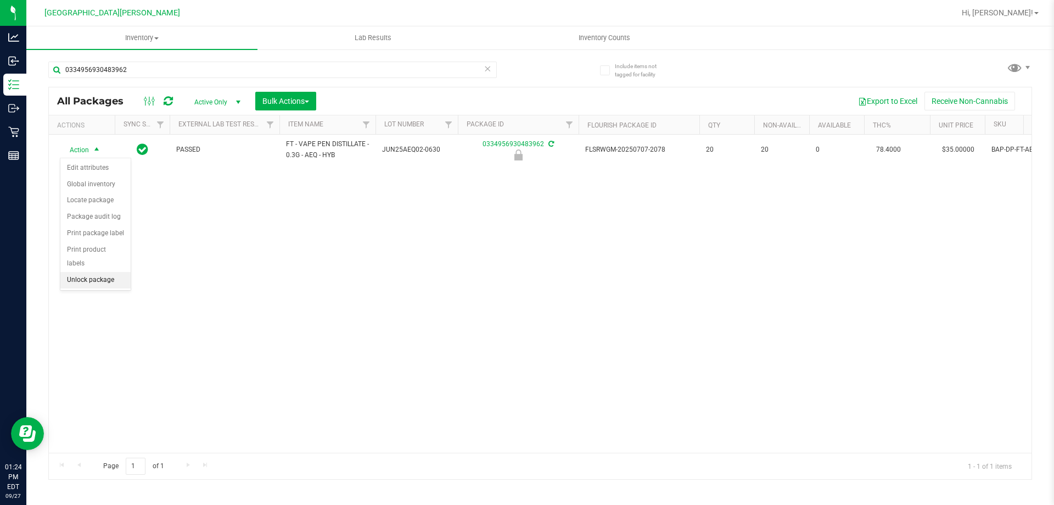
click at [80, 272] on li "Unlock package" at bounding box center [95, 280] width 70 height 16
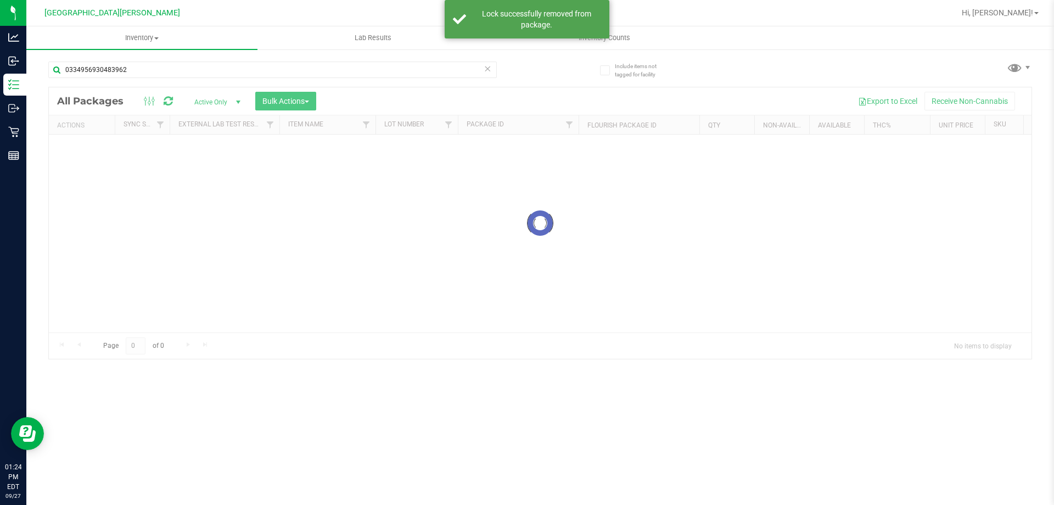
click at [148, 69] on input "0334956930483962" at bounding box center [272, 69] width 449 height 16
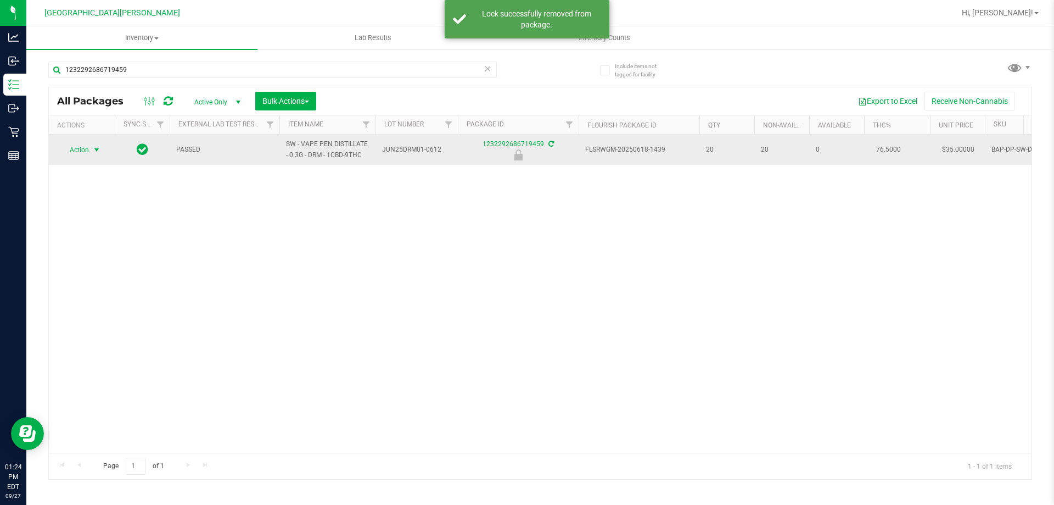
type input "1232292686719459"
click at [91, 152] on span "select" at bounding box center [97, 149] width 14 height 15
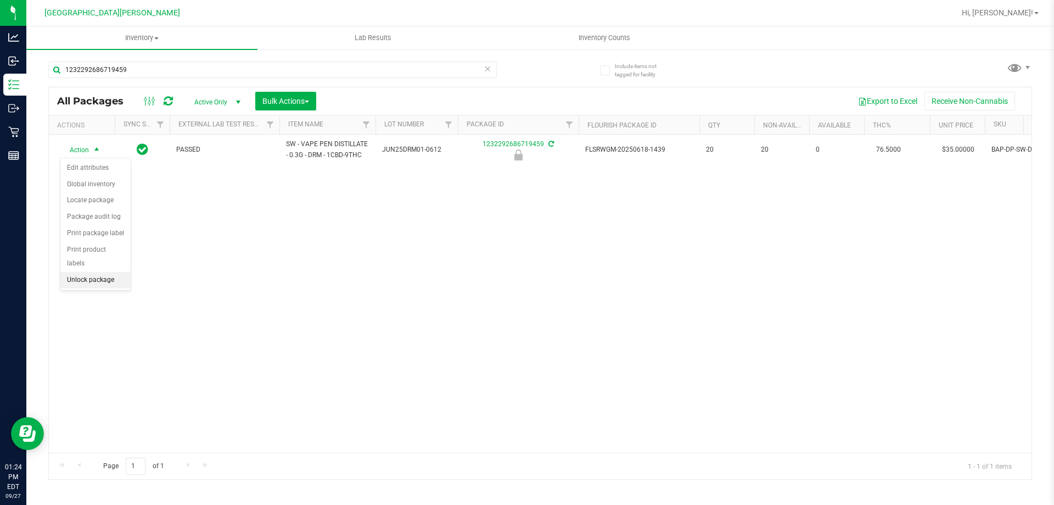
click at [99, 272] on li "Unlock package" at bounding box center [95, 280] width 70 height 16
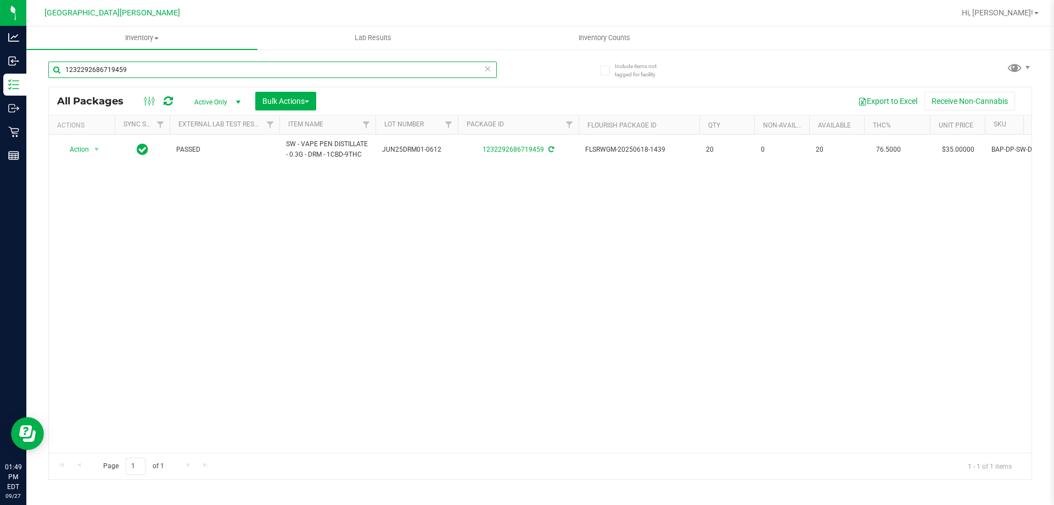
click at [181, 69] on input "1232292686719459" at bounding box center [272, 69] width 449 height 16
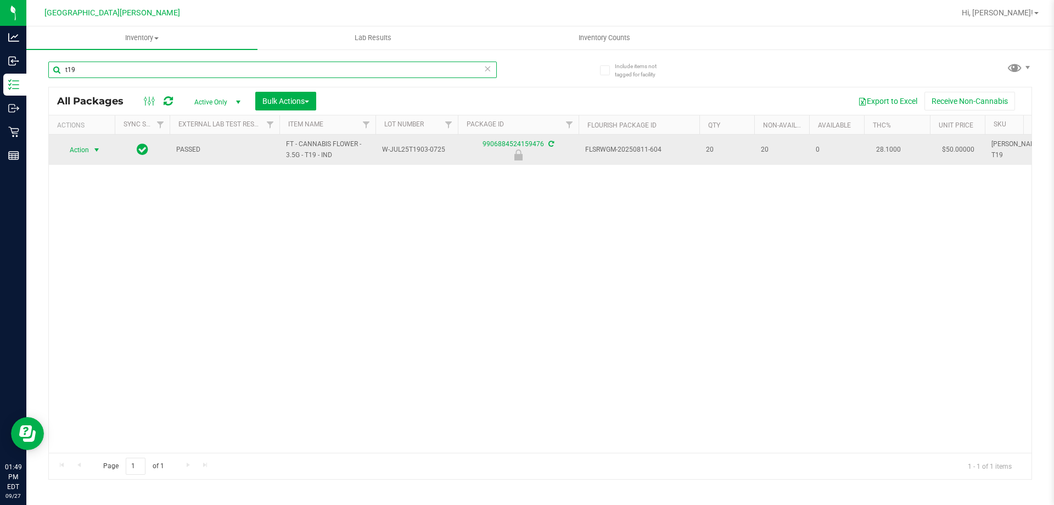
type input "t19"
click at [91, 152] on span "select" at bounding box center [97, 149] width 14 height 15
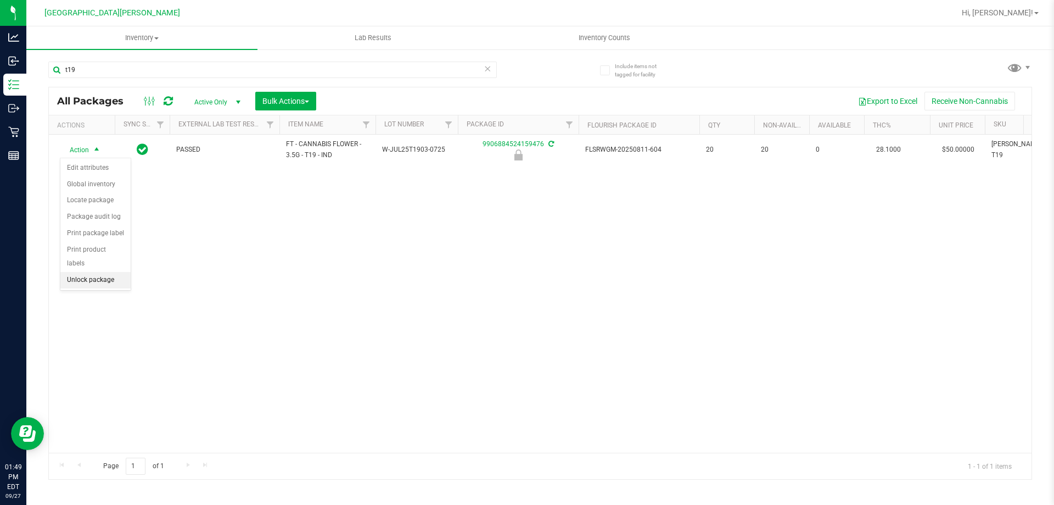
click at [91, 272] on li "Unlock package" at bounding box center [95, 280] width 70 height 16
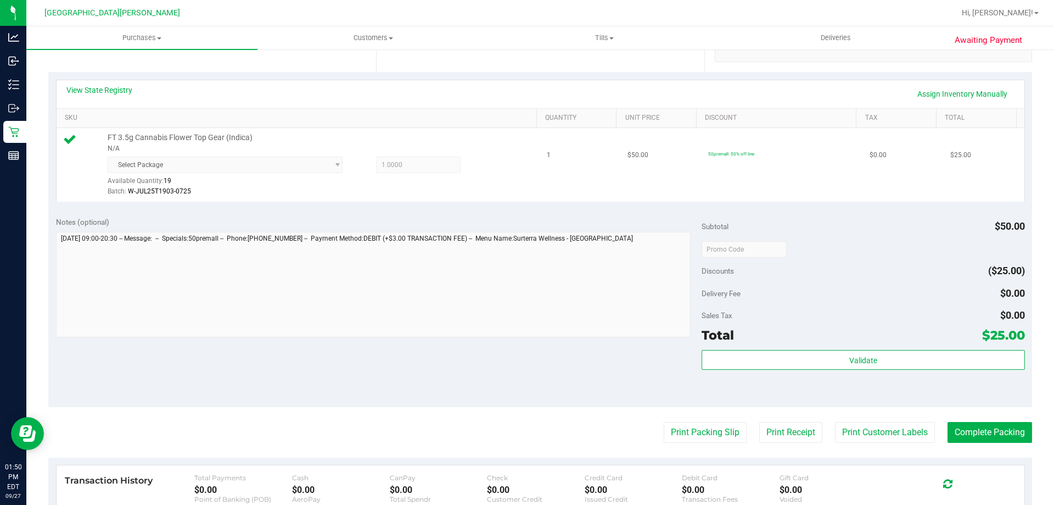
scroll to position [275, 0]
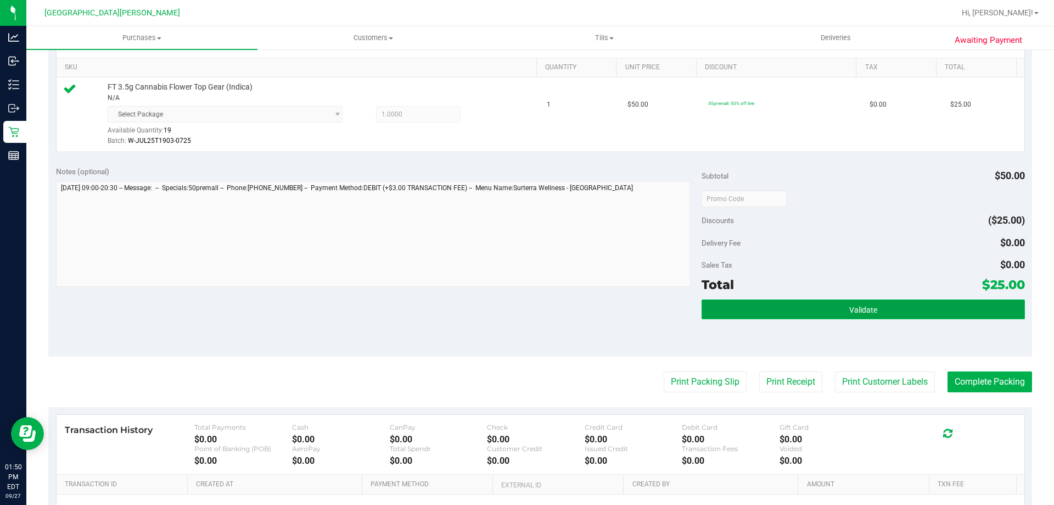
click at [868, 306] on span "Validate" at bounding box center [863, 309] width 28 height 9
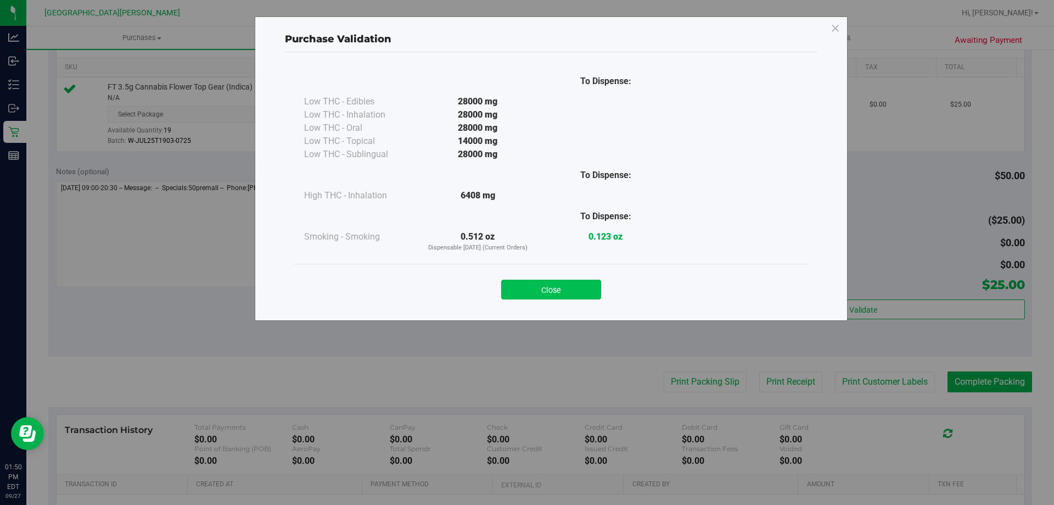
click at [560, 289] on button "Close" at bounding box center [551, 289] width 100 height 20
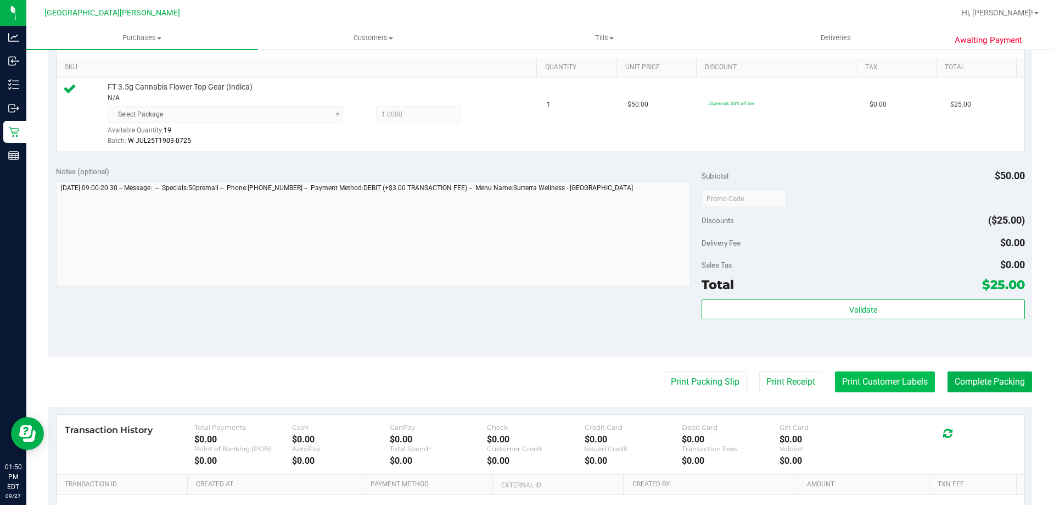
click at [860, 382] on button "Print Customer Labels" at bounding box center [885, 381] width 100 height 21
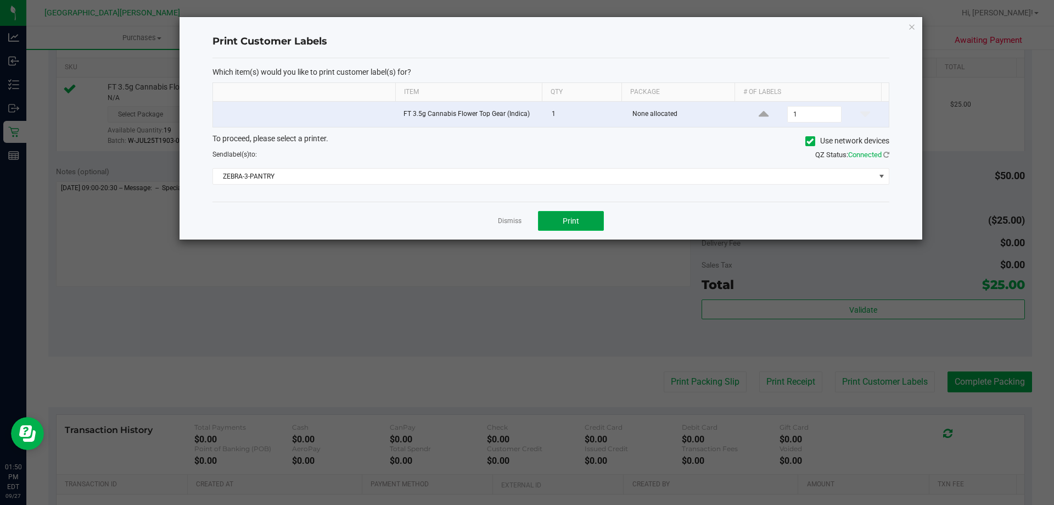
click at [588, 227] on button "Print" at bounding box center [571, 221] width 66 height 20
click at [505, 218] on link "Dismiss" at bounding box center [510, 220] width 24 height 9
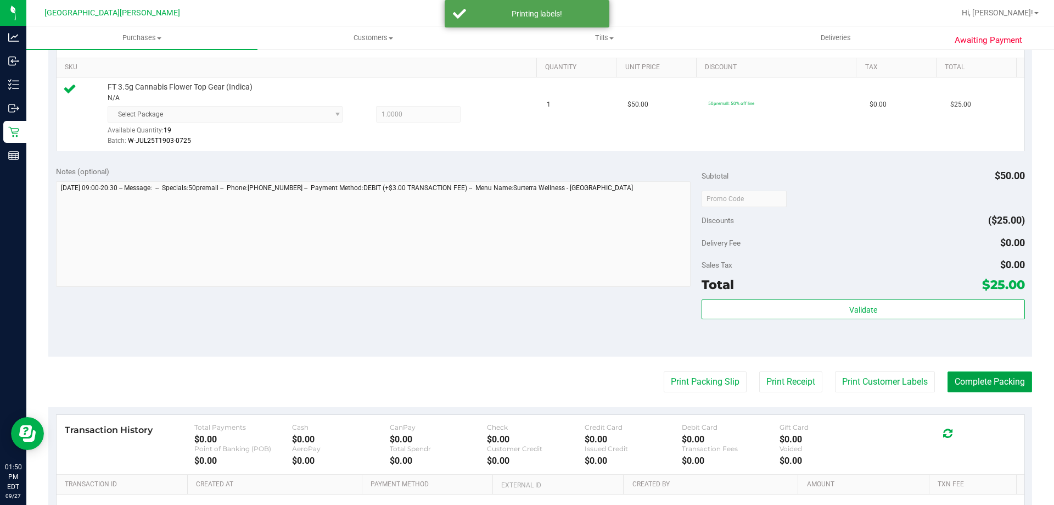
click at [974, 384] on button "Complete Packing" at bounding box center [990, 381] width 85 height 21
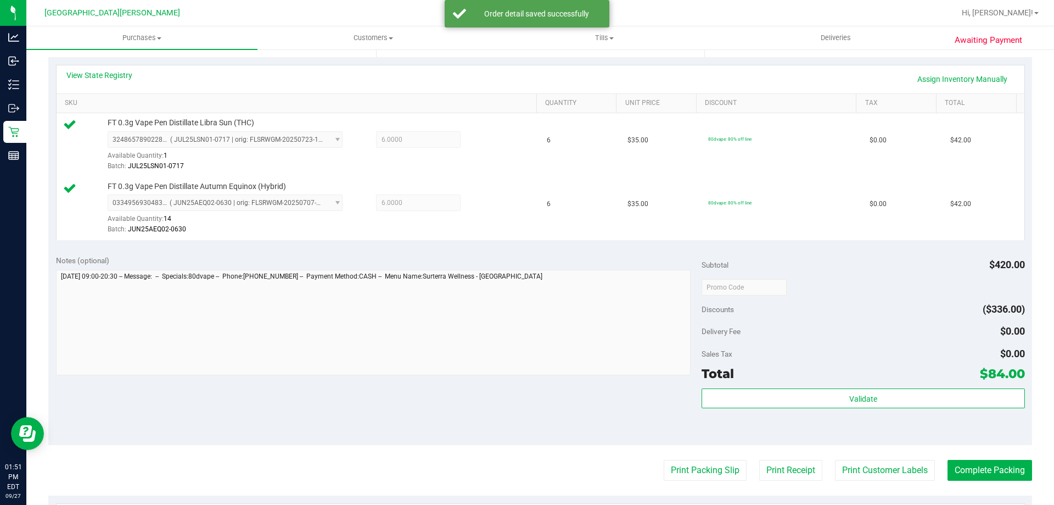
scroll to position [457, 0]
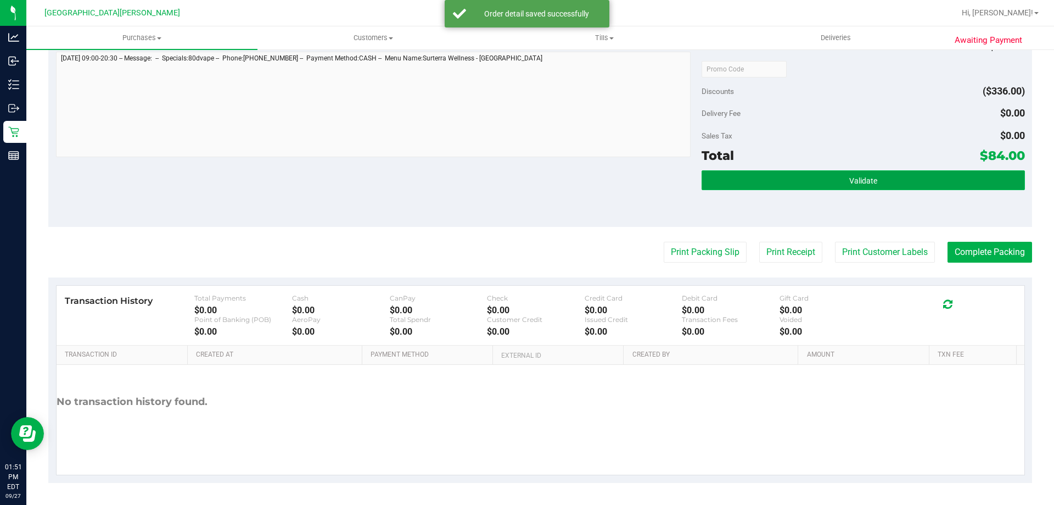
click at [850, 181] on span "Validate" at bounding box center [863, 180] width 28 height 9
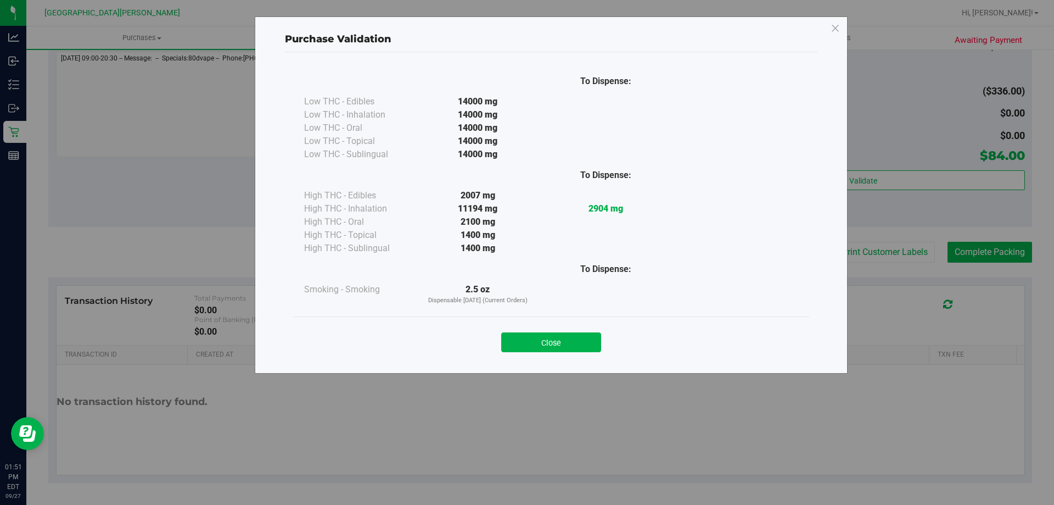
drag, startPoint x: 572, startPoint y: 340, endPoint x: 852, endPoint y: 290, distance: 284.4
click at [575, 338] on button "Close" at bounding box center [551, 342] width 100 height 20
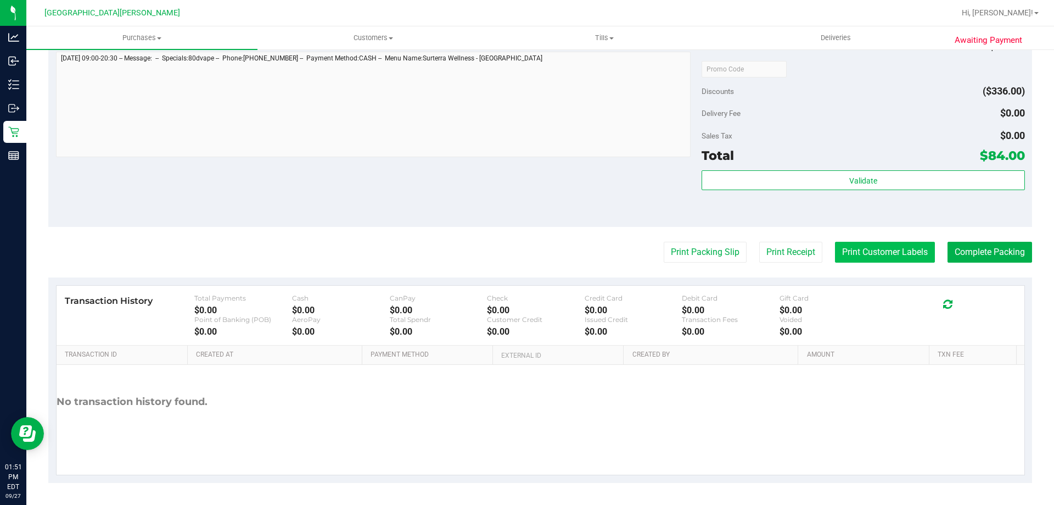
click at [866, 251] on button "Print Customer Labels" at bounding box center [885, 252] width 100 height 21
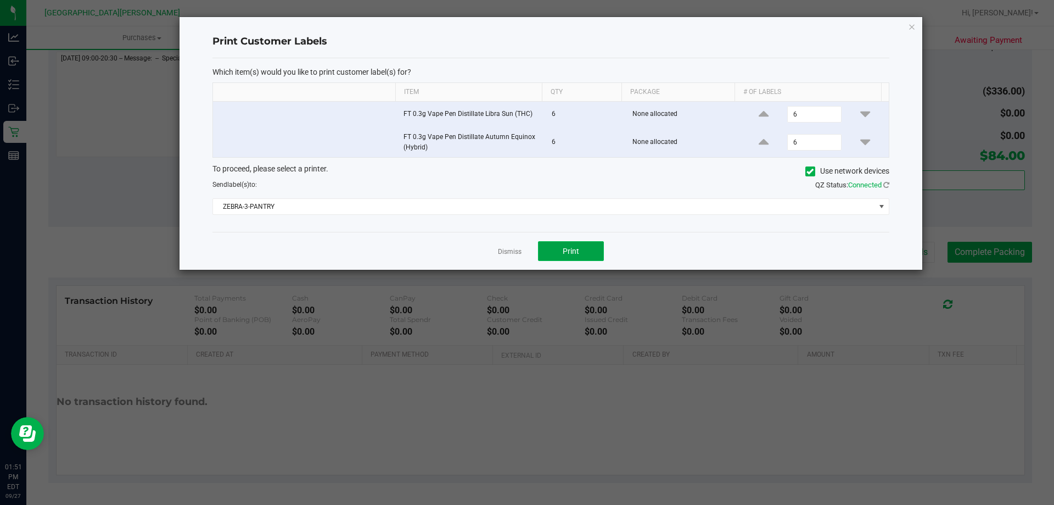
click at [575, 251] on span "Print" at bounding box center [571, 251] width 16 height 9
click at [511, 250] on link "Dismiss" at bounding box center [510, 251] width 24 height 9
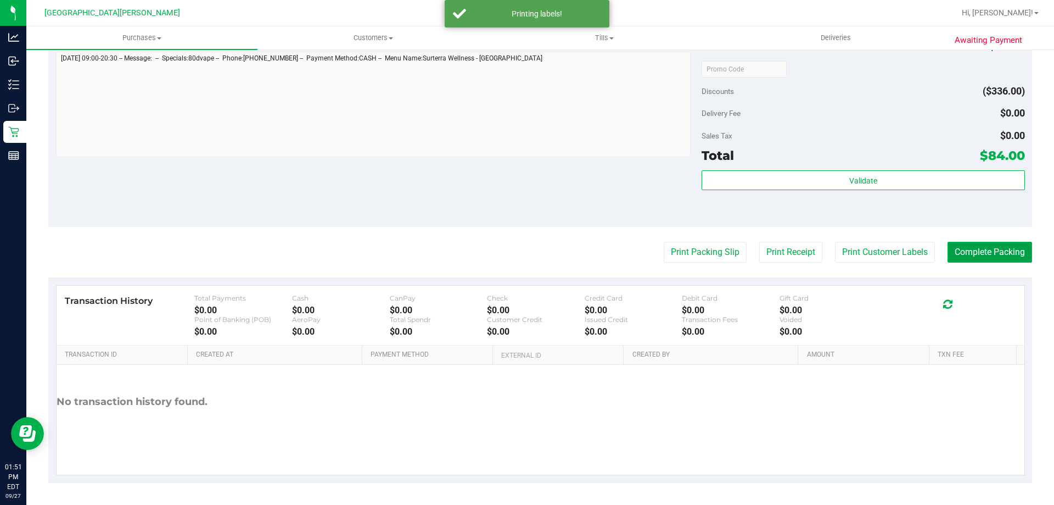
click at [963, 255] on button "Complete Packing" at bounding box center [990, 252] width 85 height 21
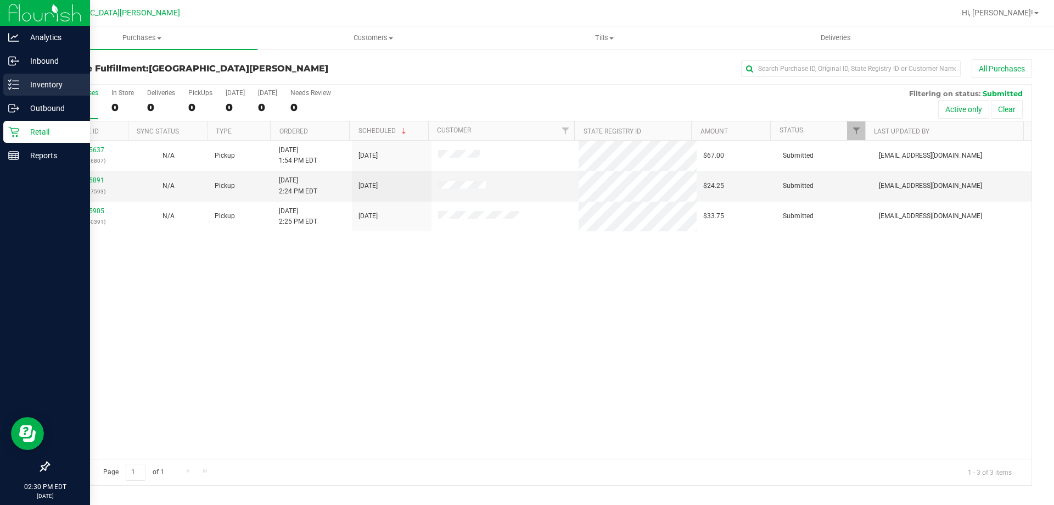
click at [42, 79] on p "Inventory" at bounding box center [52, 84] width 66 height 13
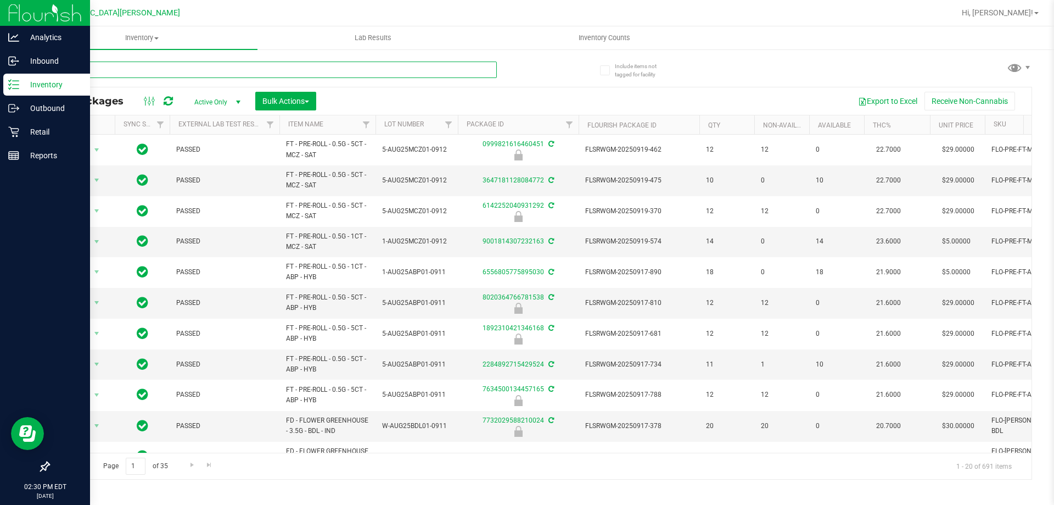
click at [117, 72] on input "text" at bounding box center [272, 69] width 449 height 16
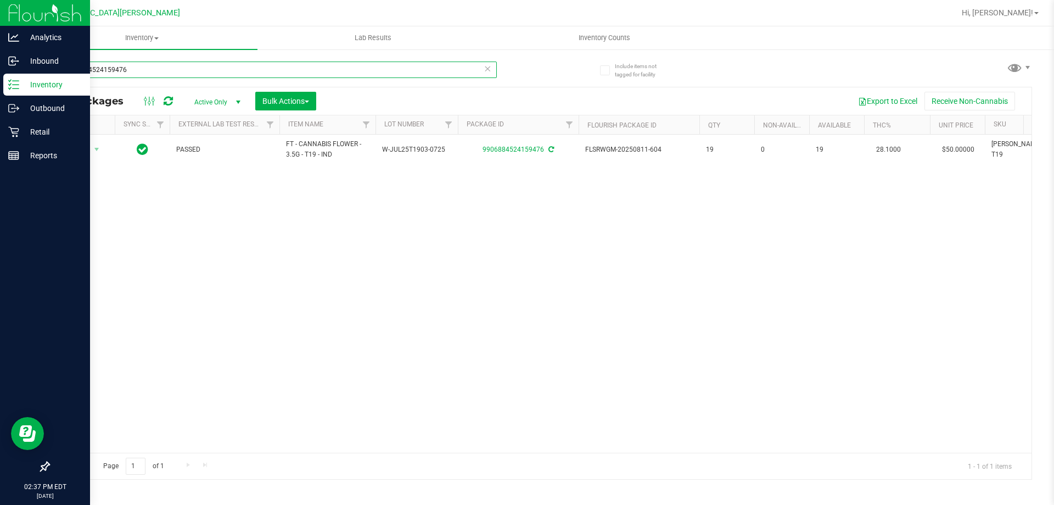
click at [149, 64] on input "9906884524159476" at bounding box center [272, 69] width 449 height 16
type input "3321516461822098"
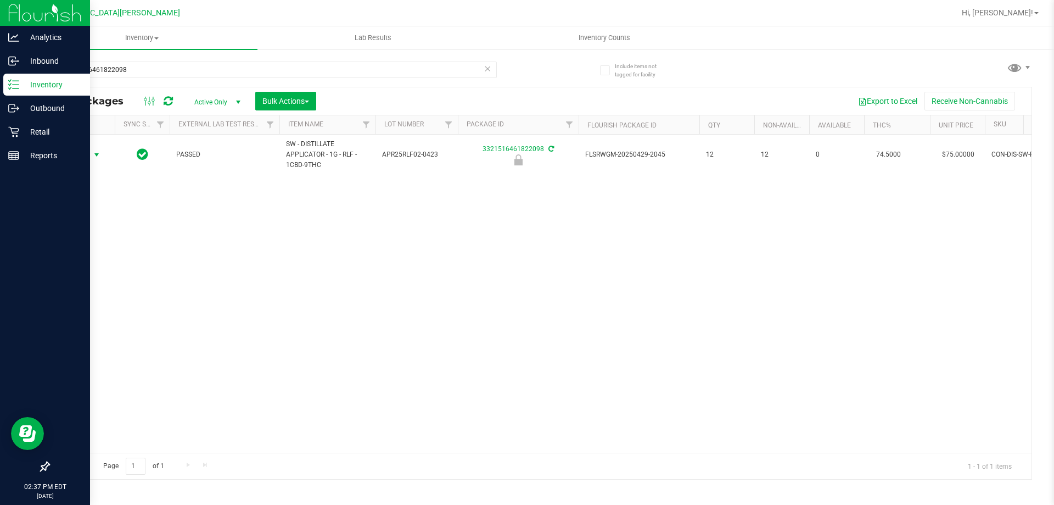
click at [95, 158] on span "select" at bounding box center [96, 154] width 9 height 9
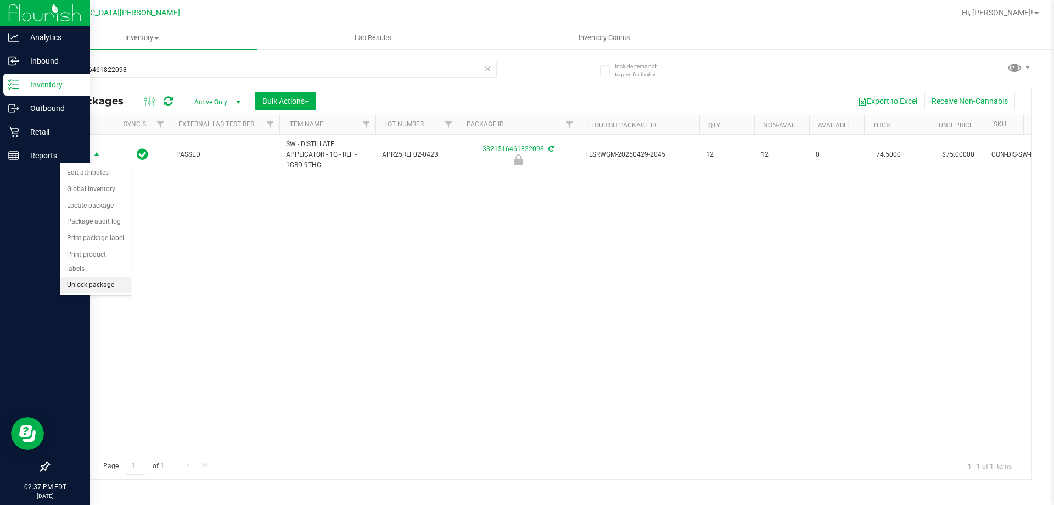
click at [91, 277] on li "Unlock package" at bounding box center [95, 285] width 70 height 16
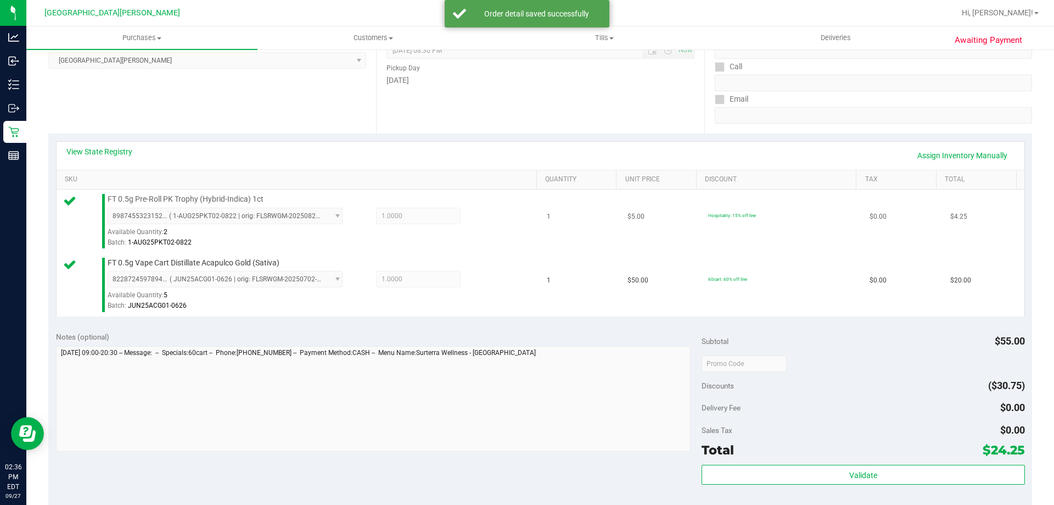
scroll to position [329, 0]
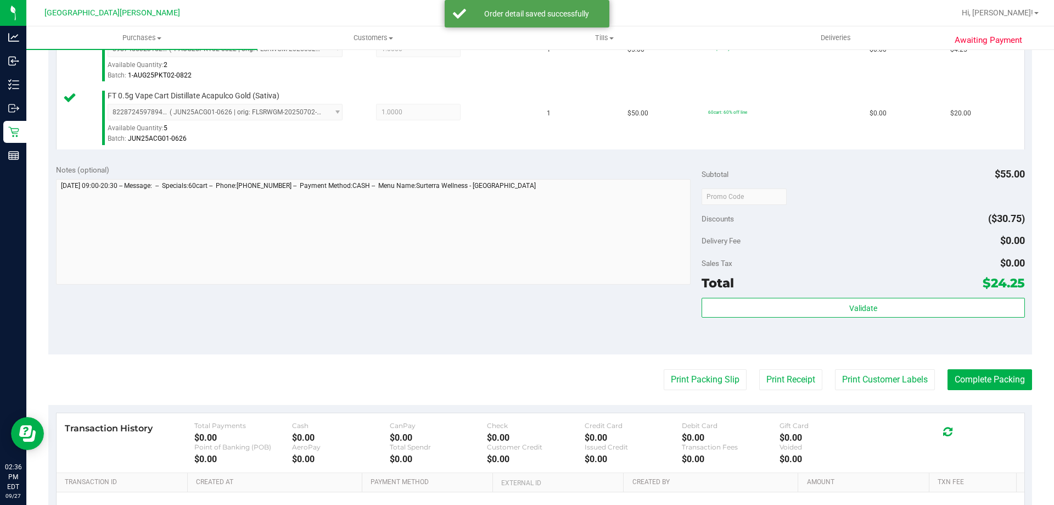
click at [865, 296] on div "Subtotal $55.00 Discounts ($30.75) Delivery Fee $0.00 Sales Tax $0.00 Total $24…" at bounding box center [863, 255] width 323 height 183
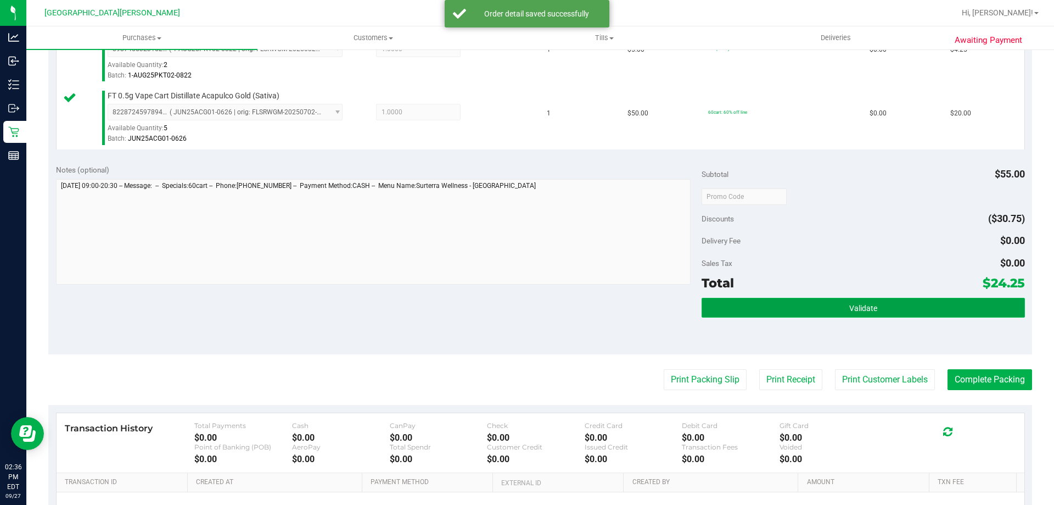
click at [863, 304] on span "Validate" at bounding box center [863, 308] width 28 height 9
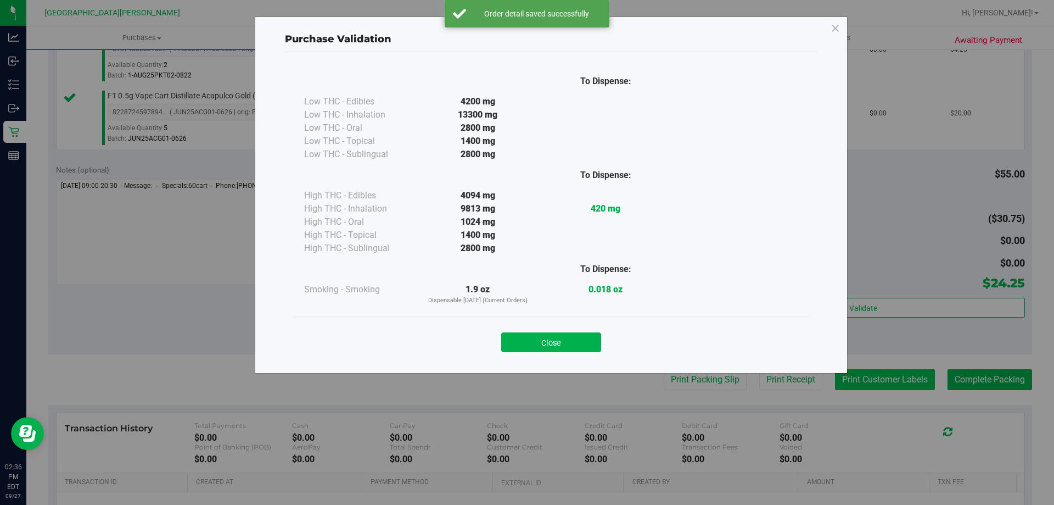
drag, startPoint x: 547, startPoint y: 341, endPoint x: 900, endPoint y: 375, distance: 354.1
click at [548, 341] on button "Close" at bounding box center [551, 342] width 100 height 20
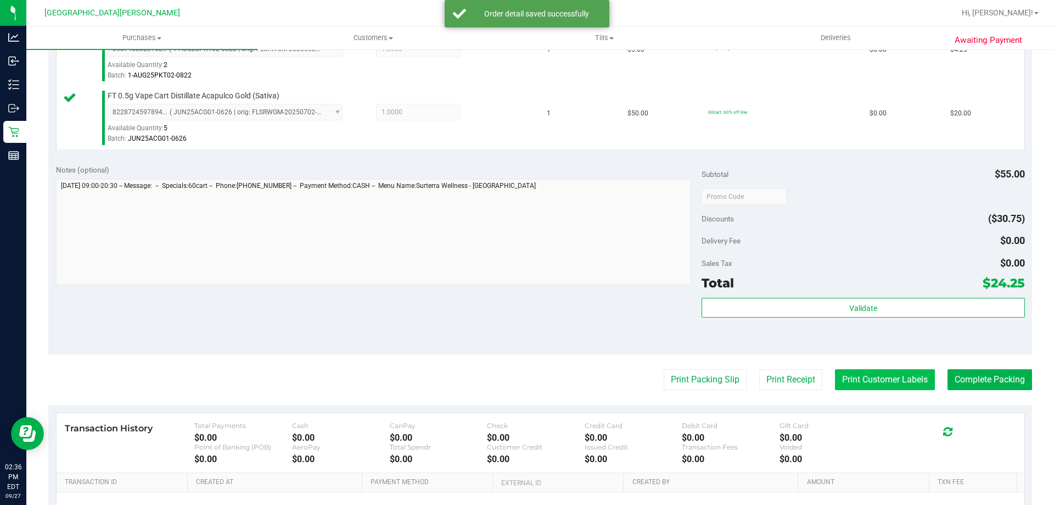
click at [910, 377] on button "Print Customer Labels" at bounding box center [885, 379] width 100 height 21
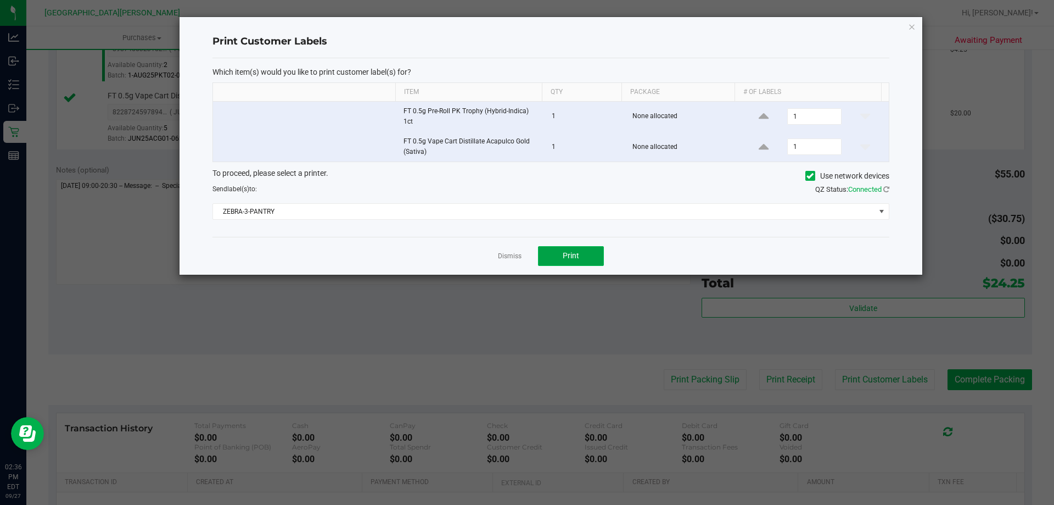
click at [573, 262] on button "Print" at bounding box center [571, 256] width 66 height 20
click at [496, 252] on div "Dismiss Print" at bounding box center [550, 256] width 677 height 38
click at [508, 252] on link "Dismiss" at bounding box center [510, 255] width 24 height 9
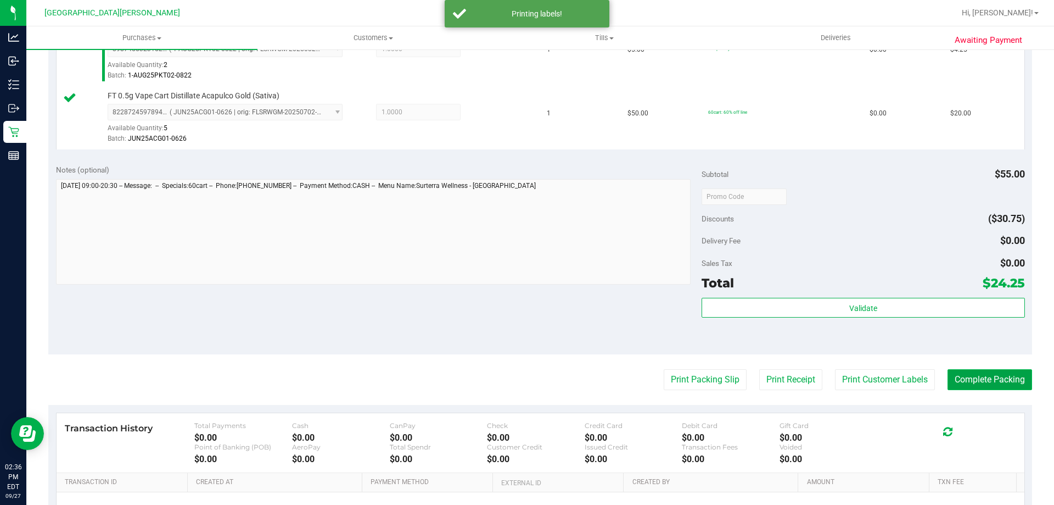
click at [961, 378] on button "Complete Packing" at bounding box center [990, 379] width 85 height 21
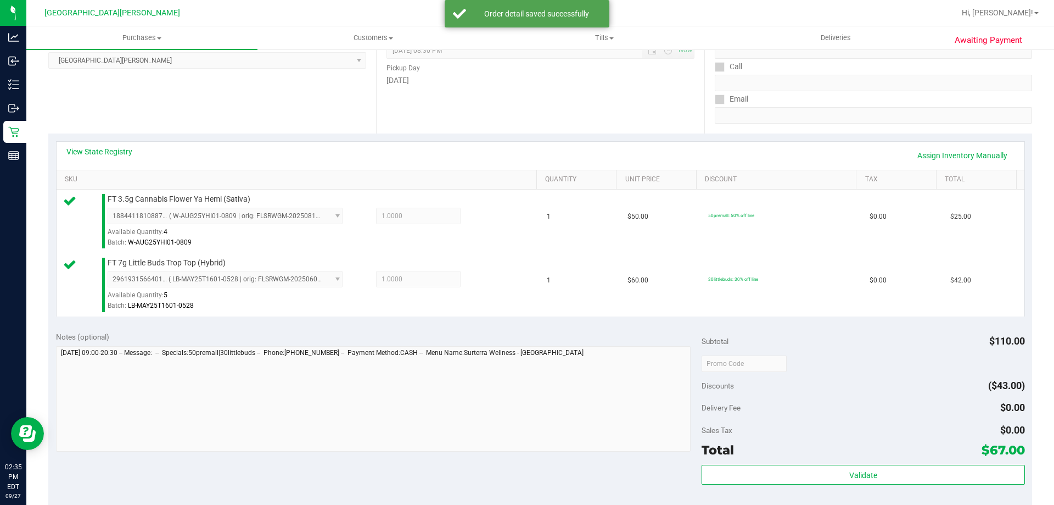
scroll to position [384, 0]
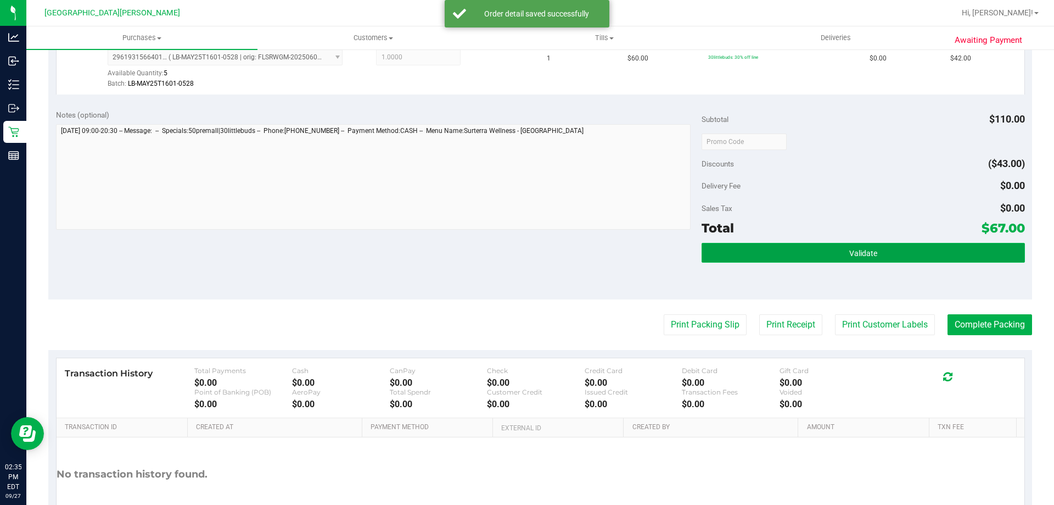
click at [909, 255] on button "Validate" at bounding box center [863, 253] width 323 height 20
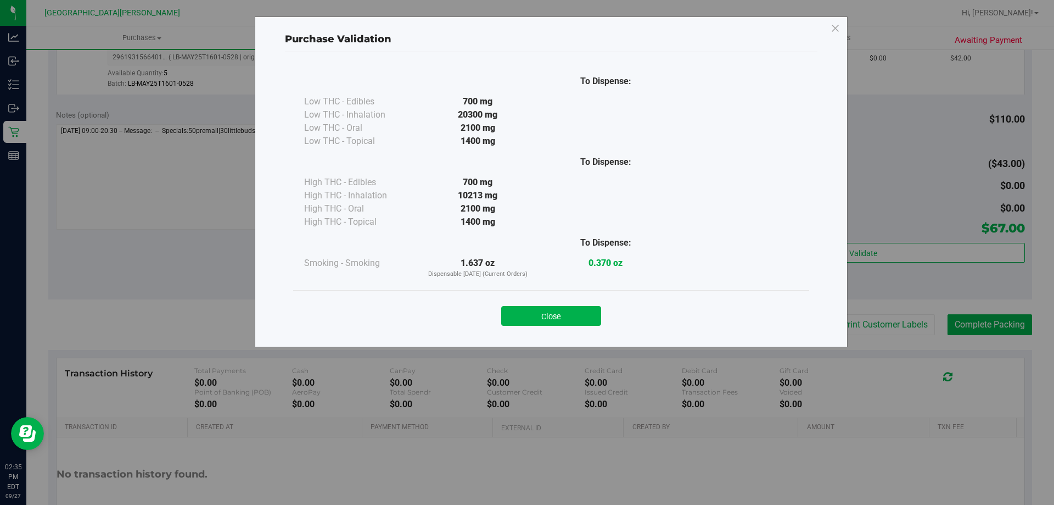
click at [583, 316] on button "Close" at bounding box center [551, 316] width 100 height 20
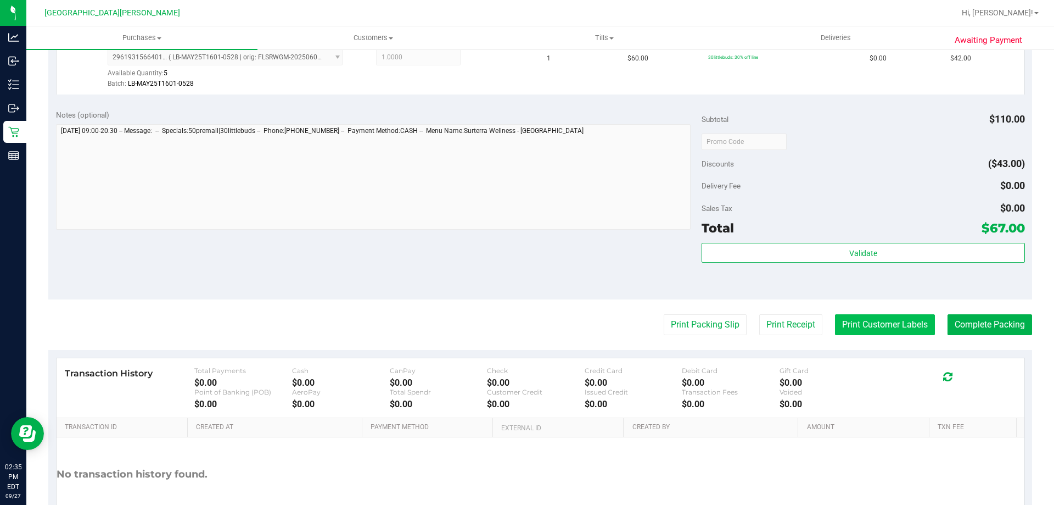
click at [878, 323] on button "Print Customer Labels" at bounding box center [885, 324] width 100 height 21
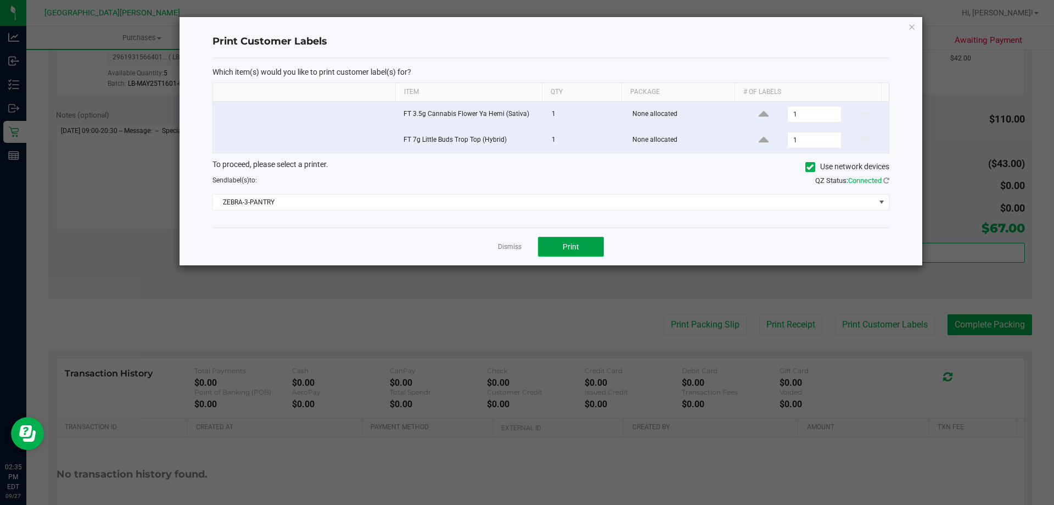
click at [590, 243] on button "Print" at bounding box center [571, 247] width 66 height 20
click at [506, 248] on link "Dismiss" at bounding box center [510, 246] width 24 height 9
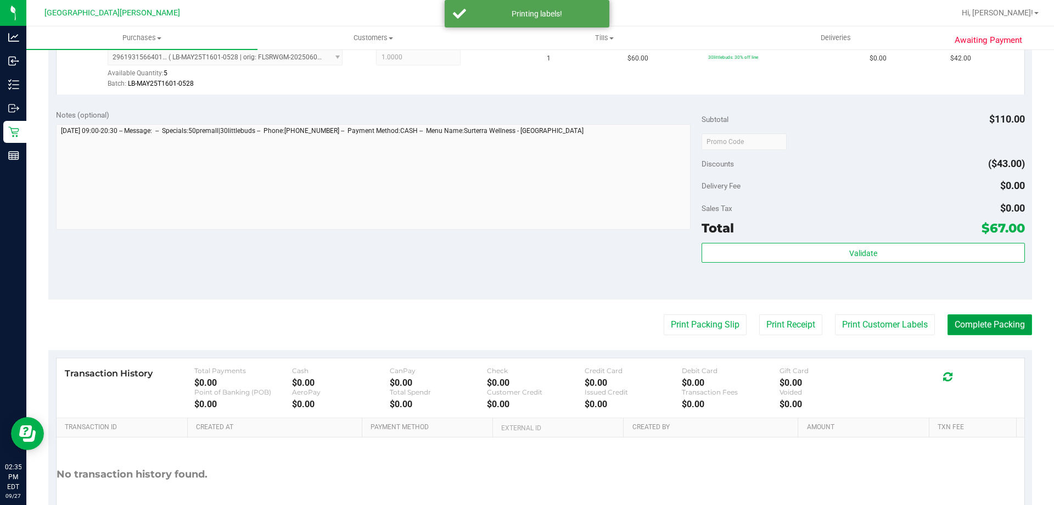
click at [952, 316] on button "Complete Packing" at bounding box center [990, 324] width 85 height 21
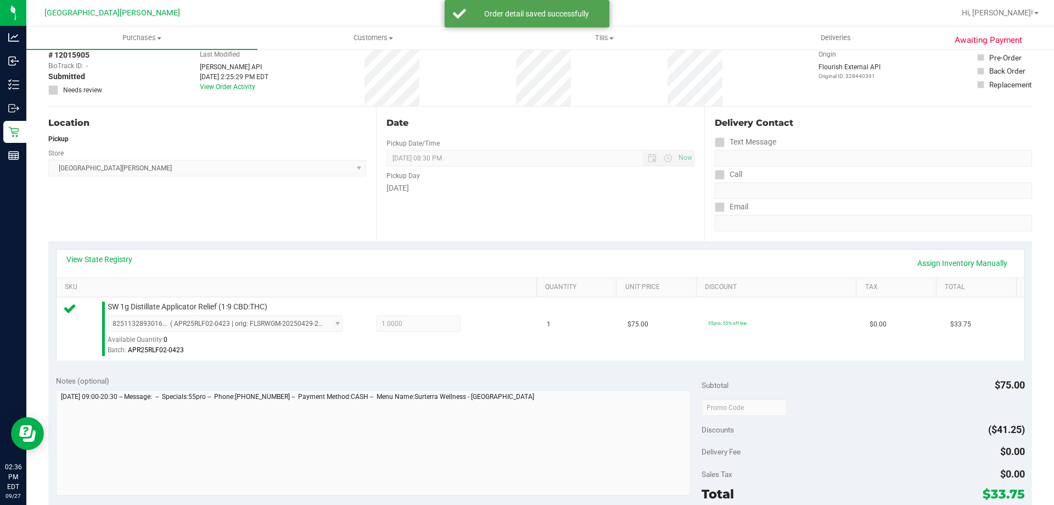
scroll to position [393, 0]
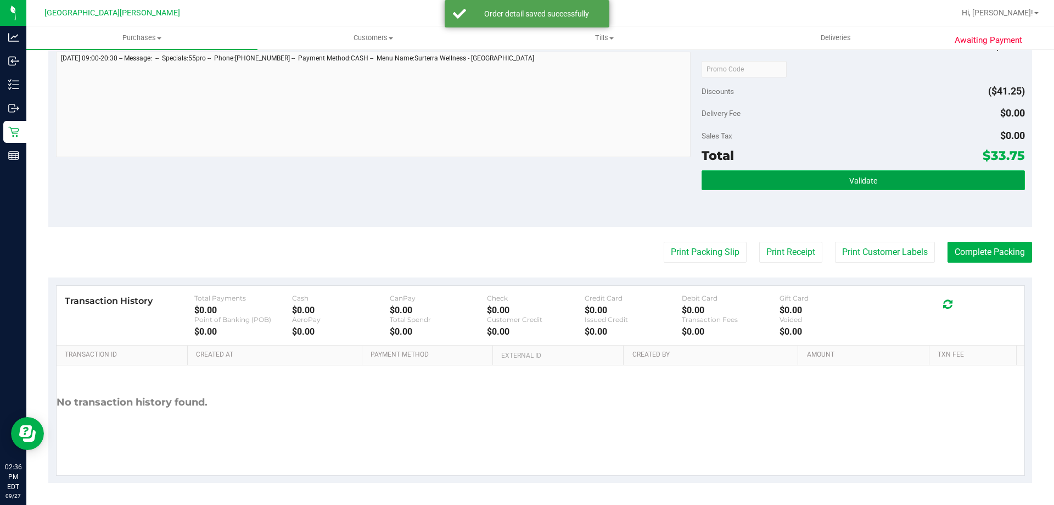
click at [911, 182] on button "Validate" at bounding box center [863, 180] width 323 height 20
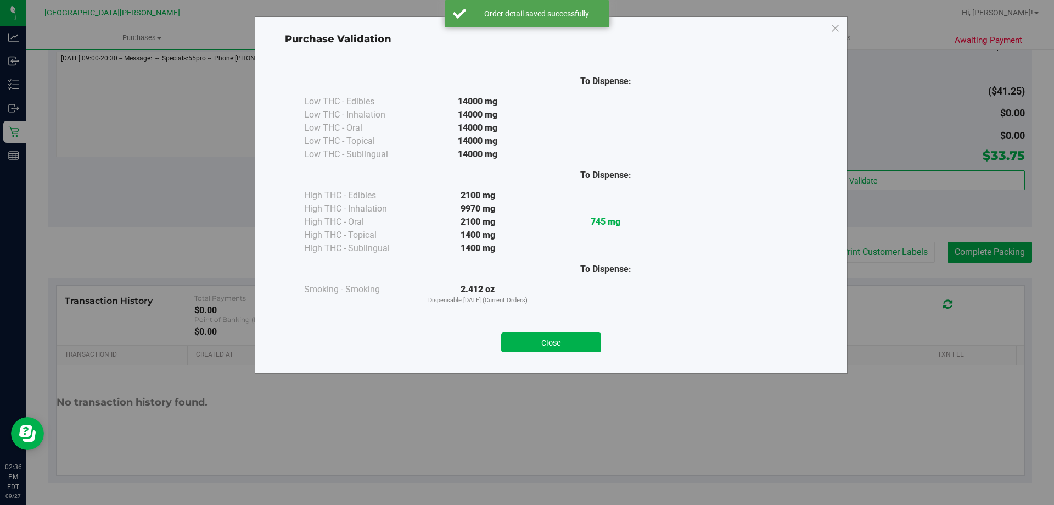
drag, startPoint x: 537, startPoint y: 346, endPoint x: 848, endPoint y: 288, distance: 316.7
click at [538, 346] on button "Close" at bounding box center [551, 342] width 100 height 20
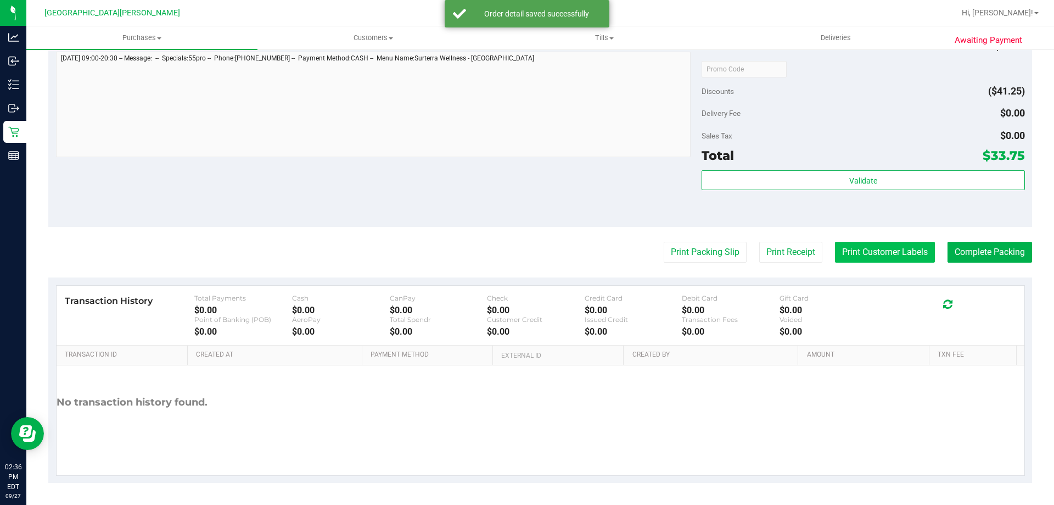
click at [866, 255] on button "Print Customer Labels" at bounding box center [885, 252] width 100 height 21
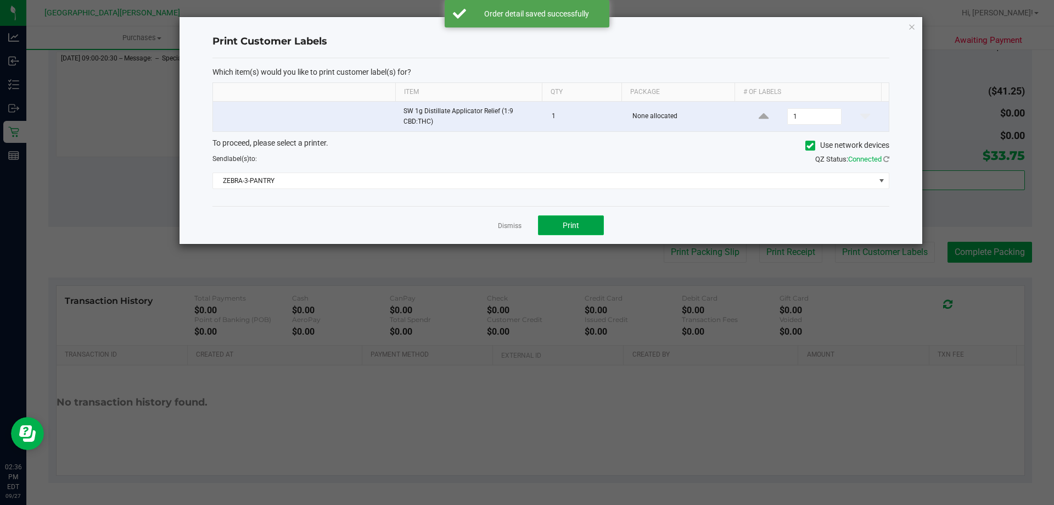
click at [573, 224] on span "Print" at bounding box center [571, 225] width 16 height 9
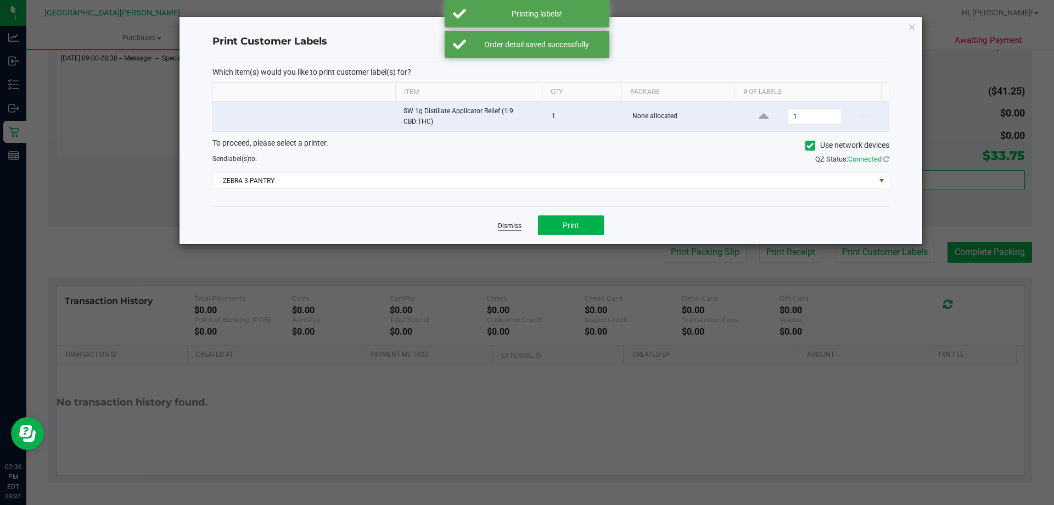
click at [516, 224] on link "Dismiss" at bounding box center [510, 225] width 24 height 9
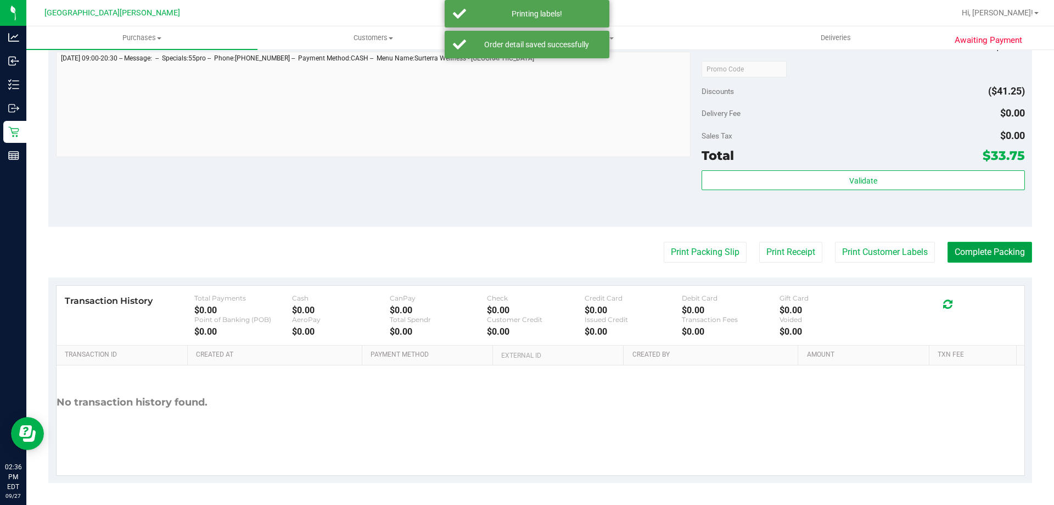
click at [993, 253] on button "Complete Packing" at bounding box center [990, 252] width 85 height 21
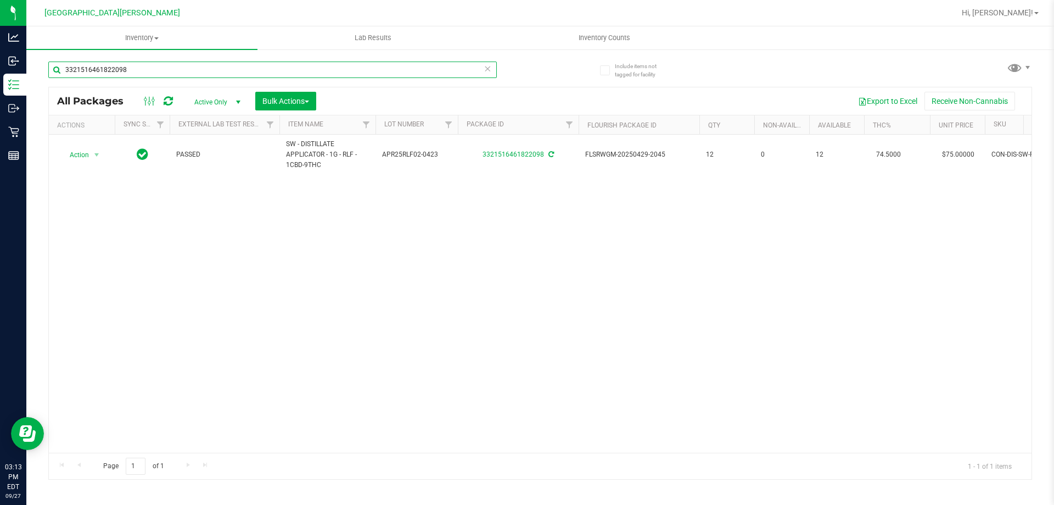
click at [142, 63] on input "3321516461822098" at bounding box center [272, 69] width 449 height 16
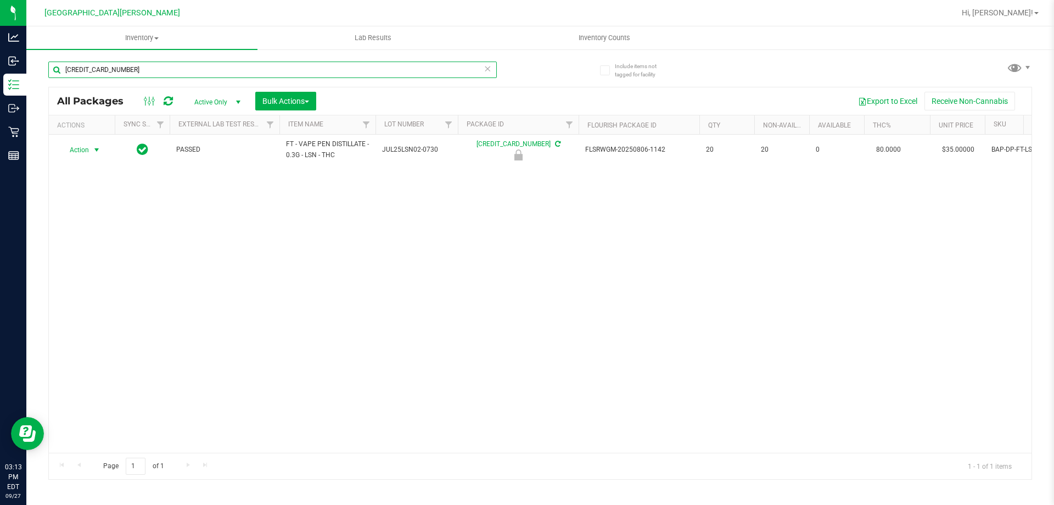
type input "[CREDIT_CARD_NUMBER]"
click at [93, 152] on span "select" at bounding box center [96, 149] width 9 height 9
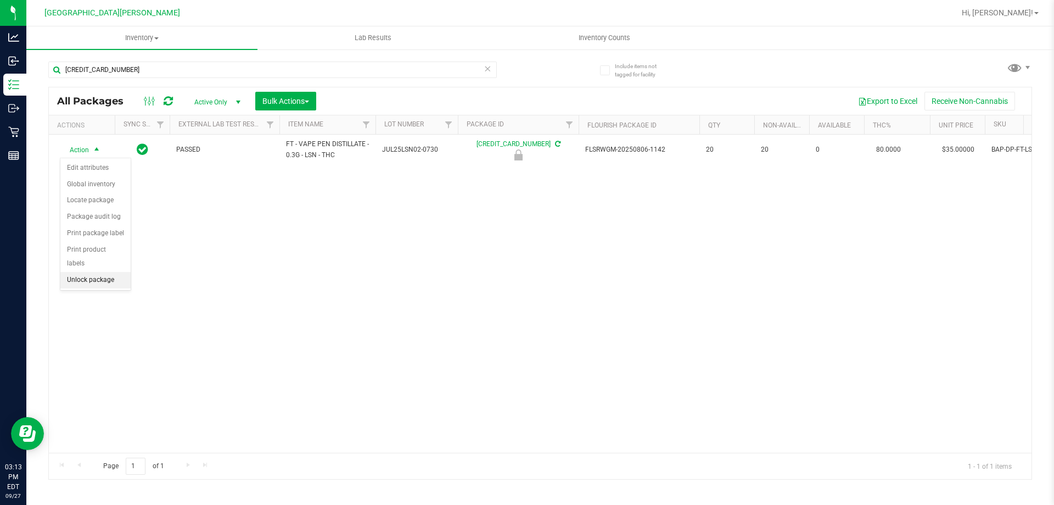
click at [82, 272] on li "Unlock package" at bounding box center [95, 280] width 70 height 16
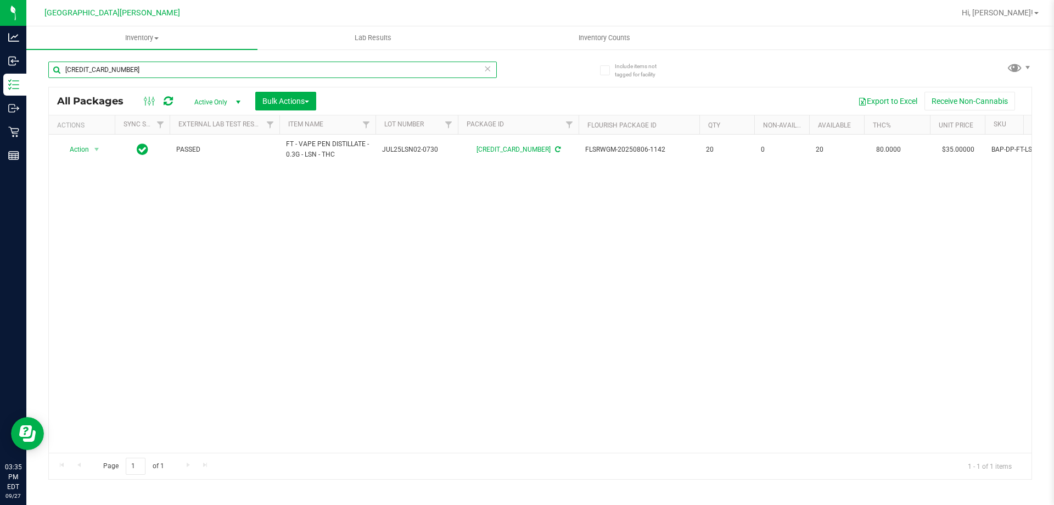
click at [150, 66] on input "[CREDIT_CARD_NUMBER]" at bounding box center [272, 69] width 449 height 16
click at [149, 66] on input "[CREDIT_CARD_NUMBER]" at bounding box center [272, 69] width 449 height 16
type input "7617760072928855"
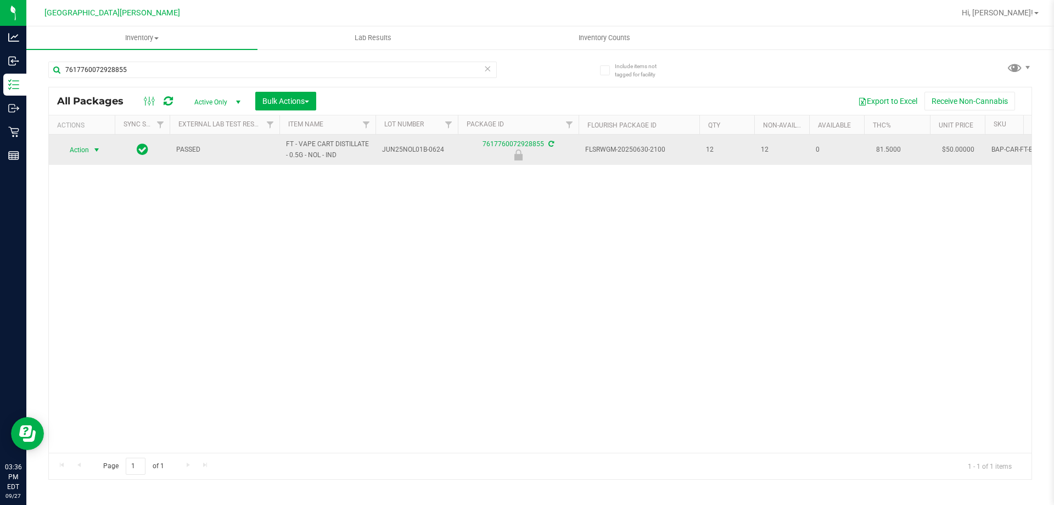
click at [73, 153] on span "Action" at bounding box center [75, 149] width 30 height 15
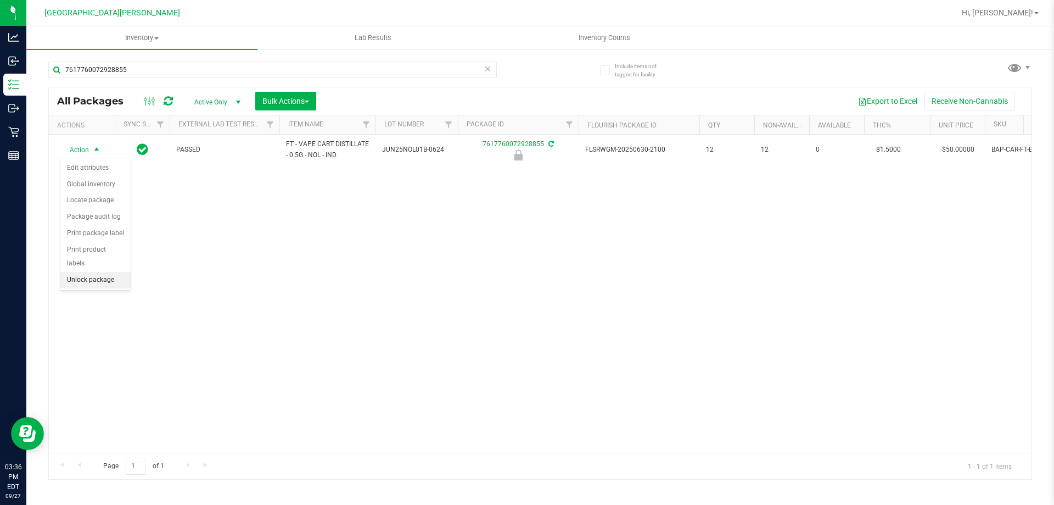
click at [85, 272] on li "Unlock package" at bounding box center [95, 280] width 70 height 16
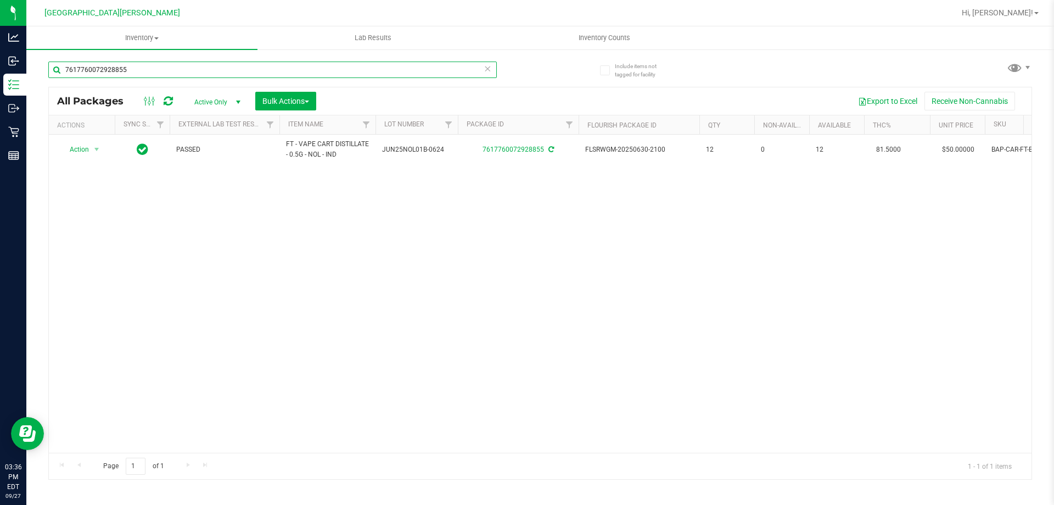
click at [124, 71] on input "7617760072928855" at bounding box center [272, 69] width 449 height 16
click at [123, 71] on input "7617760072928855" at bounding box center [272, 69] width 449 height 16
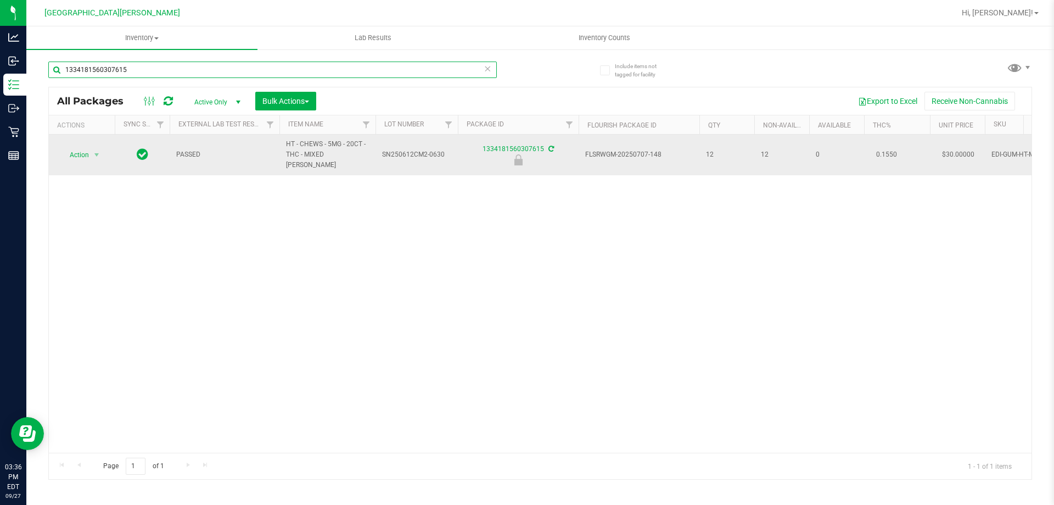
type input "1334181560307615"
click at [77, 153] on span "Action" at bounding box center [75, 154] width 30 height 15
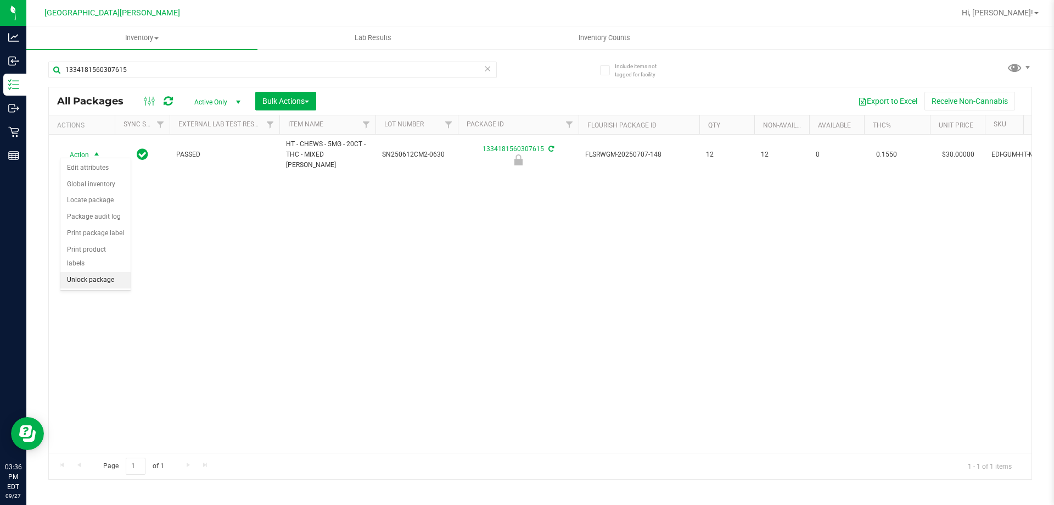
click at [92, 272] on li "Unlock package" at bounding box center [95, 280] width 70 height 16
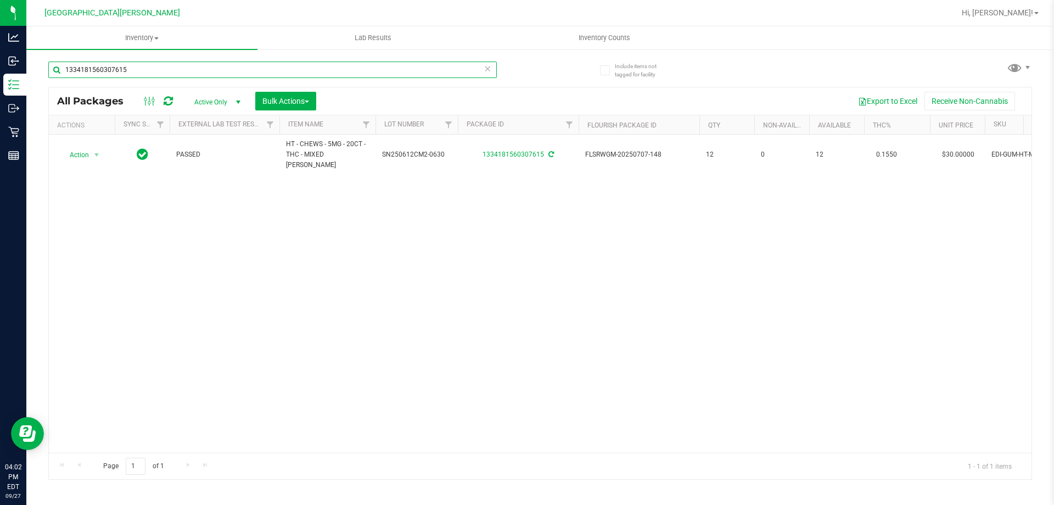
click at [132, 67] on input "1334181560307615" at bounding box center [272, 69] width 449 height 16
click at [132, 66] on input "1334181560307615" at bounding box center [272, 69] width 449 height 16
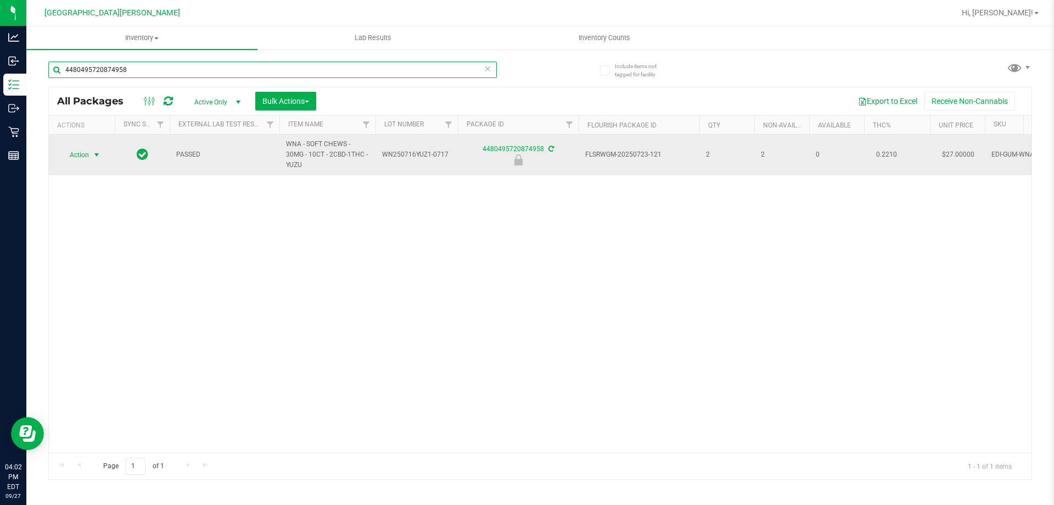
type input "4480495720874958"
click at [90, 153] on span "select" at bounding box center [97, 154] width 14 height 15
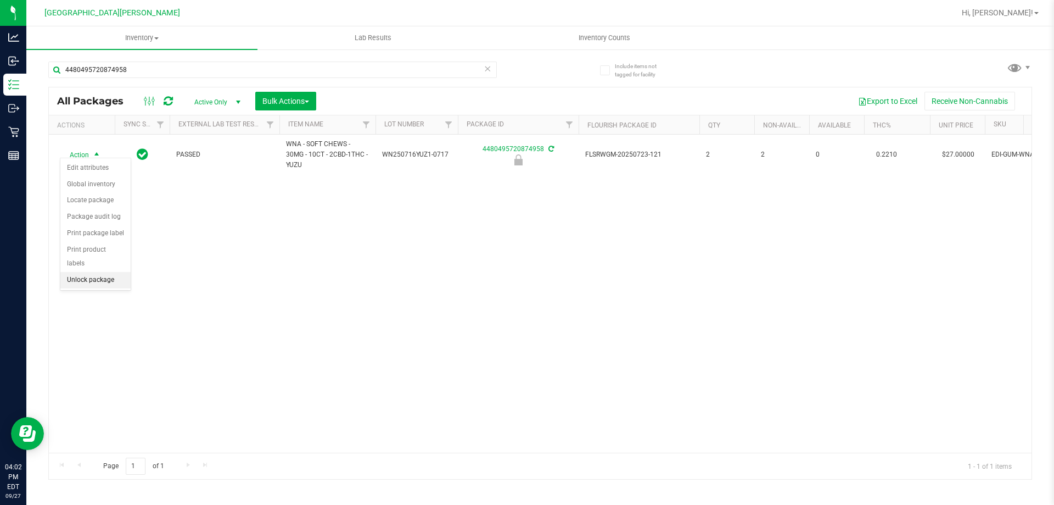
click at [80, 272] on li "Unlock package" at bounding box center [95, 280] width 70 height 16
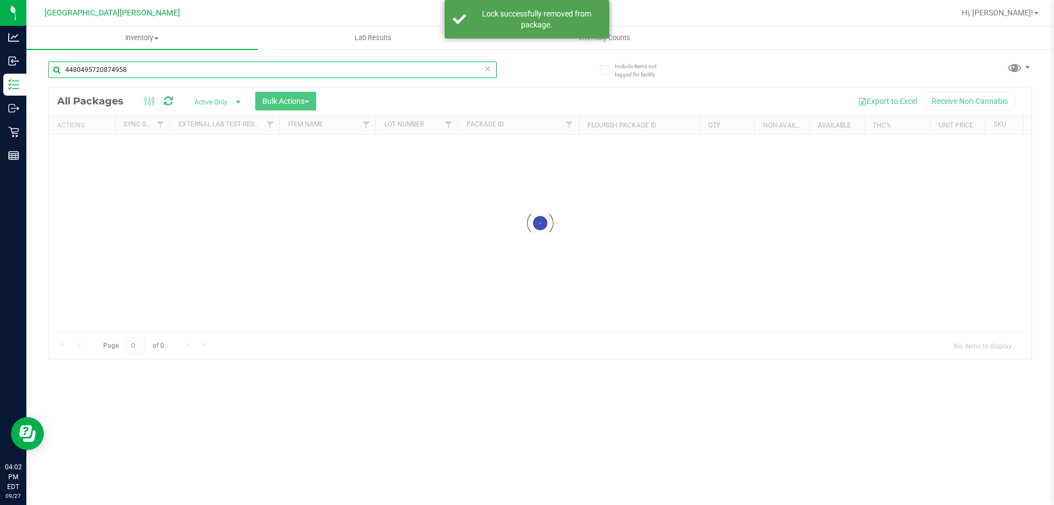
click at [138, 67] on input "4480495720874958" at bounding box center [272, 69] width 449 height 16
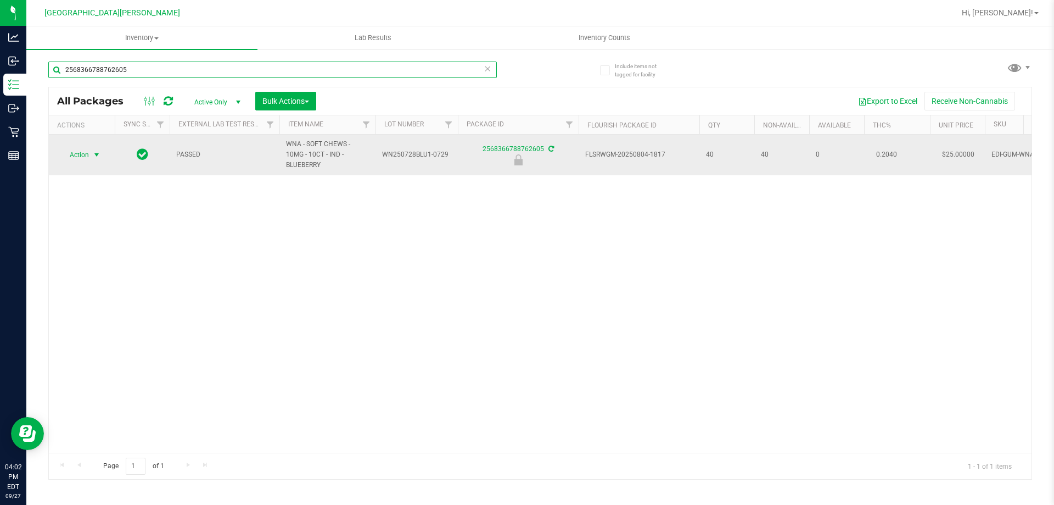
type input "2568366788762605"
click at [94, 150] on span "select" at bounding box center [96, 154] width 9 height 9
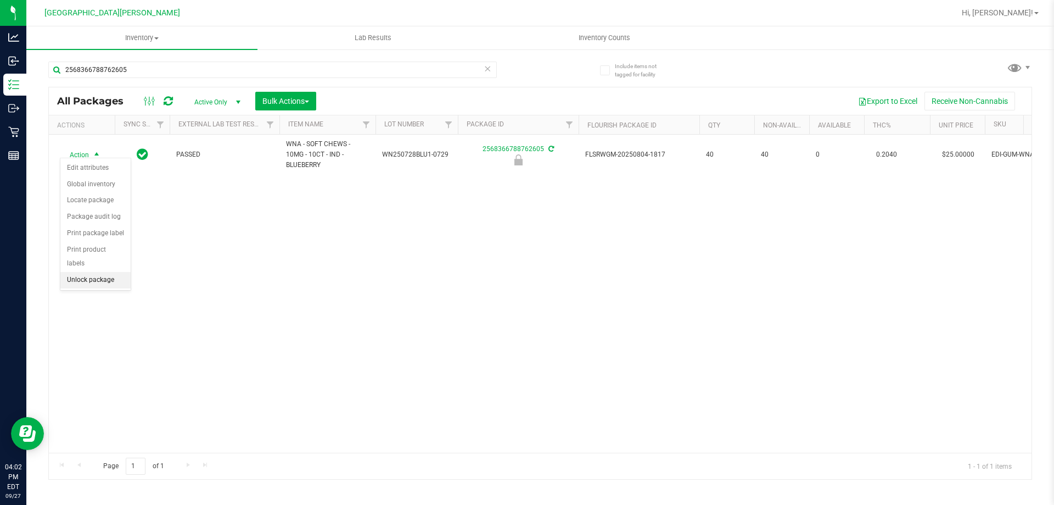
click at [93, 272] on li "Unlock package" at bounding box center [95, 280] width 70 height 16
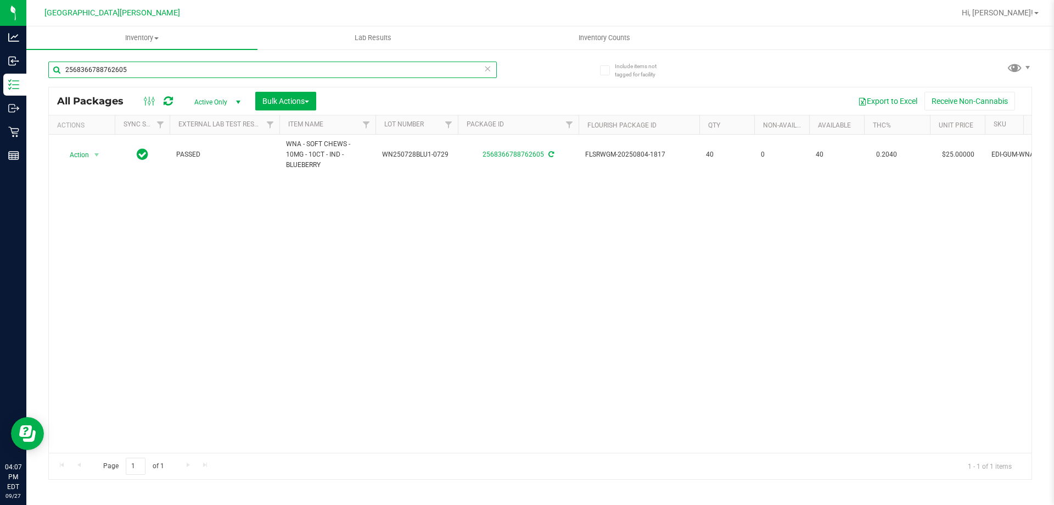
click at [178, 69] on input "2568366788762605" at bounding box center [272, 69] width 449 height 16
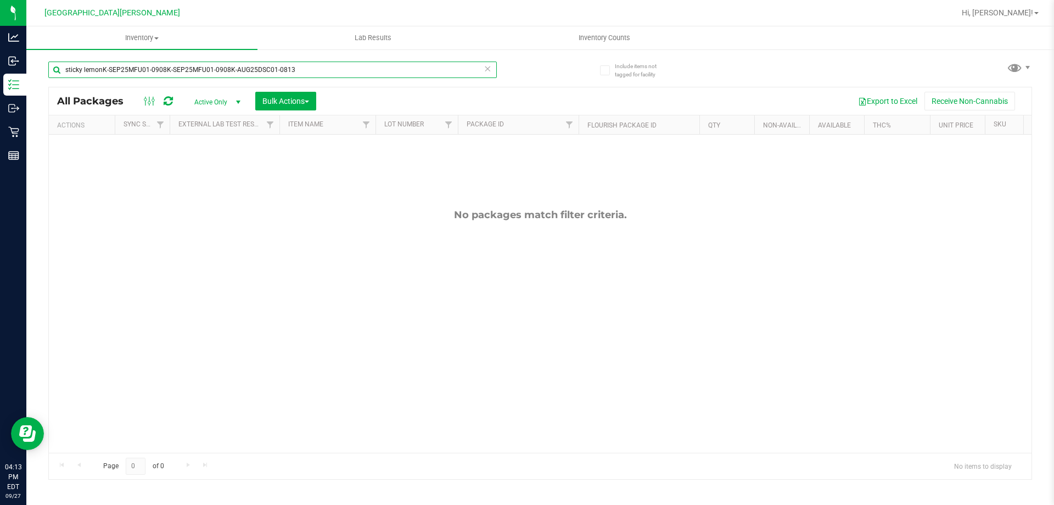
click at [352, 68] on input "sticky lemonK-SEP25MFU01-0908K-SEP25MFU01-0908K-AUG25DSC01-0813" at bounding box center [272, 69] width 449 height 16
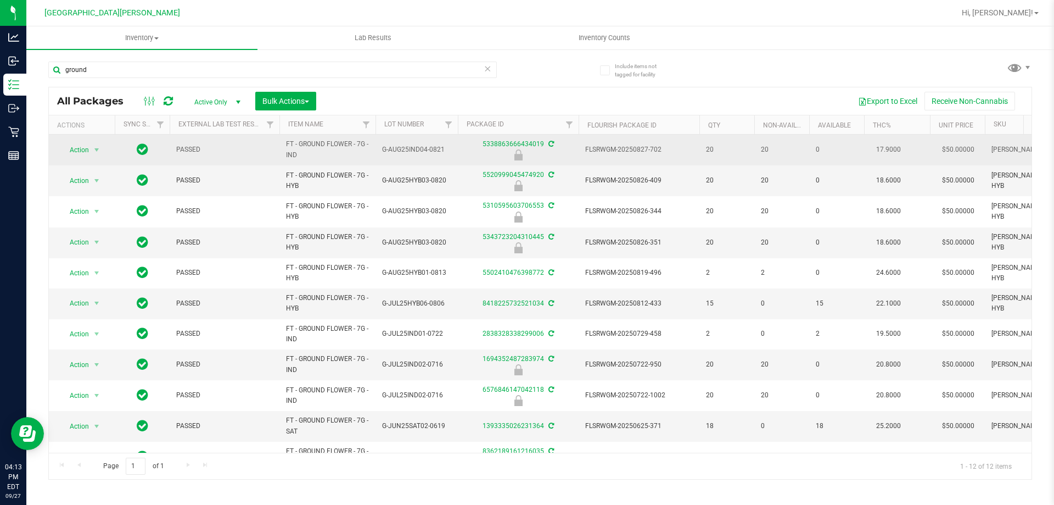
click at [339, 143] on span "FT - GROUND FLOWER - 7G - IND" at bounding box center [327, 149] width 83 height 21
copy tr "FT - GROUND FLOWER - 7G - IND"
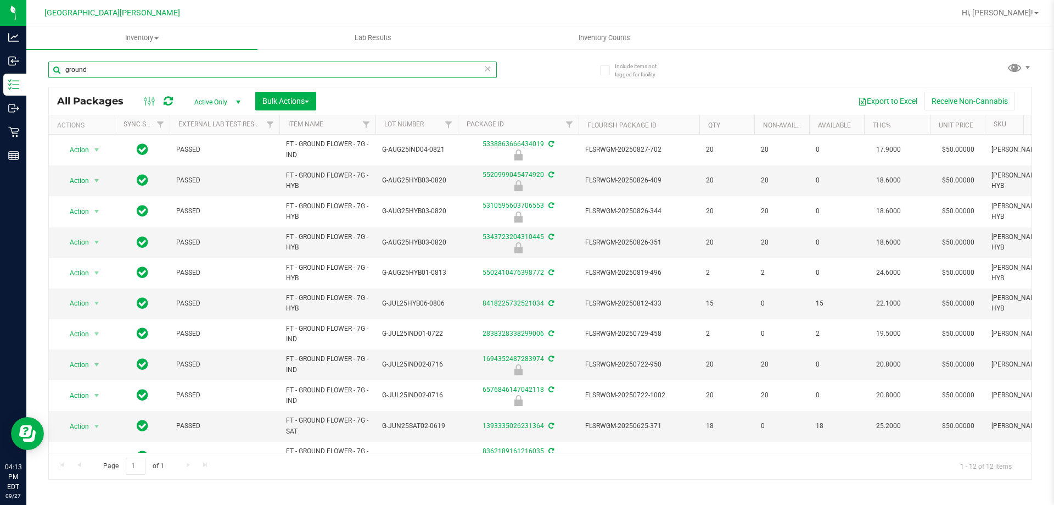
click at [288, 74] on input "ground" at bounding box center [272, 69] width 449 height 16
click at [289, 74] on input "ground" at bounding box center [272, 69] width 449 height 16
click at [289, 71] on input "ground" at bounding box center [272, 69] width 449 height 16
click at [292, 74] on input "ground" at bounding box center [272, 69] width 449 height 16
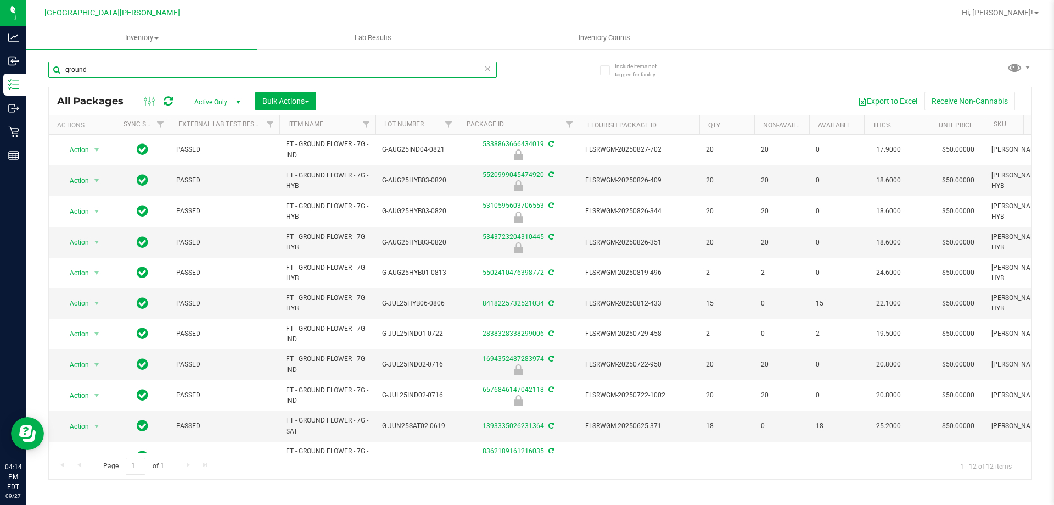
paste input "FT - GROUND FLOWER - 7G - IND"
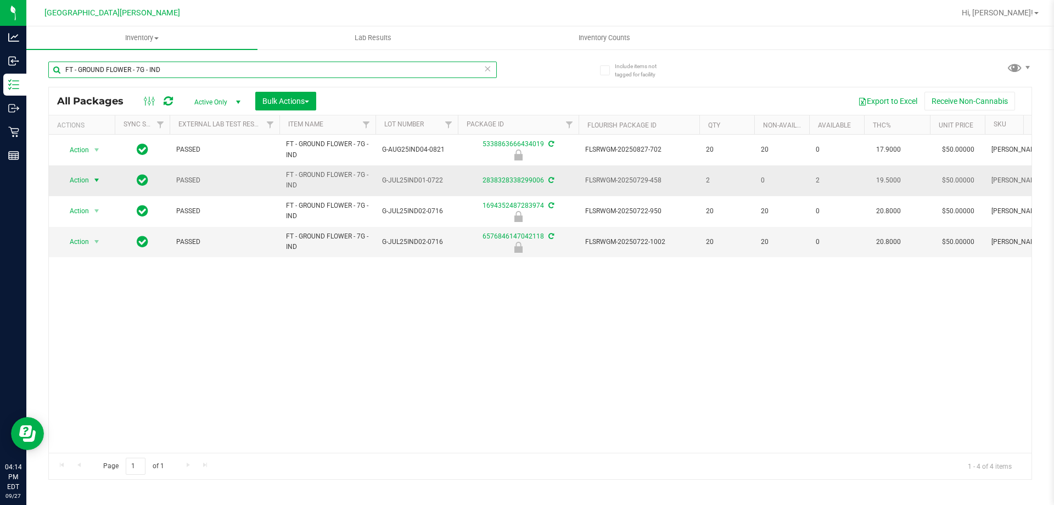
type input "FT - GROUND FLOWER - 7G - IND"
click at [100, 176] on span "select" at bounding box center [96, 180] width 9 height 9
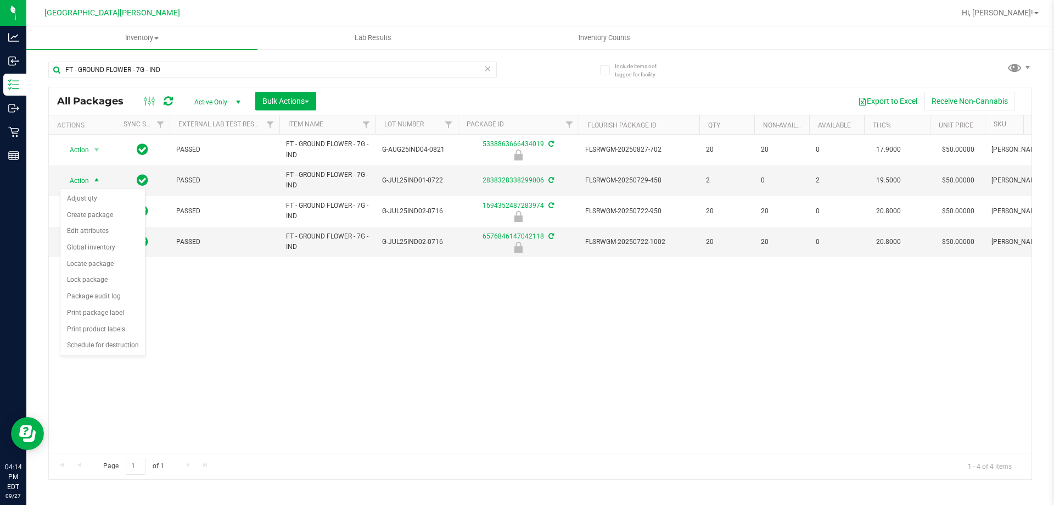
click at [400, 98] on div "Export to Excel Receive Non-Cannabis" at bounding box center [673, 101] width 699 height 19
click at [92, 237] on span "select" at bounding box center [97, 241] width 14 height 15
click at [105, 364] on li "Unlock package" at bounding box center [95, 372] width 70 height 16
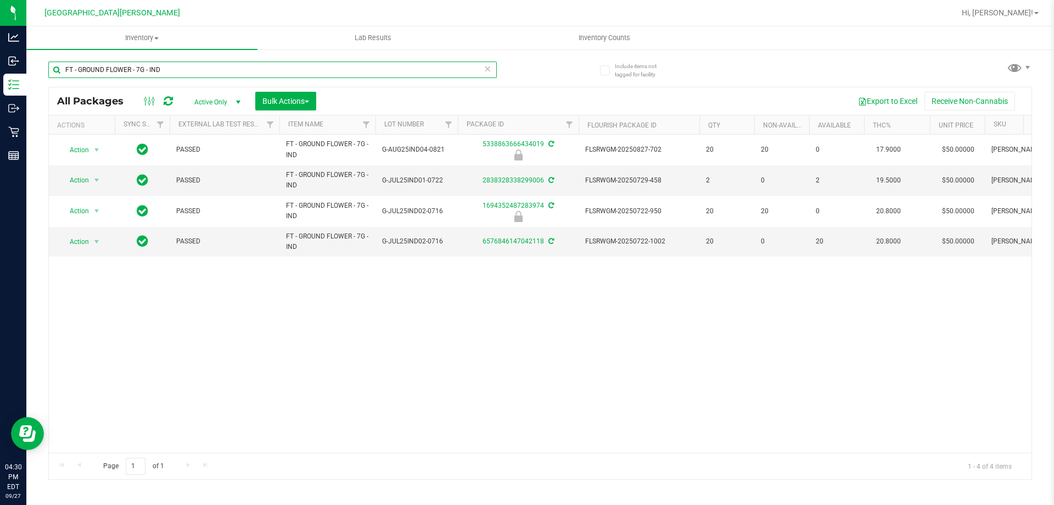
click at [200, 74] on input "FT - GROUND FLOWER - 7G - IND" at bounding box center [272, 69] width 449 height 16
click at [199, 74] on input "FT - GROUND FLOWER - 7G - IND" at bounding box center [272, 69] width 449 height 16
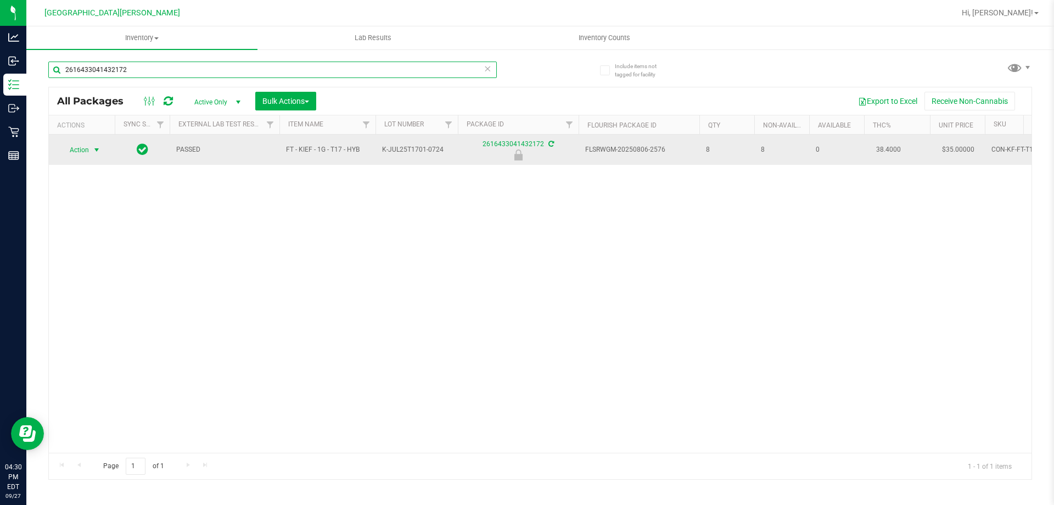
type input "2616433041432172"
click at [98, 149] on span "select" at bounding box center [96, 149] width 9 height 9
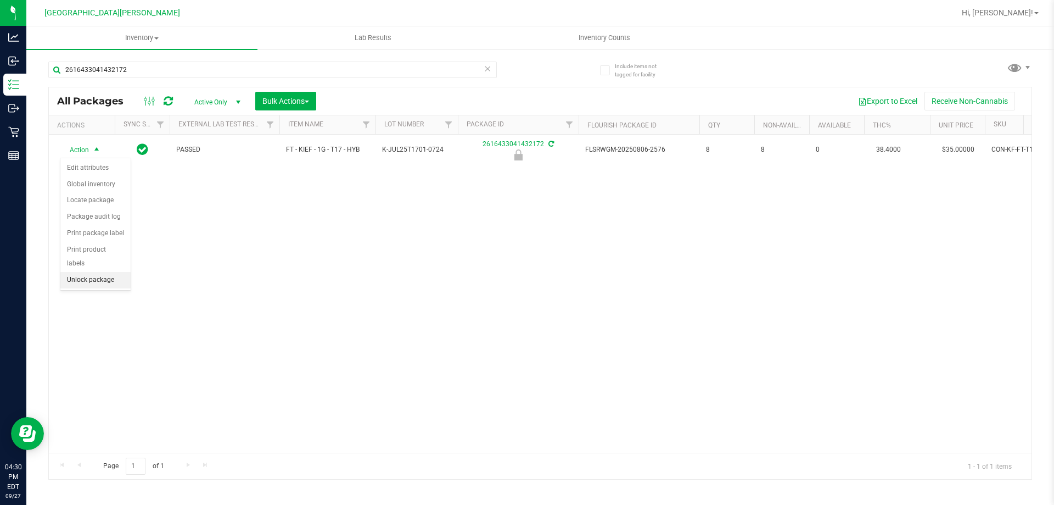
click at [86, 272] on li "Unlock package" at bounding box center [95, 280] width 70 height 16
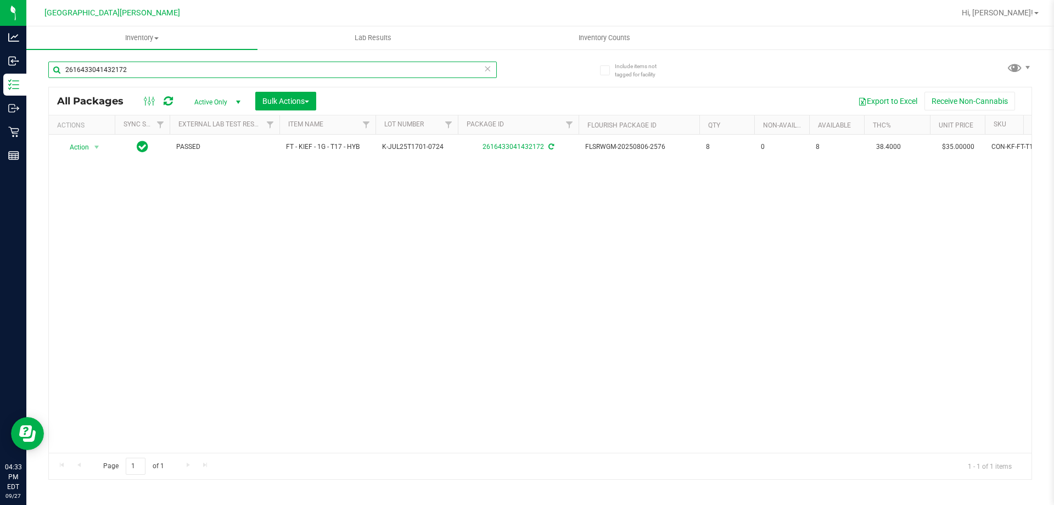
click at [187, 65] on input "2616433041432172" at bounding box center [272, 69] width 449 height 16
type input "8456991246880363"
click at [97, 149] on span "select" at bounding box center [96, 149] width 9 height 9
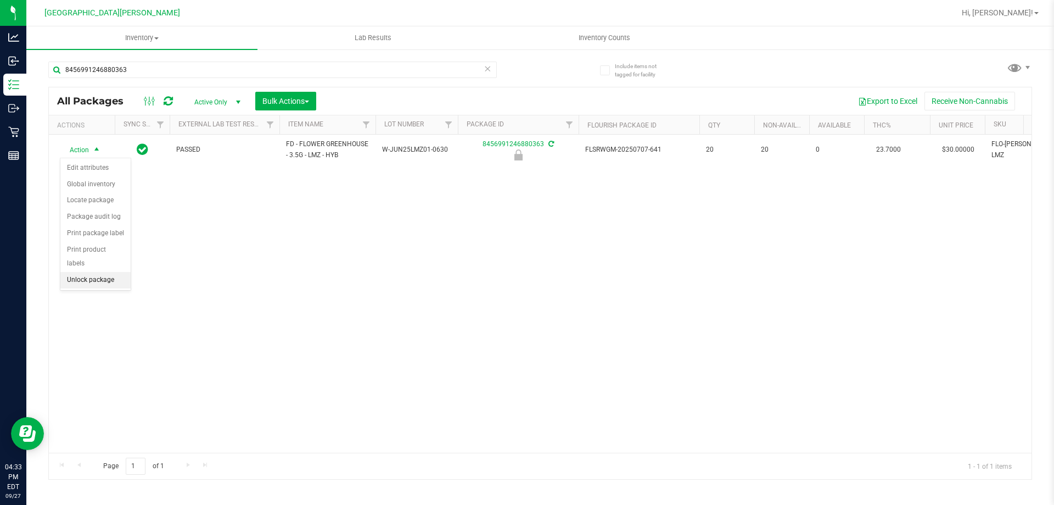
click at [103, 272] on li "Unlock package" at bounding box center [95, 280] width 70 height 16
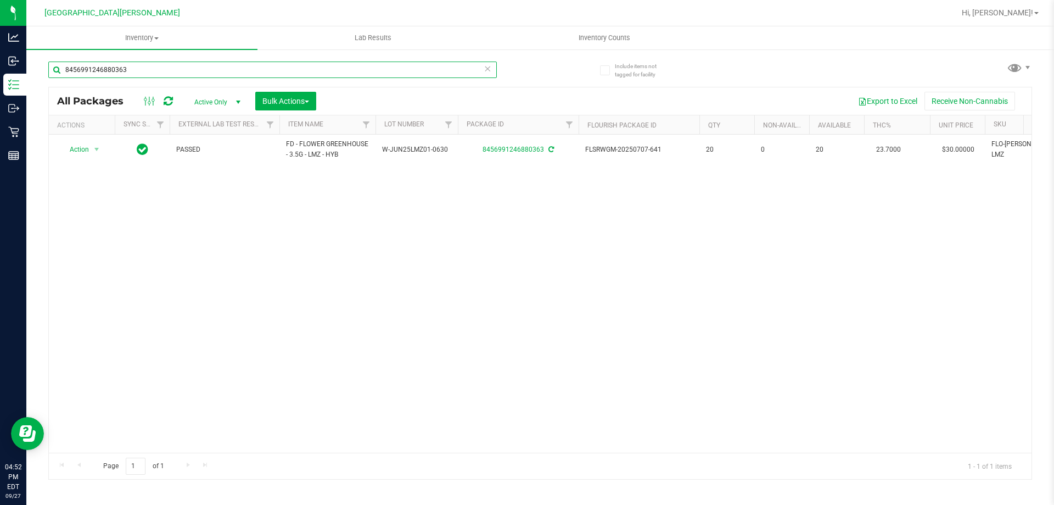
click at [99, 70] on input "8456991246880363" at bounding box center [272, 69] width 449 height 16
click at [98, 70] on input "8456991246880363" at bounding box center [272, 69] width 449 height 16
click at [98, 69] on input "8456991246880363" at bounding box center [272, 69] width 449 height 16
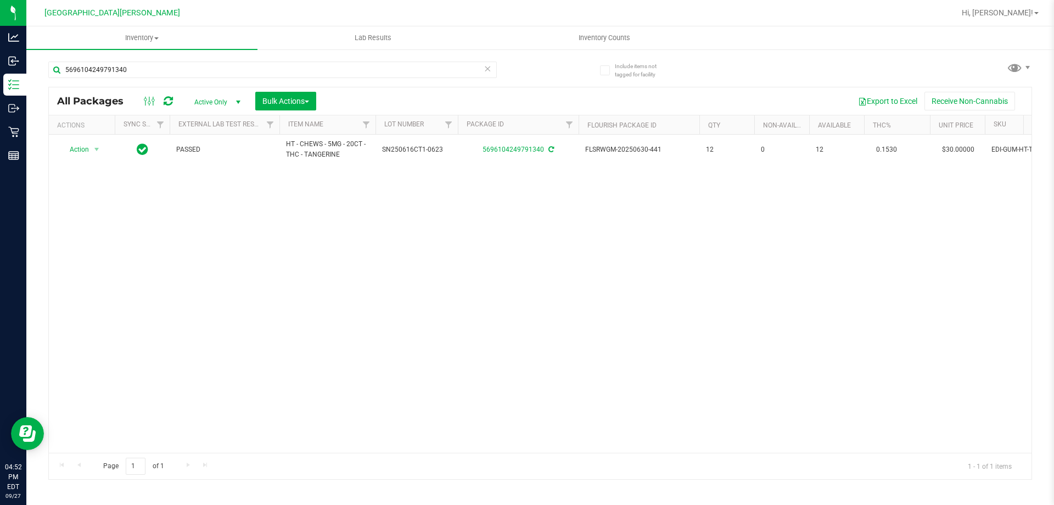
click at [149, 292] on div "Action Action Adjust qty Create package Edit attributes Global inventory Locate…" at bounding box center [540, 294] width 983 height 318
click at [150, 66] on input "5696104249791340" at bounding box center [272, 69] width 449 height 16
type input "3174573263692112"
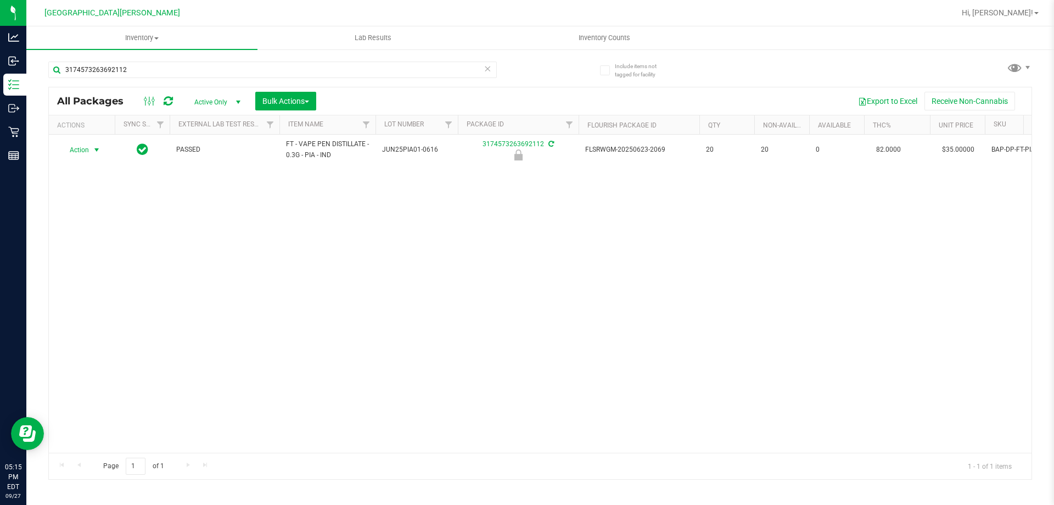
click at [94, 153] on span "select" at bounding box center [96, 149] width 9 height 9
click at [97, 272] on li "Unlock package" at bounding box center [95, 280] width 70 height 16
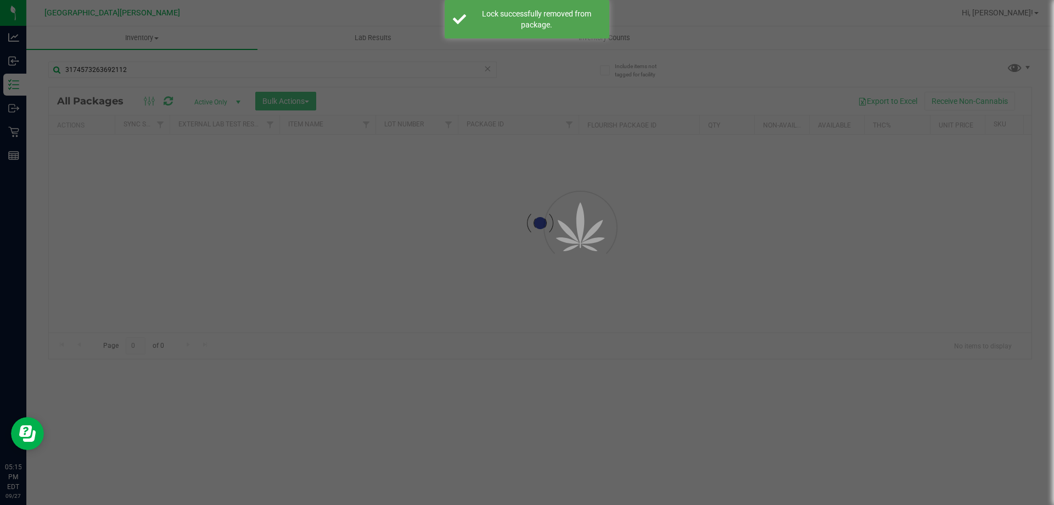
click at [148, 67] on div at bounding box center [527, 252] width 1054 height 505
click at [148, 67] on input "3174573263692112" at bounding box center [272, 69] width 449 height 16
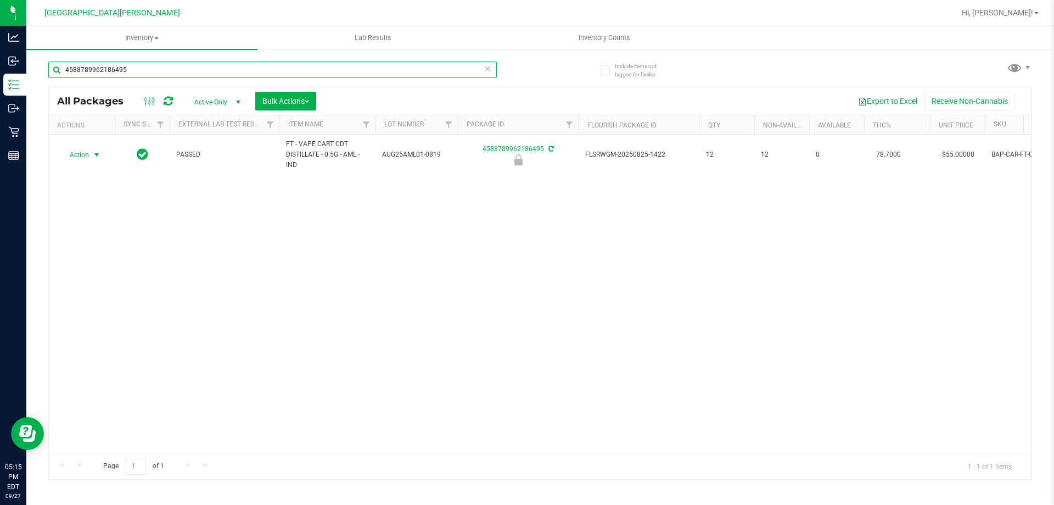
type input "4588789962186495"
click at [90, 153] on span "select" at bounding box center [97, 154] width 14 height 15
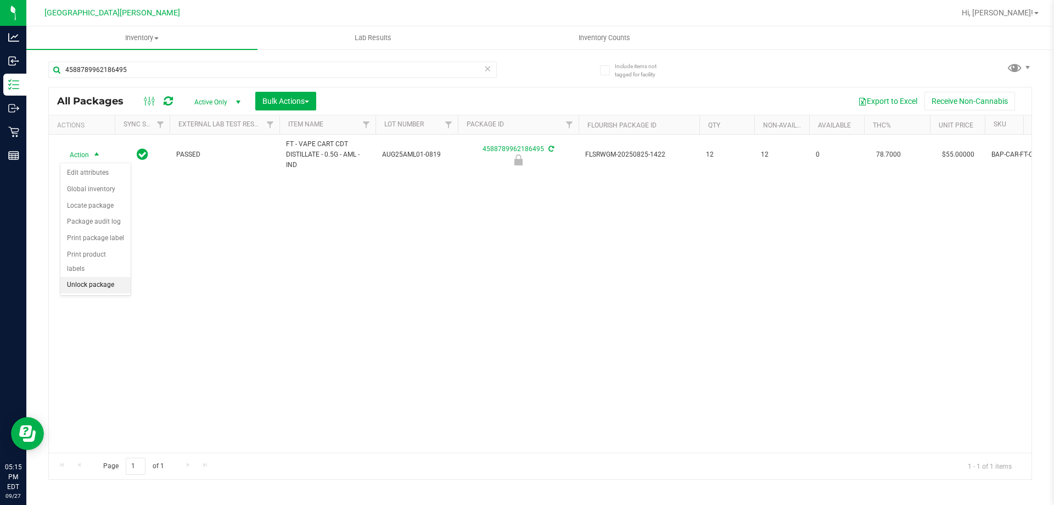
click at [94, 277] on li "Unlock package" at bounding box center [95, 285] width 70 height 16
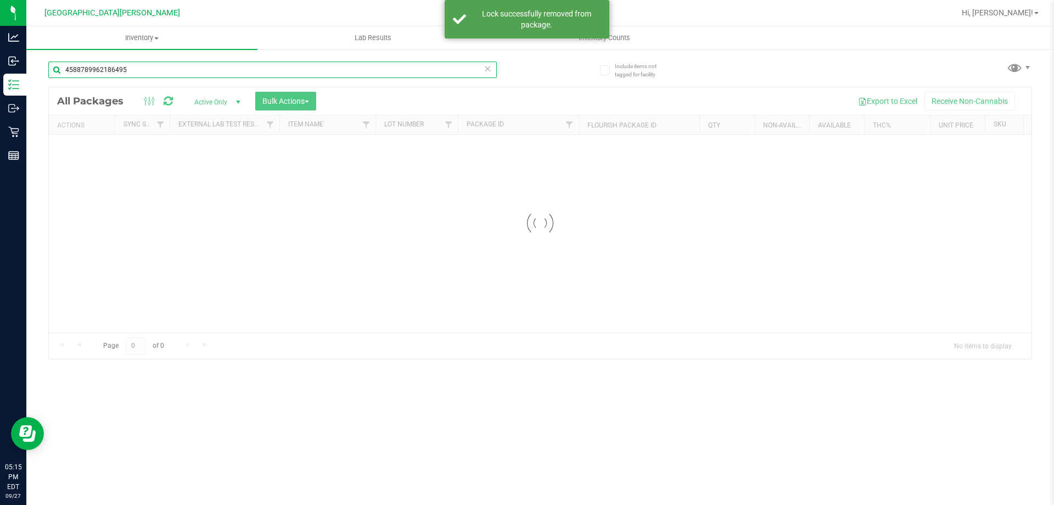
click at [141, 67] on input "4588789962186495" at bounding box center [272, 69] width 449 height 16
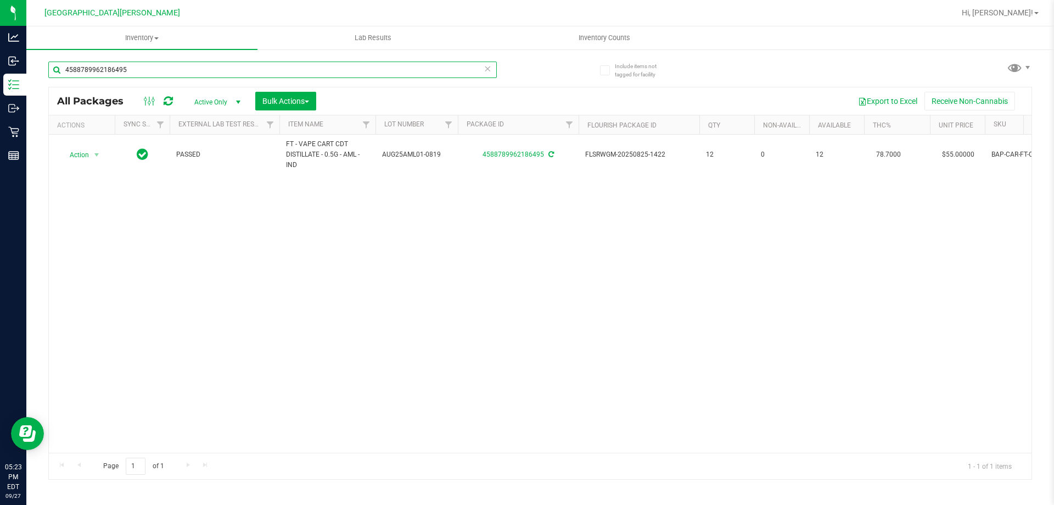
click at [148, 75] on input "4588789962186495" at bounding box center [272, 69] width 449 height 16
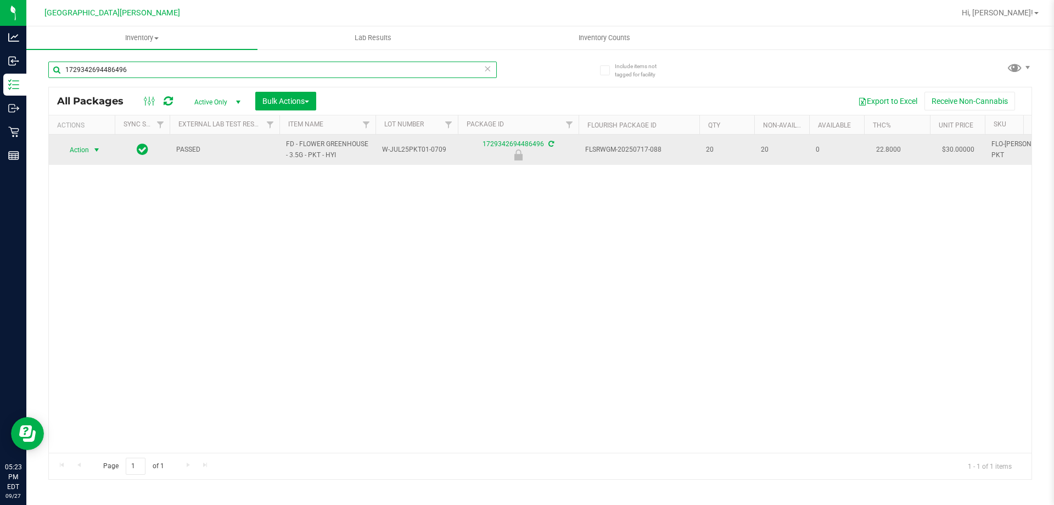
type input "1729342694486496"
click at [90, 149] on span "select" at bounding box center [97, 149] width 14 height 15
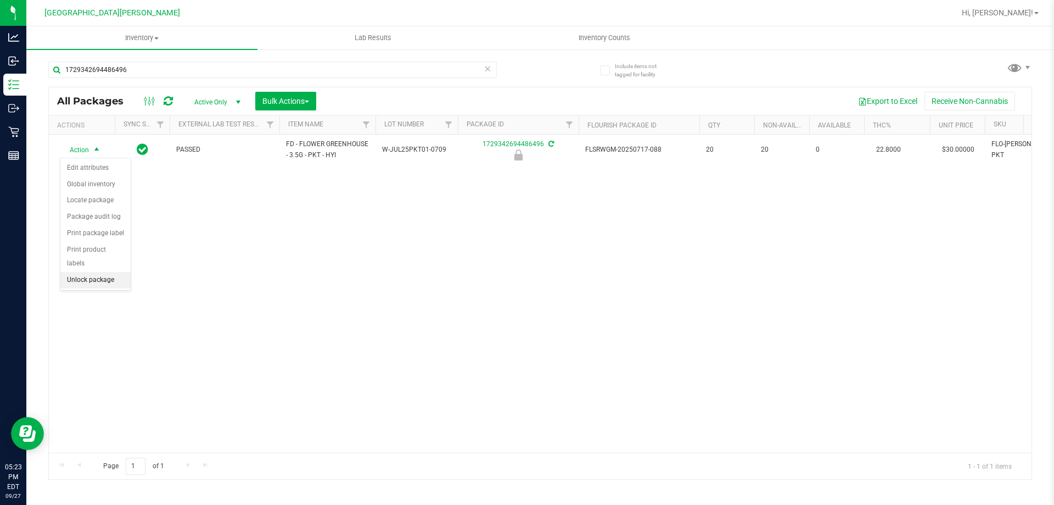
click at [100, 272] on li "Unlock package" at bounding box center [95, 280] width 70 height 16
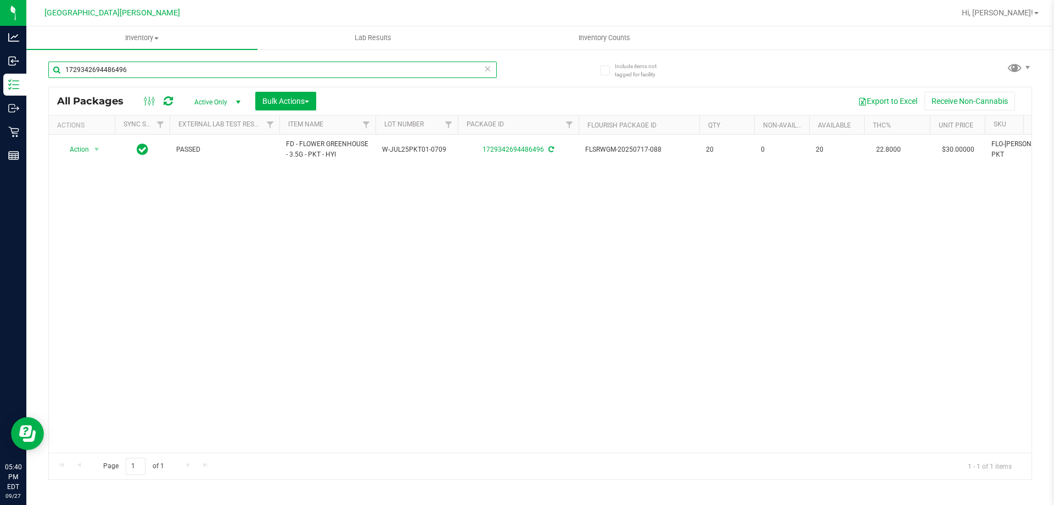
click at [116, 71] on input "1729342694486496" at bounding box center [272, 69] width 449 height 16
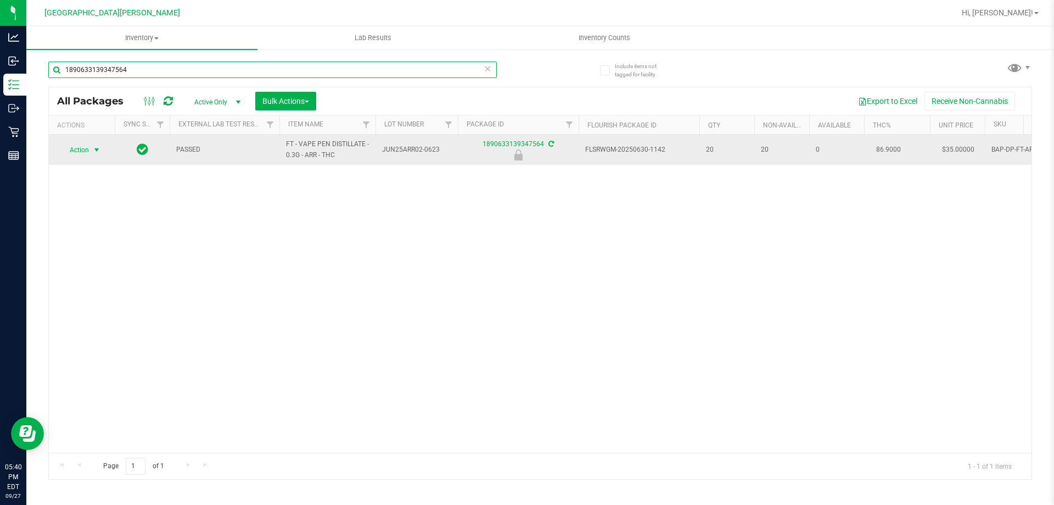
type input "1890633139347564"
click at [83, 153] on span "Action" at bounding box center [75, 149] width 30 height 15
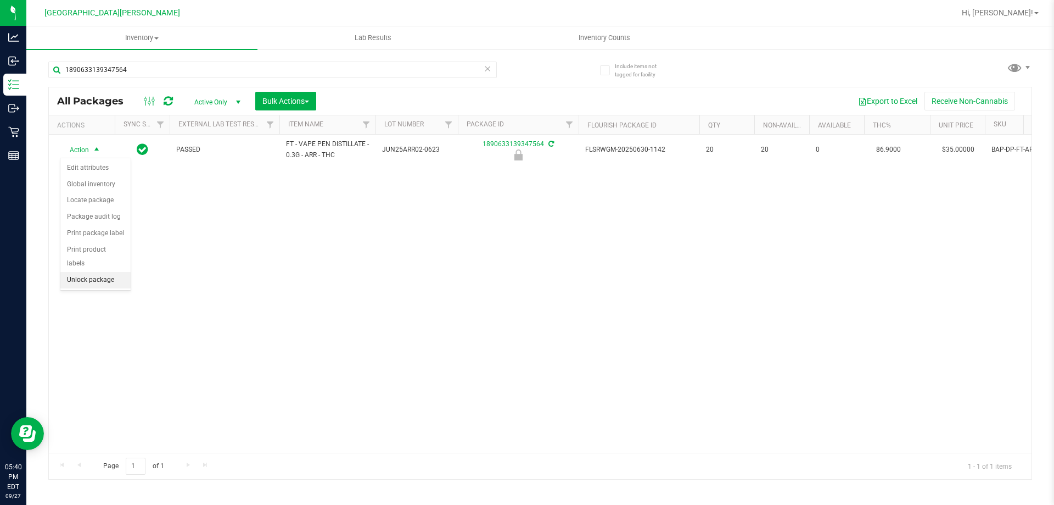
click at [103, 272] on li "Unlock package" at bounding box center [95, 280] width 70 height 16
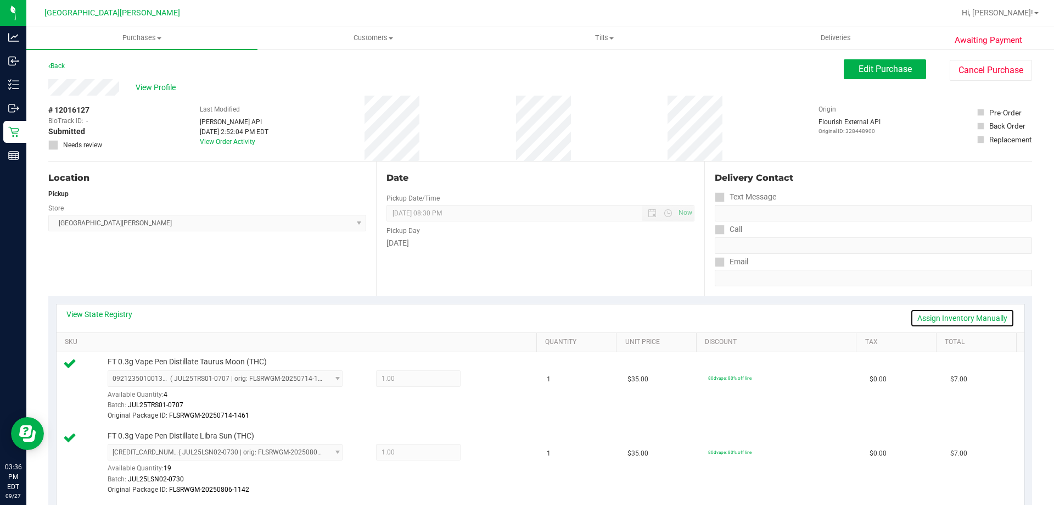
click at [976, 317] on link "Assign Inventory Manually" at bounding box center [962, 318] width 104 height 19
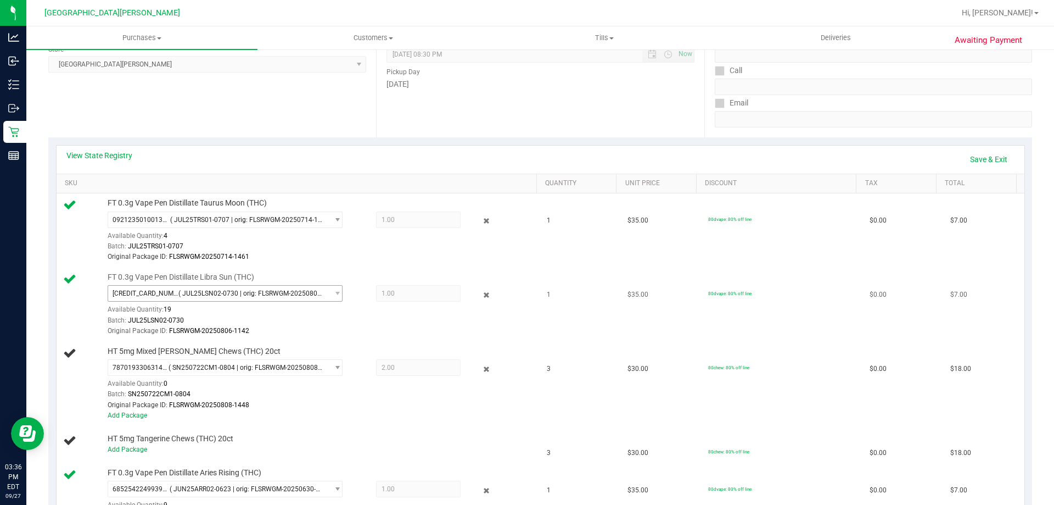
scroll to position [165, 0]
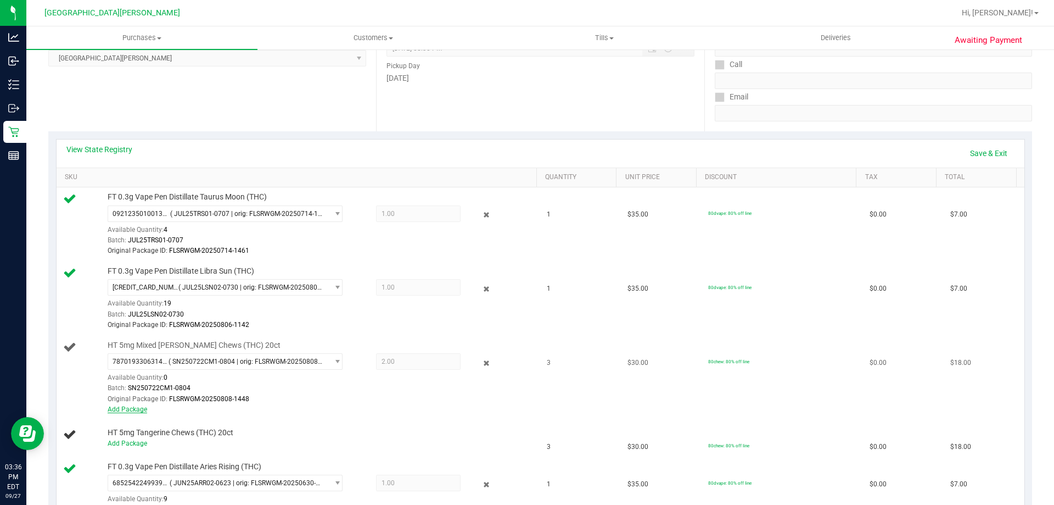
click at [128, 411] on link "Add Package" at bounding box center [128, 409] width 40 height 8
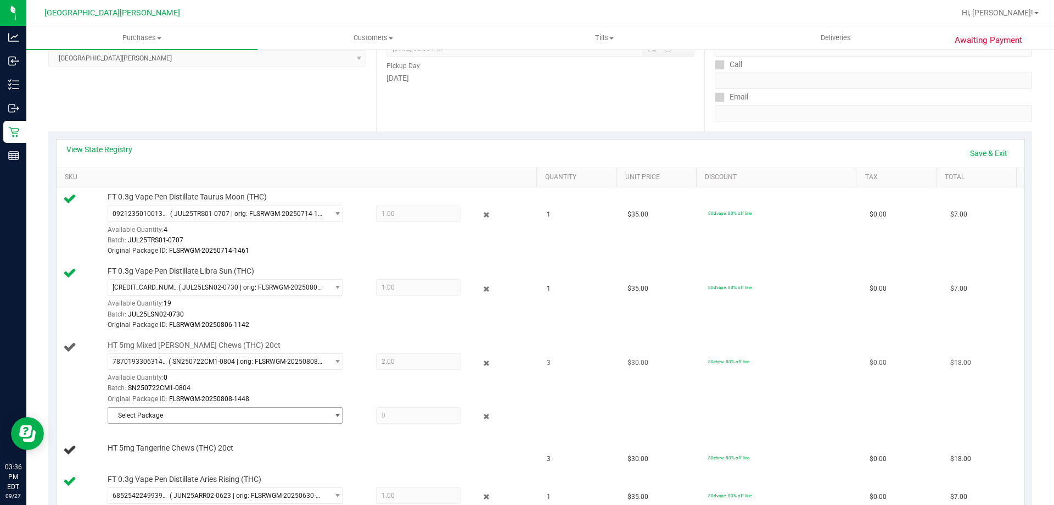
click at [171, 408] on span "Select Package" at bounding box center [218, 414] width 220 height 15
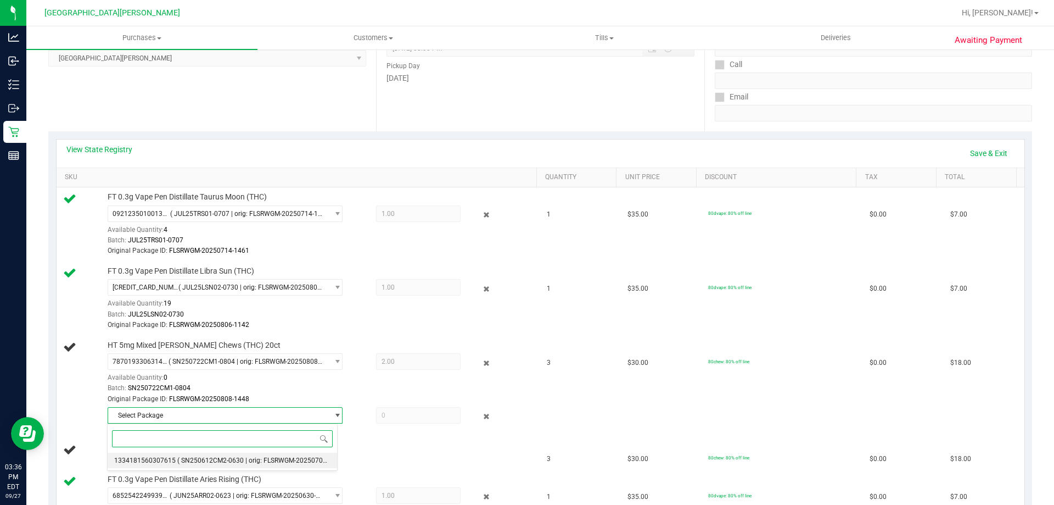
click at [177, 457] on span "( SN250612CM2-0630 | orig: FLSRWGM-20250707-148 )" at bounding box center [260, 460] width 166 height 8
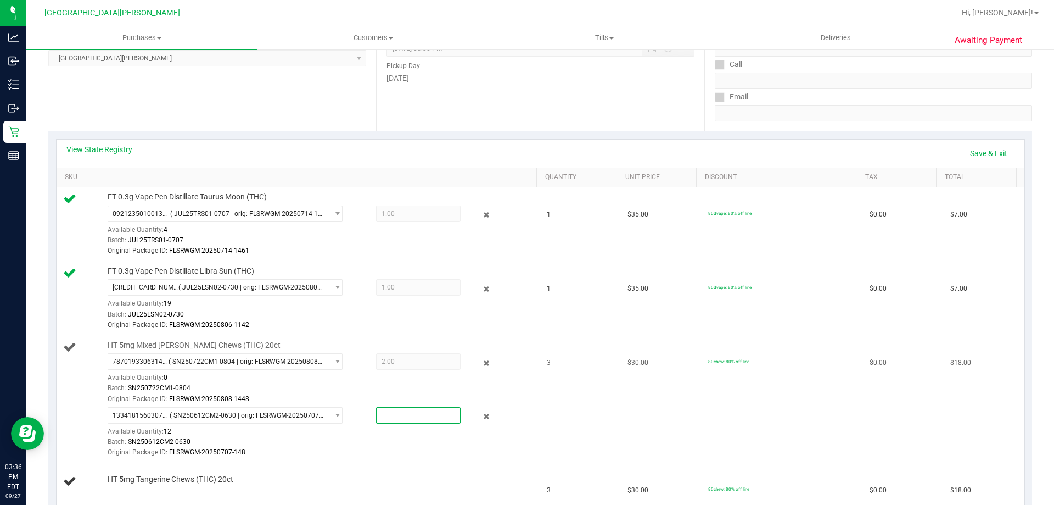
click at [386, 412] on span at bounding box center [418, 415] width 85 height 16
type input "1"
type input "1.0000"
click at [596, 401] on td "3" at bounding box center [580, 398] width 81 height 127
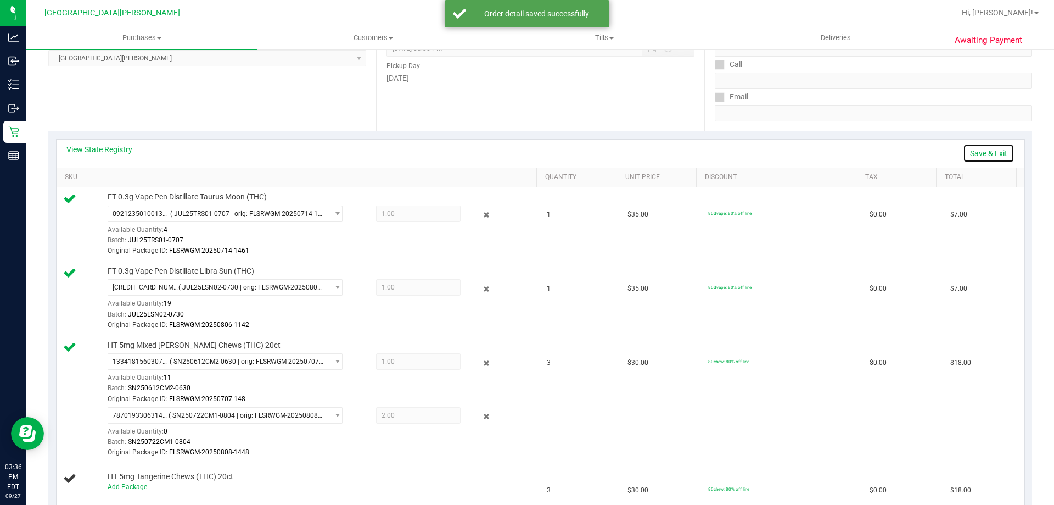
click at [979, 149] on link "Save & Exit" at bounding box center [989, 153] width 52 height 19
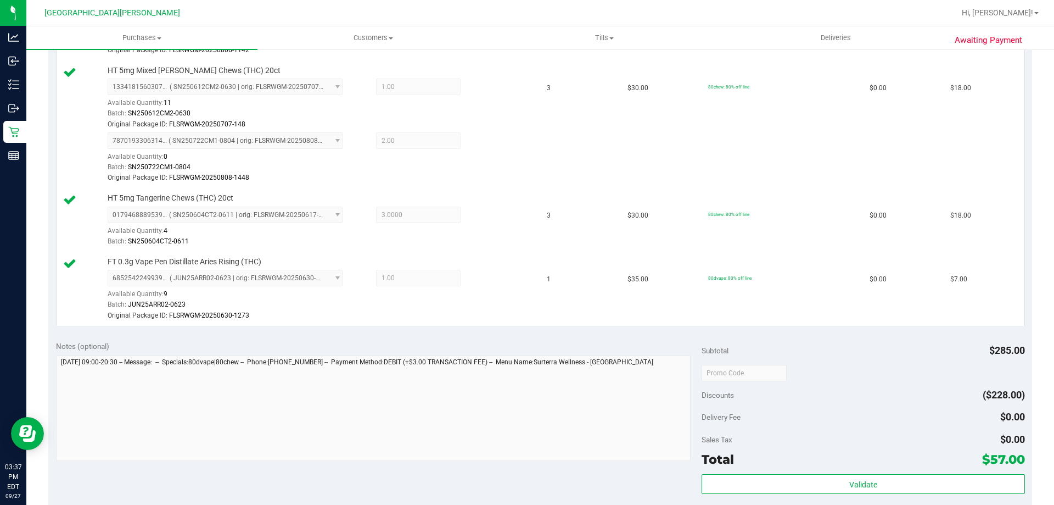
scroll to position [494, 0]
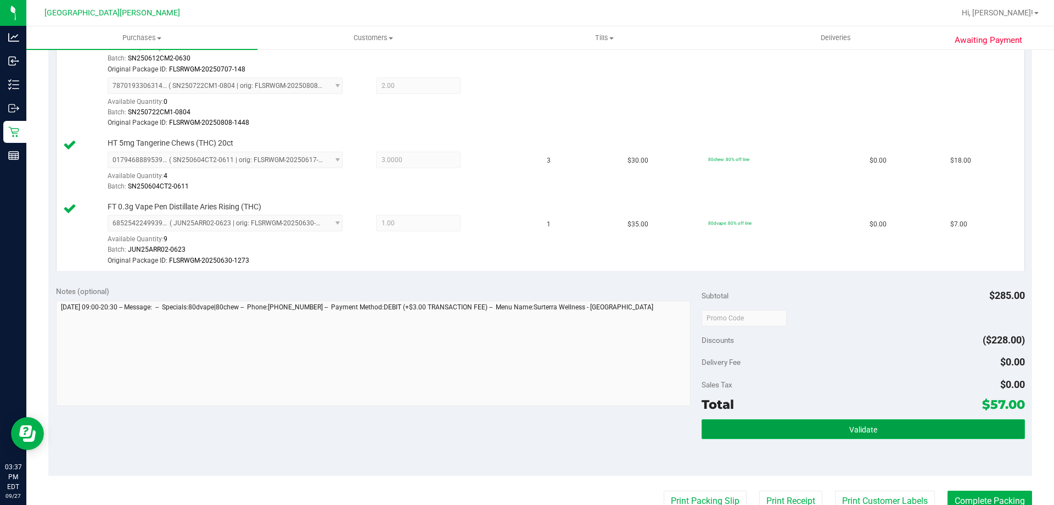
click at [838, 423] on button "Validate" at bounding box center [863, 429] width 323 height 20
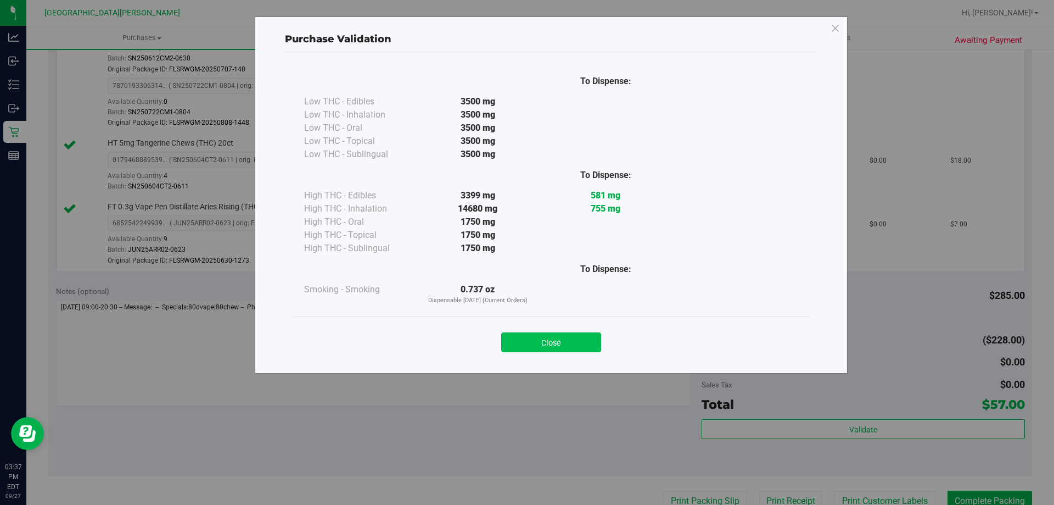
click at [559, 341] on button "Close" at bounding box center [551, 342] width 100 height 20
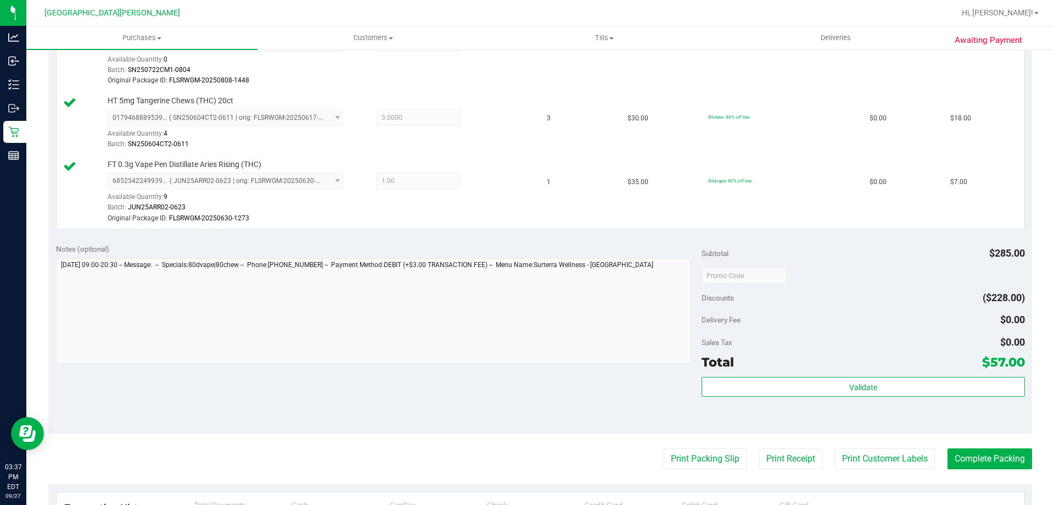
scroll to position [604, 0]
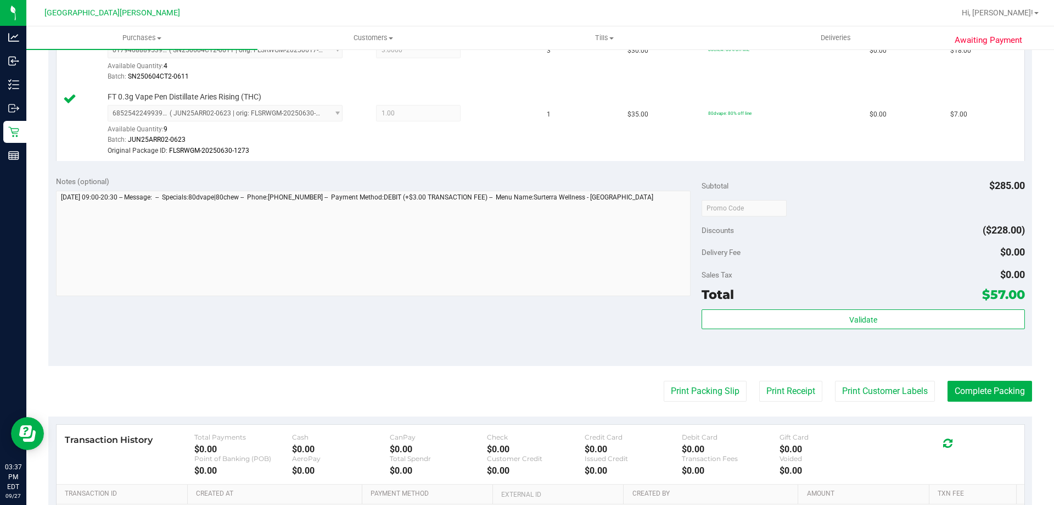
click at [883, 378] on purchase-details "Back Edit Purchase Cancel Purchase View Profile # 12016127 BioTrack ID: - Submi…" at bounding box center [540, 38] width 984 height 1166
click at [861, 394] on button "Print Customer Labels" at bounding box center [885, 390] width 100 height 21
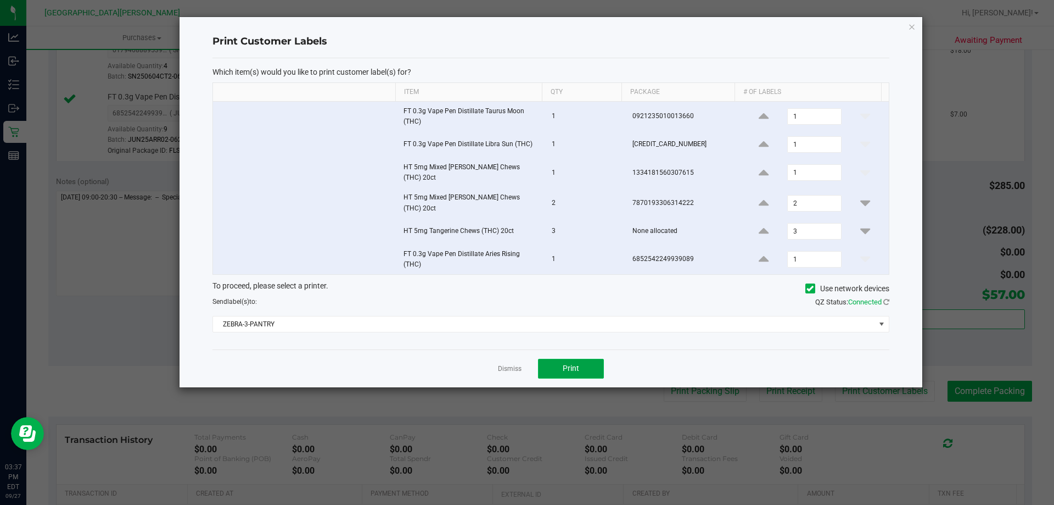
click at [580, 365] on button "Print" at bounding box center [571, 369] width 66 height 20
click at [524, 359] on div "Dismiss Print" at bounding box center [550, 368] width 677 height 38
click at [518, 364] on link "Dismiss" at bounding box center [510, 368] width 24 height 9
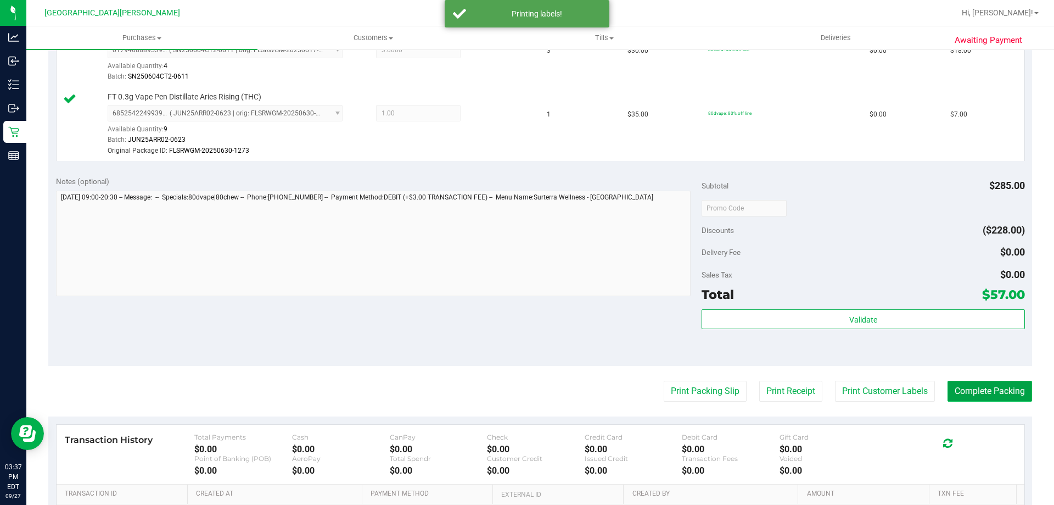
click at [1019, 393] on button "Complete Packing" at bounding box center [990, 390] width 85 height 21
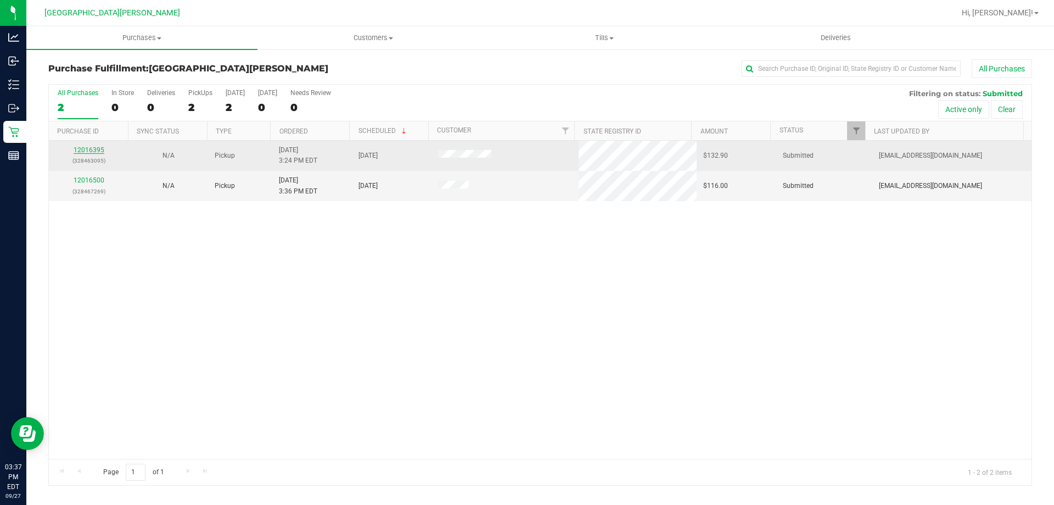
click at [87, 152] on link "12016395" at bounding box center [89, 150] width 31 height 8
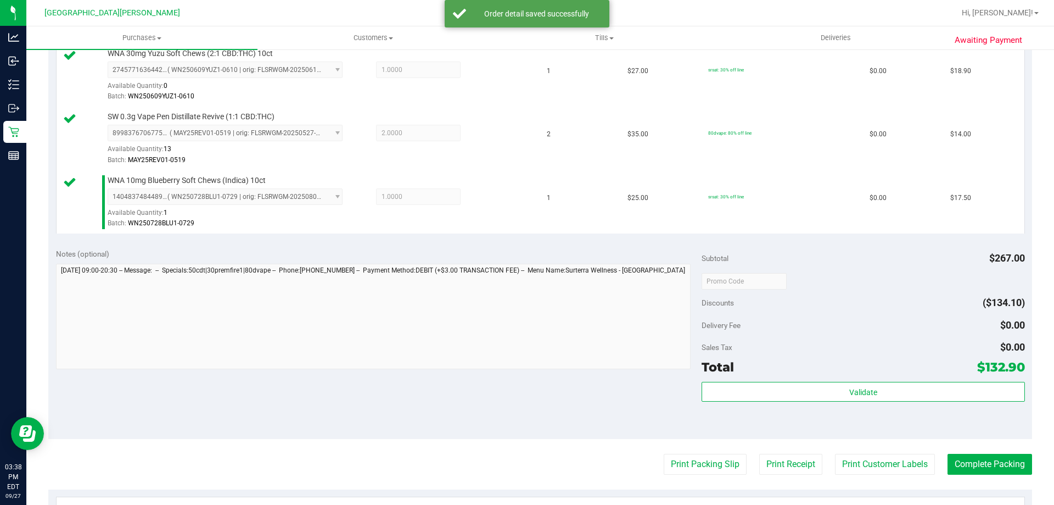
scroll to position [549, 0]
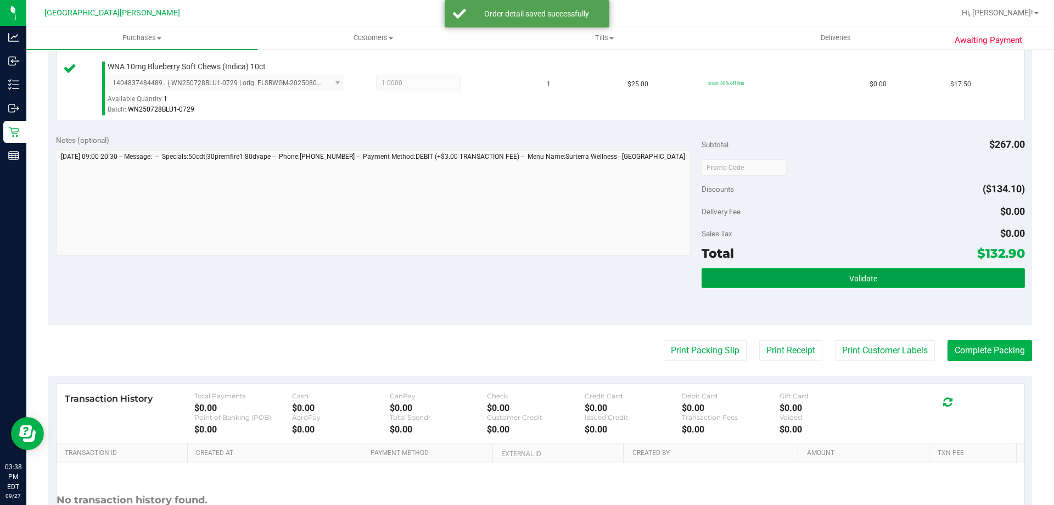
click at [793, 277] on button "Validate" at bounding box center [863, 278] width 323 height 20
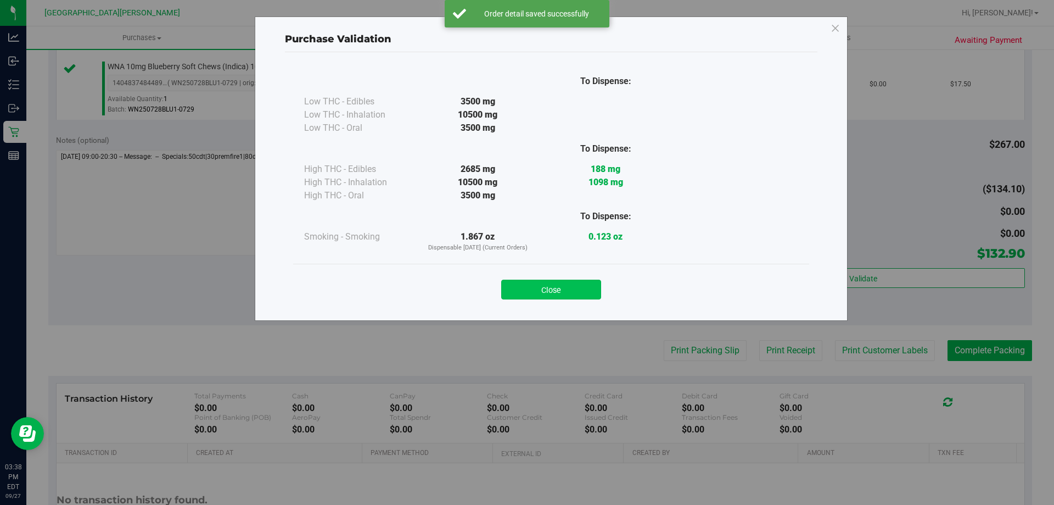
click at [566, 296] on button "Close" at bounding box center [551, 289] width 100 height 20
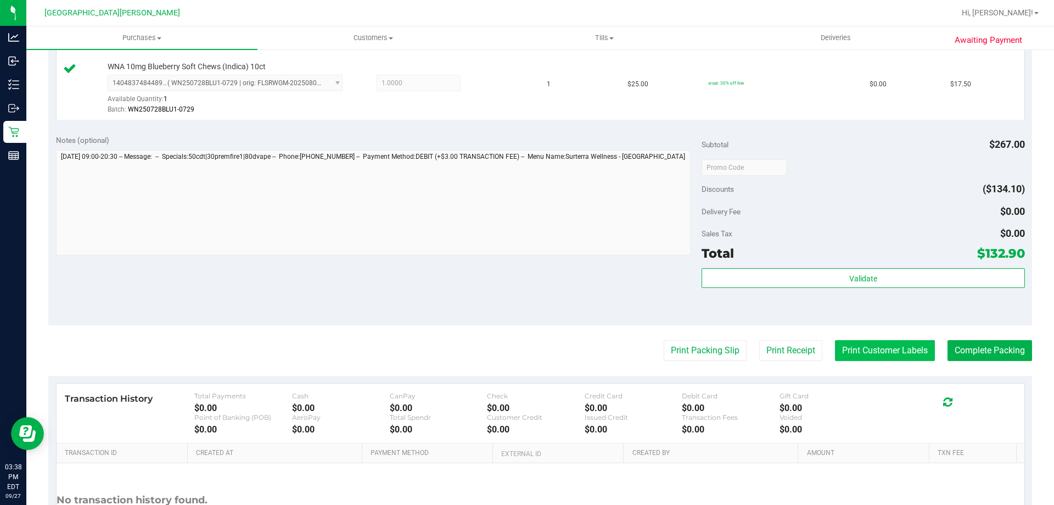
click at [880, 358] on button "Print Customer Labels" at bounding box center [885, 350] width 100 height 21
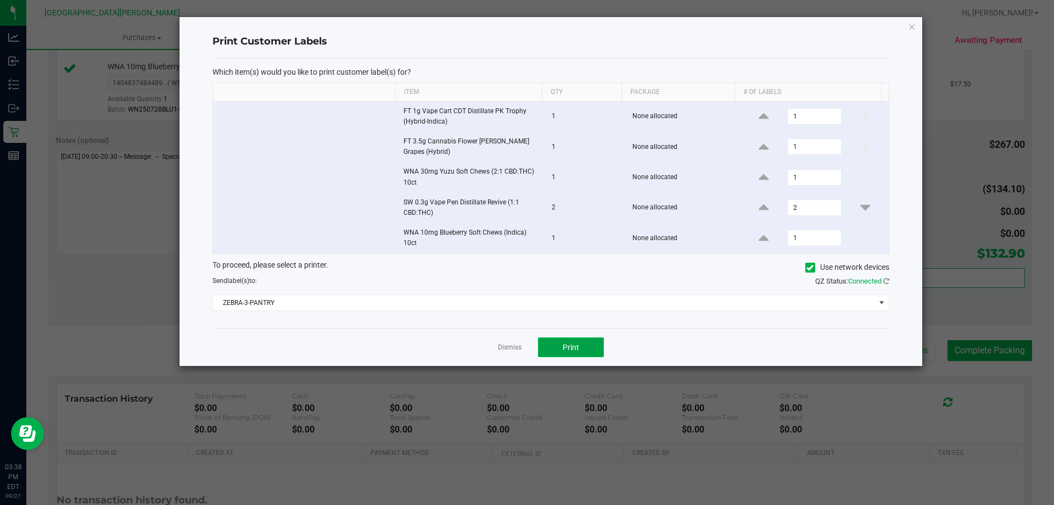
click at [574, 340] on button "Print" at bounding box center [571, 347] width 66 height 20
click at [510, 348] on link "Dismiss" at bounding box center [510, 347] width 24 height 9
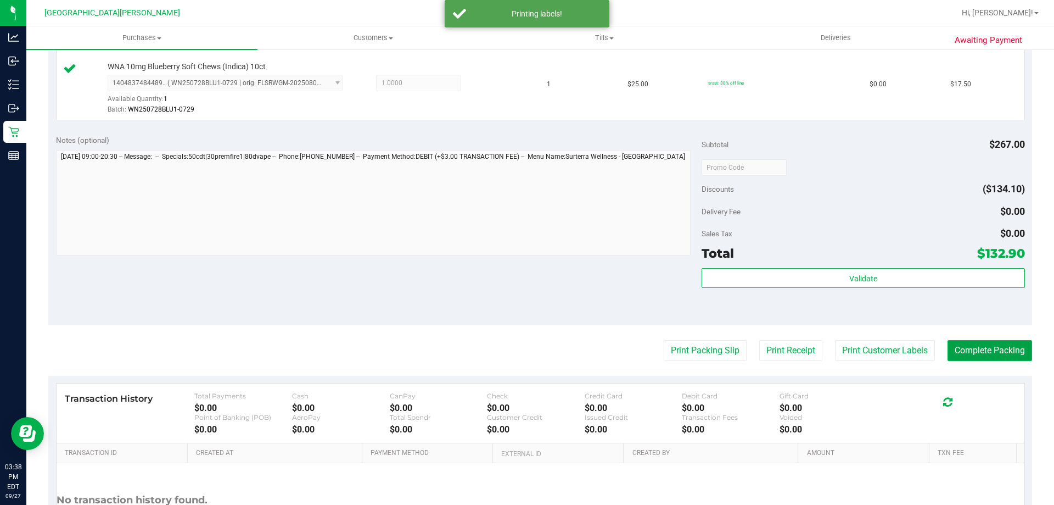
drag, startPoint x: 960, startPoint y: 345, endPoint x: 959, endPoint y: 350, distance: 5.6
click at [960, 345] on button "Complete Packing" at bounding box center [990, 350] width 85 height 21
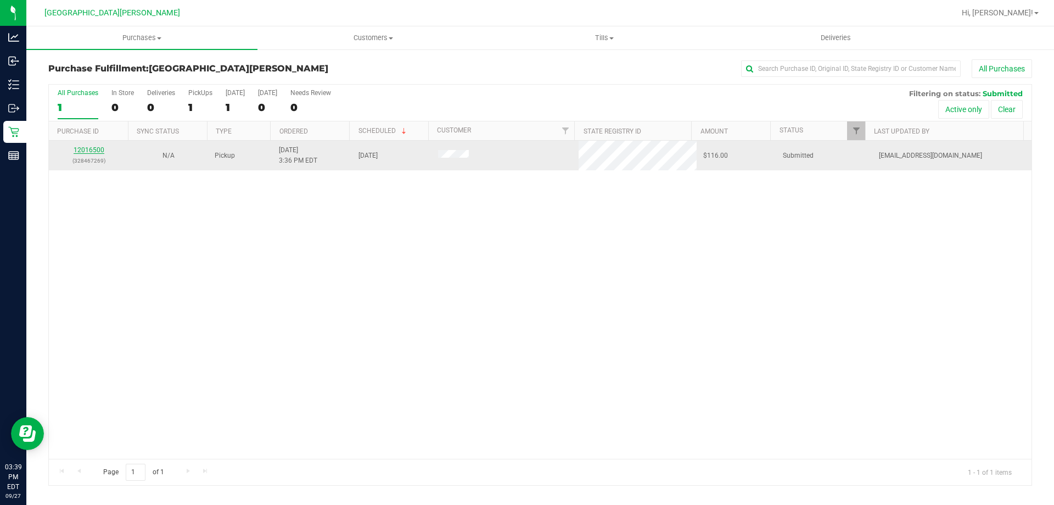
click at [80, 152] on link "12016500" at bounding box center [89, 150] width 31 height 8
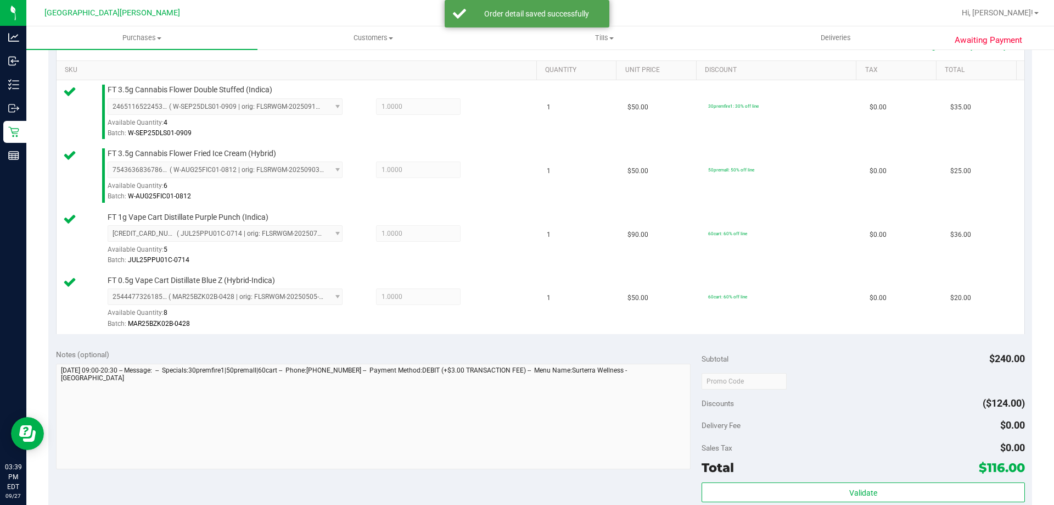
scroll to position [439, 0]
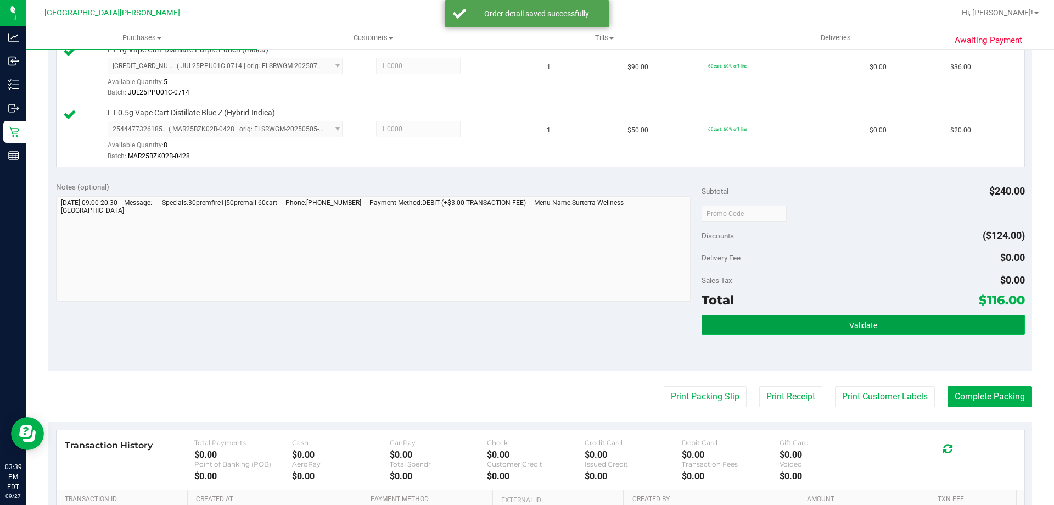
click at [858, 331] on button "Validate" at bounding box center [863, 325] width 323 height 20
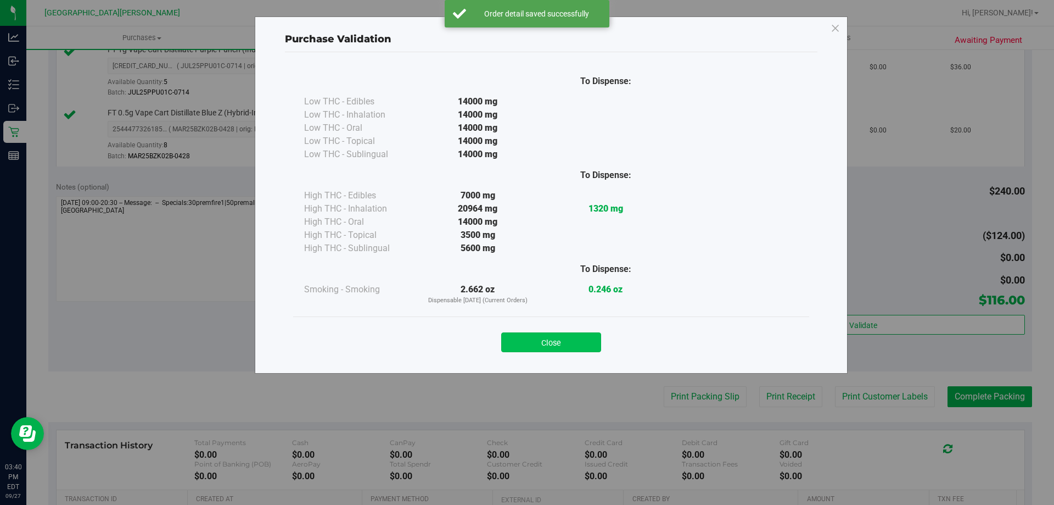
click at [559, 345] on button "Close" at bounding box center [551, 342] width 100 height 20
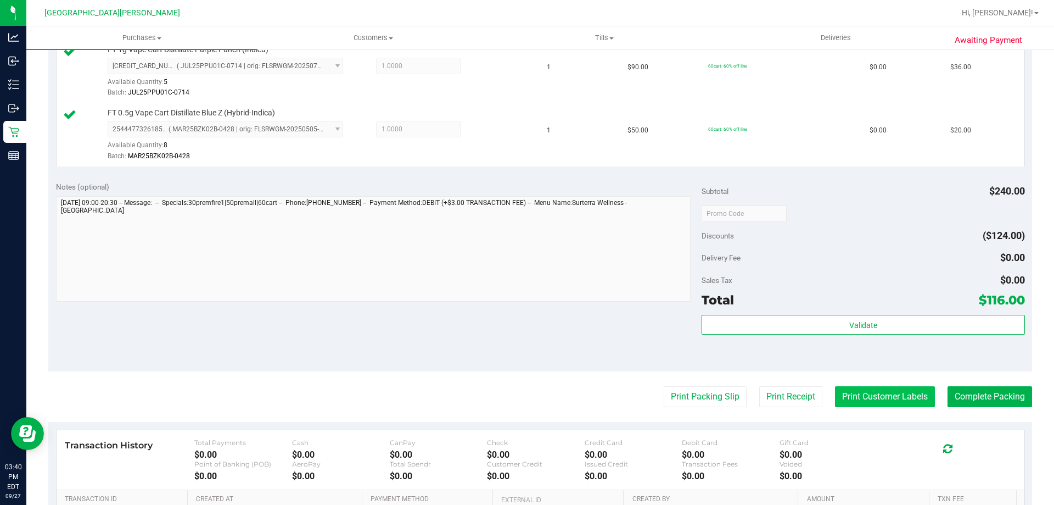
click at [867, 405] on button "Print Customer Labels" at bounding box center [885, 396] width 100 height 21
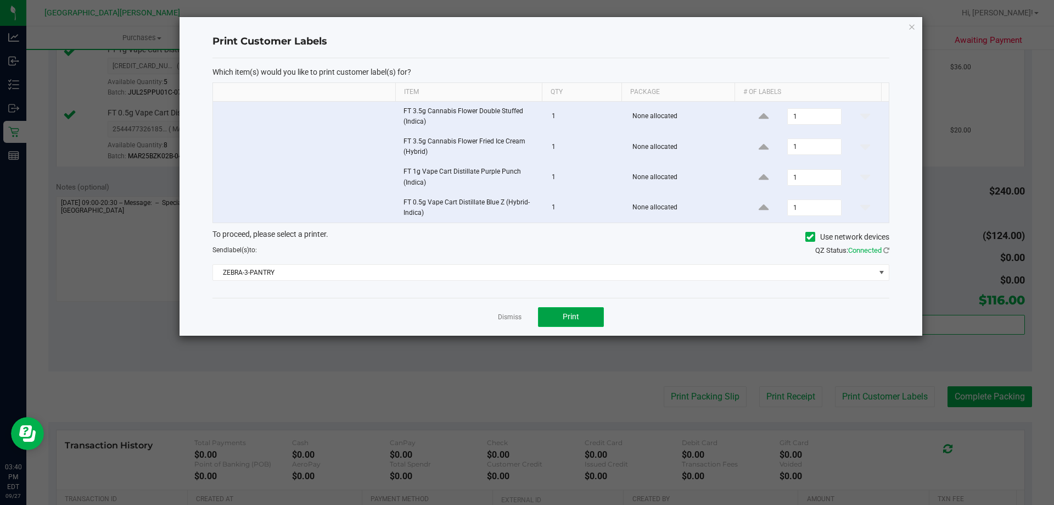
click at [585, 321] on button "Print" at bounding box center [571, 317] width 66 height 20
click at [511, 314] on link "Dismiss" at bounding box center [510, 316] width 24 height 9
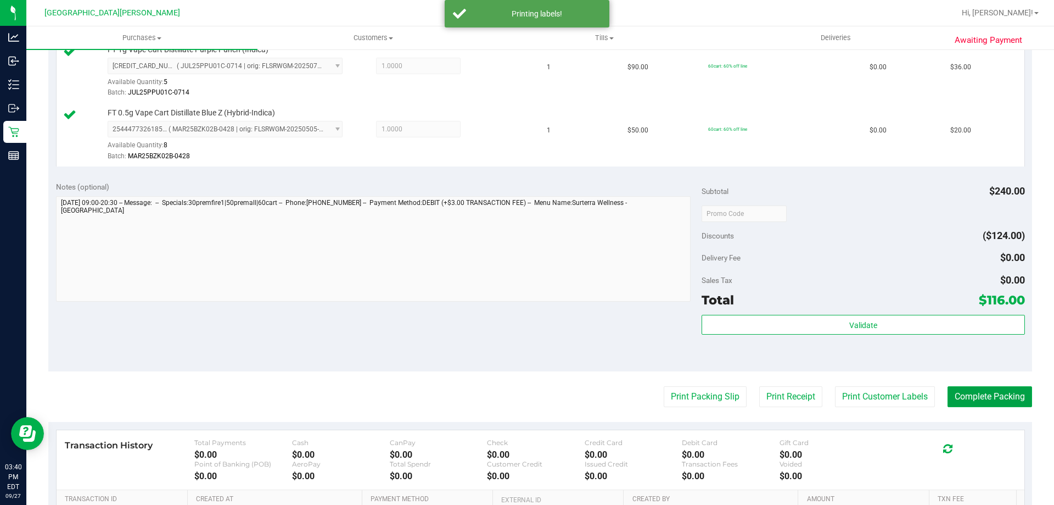
drag, startPoint x: 974, startPoint y: 387, endPoint x: 981, endPoint y: 407, distance: 22.1
click at [975, 387] on button "Complete Packing" at bounding box center [990, 396] width 85 height 21
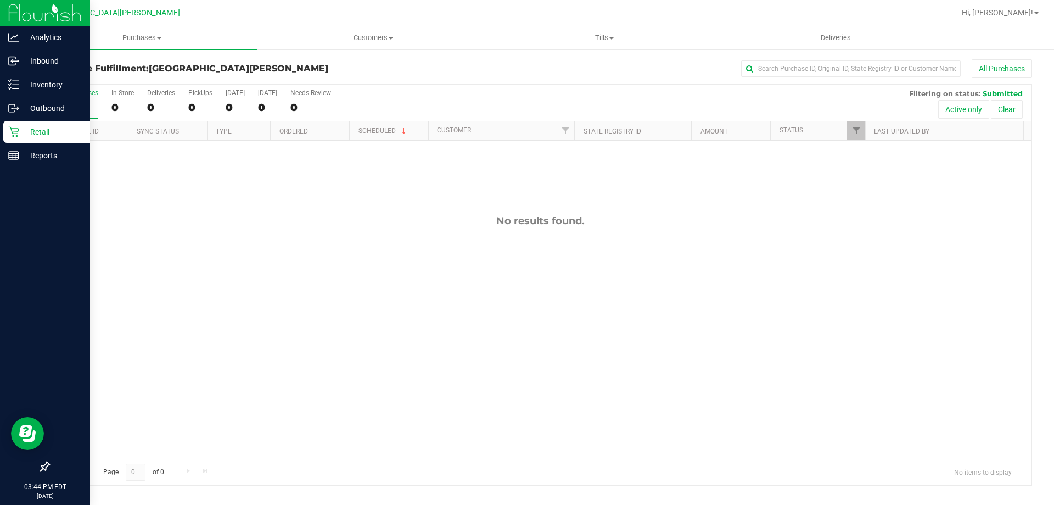
click at [8, 138] on div "Retail" at bounding box center [46, 132] width 87 height 22
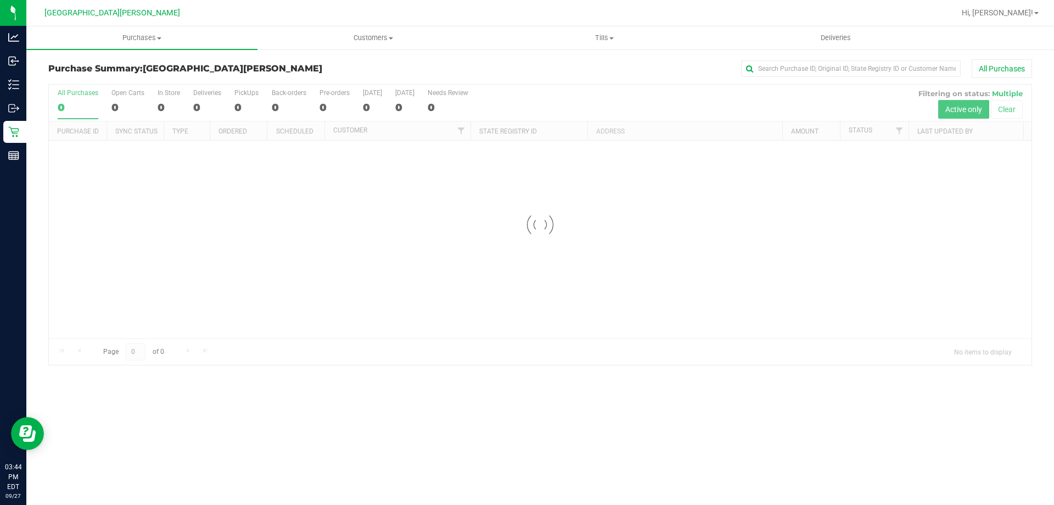
click at [117, 100] on div at bounding box center [540, 225] width 983 height 280
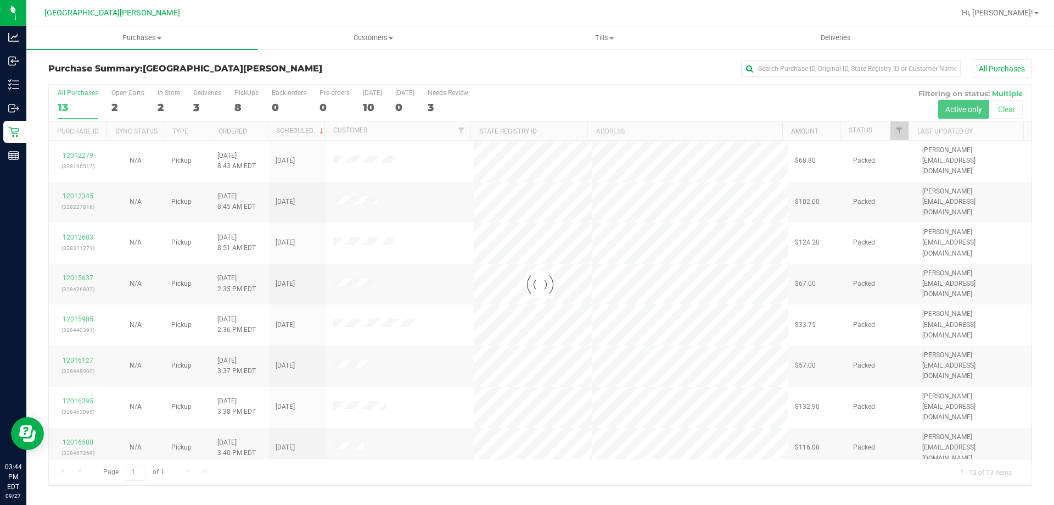
click at [120, 107] on div at bounding box center [540, 285] width 983 height 400
click at [119, 104] on div at bounding box center [540, 285] width 983 height 400
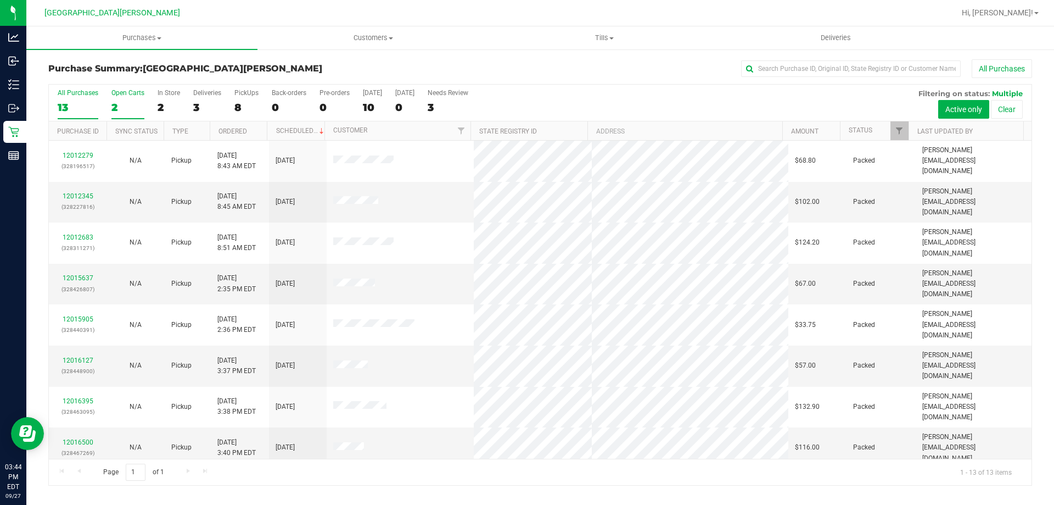
click at [121, 104] on div "2" at bounding box center [127, 107] width 33 height 13
click at [0, 0] on input "Open Carts 2" at bounding box center [0, 0] width 0 height 0
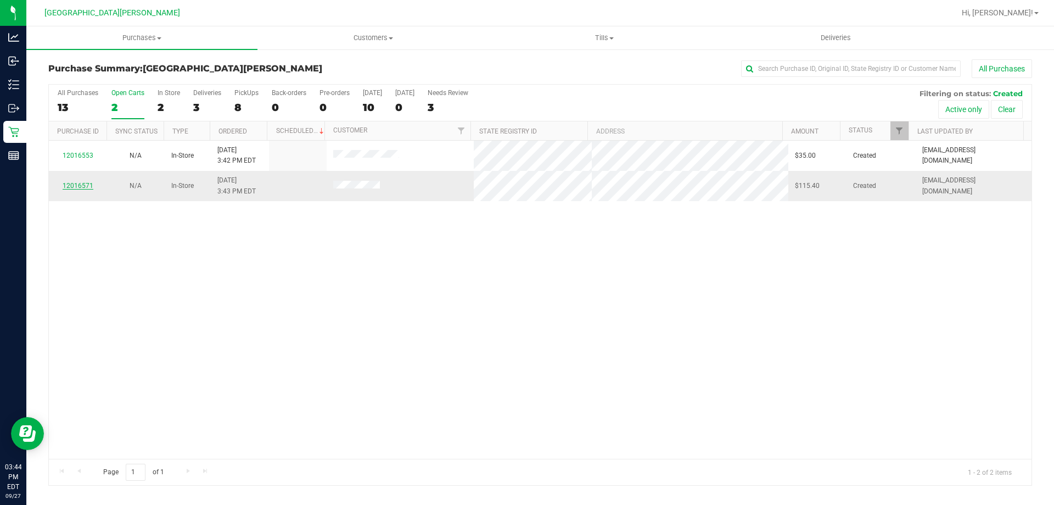
click at [76, 187] on link "12016571" at bounding box center [78, 186] width 31 height 8
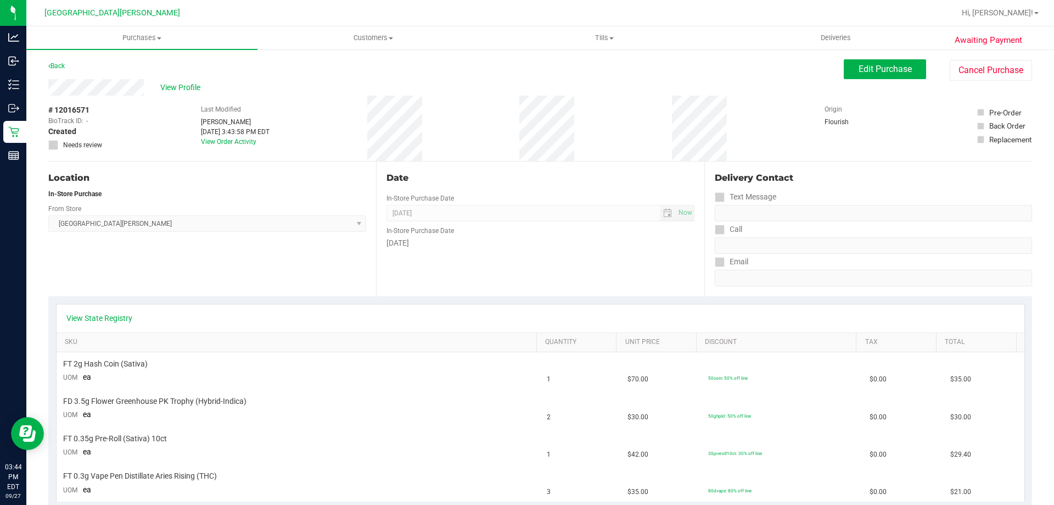
scroll to position [100, 0]
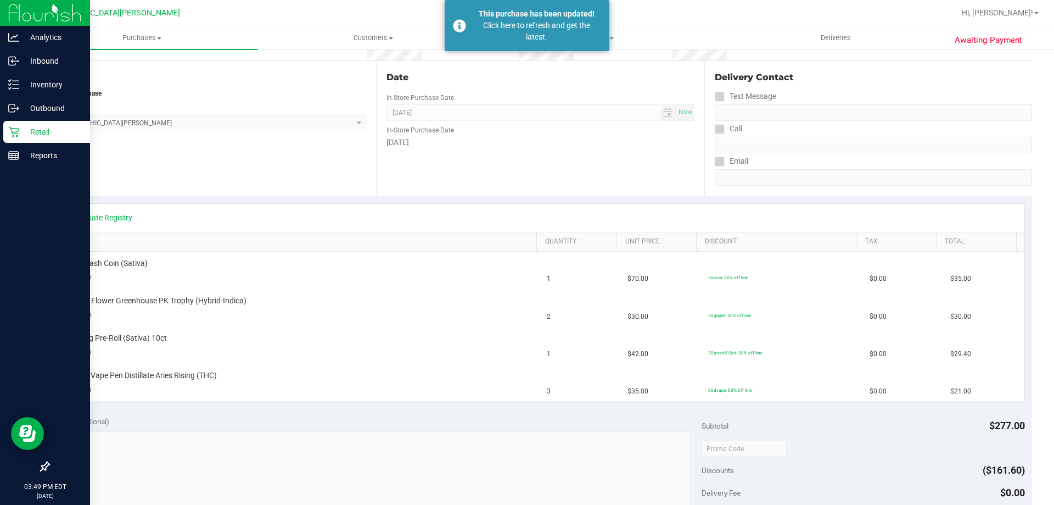
click at [10, 131] on icon at bounding box center [13, 131] width 11 height 11
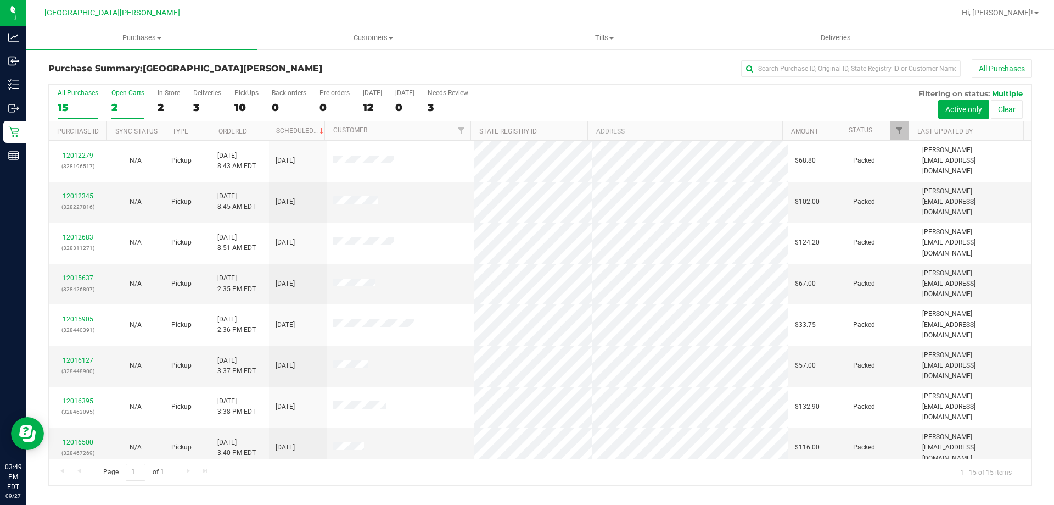
click at [121, 105] on div "2" at bounding box center [127, 107] width 33 height 13
click at [0, 0] on input "Open Carts 2" at bounding box center [0, 0] width 0 height 0
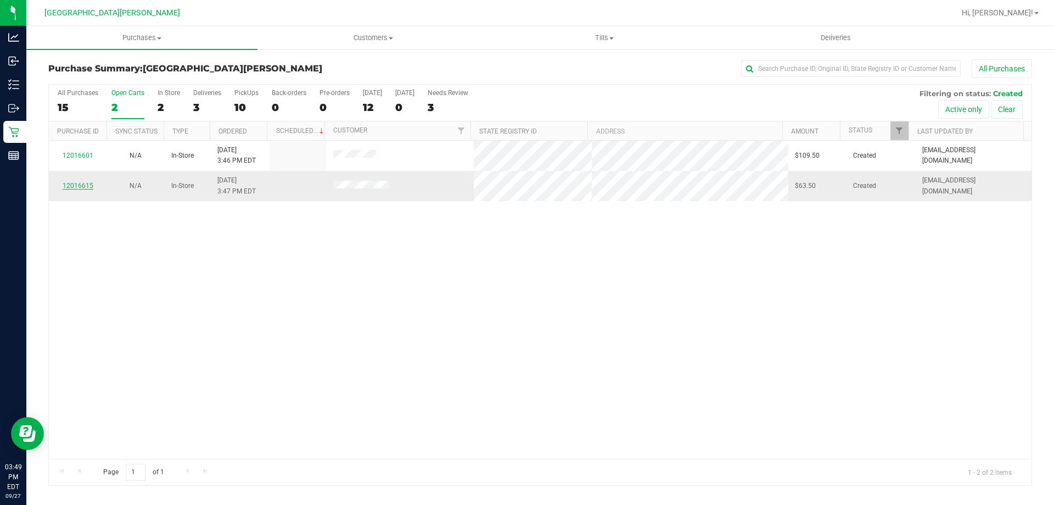
click at [81, 182] on link "12016615" at bounding box center [78, 186] width 31 height 8
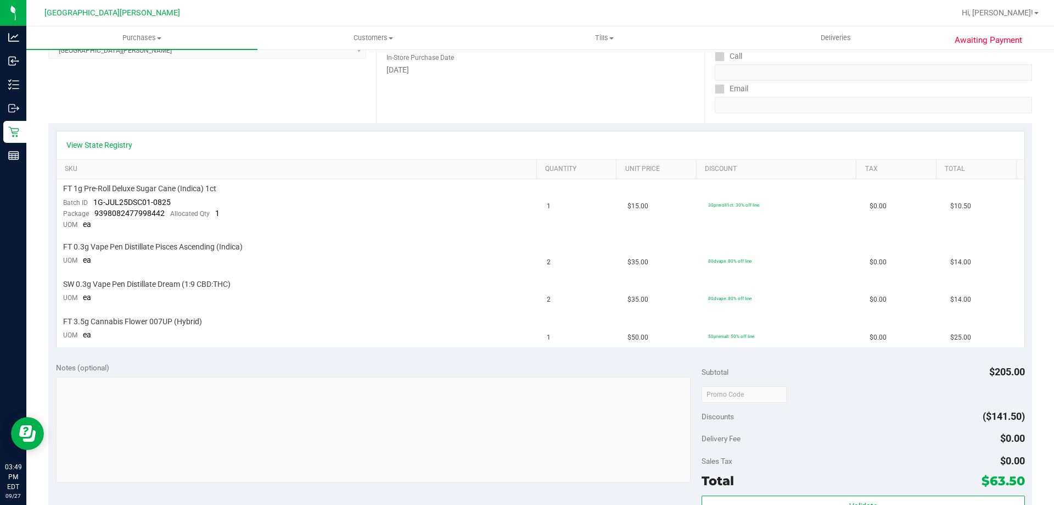
scroll to position [220, 0]
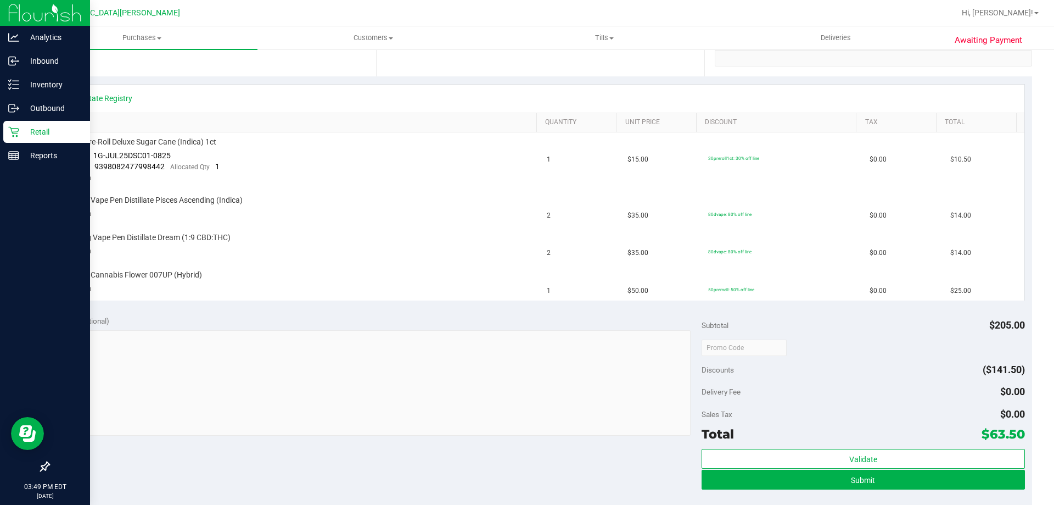
click at [9, 129] on icon at bounding box center [13, 131] width 11 height 11
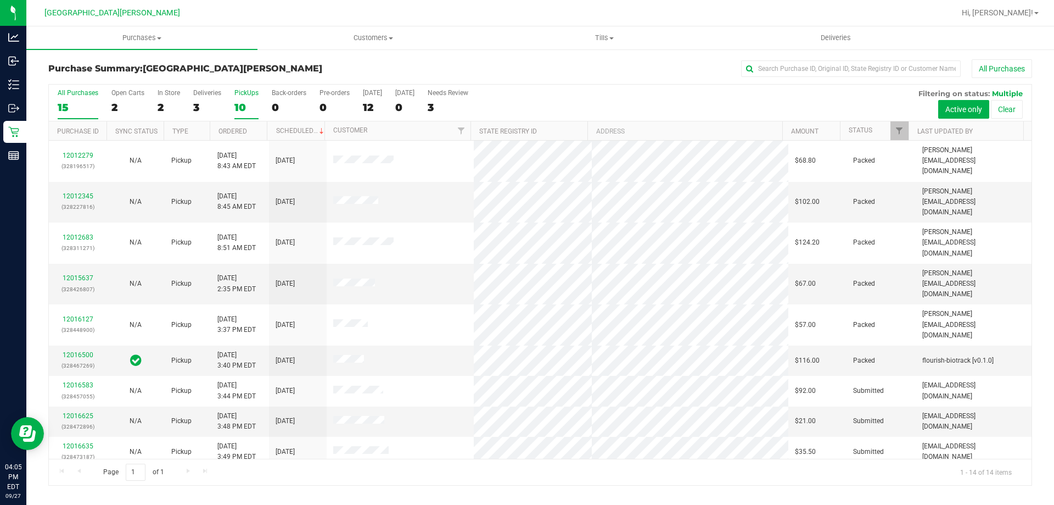
click at [239, 98] on label "PickUps 10" at bounding box center [246, 104] width 24 height 30
click at [0, 0] on input "PickUps 10" at bounding box center [0, 0] width 0 height 0
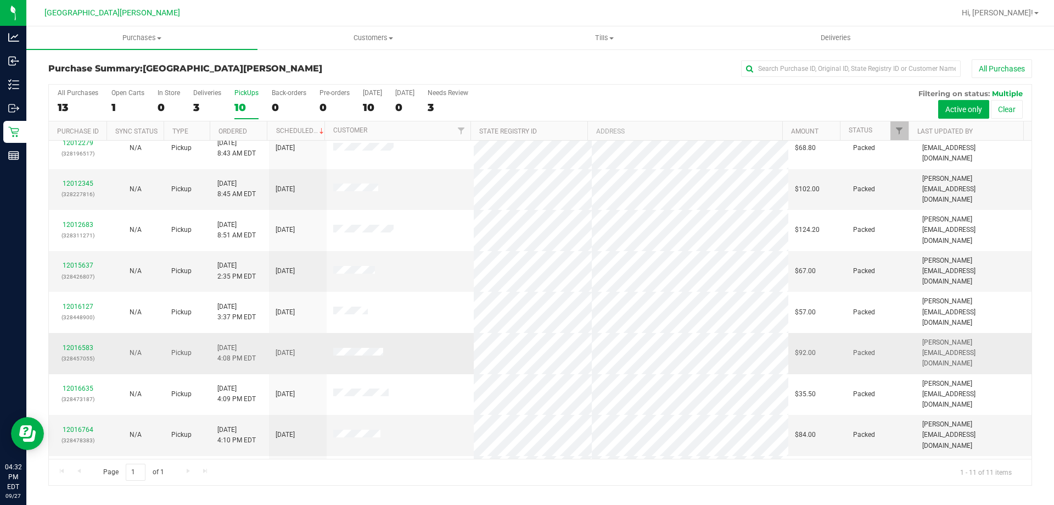
scroll to position [16, 0]
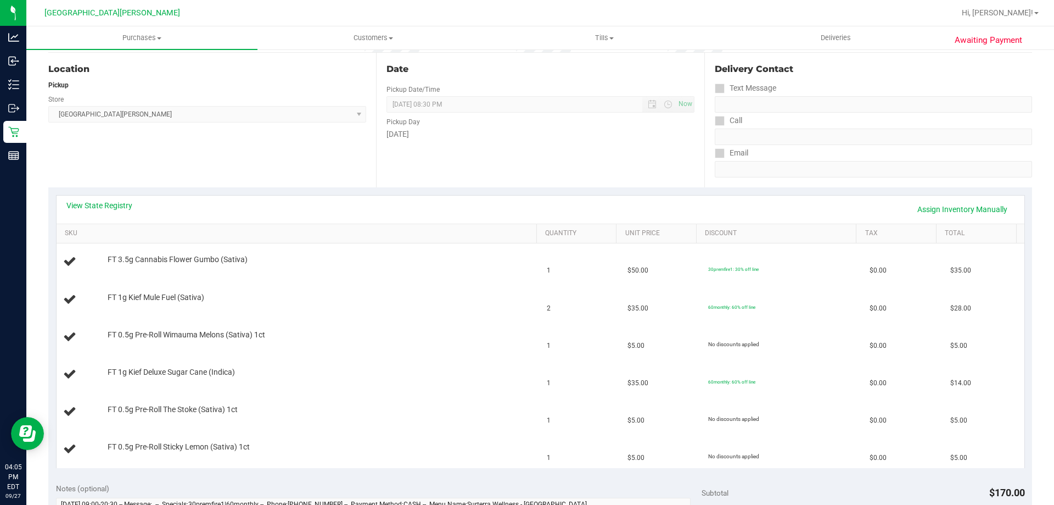
scroll to position [110, 0]
click at [99, 204] on link "View State Registry" at bounding box center [99, 204] width 66 height 11
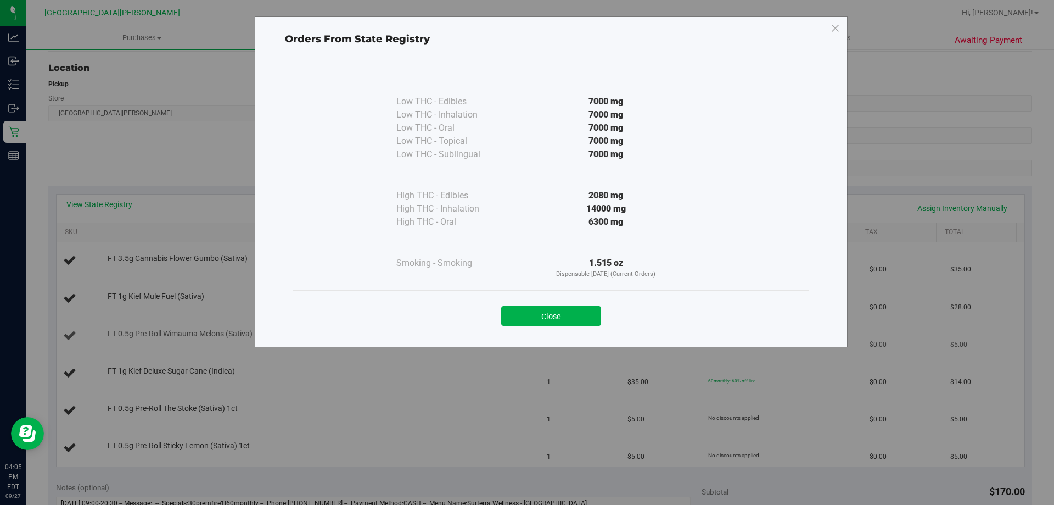
click at [568, 321] on button "Close" at bounding box center [551, 316] width 100 height 20
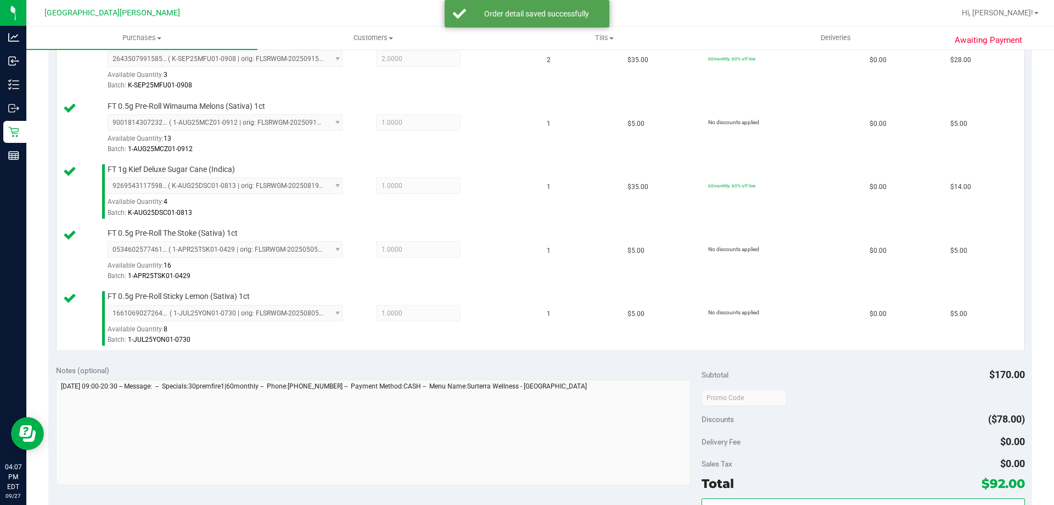
scroll to position [604, 0]
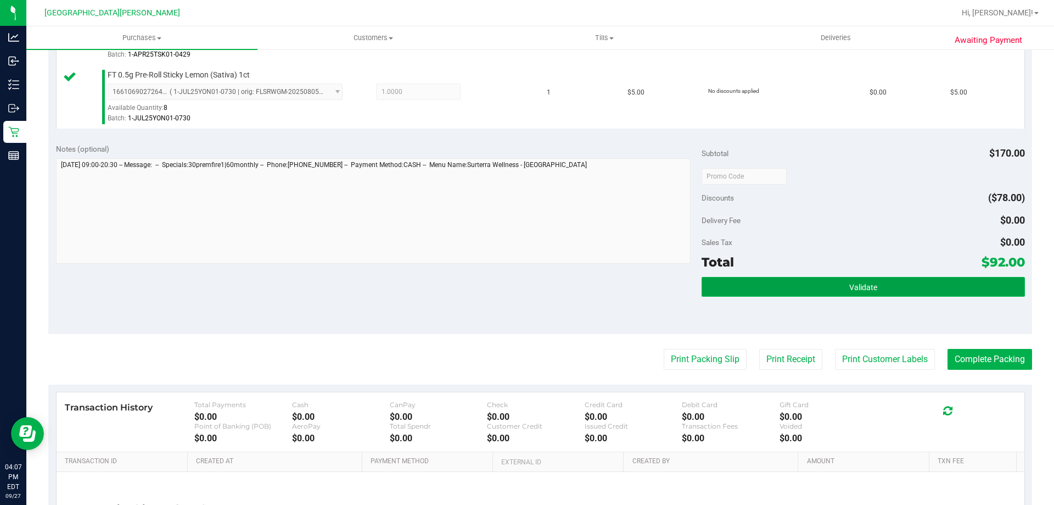
click at [857, 286] on span "Validate" at bounding box center [863, 287] width 28 height 9
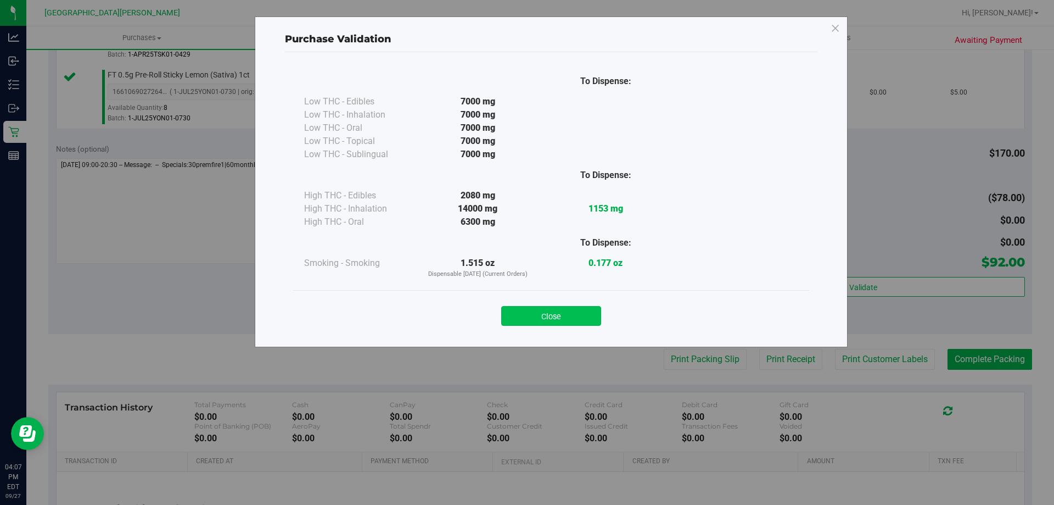
click at [561, 319] on button "Close" at bounding box center [551, 316] width 100 height 20
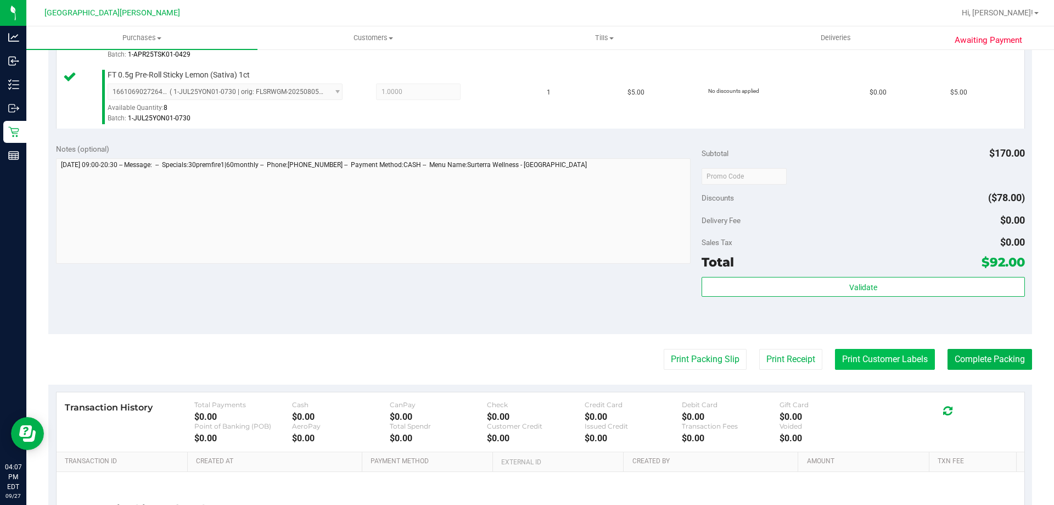
click at [858, 355] on button "Print Customer Labels" at bounding box center [885, 359] width 100 height 21
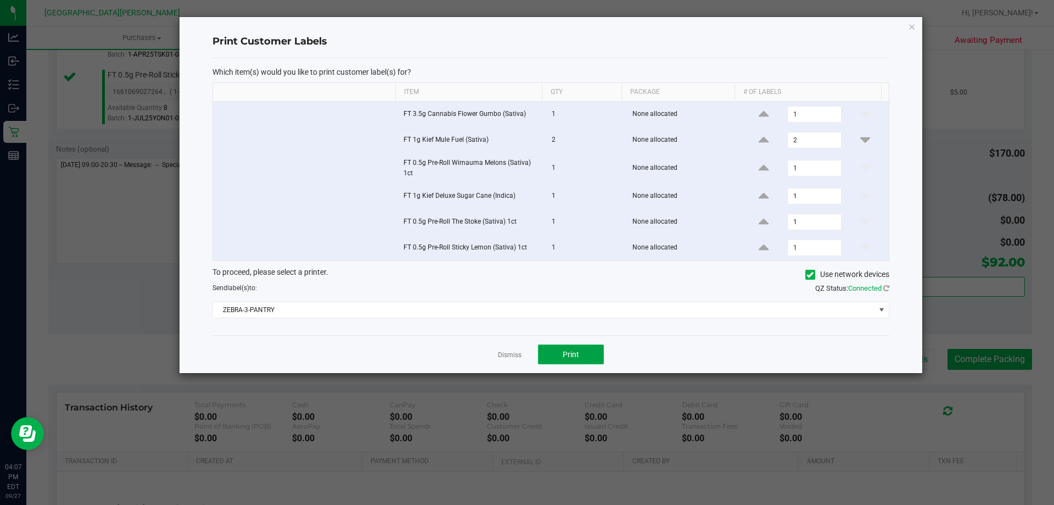
click at [566, 354] on span "Print" at bounding box center [571, 354] width 16 height 9
click at [516, 356] on link "Dismiss" at bounding box center [510, 354] width 24 height 9
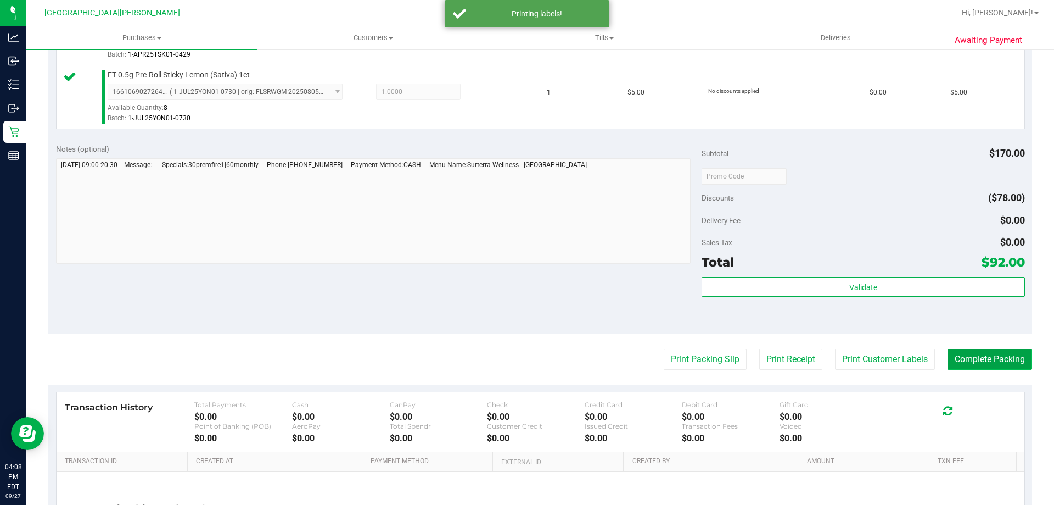
click at [959, 362] on button "Complete Packing" at bounding box center [990, 359] width 85 height 21
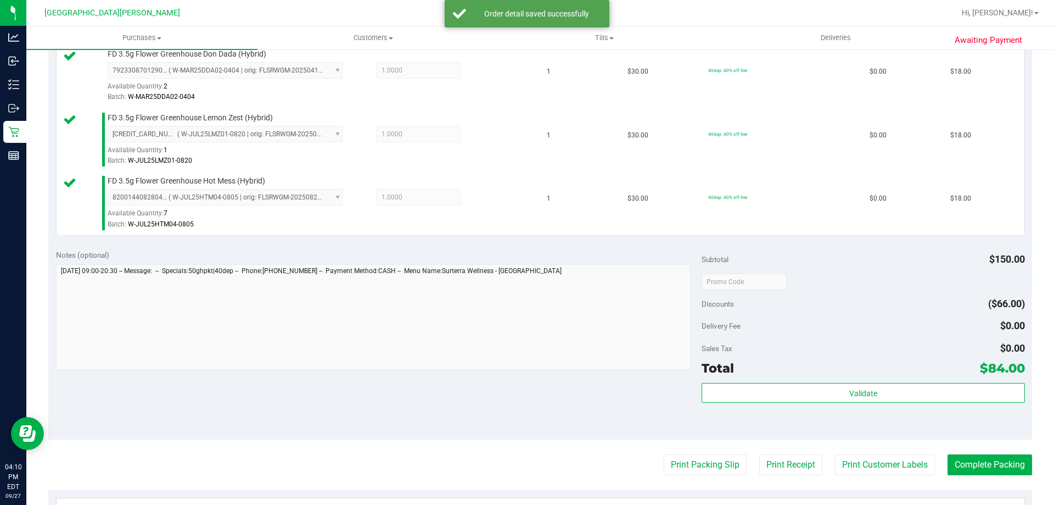
scroll to position [494, 0]
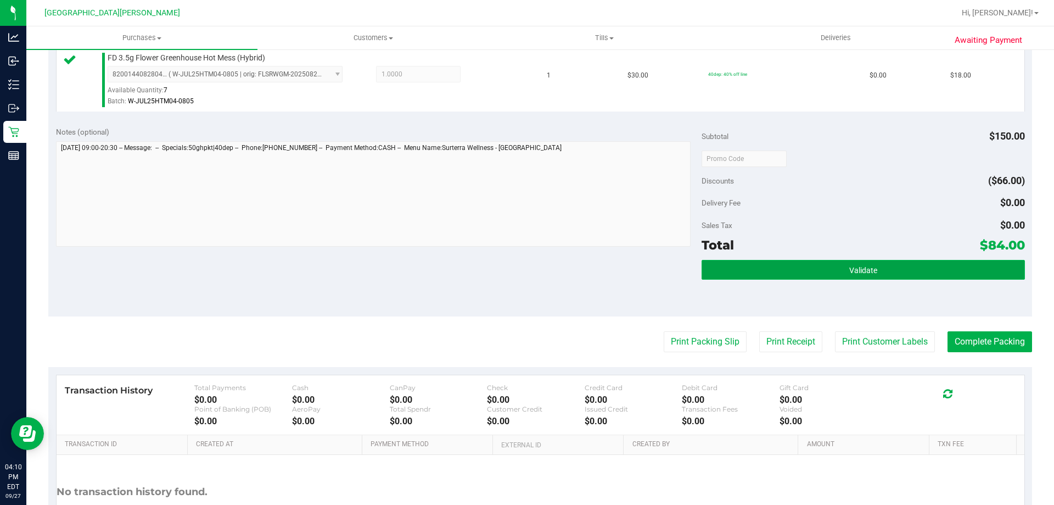
click at [893, 277] on button "Validate" at bounding box center [863, 270] width 323 height 20
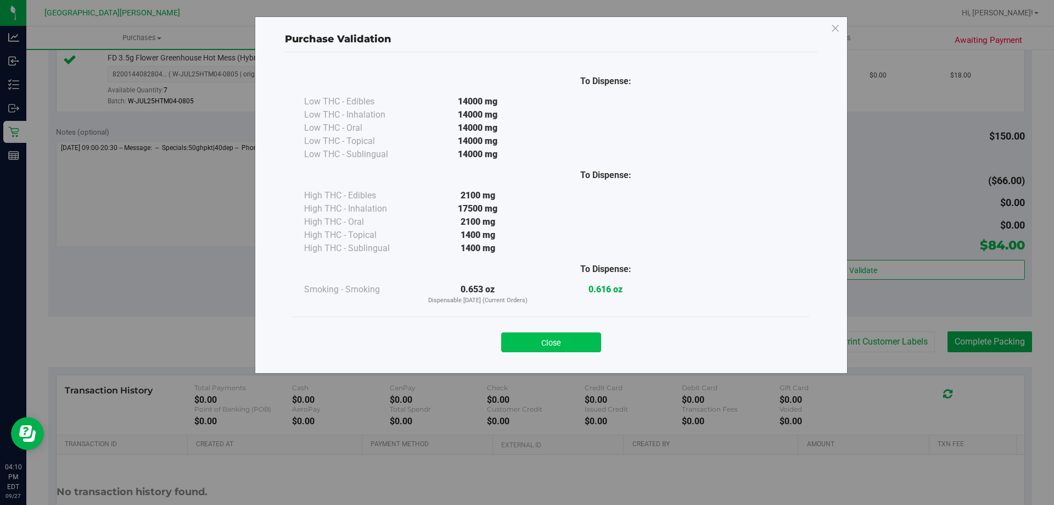
click at [566, 342] on button "Close" at bounding box center [551, 342] width 100 height 20
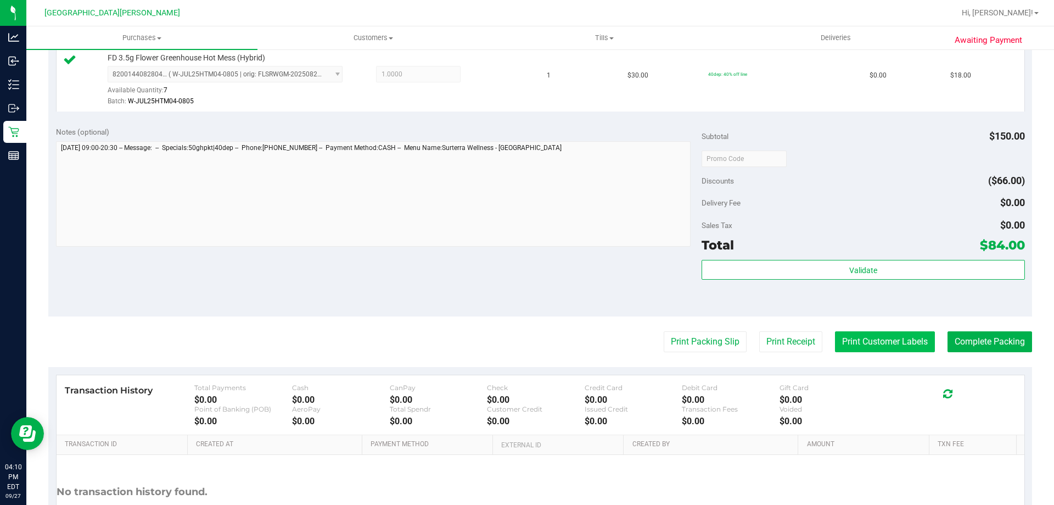
click at [861, 351] on button "Print Customer Labels" at bounding box center [885, 341] width 100 height 21
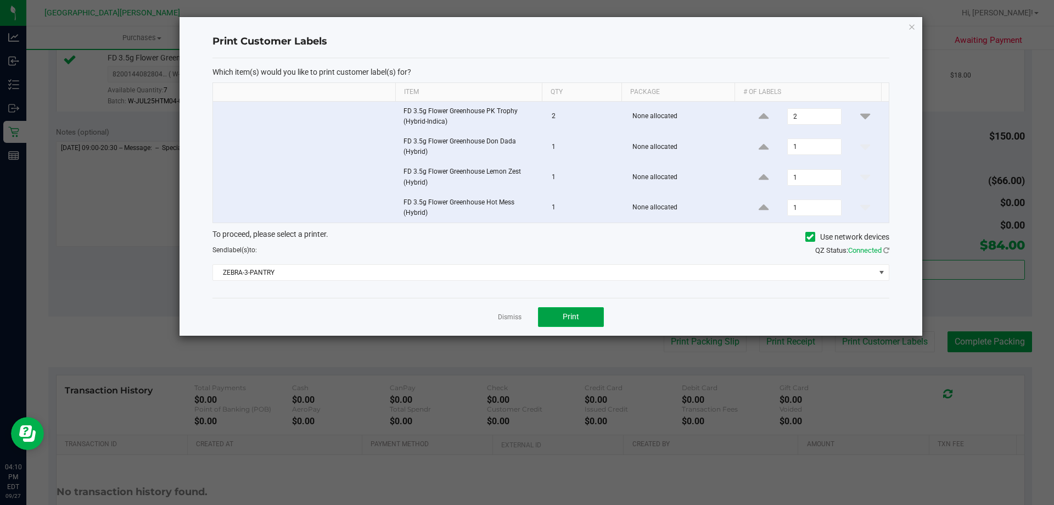
click at [579, 319] on button "Print" at bounding box center [571, 317] width 66 height 20
click at [504, 319] on link "Dismiss" at bounding box center [510, 316] width 24 height 9
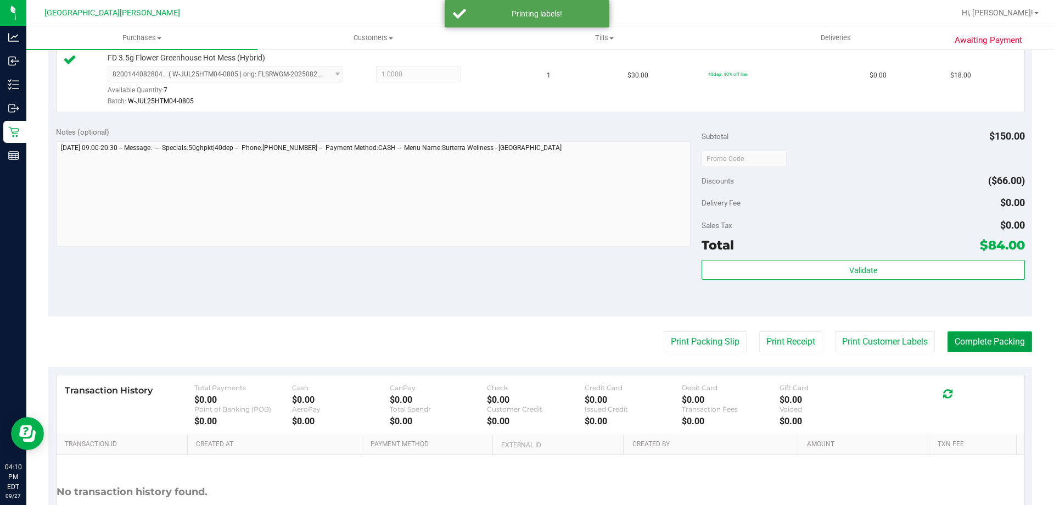
click at [1003, 342] on button "Complete Packing" at bounding box center [990, 341] width 85 height 21
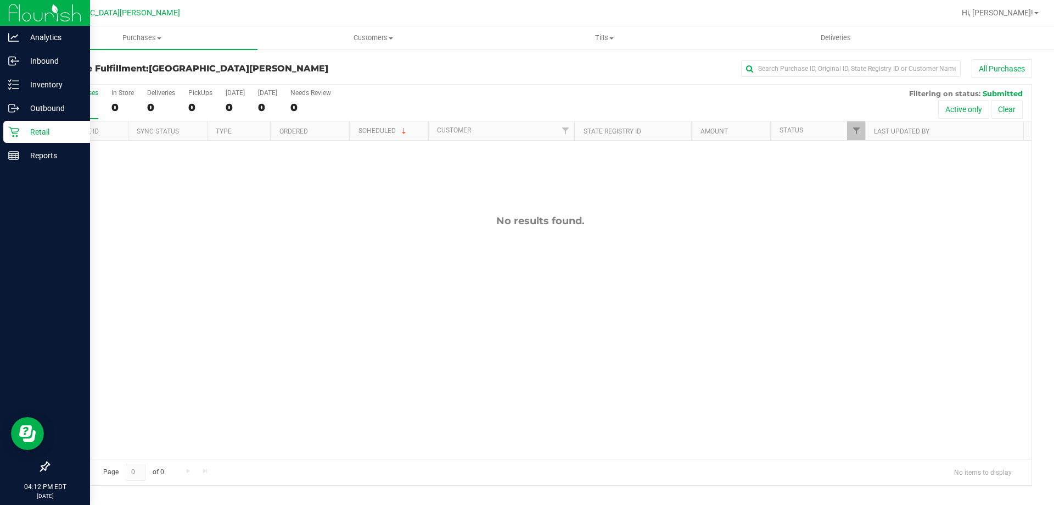
click at [14, 131] on icon at bounding box center [13, 131] width 11 height 11
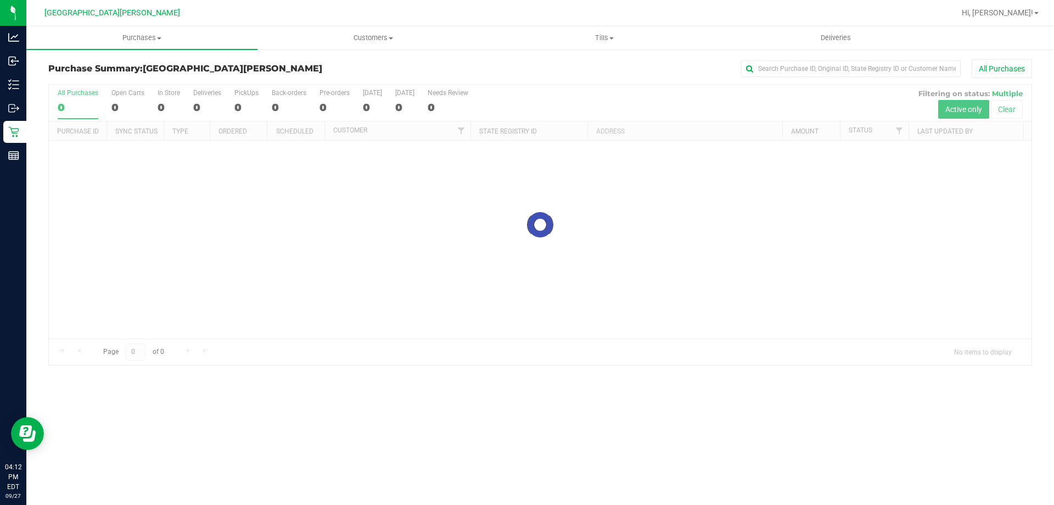
click at [125, 106] on div at bounding box center [540, 225] width 983 height 280
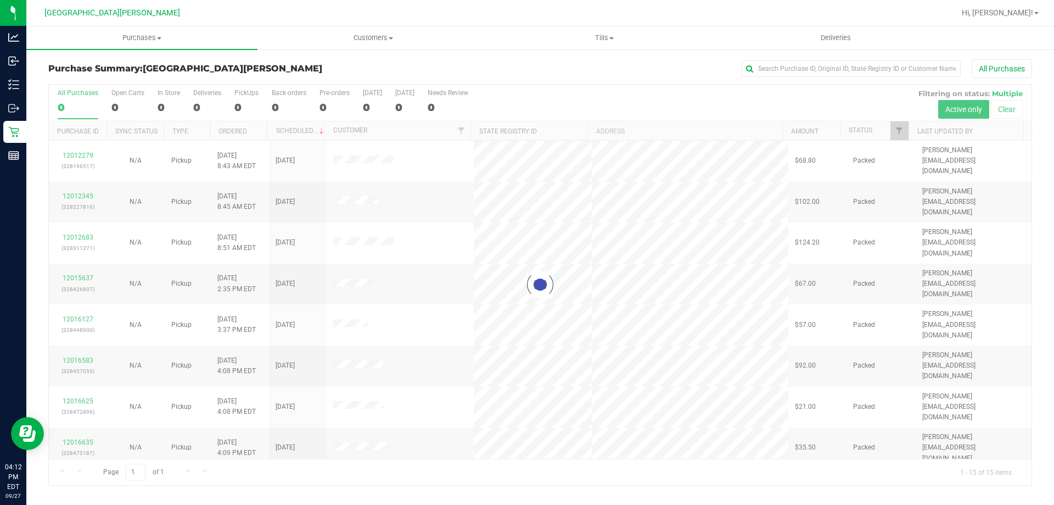
click at [119, 110] on div at bounding box center [540, 285] width 983 height 400
click at [112, 108] on div at bounding box center [540, 285] width 983 height 400
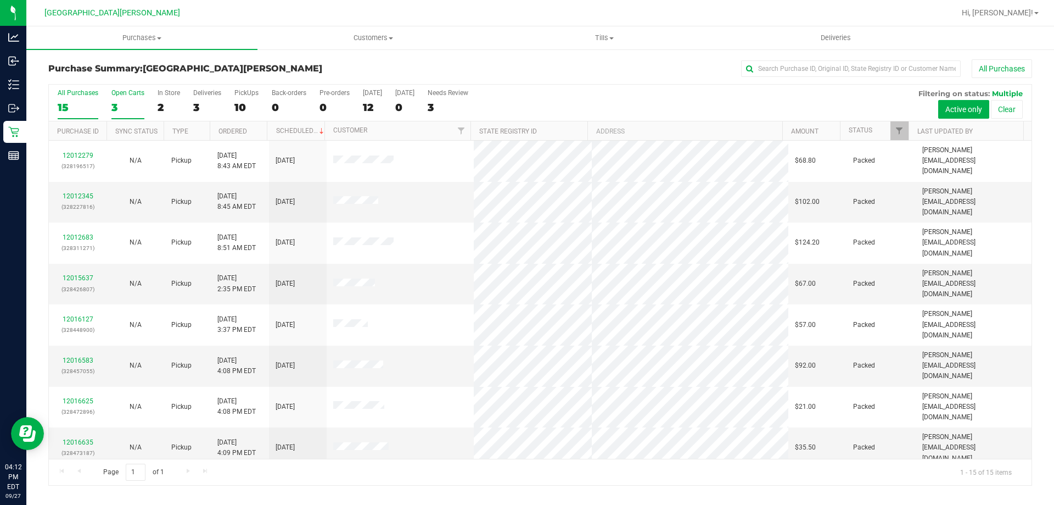
click at [116, 104] on div "3" at bounding box center [127, 107] width 33 height 13
click at [0, 0] on input "Open Carts 3" at bounding box center [0, 0] width 0 height 0
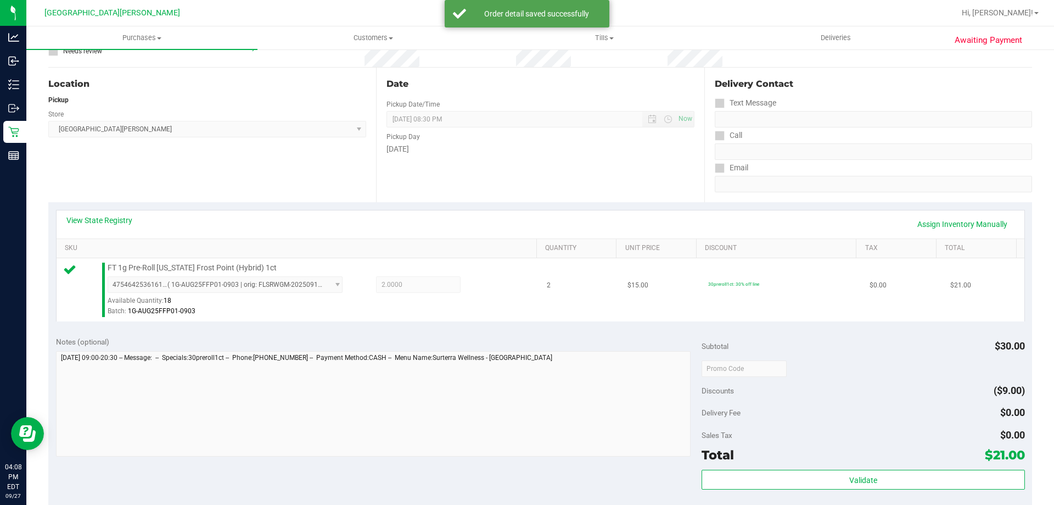
scroll to position [275, 0]
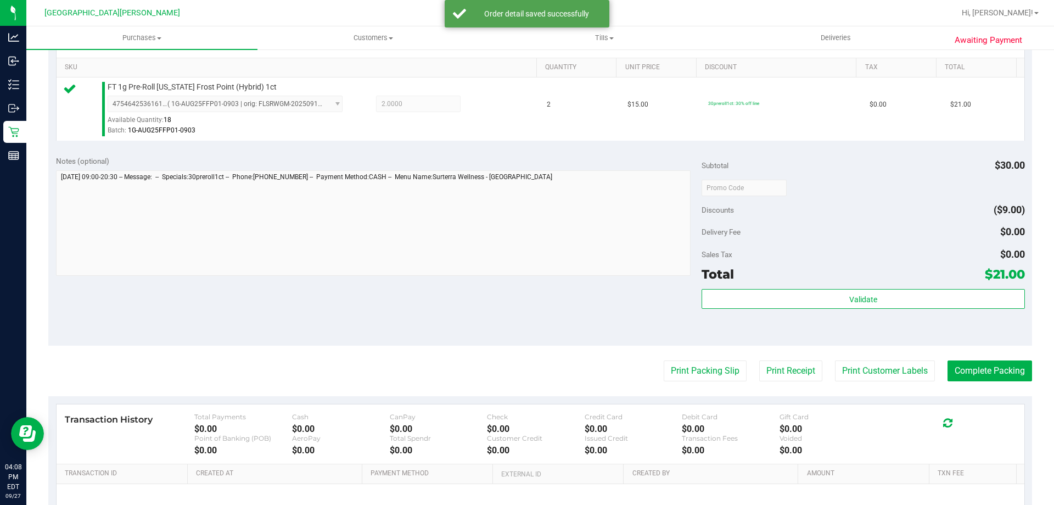
click at [887, 311] on div "Validate" at bounding box center [863, 313] width 323 height 49
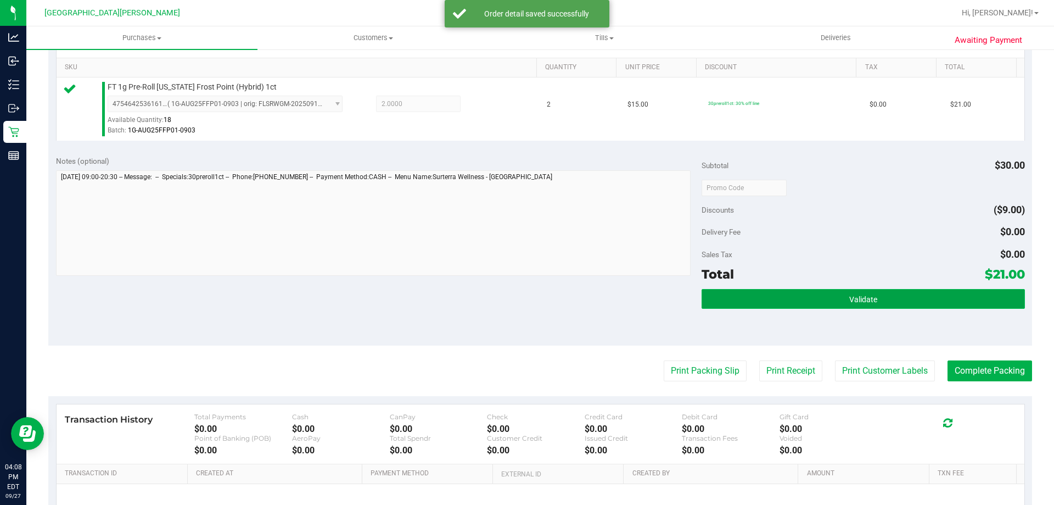
click at [885, 304] on button "Validate" at bounding box center [863, 299] width 323 height 20
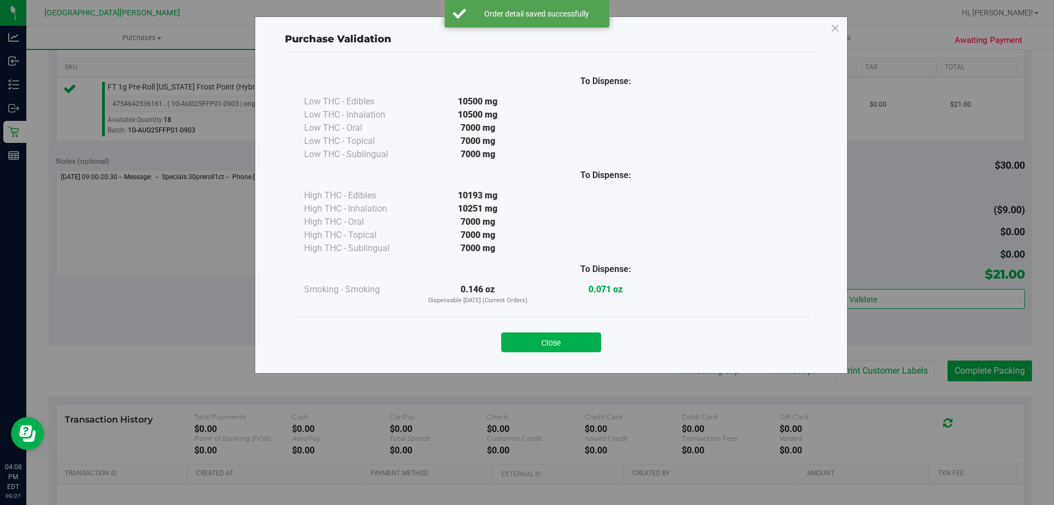
click at [572, 340] on button "Close" at bounding box center [551, 342] width 100 height 20
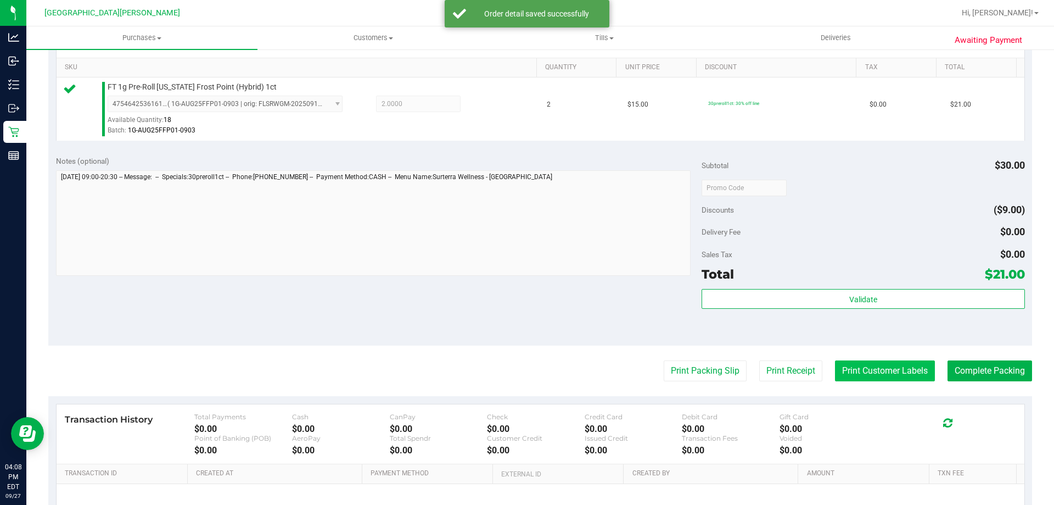
click at [862, 374] on button "Print Customer Labels" at bounding box center [885, 370] width 100 height 21
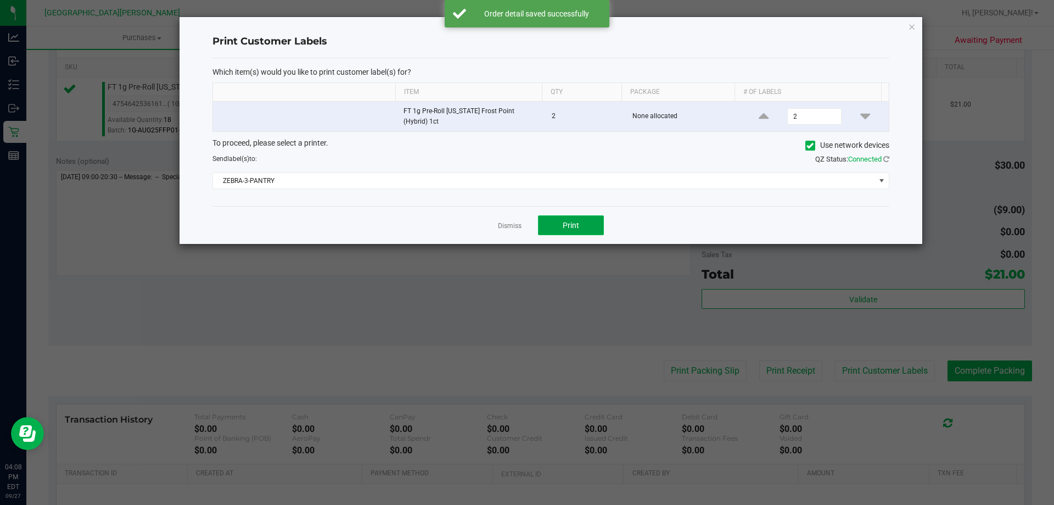
click at [587, 223] on button "Print" at bounding box center [571, 225] width 66 height 20
click at [518, 223] on link "Dismiss" at bounding box center [510, 225] width 24 height 9
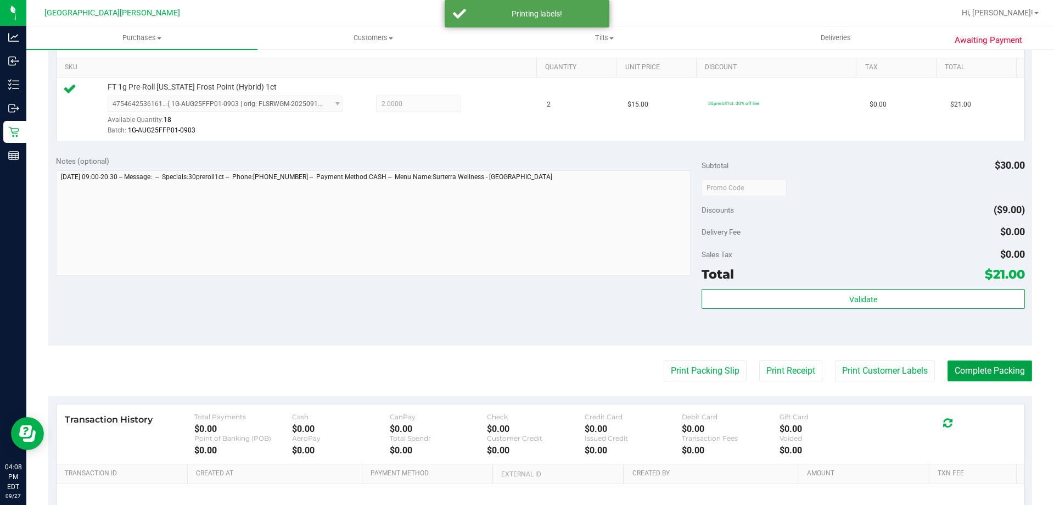
click at [964, 365] on button "Complete Packing" at bounding box center [990, 370] width 85 height 21
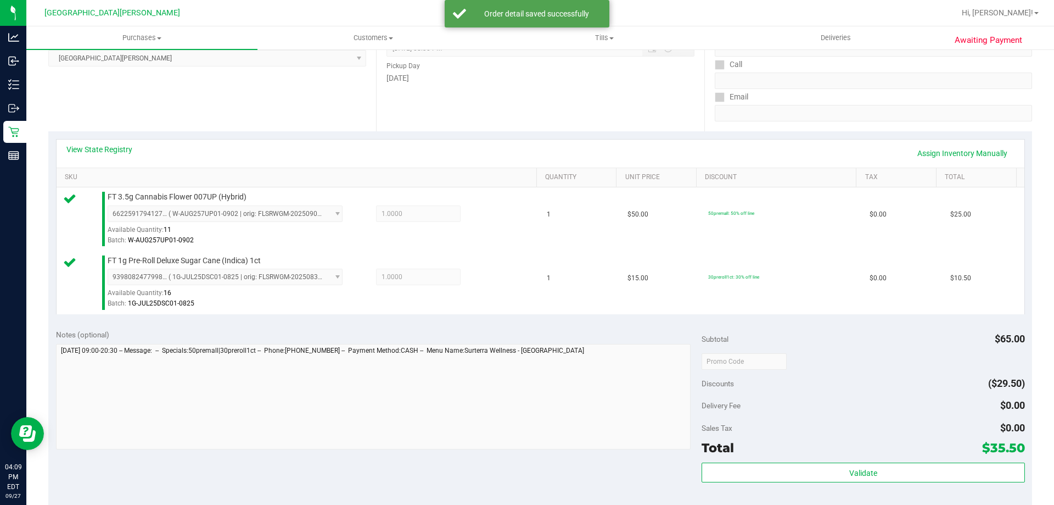
scroll to position [457, 0]
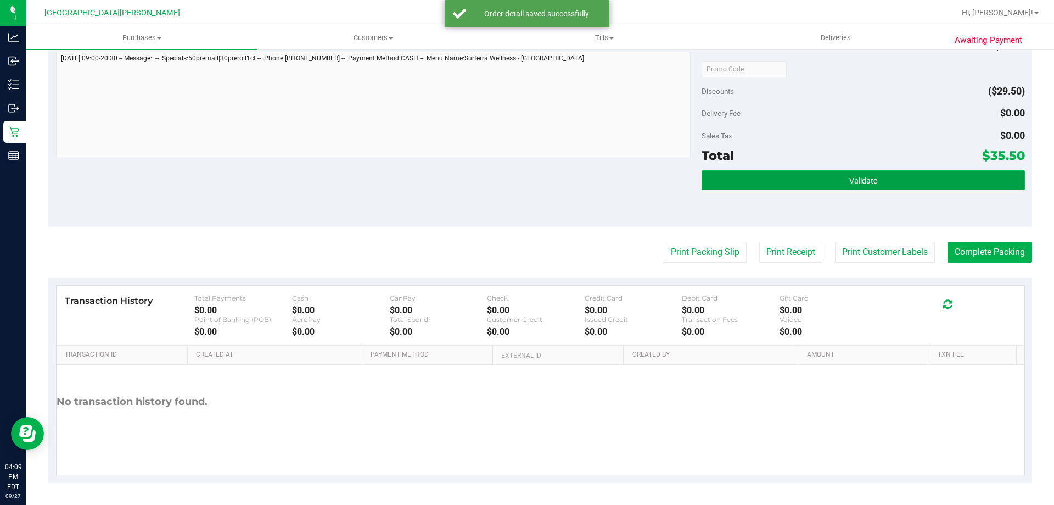
click at [911, 183] on button "Validate" at bounding box center [863, 180] width 323 height 20
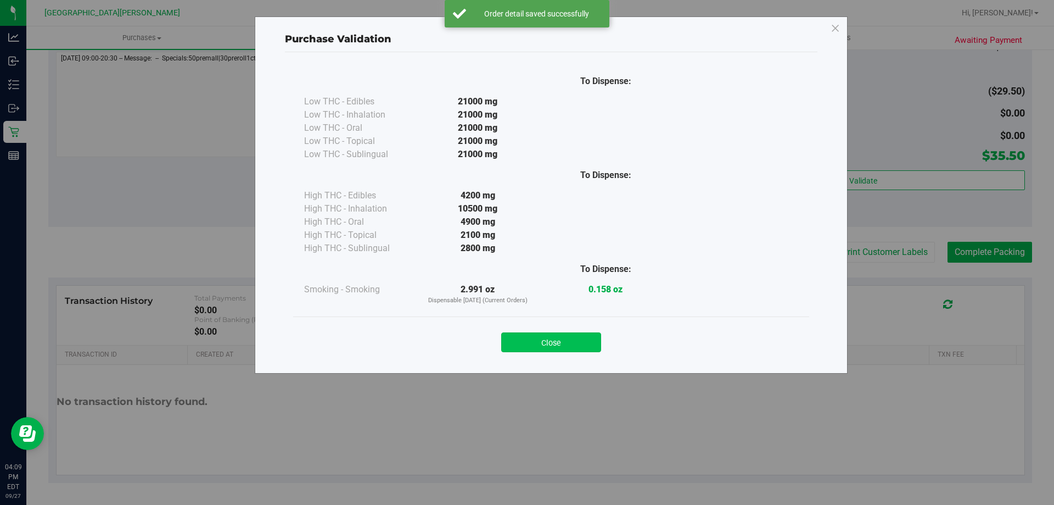
click at [568, 350] on div "Close" at bounding box center [551, 338] width 516 height 44
drag, startPoint x: 573, startPoint y: 343, endPoint x: 779, endPoint y: 306, distance: 209.7
click at [577, 337] on button "Close" at bounding box center [551, 342] width 100 height 20
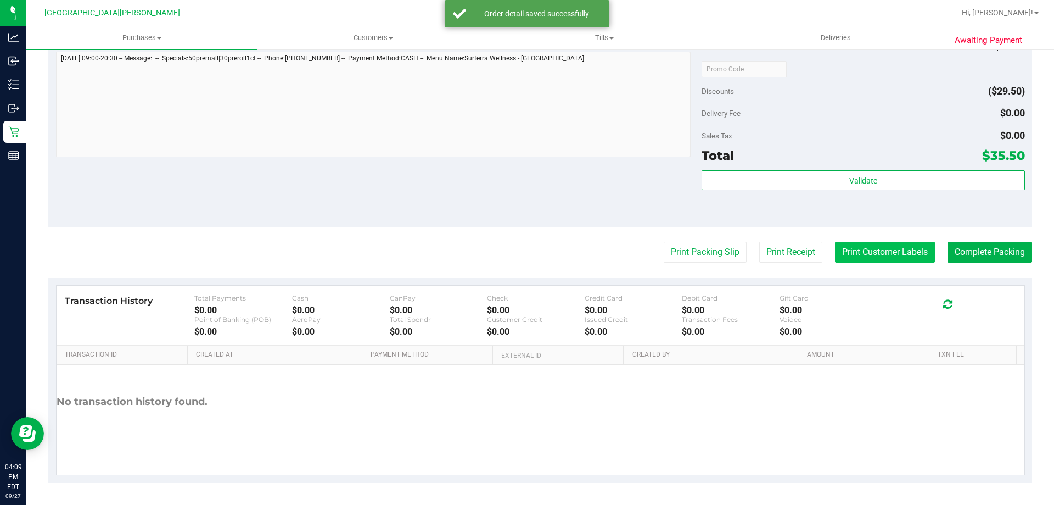
click at [847, 250] on button "Print Customer Labels" at bounding box center [885, 252] width 100 height 21
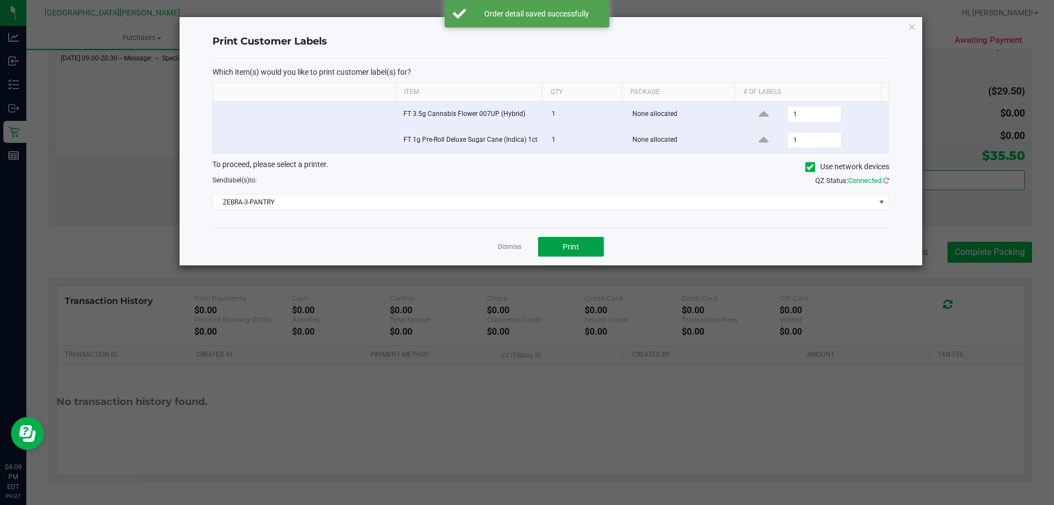
click at [580, 248] on button "Print" at bounding box center [571, 247] width 66 height 20
click at [506, 244] on link "Dismiss" at bounding box center [510, 246] width 24 height 9
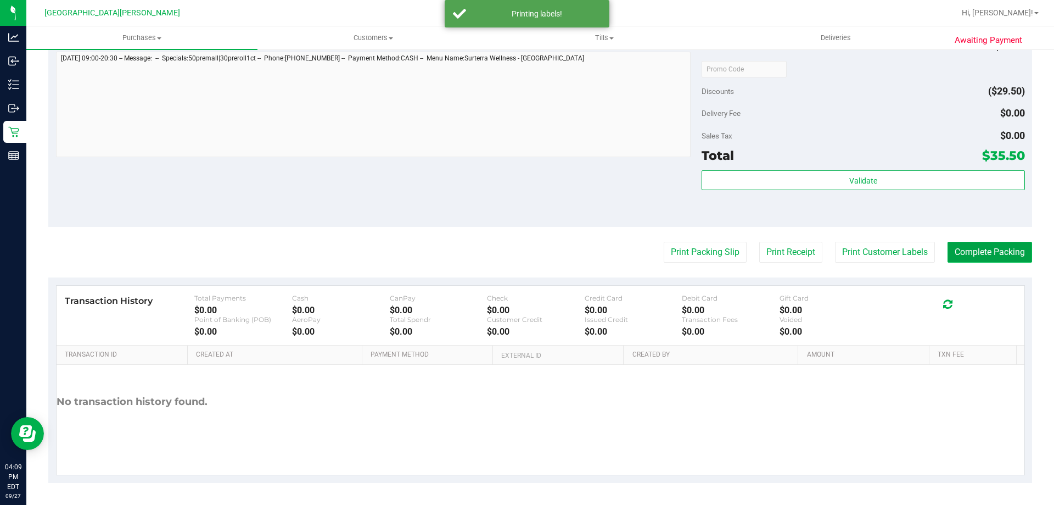
click at [986, 242] on button "Complete Packing" at bounding box center [990, 252] width 85 height 21
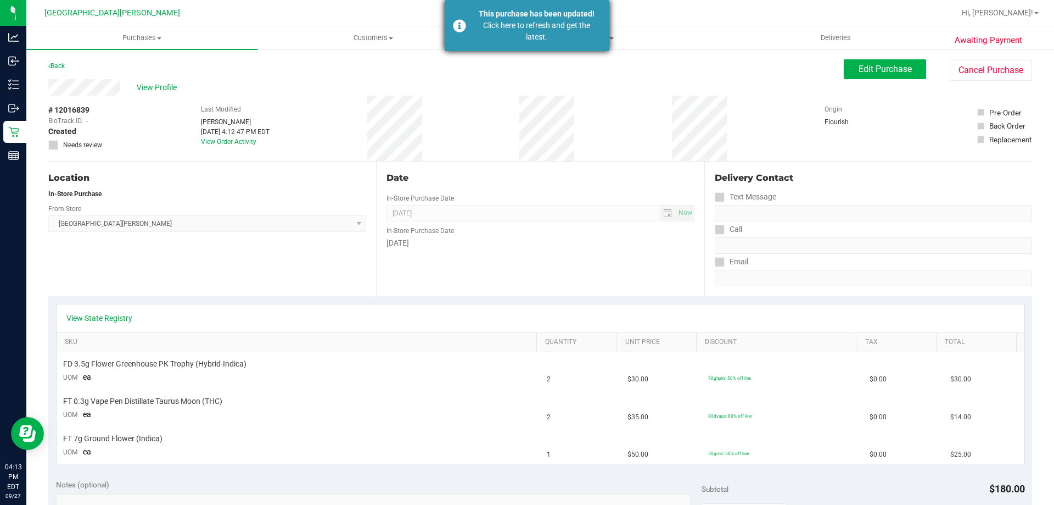
click at [517, 21] on div "Click here to refresh and get the latest." at bounding box center [536, 31] width 129 height 23
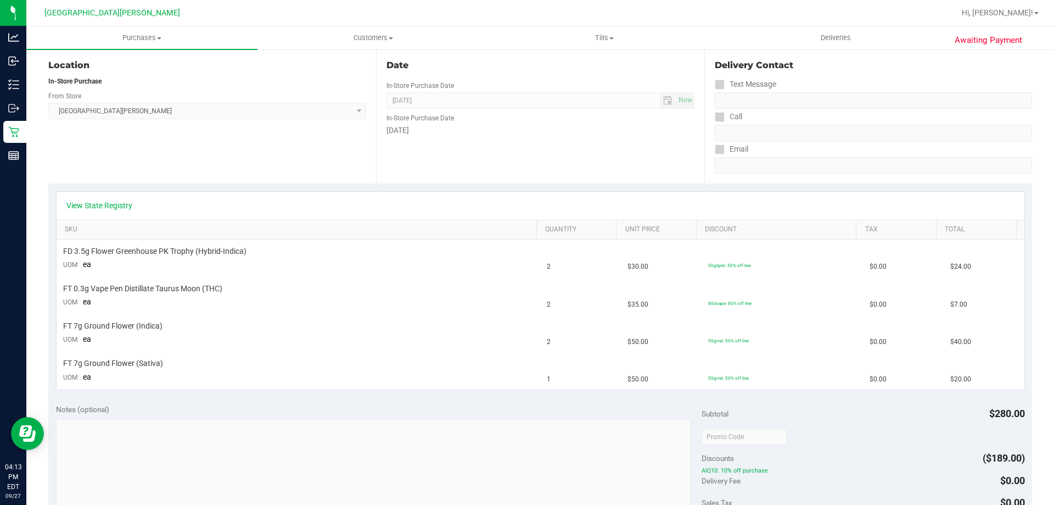
scroll to position [112, 0]
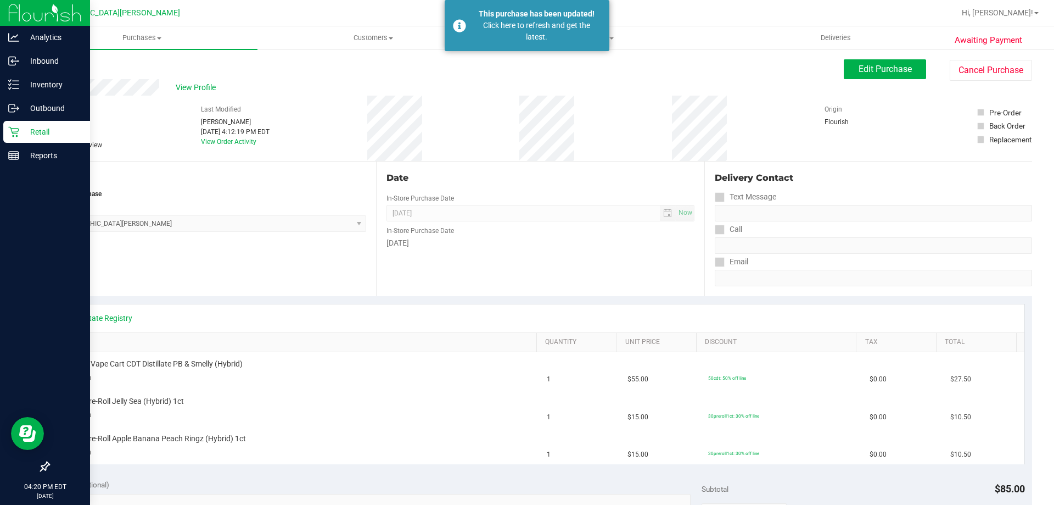
click at [16, 135] on icon at bounding box center [13, 131] width 11 height 11
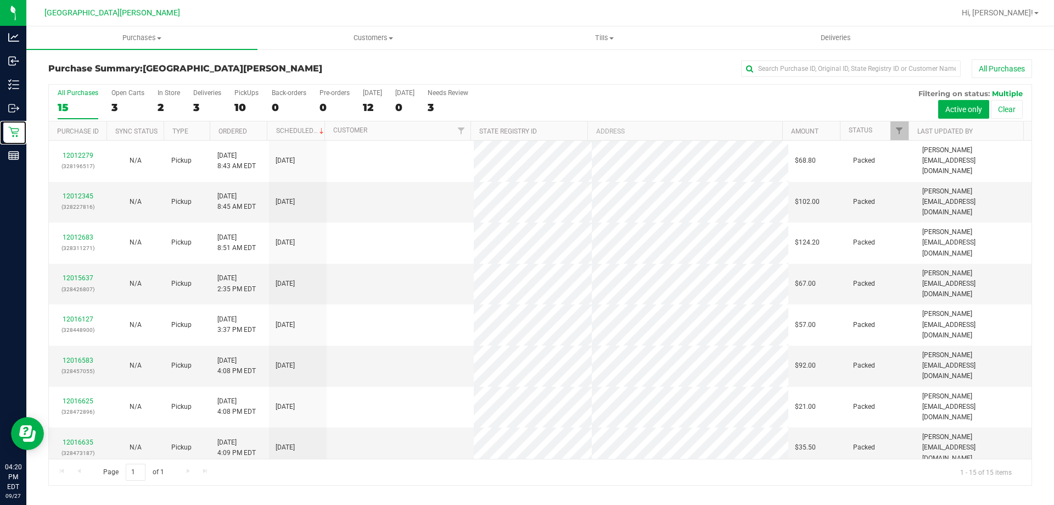
scroll to position [138, 0]
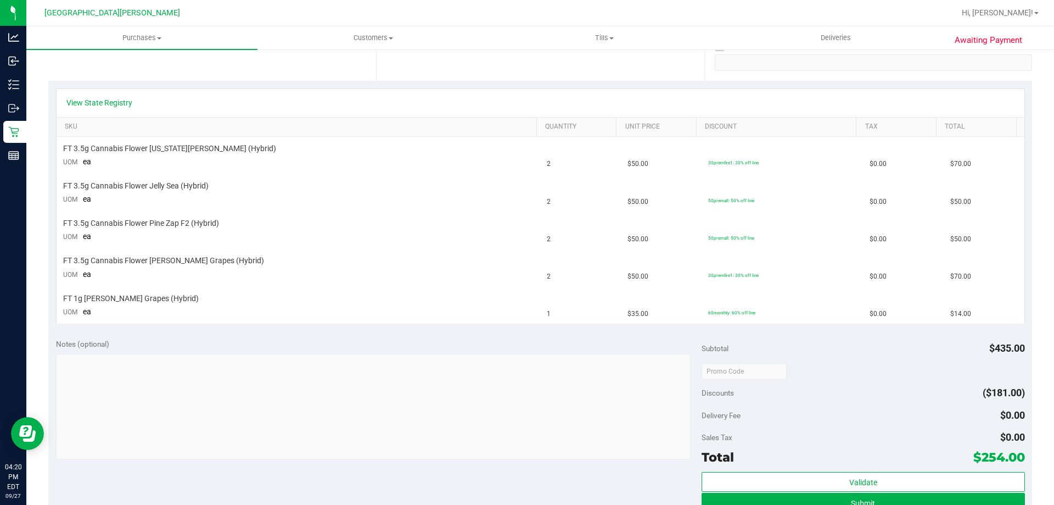
scroll to position [220, 0]
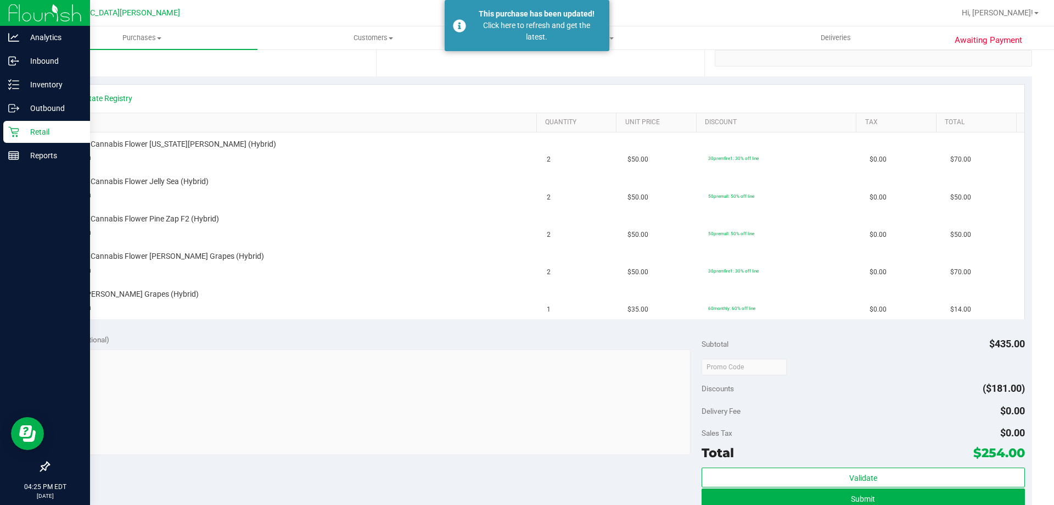
click at [14, 136] on icon at bounding box center [13, 131] width 11 height 11
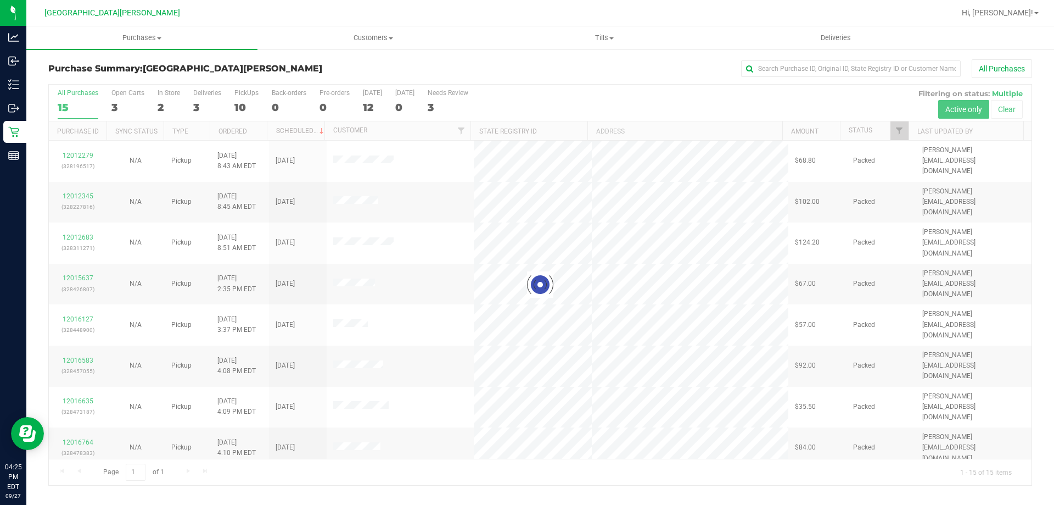
click at [119, 104] on div at bounding box center [540, 285] width 983 height 400
click at [123, 104] on div at bounding box center [540, 285] width 983 height 400
click at [125, 102] on div at bounding box center [540, 285] width 983 height 400
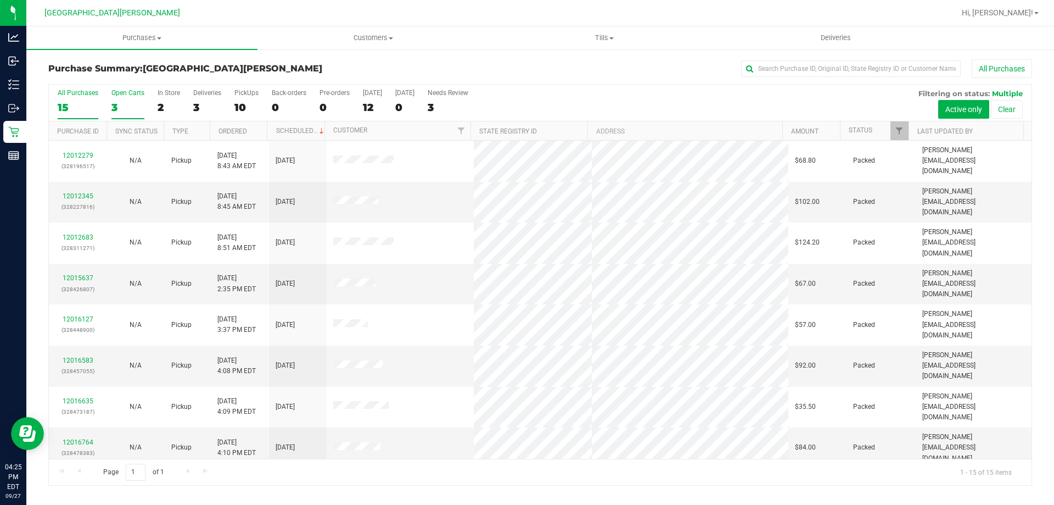
click at [123, 103] on div "3" at bounding box center [127, 107] width 33 height 13
click at [0, 0] on input "Open Carts 3" at bounding box center [0, 0] width 0 height 0
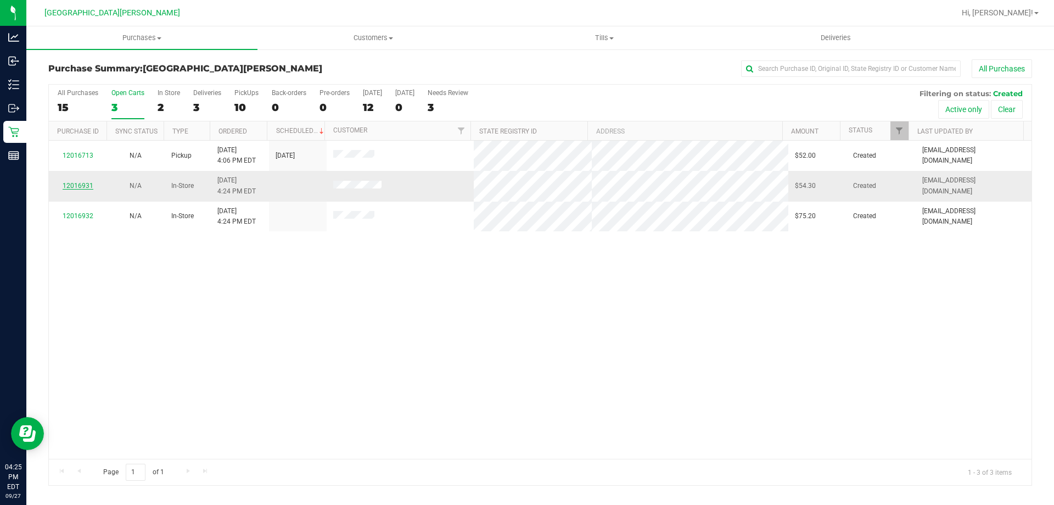
click at [79, 187] on link "12016931" at bounding box center [78, 186] width 31 height 8
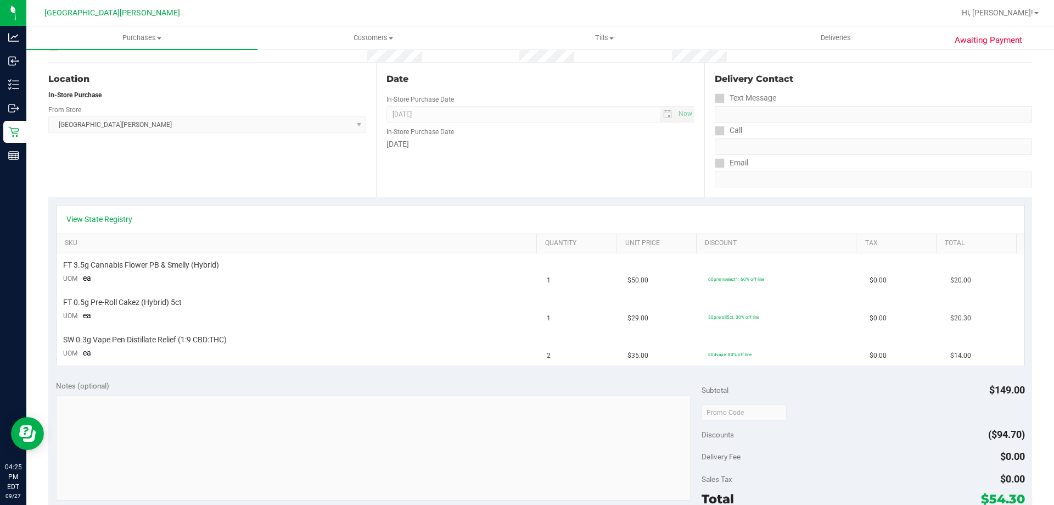
scroll to position [119, 0]
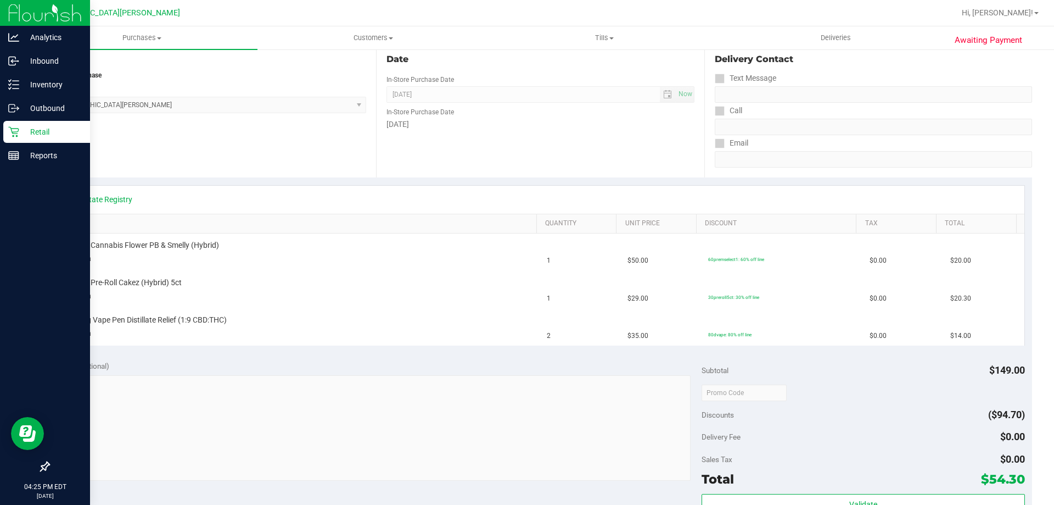
click at [12, 139] on div "Retail" at bounding box center [46, 132] width 87 height 22
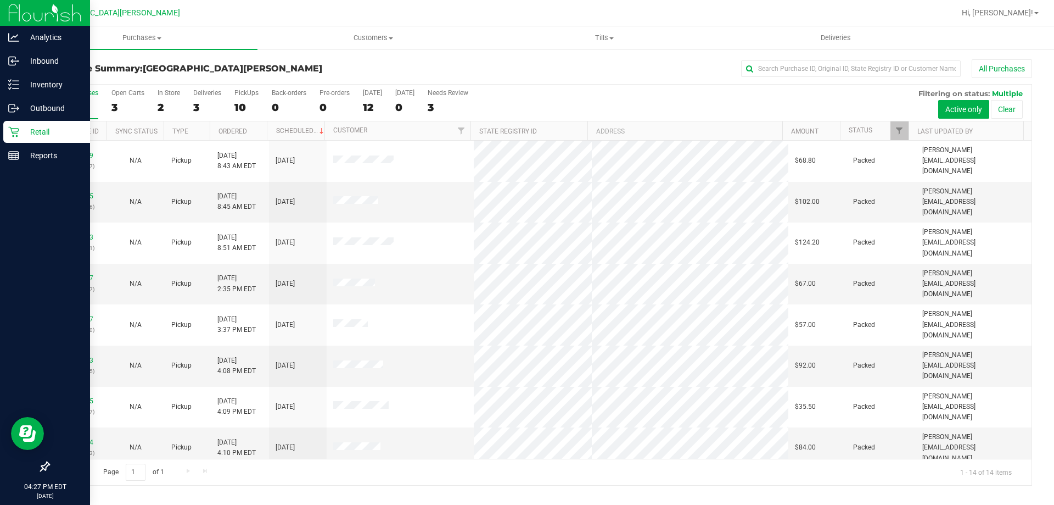
click at [30, 133] on p "Retail" at bounding box center [52, 131] width 66 height 13
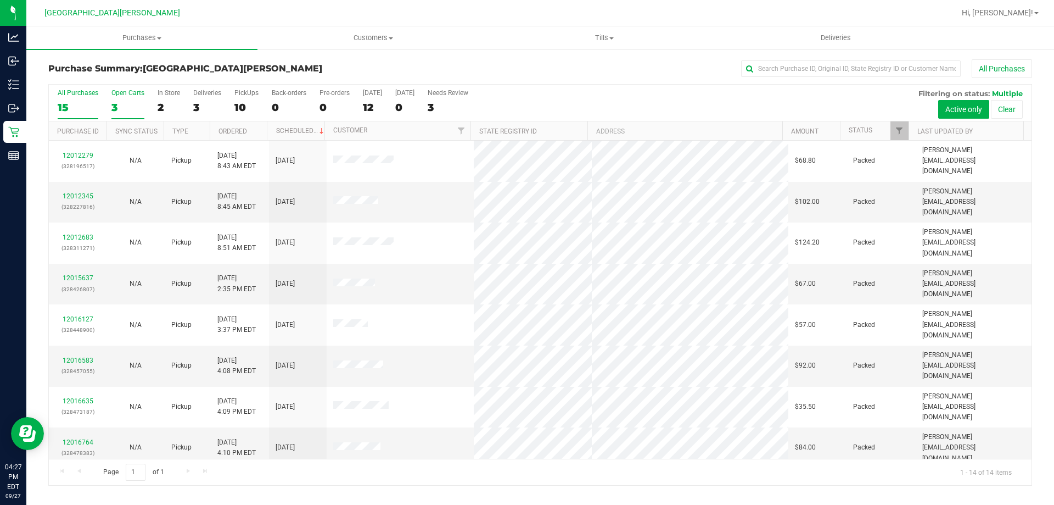
click at [126, 90] on div "Open Carts" at bounding box center [127, 93] width 33 height 8
click at [0, 0] on input "Open Carts 3" at bounding box center [0, 0] width 0 height 0
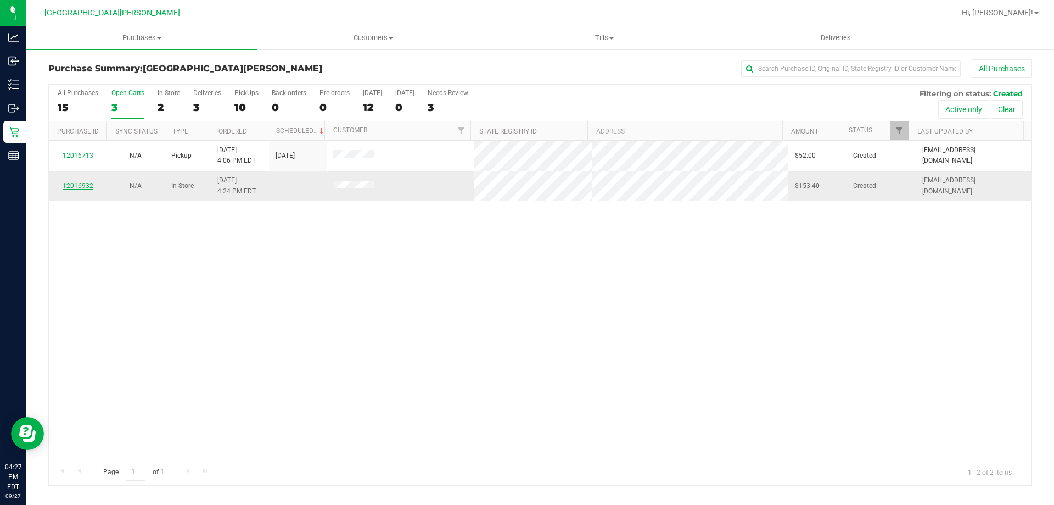
click at [68, 185] on link "12016932" at bounding box center [78, 186] width 31 height 8
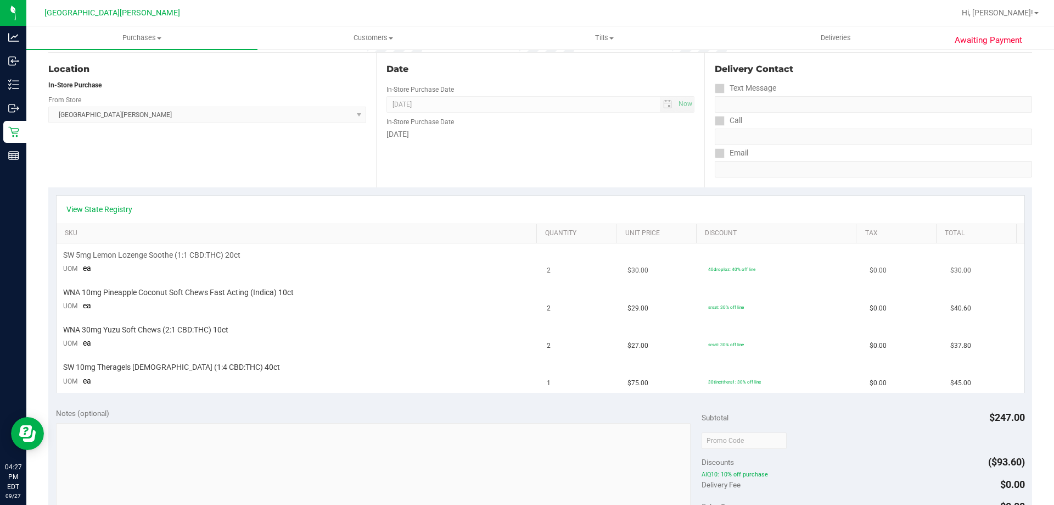
scroll to position [110, 0]
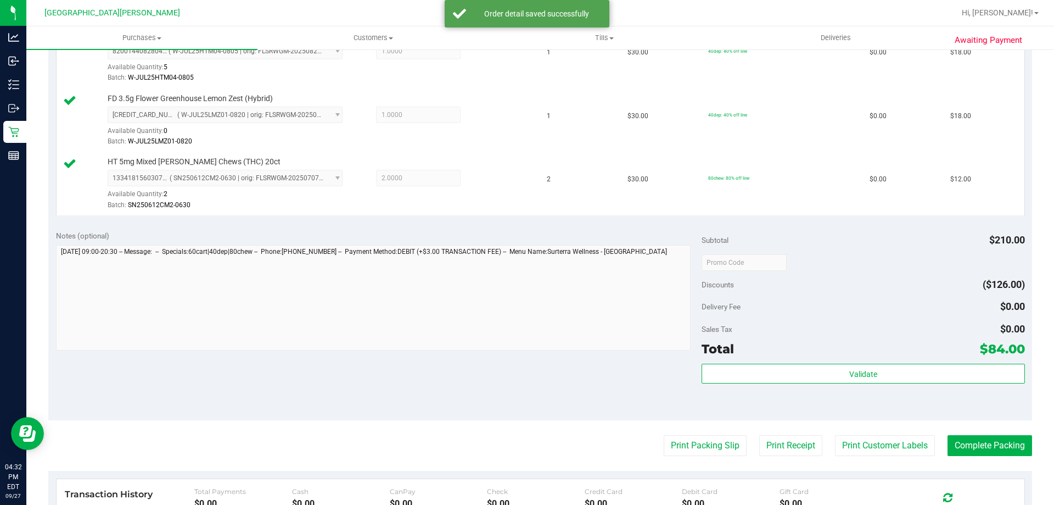
scroll to position [549, 0]
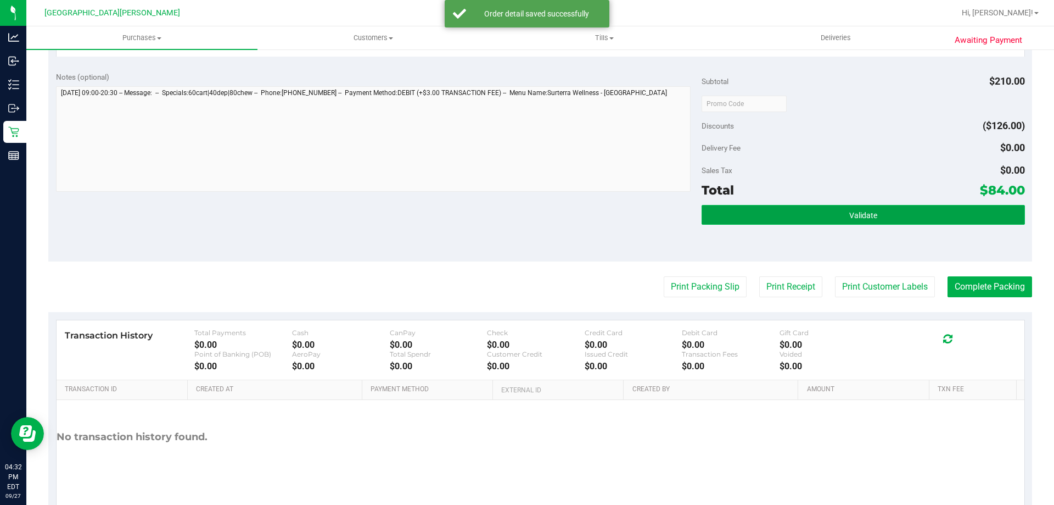
click at [904, 219] on button "Validate" at bounding box center [863, 215] width 323 height 20
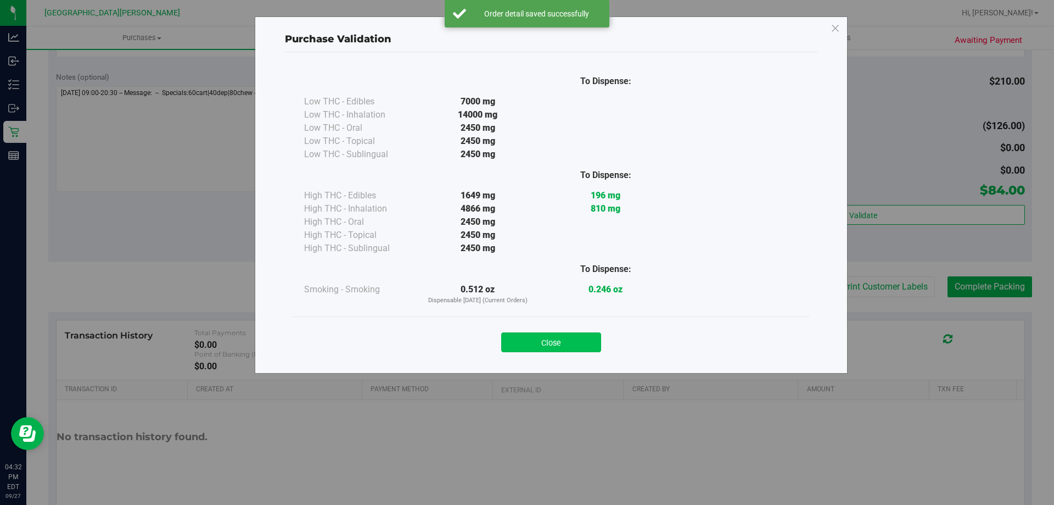
click at [539, 333] on button "Close" at bounding box center [551, 342] width 100 height 20
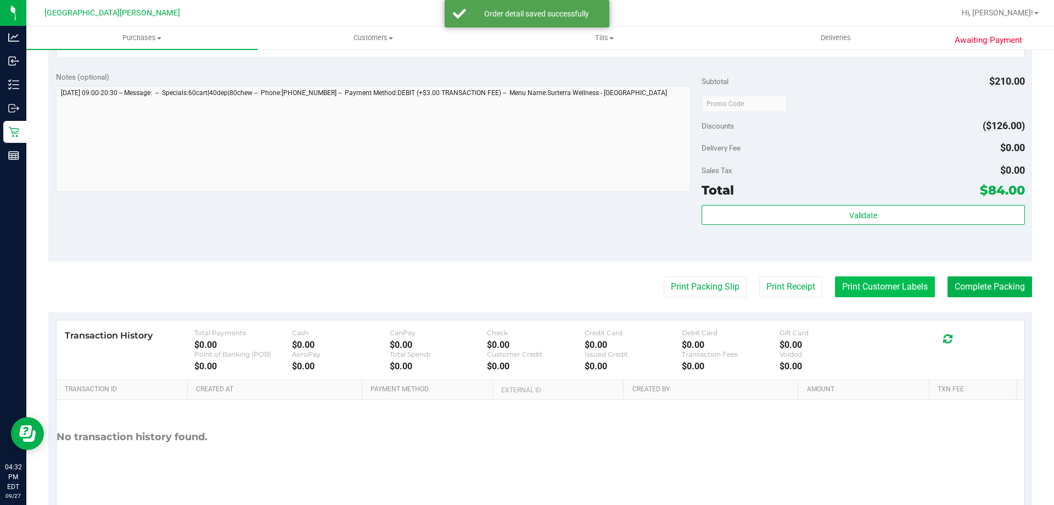
click at [862, 279] on button "Print Customer Labels" at bounding box center [885, 286] width 100 height 21
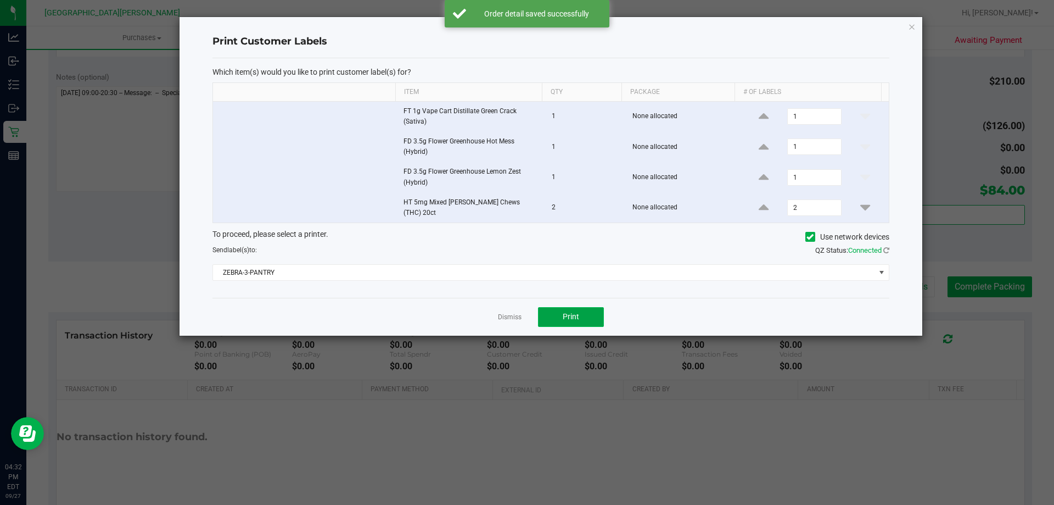
click at [553, 310] on button "Print" at bounding box center [571, 317] width 66 height 20
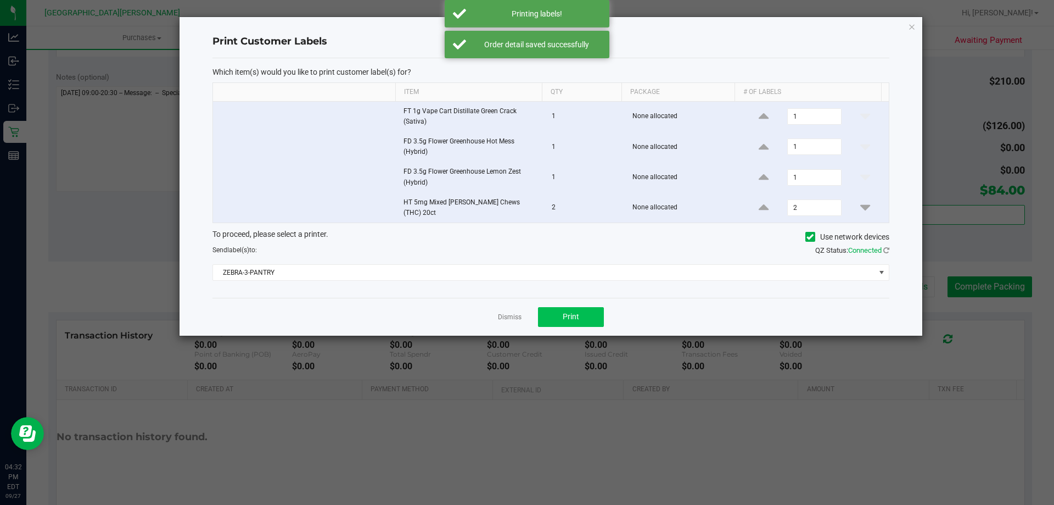
click at [511, 313] on link "Dismiss" at bounding box center [510, 316] width 24 height 9
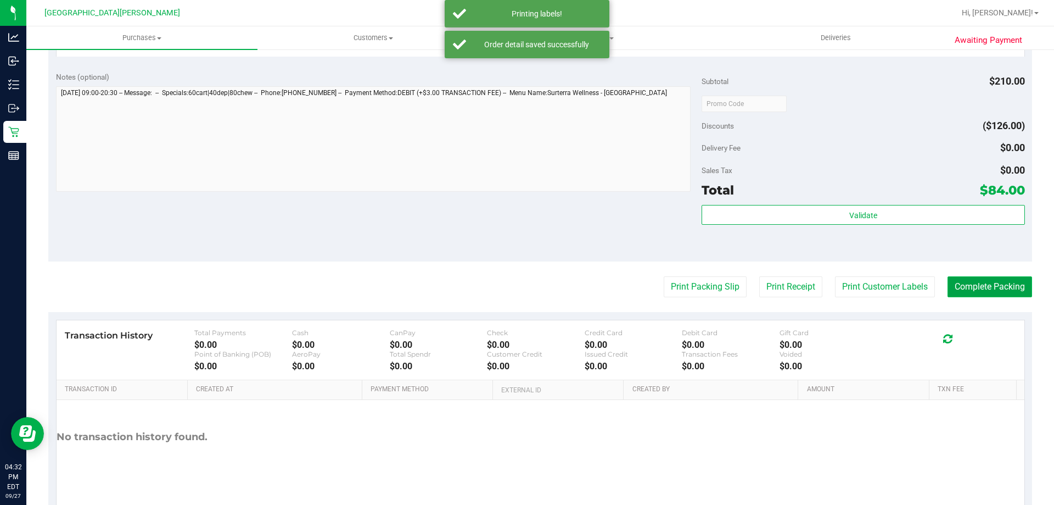
click at [958, 281] on button "Complete Packing" at bounding box center [990, 286] width 85 height 21
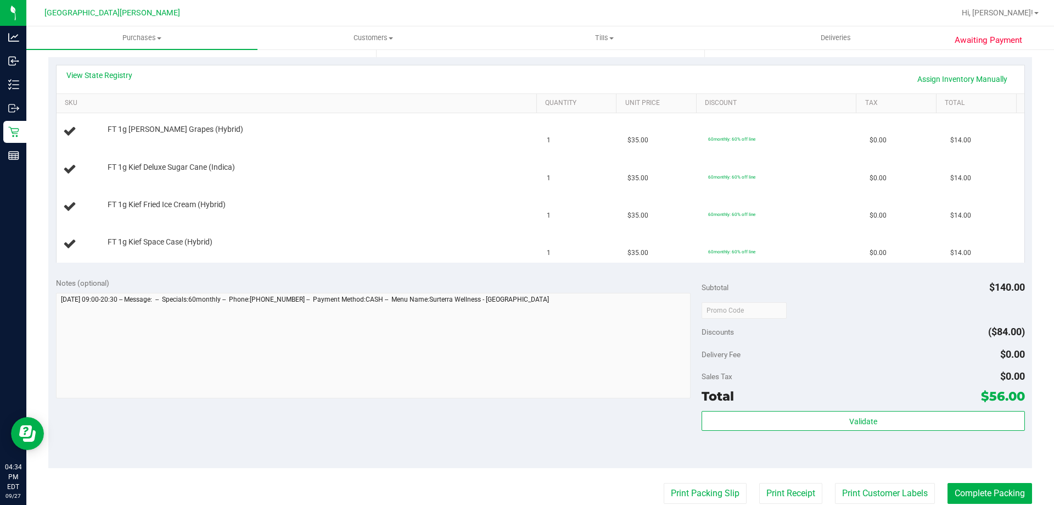
scroll to position [220, 0]
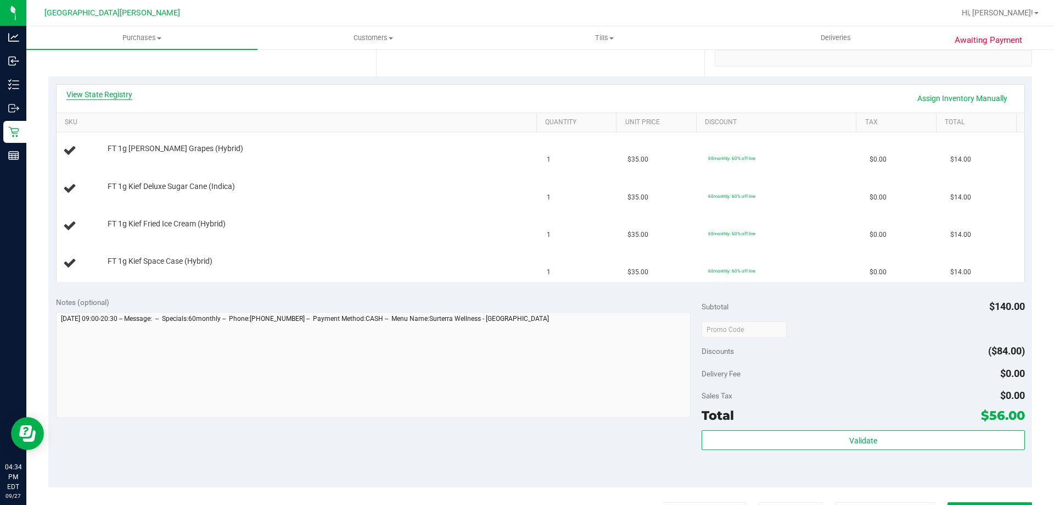
click at [123, 91] on link "View State Registry" at bounding box center [99, 94] width 66 height 11
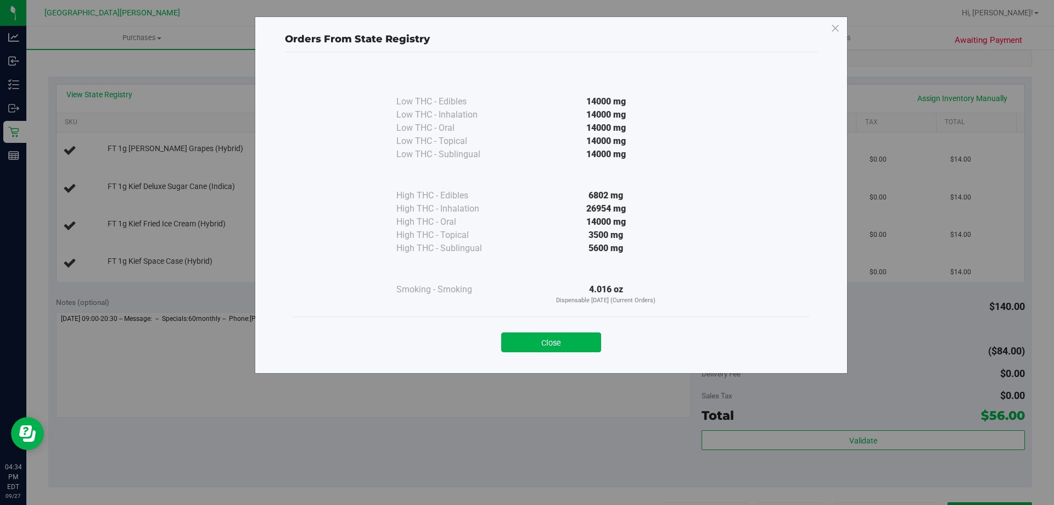
click at [590, 346] on button "Close" at bounding box center [551, 342] width 100 height 20
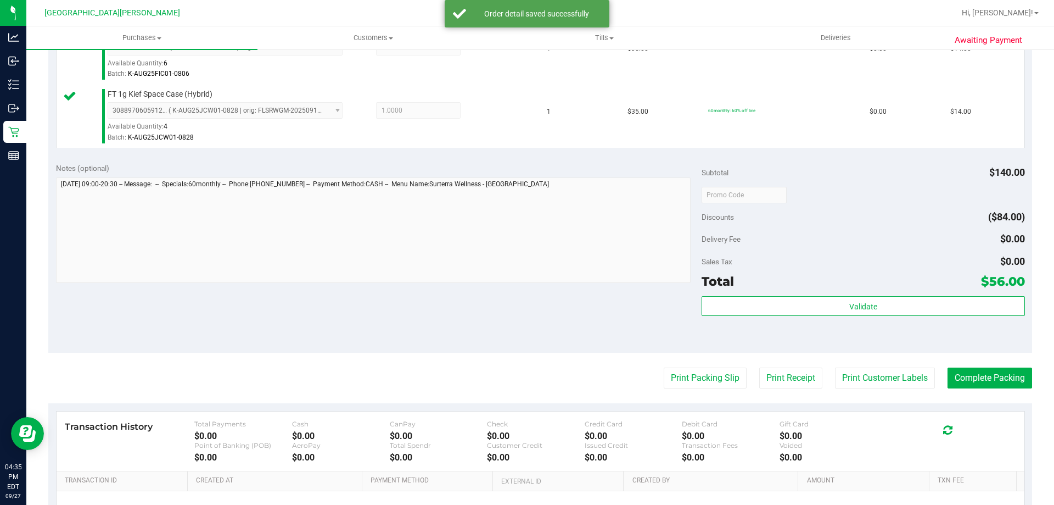
scroll to position [494, 0]
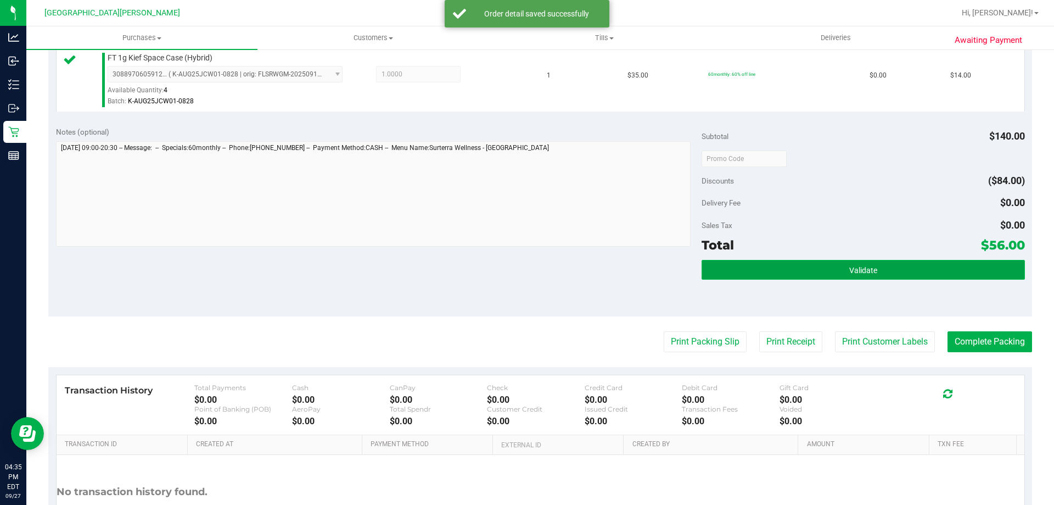
click at [867, 270] on span "Validate" at bounding box center [863, 270] width 28 height 9
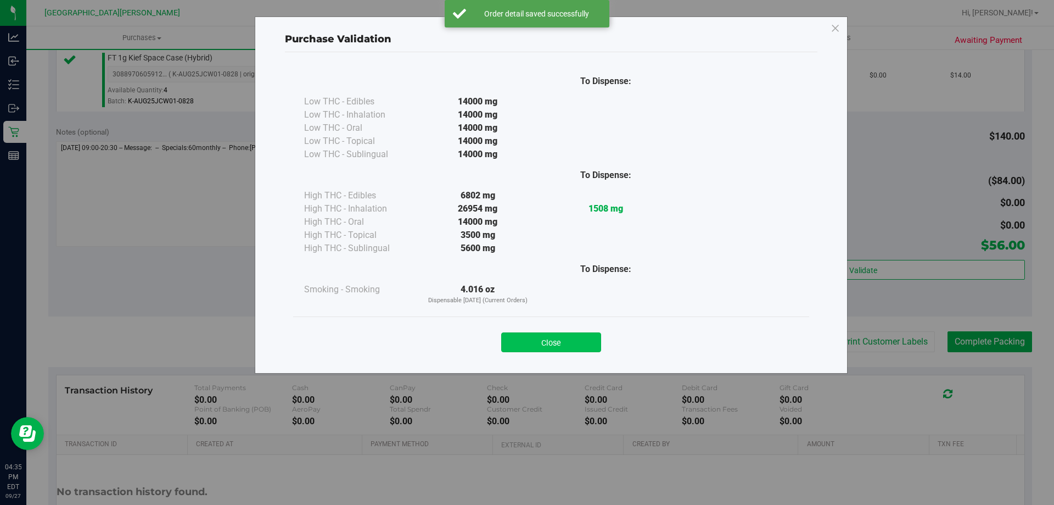
click at [564, 340] on button "Close" at bounding box center [551, 342] width 100 height 20
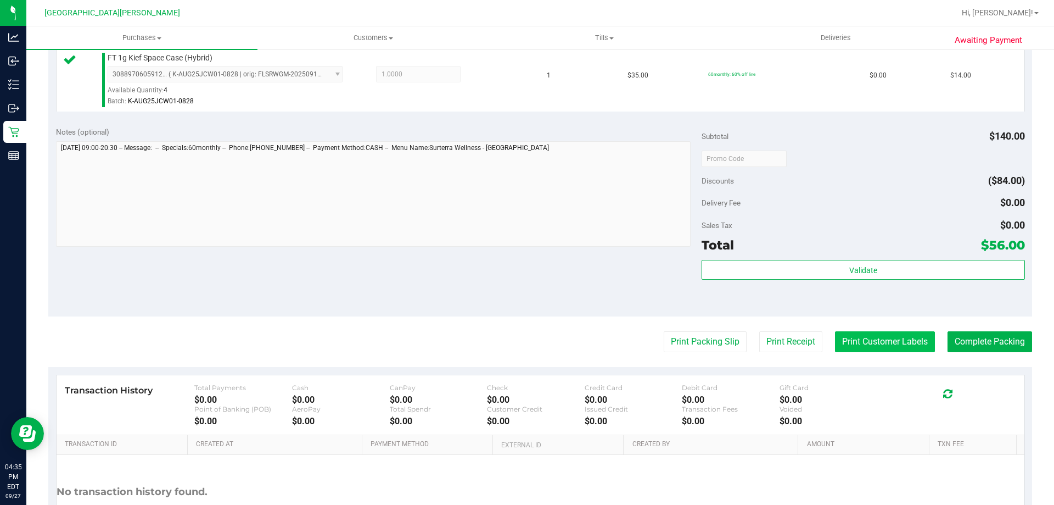
click at [838, 346] on button "Print Customer Labels" at bounding box center [885, 341] width 100 height 21
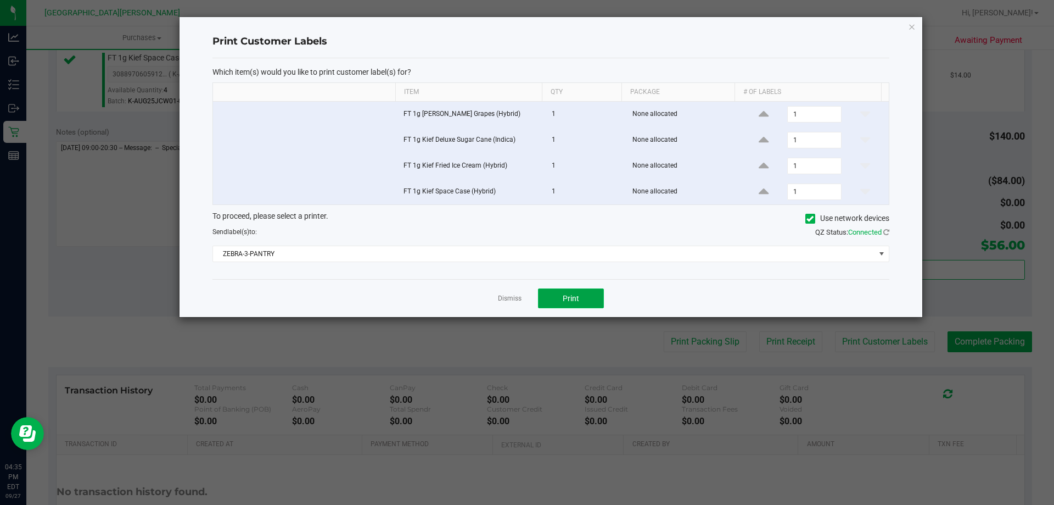
click at [592, 298] on button "Print" at bounding box center [571, 298] width 66 height 20
click at [517, 301] on link "Dismiss" at bounding box center [510, 298] width 24 height 9
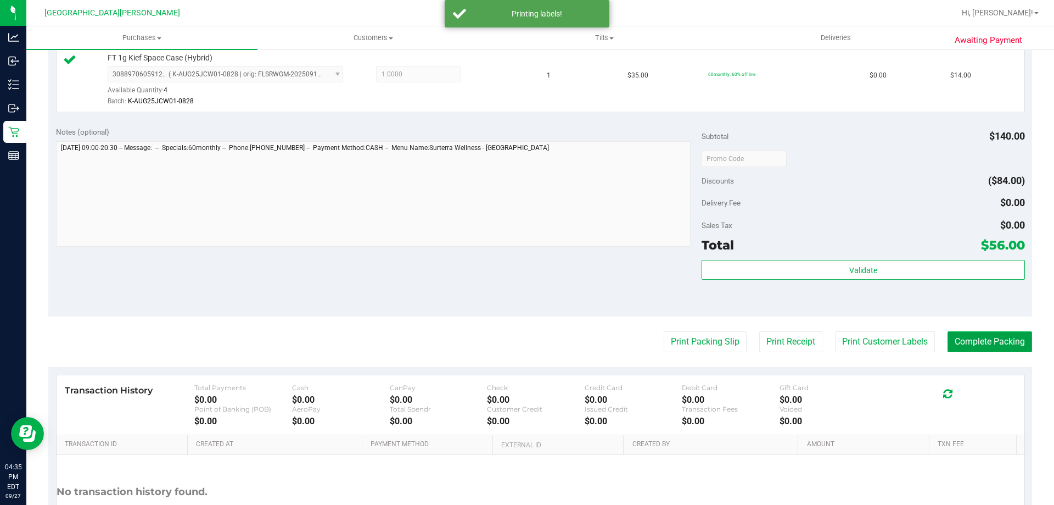
click at [964, 342] on button "Complete Packing" at bounding box center [990, 341] width 85 height 21
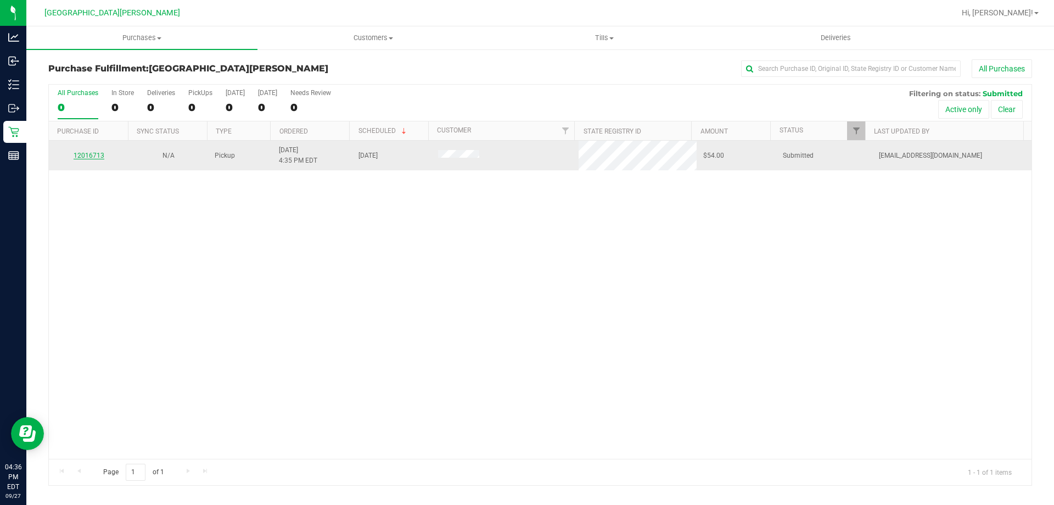
click at [83, 158] on link "12016713" at bounding box center [89, 156] width 31 height 8
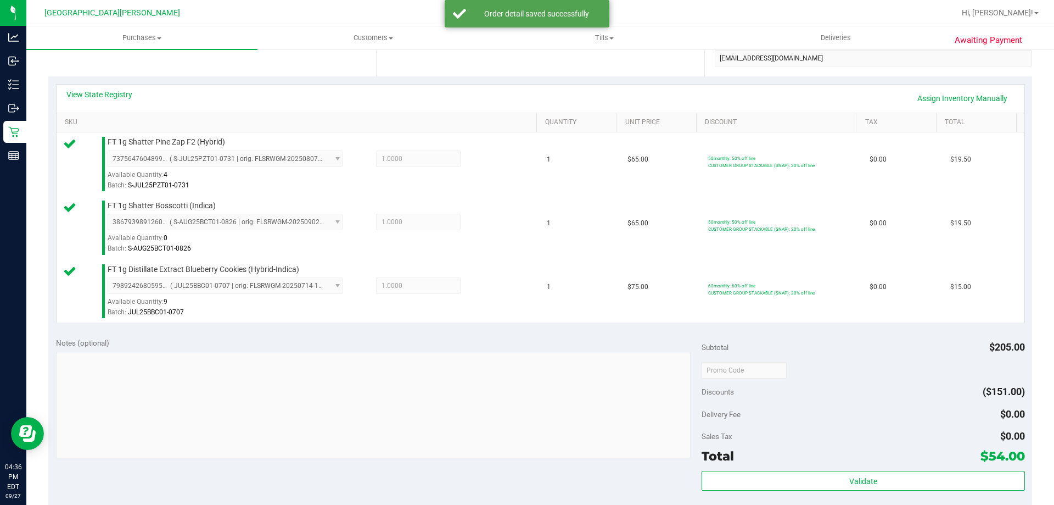
scroll to position [439, 0]
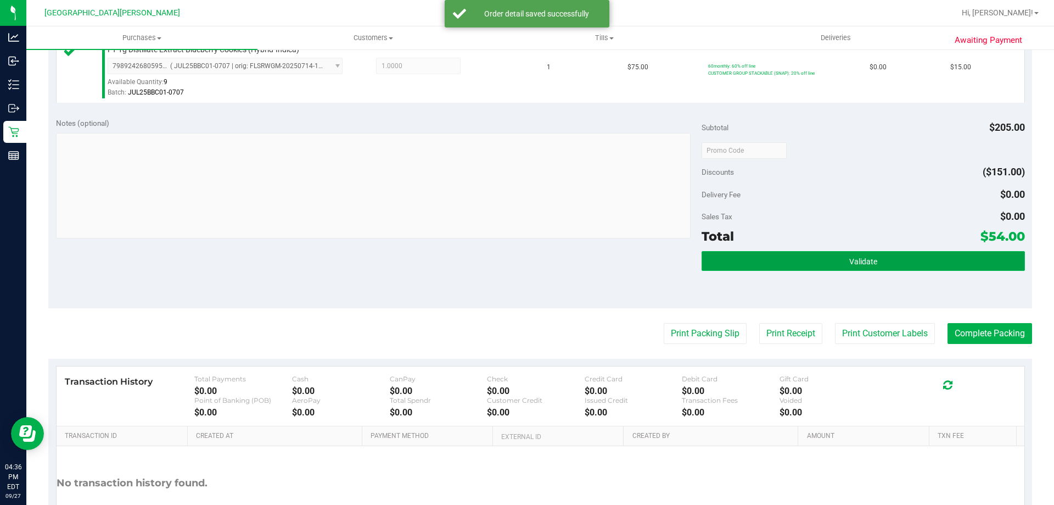
click at [863, 271] on button "Validate" at bounding box center [863, 261] width 323 height 20
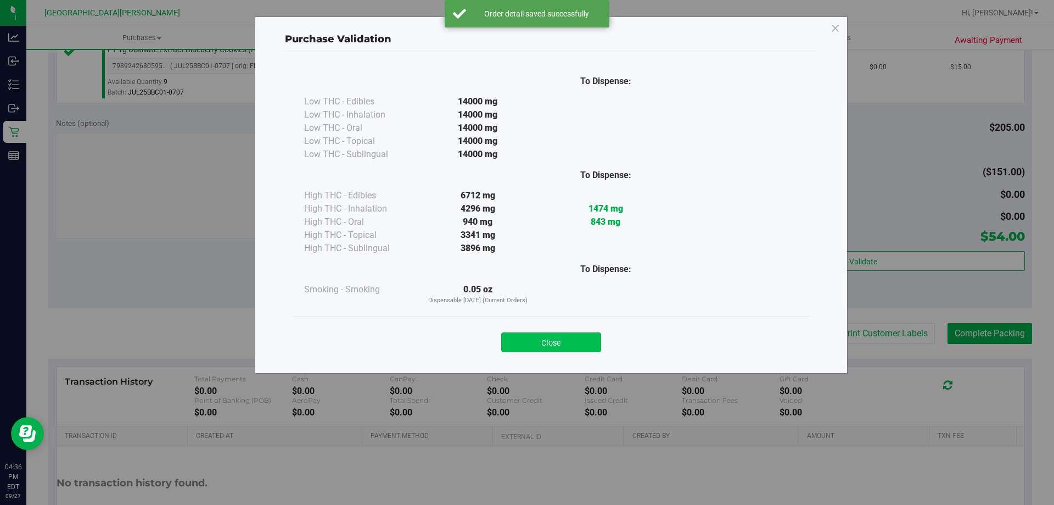
click at [578, 335] on button "Close" at bounding box center [551, 342] width 100 height 20
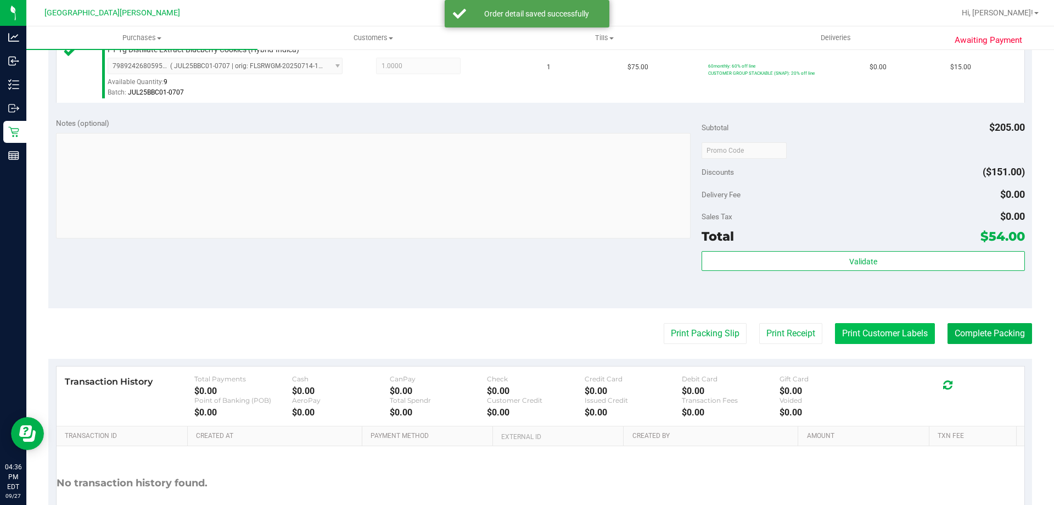
click at [865, 328] on button "Print Customer Labels" at bounding box center [885, 333] width 100 height 21
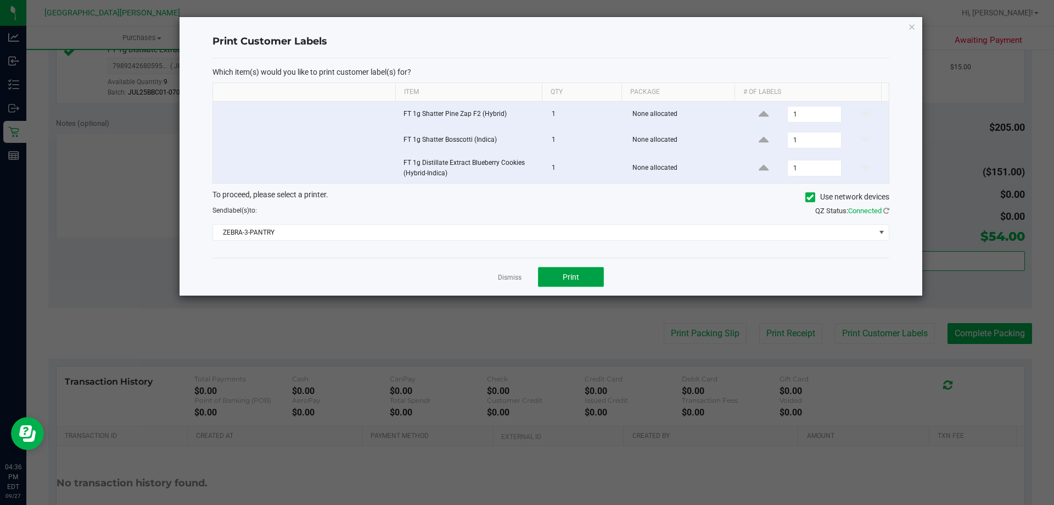
click at [586, 280] on button "Print" at bounding box center [571, 277] width 66 height 20
click at [514, 276] on link "Dismiss" at bounding box center [510, 277] width 24 height 9
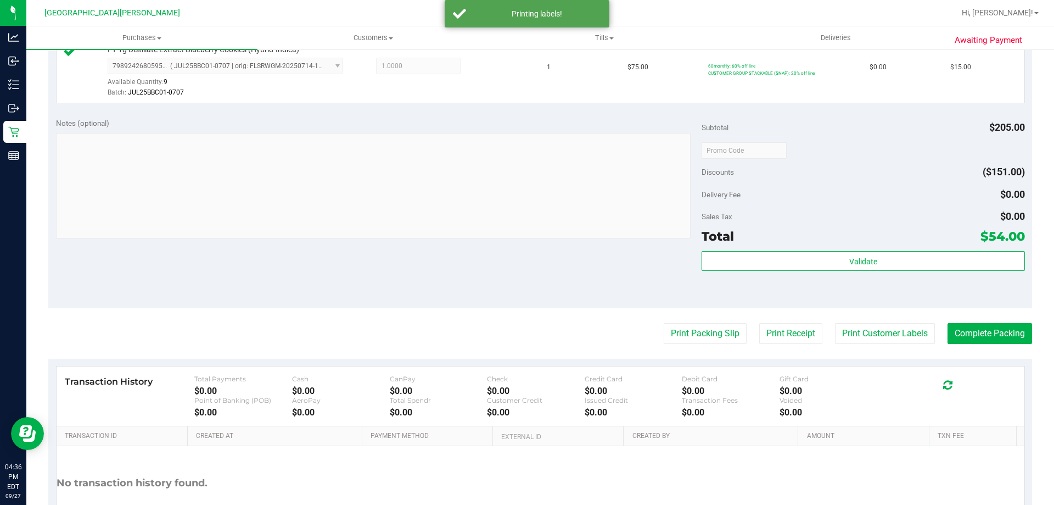
click at [965, 320] on purchase-details "Back Edit Purchase Cancel Purchase View Profile # 12016713 BioTrack ID: - Submi…" at bounding box center [540, 92] width 984 height 944
click at [967, 327] on button "Complete Packing" at bounding box center [990, 333] width 85 height 21
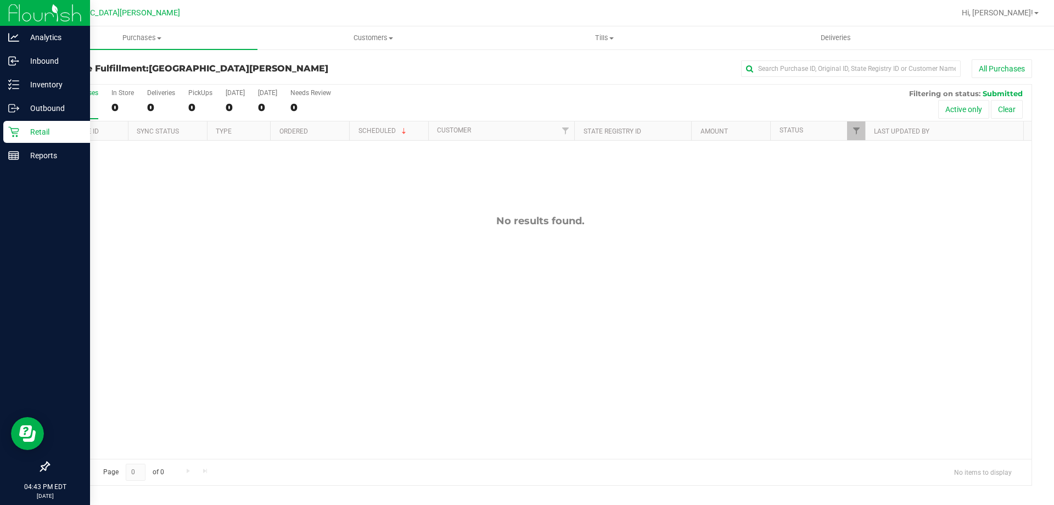
click at [20, 132] on p "Retail" at bounding box center [52, 131] width 66 height 13
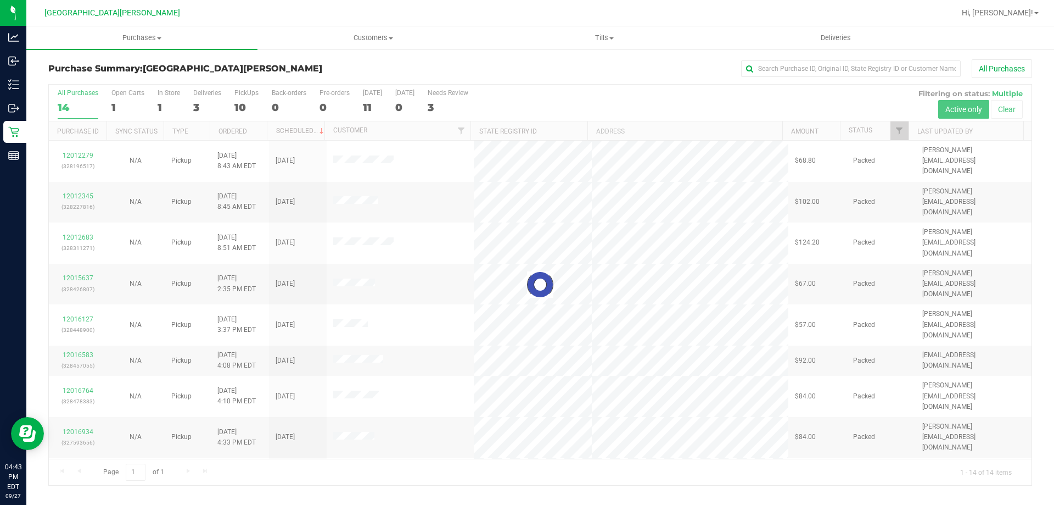
click at [116, 100] on div at bounding box center [540, 285] width 983 height 400
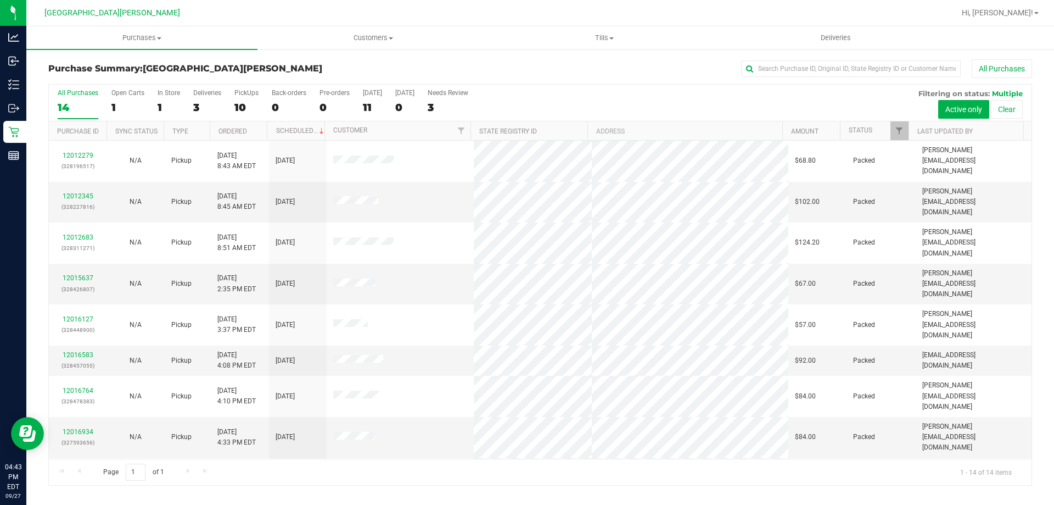
click at [116, 100] on label "Open Carts 1" at bounding box center [127, 104] width 33 height 30
click at [0, 0] on input "Open Carts 1" at bounding box center [0, 0] width 0 height 0
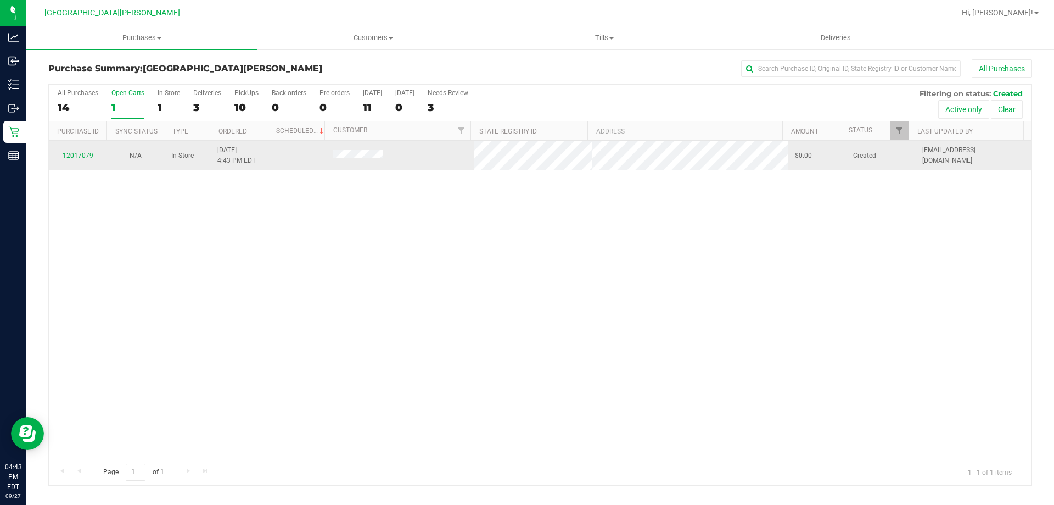
click at [89, 152] on link "12017079" at bounding box center [78, 156] width 31 height 8
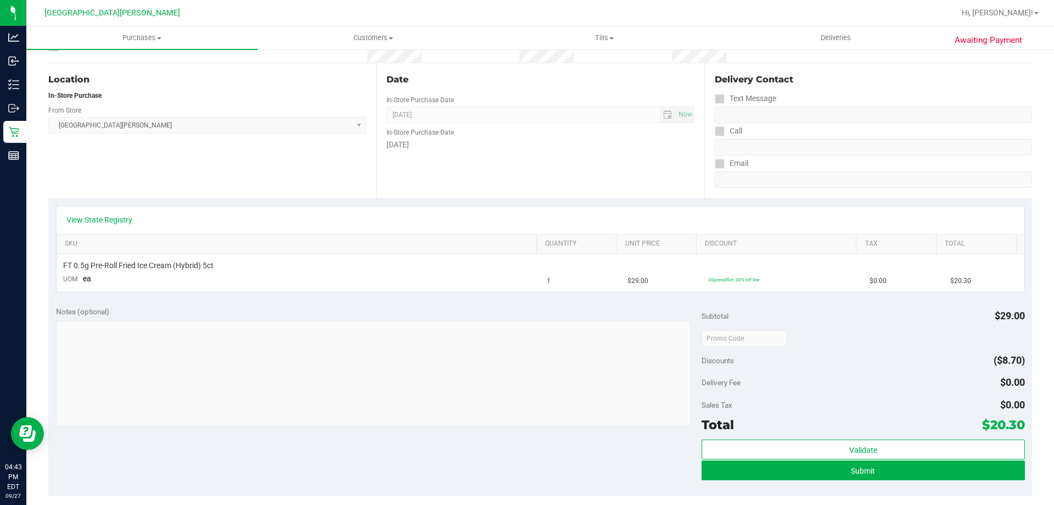
scroll to position [110, 0]
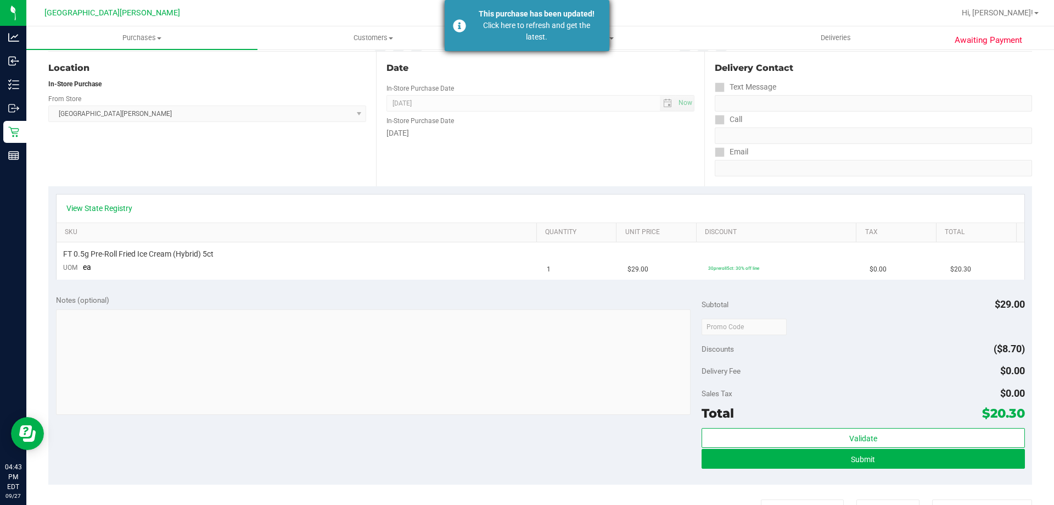
click at [536, 35] on div "Click here to refresh and get the latest." at bounding box center [536, 31] width 129 height 23
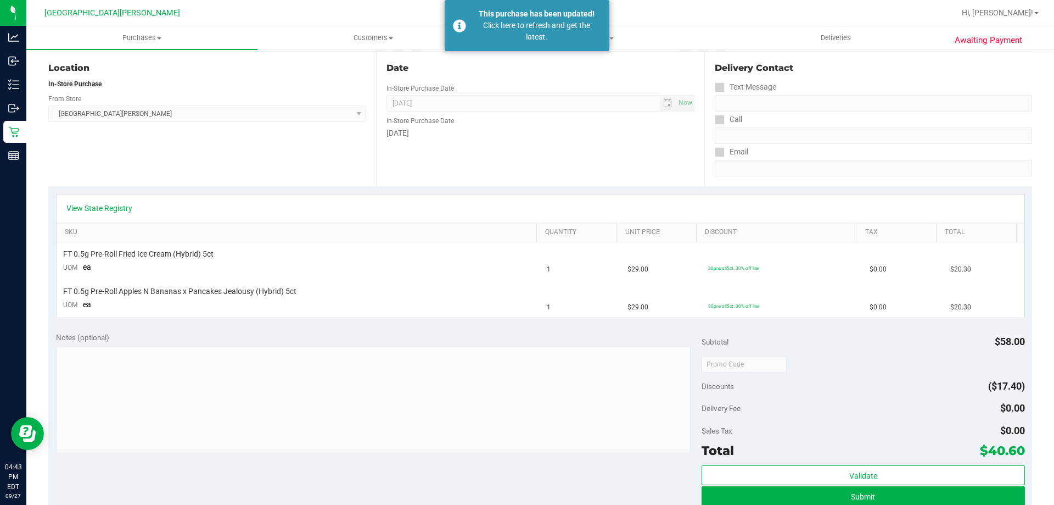
click at [522, 15] on div "This purchase has been updated!" at bounding box center [536, 14] width 129 height 12
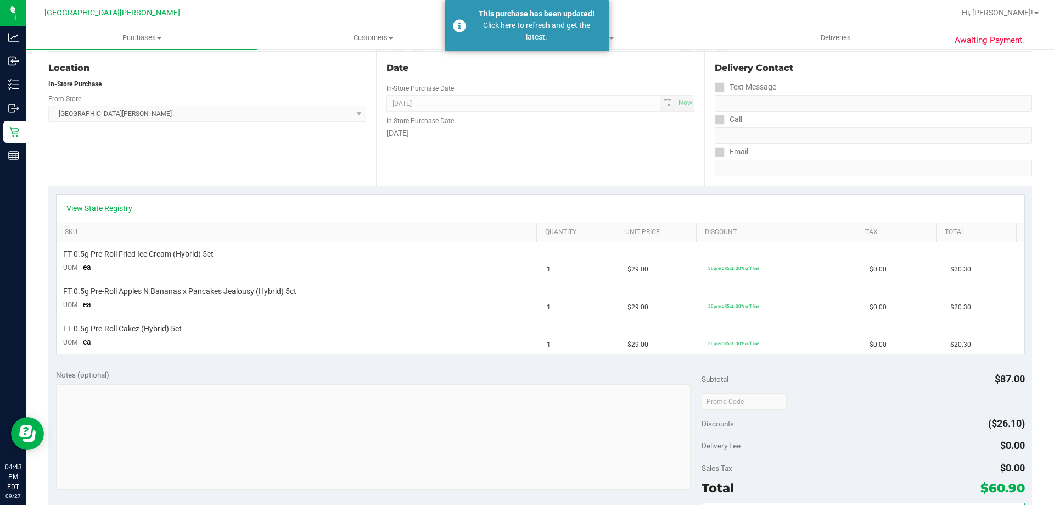
click at [522, 15] on div "This purchase has been updated!" at bounding box center [536, 14] width 129 height 12
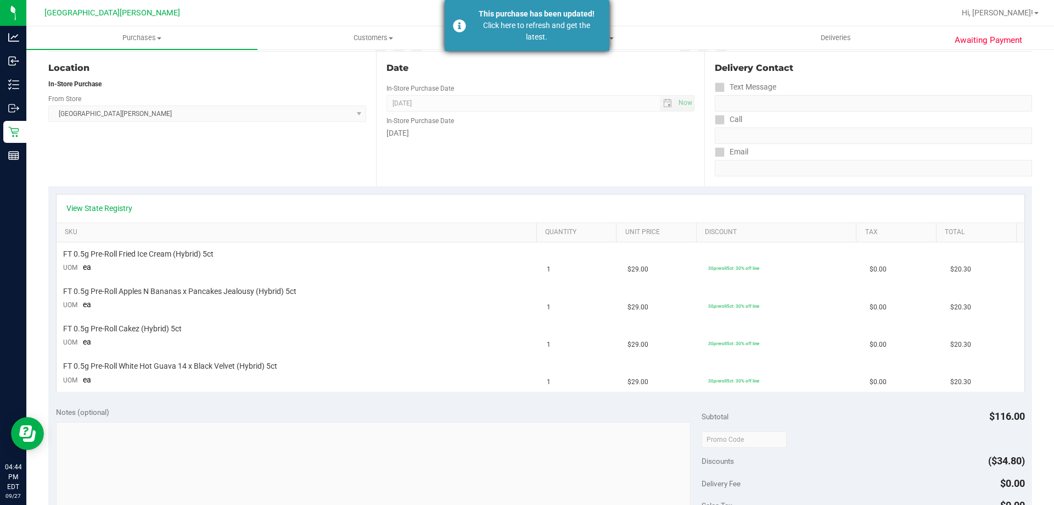
click at [500, 41] on div "Click here to refresh and get the latest." at bounding box center [536, 31] width 129 height 23
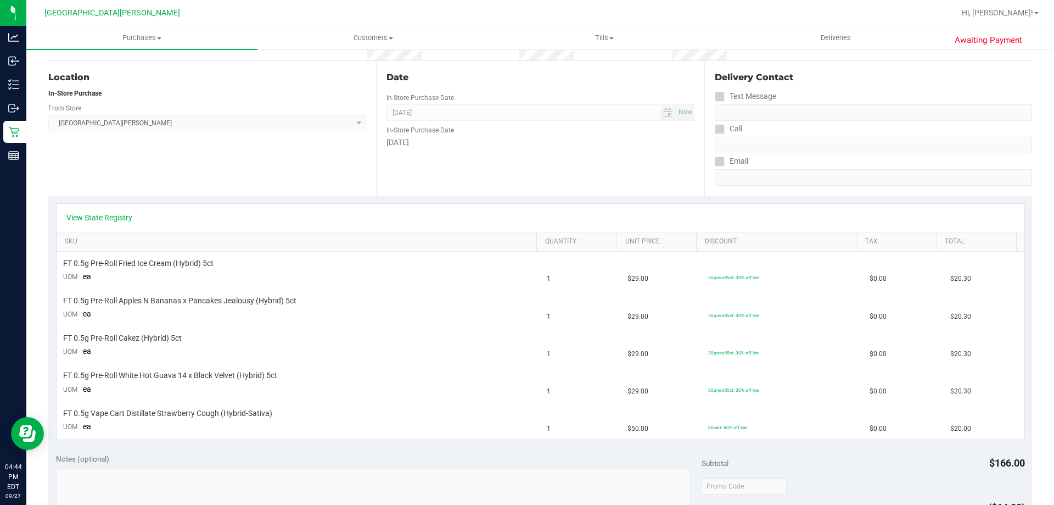
scroll to position [84, 0]
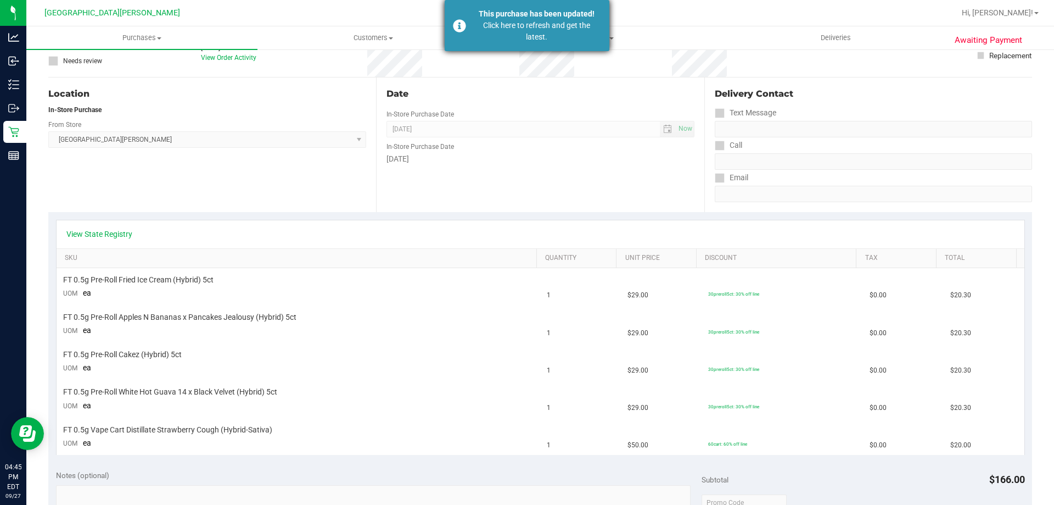
click at [499, 17] on div "This purchase has been updated!" at bounding box center [536, 14] width 129 height 12
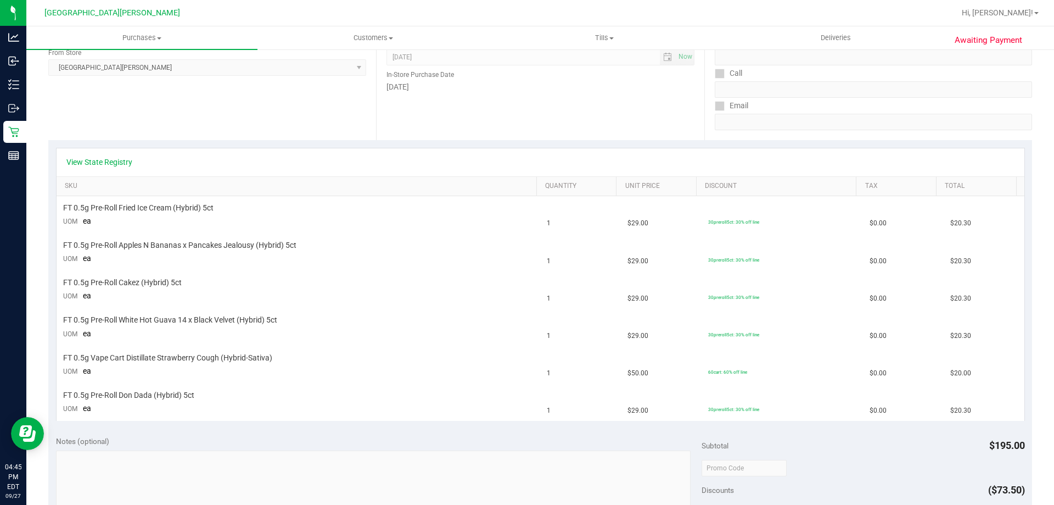
scroll to position [159, 0]
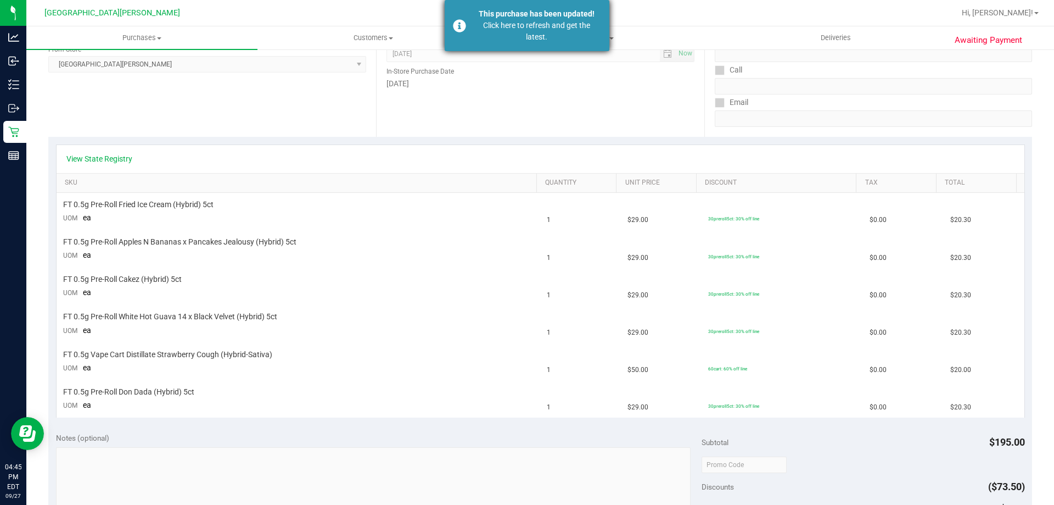
click at [505, 28] on div "Click here to refresh and get the latest." at bounding box center [536, 31] width 129 height 23
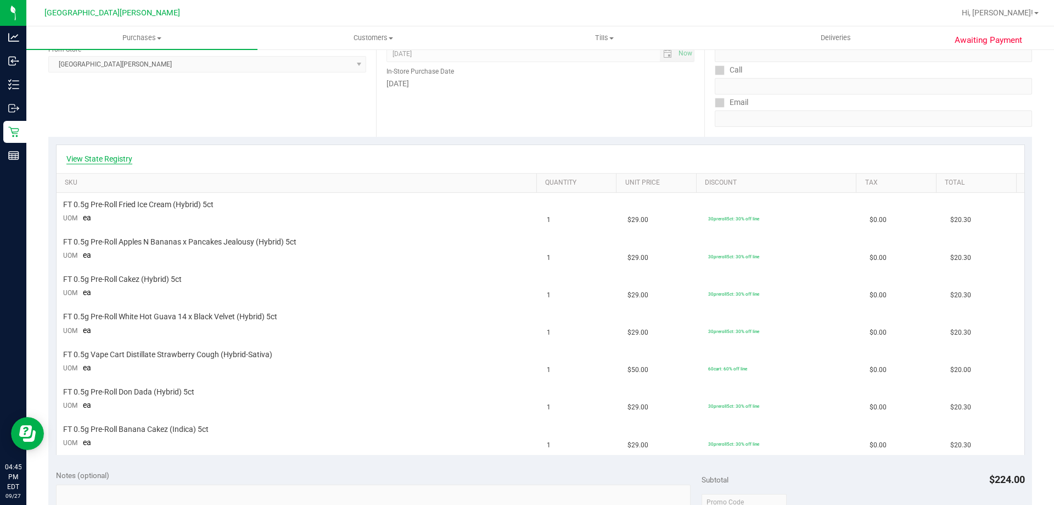
click at [99, 163] on link "View State Registry" at bounding box center [99, 158] width 66 height 11
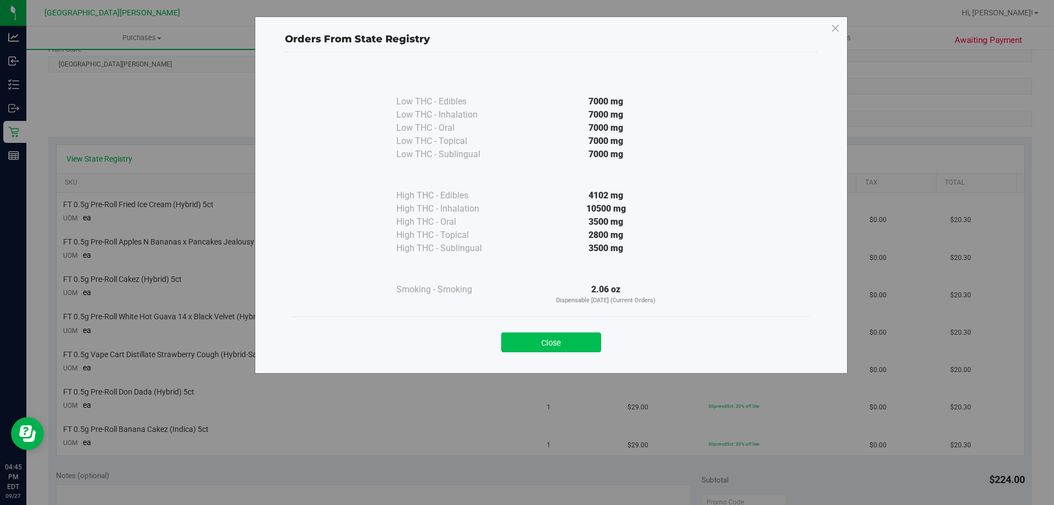
click at [540, 335] on button "Close" at bounding box center [551, 342] width 100 height 20
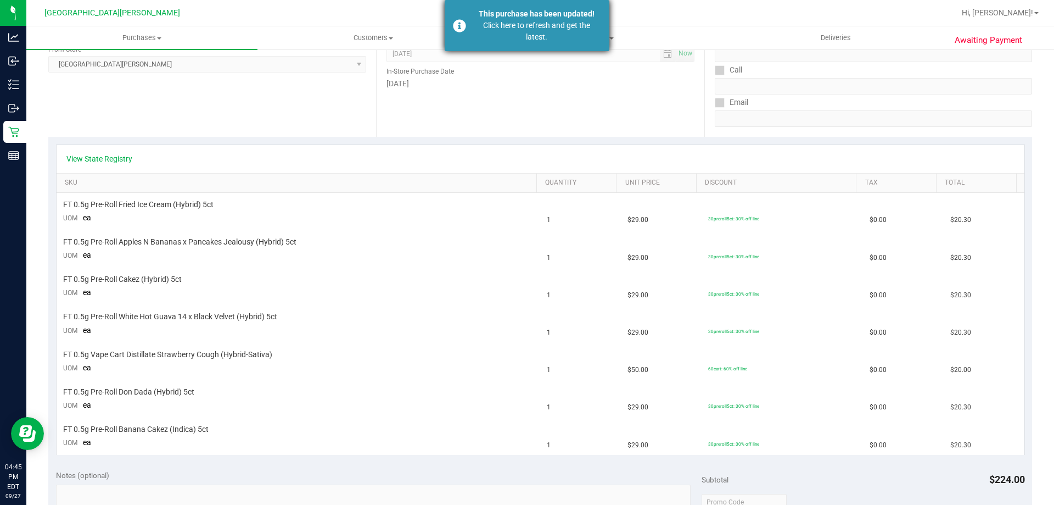
click at [510, 37] on div "Click here to refresh and get the latest." at bounding box center [536, 31] width 129 height 23
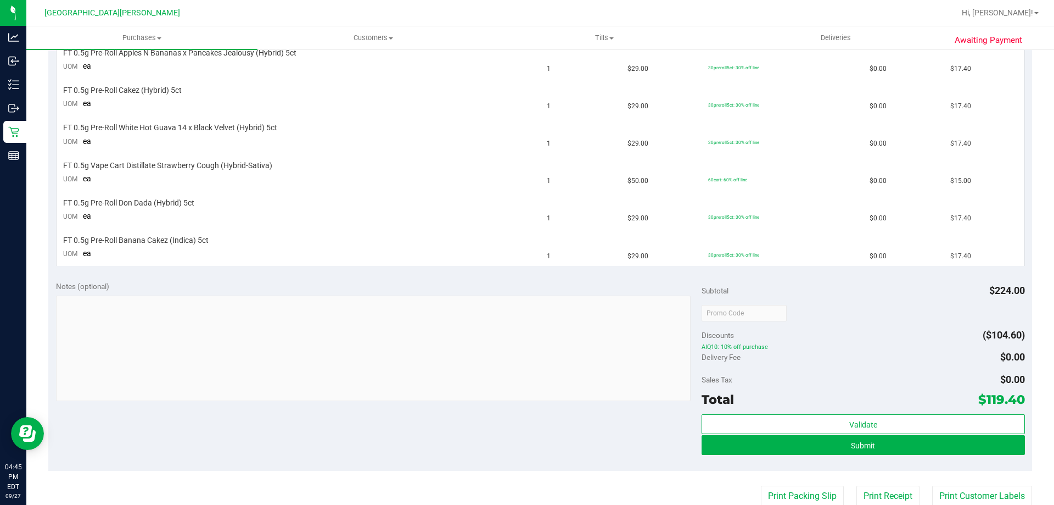
scroll to position [336, 0]
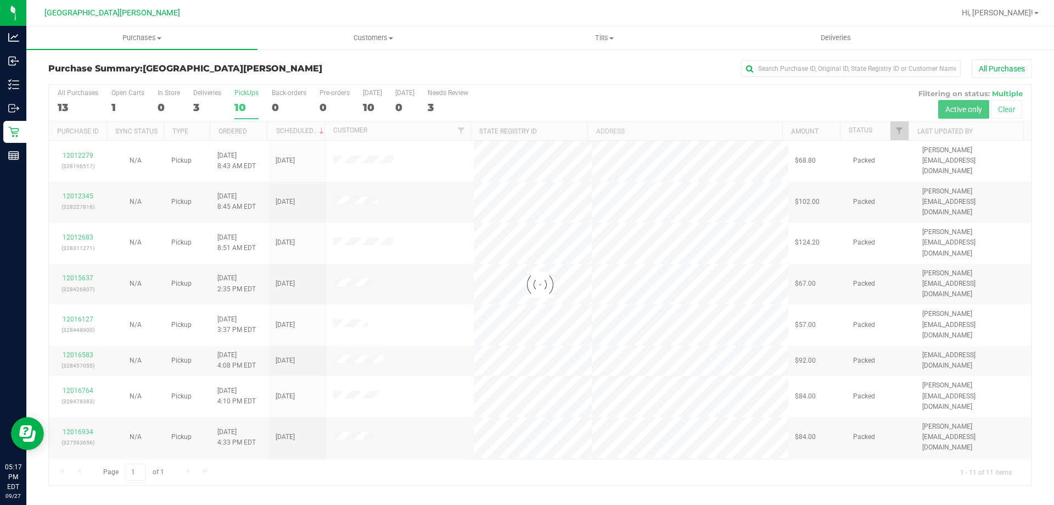
click at [129, 105] on div at bounding box center [540, 285] width 983 height 400
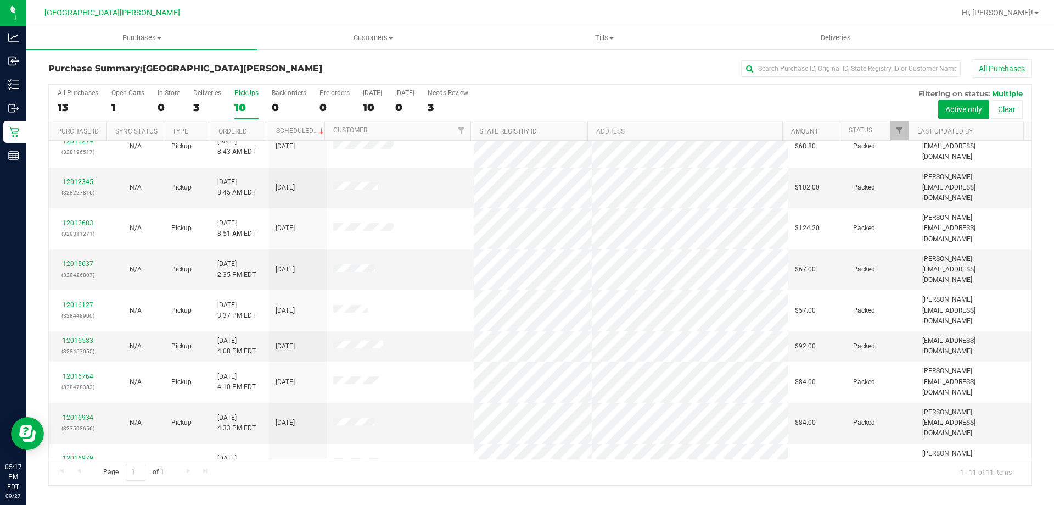
scroll to position [14, 0]
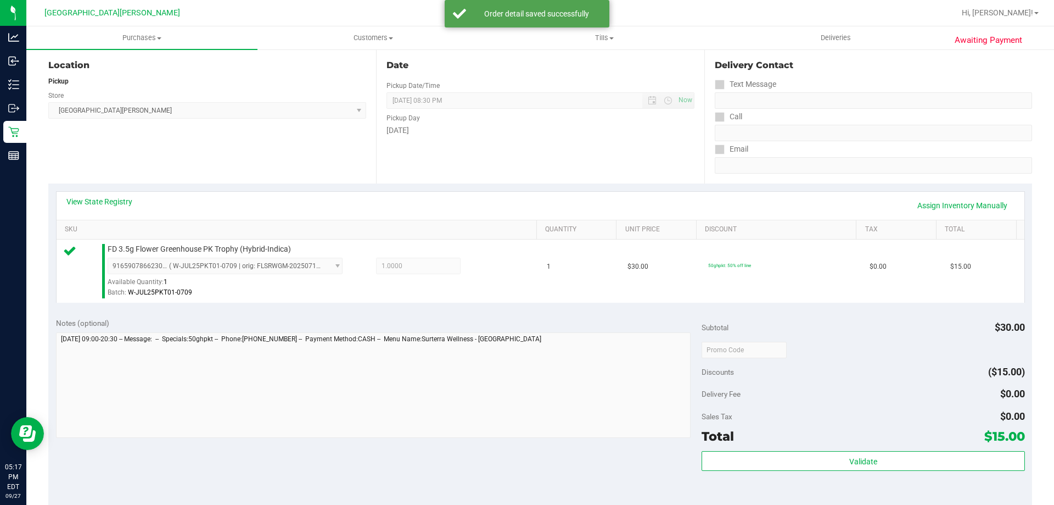
scroll to position [329, 0]
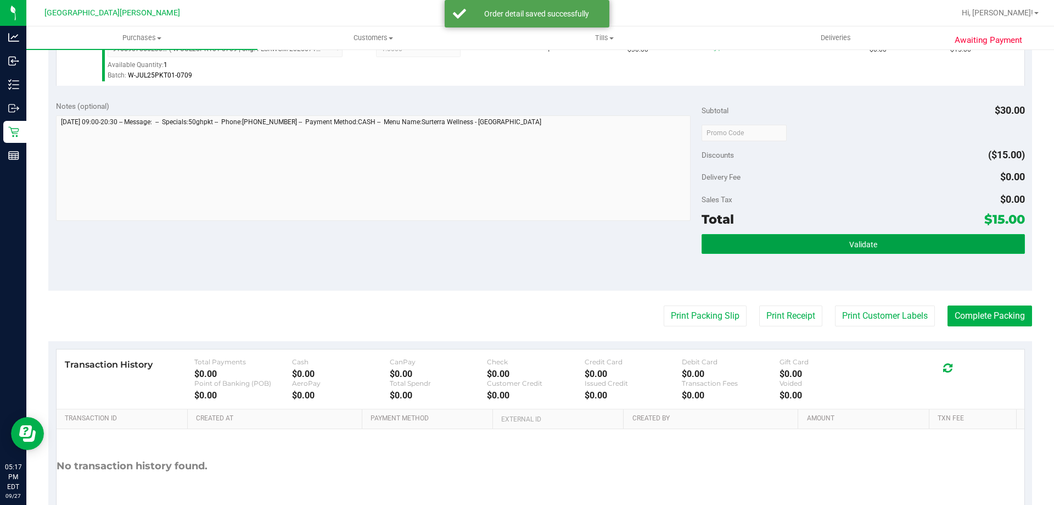
click at [794, 246] on button "Validate" at bounding box center [863, 244] width 323 height 20
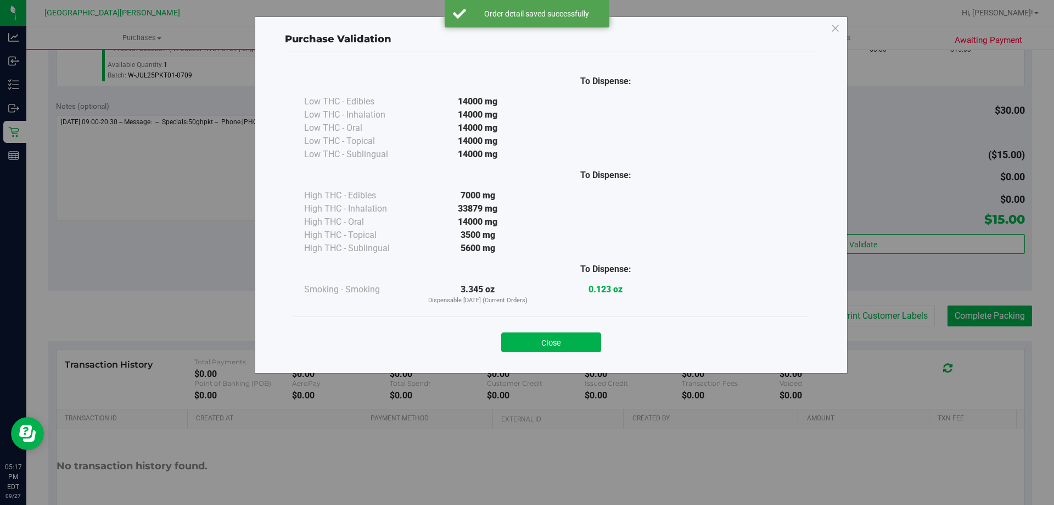
click at [584, 348] on button "Close" at bounding box center [551, 342] width 100 height 20
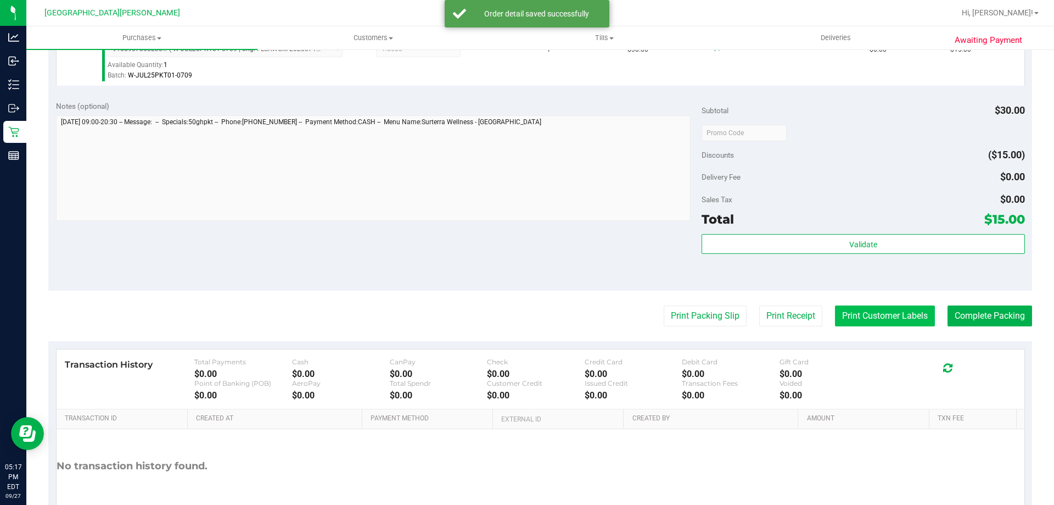
click at [850, 322] on button "Print Customer Labels" at bounding box center [885, 315] width 100 height 21
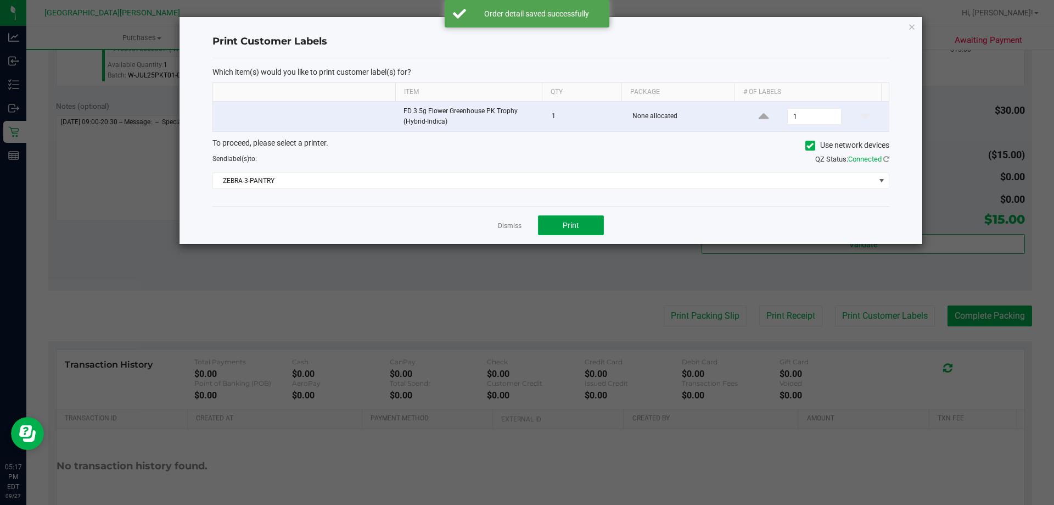
click at [592, 223] on button "Print" at bounding box center [571, 225] width 66 height 20
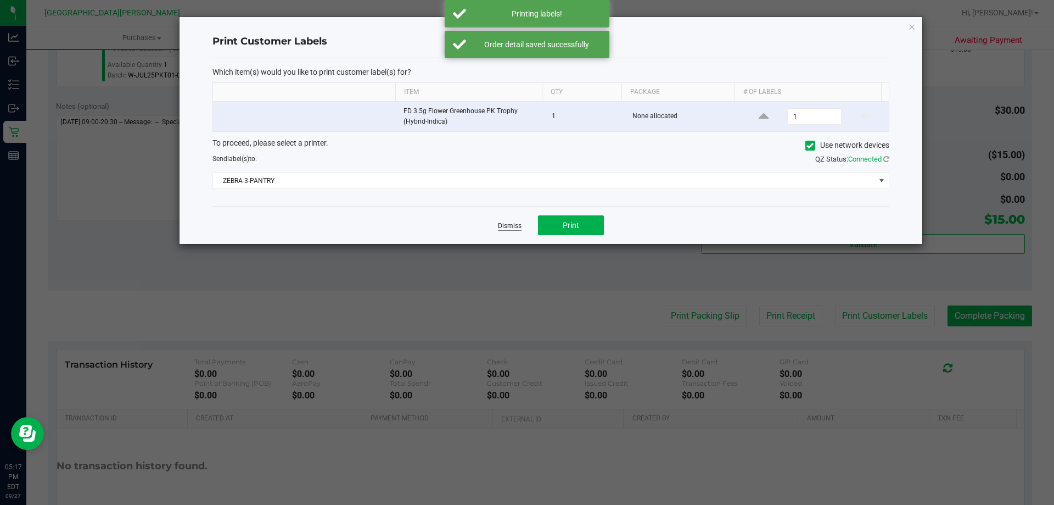
click at [508, 222] on link "Dismiss" at bounding box center [510, 225] width 24 height 9
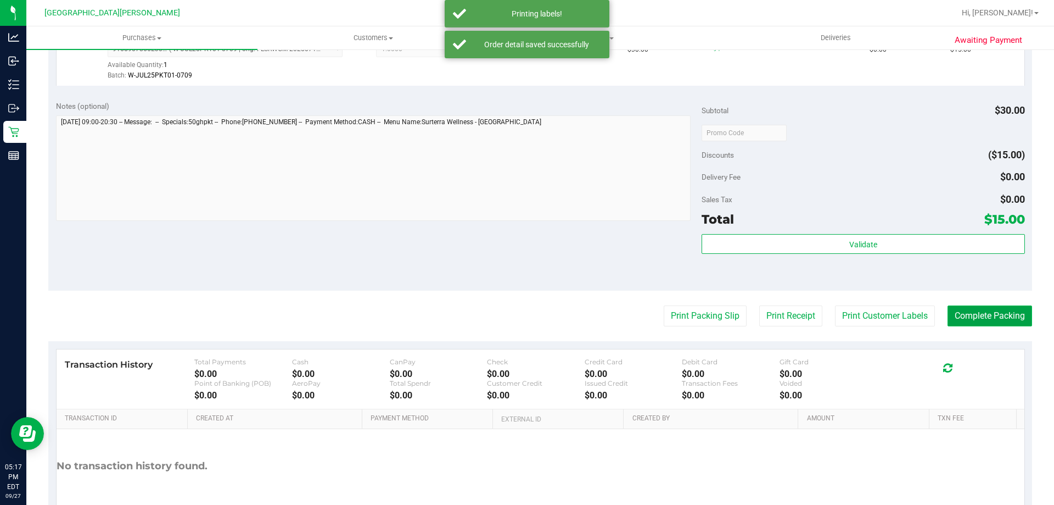
click at [979, 316] on button "Complete Packing" at bounding box center [990, 315] width 85 height 21
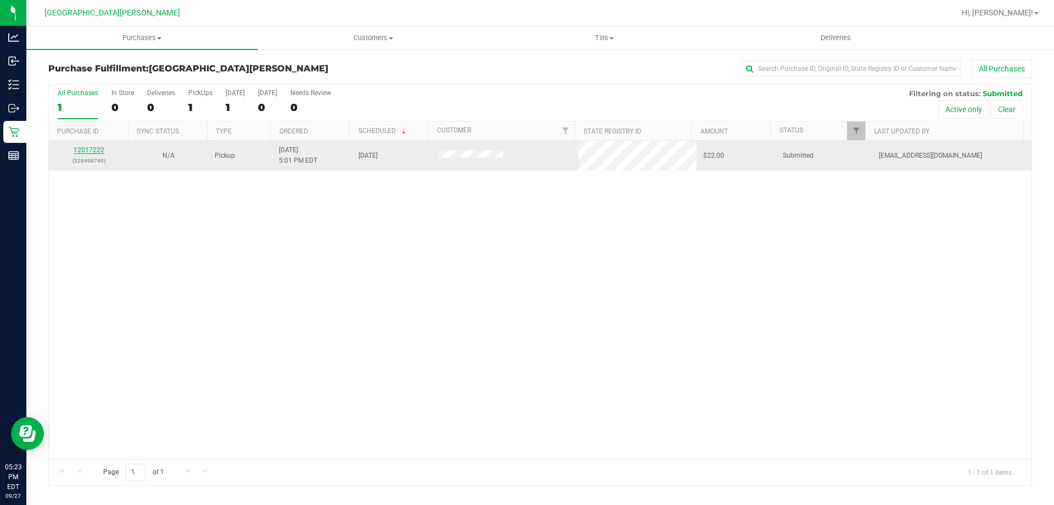
click at [95, 152] on link "12017222" at bounding box center [89, 150] width 31 height 8
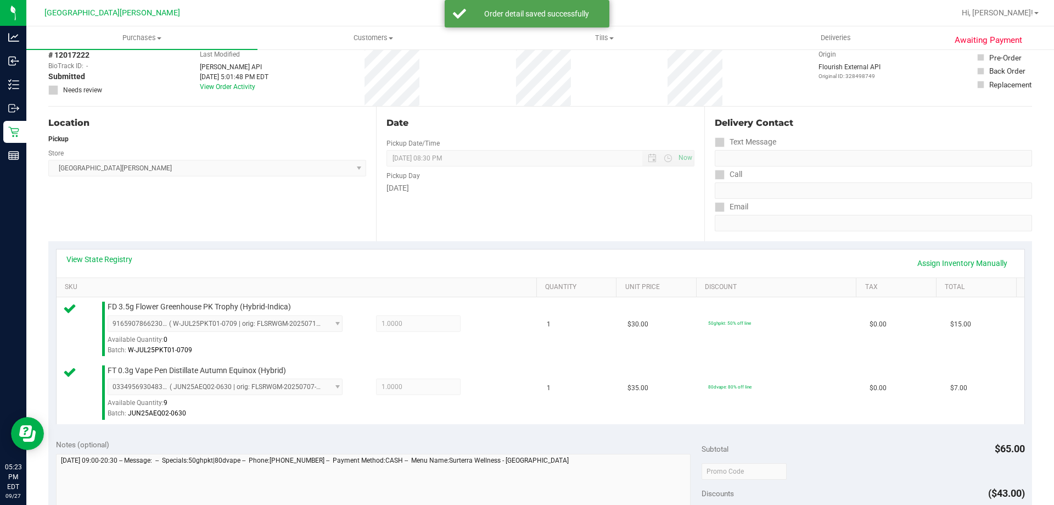
scroll to position [384, 0]
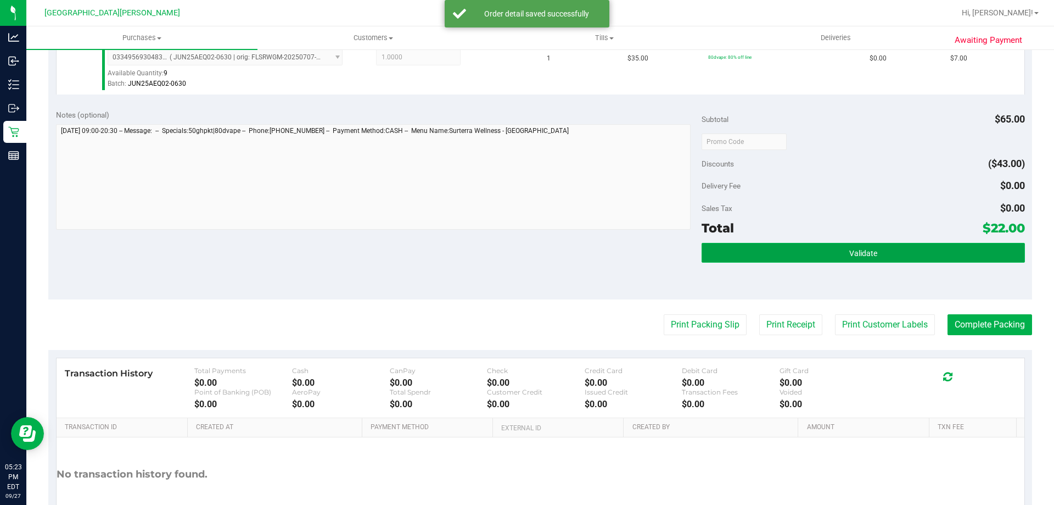
click at [870, 254] on span "Validate" at bounding box center [863, 253] width 28 height 9
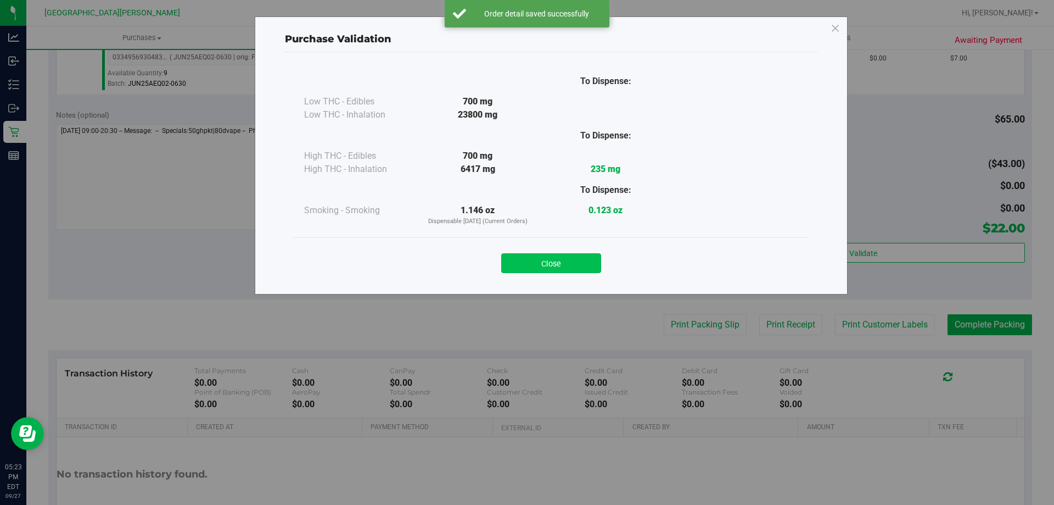
click at [580, 270] on button "Close" at bounding box center [551, 263] width 100 height 20
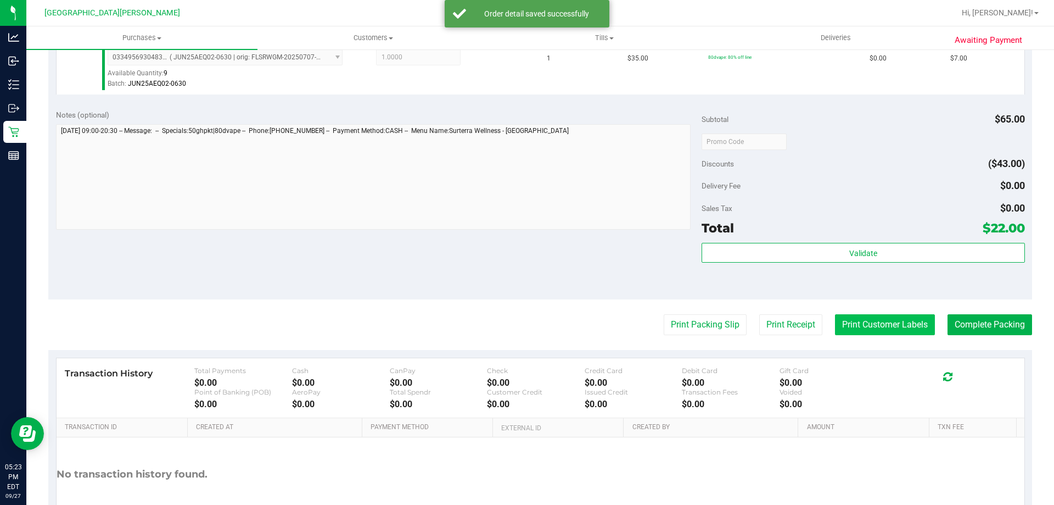
click at [876, 322] on button "Print Customer Labels" at bounding box center [885, 324] width 100 height 21
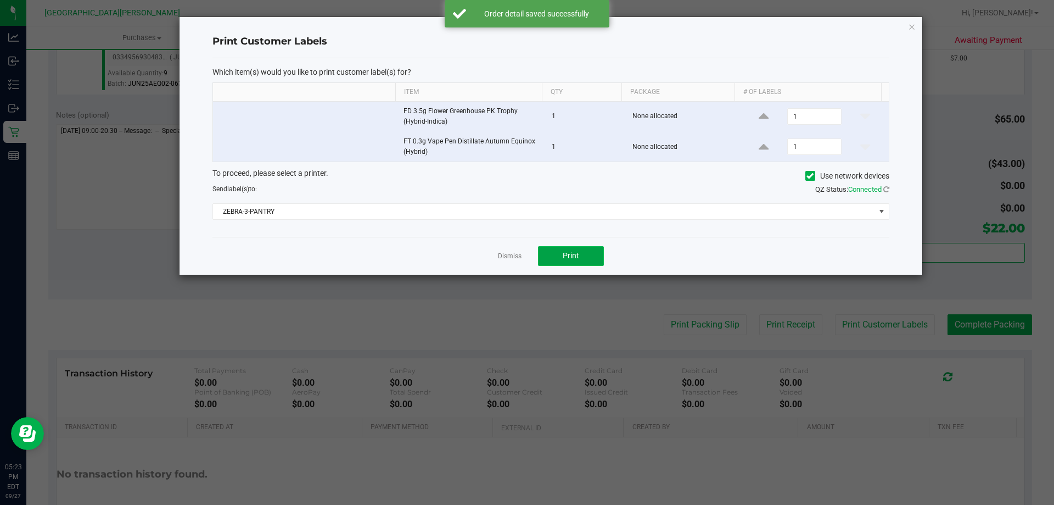
click at [566, 262] on button "Print" at bounding box center [571, 256] width 66 height 20
click at [514, 255] on link "Dismiss" at bounding box center [510, 255] width 24 height 9
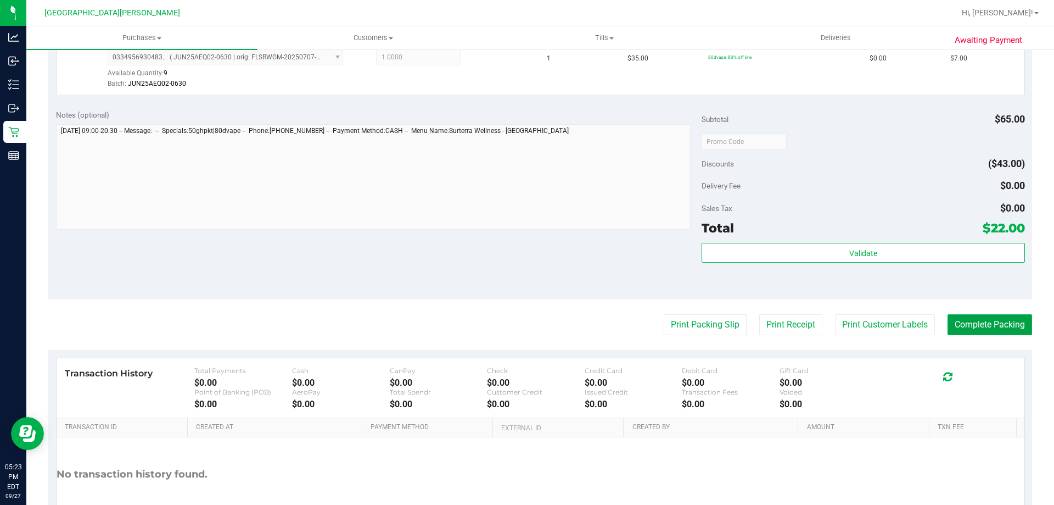
click at [994, 321] on button "Complete Packing" at bounding box center [990, 324] width 85 height 21
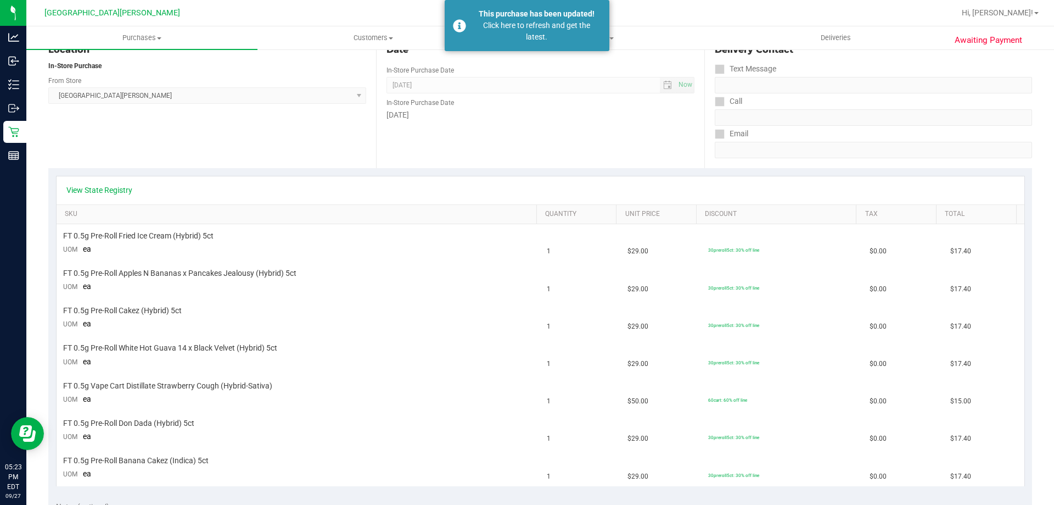
scroll to position [43, 0]
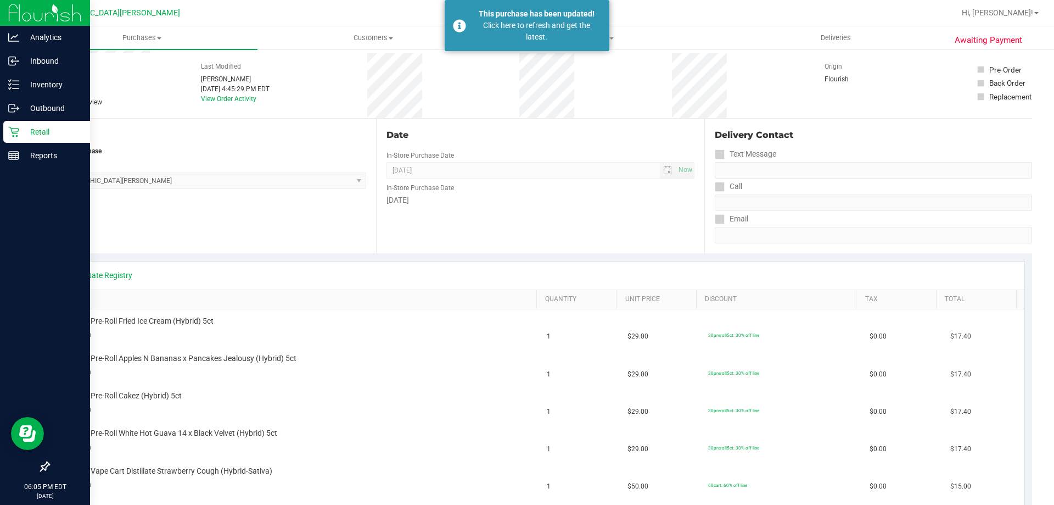
click at [15, 134] on icon at bounding box center [13, 131] width 11 height 11
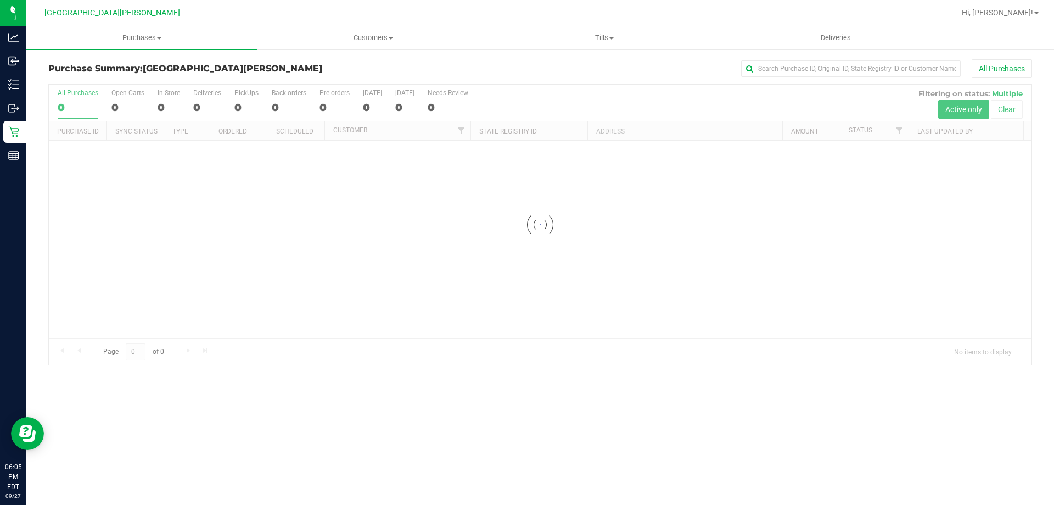
click at [124, 108] on div at bounding box center [540, 225] width 983 height 280
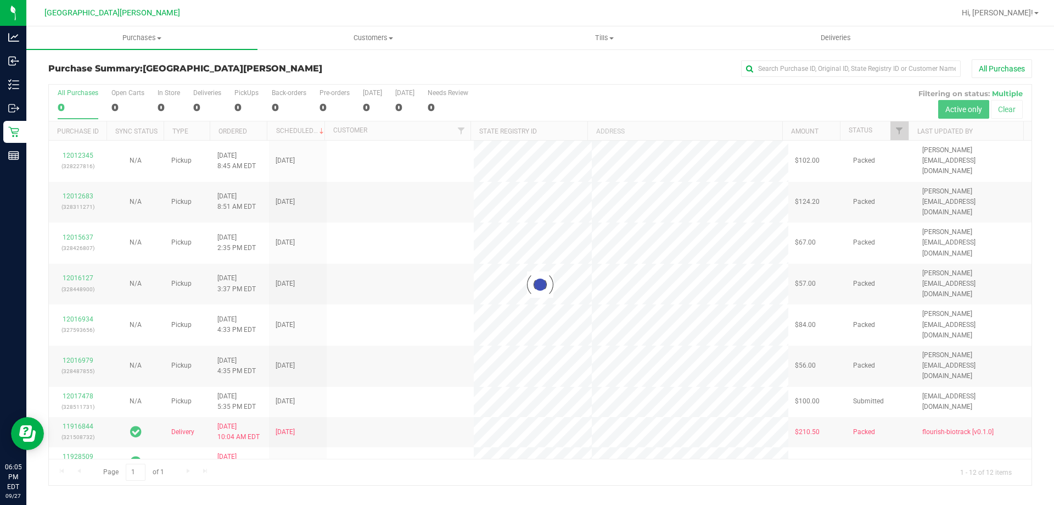
click at [121, 108] on div at bounding box center [540, 285] width 983 height 400
click at [119, 110] on div at bounding box center [540, 285] width 983 height 400
click at [126, 107] on div at bounding box center [540, 285] width 983 height 400
click at [120, 107] on div at bounding box center [540, 285] width 983 height 400
click at [115, 104] on div "2" at bounding box center [127, 107] width 33 height 13
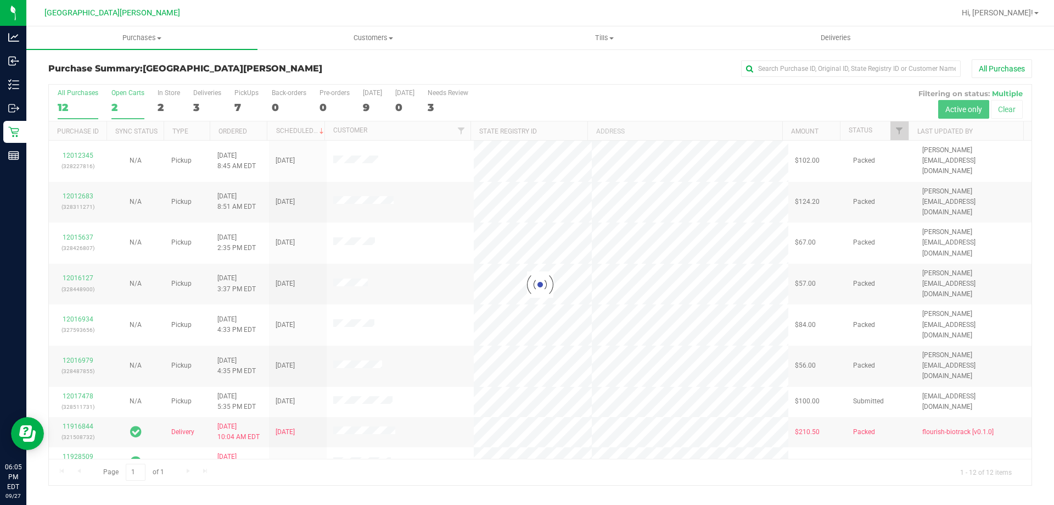
click at [0, 0] on input "Open Carts 2" at bounding box center [0, 0] width 0 height 0
click at [116, 103] on div at bounding box center [540, 285] width 983 height 400
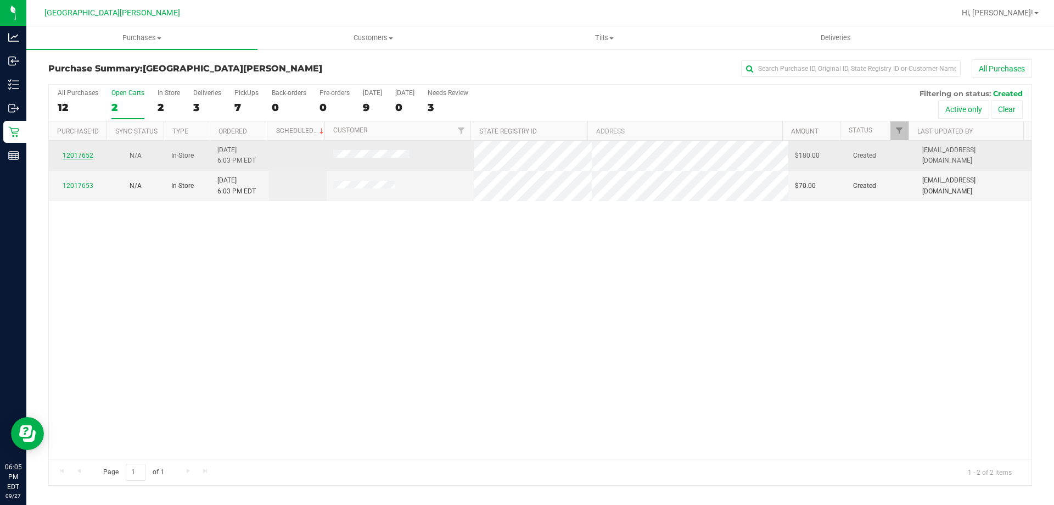
click at [74, 157] on link "12017652" at bounding box center [78, 156] width 31 height 8
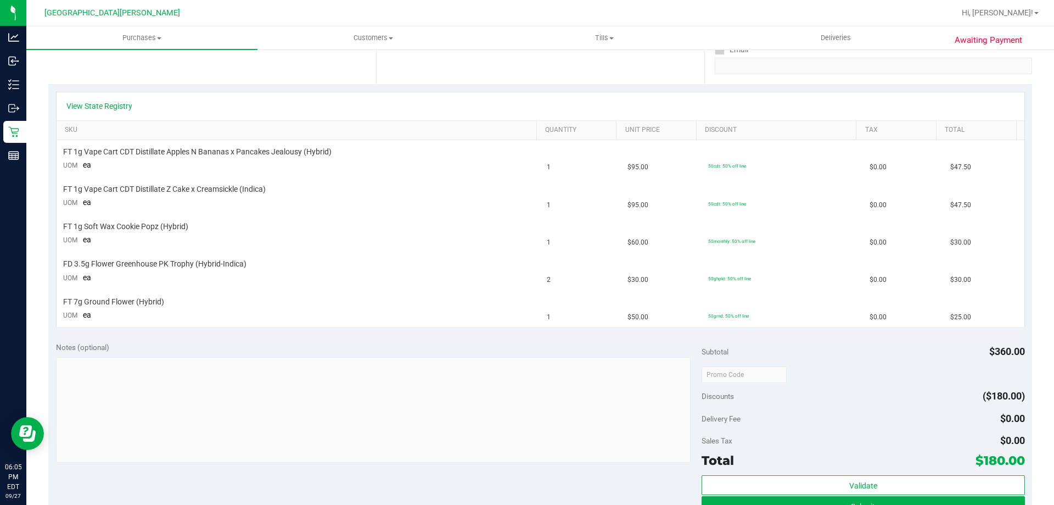
scroll to position [212, 0]
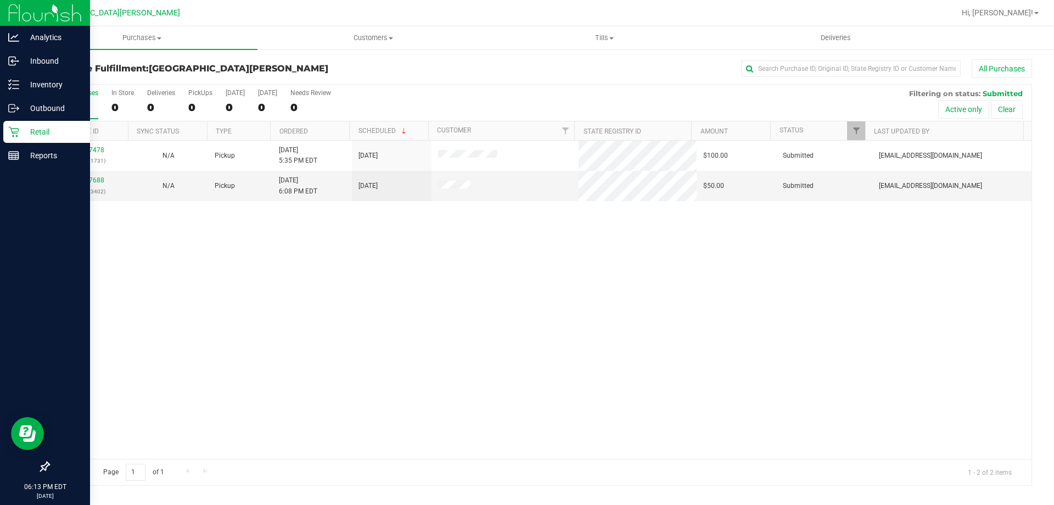
click at [24, 133] on p "Retail" at bounding box center [52, 131] width 66 height 13
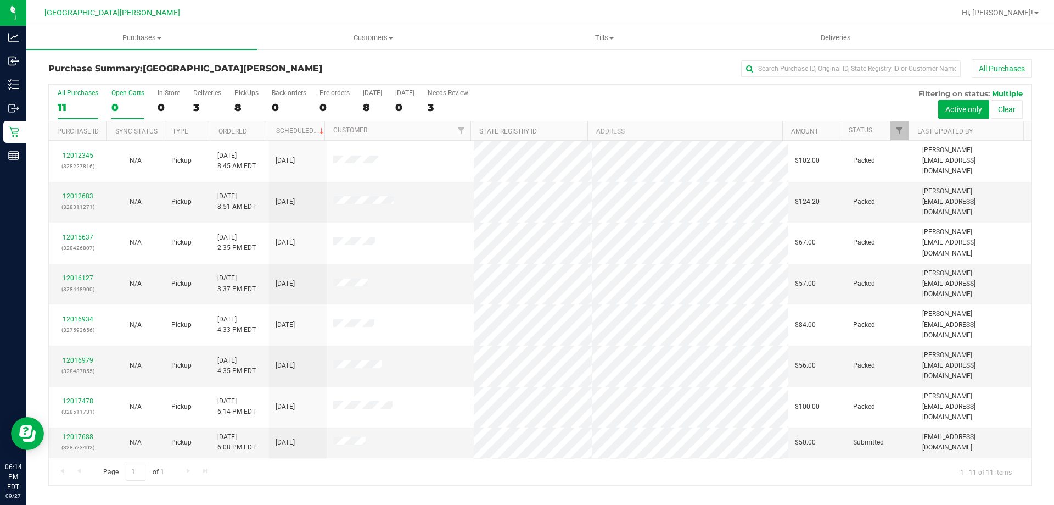
click at [126, 103] on div "0" at bounding box center [127, 107] width 33 height 13
click at [0, 0] on input "Open Carts 0" at bounding box center [0, 0] width 0 height 0
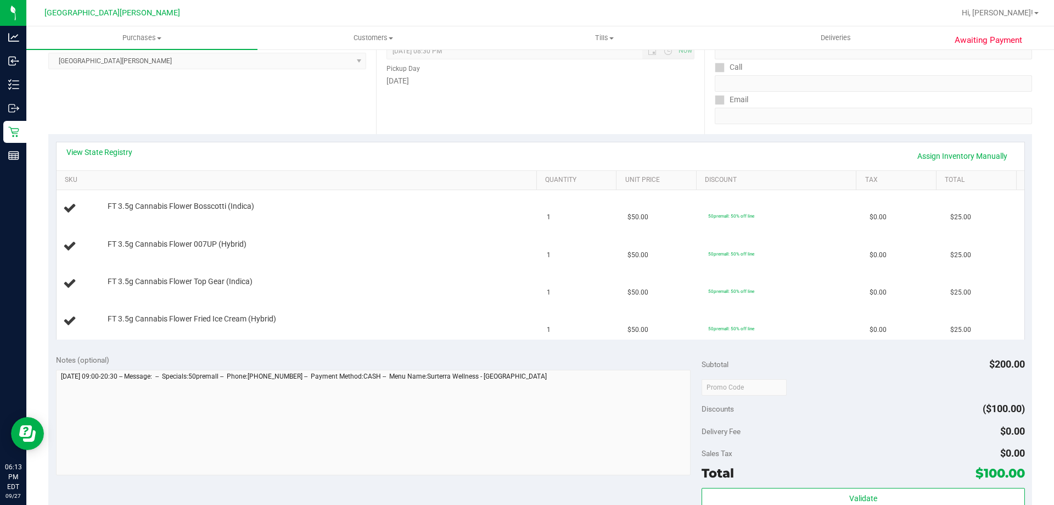
scroll to position [165, 0]
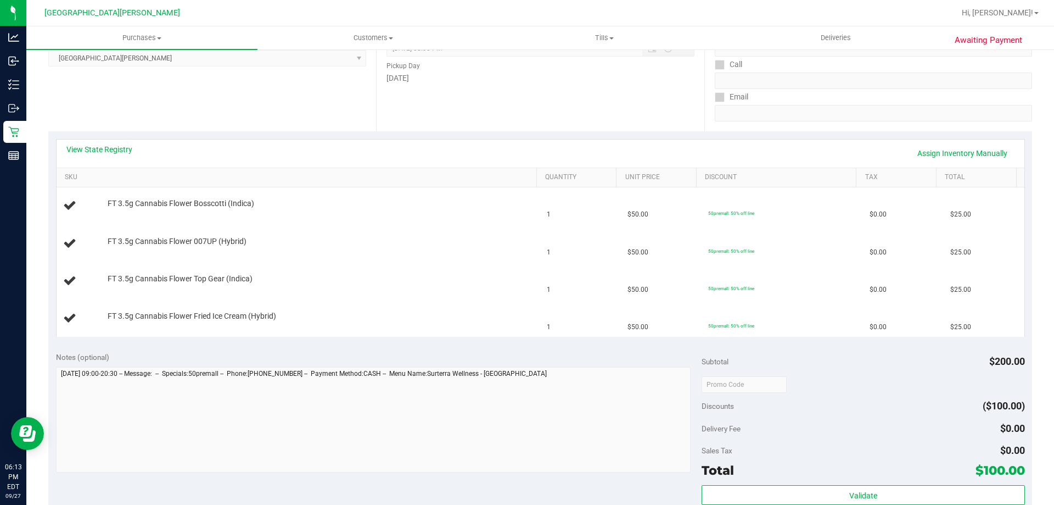
click at [100, 141] on div "View State Registry Assign Inventory Manually" at bounding box center [541, 153] width 968 height 28
click at [104, 148] on link "View State Registry" at bounding box center [99, 149] width 66 height 11
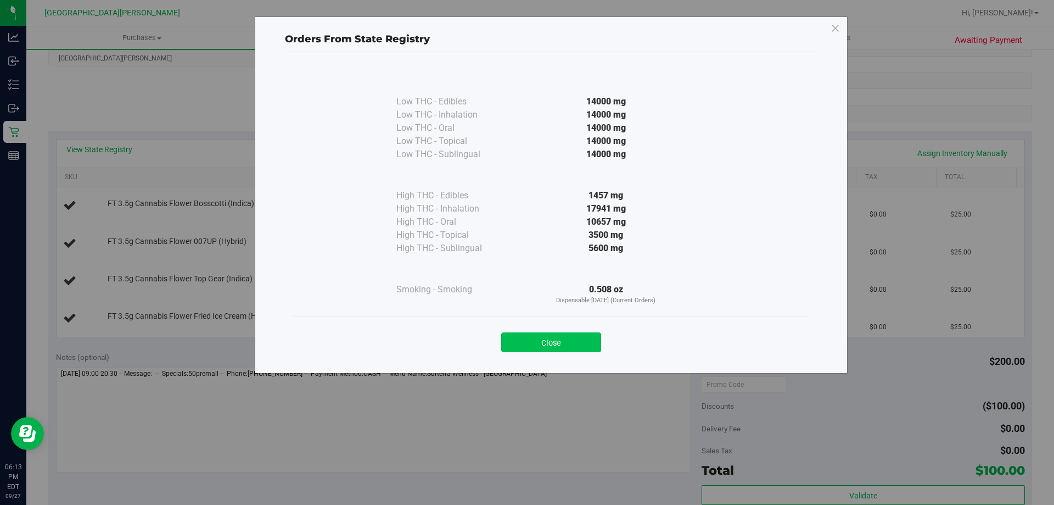
click at [589, 340] on button "Close" at bounding box center [551, 342] width 100 height 20
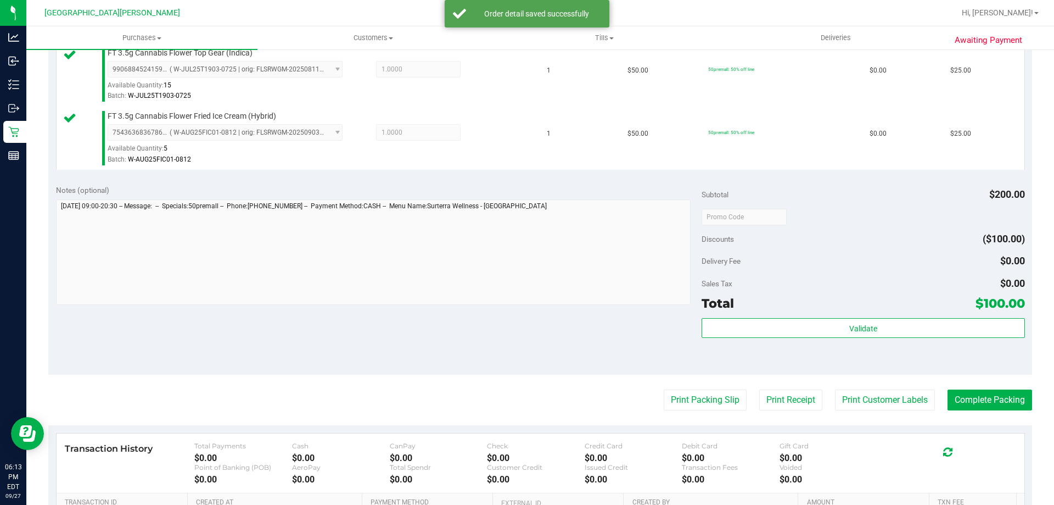
scroll to position [494, 0]
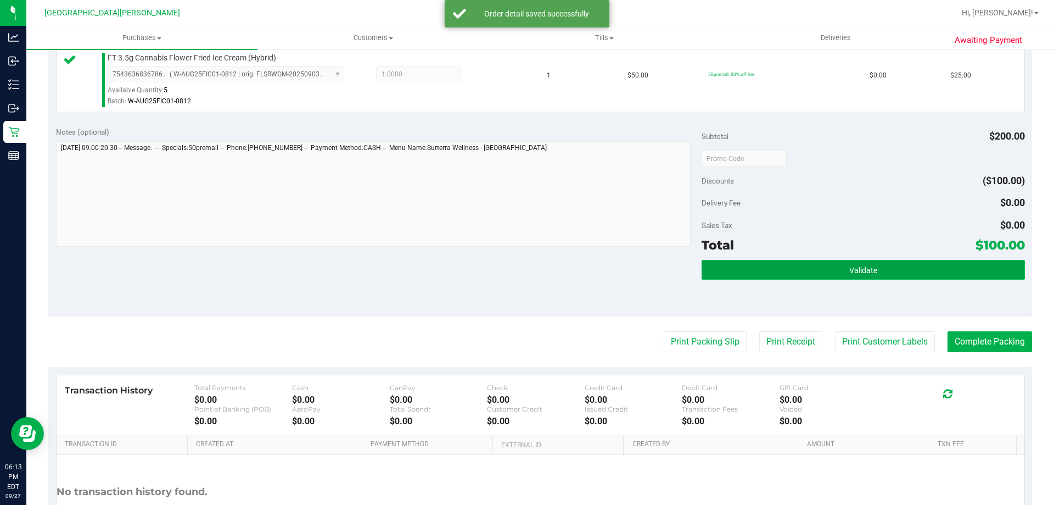
click at [883, 274] on button "Validate" at bounding box center [863, 270] width 323 height 20
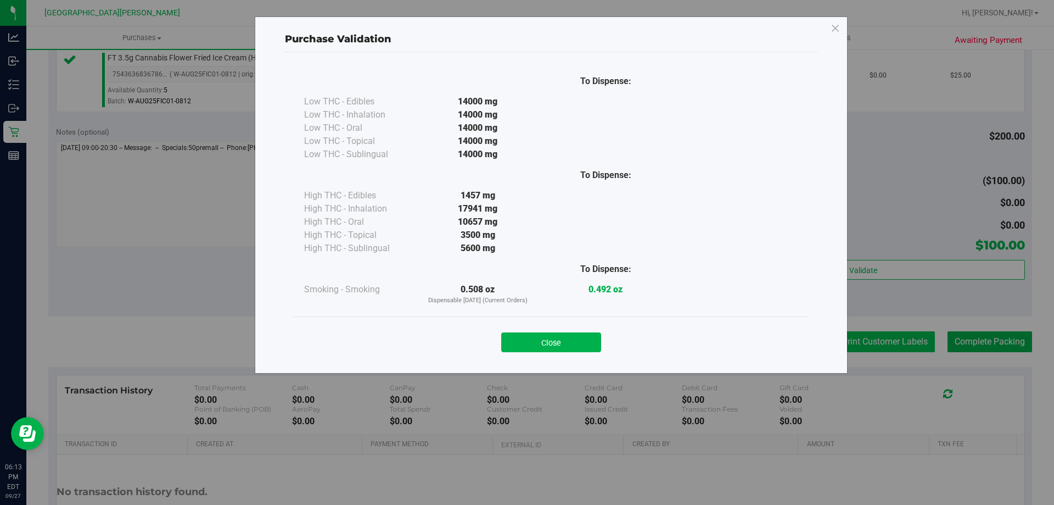
click at [874, 348] on div "Purchase Validation To Dispense: Low THC - Edibles 14000 mg" at bounding box center [531, 252] width 1062 height 505
click at [538, 339] on button "Close" at bounding box center [551, 342] width 100 height 20
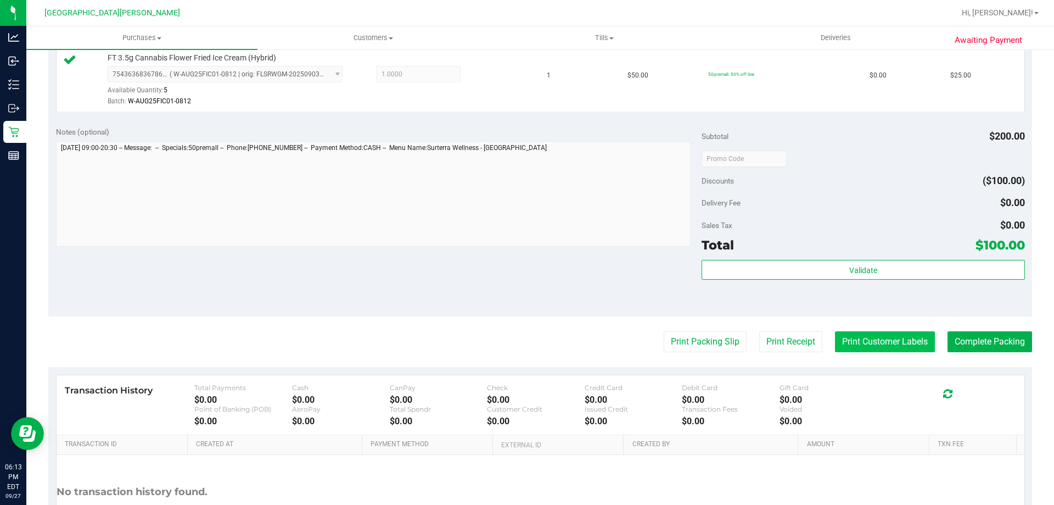
click at [903, 331] on button "Print Customer Labels" at bounding box center [885, 341] width 100 height 21
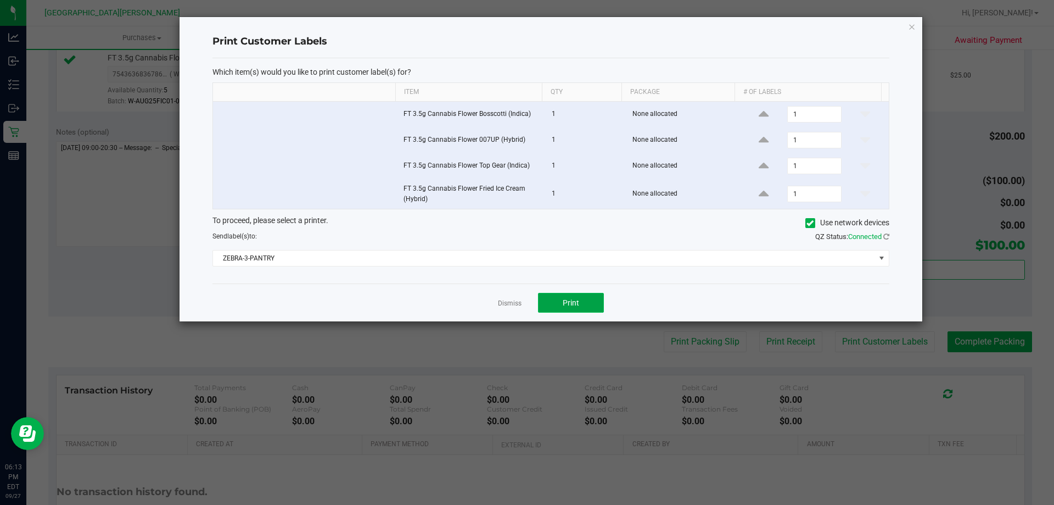
click at [553, 310] on button "Print" at bounding box center [571, 303] width 66 height 20
click at [507, 299] on link "Dismiss" at bounding box center [510, 303] width 24 height 9
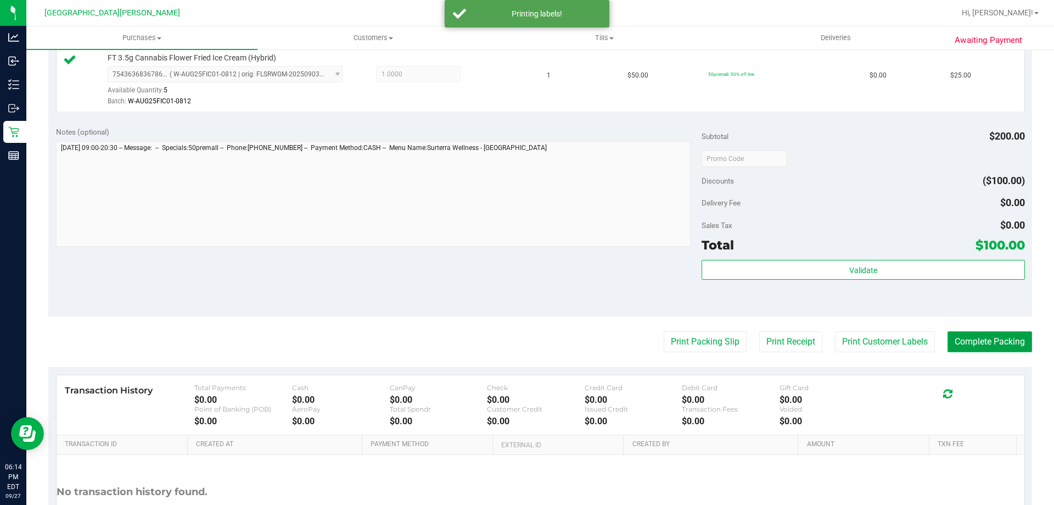
click at [982, 340] on button "Complete Packing" at bounding box center [990, 341] width 85 height 21
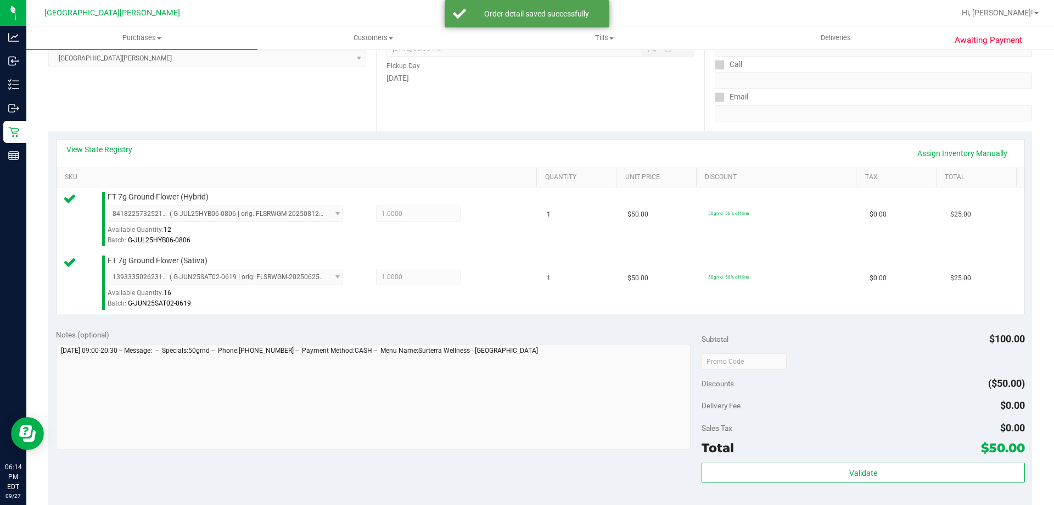
scroll to position [457, 0]
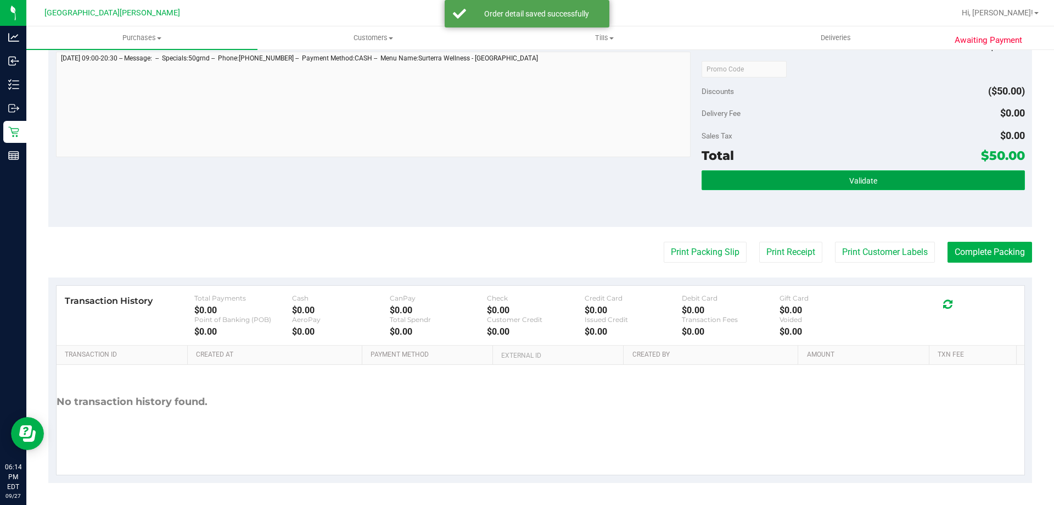
click at [820, 171] on button "Validate" at bounding box center [863, 180] width 323 height 20
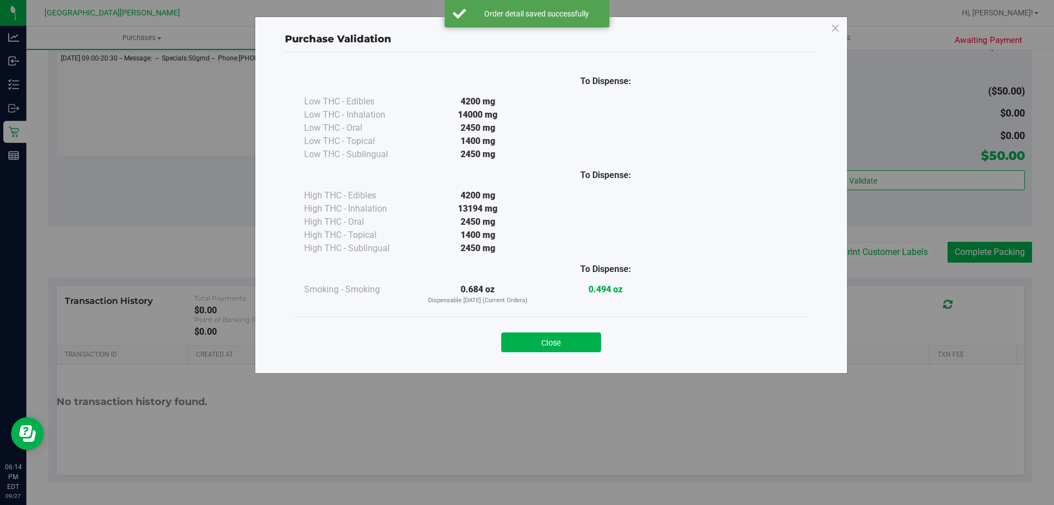
drag, startPoint x: 546, startPoint y: 342, endPoint x: 760, endPoint y: 299, distance: 218.4
click at [551, 341] on button "Close" at bounding box center [551, 342] width 100 height 20
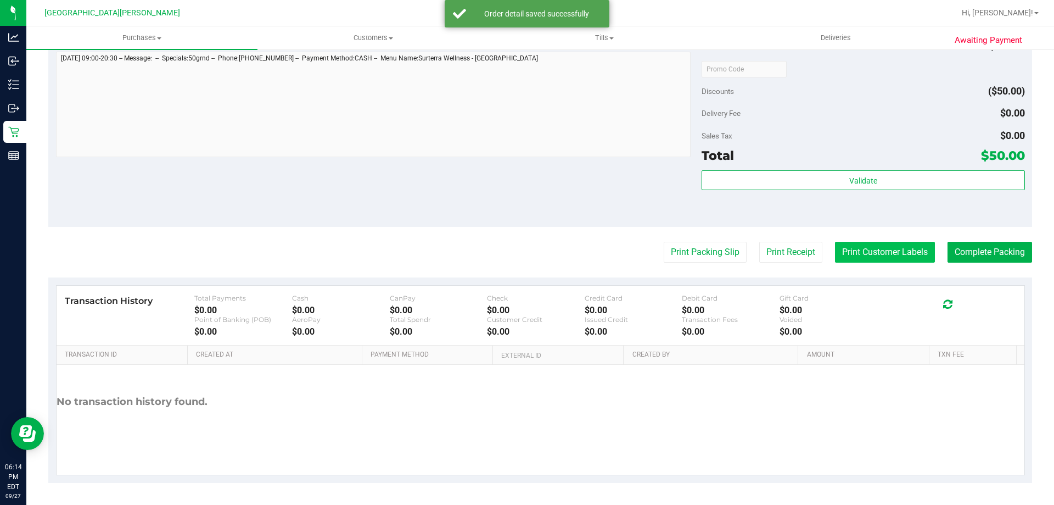
click at [849, 250] on button "Print Customer Labels" at bounding box center [885, 252] width 100 height 21
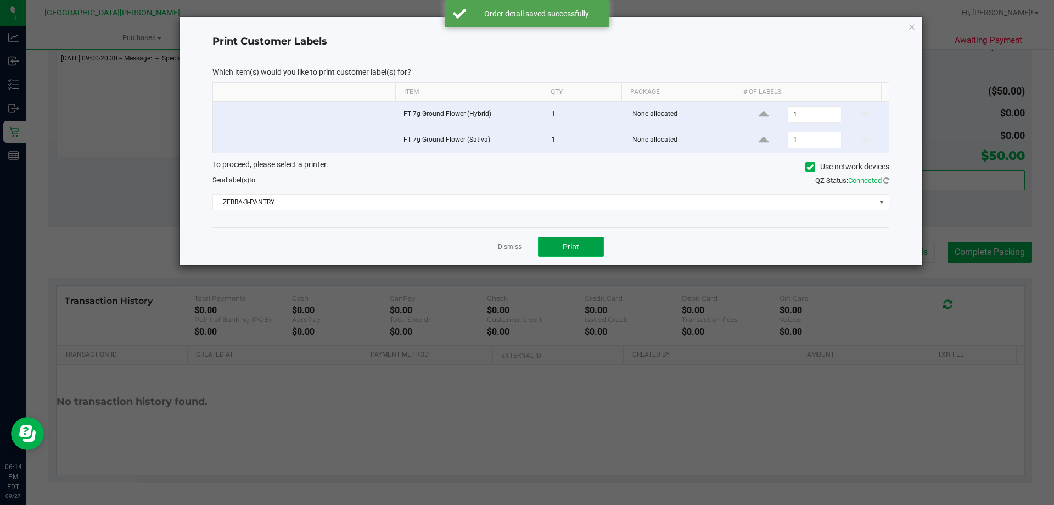
click at [555, 241] on button "Print" at bounding box center [571, 247] width 66 height 20
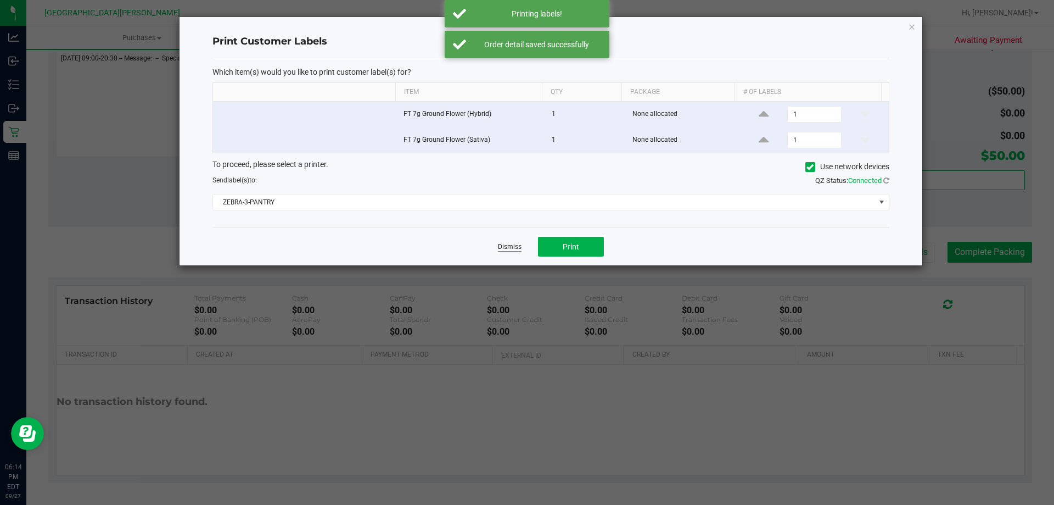
click at [513, 244] on link "Dismiss" at bounding box center [510, 246] width 24 height 9
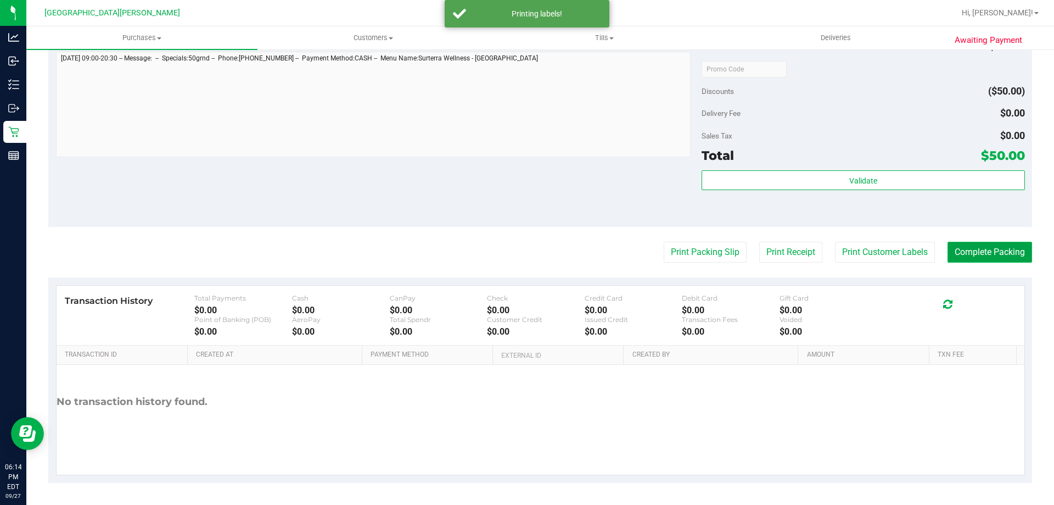
click at [969, 257] on button "Complete Packing" at bounding box center [990, 252] width 85 height 21
